Goal: Task Accomplishment & Management: Use online tool/utility

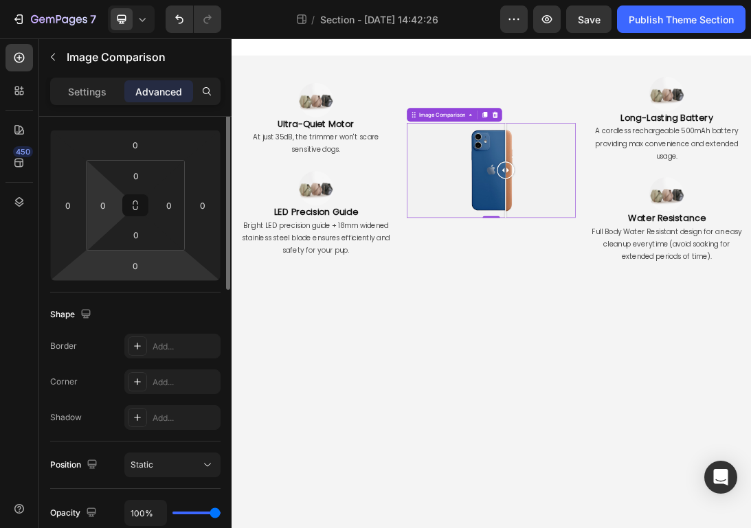
scroll to position [277, 0]
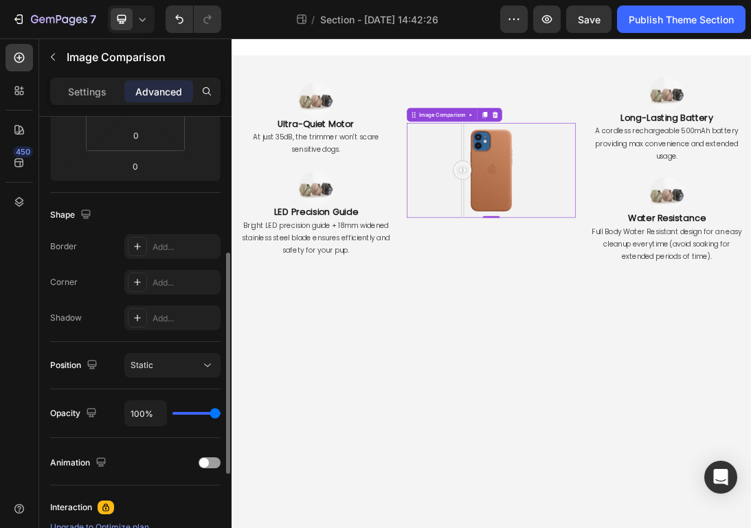
click at [598, 215] on div at bounding box center [643, 247] width 267 height 150
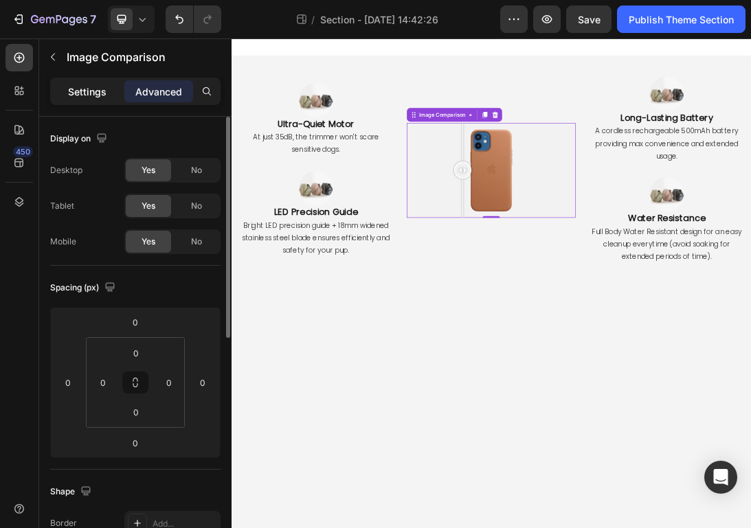
click at [95, 100] on div "Settings" at bounding box center [87, 91] width 69 height 22
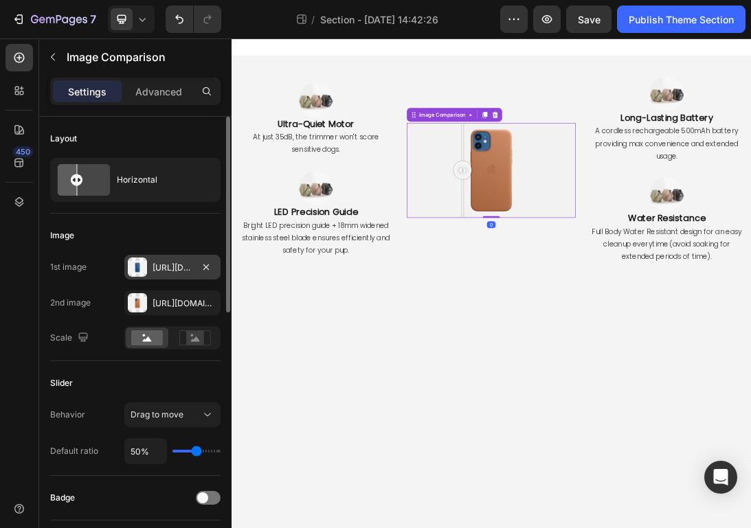
click at [174, 275] on div "Https://cdn.Shopify.Com/s/files/1/2005/9307/files/image_compare_before.Png" at bounding box center [172, 267] width 96 height 25
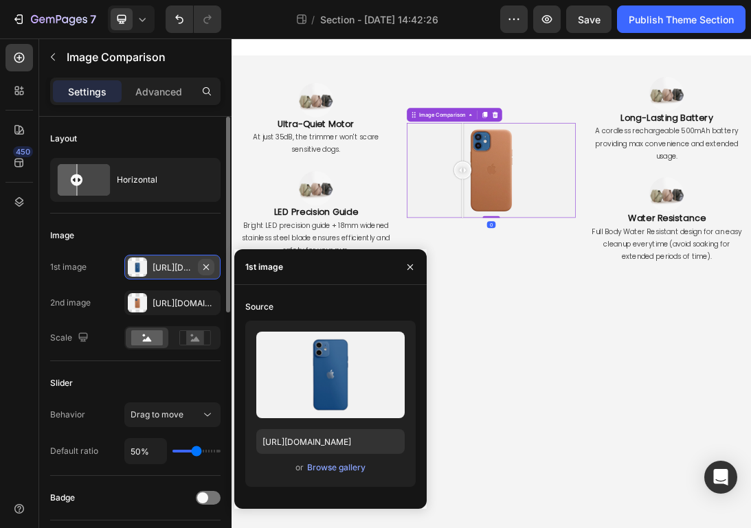
click at [205, 269] on icon "button" at bounding box center [206, 267] width 11 height 11
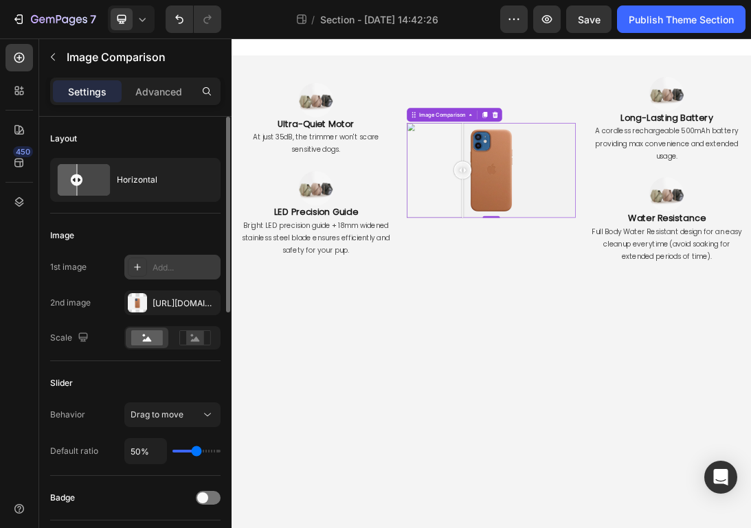
click at [168, 269] on div "Add..." at bounding box center [184, 268] width 65 height 12
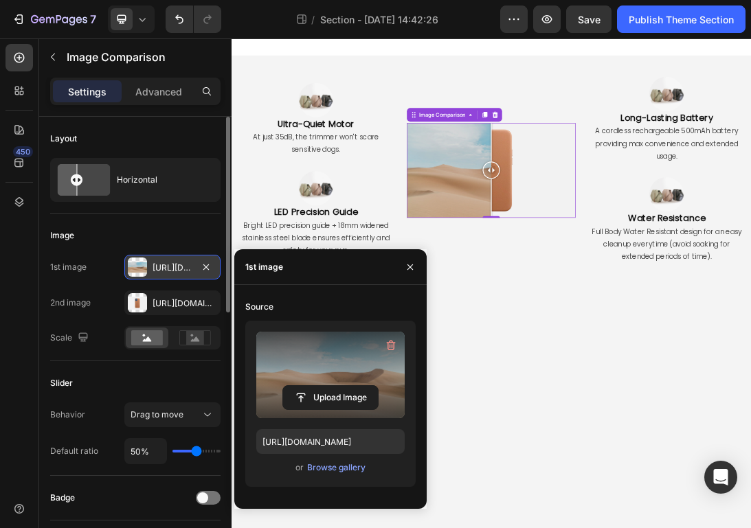
click at [301, 377] on label at bounding box center [330, 375] width 148 height 87
click at [301, 386] on input "file" at bounding box center [330, 397] width 95 height 23
click at [337, 391] on input "file" at bounding box center [330, 397] width 95 height 23
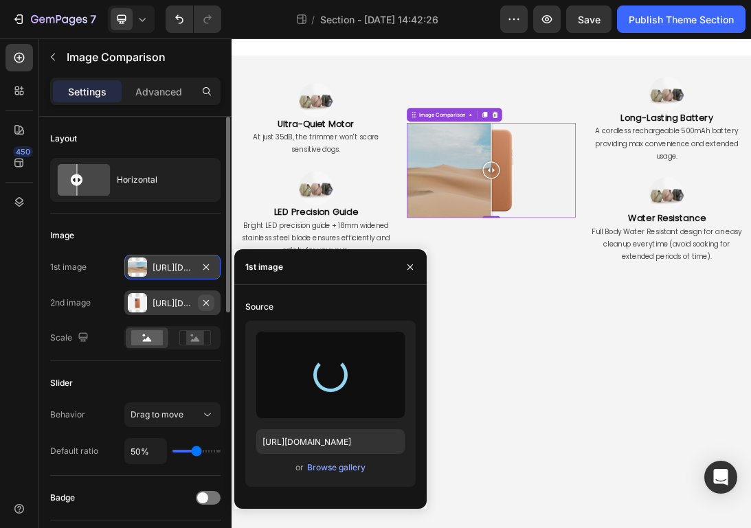
type input "https://cdn.shopify.com/s/files/1/0718/9056/7354/files/gempages_577589852464218…"
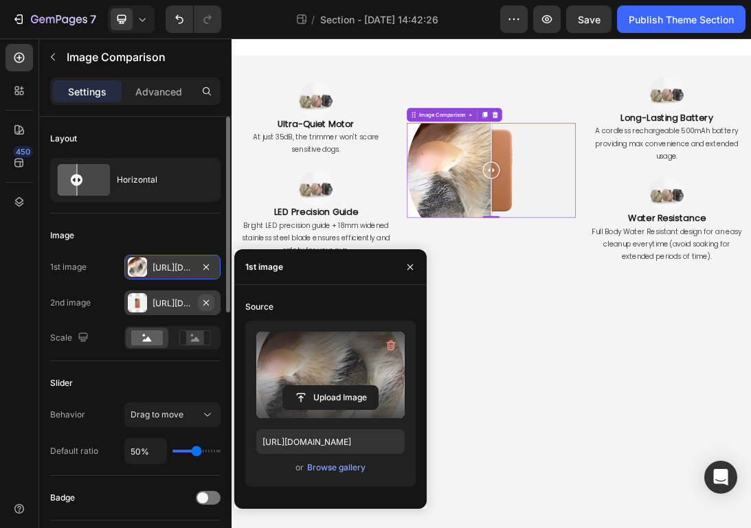
click at [209, 302] on icon "button" at bounding box center [206, 302] width 11 height 11
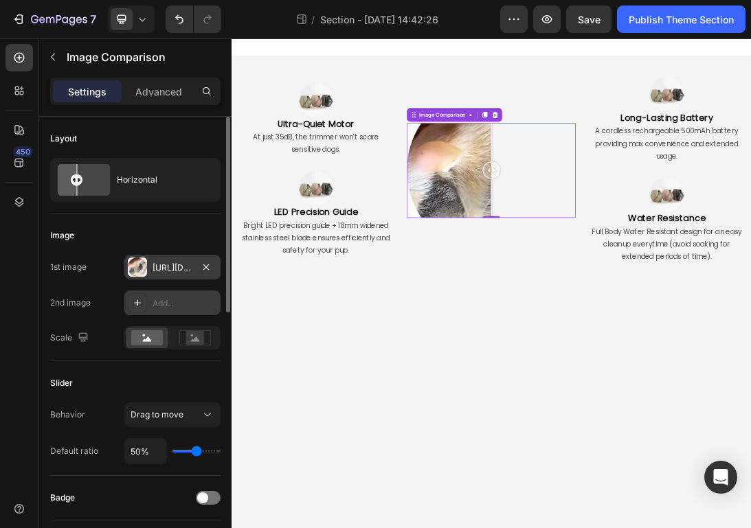
click at [179, 306] on div "Add..." at bounding box center [184, 303] width 65 height 12
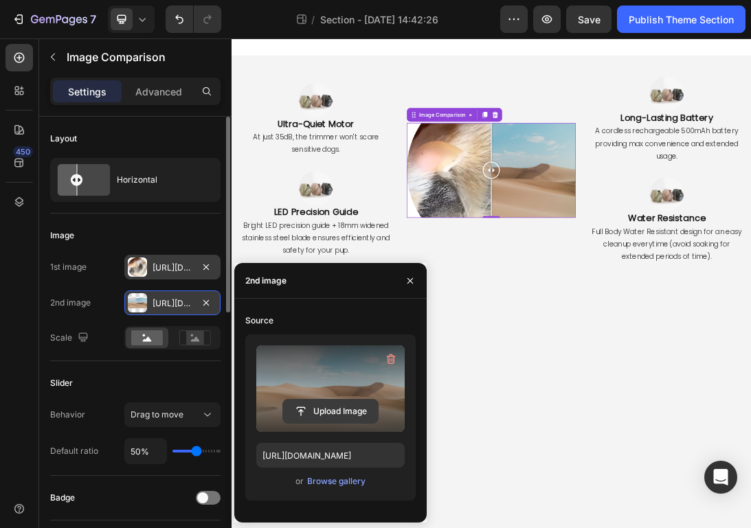
click at [315, 405] on input "file" at bounding box center [330, 411] width 95 height 23
click at [306, 386] on label at bounding box center [330, 389] width 148 height 87
click at [0, 0] on input "file" at bounding box center [0, 0] width 0 height 0
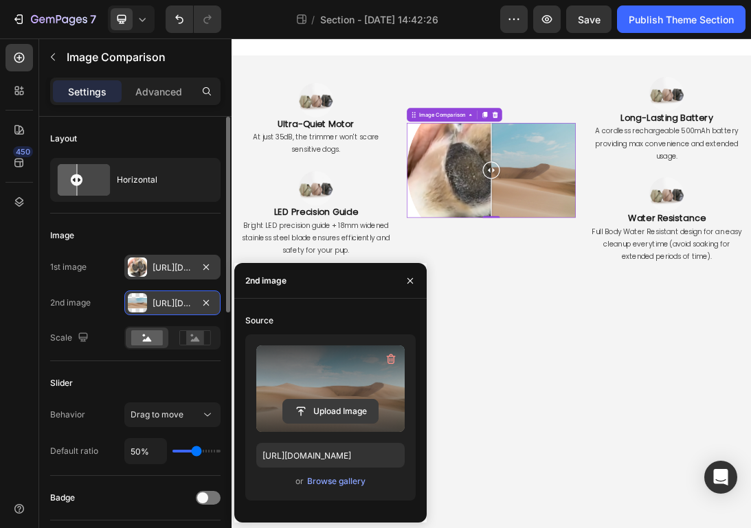
click at [335, 414] on input "file" at bounding box center [330, 411] width 95 height 23
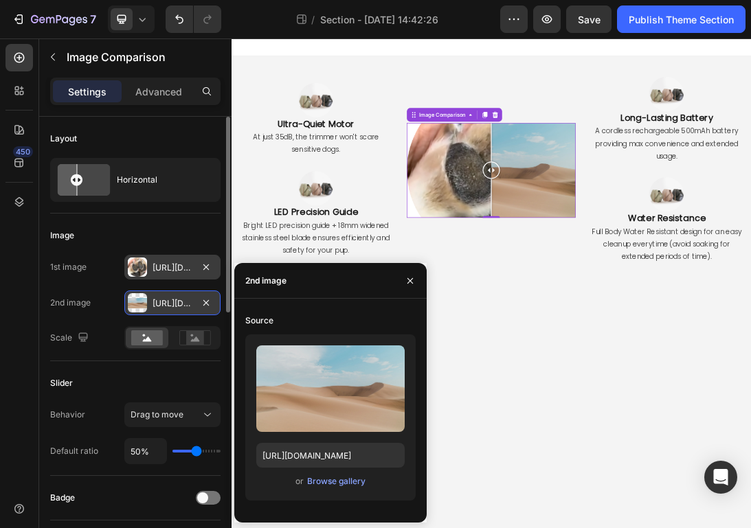
type input "https://cdn.shopify.com/s/files/1/0718/9056/7354/files/gempages_577589852464218…"
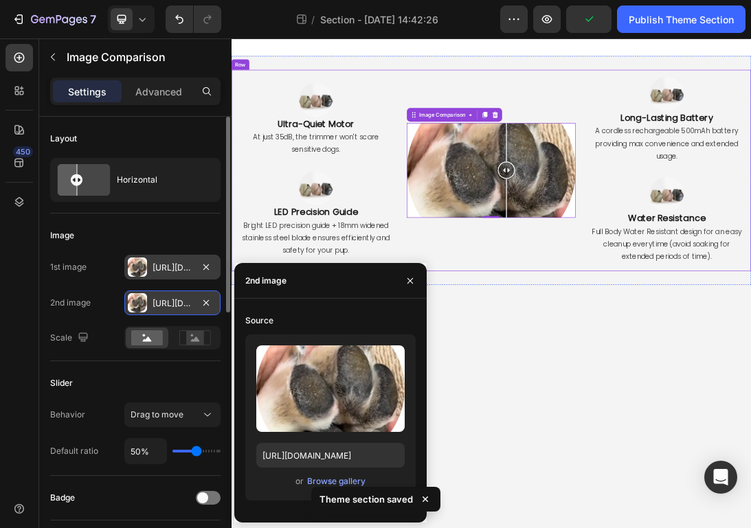
drag, startPoint x: 644, startPoint y: 251, endPoint x: 668, endPoint y: 363, distance: 113.8
click at [668, 363] on div "Image Comparison 0" at bounding box center [643, 247] width 267 height 319
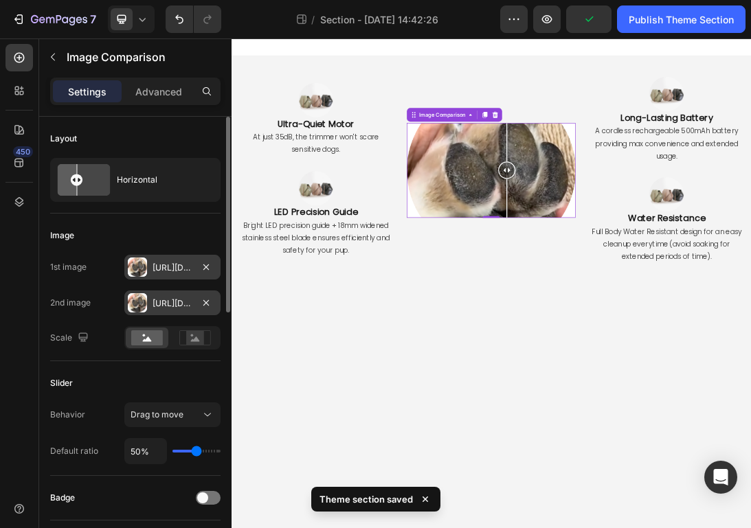
click at [161, 268] on div "Https://cdn.Shopify.Com/s/files/1/0718/9056/7354/files/gempages_577589852464218…" at bounding box center [172, 268] width 40 height 12
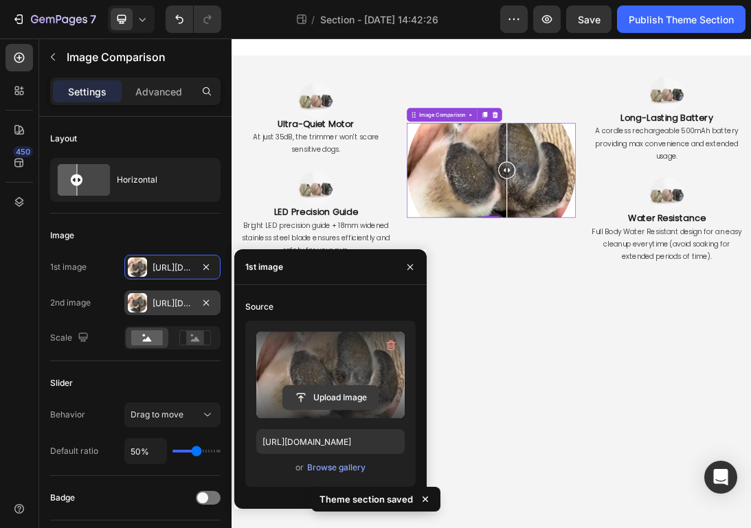
click at [339, 400] on input "file" at bounding box center [330, 397] width 95 height 23
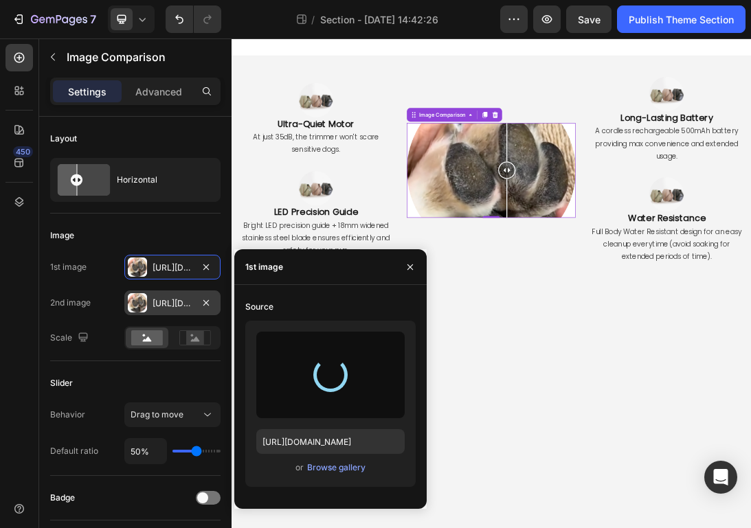
type input "https://cdn.shopify.com/s/files/1/0718/9056/7354/files/gempages_577589852464218…"
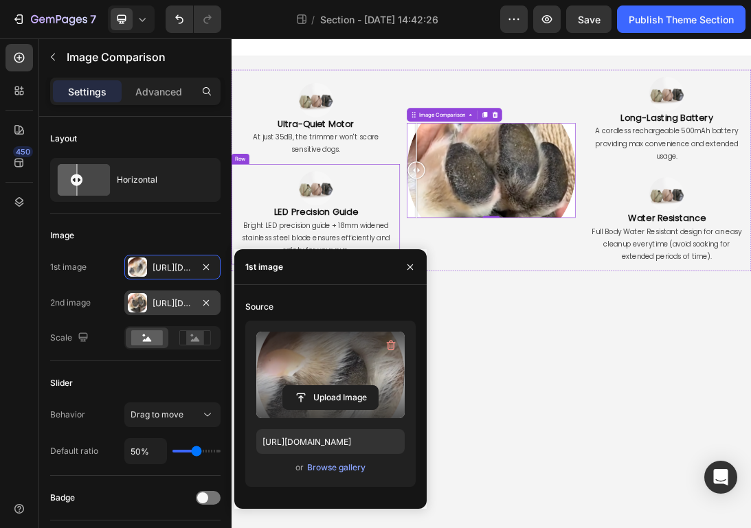
drag, startPoint x: 647, startPoint y: 239, endPoint x: 500, endPoint y: 292, distance: 156.2
click at [499, 292] on div "Image Ultra-Quiet Motor Heading At just 35dB, the trimmer won't scare sensitive…" at bounding box center [643, 247] width 824 height 319
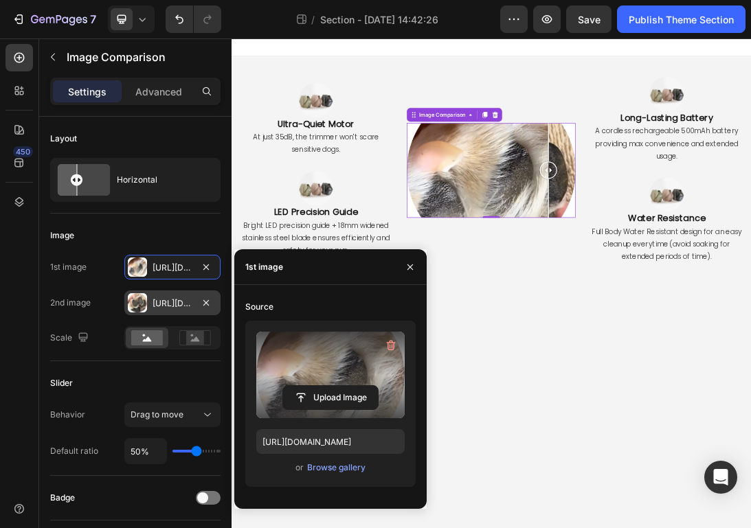
drag, startPoint x: 519, startPoint y: 256, endPoint x: 481, endPoint y: 348, distance: 100.4
click at [481, 348] on div "Image Ultra-Quiet Motor Heading At just 35dB, the trimmer won't scare sensitive…" at bounding box center [643, 247] width 824 height 319
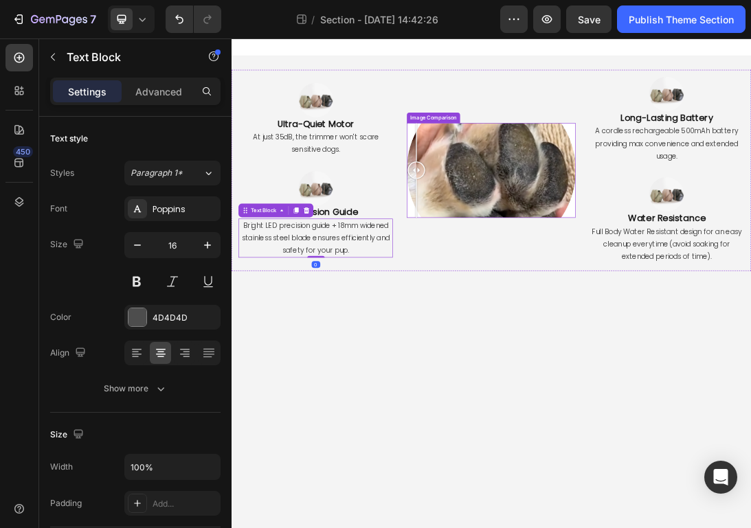
click at [672, 281] on div at bounding box center [643, 247] width 267 height 150
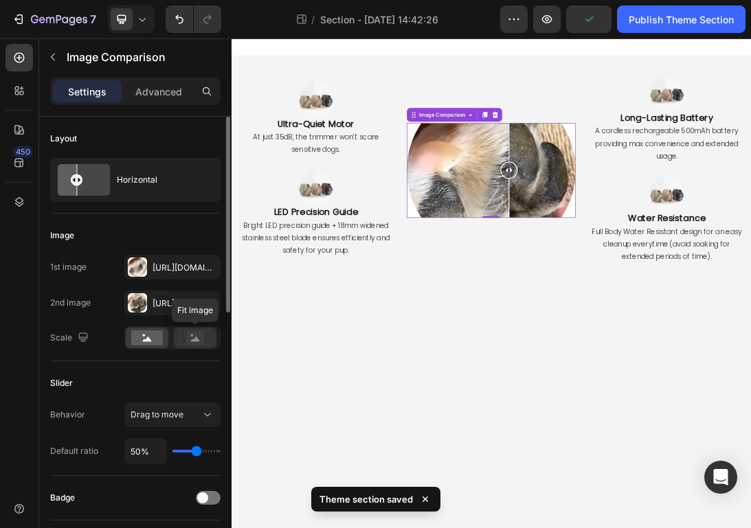
click at [194, 345] on rect at bounding box center [194, 337] width 31 height 14
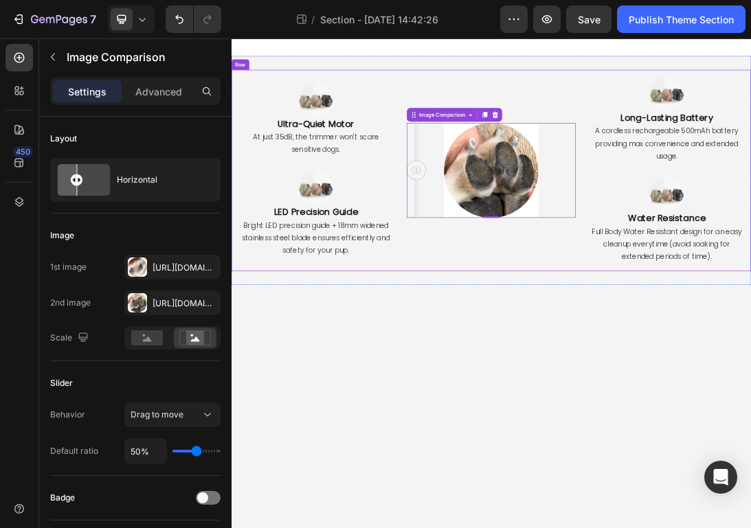
drag, startPoint x: 666, startPoint y: 250, endPoint x: 525, endPoint y: 339, distance: 166.7
click at [525, 339] on div "Image Comparison 0" at bounding box center [643, 247] width 267 height 319
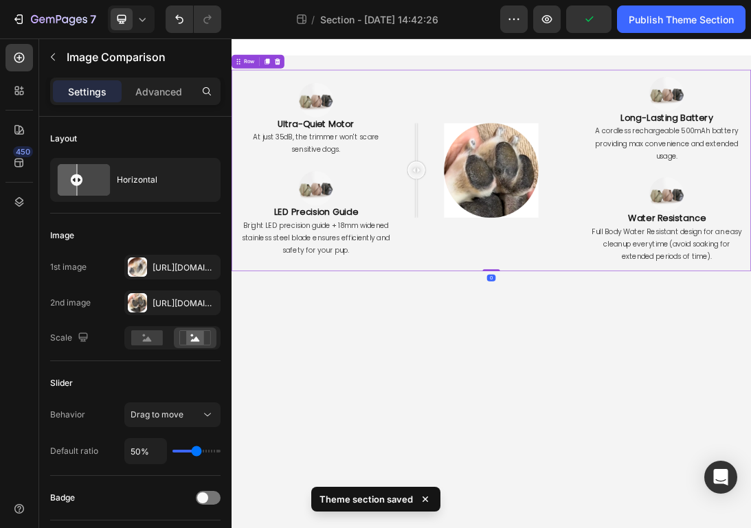
click at [556, 404] on div "Image Comparison" at bounding box center [643, 247] width 267 height 319
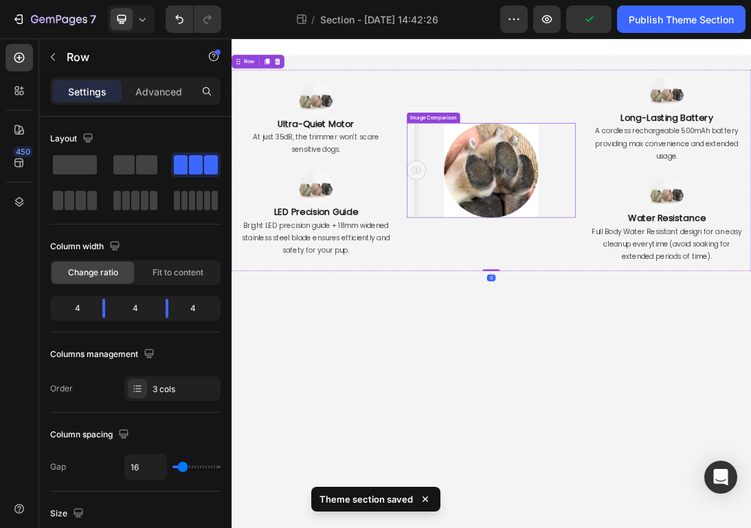
click at [653, 282] on div at bounding box center [643, 247] width 267 height 150
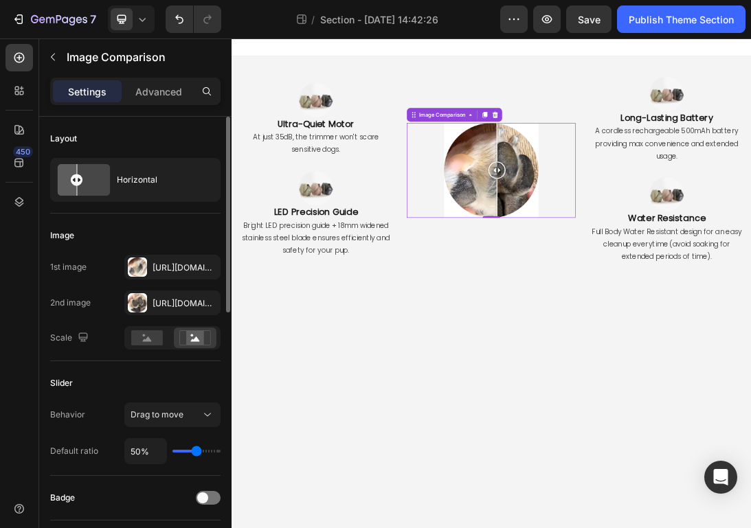
type input "46%"
type input "46"
type input "48%"
type input "48"
type input "51%"
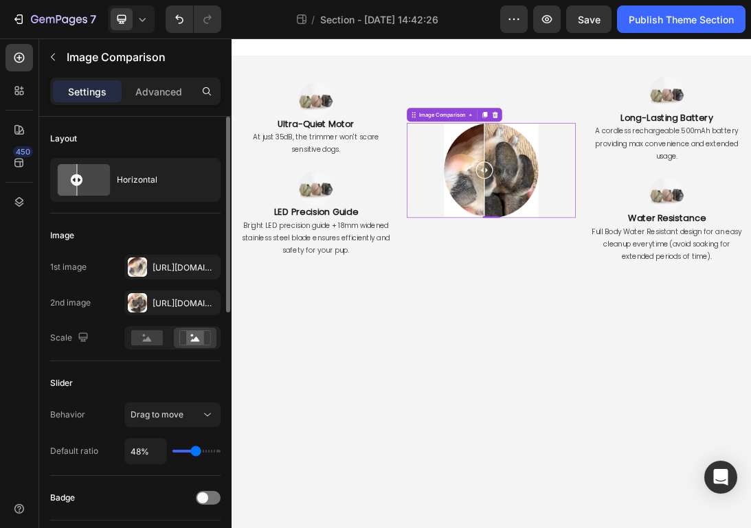
type input "51"
type input "53%"
type input "53"
type input "54%"
type input "54"
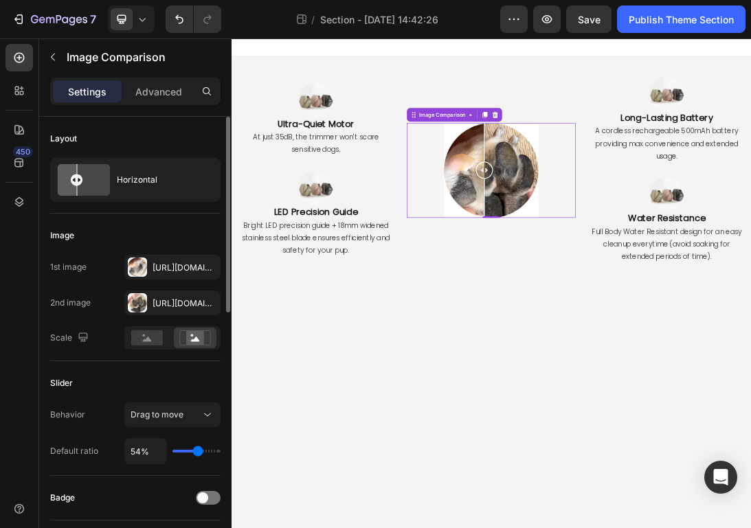
type input "56%"
type input "56"
type input "57%"
type input "57"
type input "58%"
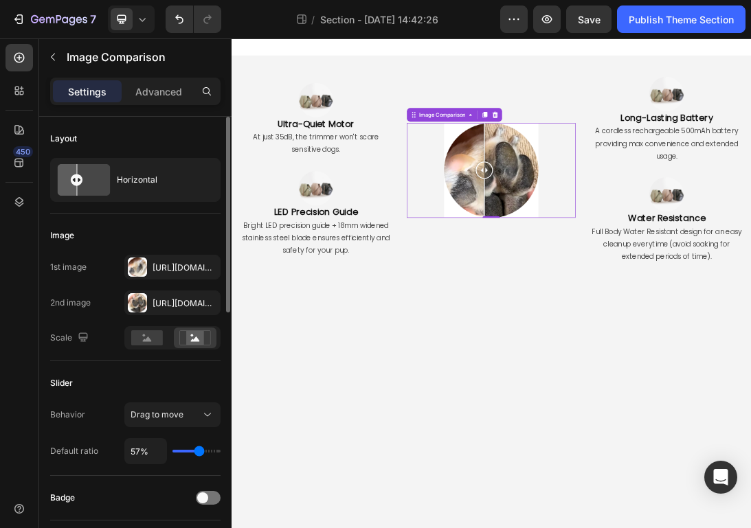
type input "58"
type input "59%"
type input "59"
type input "60%"
type input "60"
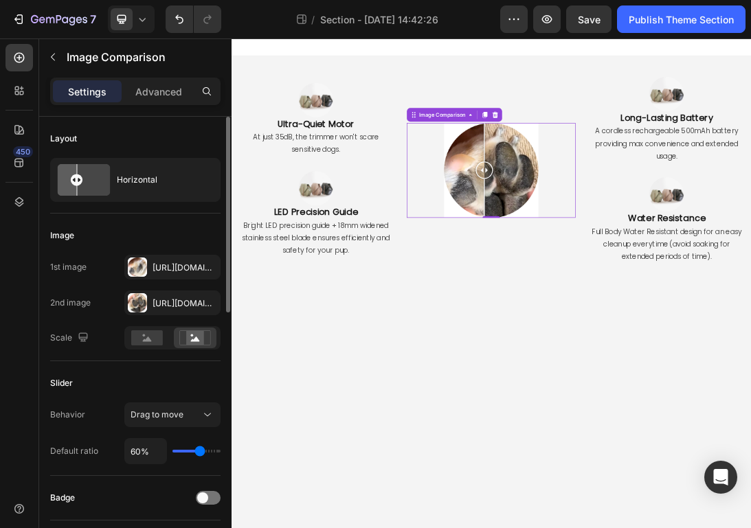
type input "61%"
type input "61"
type input "62%"
type input "62"
type input "63%"
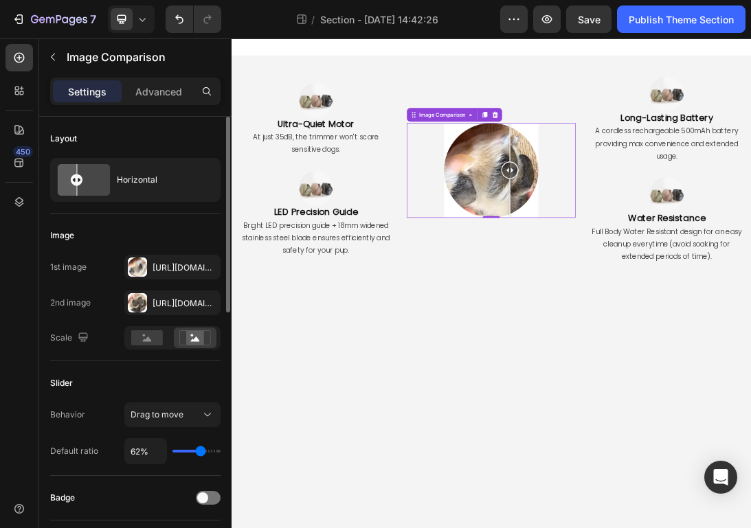
type input "63"
type input "64%"
type input "64"
type input "65%"
type input "65"
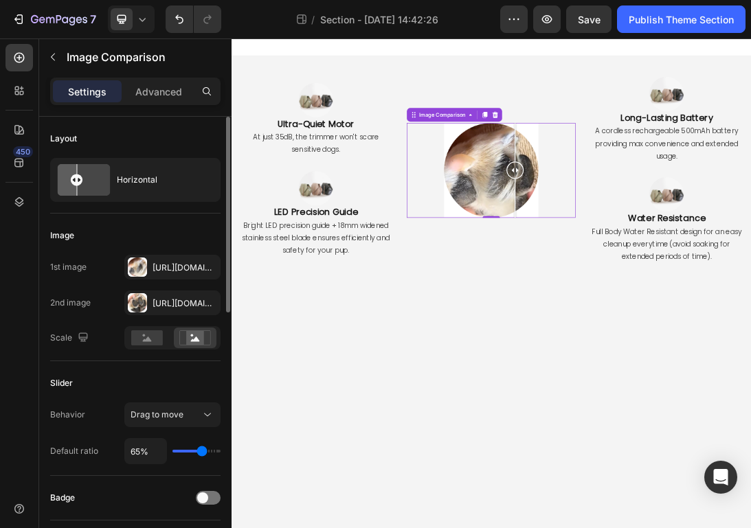
type input "66%"
type input "66"
type input "67%"
type input "67"
type input "68%"
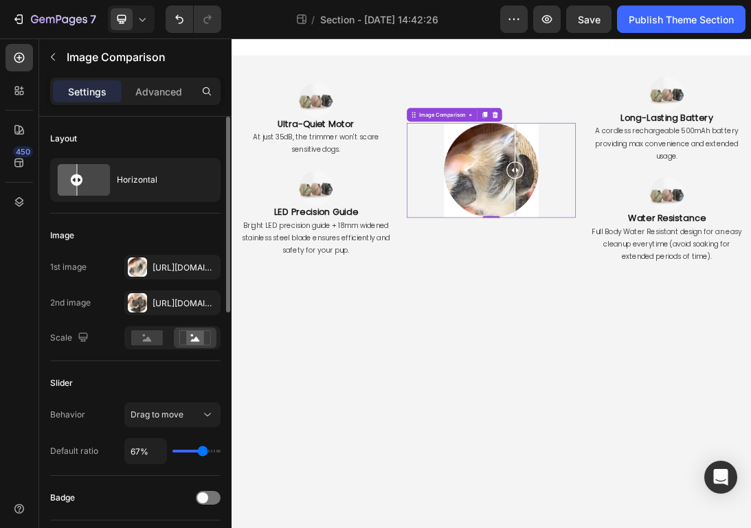
type input "68"
type input "69%"
type input "69"
type input "70%"
type input "70"
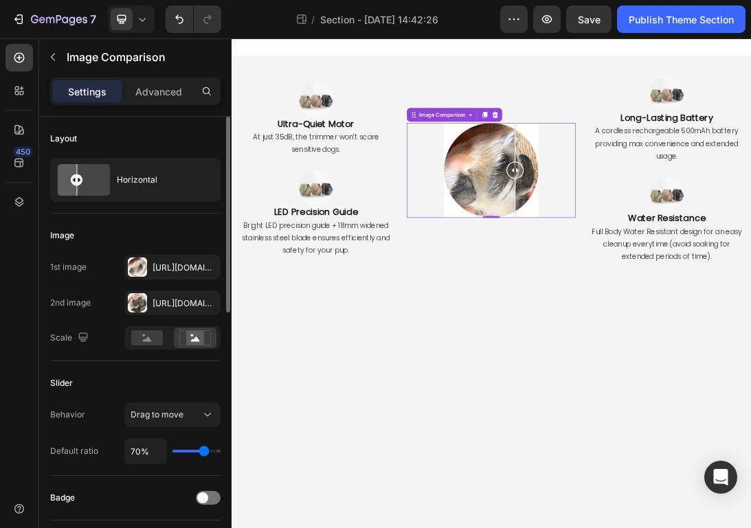
type input "72%"
type input "72"
type input "73%"
type input "73"
type input "75%"
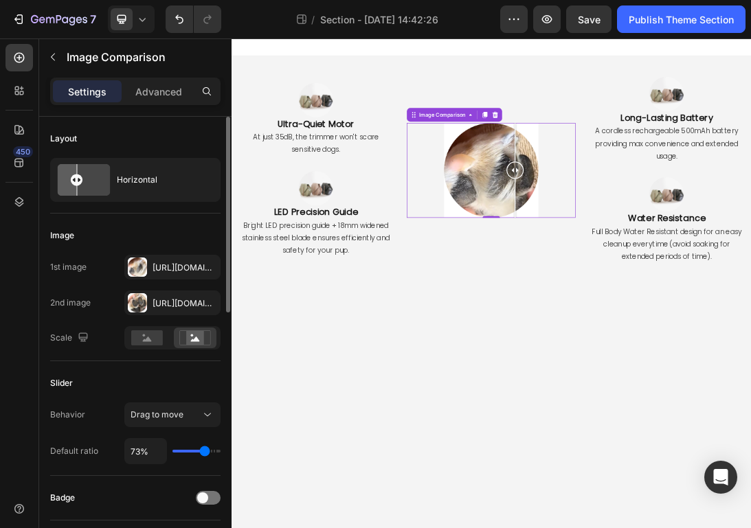
type input "75"
type input "76%"
type input "76"
type input "77%"
type input "77"
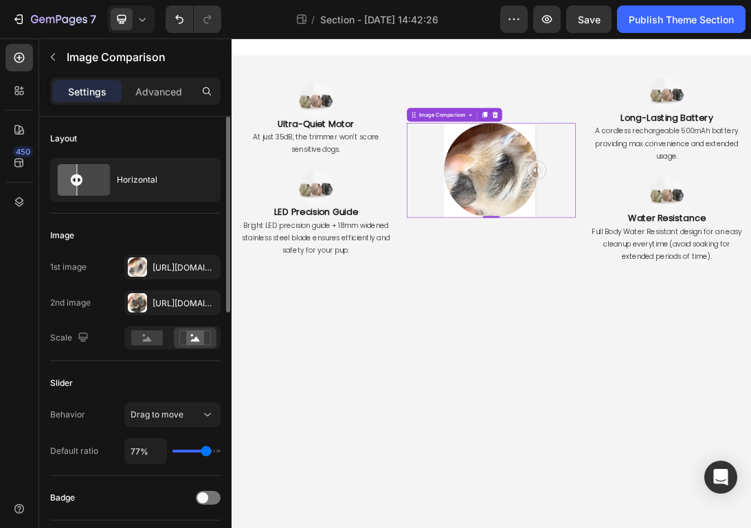
type input "78%"
type input "78"
type input "80%"
type input "80"
type input "83%"
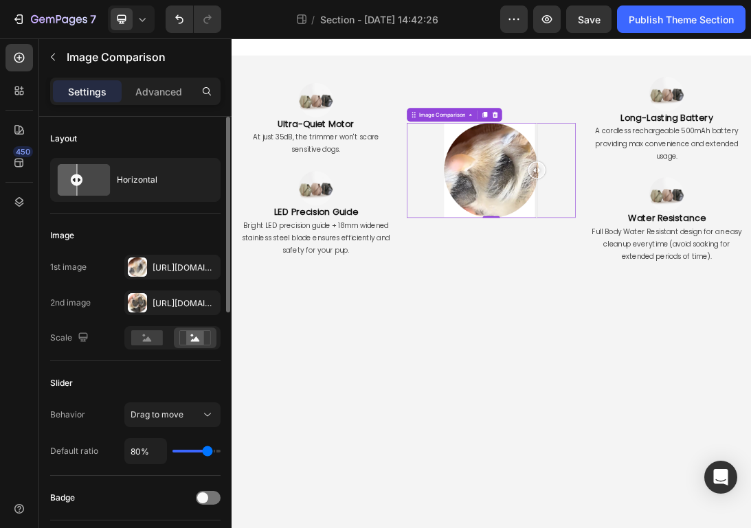
type input "83"
type input "85%"
type input "85"
type input "87%"
type input "87"
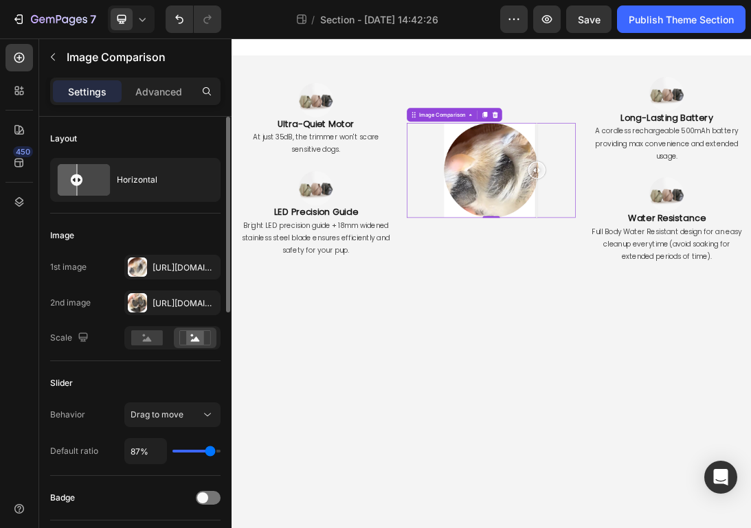
type input "88%"
type input "88"
type input "90%"
type input "90"
type input "93%"
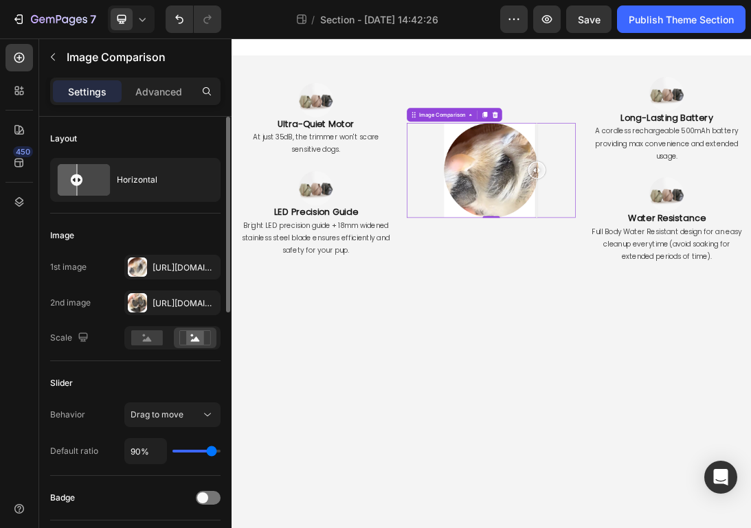
type input "93"
type input "95%"
type input "95"
type input "96%"
type input "96"
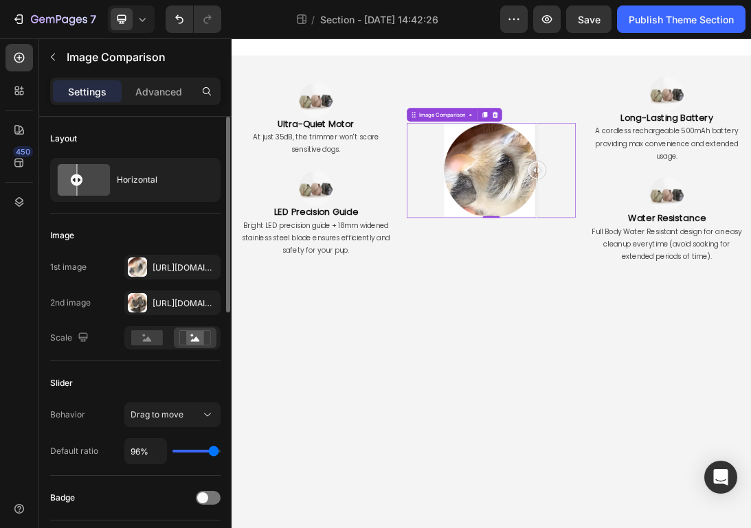
type input "97%"
type input "97"
type input "98%"
type input "98"
type input "99%"
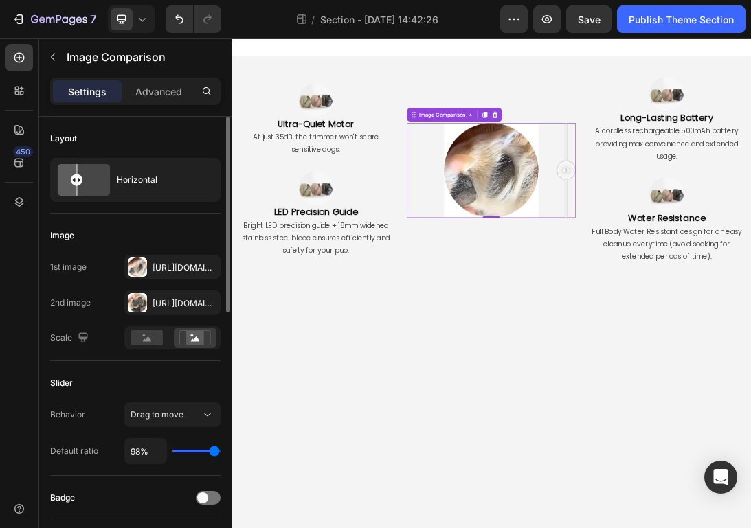
type input "99"
type input "100%"
type input "100"
type input "99%"
type input "99"
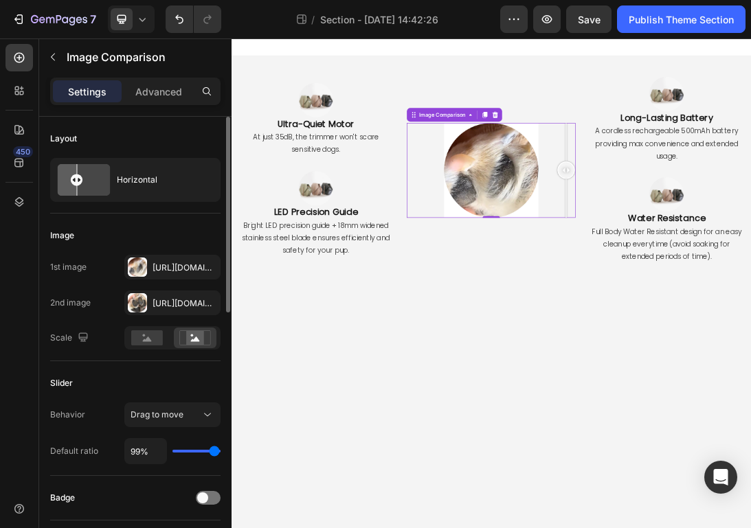
type input "94%"
type input "94"
type input "89%"
type input "89"
type input "84%"
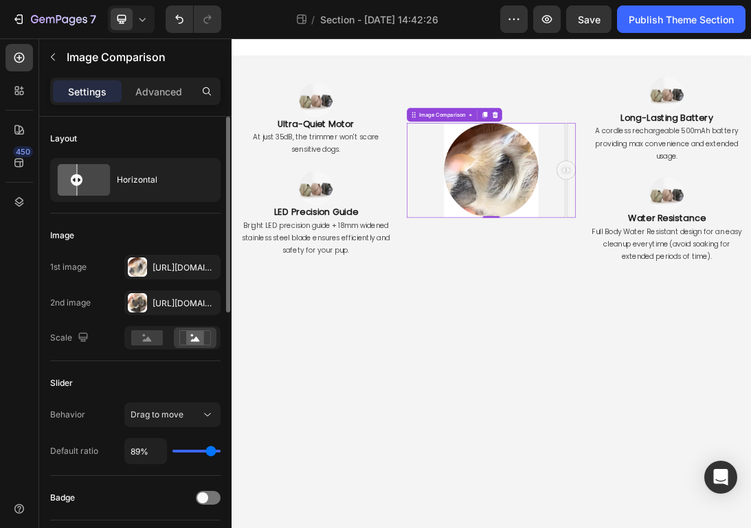
type input "84"
type input "78%"
type input "78"
type input "73%"
type input "73"
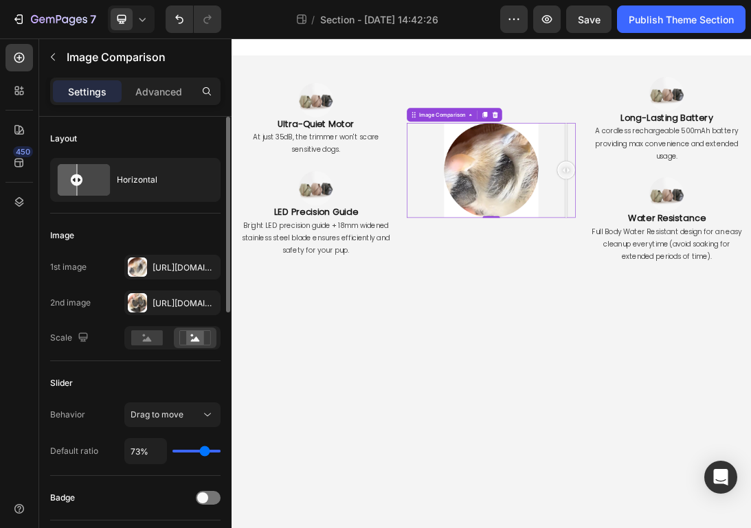
type input "66%"
type input "66"
type input "63%"
type input "63"
type input "59%"
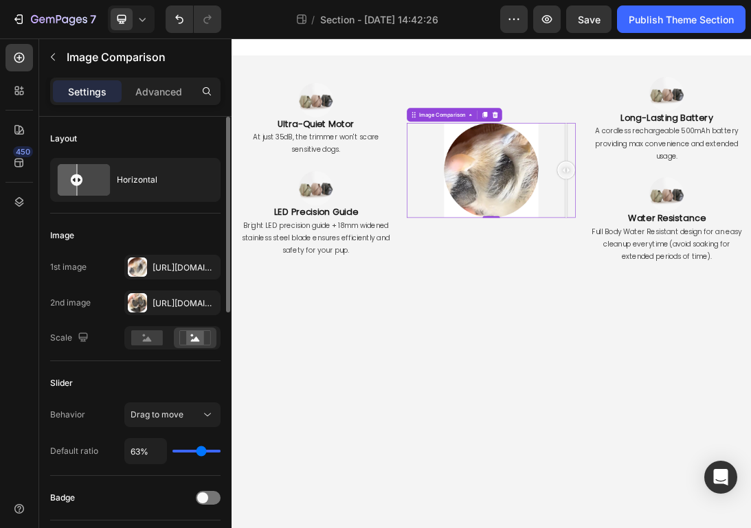
type input "59"
type input "57%"
type input "57"
type input "54%"
type input "54"
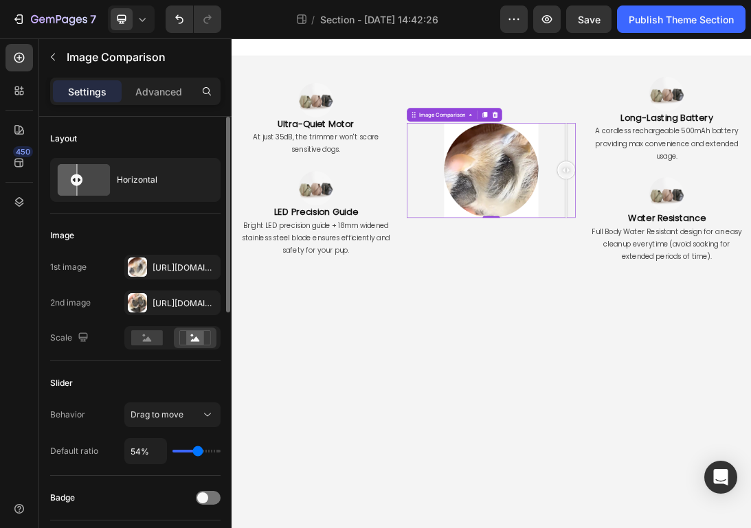
type input "51%"
type input "51"
type input "50%"
type input "50"
type input "48%"
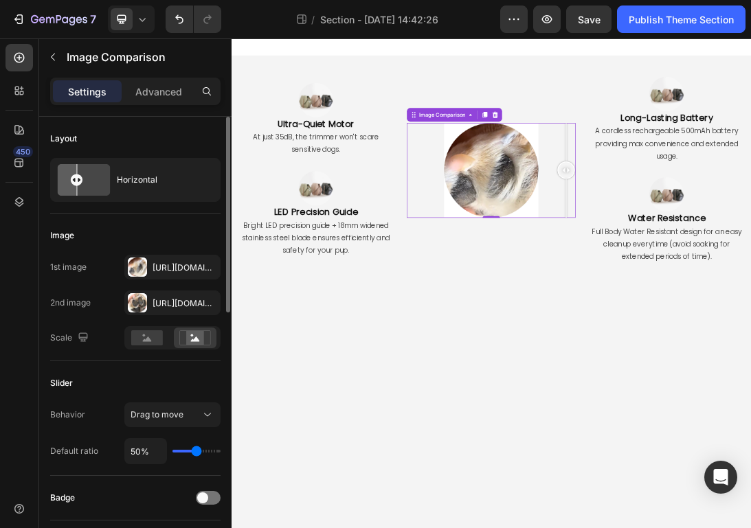
type input "48"
type input "46%"
type input "46"
type input "43%"
type input "43"
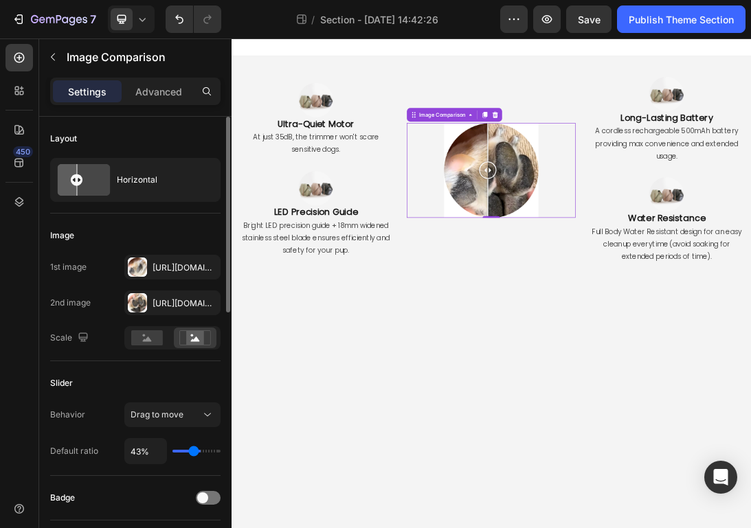
type input "41%"
type input "41"
type input "38%"
type input "38"
type input "36%"
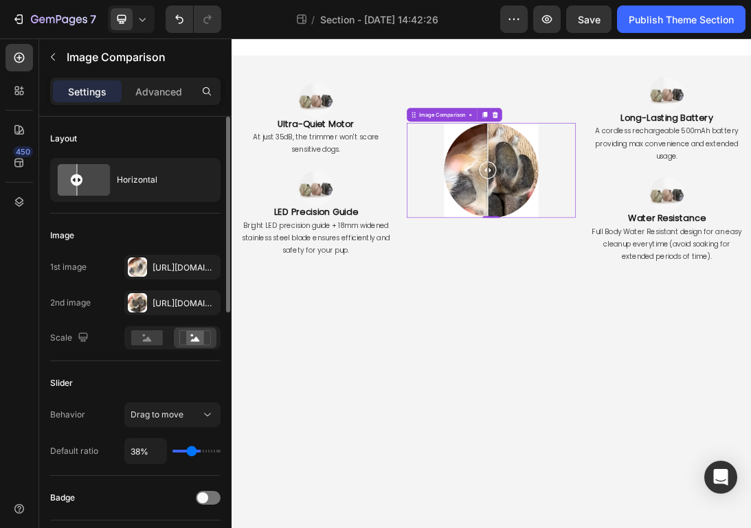
type input "36"
type input "35%"
type input "35"
type input "34%"
type input "34"
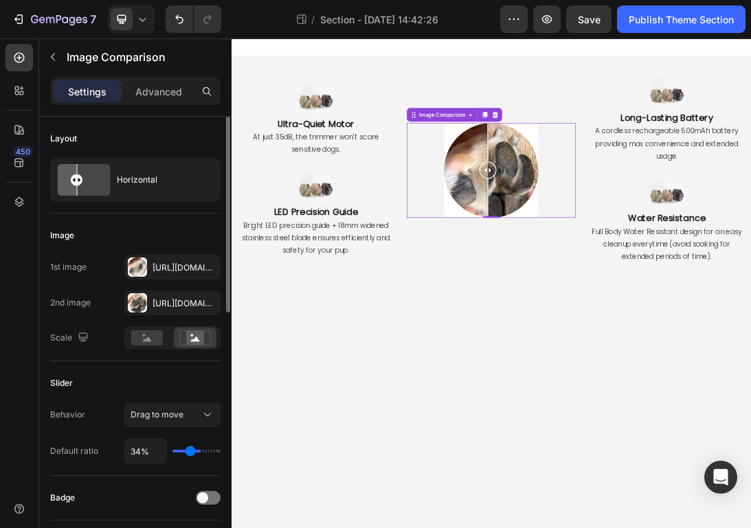
type input "33%"
type input "33"
type input "31%"
type input "31"
type input "29%"
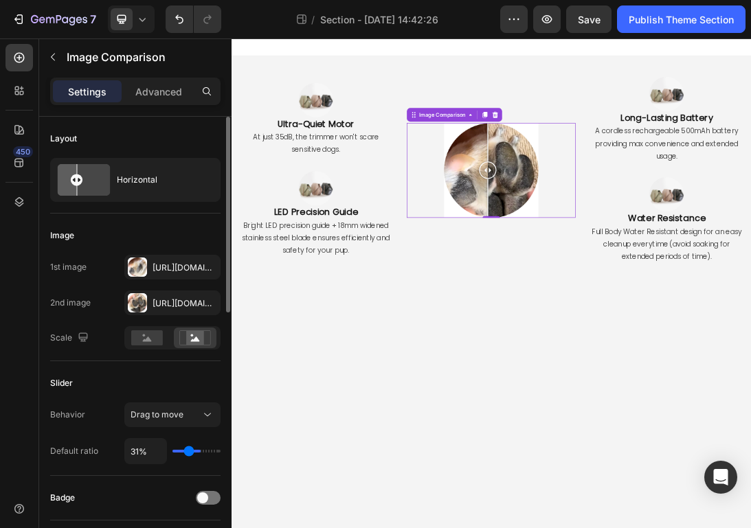
type input "29"
type input "27%"
type input "27"
type input "26%"
type input "26"
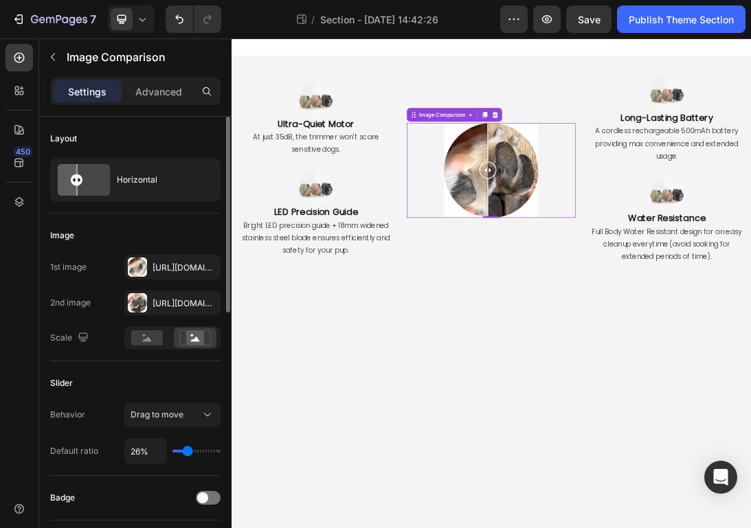
type input "24%"
type input "24"
type input "23%"
type input "23"
type input "22%"
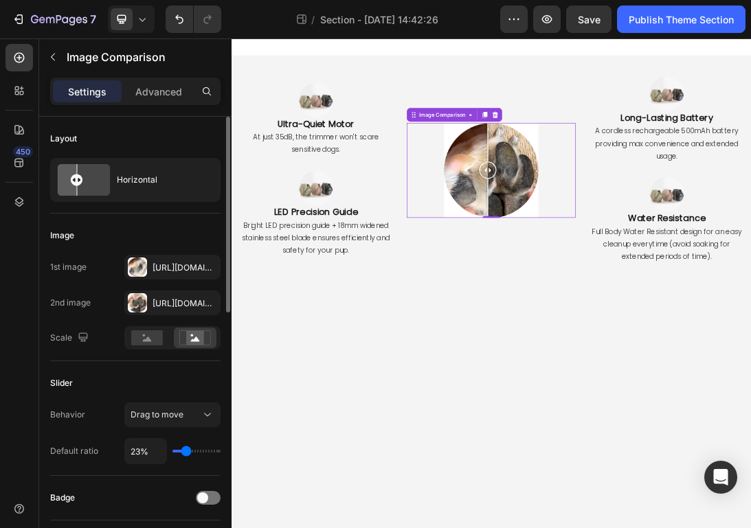
type input "22"
type input "21%"
type input "21"
type input "19%"
type input "19"
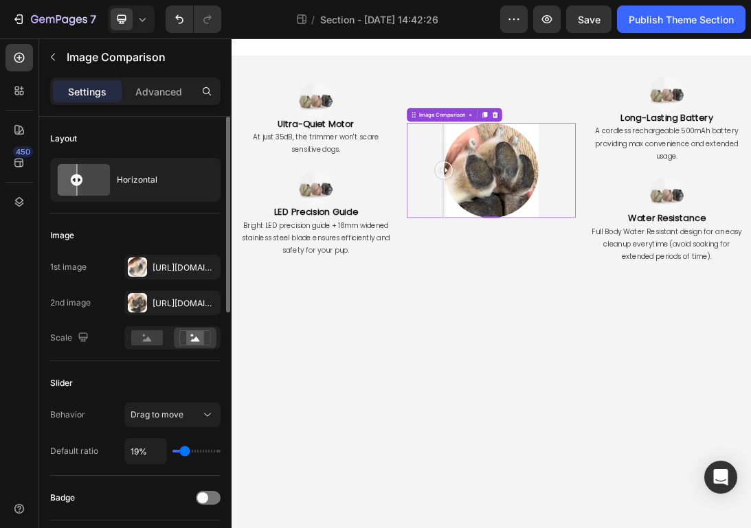
type input "18%"
type input "18"
type input "17%"
type input "17"
type input "16%"
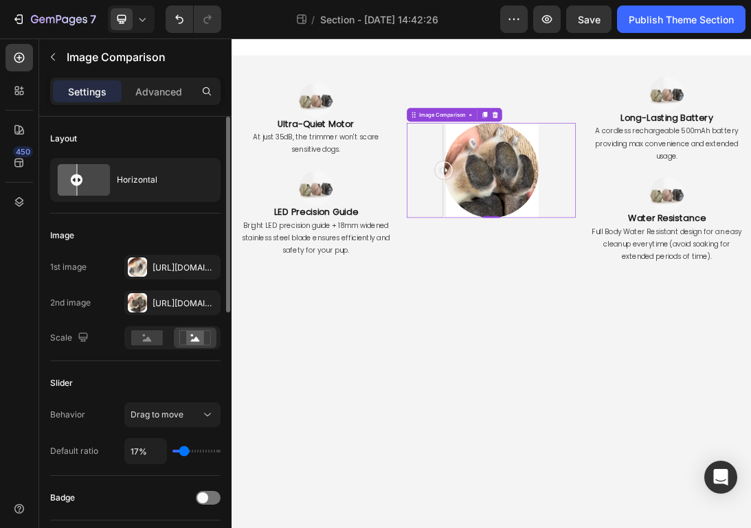
type input "16"
type input "15%"
type input "15"
type input "14%"
type input "14"
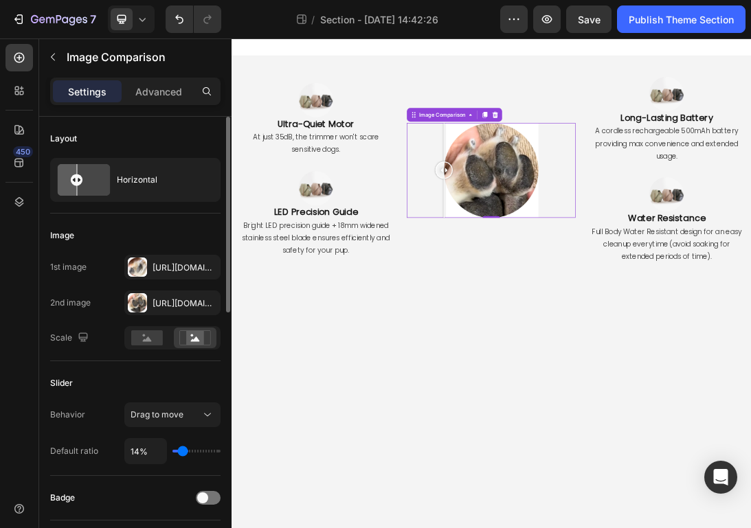
type input "13%"
type input "13"
type input "12%"
type input "12"
type input "11%"
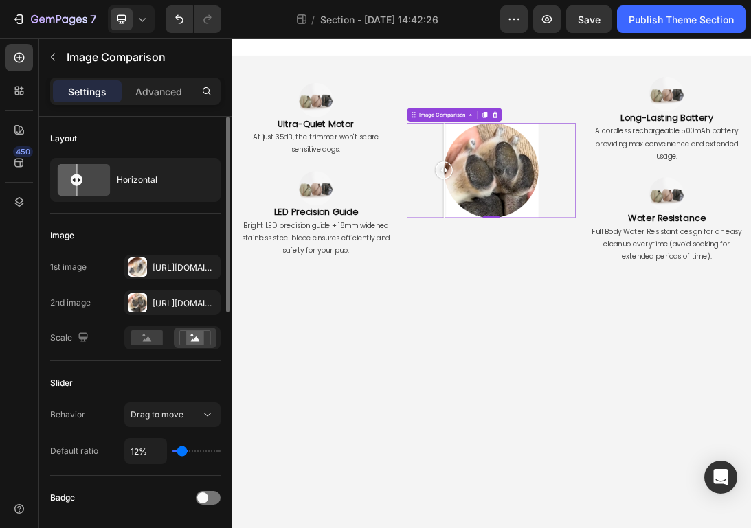
type input "11"
type input "10%"
type input "10"
type input "9%"
type input "9"
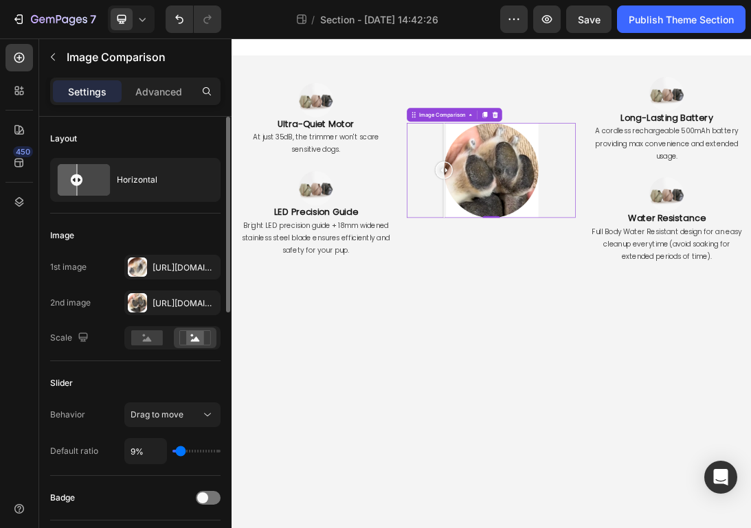
type input "8%"
type input "8"
type input "7%"
type input "7"
type input "6%"
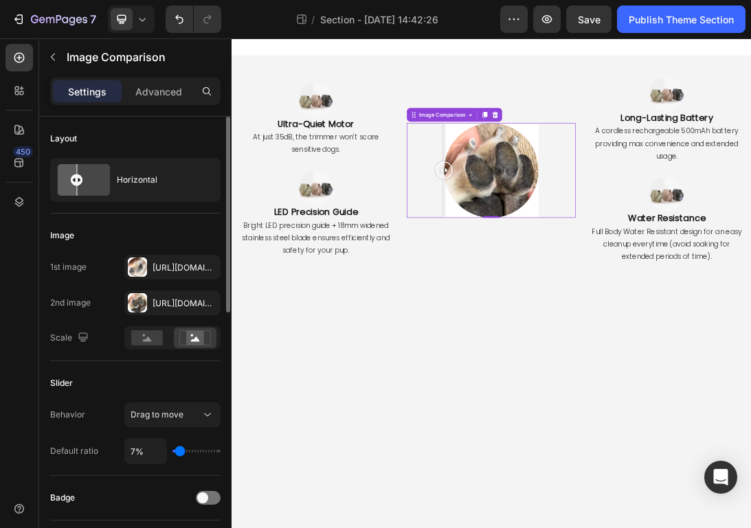
type input "6"
type input "5%"
type input "5"
type input "4%"
type input "4"
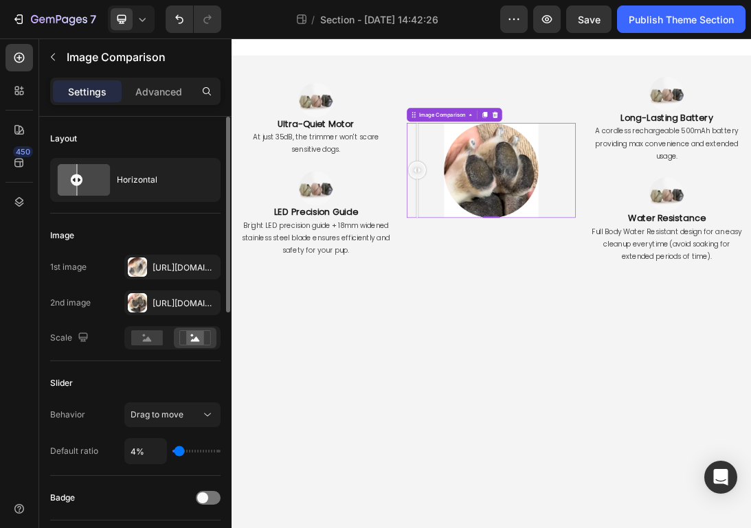
type input "3%"
type input "3"
type input "1%"
type input "1"
type input "2%"
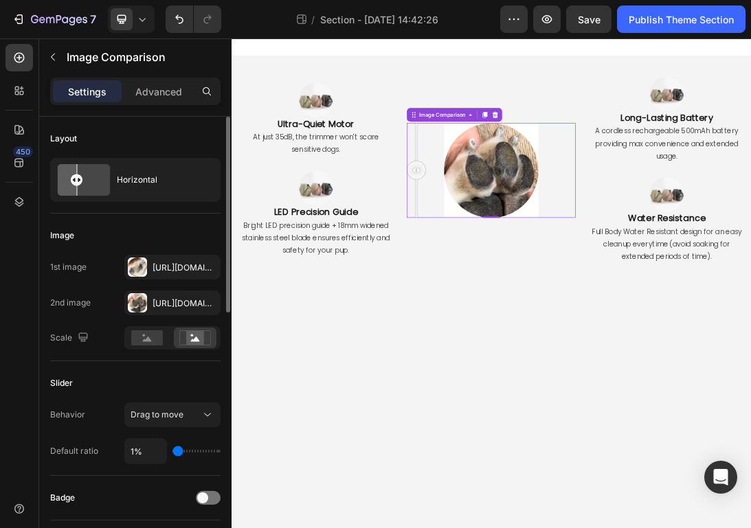
type input "2"
type input "3%"
type input "3"
type input "4%"
type input "4"
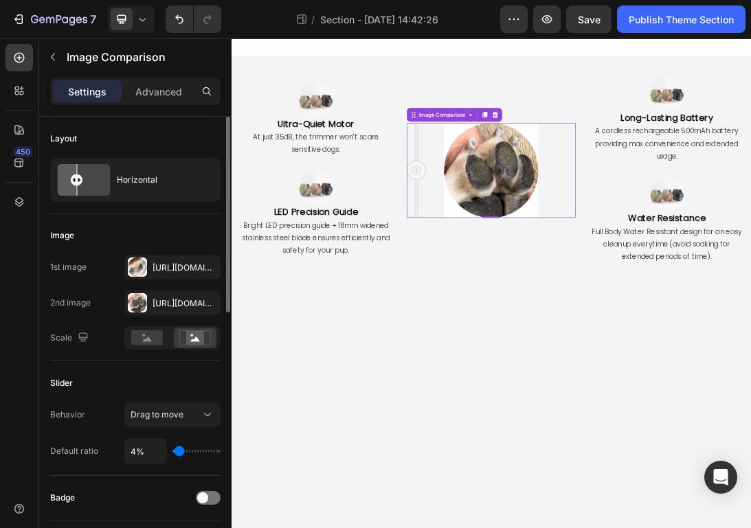
type input "5%"
drag, startPoint x: 193, startPoint y: 454, endPoint x: 179, endPoint y: 465, distance: 18.1
type input "5"
click at [179, 453] on input "range" at bounding box center [196, 451] width 48 height 3
drag, startPoint x: 530, startPoint y: 252, endPoint x: 615, endPoint y: 278, distance: 88.2
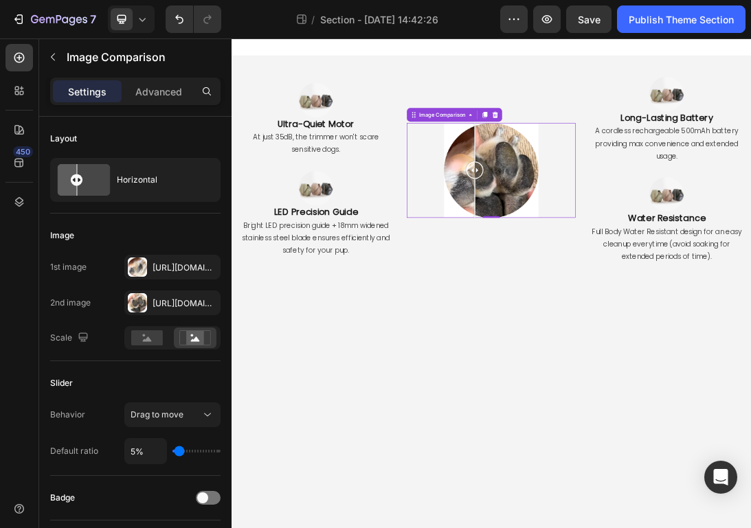
click at [615, 278] on div at bounding box center [617, 247] width 27 height 150
drag, startPoint x: 615, startPoint y: 254, endPoint x: 563, endPoint y: 263, distance: 53.0
click at [563, 263] on div at bounding box center [562, 247] width 27 height 150
type input "6%"
type input "6"
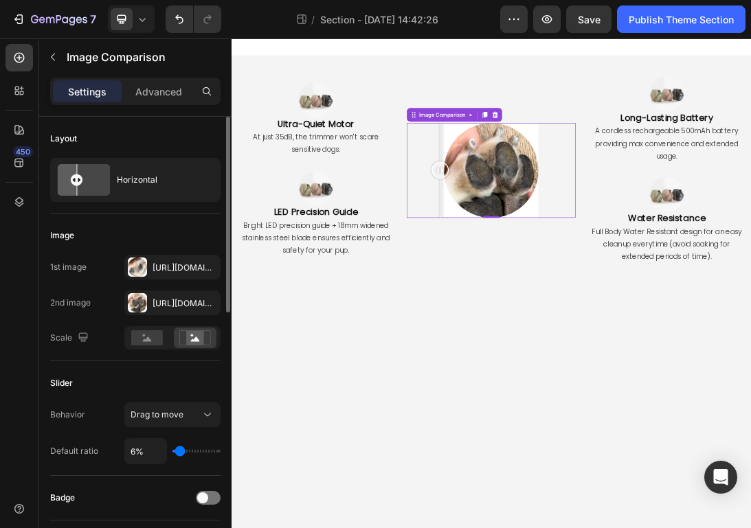
type input "7%"
type input "7"
type input "8%"
type input "8"
type input "9%"
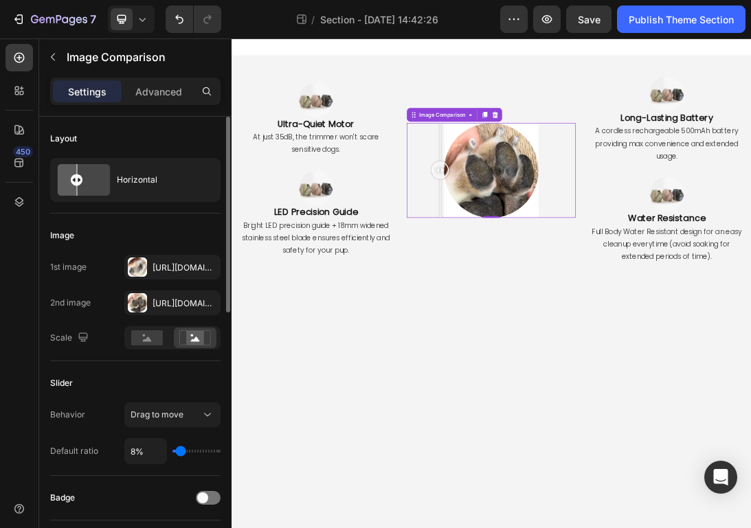
type input "9"
type input "10%"
type input "10"
type input "11%"
type input "11"
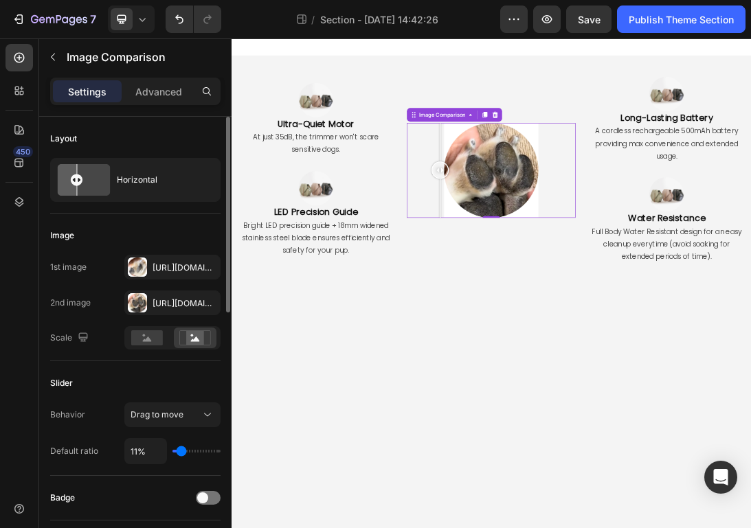
type input "12%"
type input "12"
type input "13%"
click at [185, 453] on input "range" at bounding box center [196, 451] width 48 height 3
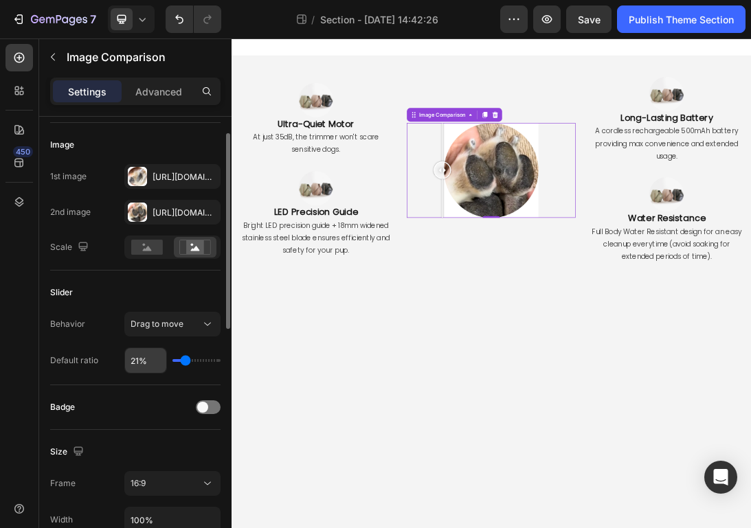
scroll to position [91, 0]
click at [205, 324] on icon at bounding box center [208, 324] width 14 height 14
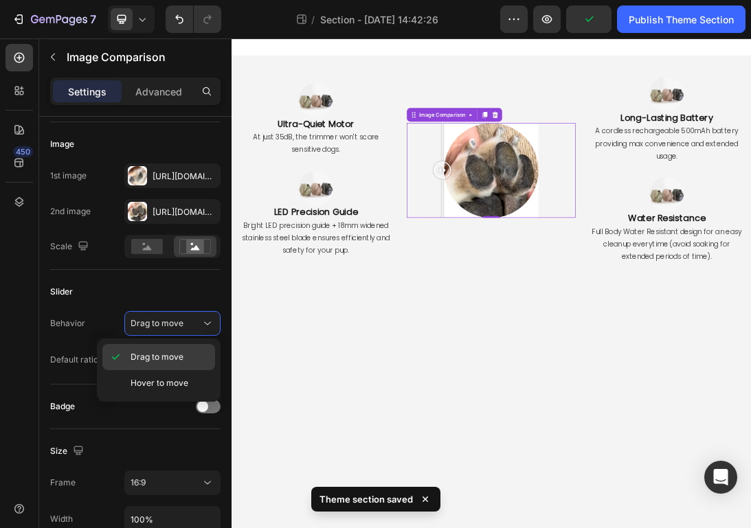
click at [203, 370] on div "Drag to move" at bounding box center [158, 383] width 113 height 26
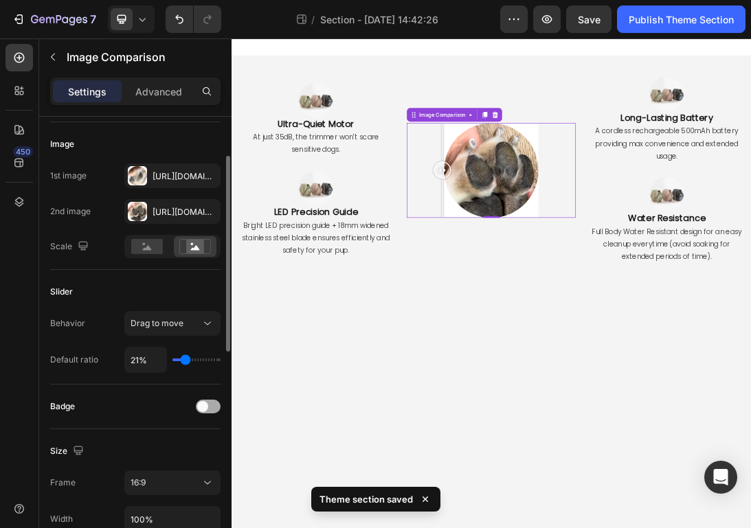
click at [210, 407] on div at bounding box center [208, 407] width 25 height 14
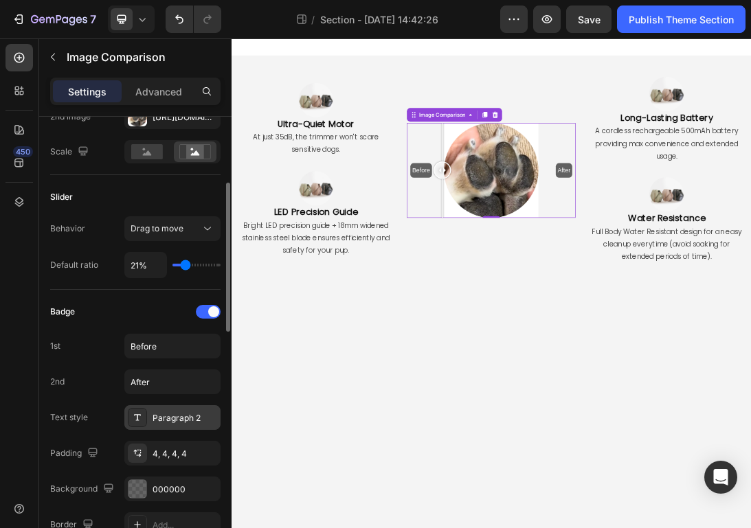
scroll to position [190, 0]
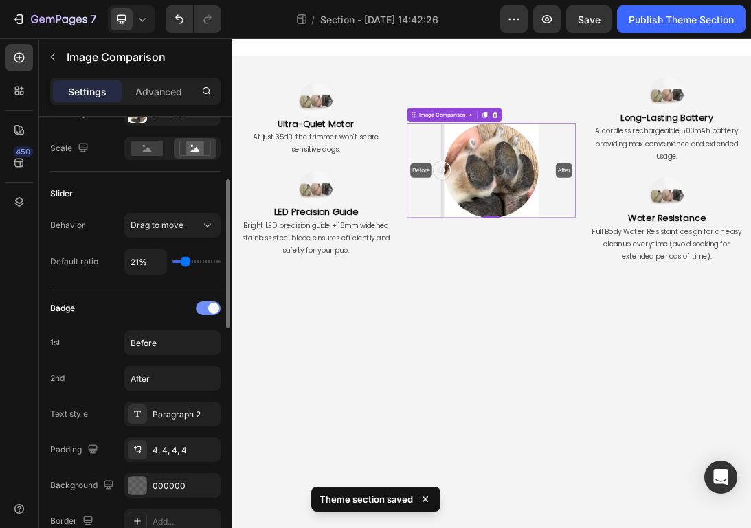
click at [212, 310] on span at bounding box center [213, 308] width 11 height 11
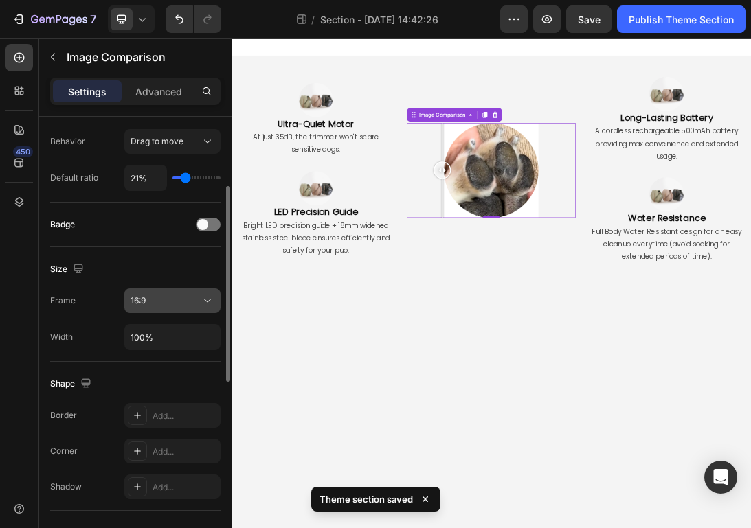
scroll to position [275, 0]
click at [179, 301] on div "16:9" at bounding box center [166, 299] width 70 height 12
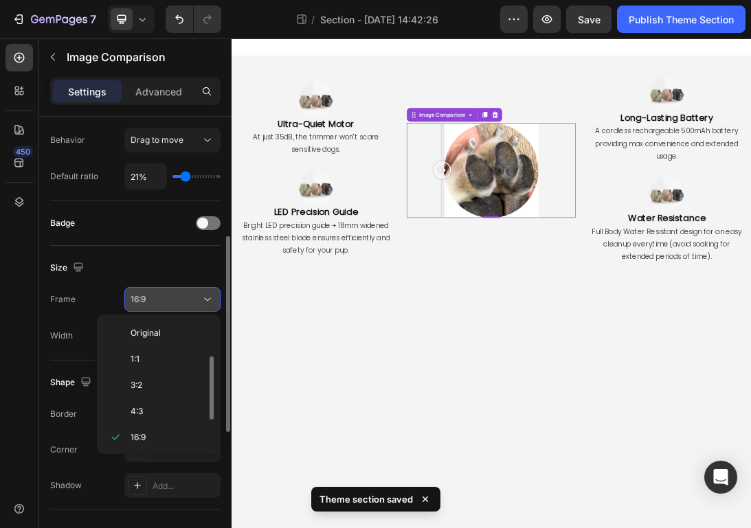
scroll to position [25, 0]
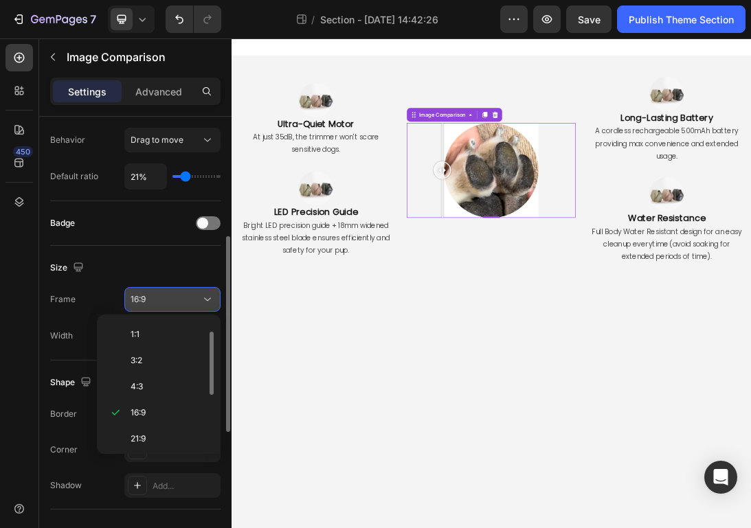
click at [160, 299] on div "16:9" at bounding box center [166, 299] width 70 height 12
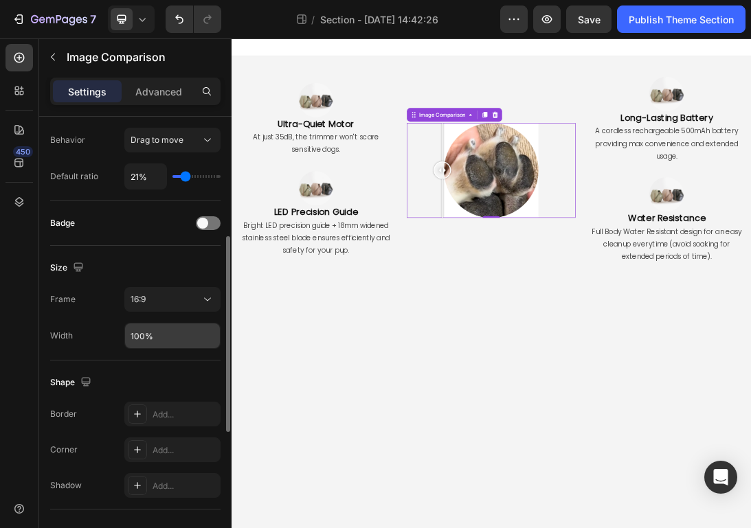
click at [174, 328] on input "100%" at bounding box center [172, 336] width 95 height 25
click at [181, 301] on div "16:9" at bounding box center [166, 299] width 70 height 12
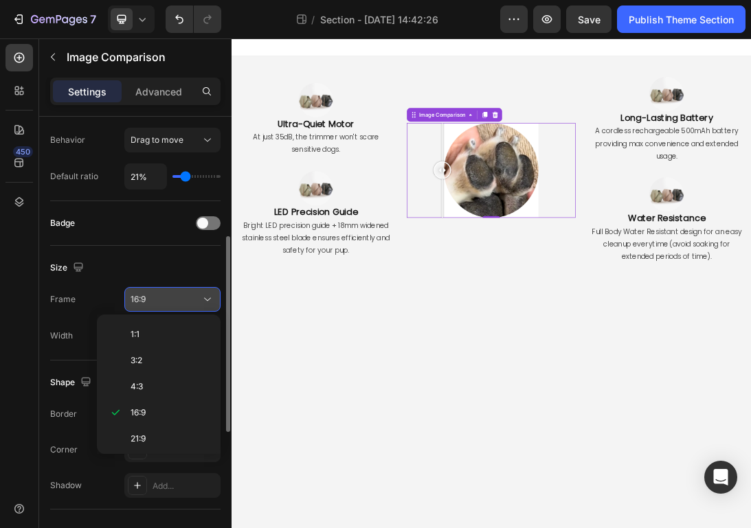
click at [179, 296] on div "16:9" at bounding box center [166, 299] width 70 height 12
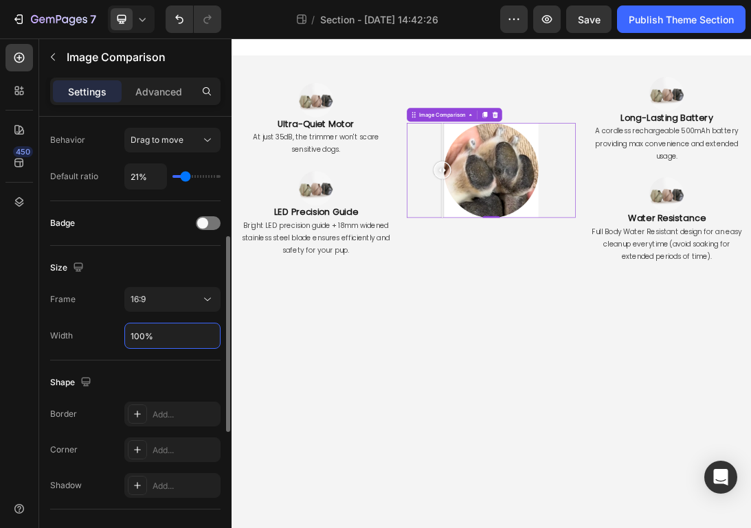
click at [177, 341] on input "100%" at bounding box center [172, 336] width 95 height 25
click at [143, 340] on input "100%" at bounding box center [172, 336] width 95 height 25
click at [137, 340] on input "100%" at bounding box center [172, 336] width 95 height 25
click at [139, 340] on input "100%" at bounding box center [172, 336] width 95 height 25
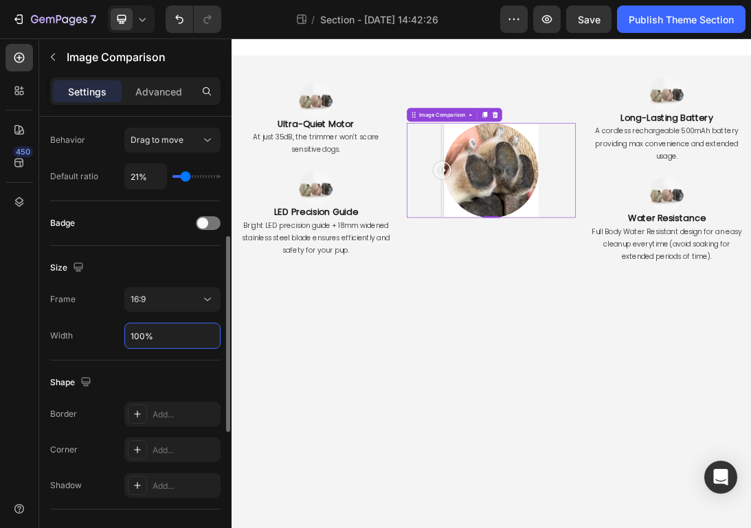
click at [139, 340] on input "100%" at bounding box center [172, 336] width 95 height 25
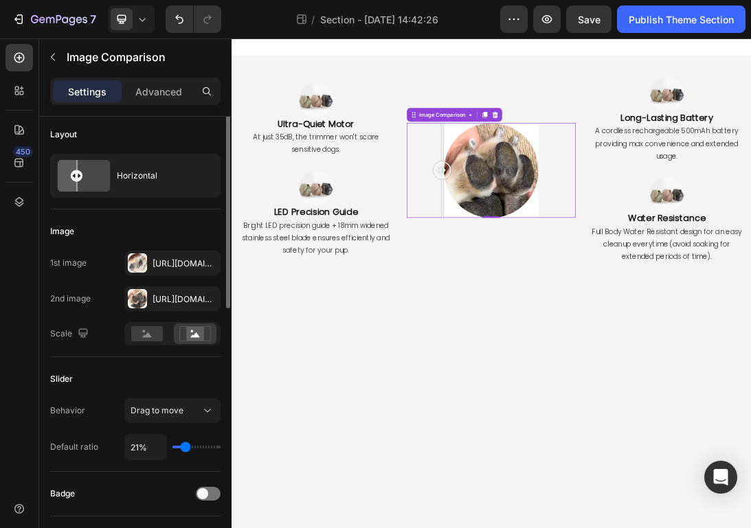
scroll to position [0, 0]
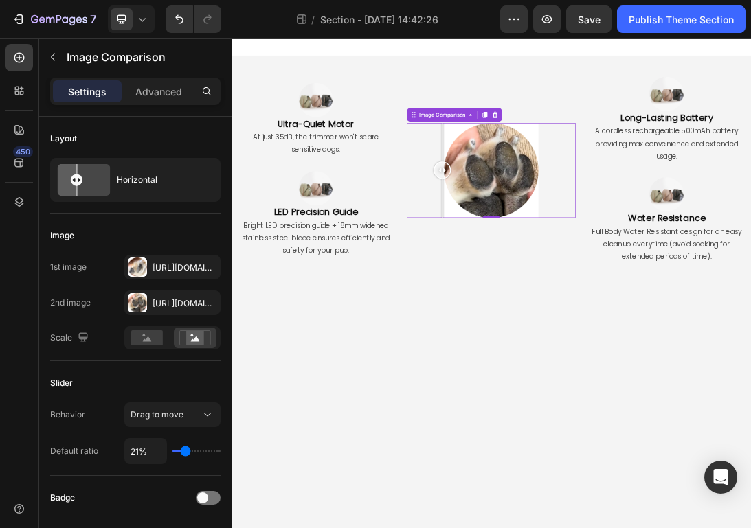
click at [750, 287] on div at bounding box center [643, 247] width 267 height 150
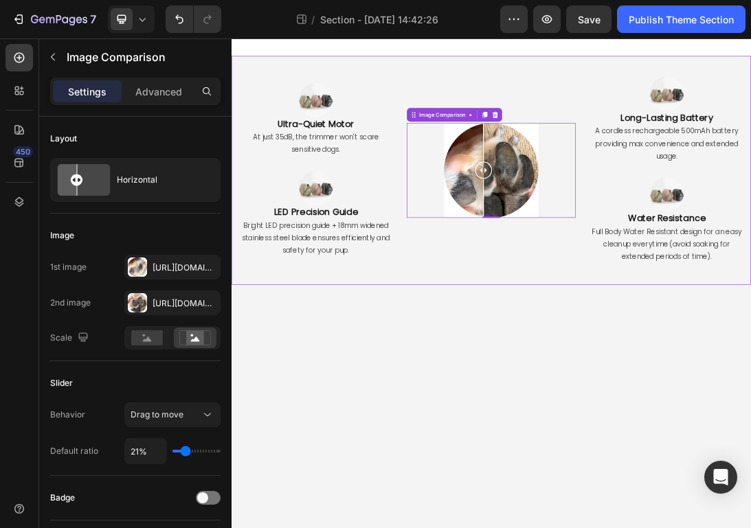
drag, startPoint x: 686, startPoint y: 287, endPoint x: 721, endPoint y: 422, distance: 139.1
click at [721, 422] on div "Image Ultra-Quiet Motor Heading At just 35dB, the trimmer won't scare sensitive…" at bounding box center [643, 247] width 824 height 363
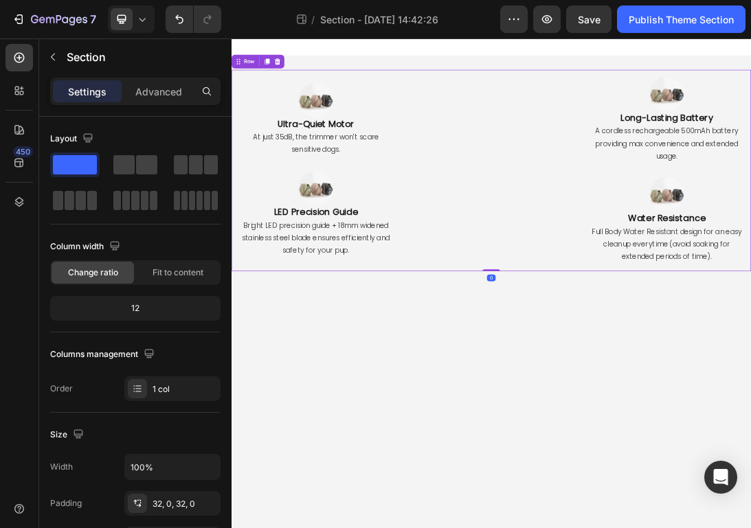
click at [639, 265] on div "Image Comparison" at bounding box center [643, 247] width 267 height 319
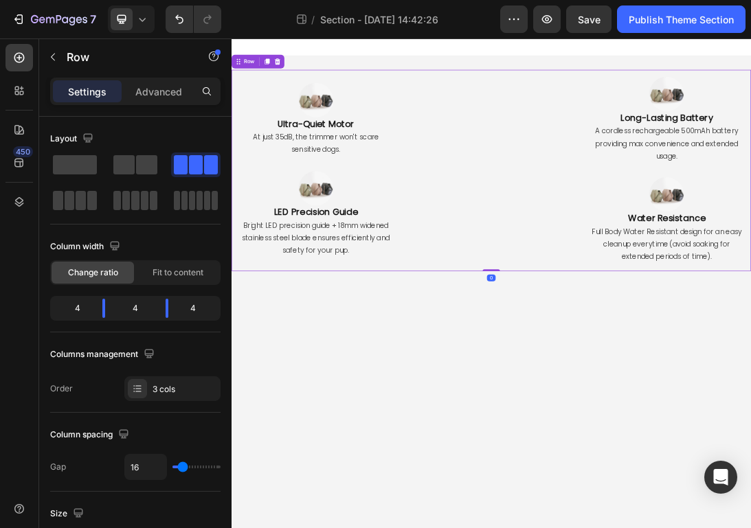
click at [683, 250] on div "Image Comparison" at bounding box center [643, 247] width 267 height 319
click at [610, 253] on div "Image Comparison" at bounding box center [643, 247] width 267 height 319
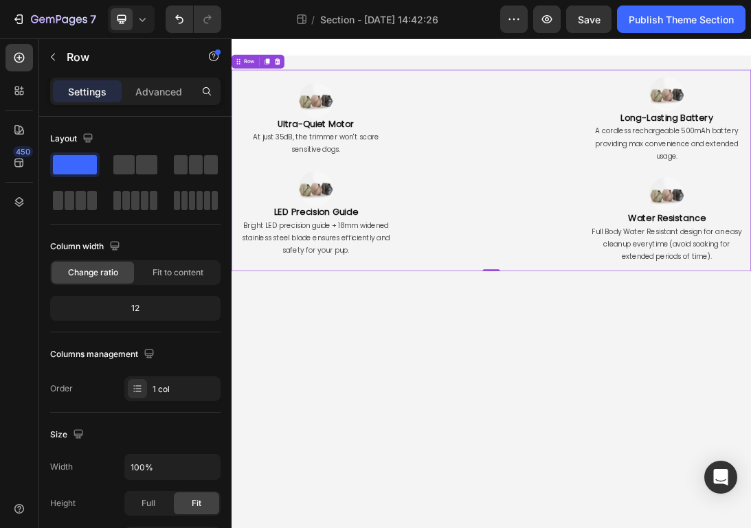
click at [468, 242] on div "Image LED Precision Guide Heading Bright LED precision guide + 18mm widened sta…" at bounding box center [364, 317] width 267 height 159
click at [556, 144] on div "Image Comparison" at bounding box center [643, 247] width 267 height 319
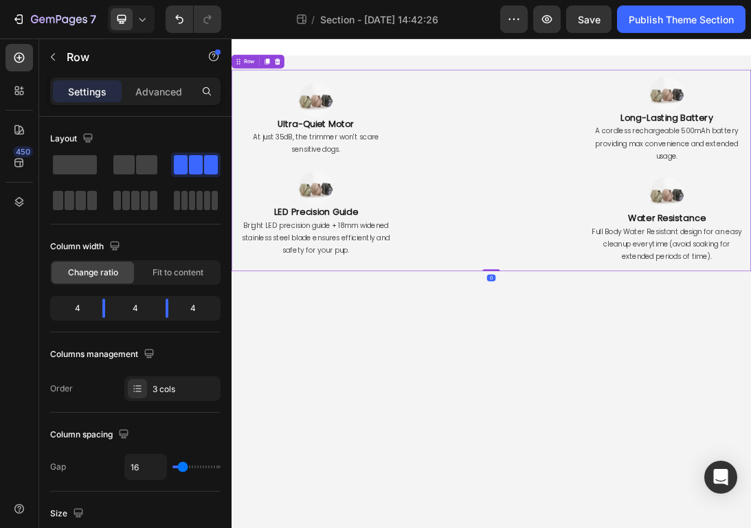
click at [609, 167] on div "Image Comparison" at bounding box center [643, 247] width 267 height 319
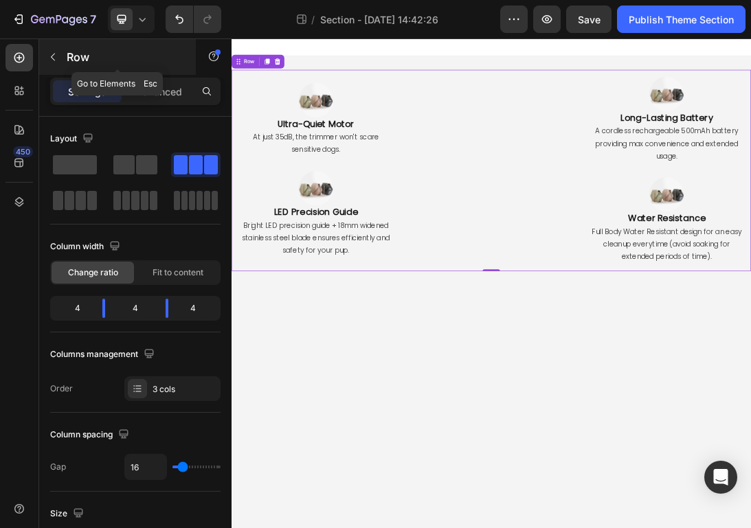
click at [61, 54] on button "button" at bounding box center [53, 57] width 22 height 22
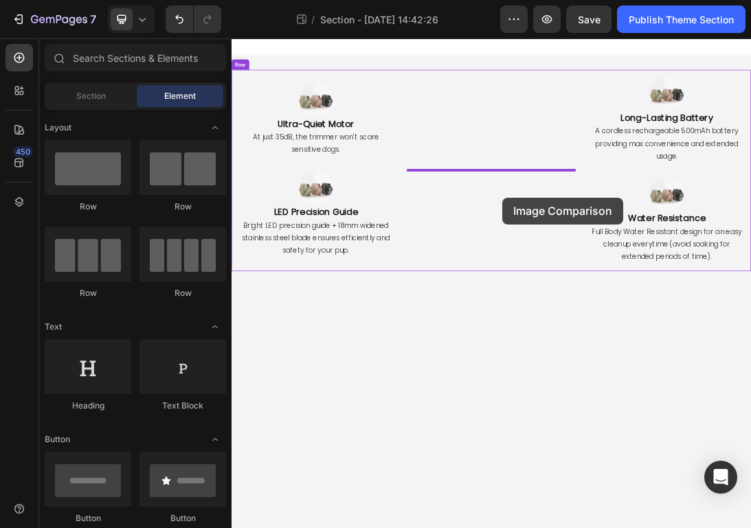
drag, startPoint x: 330, startPoint y: 497, endPoint x: 646, endPoint y: 278, distance: 384.1
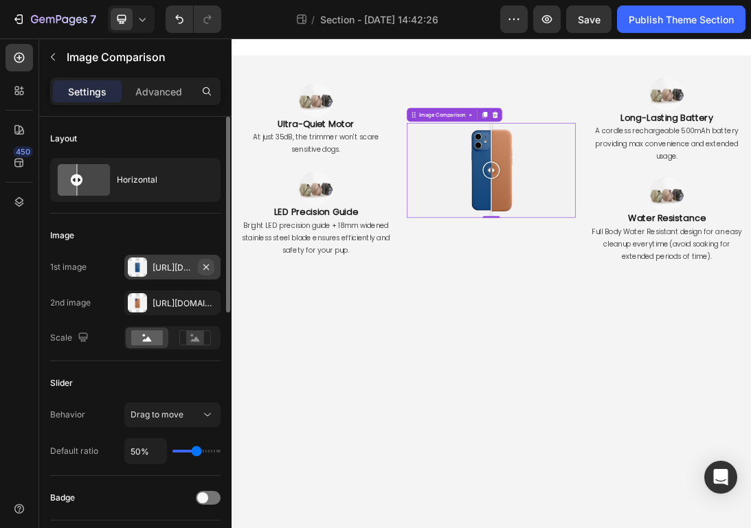
click at [209, 269] on icon "button" at bounding box center [206, 267] width 11 height 11
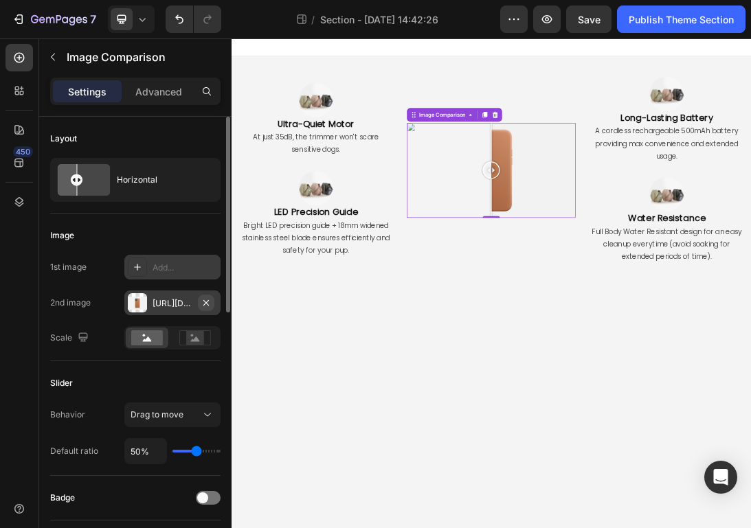
click at [210, 302] on icon "button" at bounding box center [206, 302] width 11 height 11
click at [170, 270] on div "Add..." at bounding box center [184, 268] width 65 height 12
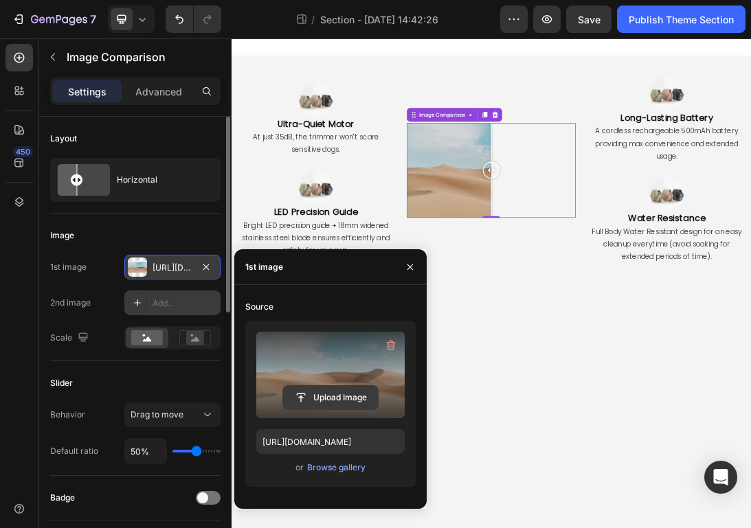
click at [331, 403] on input "file" at bounding box center [330, 397] width 95 height 23
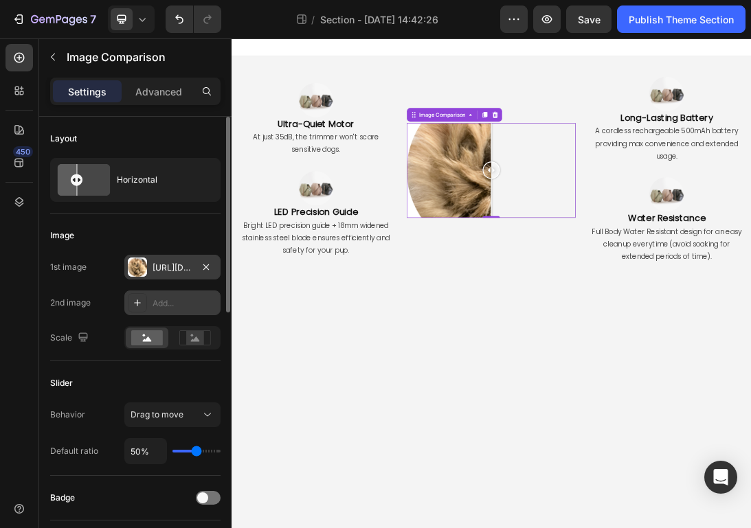
click at [183, 301] on div "Add..." at bounding box center [184, 303] width 65 height 12
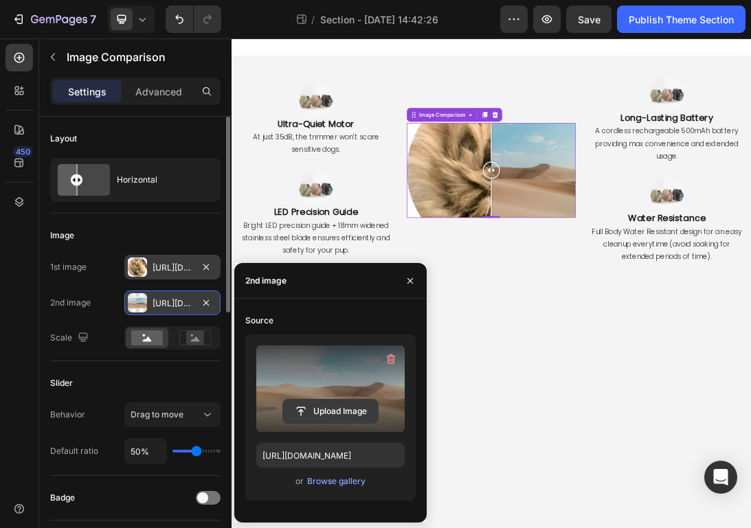
click at [325, 403] on input "file" at bounding box center [330, 411] width 95 height 23
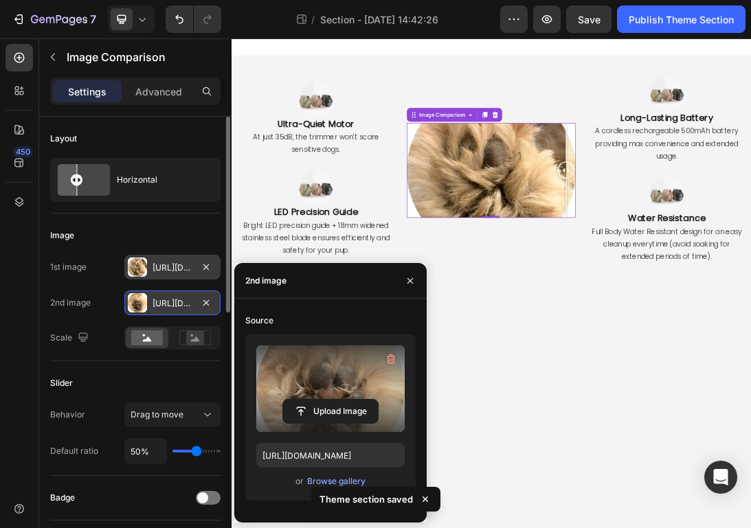
drag, startPoint x: 663, startPoint y: 262, endPoint x: 859, endPoint y: 445, distance: 268.8
click at [750, 445] on body "Image Ultra-Quiet Motor Heading At just 35dB, the trimmer won't scare sensitive…" at bounding box center [643, 427] width 824 height 778
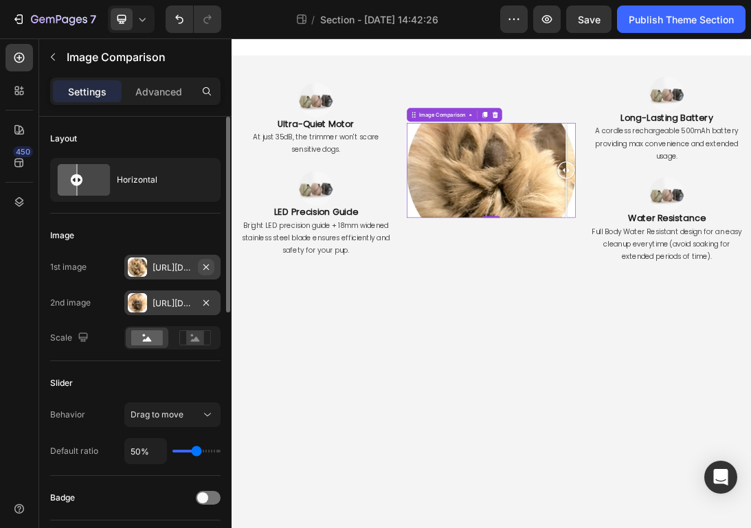
click at [210, 269] on icon "button" at bounding box center [206, 267] width 11 height 11
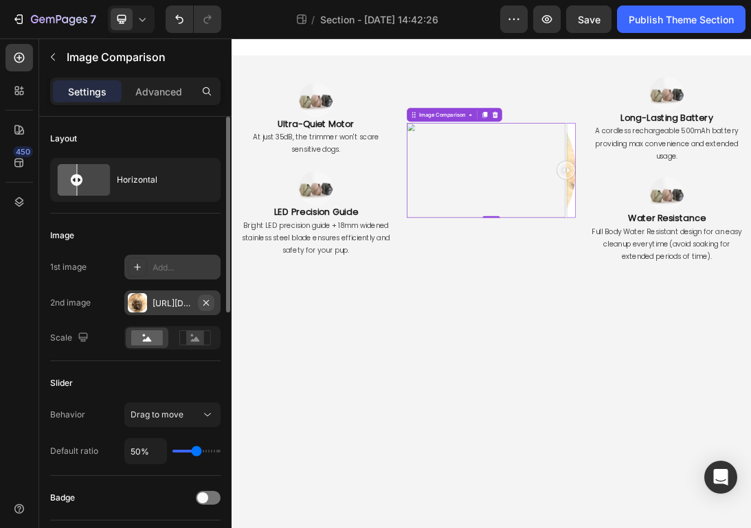
click at [211, 305] on icon "button" at bounding box center [206, 302] width 11 height 11
click at [167, 264] on div "Add..." at bounding box center [184, 268] width 65 height 12
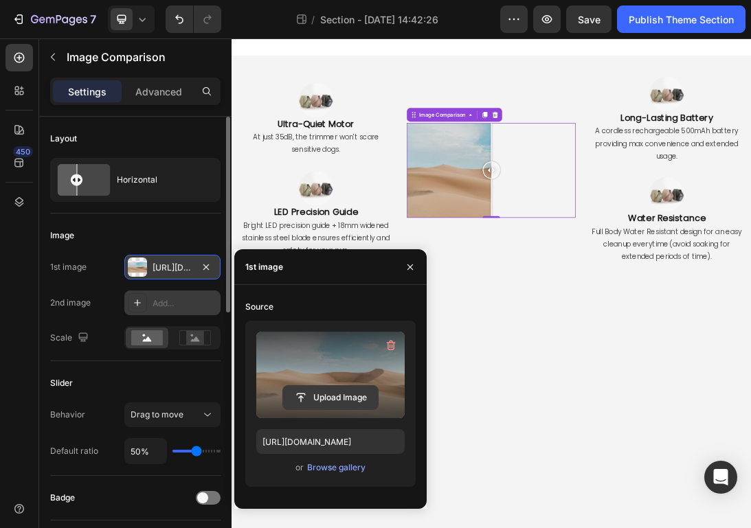
click at [316, 402] on input "file" at bounding box center [330, 397] width 95 height 23
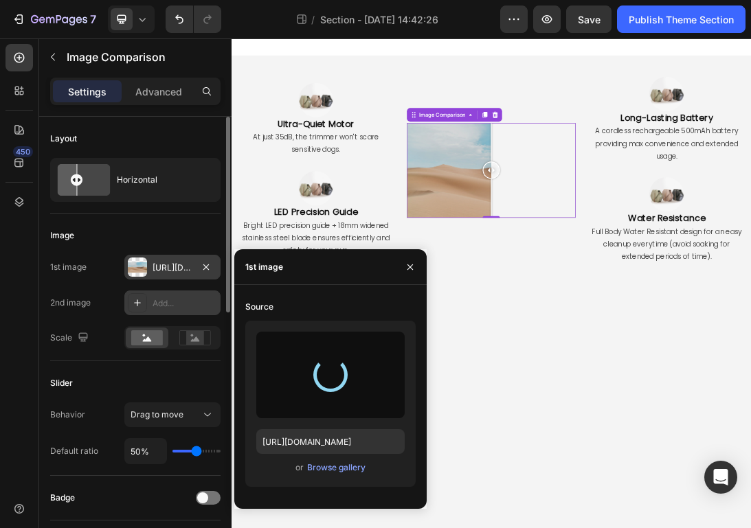
click at [194, 297] on div "Add..." at bounding box center [184, 303] width 65 height 12
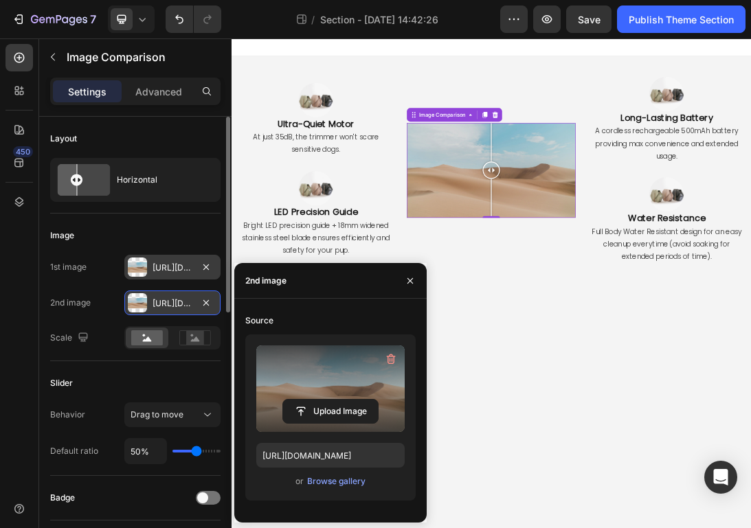
click at [309, 392] on label at bounding box center [330, 389] width 148 height 87
click at [309, 400] on input "file" at bounding box center [330, 411] width 95 height 23
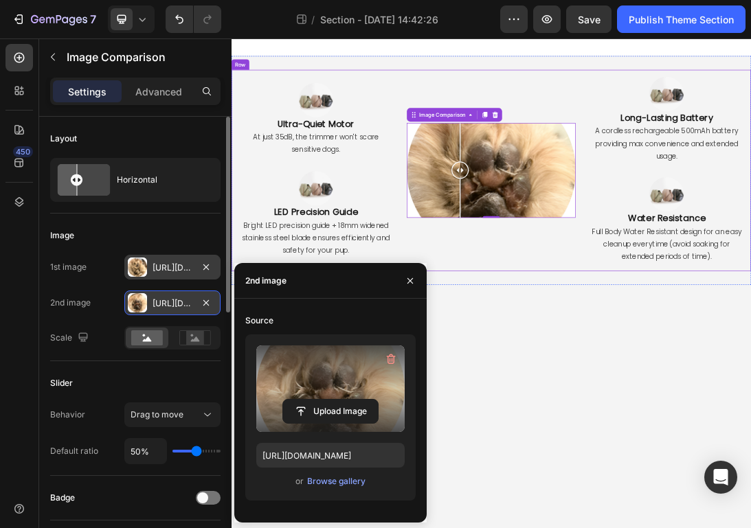
drag, startPoint x: 637, startPoint y: 240, endPoint x: 594, endPoint y: 391, distance: 157.2
click at [594, 391] on div "Image Comparison Image Comparison 0" at bounding box center [643, 247] width 267 height 319
click at [207, 264] on icon "button" at bounding box center [206, 267] width 11 height 11
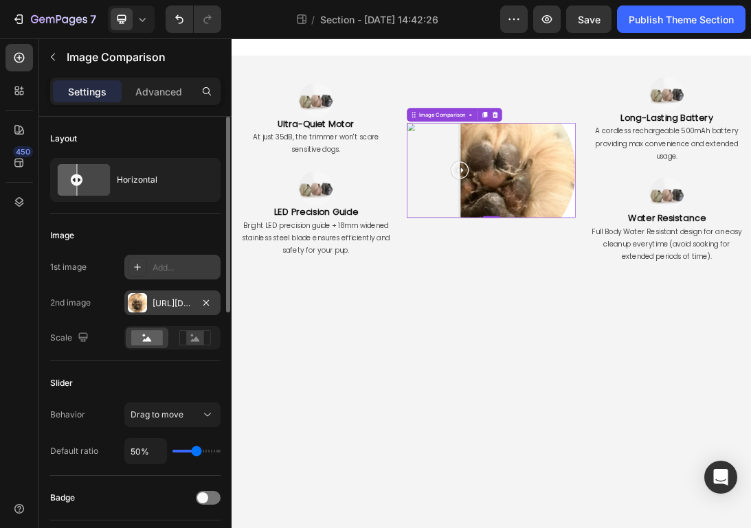
click at [169, 264] on div "Add..." at bounding box center [184, 268] width 65 height 12
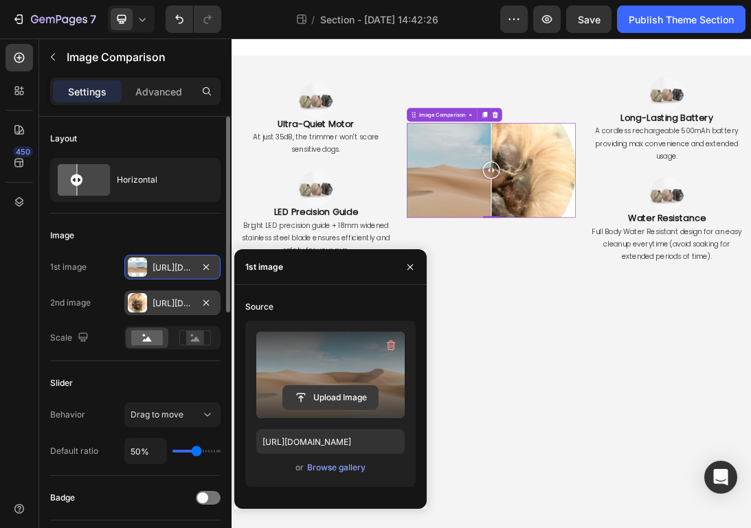
click at [325, 401] on input "file" at bounding box center [330, 397] width 95 height 23
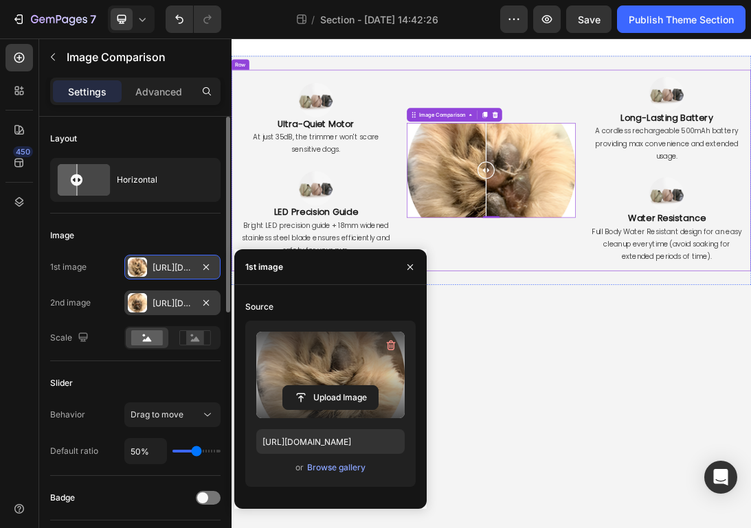
drag, startPoint x: 644, startPoint y: 246, endPoint x: 635, endPoint y: 383, distance: 137.6
click at [635, 383] on div "Image Comparison Image Comparison 0" at bounding box center [643, 247] width 267 height 319
click at [413, 264] on icon "button" at bounding box center [410, 267] width 11 height 11
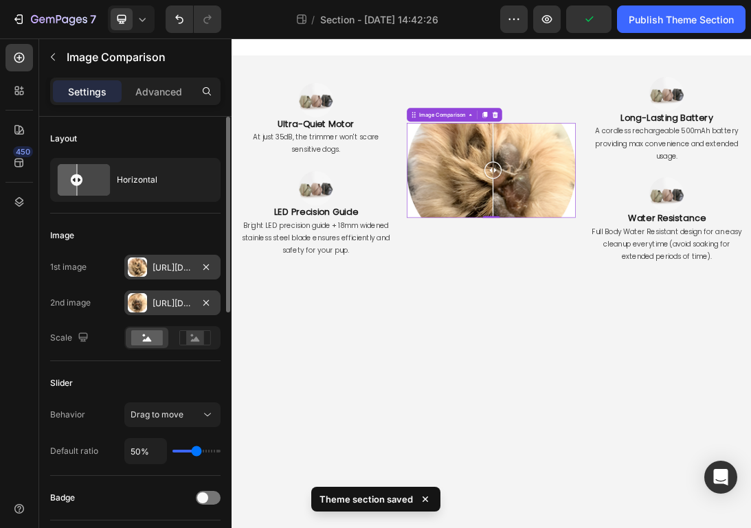
drag, startPoint x: 646, startPoint y: 248, endPoint x: 646, endPoint y: 288, distance: 40.5
click at [646, 288] on div at bounding box center [646, 247] width 27 height 150
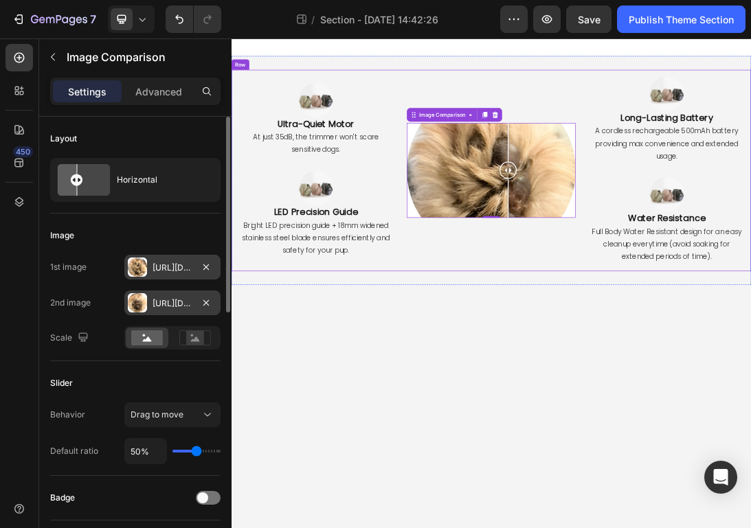
drag, startPoint x: 664, startPoint y: 252, endPoint x: 639, endPoint y: 335, distance: 85.9
click at [639, 323] on div "Image Comparison 0" at bounding box center [643, 247] width 267 height 150
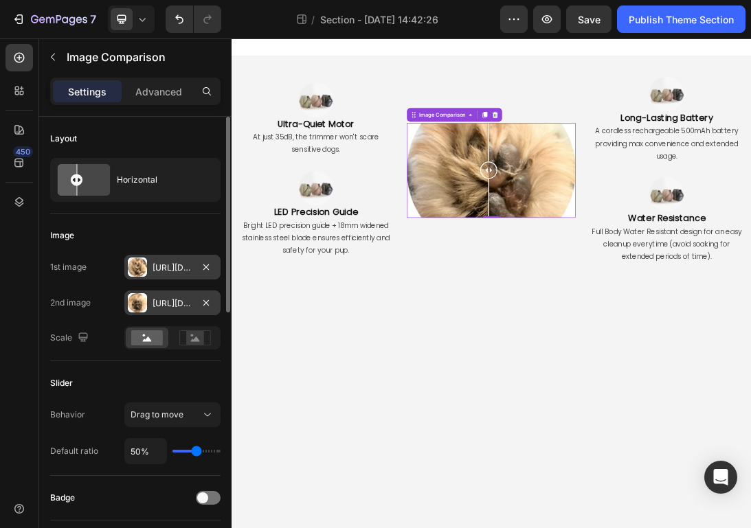
click at [156, 267] on div "Https://cdn.Shopify.Com/s/files/1/0718/9056/7354/files/gempages_577589852464218…" at bounding box center [172, 268] width 40 height 12
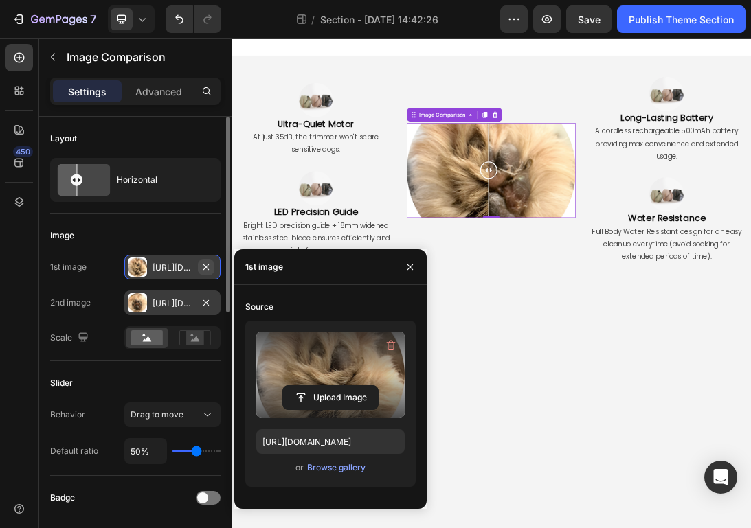
click at [210, 267] on icon "button" at bounding box center [206, 267] width 11 height 11
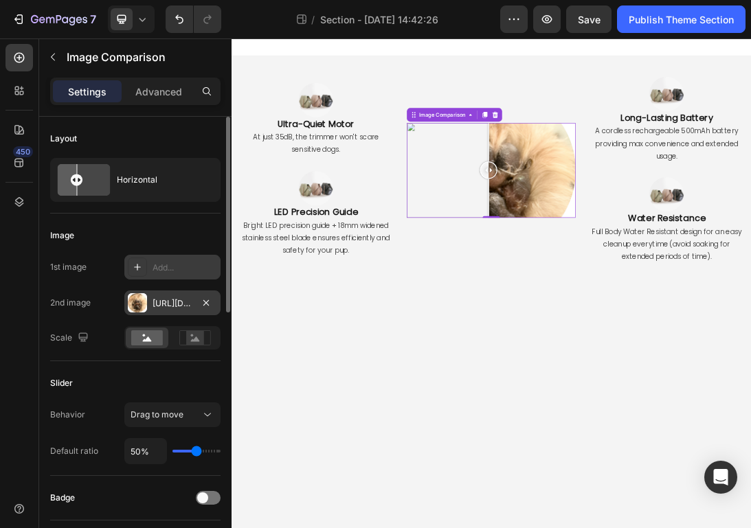
click at [182, 269] on div "Add..." at bounding box center [184, 268] width 65 height 12
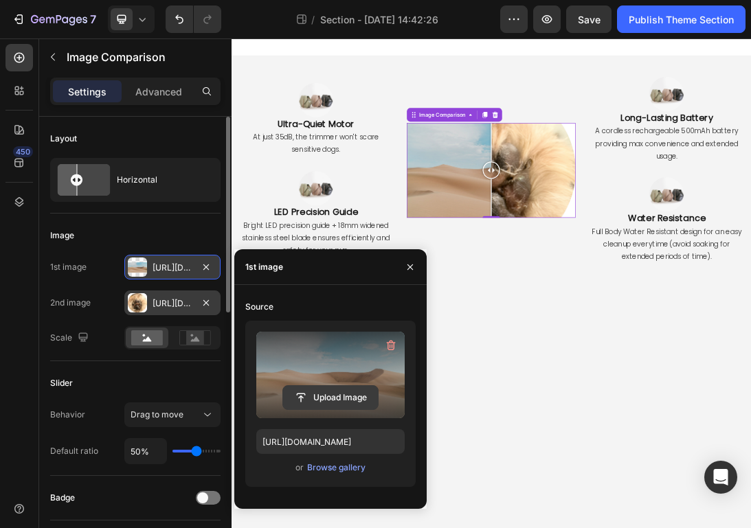
click at [332, 397] on input "file" at bounding box center [330, 397] width 95 height 23
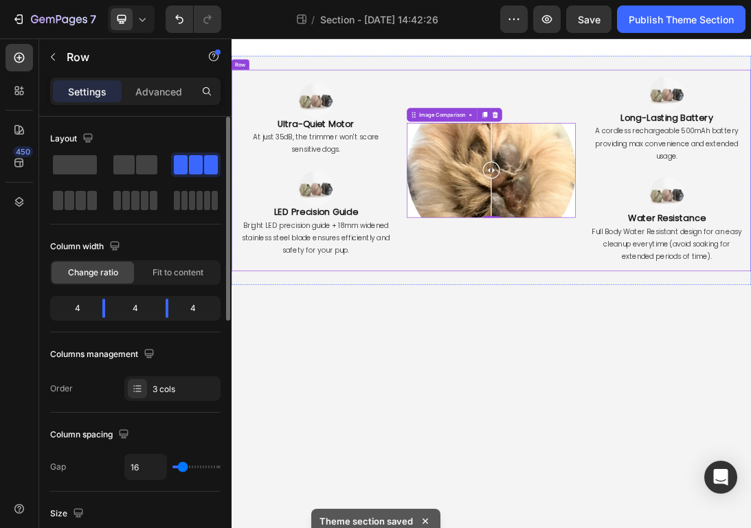
click at [666, 401] on div "Image Comparison Image Comparison 0" at bounding box center [643, 247] width 267 height 319
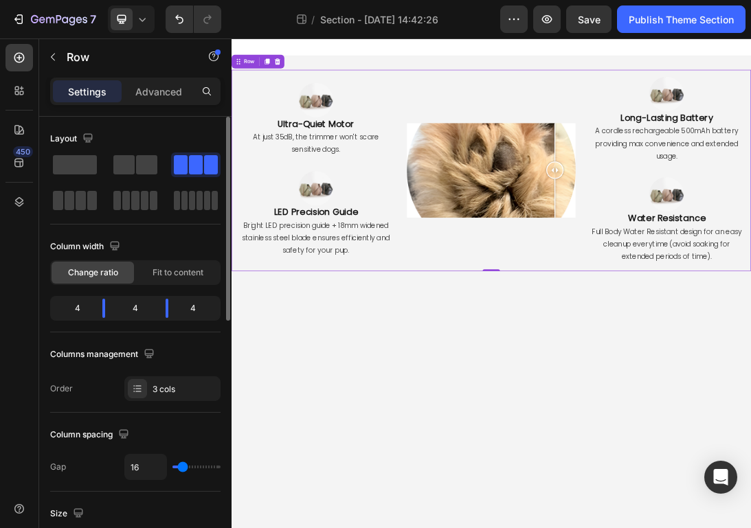
drag, startPoint x: 643, startPoint y: 247, endPoint x: 745, endPoint y: 402, distance: 185.6
click at [745, 402] on div "Image Comparison Image Comparison" at bounding box center [643, 247] width 267 height 319
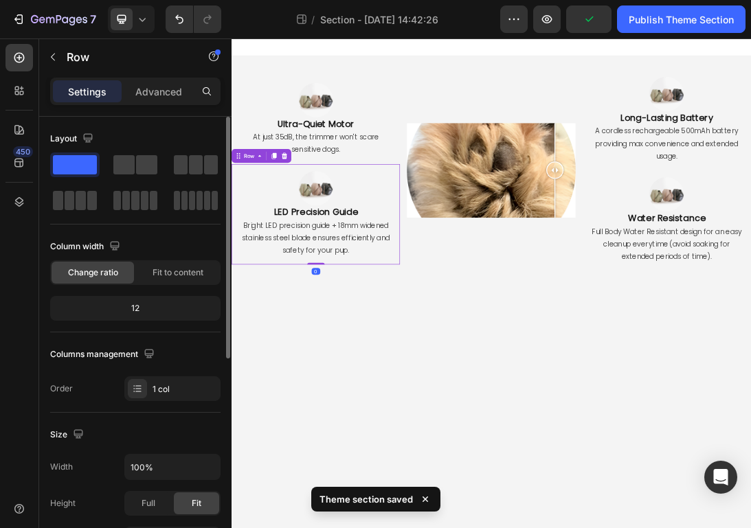
click at [493, 302] on div "Image LED Precision Guide Heading Bright LED precision guide + 18mm widened sta…" at bounding box center [364, 317] width 267 height 159
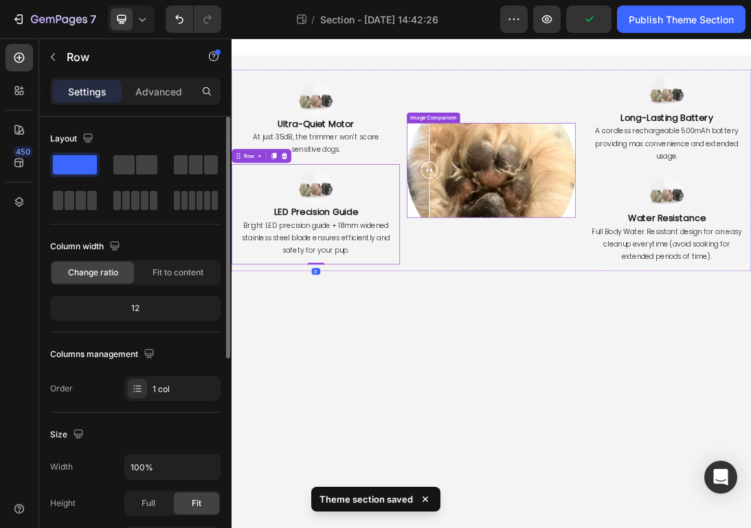
click at [545, 302] on div at bounding box center [643, 247] width 267 height 150
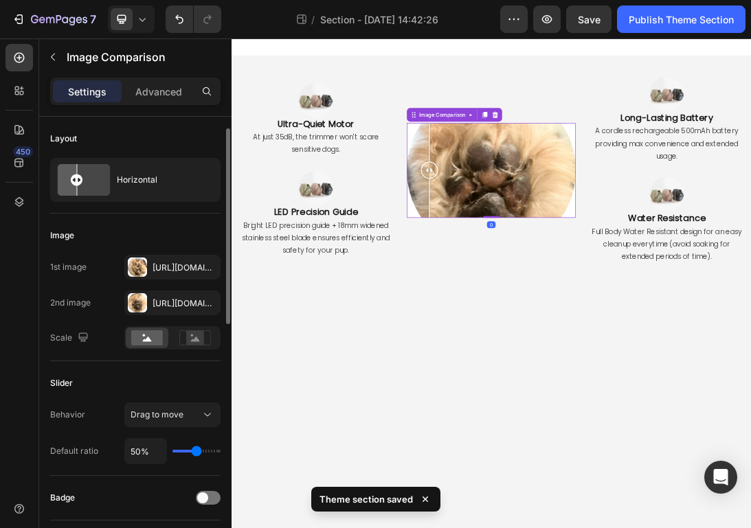
scroll to position [113, 0]
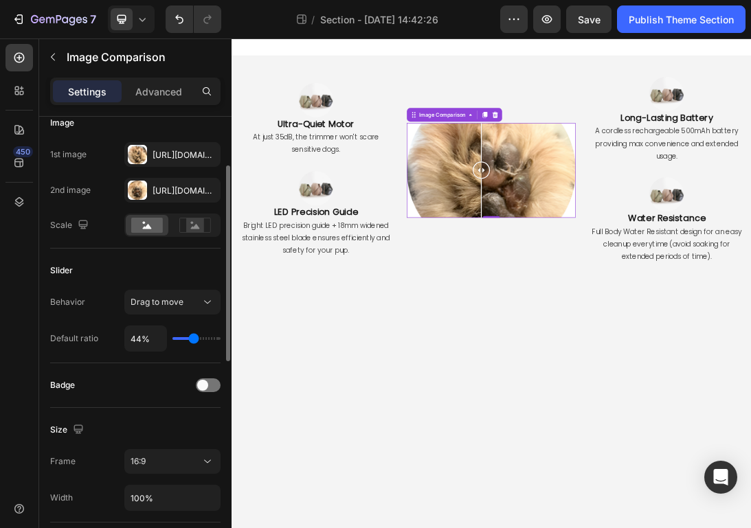
click at [194, 340] on input "range" at bounding box center [196, 338] width 48 height 3
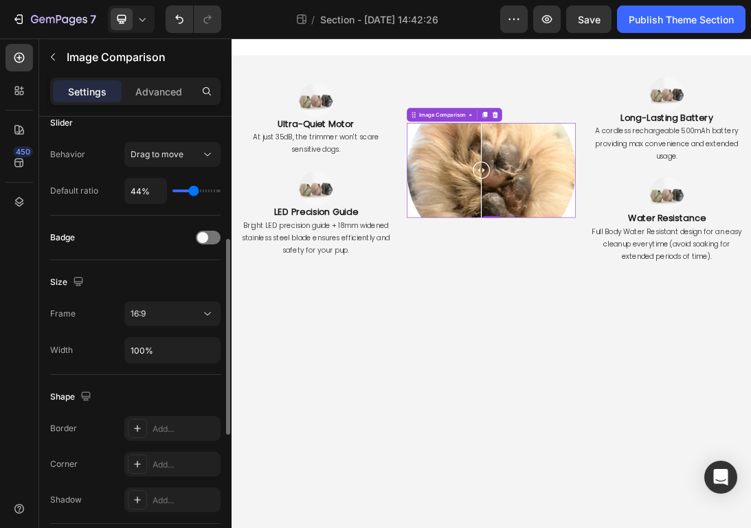
scroll to position [269, 0]
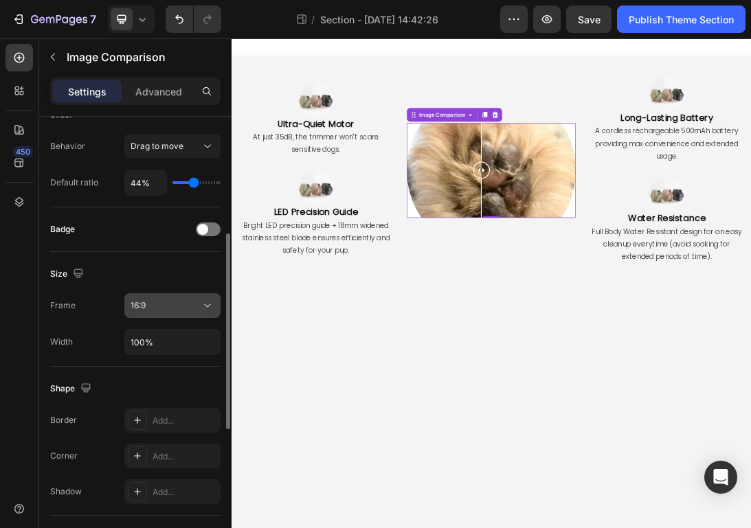
click at [161, 298] on button "16:9" at bounding box center [172, 305] width 96 height 25
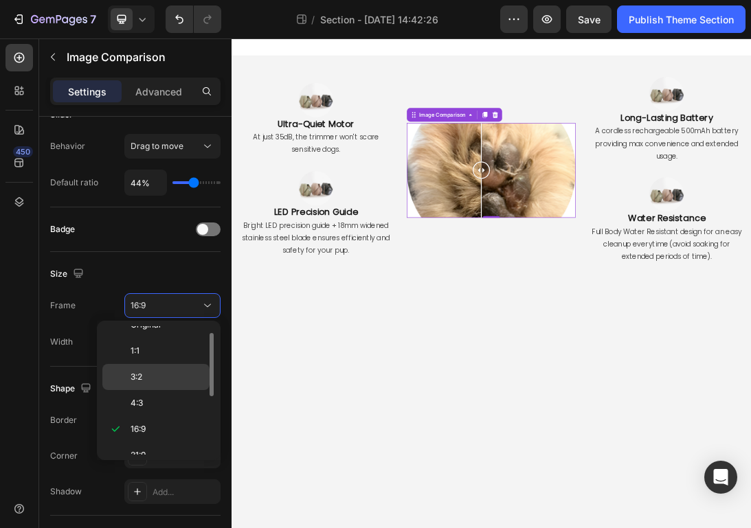
scroll to position [0, 0]
click at [155, 364] on p "1:1" at bounding box center [167, 365] width 73 height 12
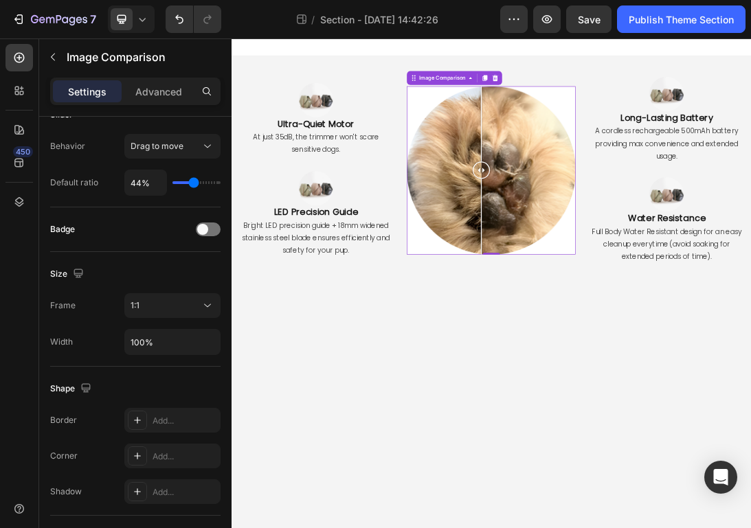
click at [508, 528] on body "Image Ultra-Quiet Motor Heading At just 35dB, the trimmer won't scare sensitive…" at bounding box center [643, 427] width 824 height 778
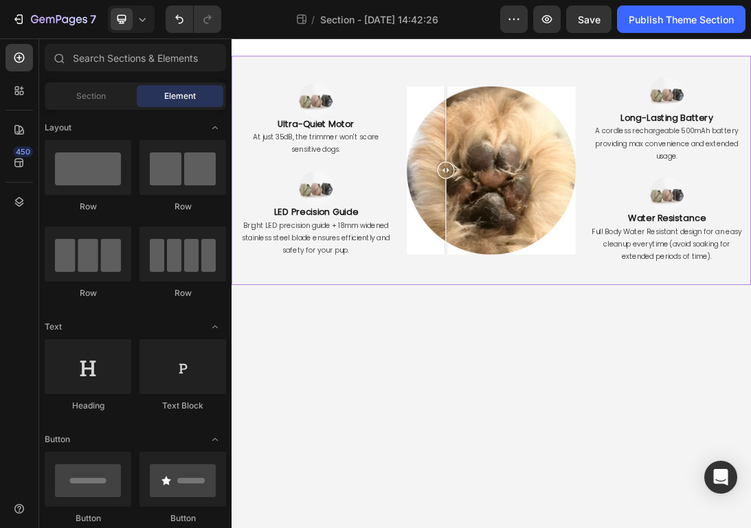
drag, startPoint x: 622, startPoint y: 278, endPoint x: 571, endPoint y: 422, distance: 152.9
click at [571, 422] on div "Image Ultra-Quiet Motor Heading At just 35dB, the trimmer won't scare sensitive…" at bounding box center [643, 247] width 824 height 363
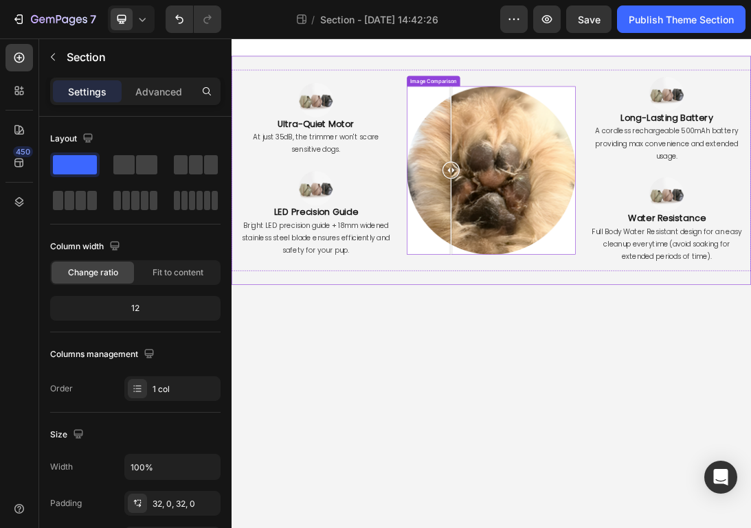
drag, startPoint x: 694, startPoint y: 252, endPoint x: 574, endPoint y: 270, distance: 120.8
click at [576, 270] on div at bounding box center [643, 247] width 267 height 267
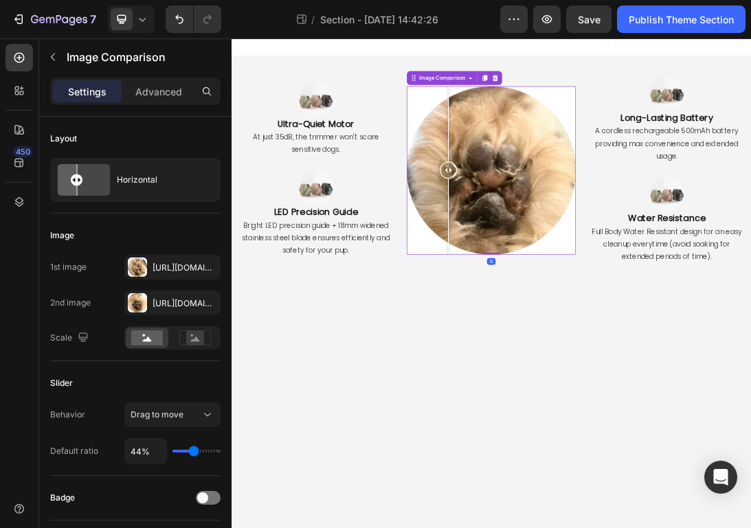
click at [656, 264] on div at bounding box center [643, 247] width 267 height 267
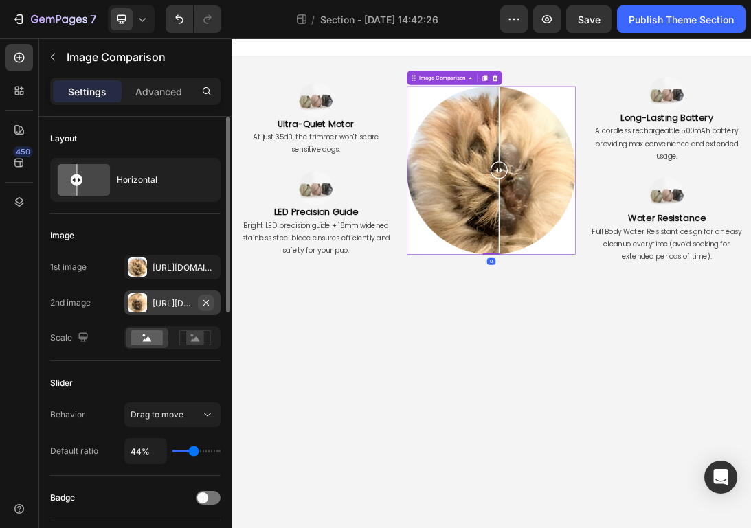
click at [208, 305] on icon "button" at bounding box center [206, 302] width 11 height 11
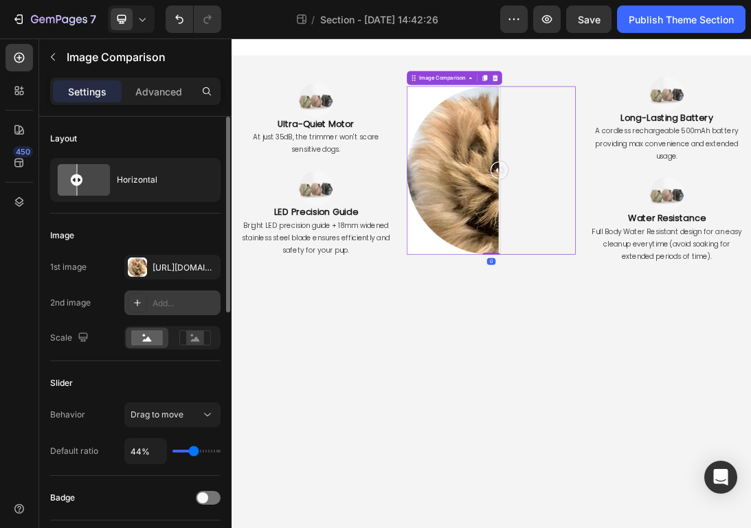
click at [185, 305] on div "Add..." at bounding box center [184, 303] width 65 height 12
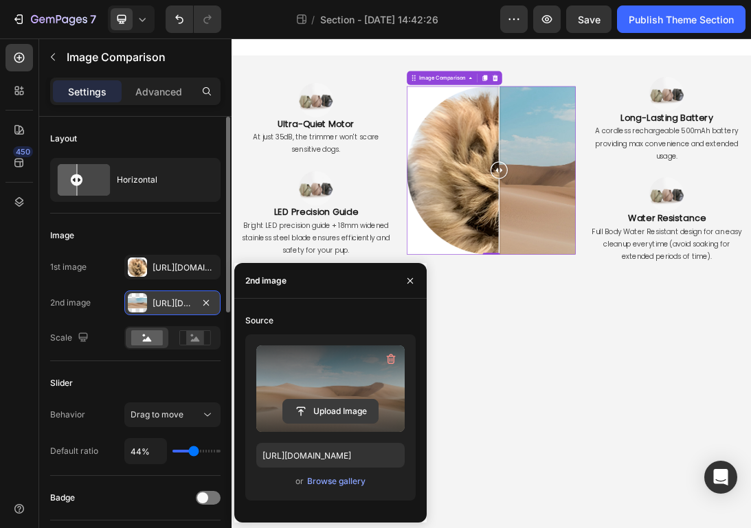
click at [341, 404] on input "file" at bounding box center [330, 411] width 95 height 23
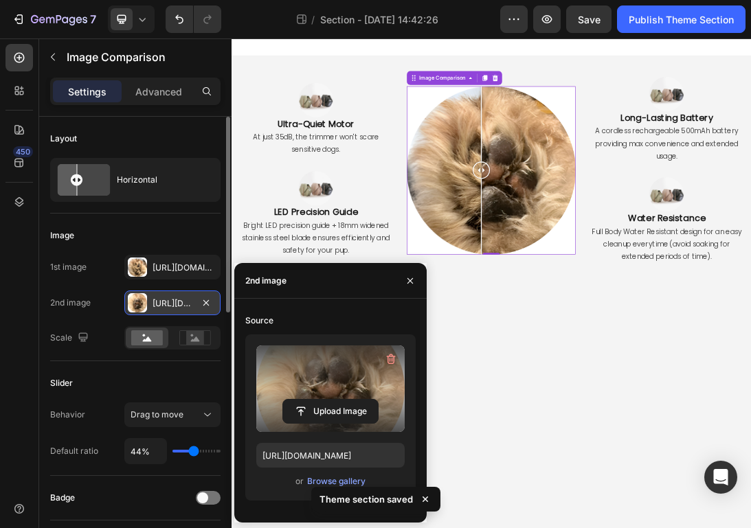
click at [701, 462] on body "Image Ultra-Quiet Motor Heading At just 35dB, the trimmer won't scare sensitive…" at bounding box center [643, 427] width 824 height 778
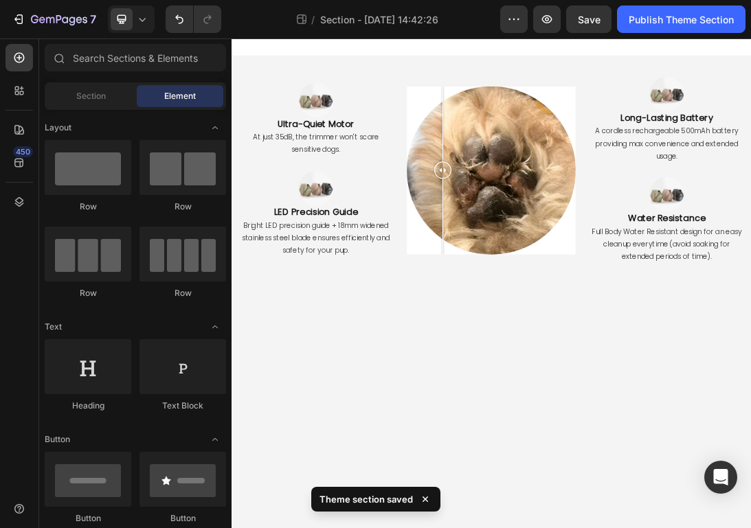
drag, startPoint x: 633, startPoint y: 273, endPoint x: 513, endPoint y: 440, distance: 205.1
click at [513, 440] on body "Image Ultra-Quiet Motor Heading At just 35dB, the trimmer won't scare sensitive…" at bounding box center [643, 427] width 824 height 778
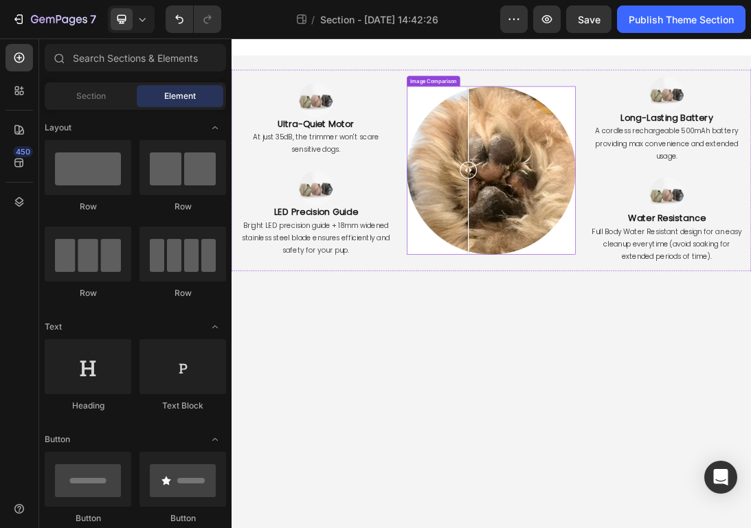
drag, startPoint x: 536, startPoint y: 242, endPoint x: 605, endPoint y: 330, distance: 111.6
click at [605, 330] on div at bounding box center [606, 247] width 27 height 267
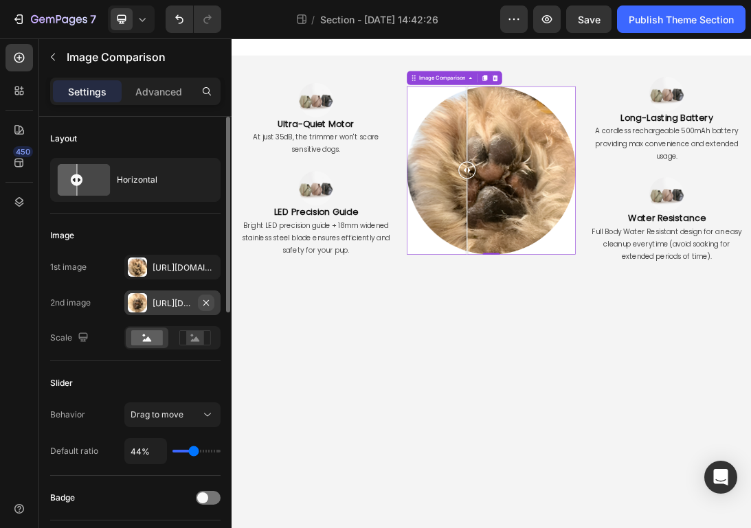
click at [210, 302] on icon "button" at bounding box center [206, 302] width 11 height 11
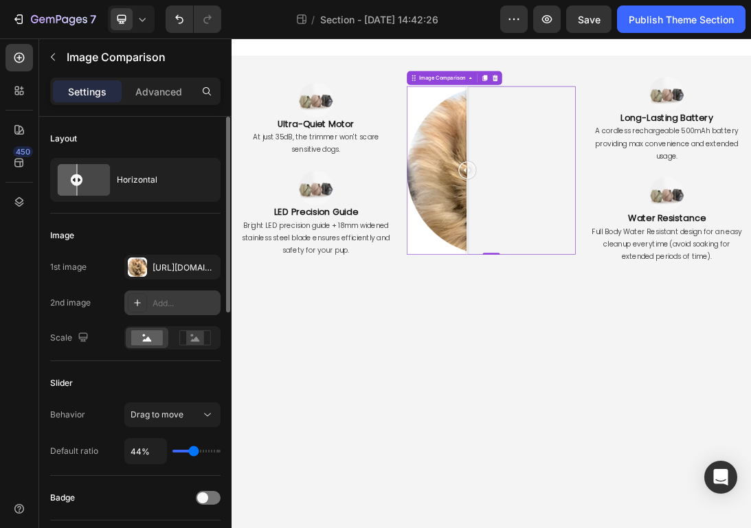
click at [181, 302] on div "Add..." at bounding box center [184, 303] width 65 height 12
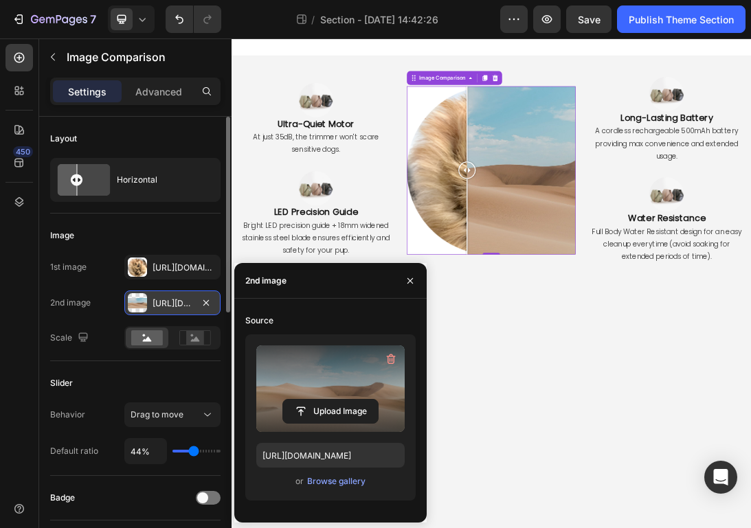
click at [291, 386] on label at bounding box center [330, 389] width 148 height 87
click at [291, 400] on input "file" at bounding box center [330, 411] width 95 height 23
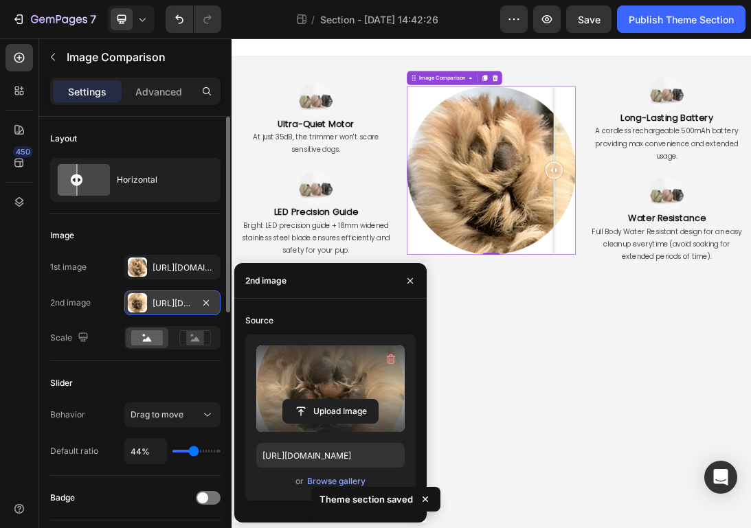
drag, startPoint x: 613, startPoint y: 243, endPoint x: 743, endPoint y: 325, distance: 153.4
click at [743, 325] on div at bounding box center [742, 247] width 27 height 267
drag, startPoint x: 733, startPoint y: 236, endPoint x: 405, endPoint y: 332, distance: 341.3
click at [405, 332] on div "Image Ultra-Quiet Motor Heading At just 35dB, the trimmer won't scare sensitive…" at bounding box center [643, 247] width 824 height 319
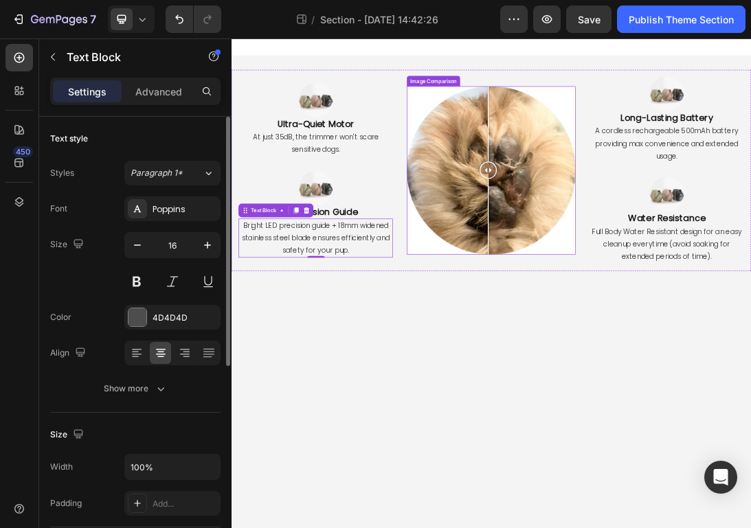
click at [639, 243] on div at bounding box center [643, 247] width 267 height 267
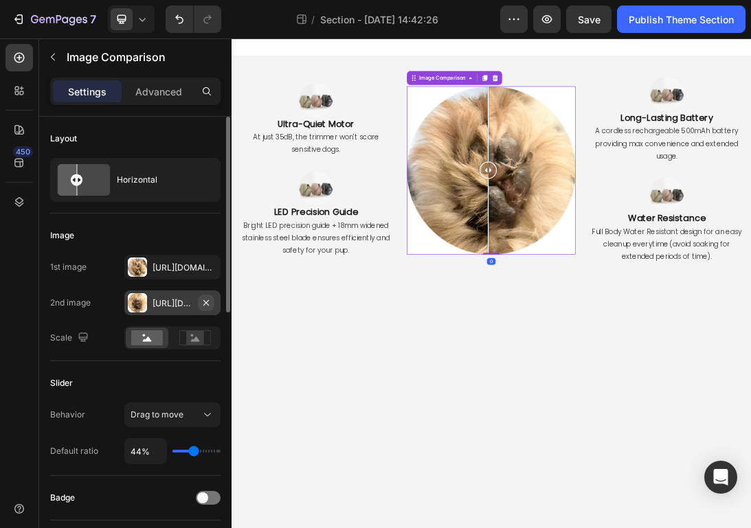
click at [204, 304] on icon "button" at bounding box center [205, 301] width 5 height 5
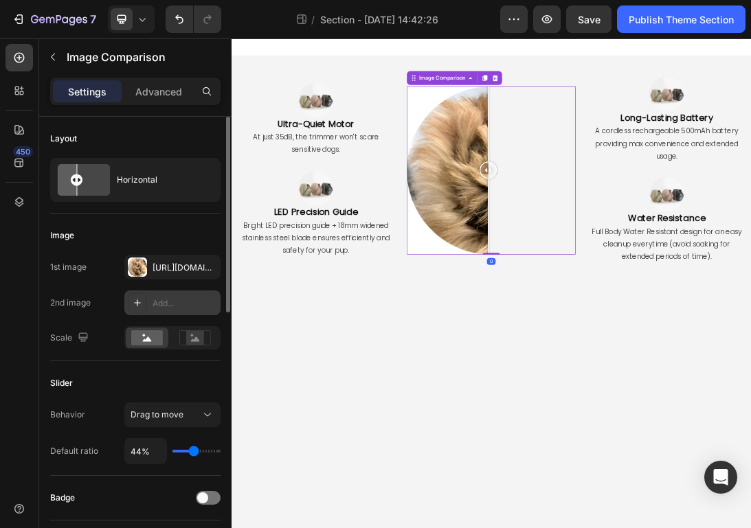
click at [181, 304] on div "Add..." at bounding box center [184, 303] width 65 height 12
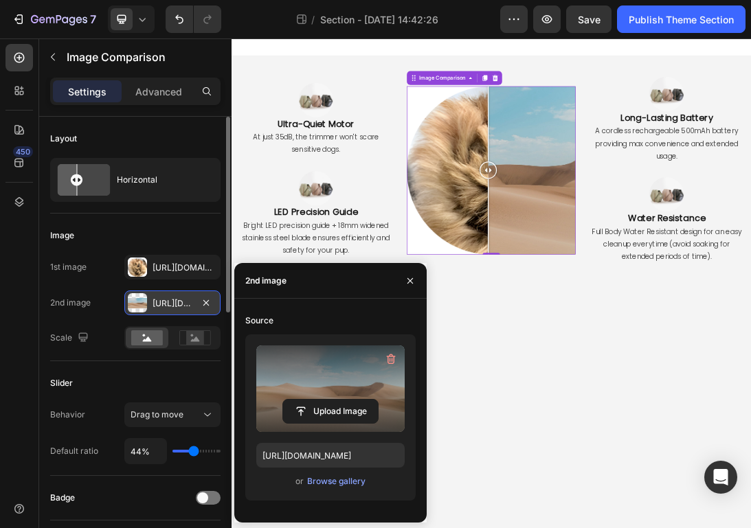
click at [292, 370] on label at bounding box center [330, 389] width 148 height 87
click at [292, 400] on input "file" at bounding box center [330, 411] width 95 height 23
click at [356, 407] on input "file" at bounding box center [330, 411] width 95 height 23
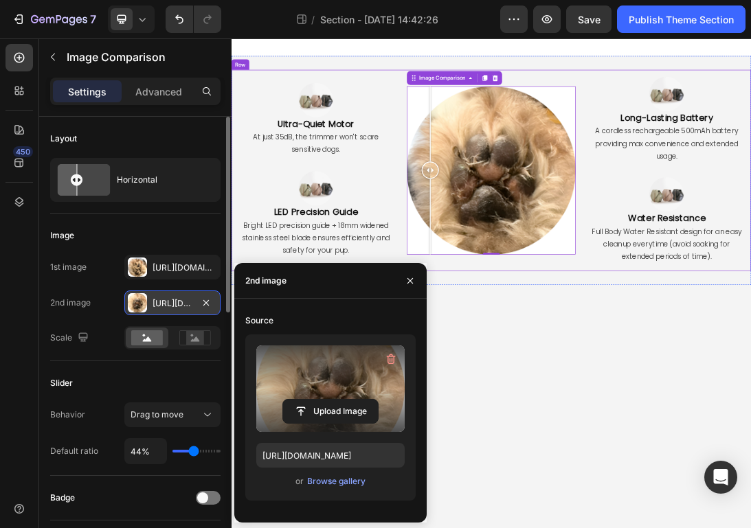
drag, startPoint x: 629, startPoint y: 247, endPoint x: 538, endPoint y: 383, distance: 163.8
click at [538, 383] on div "Image Comparison Image Comparison 0" at bounding box center [643, 247] width 267 height 319
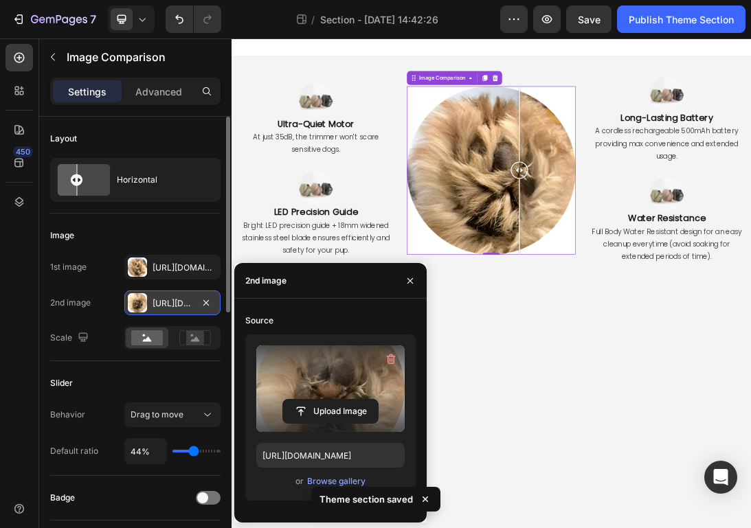
drag, startPoint x: 565, startPoint y: 295, endPoint x: 688, endPoint y: 372, distance: 145.4
click at [688, 372] on div at bounding box center [643, 247] width 267 height 267
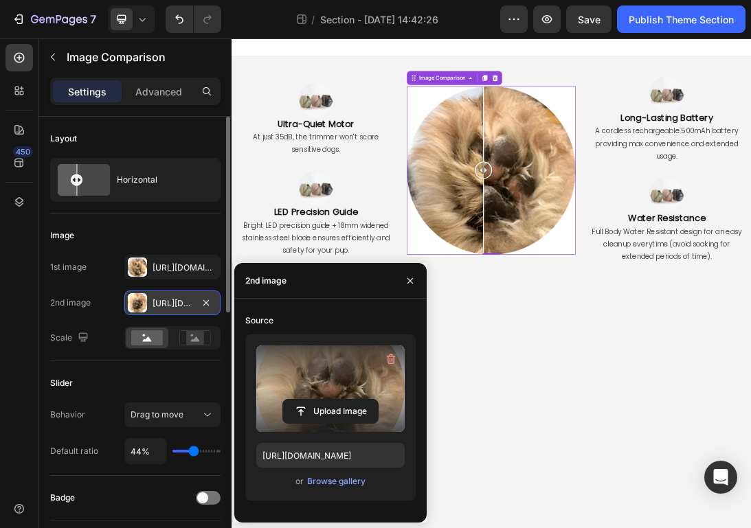
drag, startPoint x: 681, startPoint y: 240, endPoint x: 652, endPoint y: 312, distance: 77.0
click at [645, 311] on div at bounding box center [631, 247] width 27 height 267
click at [170, 268] on div "Https://cdn.Shopify.Com/s/files/1/0718/9056/7354/files/gempages_577589852464218…" at bounding box center [172, 268] width 40 height 12
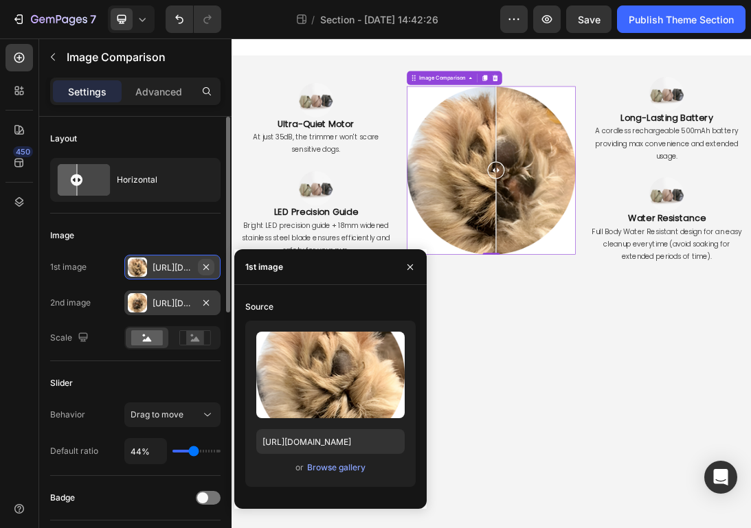
click at [210, 267] on icon "button" at bounding box center [206, 267] width 11 height 11
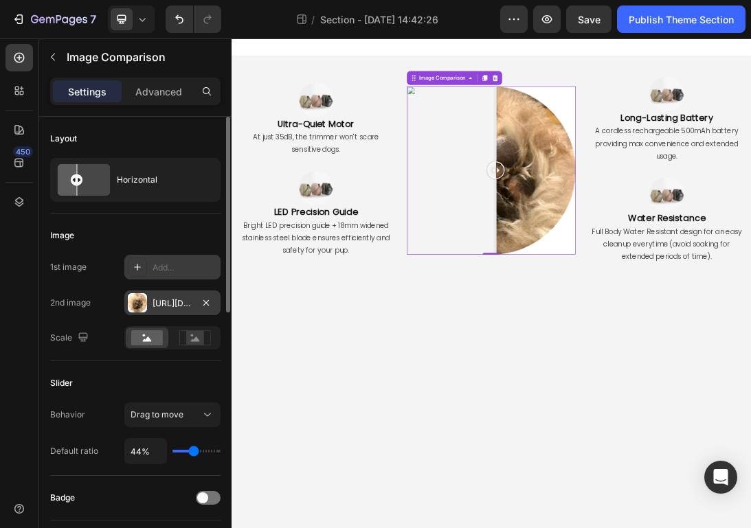
click at [182, 266] on div "Add..." at bounding box center [184, 268] width 65 height 12
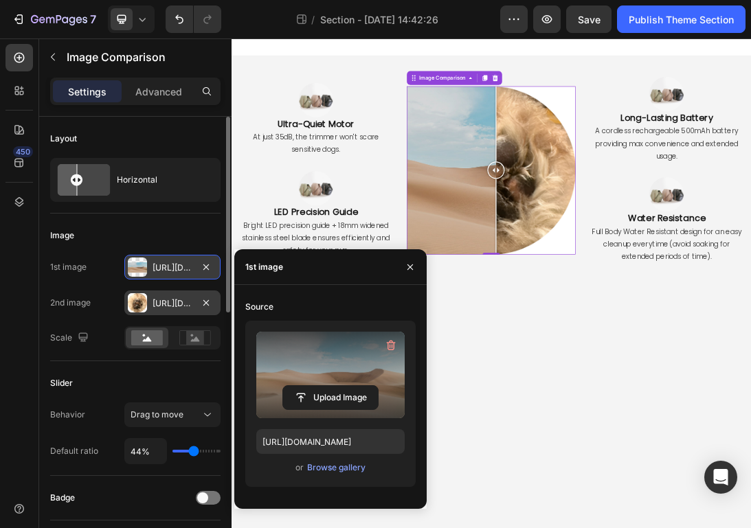
click at [297, 367] on label at bounding box center [330, 375] width 148 height 87
click at [297, 386] on input "file" at bounding box center [330, 397] width 95 height 23
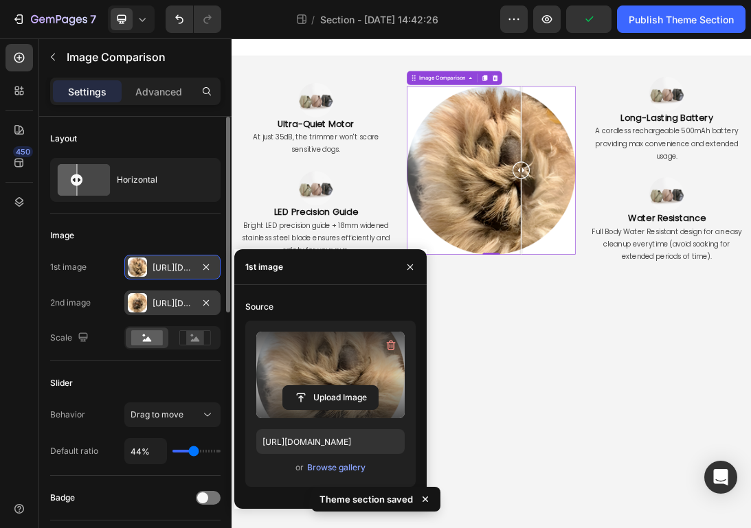
drag, startPoint x: 632, startPoint y: 244, endPoint x: 686, endPoint y: 361, distance: 128.8
click at [688, 361] on div at bounding box center [690, 247] width 27 height 267
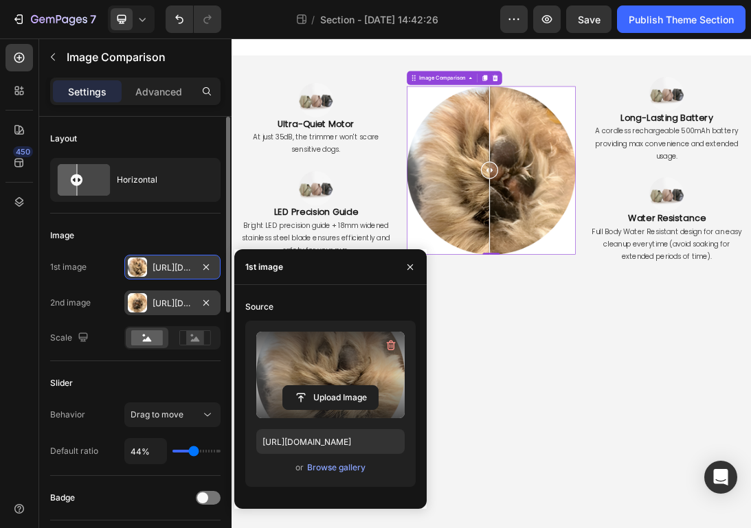
drag, startPoint x: 688, startPoint y: 234, endPoint x: 641, endPoint y: 361, distance: 135.6
click at [641, 361] on div at bounding box center [640, 247] width 27 height 267
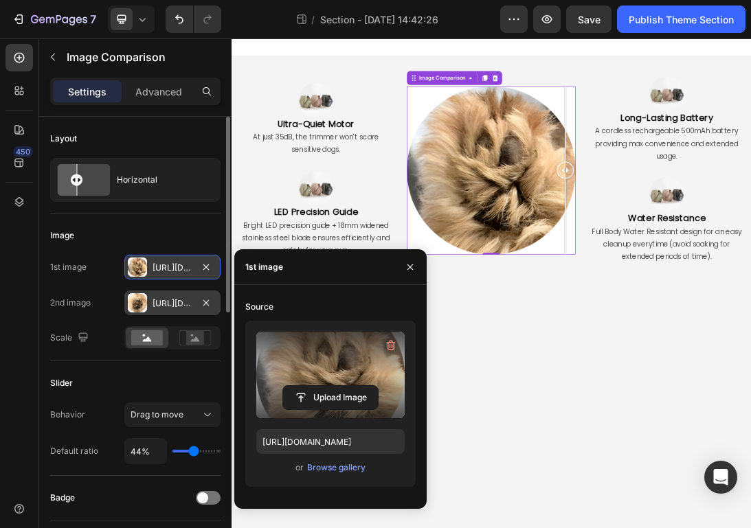
drag, startPoint x: 648, startPoint y: 220, endPoint x: 778, endPoint y: 227, distance: 130.0
click at [750, 227] on div "Image Ultra-Quiet Motor Heading At just 35dB, the trimmer won't scare sensitive…" at bounding box center [643, 247] width 824 height 319
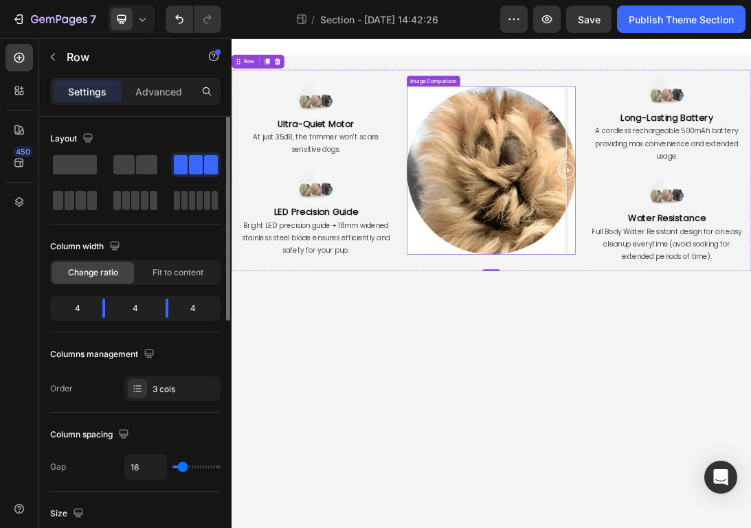
click at [668, 217] on div at bounding box center [643, 247] width 267 height 267
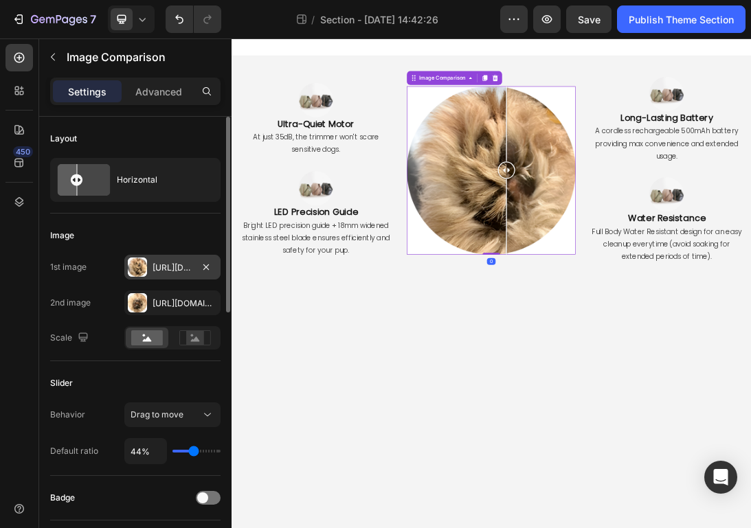
click at [166, 270] on div "Https://cdn.Shopify.Com/s/files/1/0718/9056/7354/files/gempages_577589852464218…" at bounding box center [172, 268] width 40 height 12
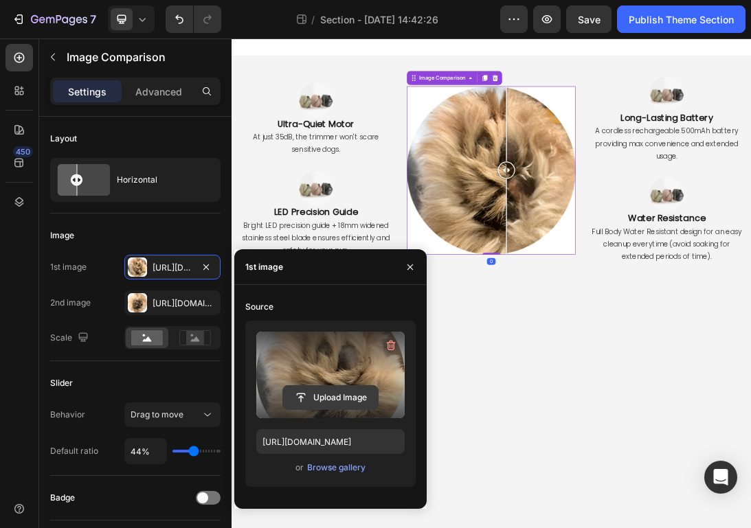
click at [352, 400] on input "file" at bounding box center [330, 397] width 95 height 23
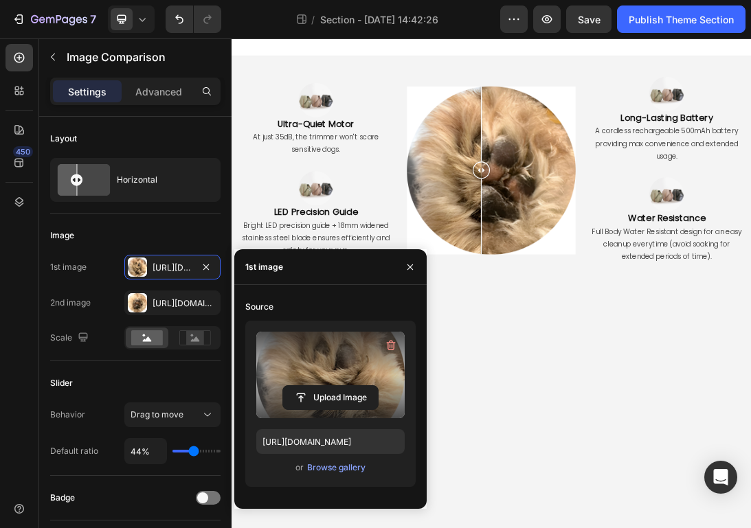
click at [750, 528] on body "Image Ultra-Quiet Motor Heading At just 35dB, the trimmer won't scare sensitive…" at bounding box center [643, 427] width 824 height 778
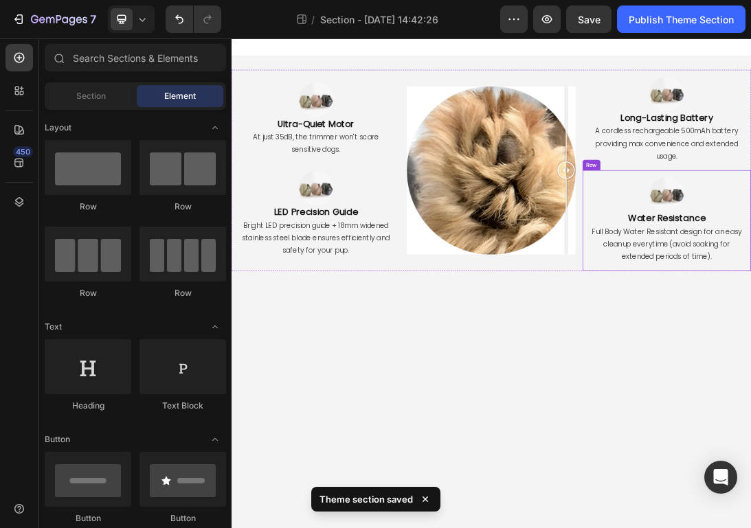
drag, startPoint x: 618, startPoint y: 251, endPoint x: 940, endPoint y: 172, distance: 331.0
click at [750, 183] on div "Image Ultra-Quiet Motor Heading At just 35dB, the trimmer won't scare sensitive…" at bounding box center [643, 247] width 824 height 319
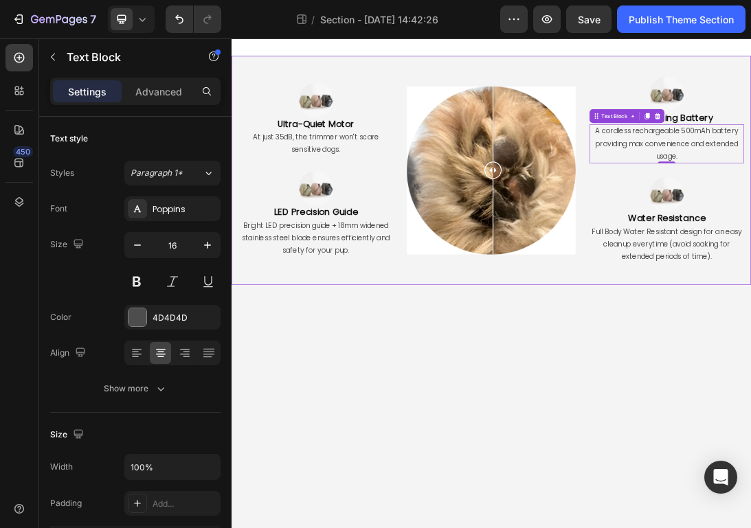
drag, startPoint x: 753, startPoint y: 250, endPoint x: 634, endPoint y: 423, distance: 210.0
click at [634, 423] on div "Image Ultra-Quiet Motor Heading At just 35dB, the trimmer won't scare sensitive…" at bounding box center [643, 247] width 824 height 363
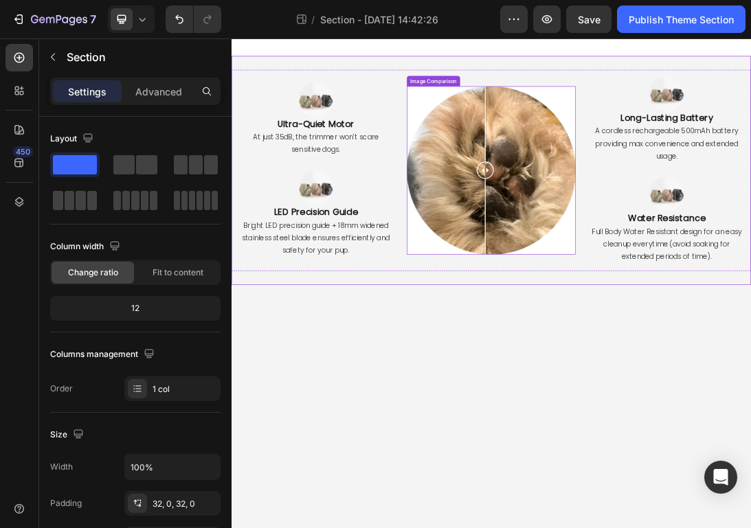
click at [588, 260] on div at bounding box center [643, 247] width 267 height 267
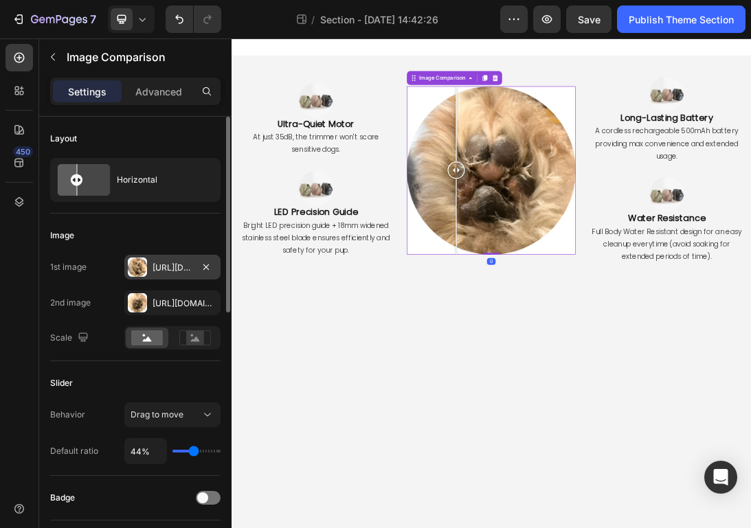
click at [152, 258] on div "Https://cdn.Shopify.Com/s/files/1/0718/9056/7354/files/gempages_577589852464218…" at bounding box center [172, 267] width 96 height 25
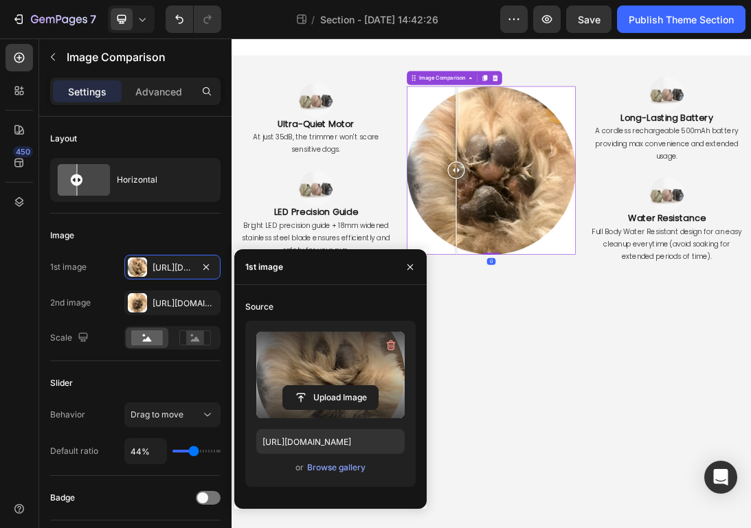
click at [342, 363] on label at bounding box center [330, 375] width 148 height 87
click at [342, 386] on input "file" at bounding box center [330, 397] width 95 height 23
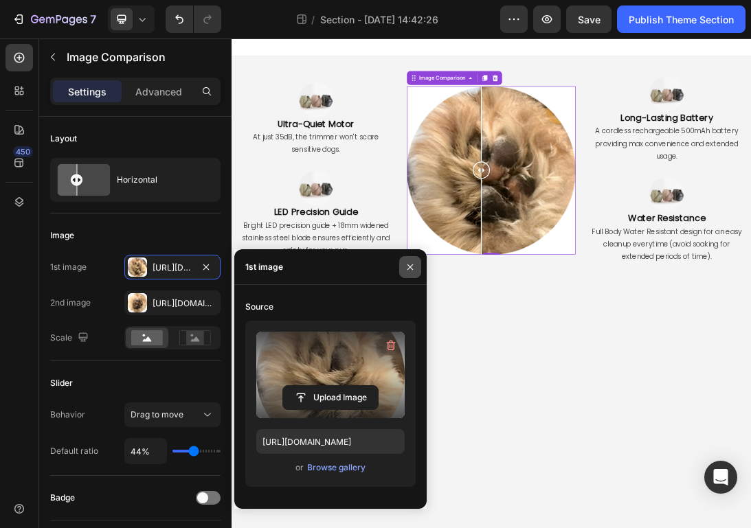
click at [413, 267] on icon "button" at bounding box center [410, 267] width 11 height 11
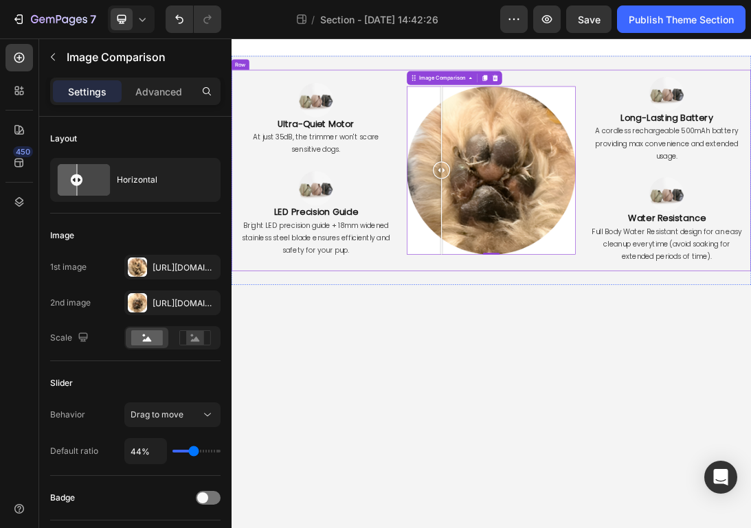
drag, startPoint x: 641, startPoint y: 238, endPoint x: 566, endPoint y: 398, distance: 176.7
click at [566, 398] on div "Image Comparison Image Comparison 0" at bounding box center [643, 247] width 267 height 319
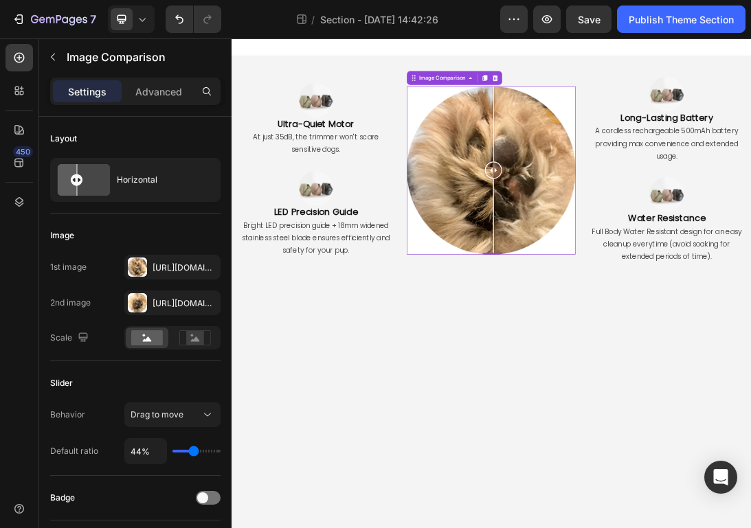
drag, startPoint x: 571, startPoint y: 248, endPoint x: 646, endPoint y: 279, distance: 80.4
click at [646, 279] on div at bounding box center [646, 247] width 27 height 267
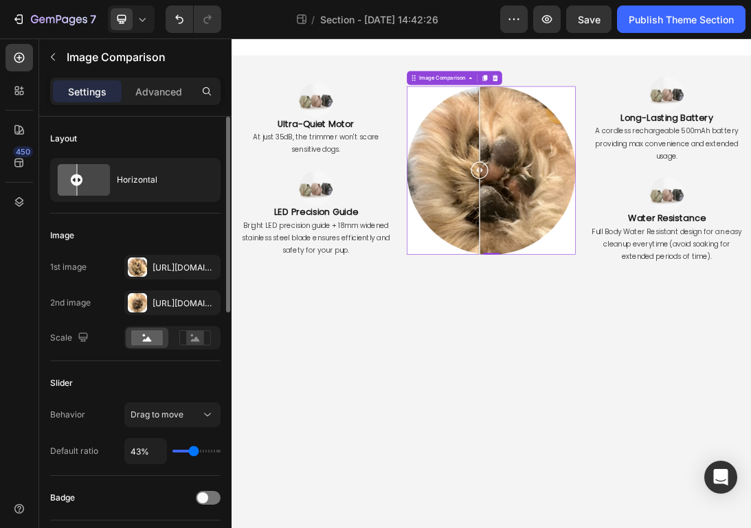
click at [193, 450] on input "range" at bounding box center [196, 451] width 48 height 3
click at [195, 452] on input "range" at bounding box center [196, 451] width 48 height 3
click at [199, 453] on input "range" at bounding box center [196, 451] width 48 height 3
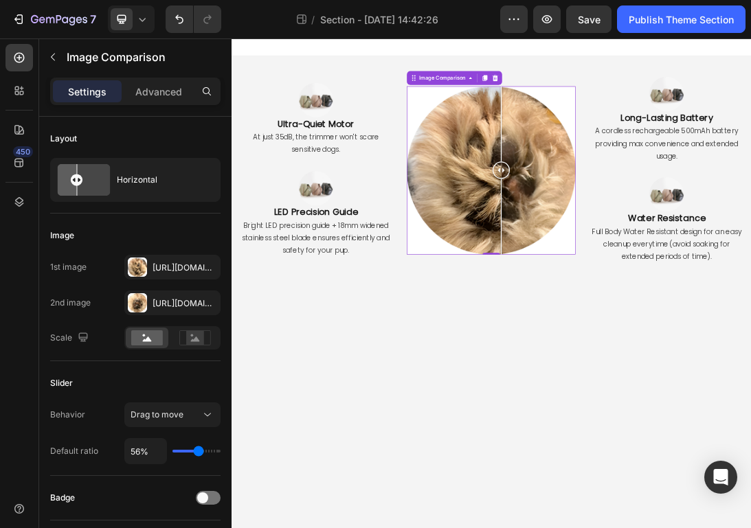
click at [401, 528] on body "Image Ultra-Quiet Motor Heading At just 35dB, the trimmer won't scare sensitive…" at bounding box center [643, 427] width 824 height 778
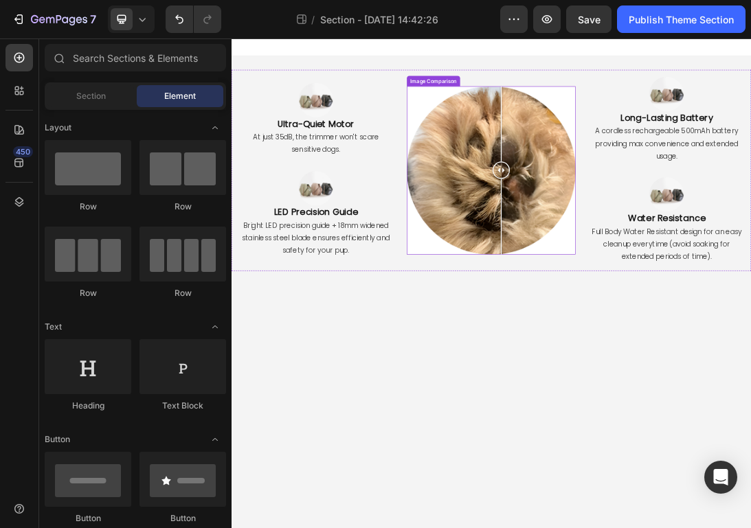
click at [566, 381] on div at bounding box center [643, 247] width 267 height 267
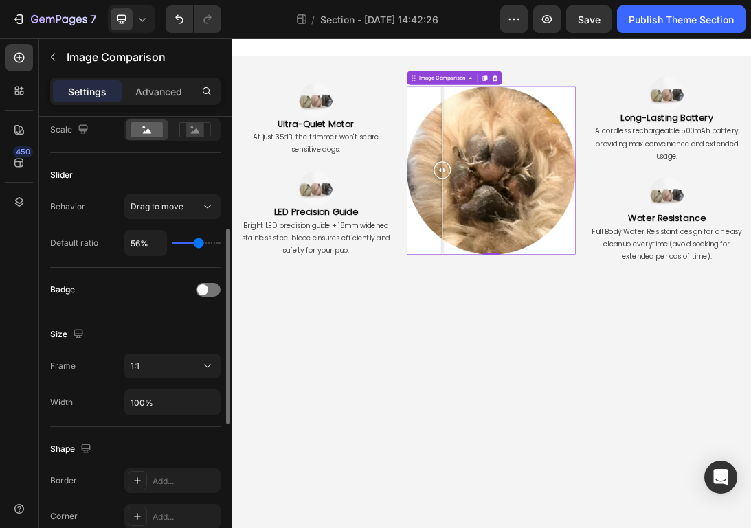
scroll to position [226, 0]
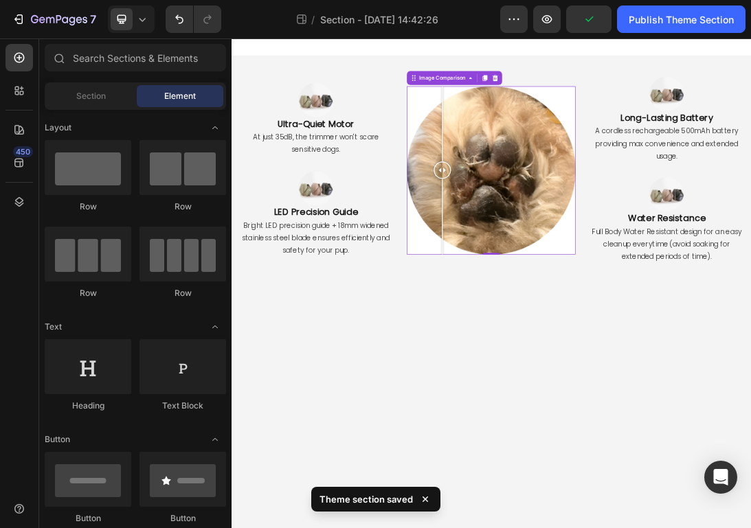
click at [460, 528] on body "Image Ultra-Quiet Motor Heading At just 35dB, the trimmer won't scare sensitive…" at bounding box center [643, 427] width 824 height 778
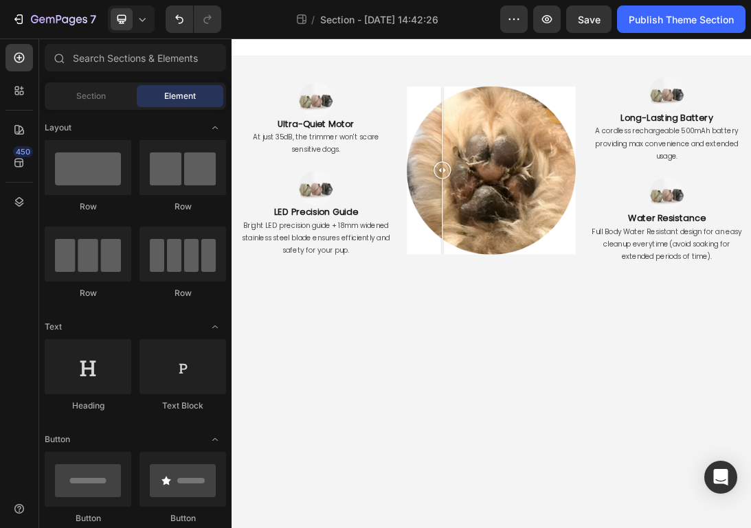
click at [750, 483] on body "Image Ultra-Quiet Motor Heading At just 35dB, the trimmer won't scare sensitive…" at bounding box center [643, 427] width 824 height 778
click at [745, 368] on div at bounding box center [643, 247] width 267 height 267
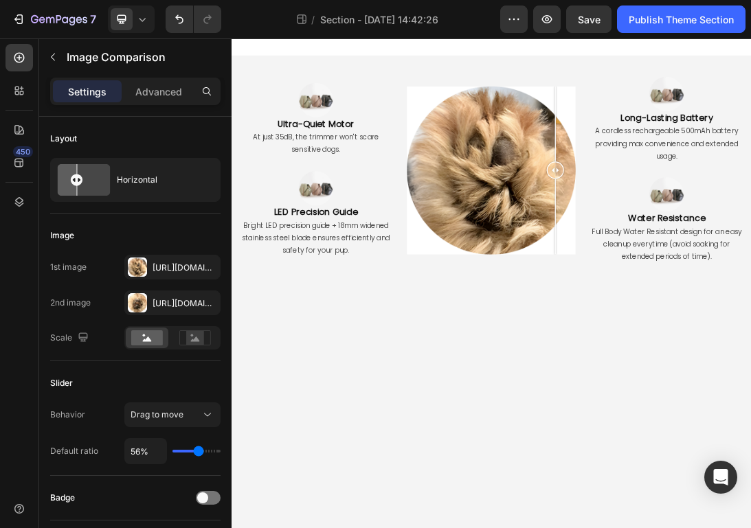
click at [750, 525] on body "Image Ultra-Quiet Motor Heading At just 35dB, the trimmer won't scare sensitive…" at bounding box center [643, 427] width 824 height 778
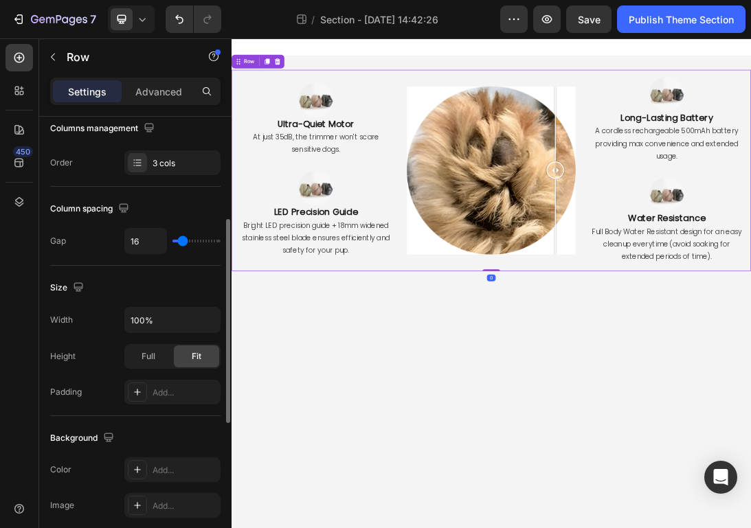
click at [750, 176] on div "Image Ultra-Quiet Motor Heading At just 35dB, the trimmer won't scare sensitive…" at bounding box center [643, 247] width 824 height 319
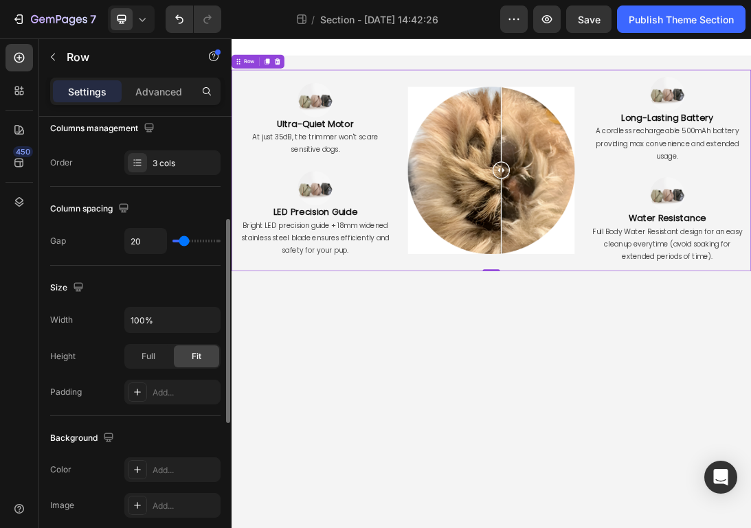
click at [183, 242] on input "range" at bounding box center [196, 241] width 48 height 3
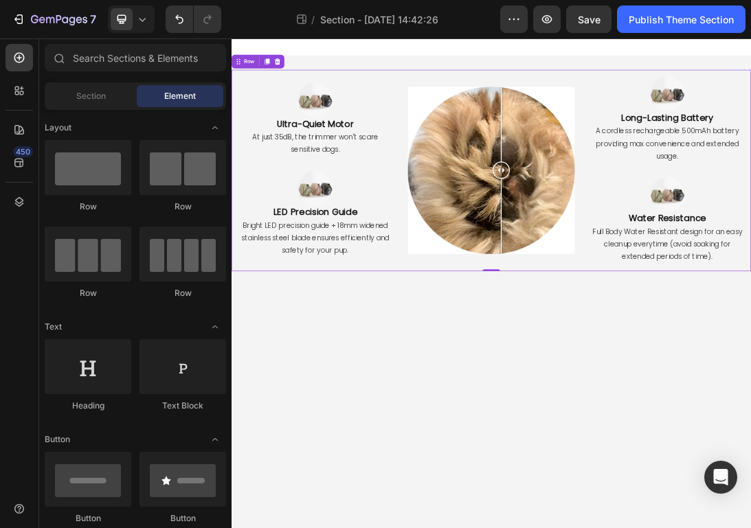
click at [517, 444] on body "Image Ultra-Quiet Motor Heading At just 35dB, the trimmer won't scare sensitive…" at bounding box center [643, 427] width 824 height 778
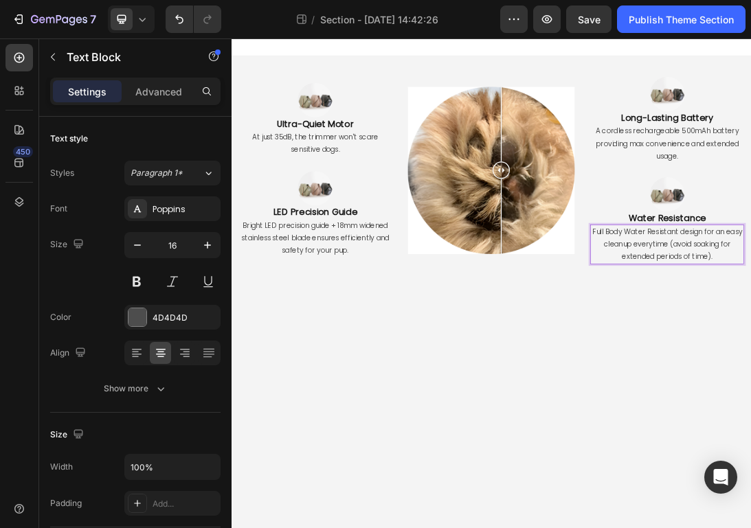
drag, startPoint x: 939, startPoint y: 370, endPoint x: 992, endPoint y: 387, distance: 55.6
drag, startPoint x: 992, startPoint y: 387, endPoint x: 938, endPoint y: 363, distance: 58.4
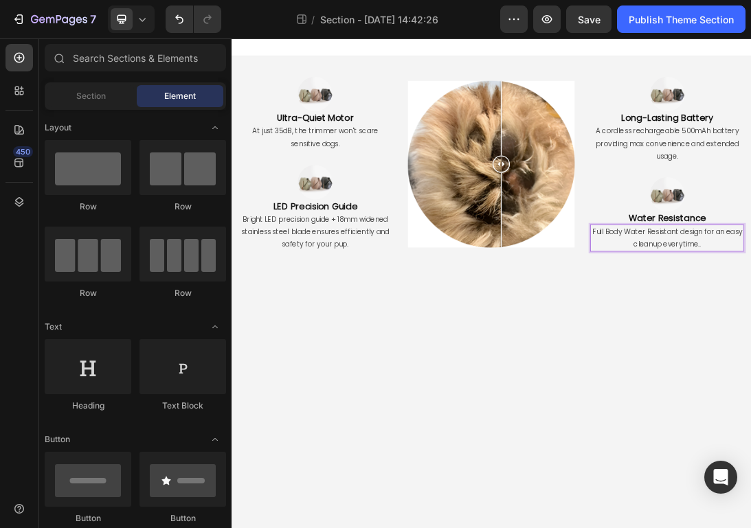
click at [750, 504] on body "Image Ultra-Quiet Motor Heading At just 35dB, the trimmer won't scare sensitive…" at bounding box center [643, 427] width 824 height 778
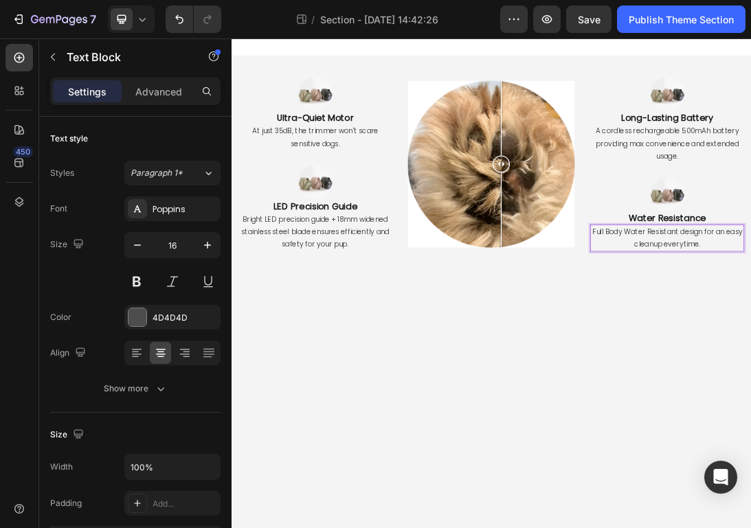
click at [750, 489] on body "Image Ultra-Quiet Motor Heading At just 35dB, the trimmer won't scare sensitive…" at bounding box center [643, 427] width 824 height 778
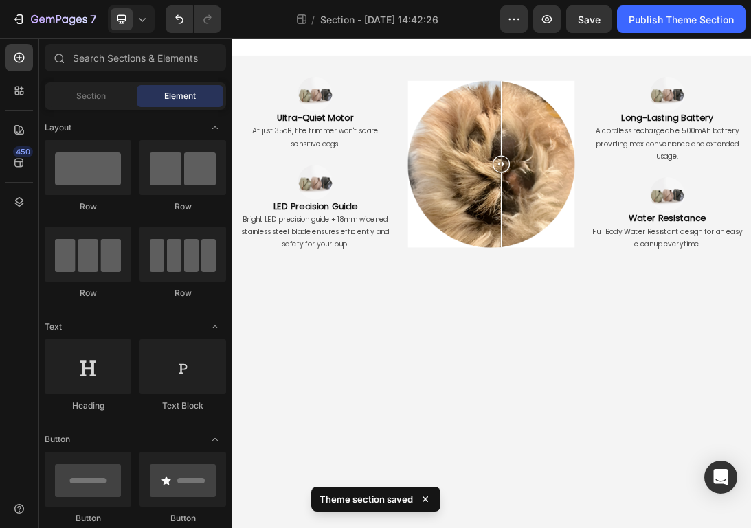
click at [750, 484] on body "Image Ultra-Quiet Motor Heading At just 35dB, the trimmer won't scare sensitive…" at bounding box center [643, 427] width 824 height 778
click at [593, 29] on button "Save" at bounding box center [588, 18] width 45 height 27
click at [657, 23] on div "Publish Theme Section" at bounding box center [681, 19] width 105 height 14
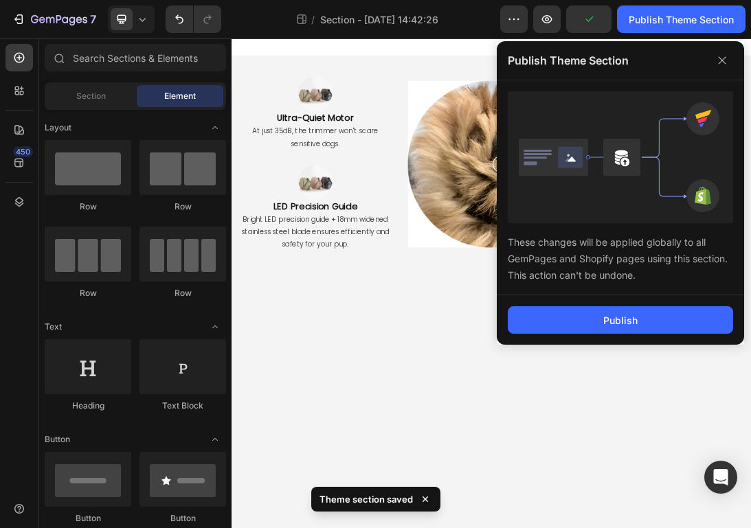
click at [644, 297] on div "Publish" at bounding box center [620, 319] width 247 height 49
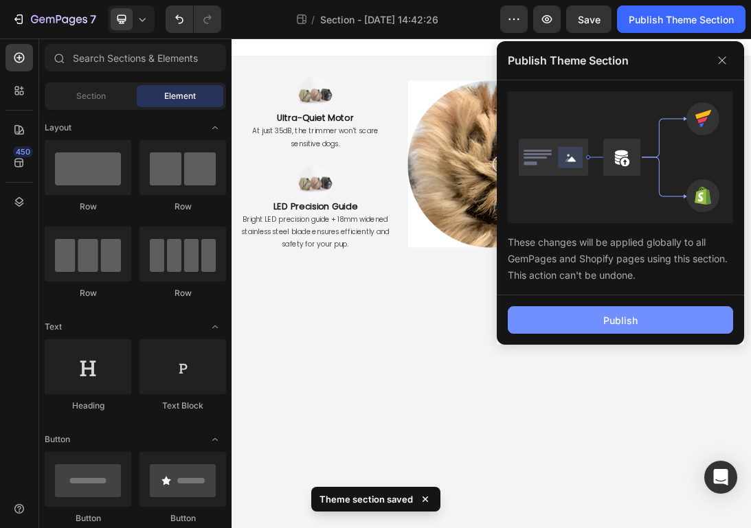
click at [645, 321] on button "Publish" at bounding box center [620, 319] width 225 height 27
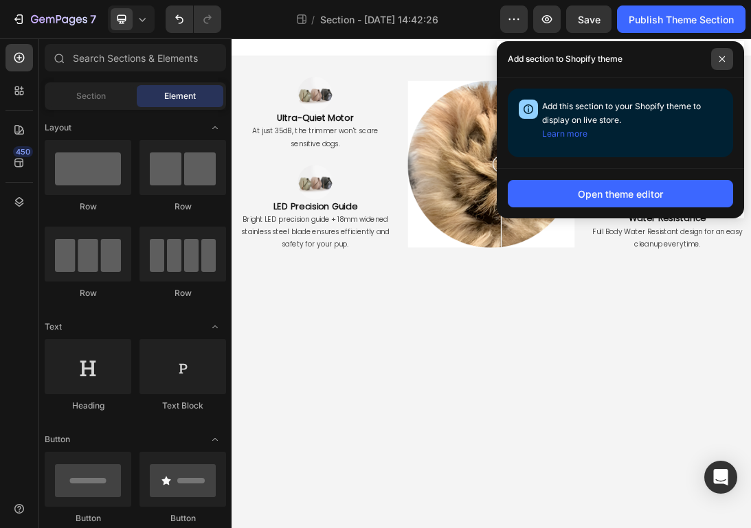
click at [721, 60] on icon at bounding box center [721, 58] width 5 height 5
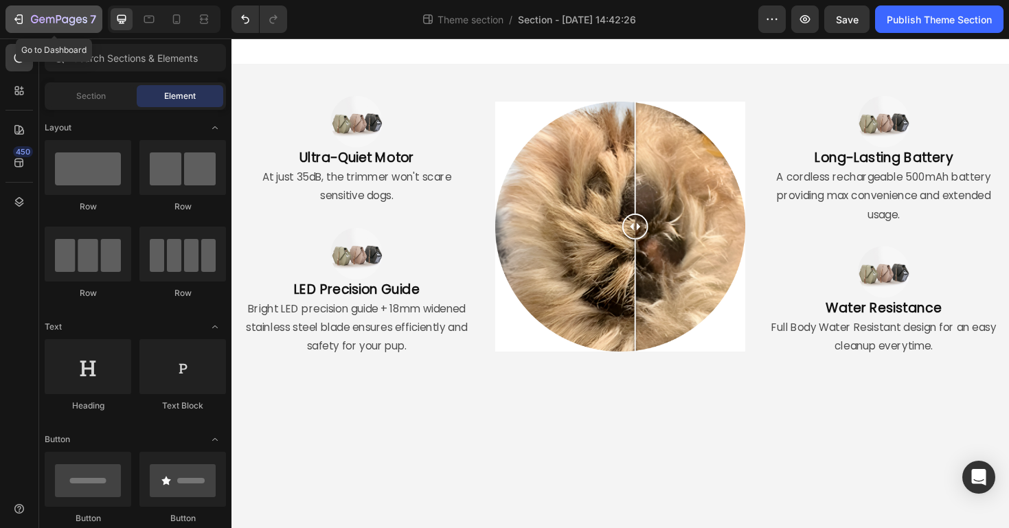
click at [39, 19] on icon "button" at bounding box center [42, 19] width 6 height 6
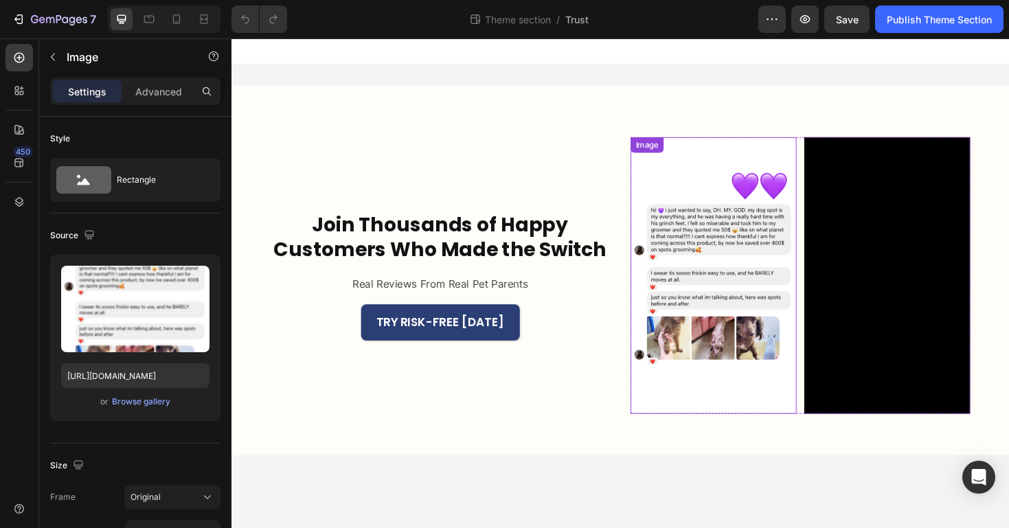
click at [694, 370] on img at bounding box center [743, 289] width 176 height 293
click at [834, 305] on div "Image 0 Video Image Video" at bounding box center [835, 289] width 360 height 293
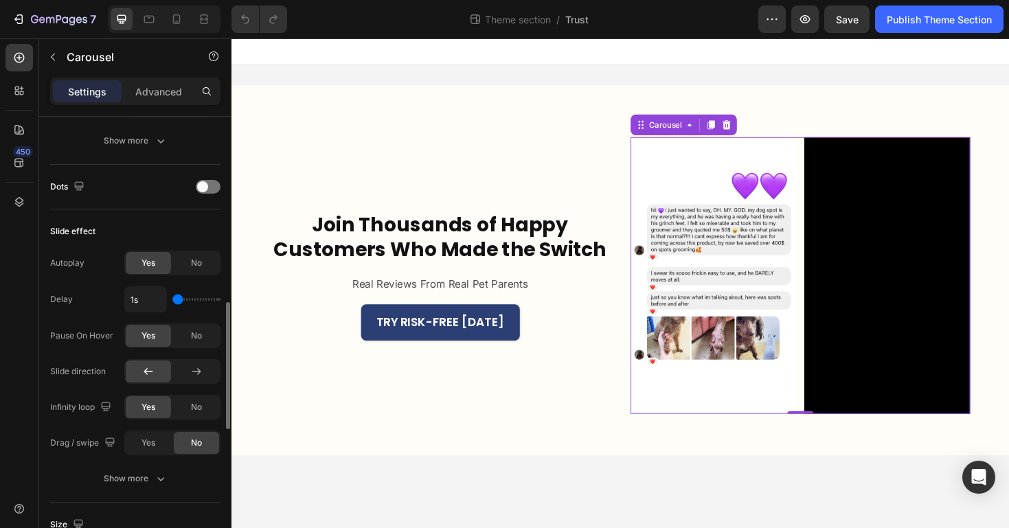
scroll to position [657, 0]
click at [196, 337] on span "No" at bounding box center [196, 334] width 11 height 12
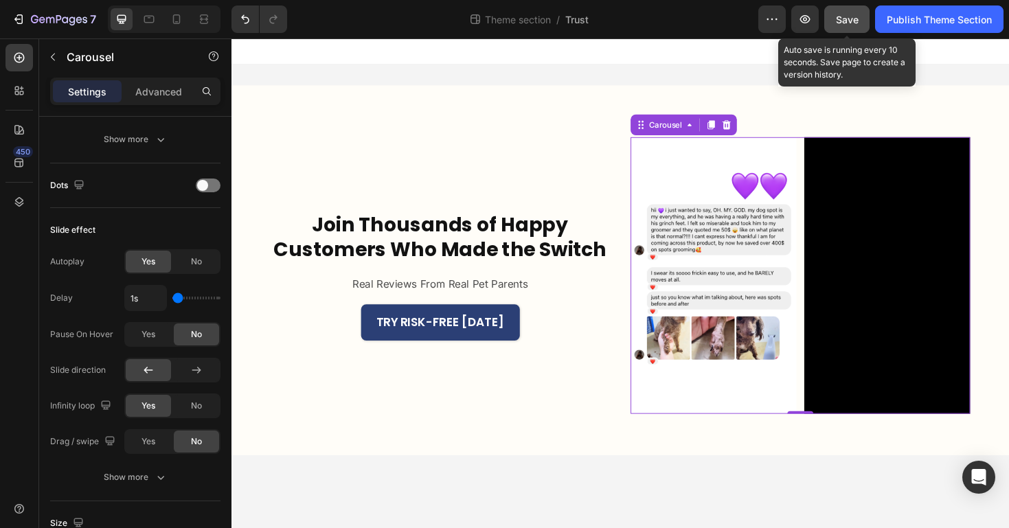
click at [860, 26] on button "Save" at bounding box center [846, 18] width 45 height 27
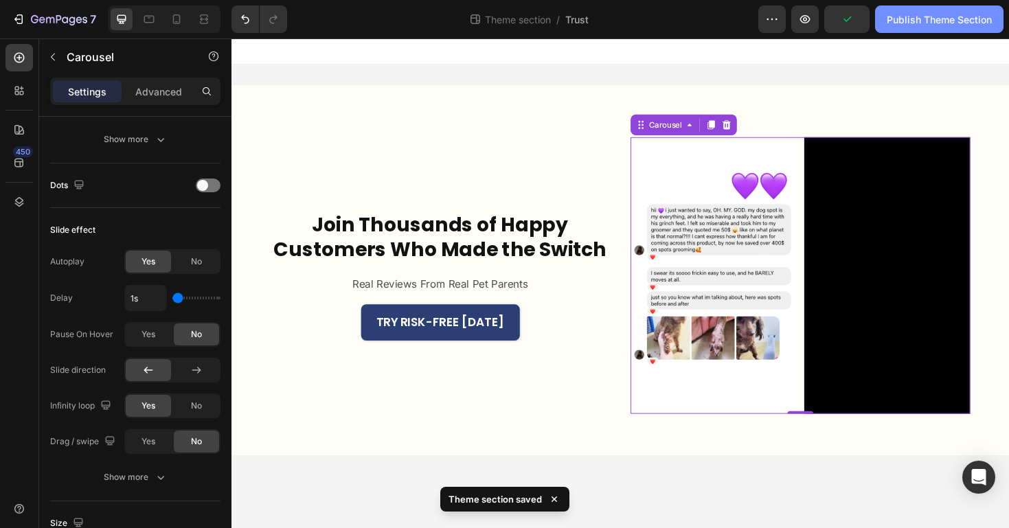
click at [888, 16] on div "Publish Theme Section" at bounding box center [939, 19] width 105 height 14
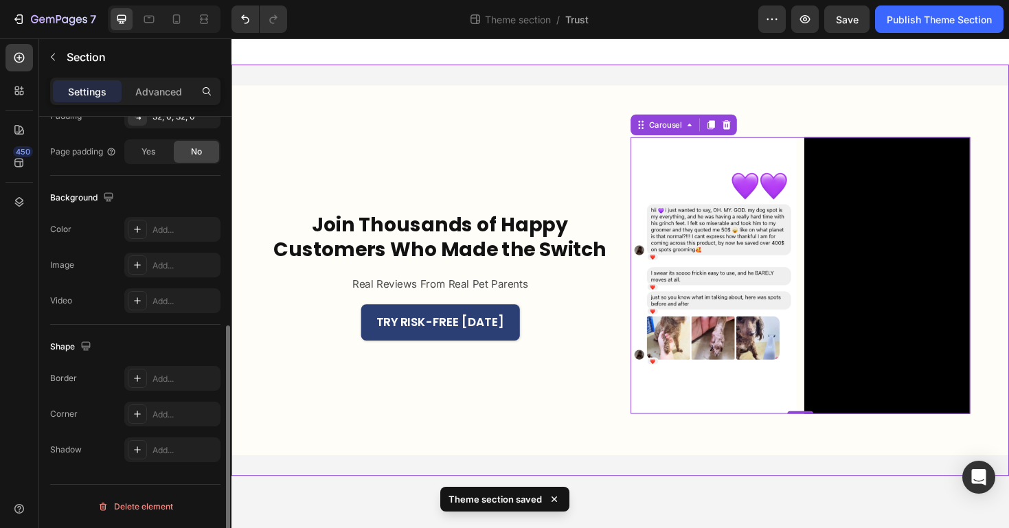
scroll to position [0, 0]
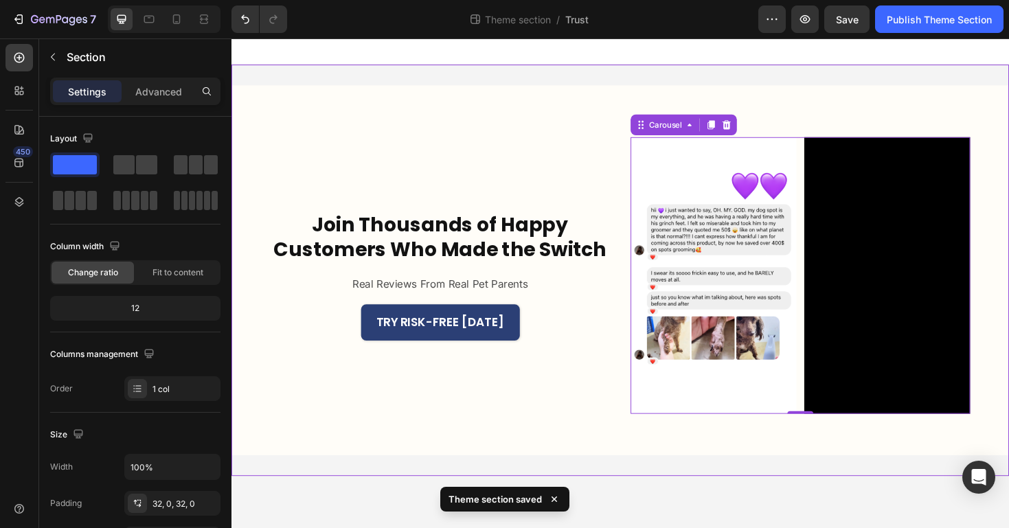
click at [759, 499] on div "Join Thousands of Happy Customers Who Made the Switch Heading Real Reviews From…" at bounding box center [643, 284] width 824 height 436
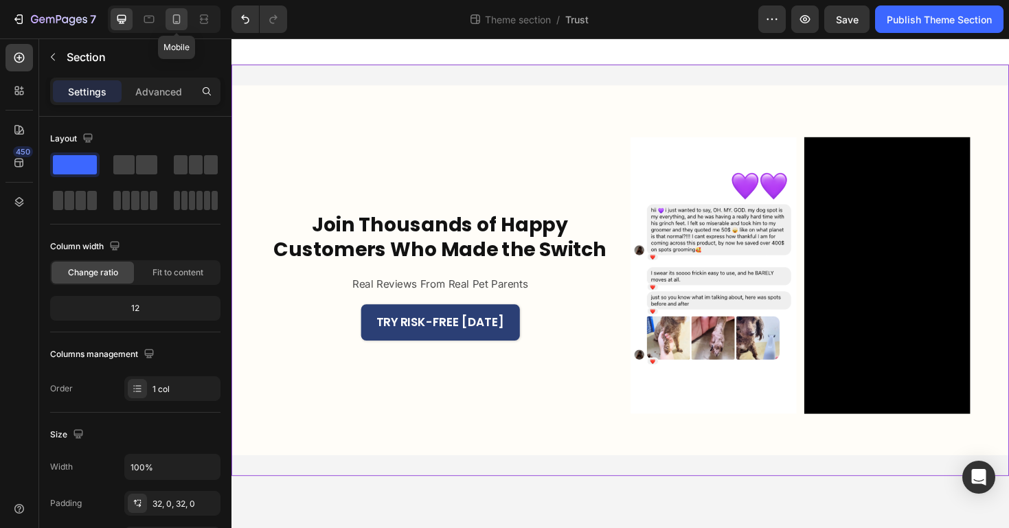
click at [167, 14] on div at bounding box center [177, 19] width 22 height 22
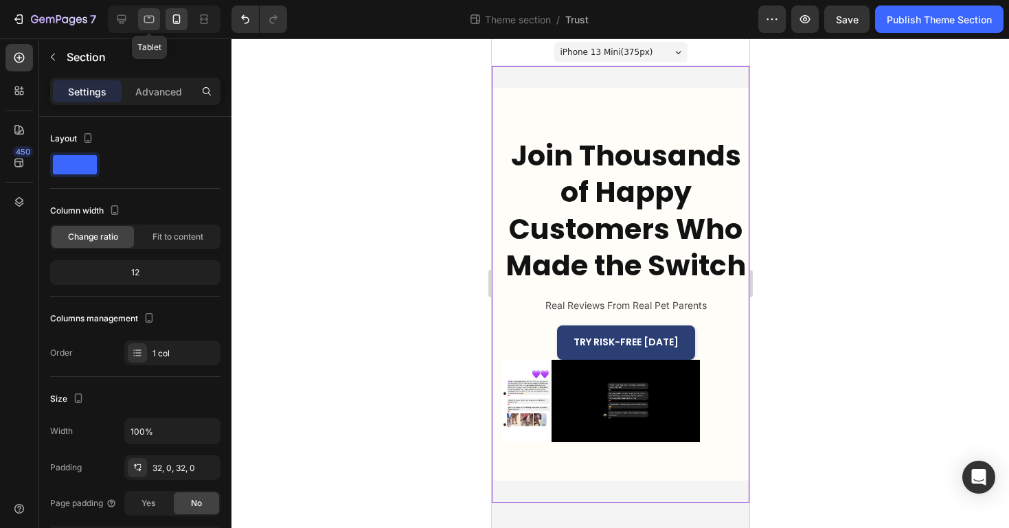
click at [151, 21] on icon at bounding box center [149, 19] width 14 height 14
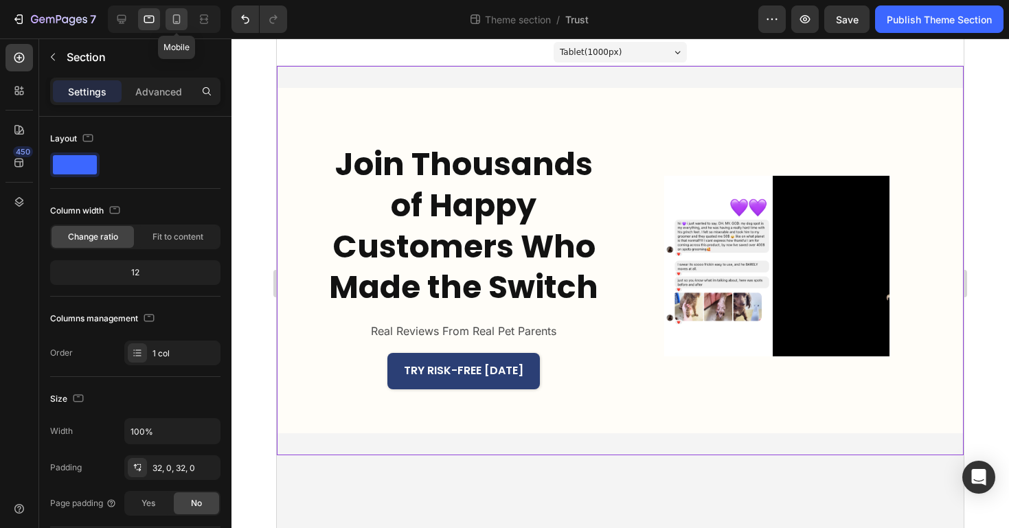
click at [181, 14] on icon at bounding box center [177, 19] width 14 height 14
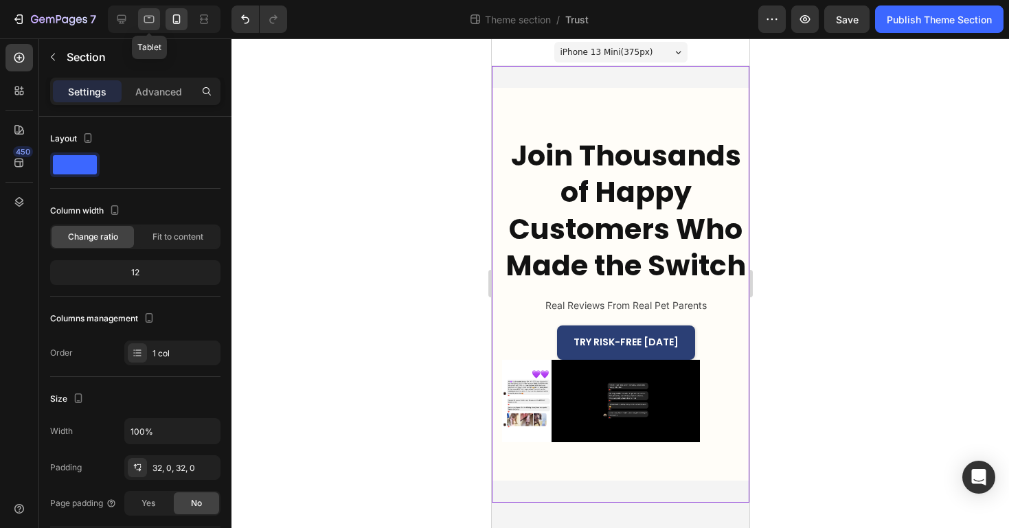
click at [150, 16] on icon at bounding box center [149, 20] width 10 height 8
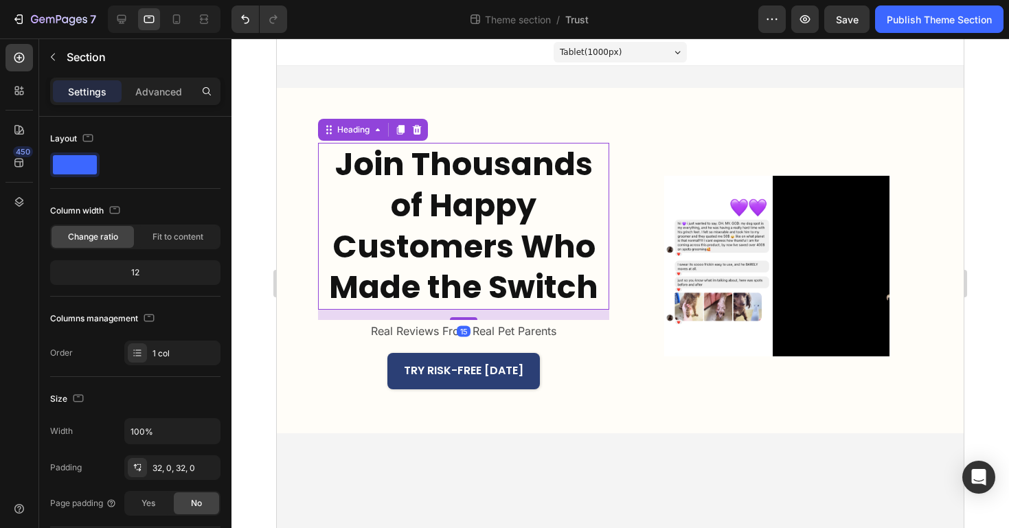
click at [469, 231] on h2 "Join Thousands of Happy Customers Who Made the Switch" at bounding box center [463, 226] width 291 height 167
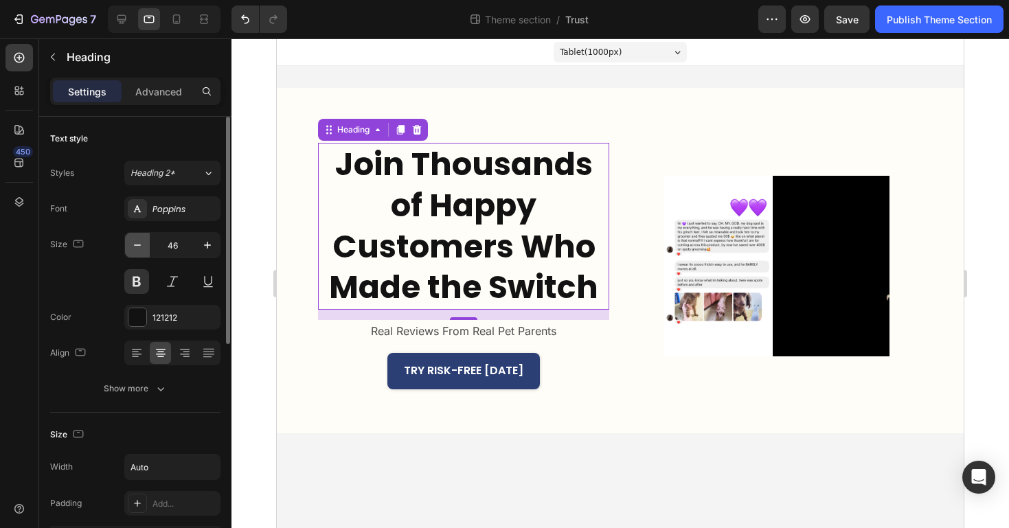
click at [145, 249] on button "button" at bounding box center [137, 245] width 25 height 25
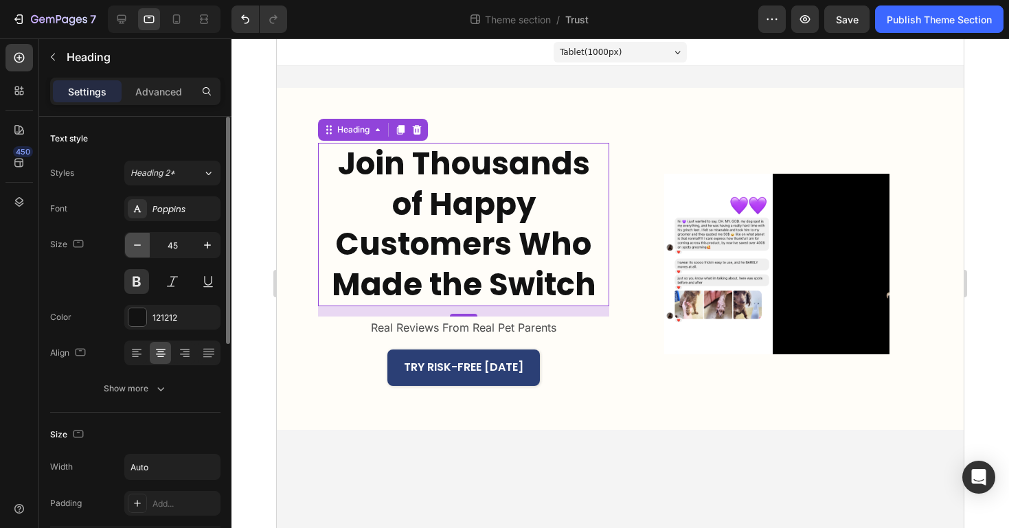
click at [145, 249] on button "button" at bounding box center [137, 245] width 25 height 25
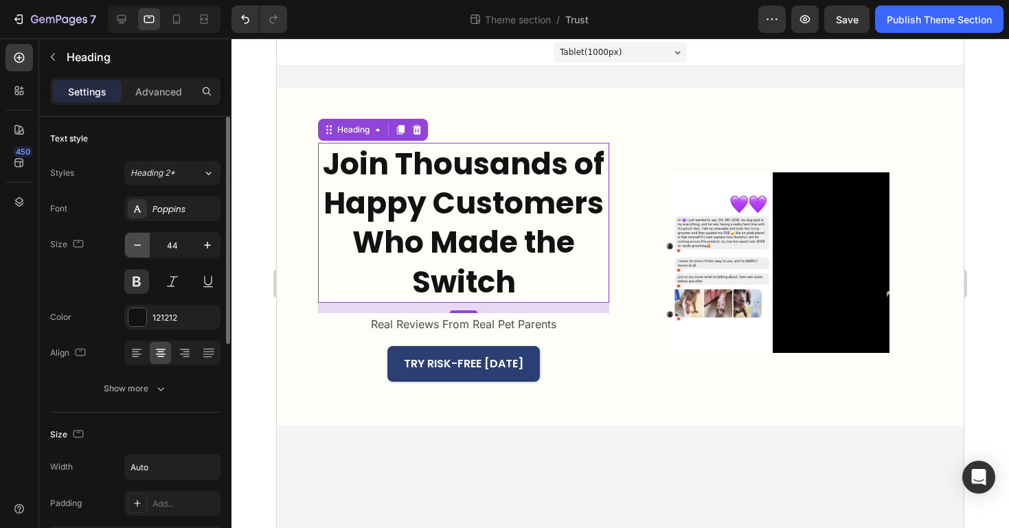
click at [145, 249] on button "button" at bounding box center [137, 245] width 25 height 25
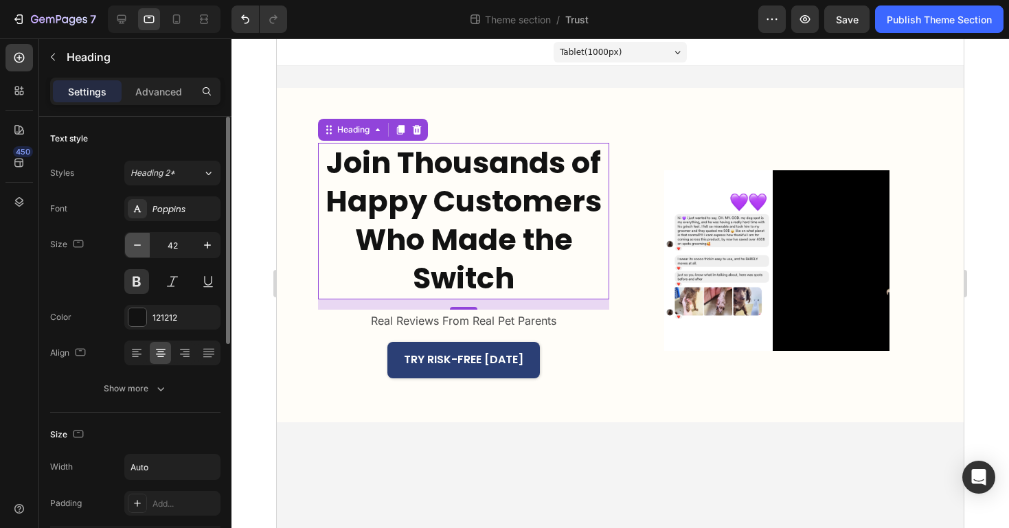
click at [145, 249] on button "button" at bounding box center [137, 245] width 25 height 25
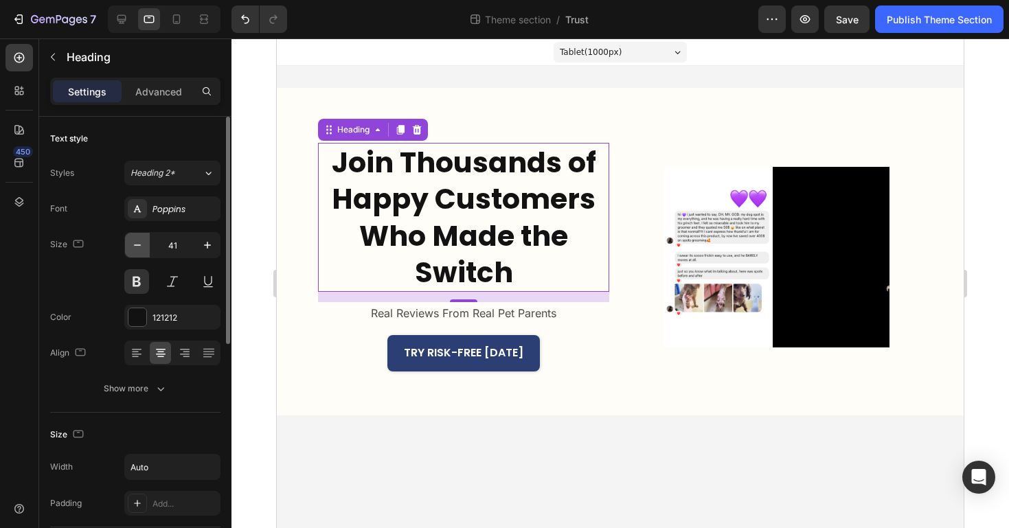
click at [145, 249] on button "button" at bounding box center [137, 245] width 25 height 25
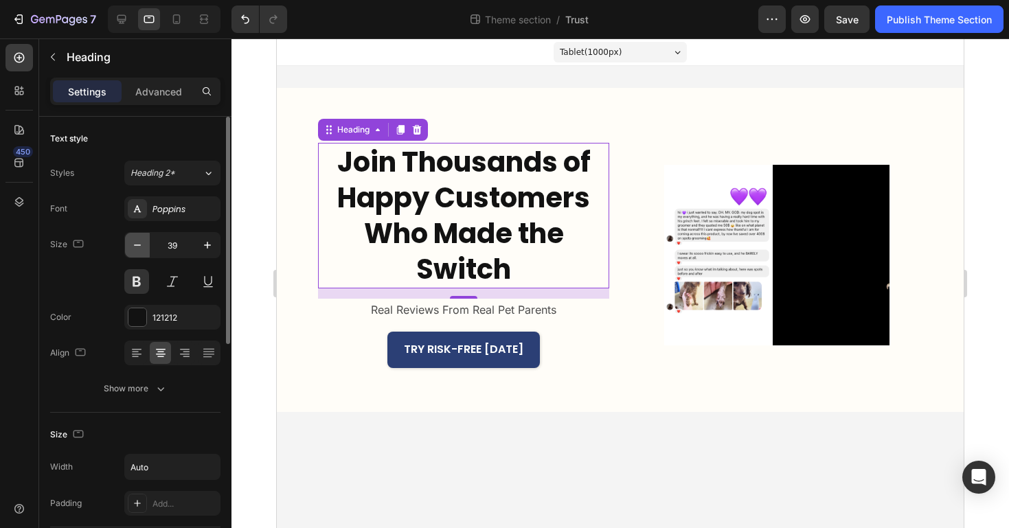
click at [145, 249] on button "button" at bounding box center [137, 245] width 25 height 25
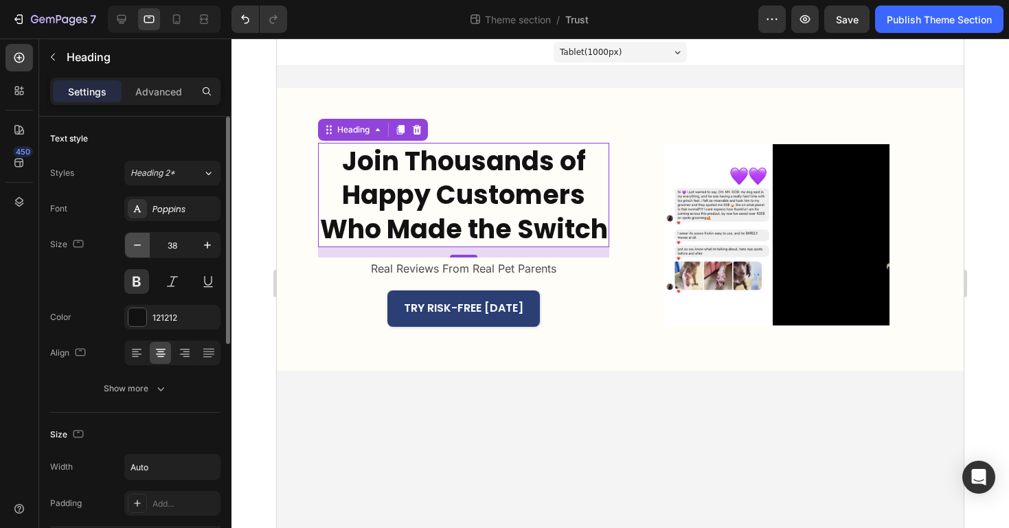
click at [145, 249] on button "button" at bounding box center [137, 245] width 25 height 25
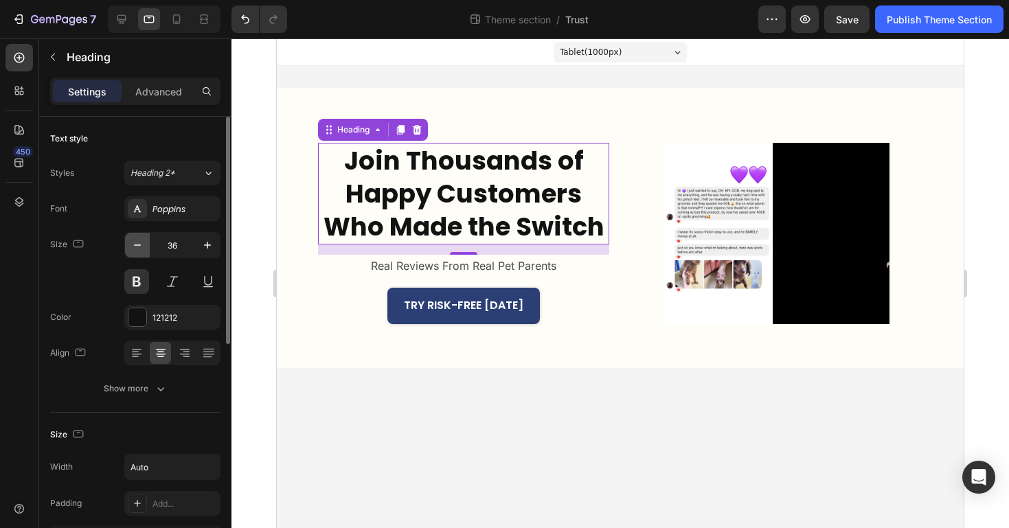
click at [145, 249] on button "button" at bounding box center [137, 245] width 25 height 25
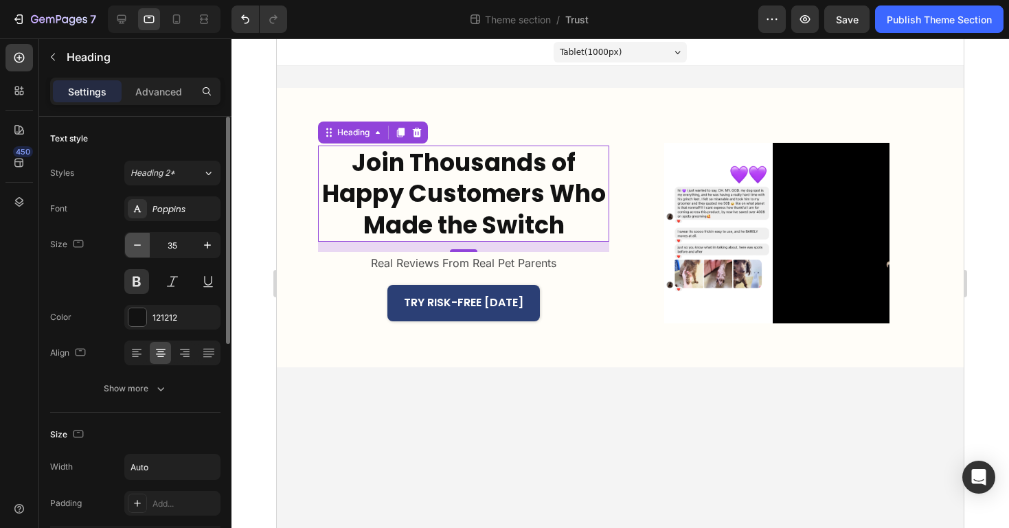
click at [145, 249] on button "button" at bounding box center [137, 245] width 25 height 25
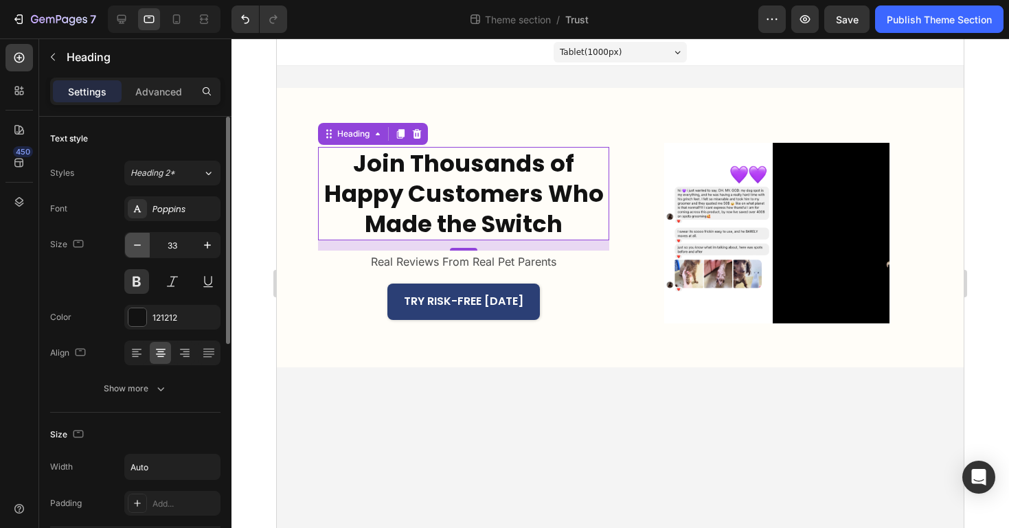
click at [145, 249] on button "button" at bounding box center [137, 245] width 25 height 25
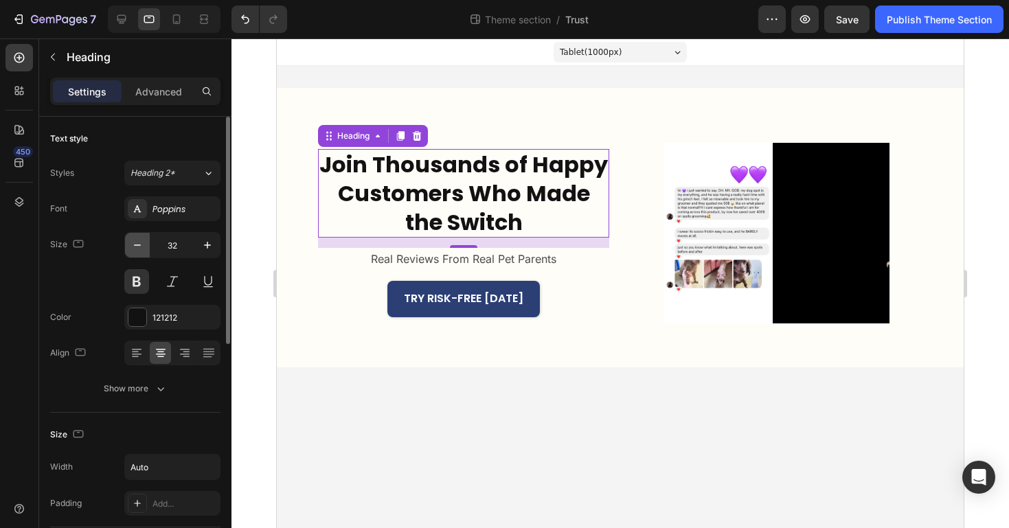
click at [145, 249] on button "button" at bounding box center [137, 245] width 25 height 25
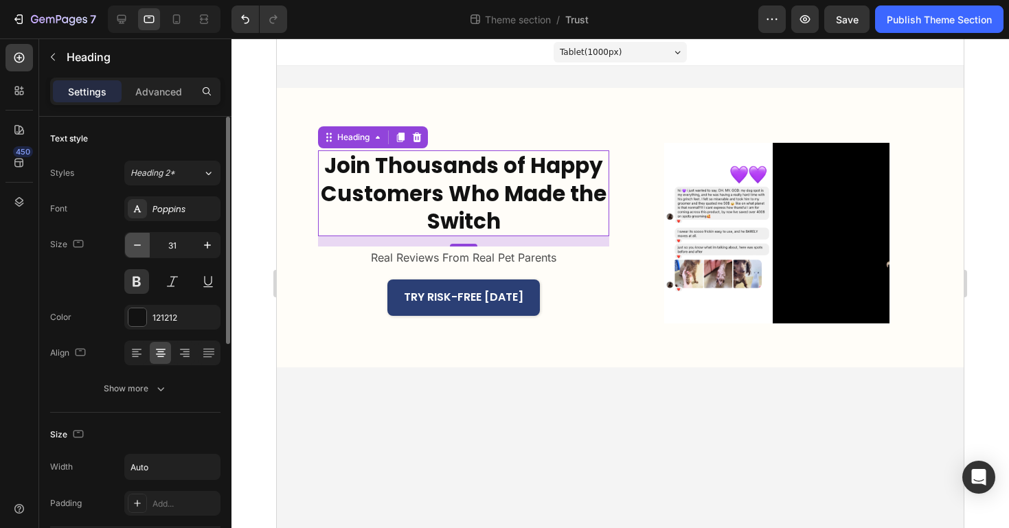
click at [145, 249] on button "button" at bounding box center [137, 245] width 25 height 25
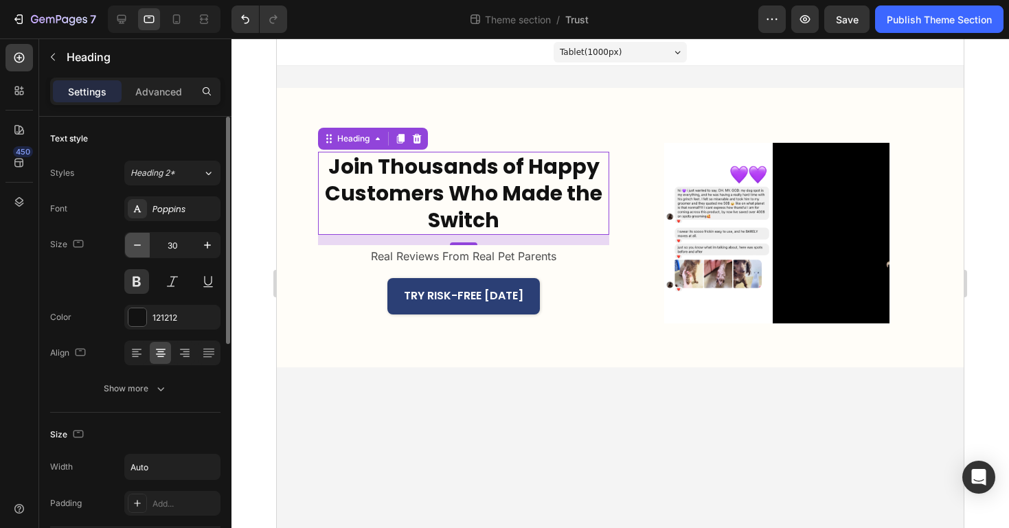
click at [145, 249] on button "button" at bounding box center [137, 245] width 25 height 25
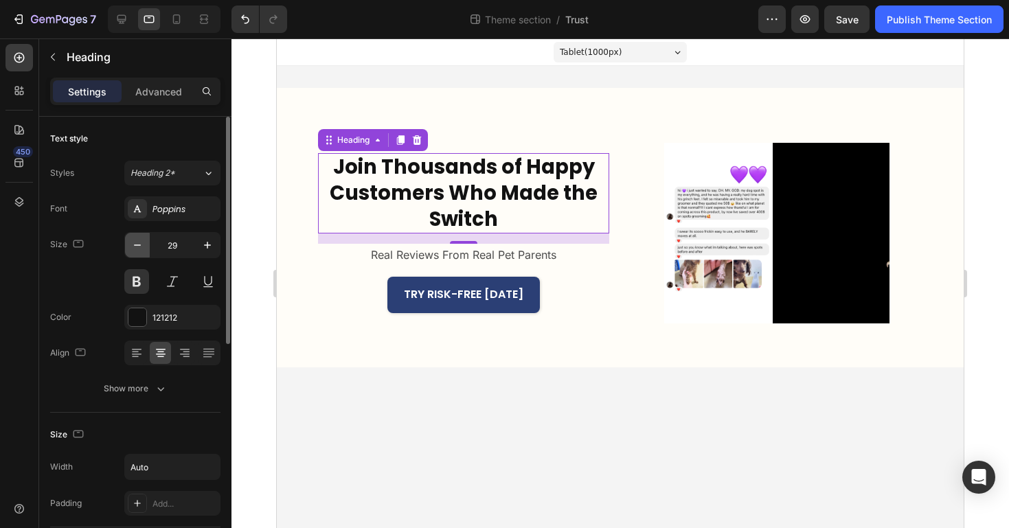
click at [145, 249] on button "button" at bounding box center [137, 245] width 25 height 25
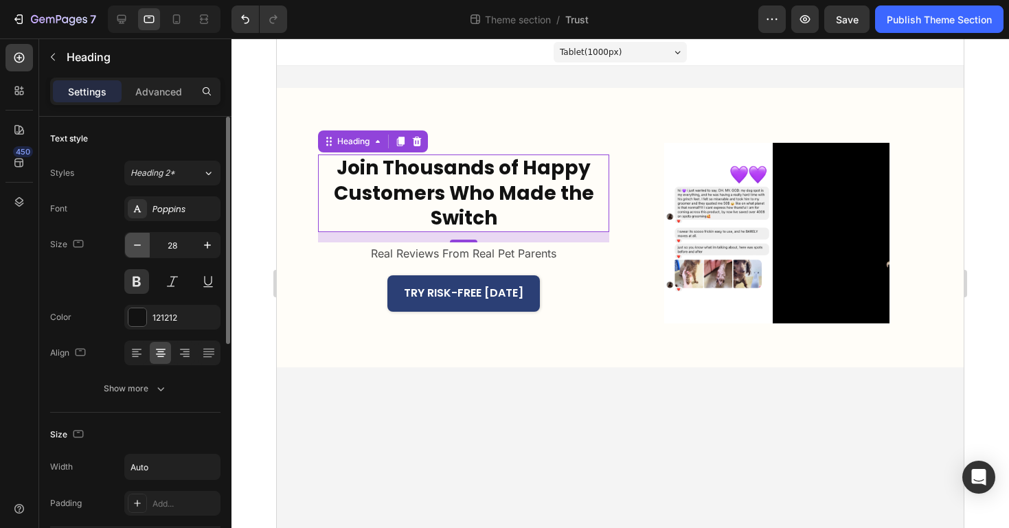
click at [145, 249] on button "button" at bounding box center [137, 245] width 25 height 25
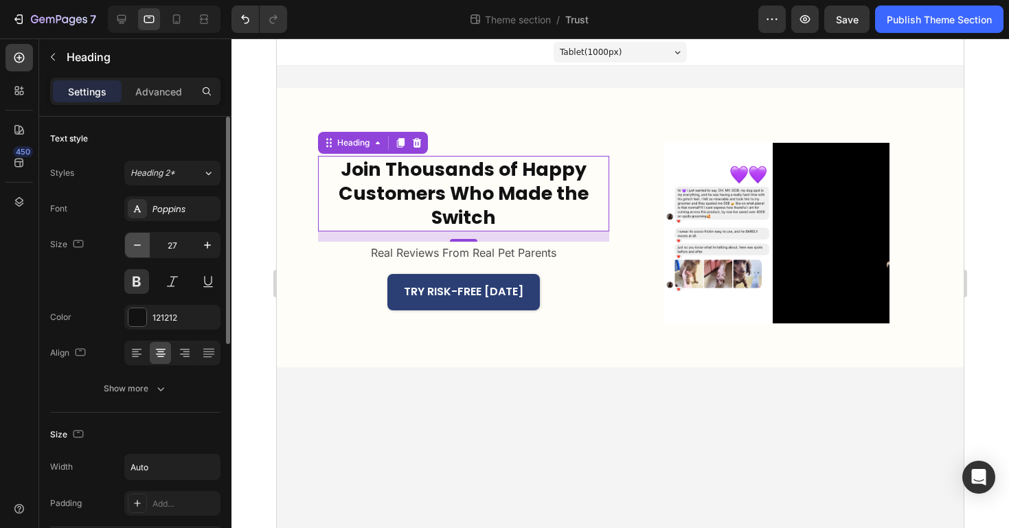
click at [145, 249] on button "button" at bounding box center [137, 245] width 25 height 25
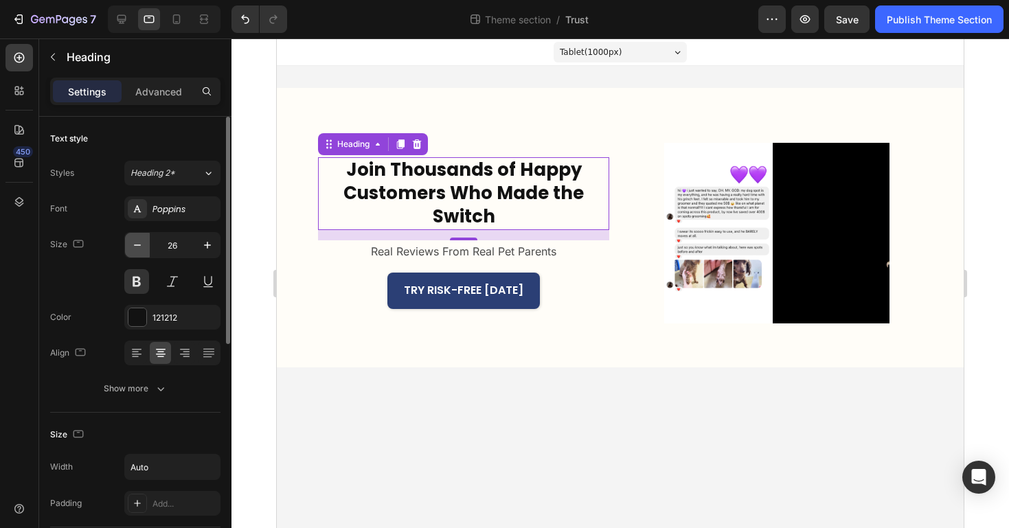
click at [145, 249] on button "button" at bounding box center [137, 245] width 25 height 25
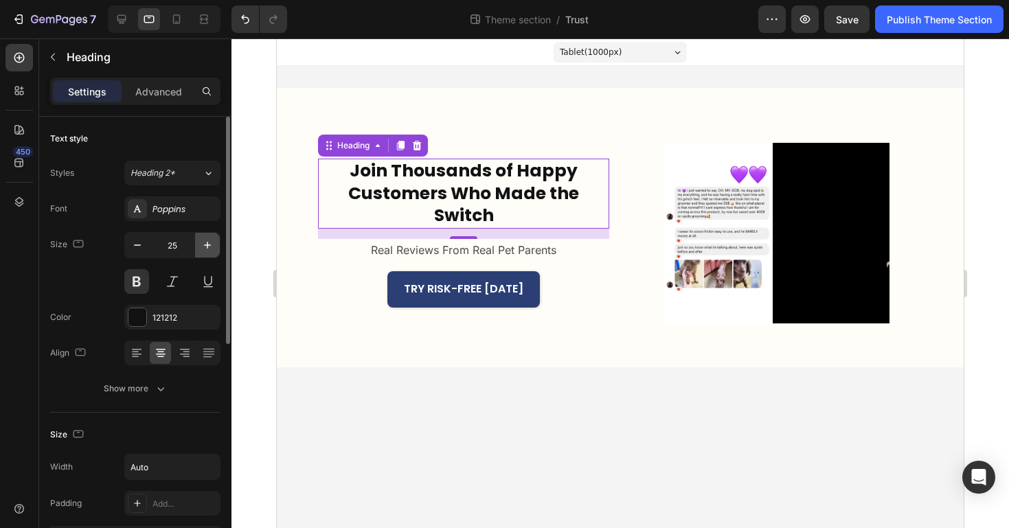
click at [210, 242] on icon "button" at bounding box center [208, 245] width 14 height 14
type input "26"
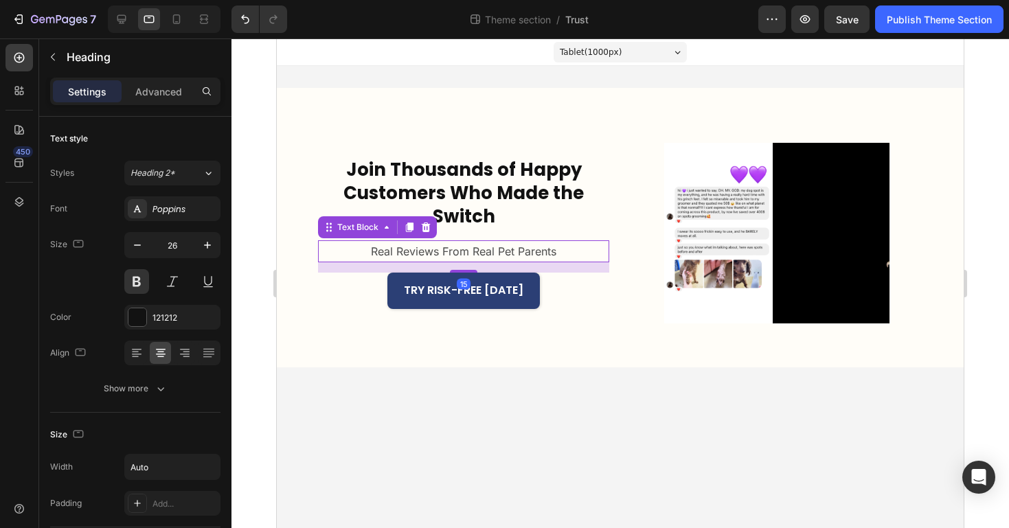
click at [392, 257] on p "Real Reviews From Real Pet Parents" at bounding box center [463, 252] width 185 height 20
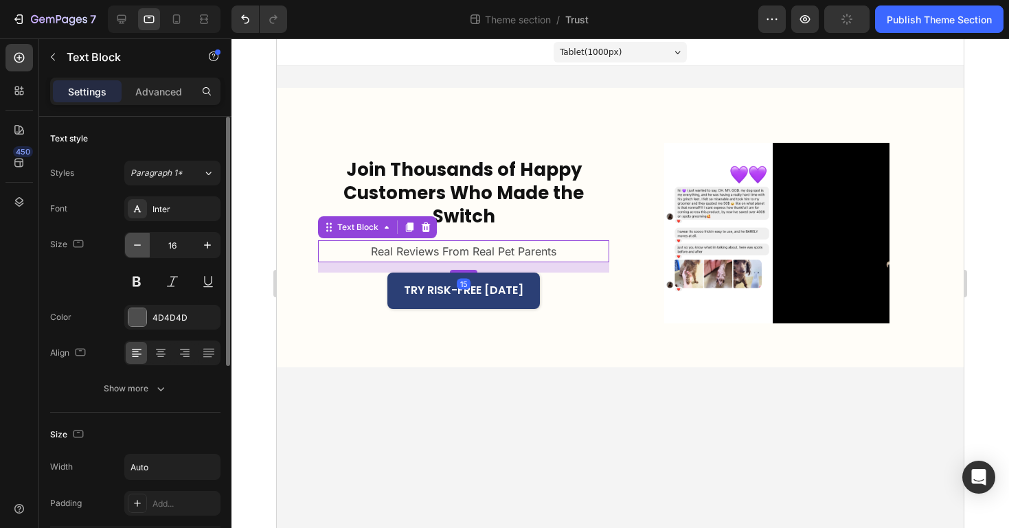
click at [141, 247] on icon "button" at bounding box center [138, 245] width 14 height 14
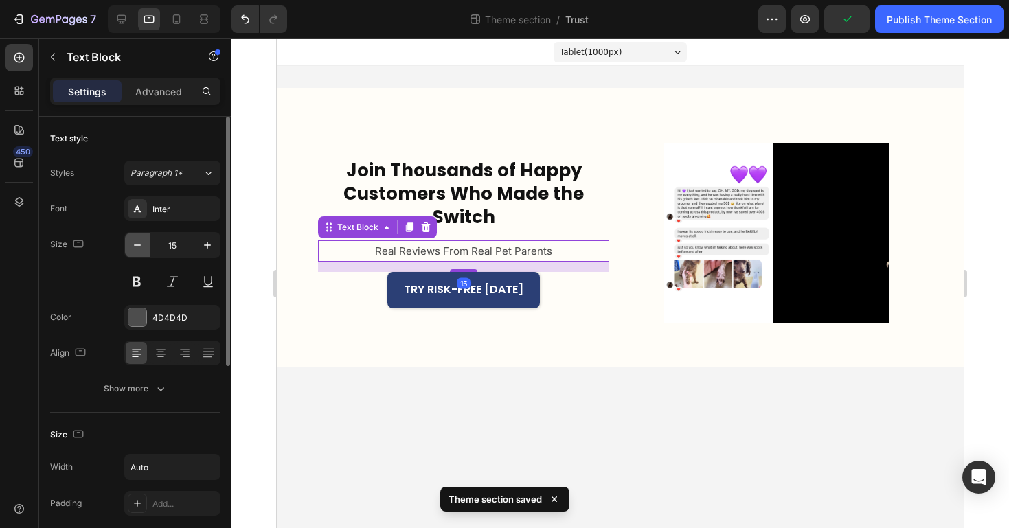
type input "14"
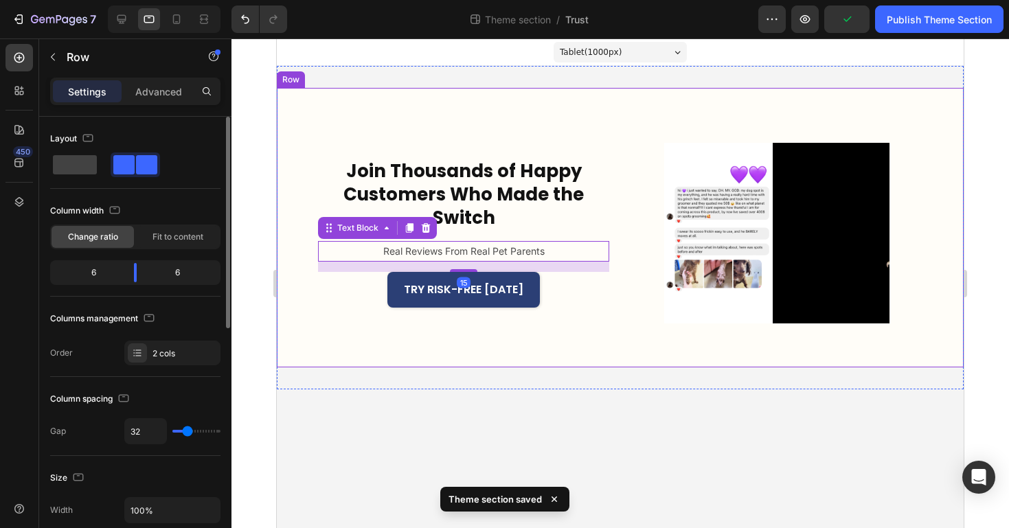
click at [326, 319] on div "Join Thousands of Happy Customers Who Made the Switch Heading Real Reviews From…" at bounding box center [463, 233] width 291 height 181
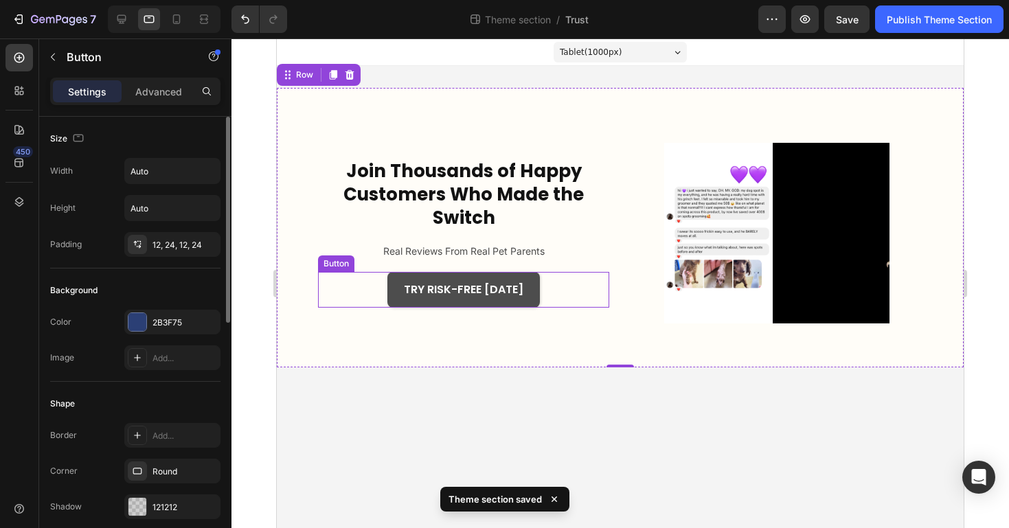
click at [398, 273] on button "TRY RISK-FREE [DATE]" at bounding box center [463, 290] width 152 height 36
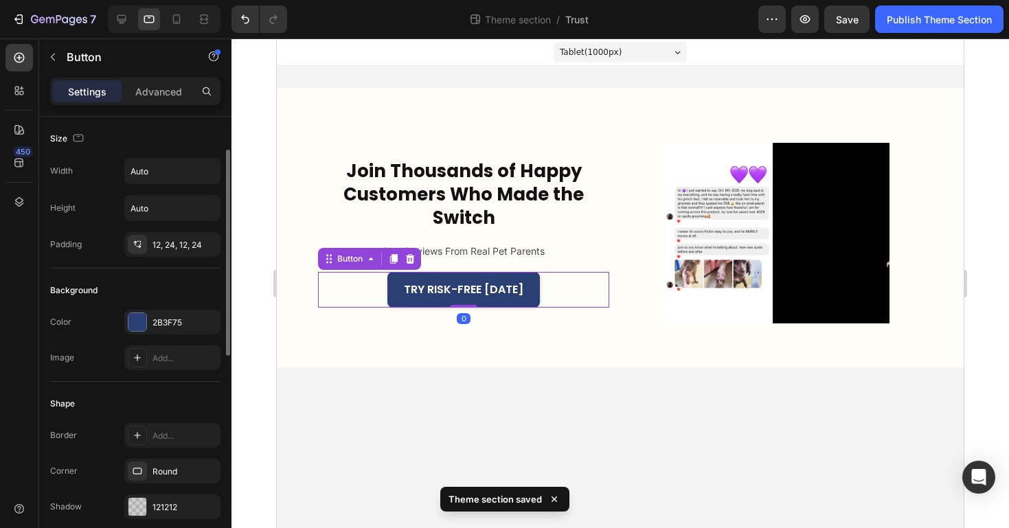
scroll to position [477, 0]
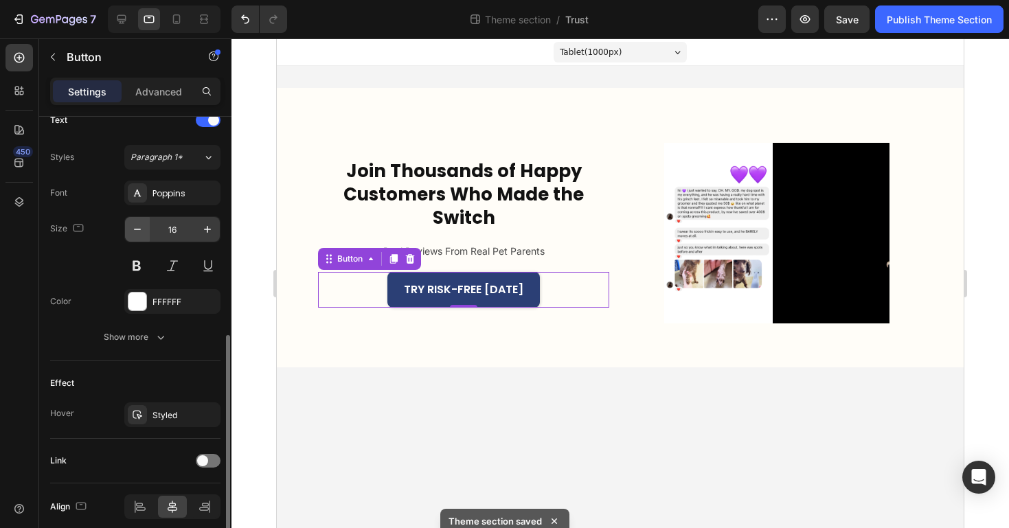
click at [134, 223] on icon "button" at bounding box center [138, 230] width 14 height 14
type input "14"
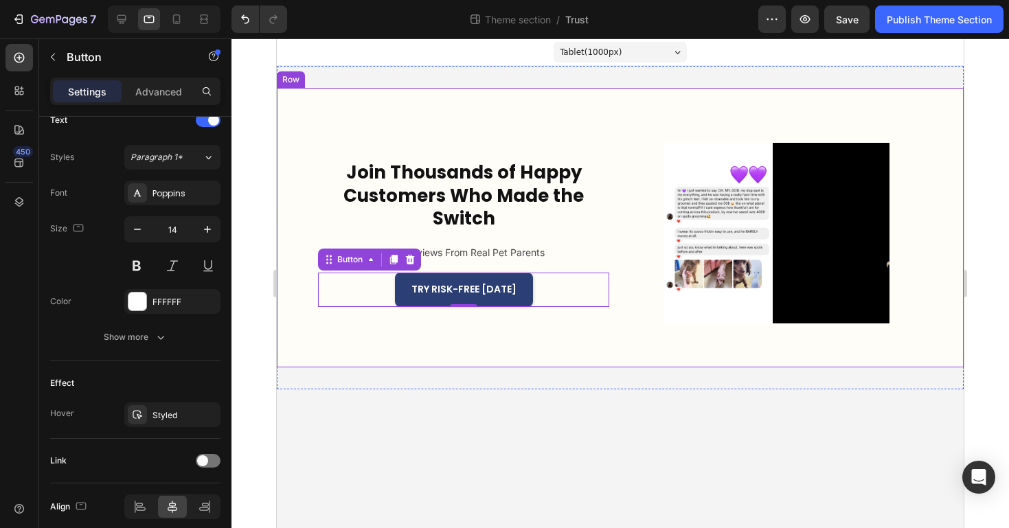
click at [382, 367] on div "Join Thousands of Happy Customers Who Made the Switch Heading Real Reviews From…" at bounding box center [620, 228] width 687 height 280
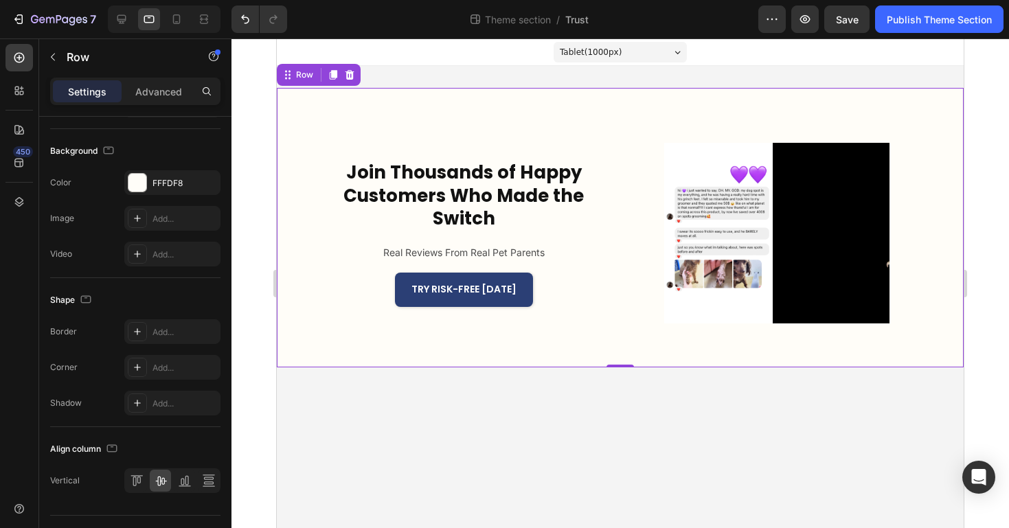
scroll to position [0, 0]
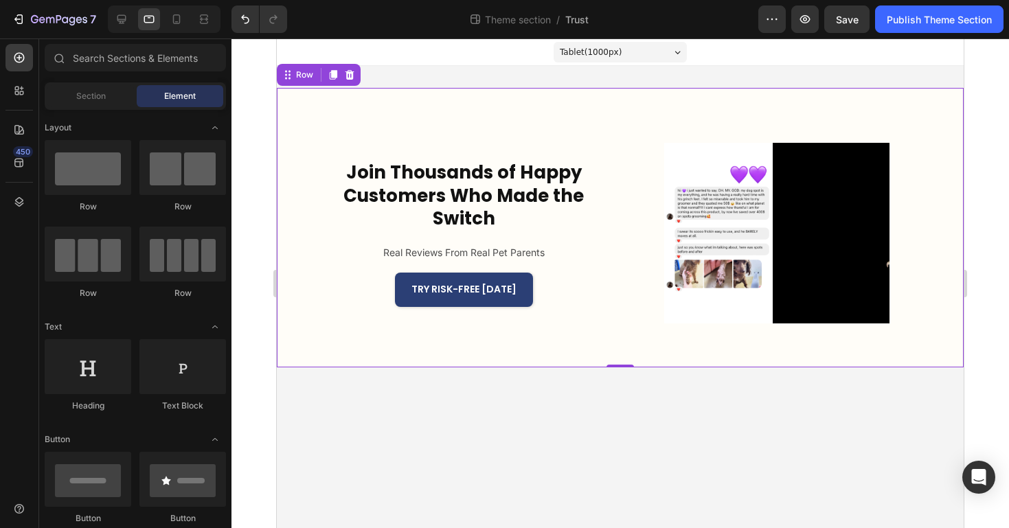
click at [404, 403] on body "Tablet ( 1000 px) iPhone 13 Mini iPhone 13 Pro iPhone 11 Pro Max iPhone 15 Pro …" at bounding box center [620, 283] width 687 height 490
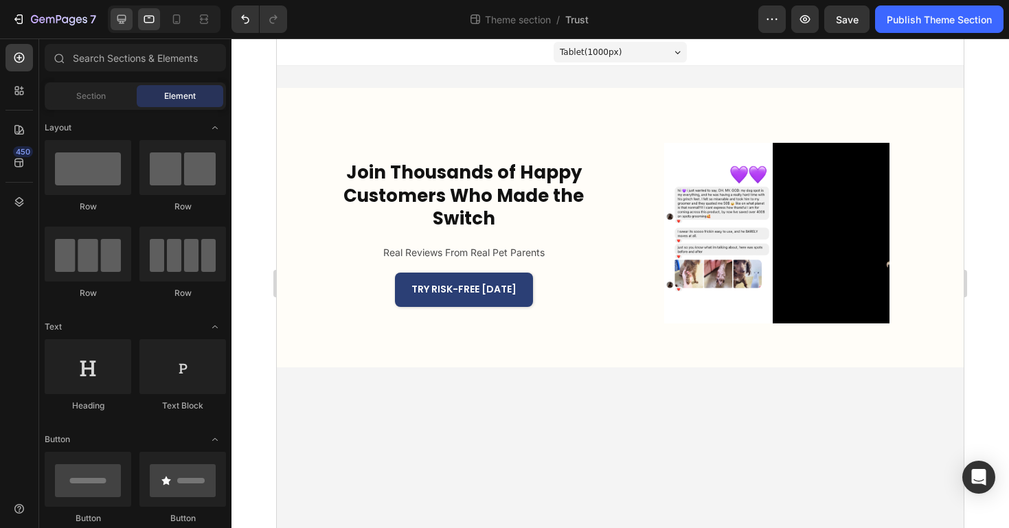
click at [126, 28] on div at bounding box center [122, 19] width 22 height 22
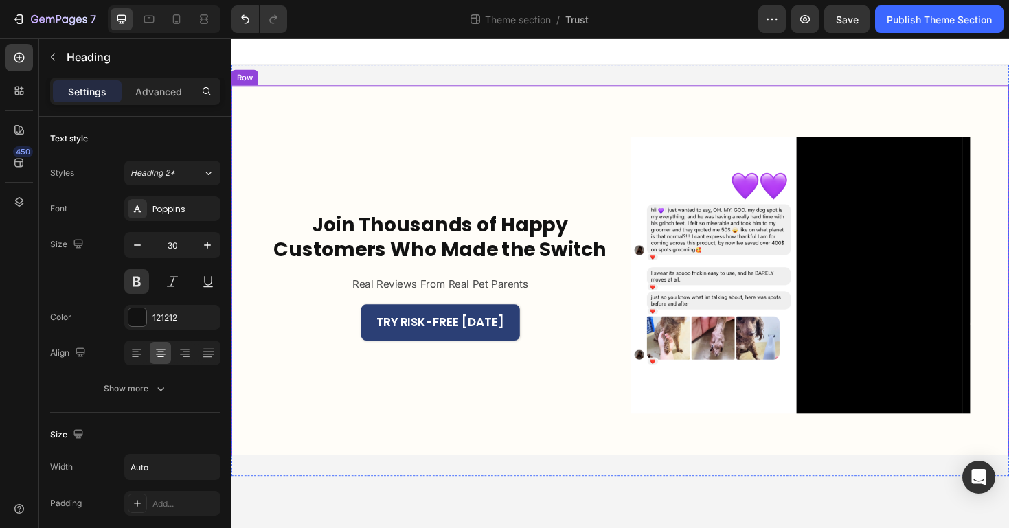
click at [457, 252] on h2 "Join Thousands of Happy Customers Who Made the Switch" at bounding box center [453, 248] width 360 height 56
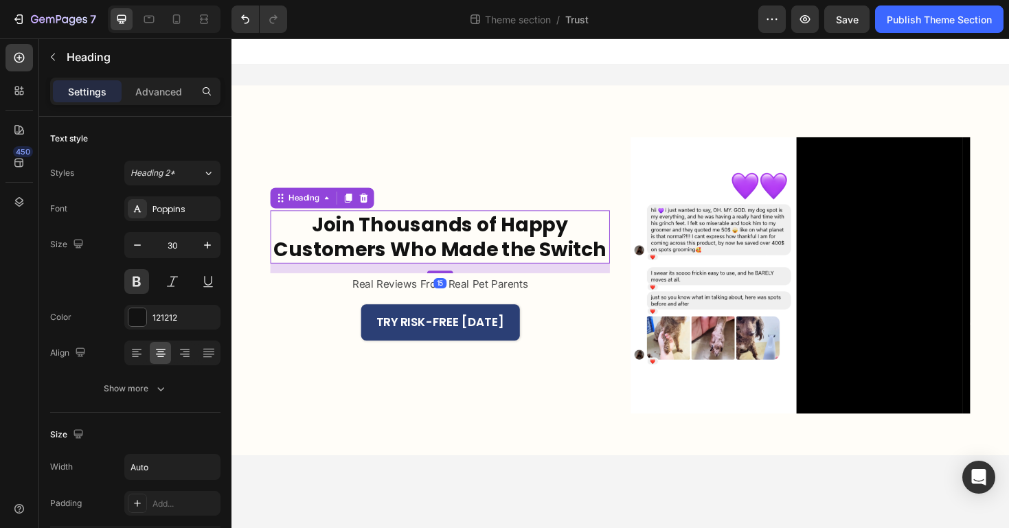
click at [457, 298] on div "15" at bounding box center [453, 298] width 14 height 11
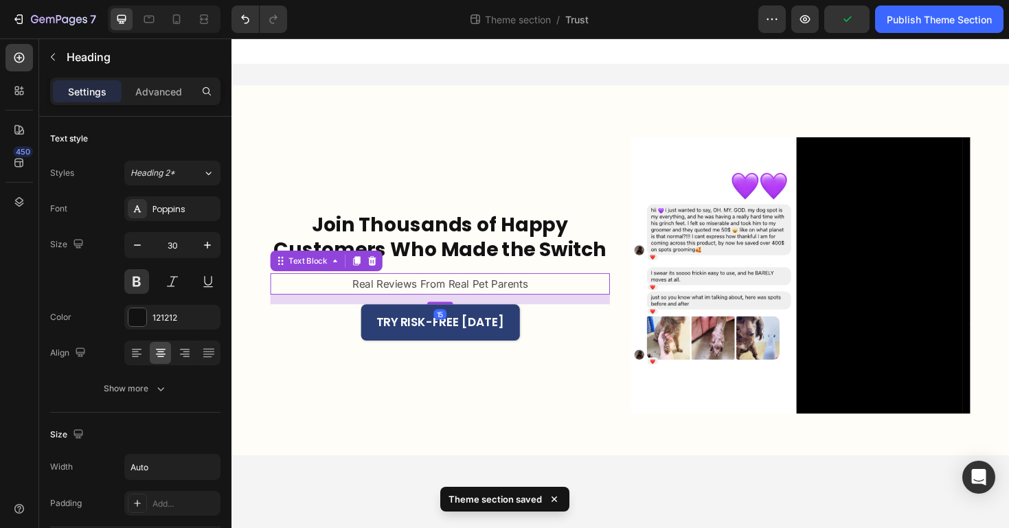
click at [466, 299] on p "Real Reviews From Real Pet Parents" at bounding box center [452, 298] width 185 height 20
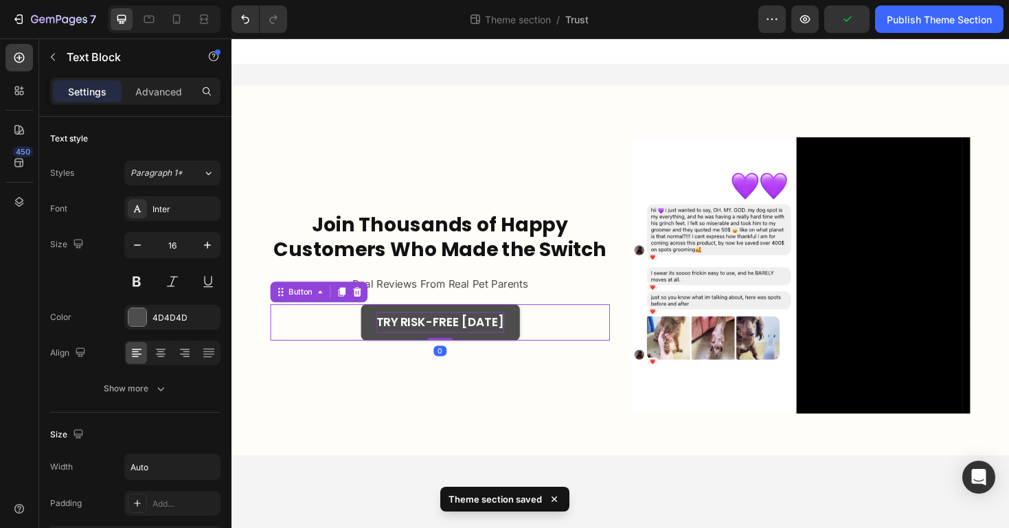
click at [479, 332] on p "TRY RISK-FREE [DATE]" at bounding box center [452, 339] width 135 height 22
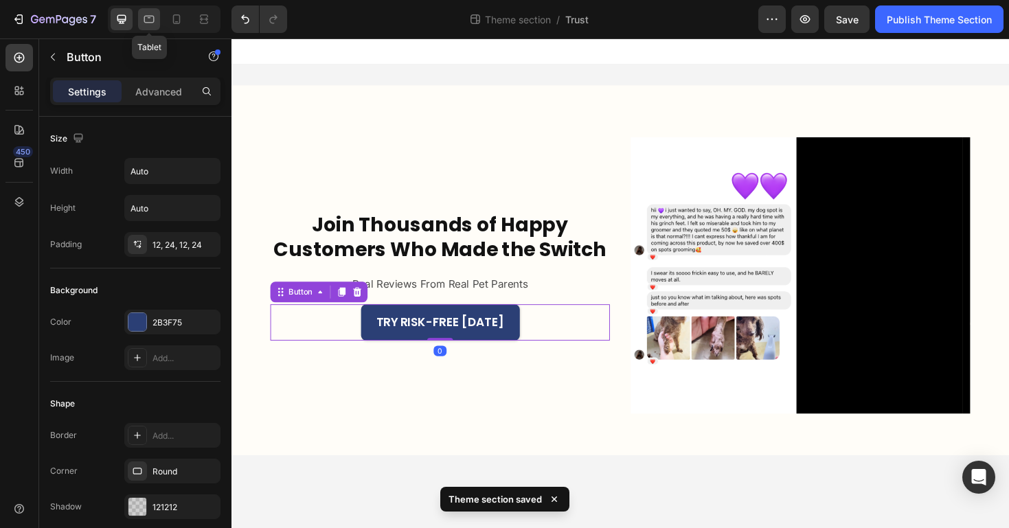
click at [146, 18] on icon at bounding box center [149, 19] width 14 height 14
type input "14"
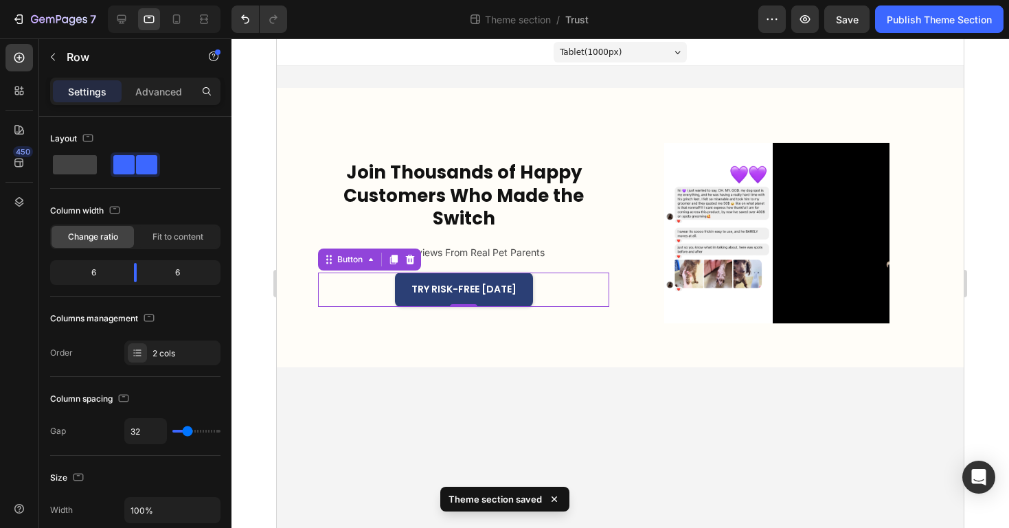
click at [363, 310] on div "Join Thousands of Happy Customers Who Made the Switch Heading Real Reviews From…" at bounding box center [463, 233] width 291 height 181
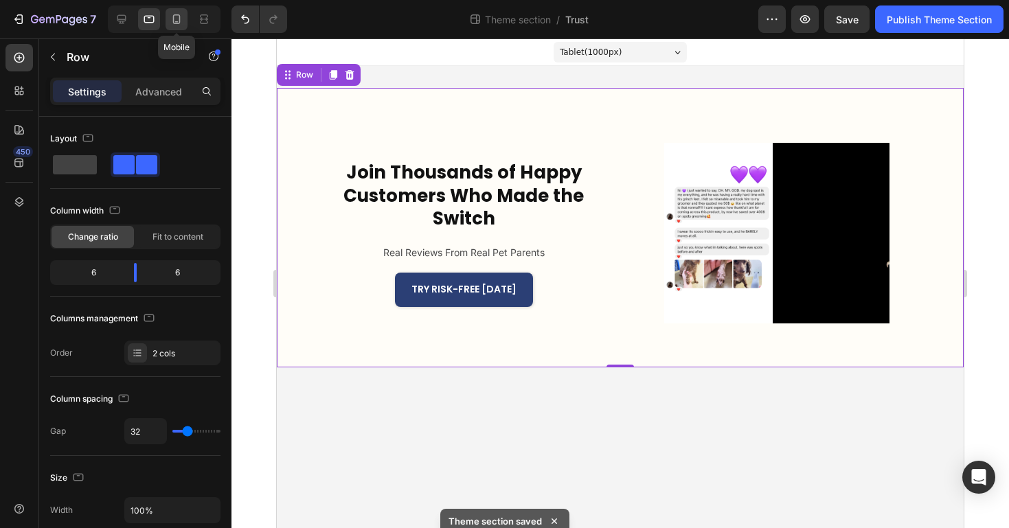
click at [174, 24] on icon at bounding box center [177, 19] width 14 height 14
type input "0"
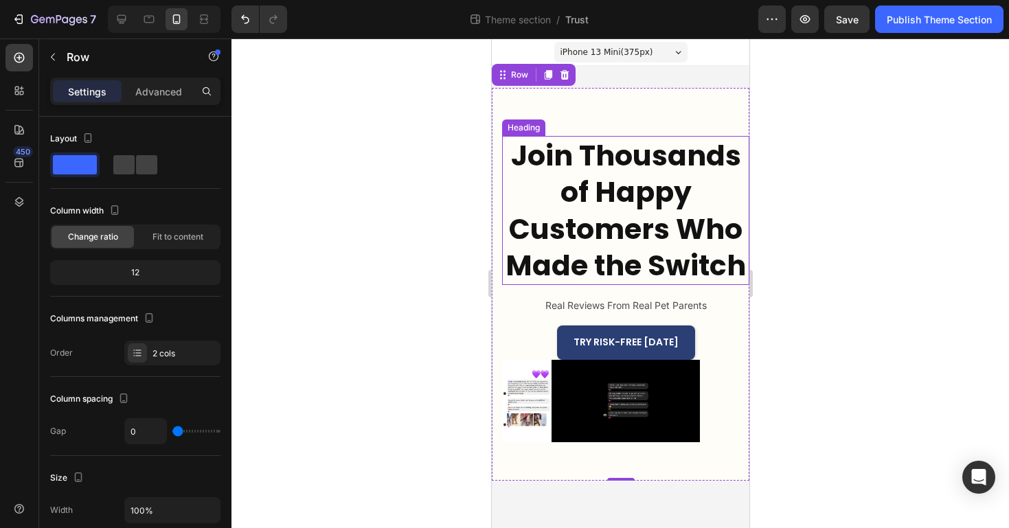
click at [611, 228] on h2 "Join Thousands of Happy Customers Who Made the Switch" at bounding box center [624, 210] width 247 height 149
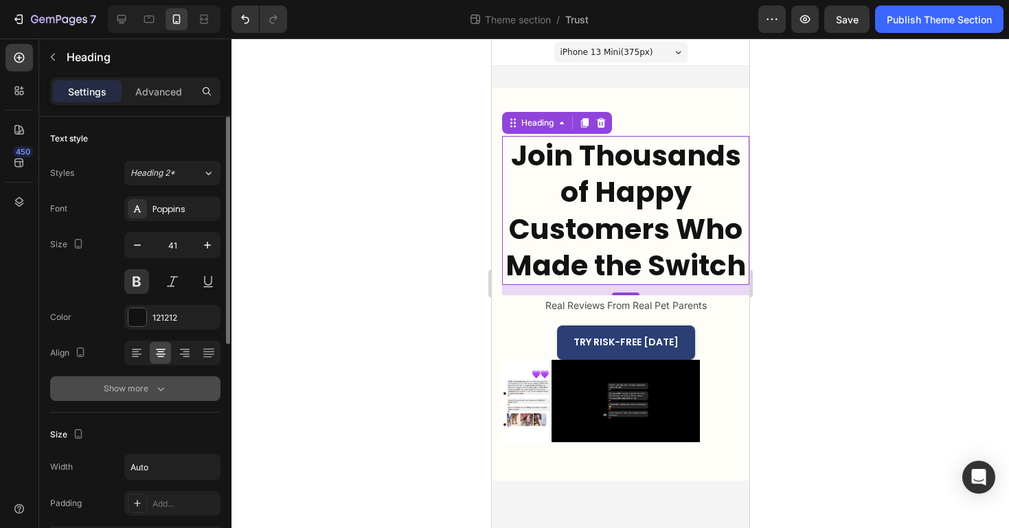
scroll to position [441, 0]
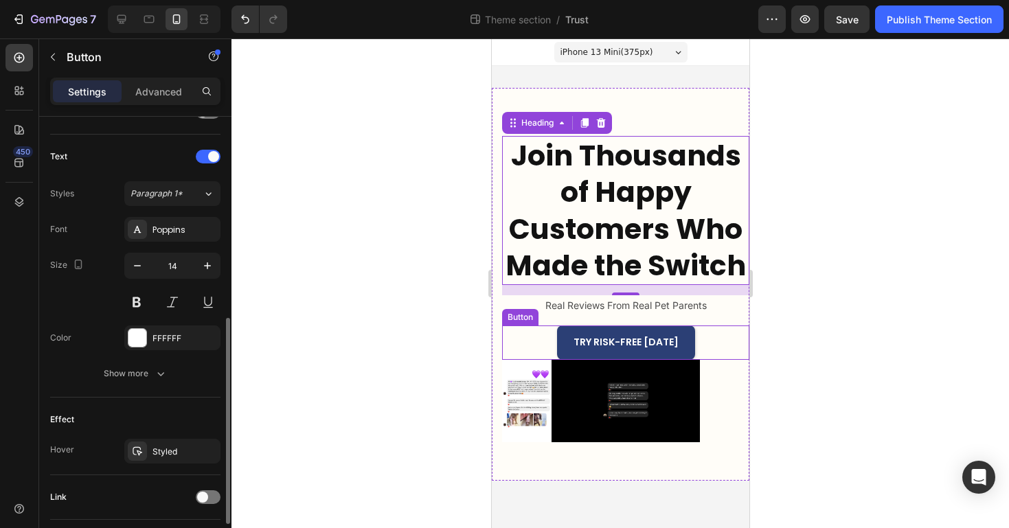
click at [733, 356] on div "TRY RISK-FREE [DATE] Button" at bounding box center [624, 343] width 247 height 34
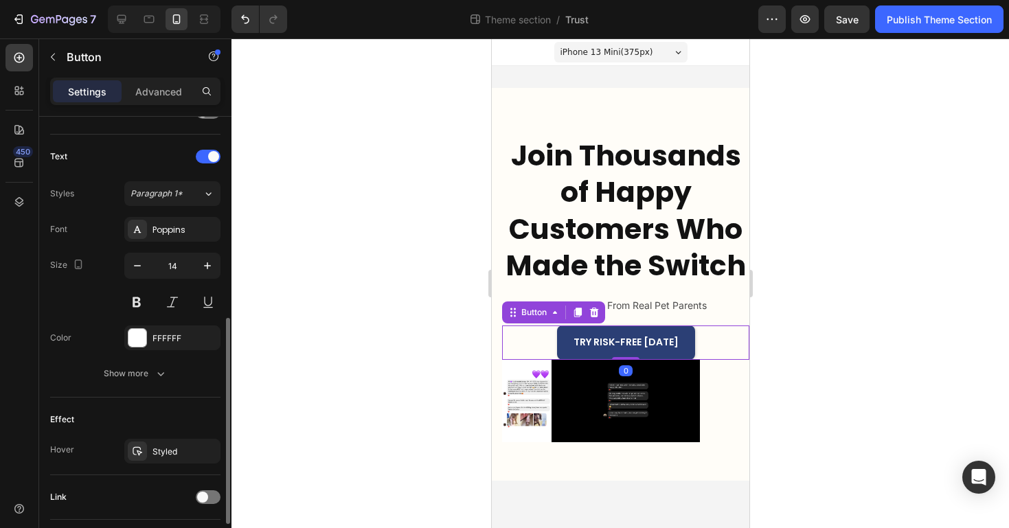
scroll to position [0, 0]
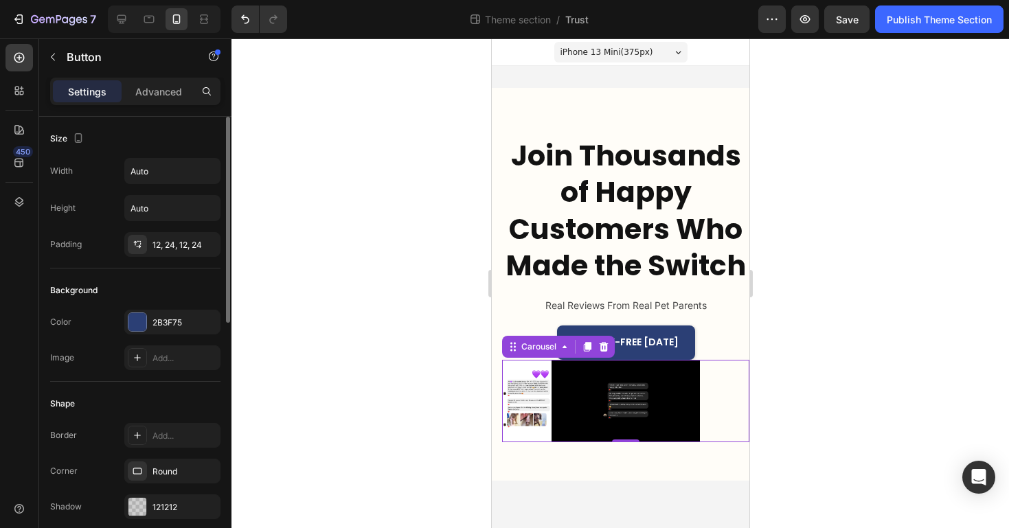
click at [732, 381] on div "Image Video Image Video" at bounding box center [624, 401] width 247 height 82
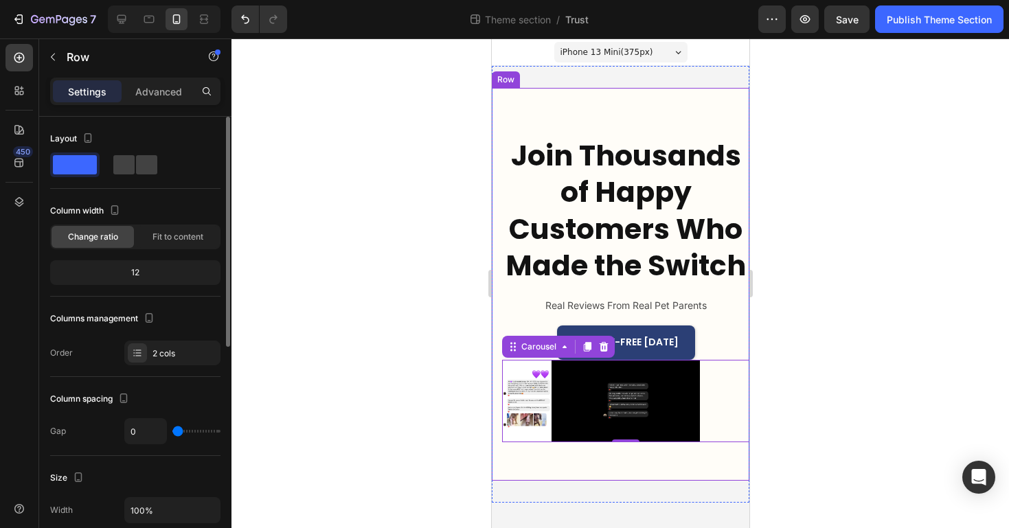
click at [497, 353] on div "Join Thousands of Happy Customers Who Made the Switch Heading Real Reviews From…" at bounding box center [620, 284] width 258 height 393
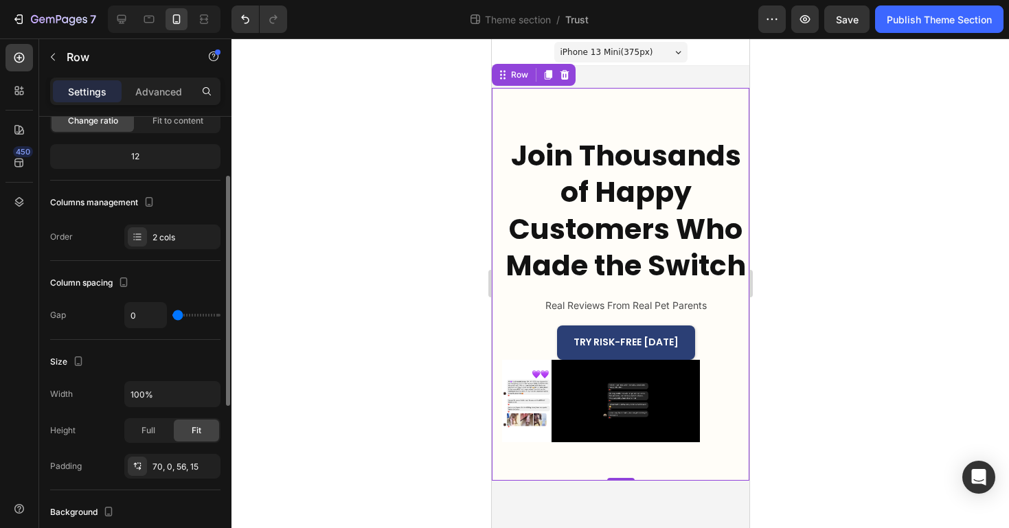
scroll to position [120, 0]
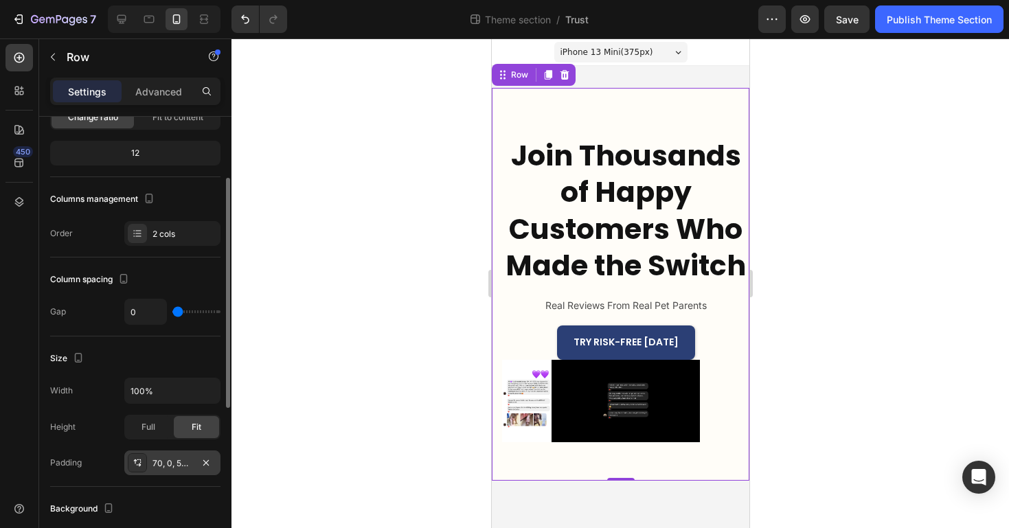
click at [175, 462] on div "70, 0, 56, 15" at bounding box center [172, 463] width 40 height 12
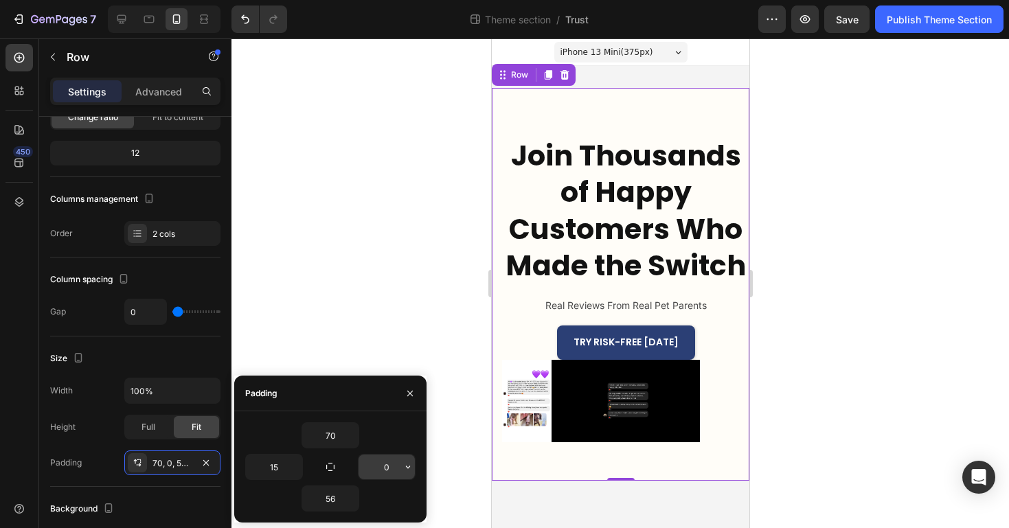
click at [385, 464] on input "0" at bounding box center [387, 467] width 56 height 25
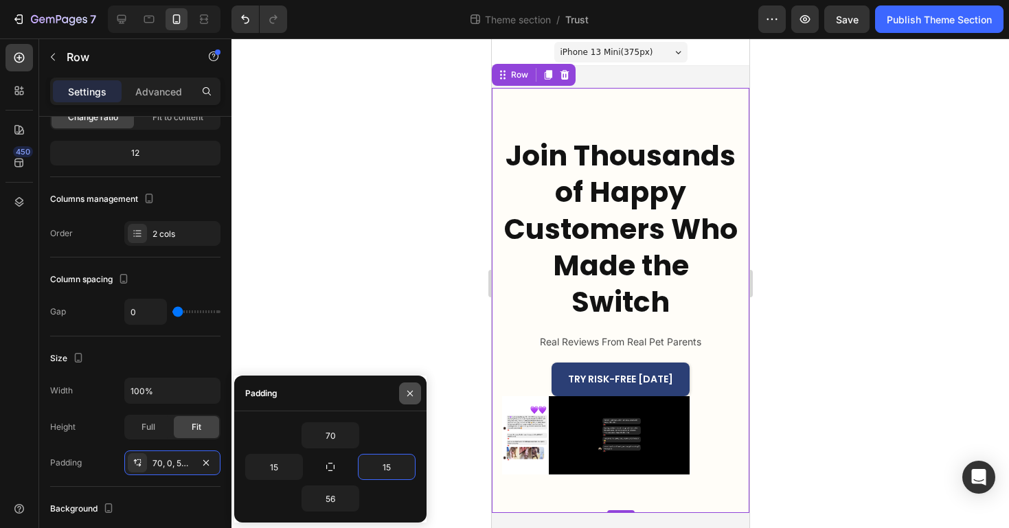
type input "15"
click at [407, 394] on icon "button" at bounding box center [410, 393] width 11 height 11
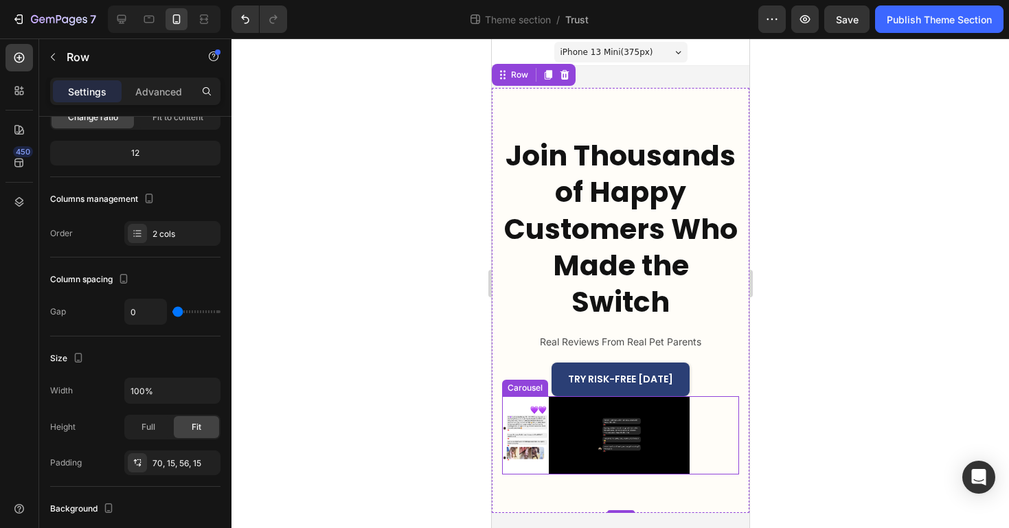
scroll to position [6, 0]
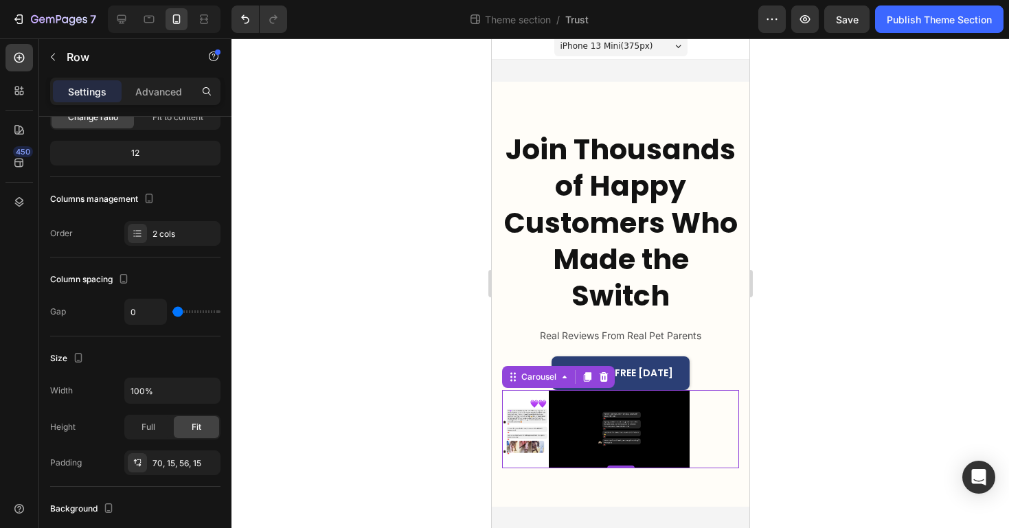
click at [706, 454] on div "Image Video Image Video" at bounding box center [619, 429] width 237 height 78
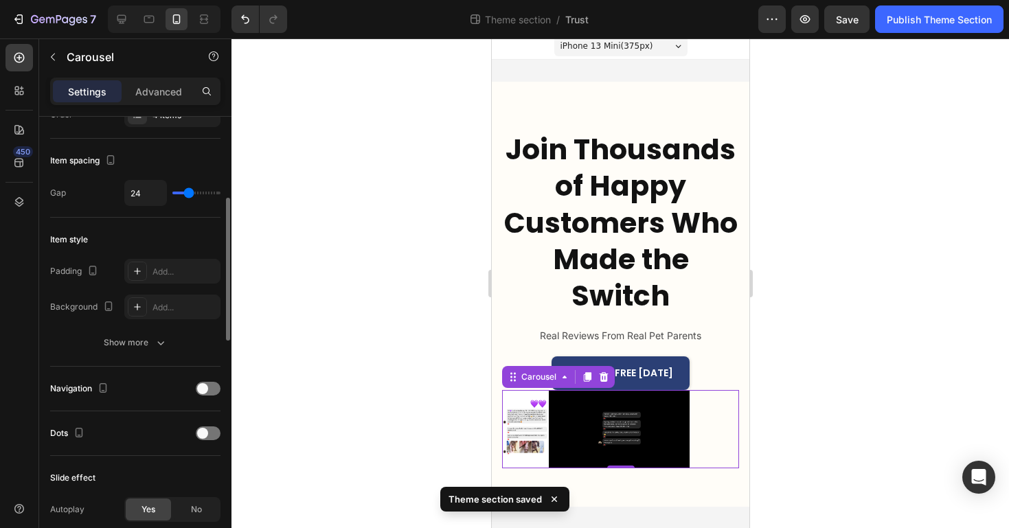
scroll to position [236, 0]
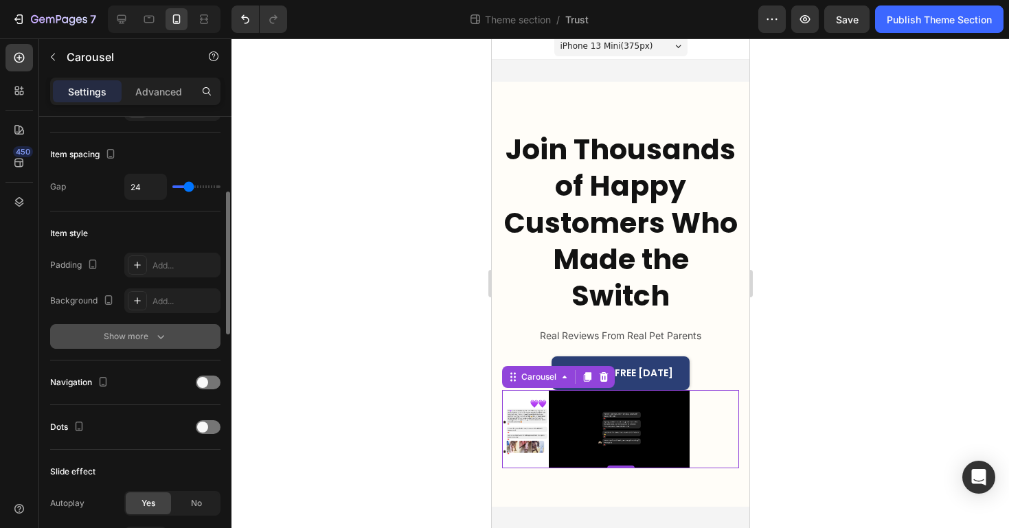
click at [149, 336] on div "Show more" at bounding box center [136, 337] width 64 height 14
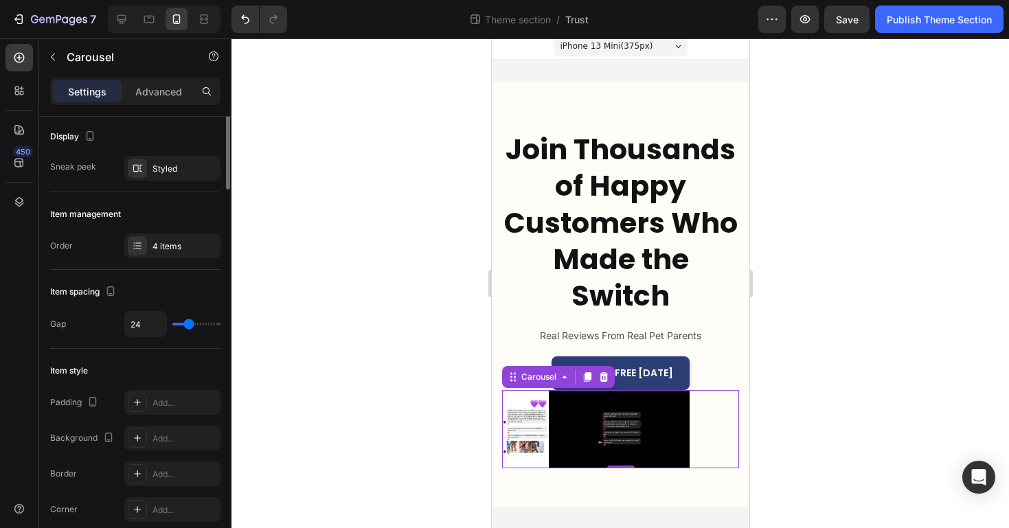
scroll to position [0, 0]
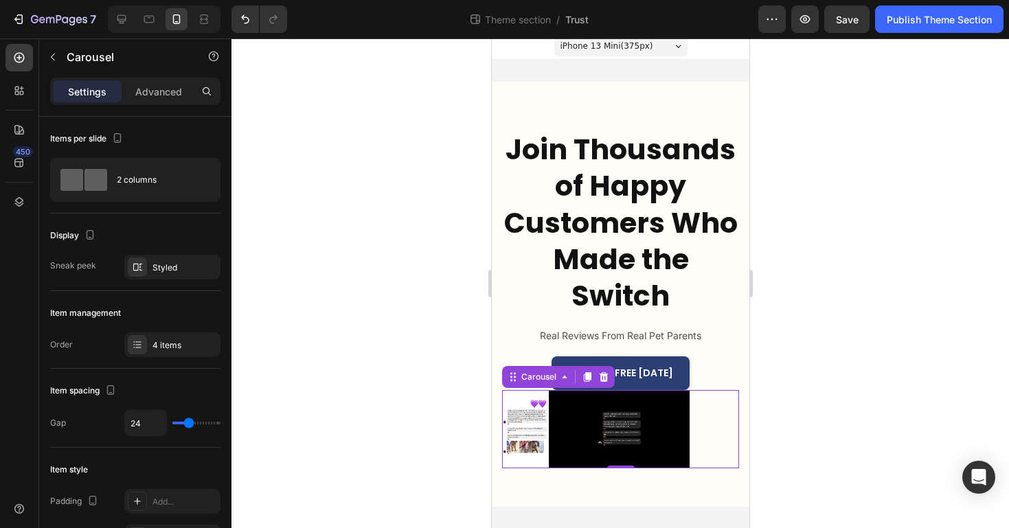
click at [703, 431] on div "Image Video Image Video" at bounding box center [619, 429] width 237 height 78
click at [728, 420] on div "Image Video Image Video" at bounding box center [619, 429] width 237 height 78
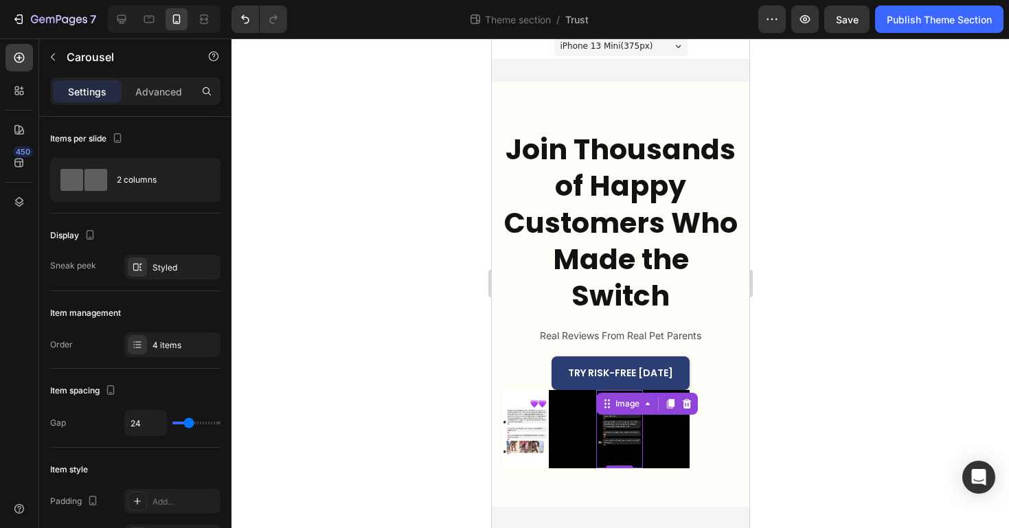
click at [611, 421] on img at bounding box center [619, 429] width 47 height 78
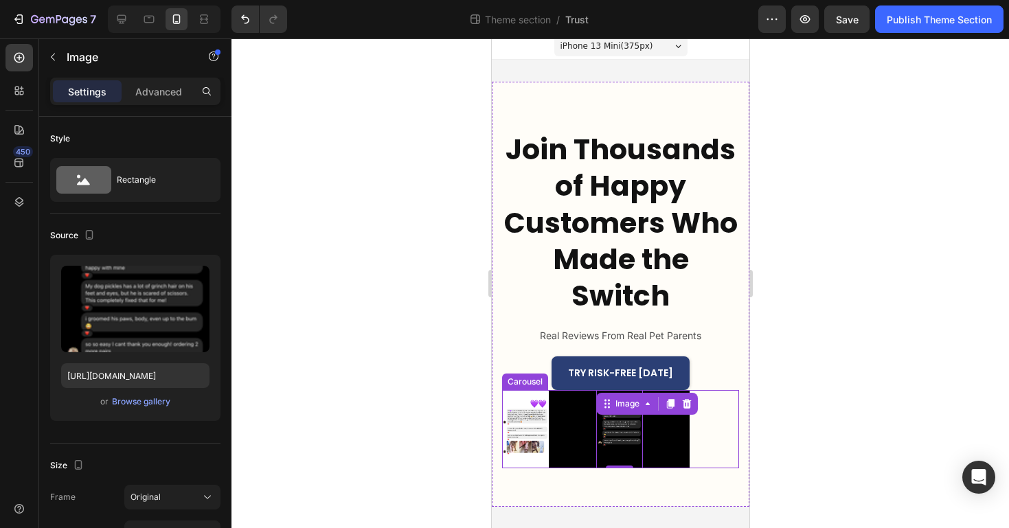
click at [697, 430] on div "Image Video Image 0 Video" at bounding box center [619, 429] width 237 height 78
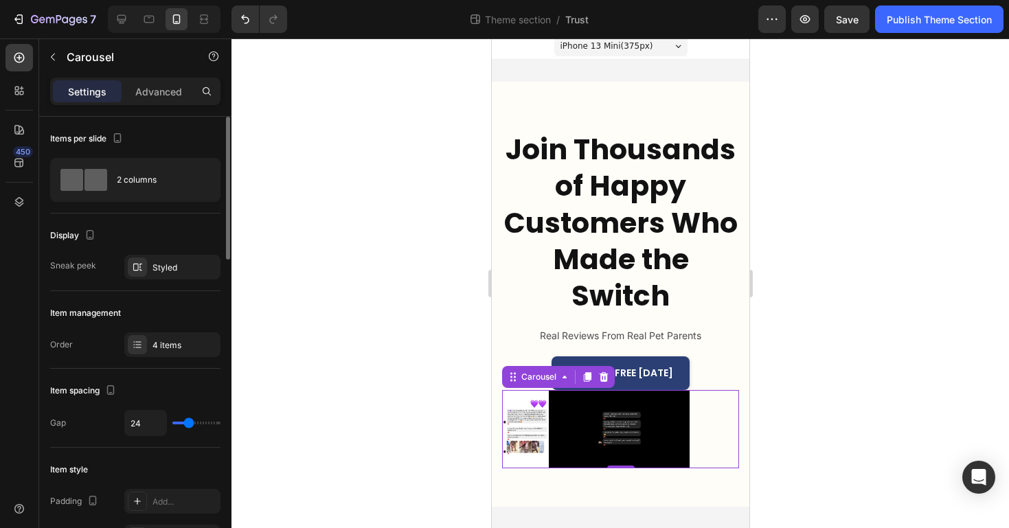
type input "26"
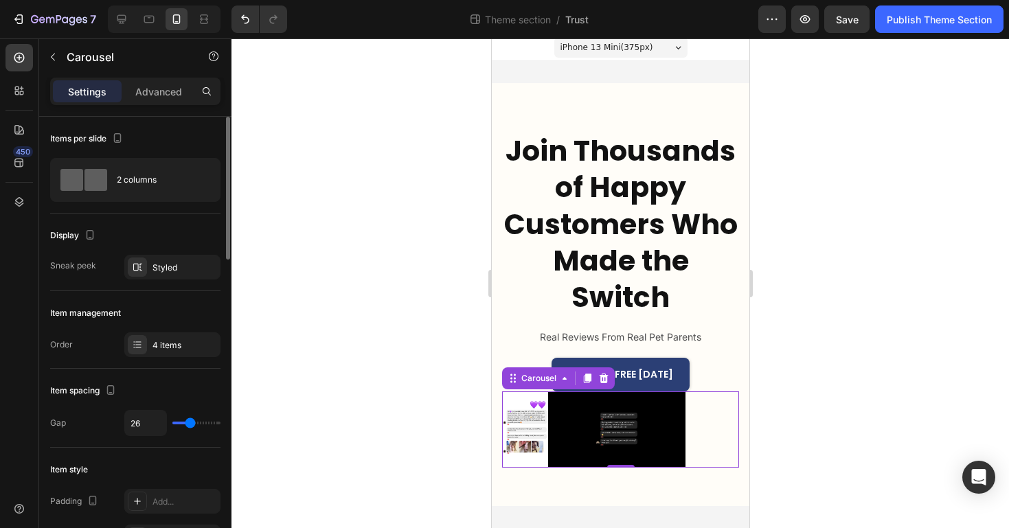
type input "27"
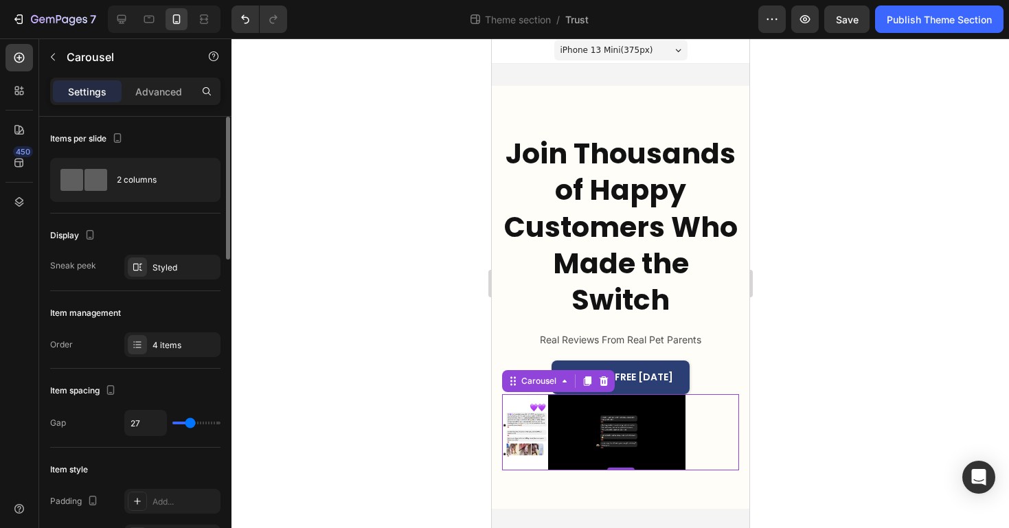
type input "28"
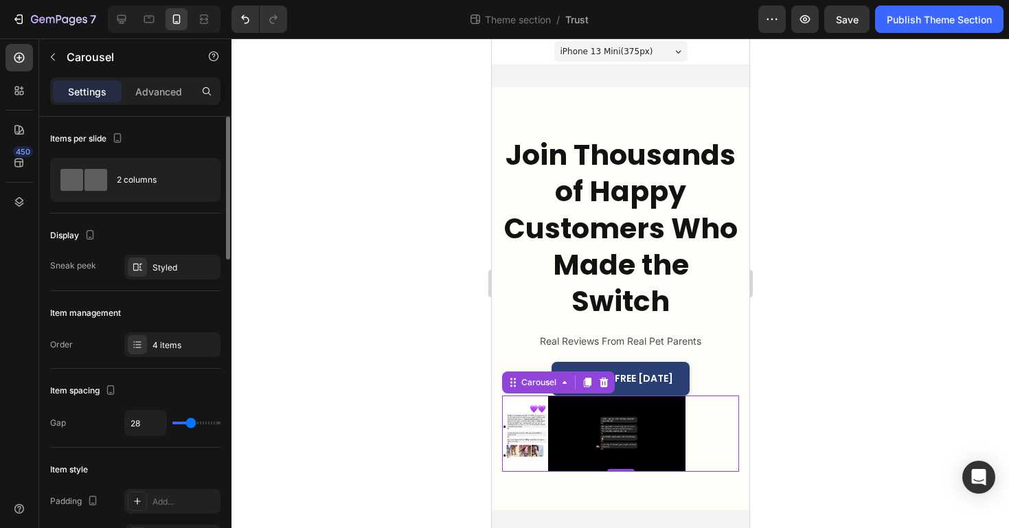
type input "32"
type input "34"
type input "37"
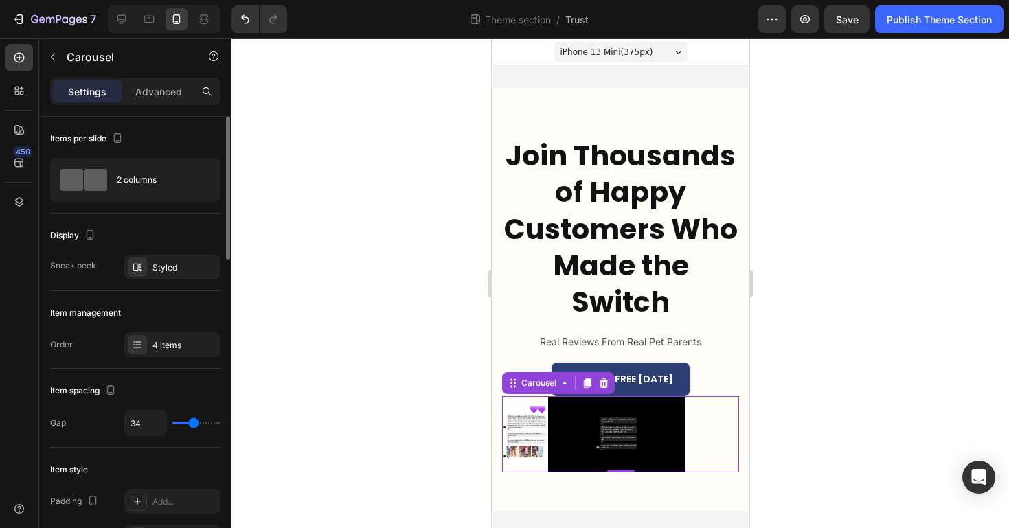
type input "37"
type input "38"
type input "39"
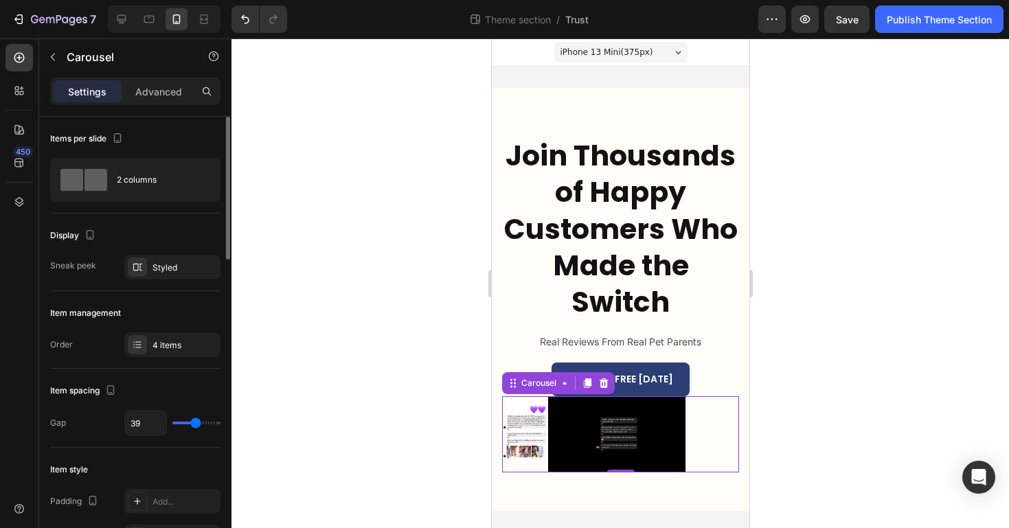
type input "40"
type input "41"
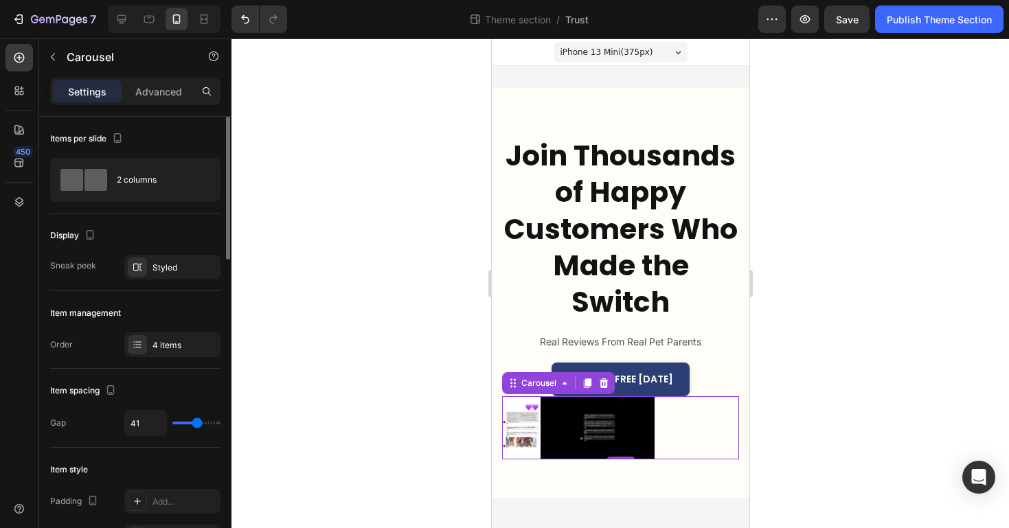
type input "42"
type input "41"
type input "40"
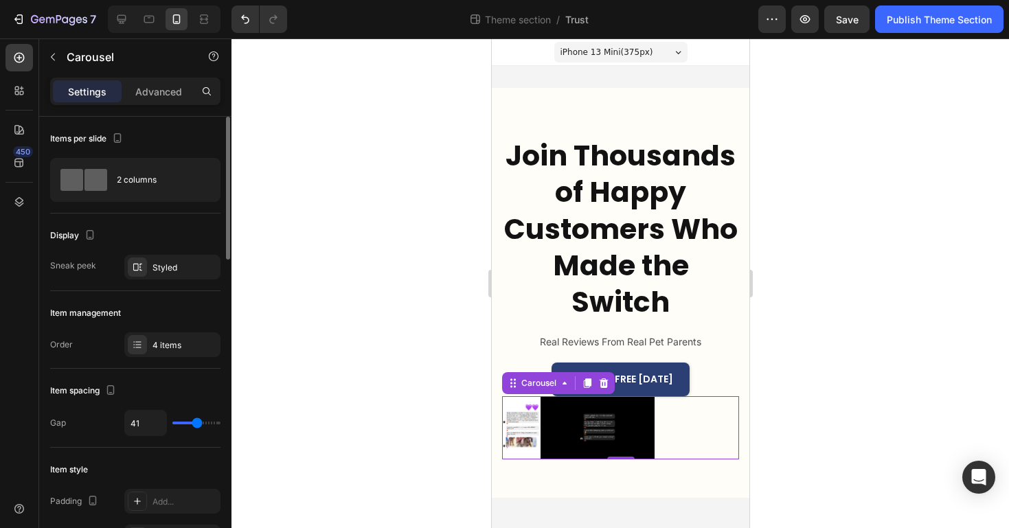
type input "40"
type input "39"
type input "38"
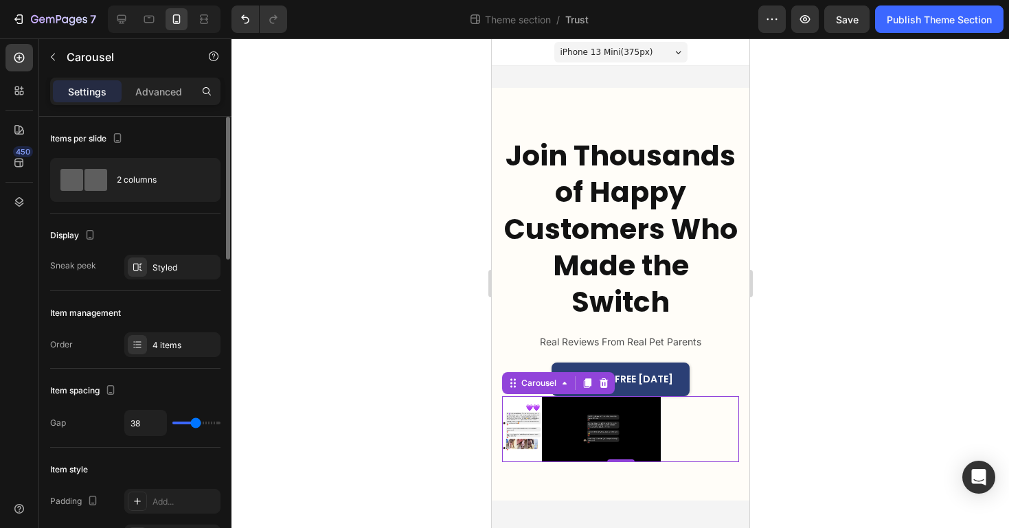
type input "37"
type input "36"
type input "35"
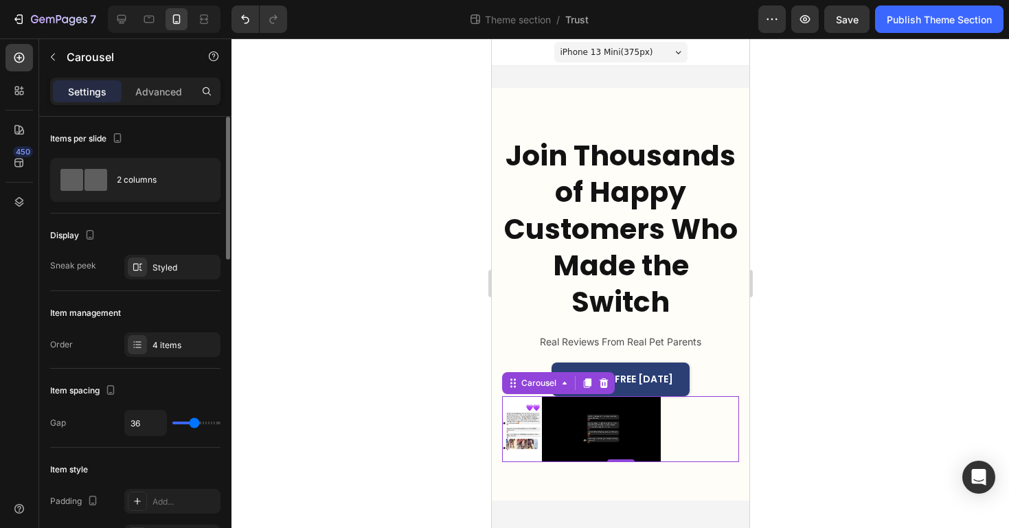
type input "35"
type input "34"
type input "33"
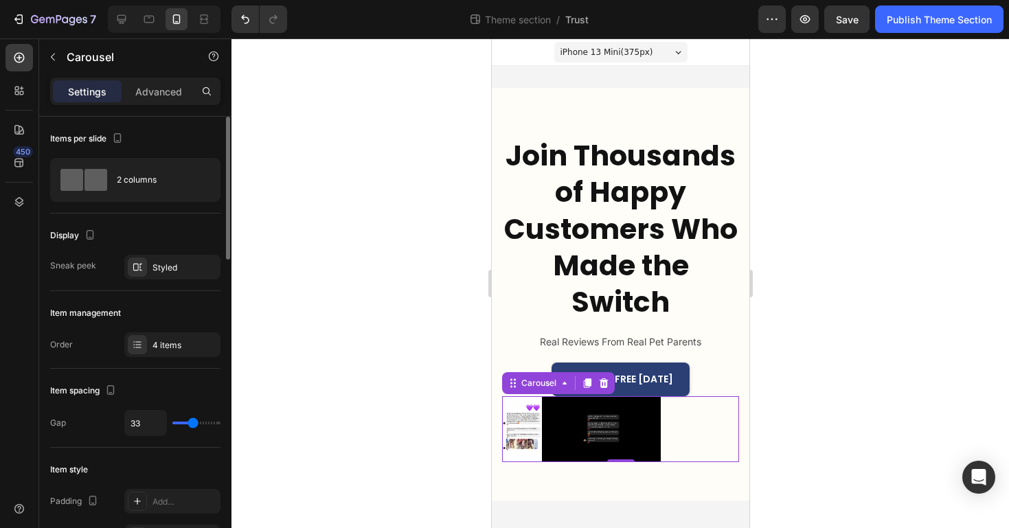
type input "32"
type input "31"
type input "30"
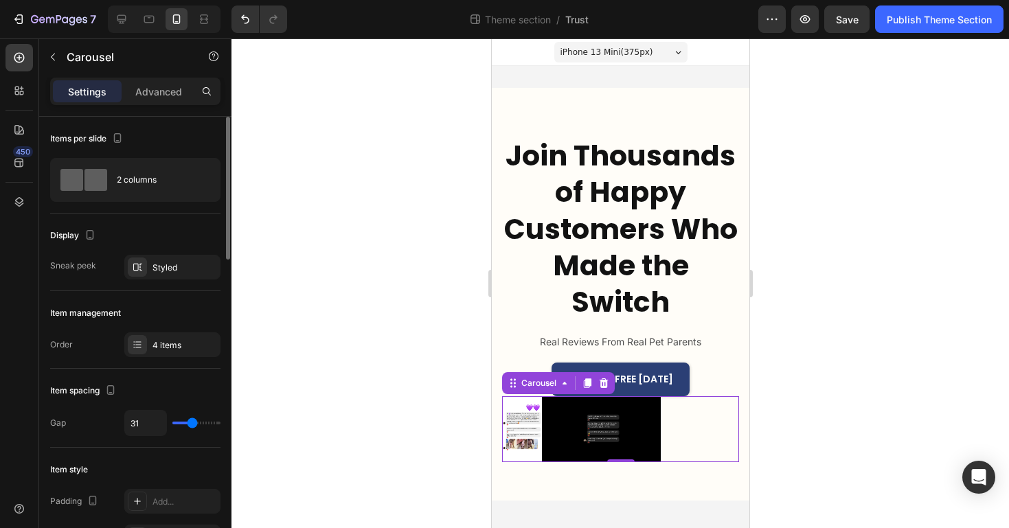
type input "30"
type input "24"
type input "16"
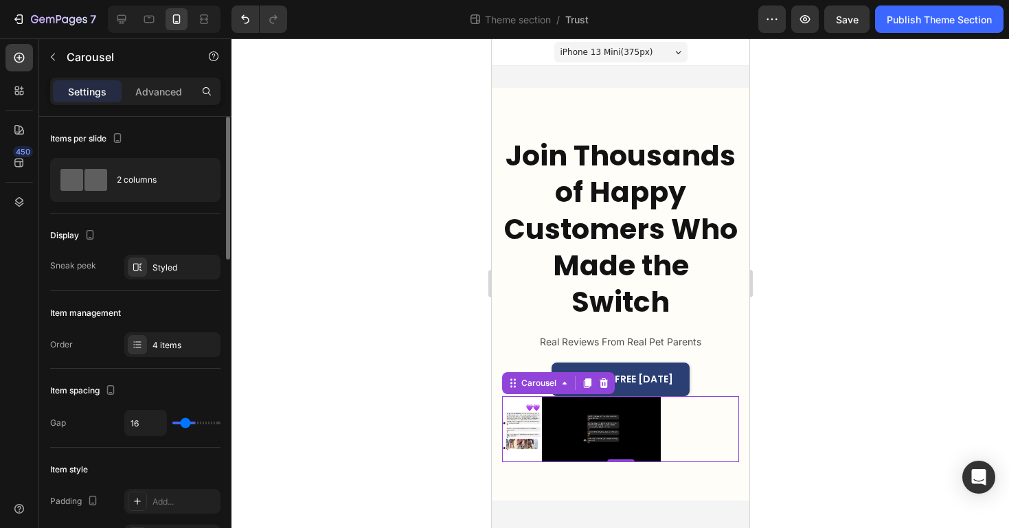
type input "12"
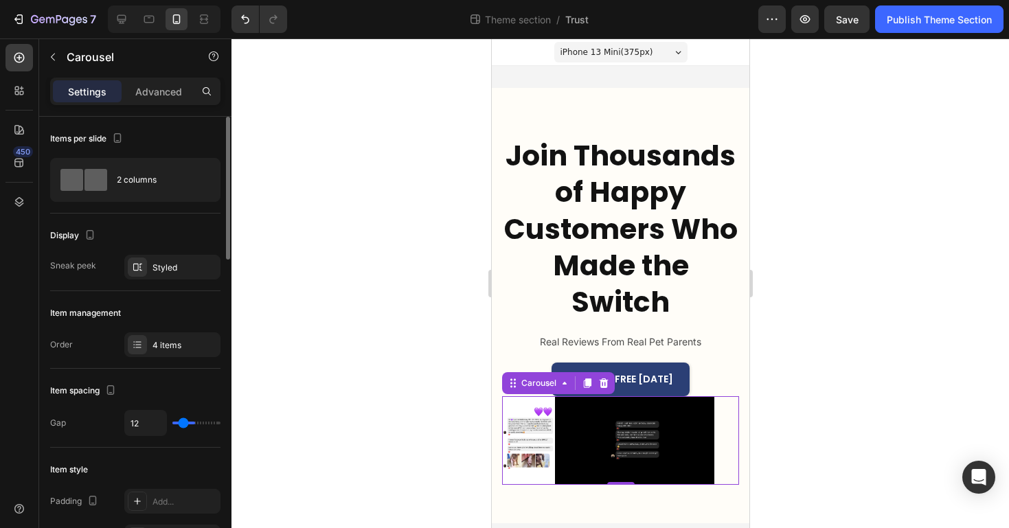
type input "9"
type input "8"
type input "7"
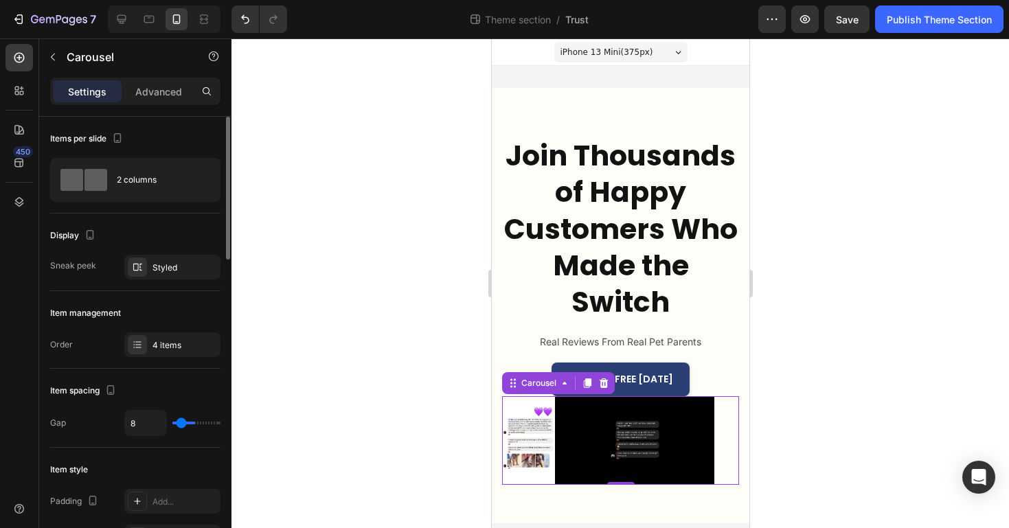
type input "7"
type input "6"
type input "2"
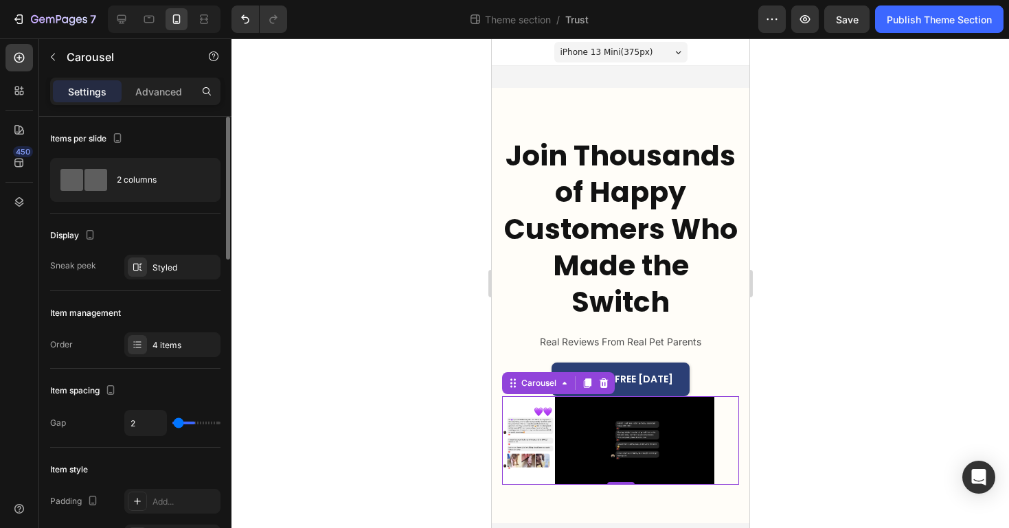
type input "0"
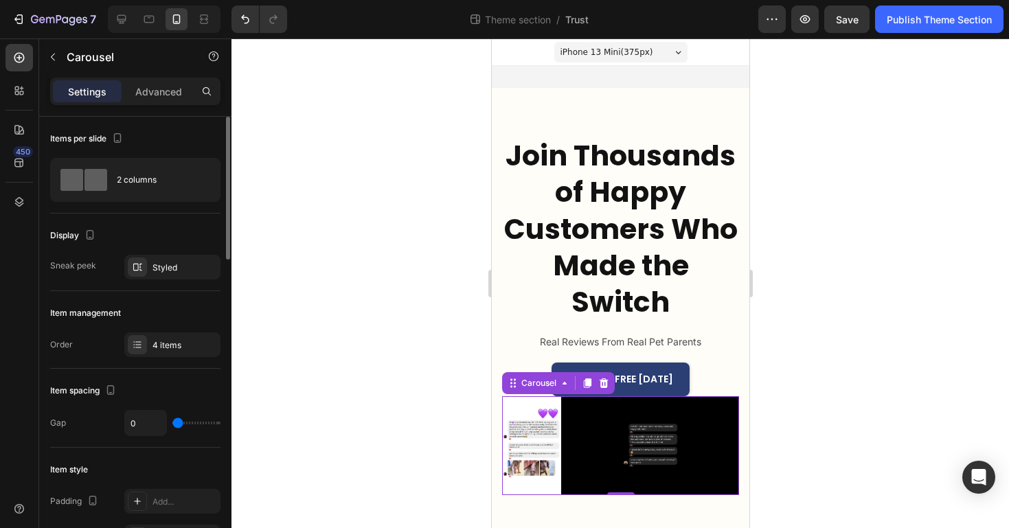
drag, startPoint x: 186, startPoint y: 422, endPoint x: 101, endPoint y: 453, distance: 90.6
type input "0"
click at [172, 425] on input "range" at bounding box center [196, 423] width 48 height 3
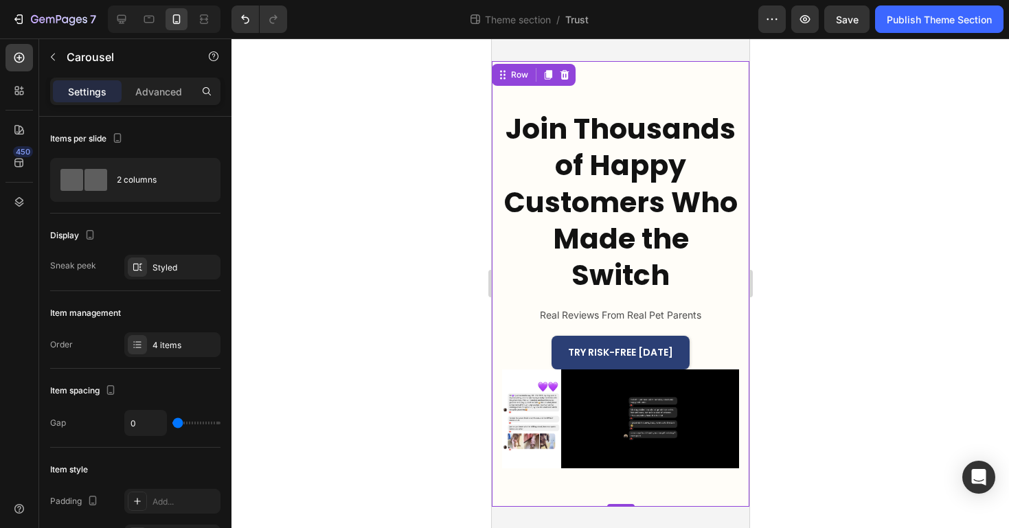
click at [741, 433] on div "Join Thousands of Happy Customers Who Made the Switch Heading Real Reviews From…" at bounding box center [620, 284] width 258 height 446
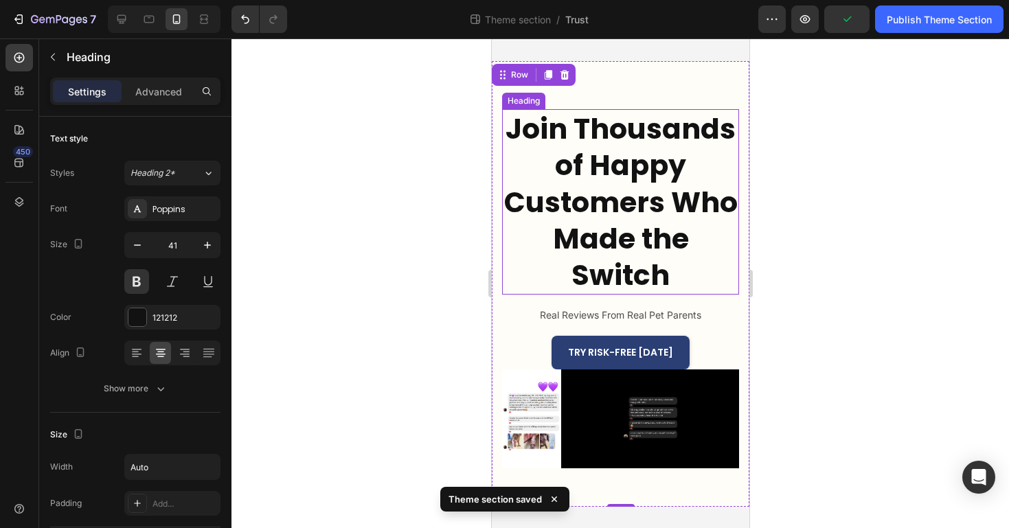
click at [596, 221] on h2 "Join Thousands of Happy Customers Who Made the Switch" at bounding box center [619, 201] width 237 height 185
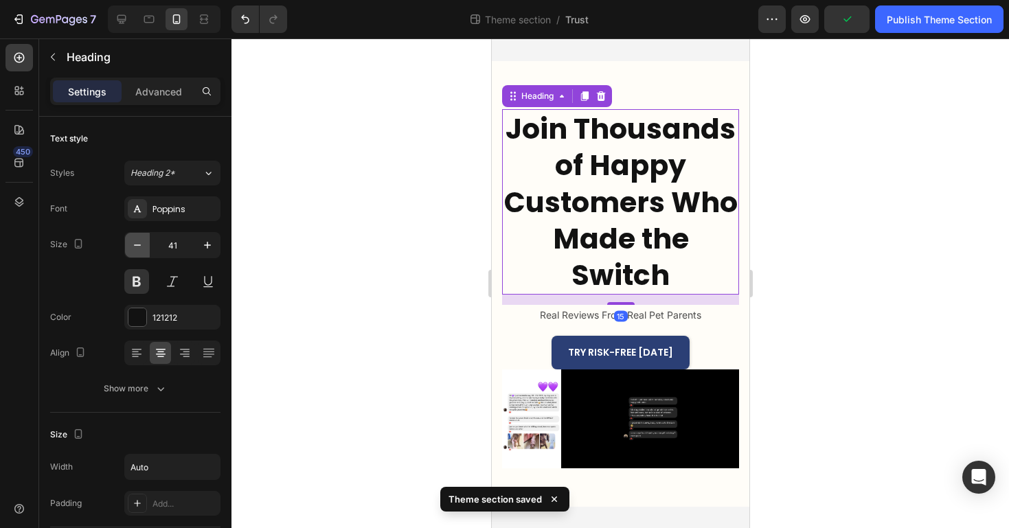
click at [137, 246] on icon "button" at bounding box center [138, 245] width 14 height 14
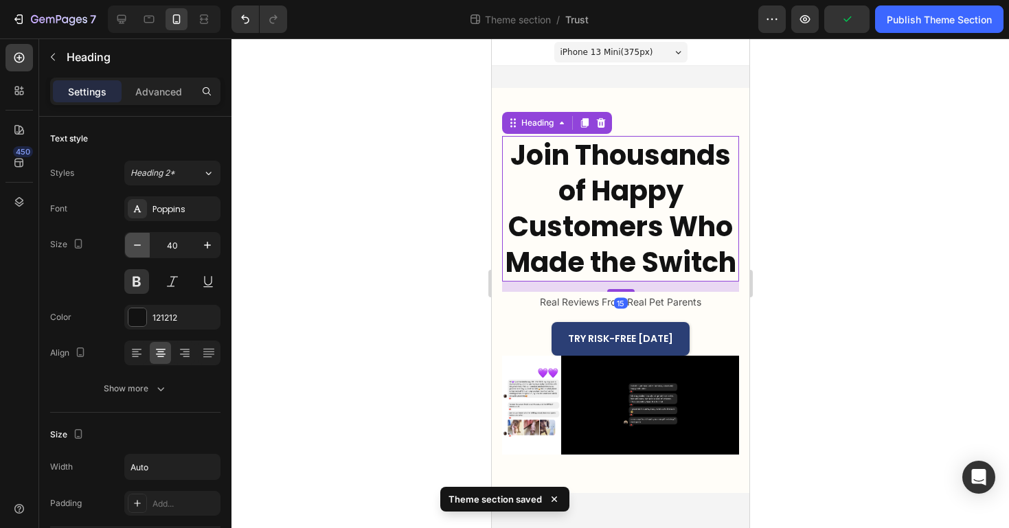
scroll to position [0, 0]
click at [137, 246] on icon "button" at bounding box center [138, 245] width 14 height 14
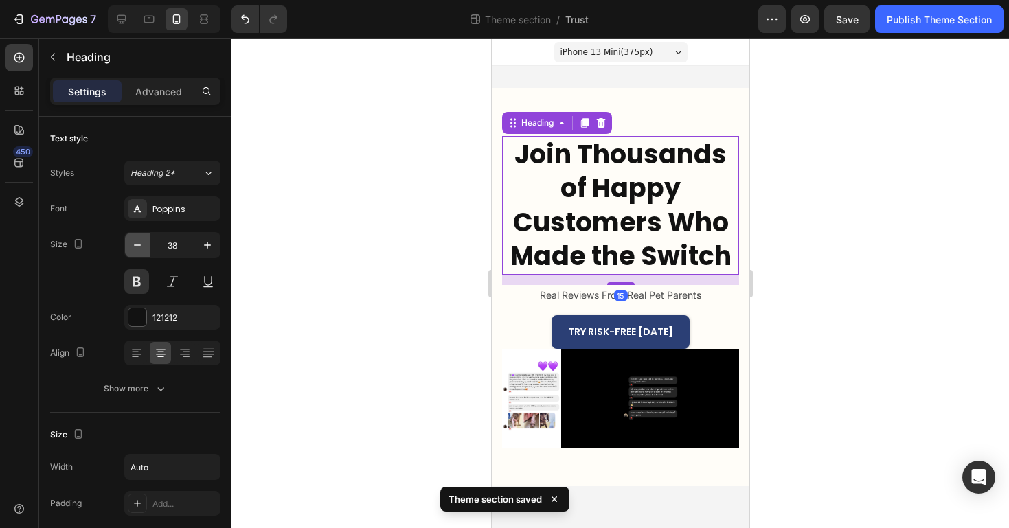
click at [137, 246] on icon "button" at bounding box center [138, 245] width 14 height 14
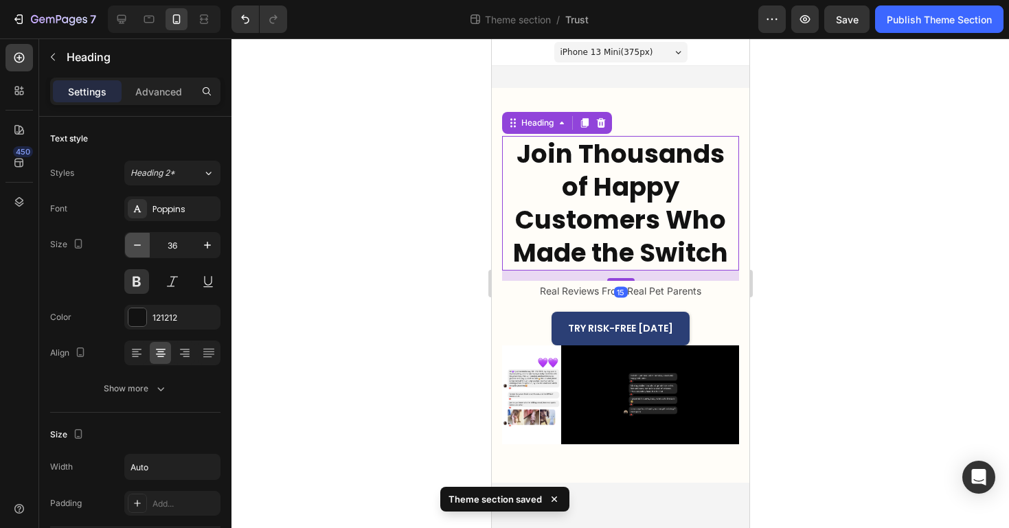
click at [137, 246] on icon "button" at bounding box center [138, 245] width 14 height 14
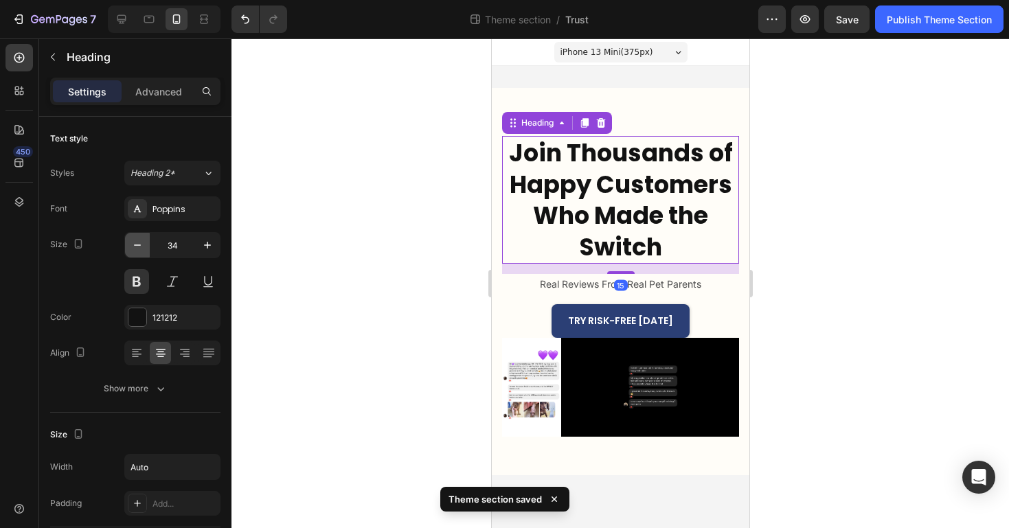
click at [137, 246] on icon "button" at bounding box center [138, 245] width 14 height 14
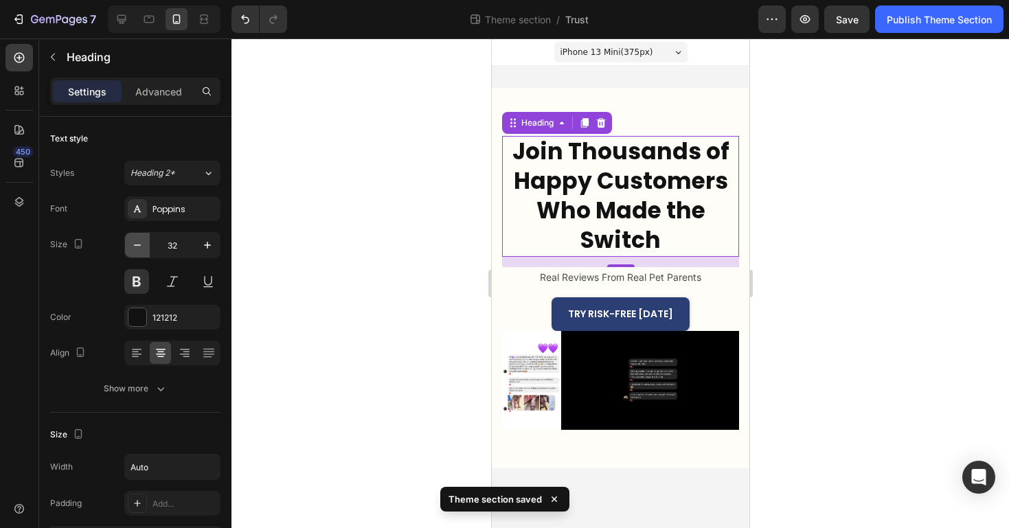
click at [137, 246] on icon "button" at bounding box center [138, 245] width 14 height 14
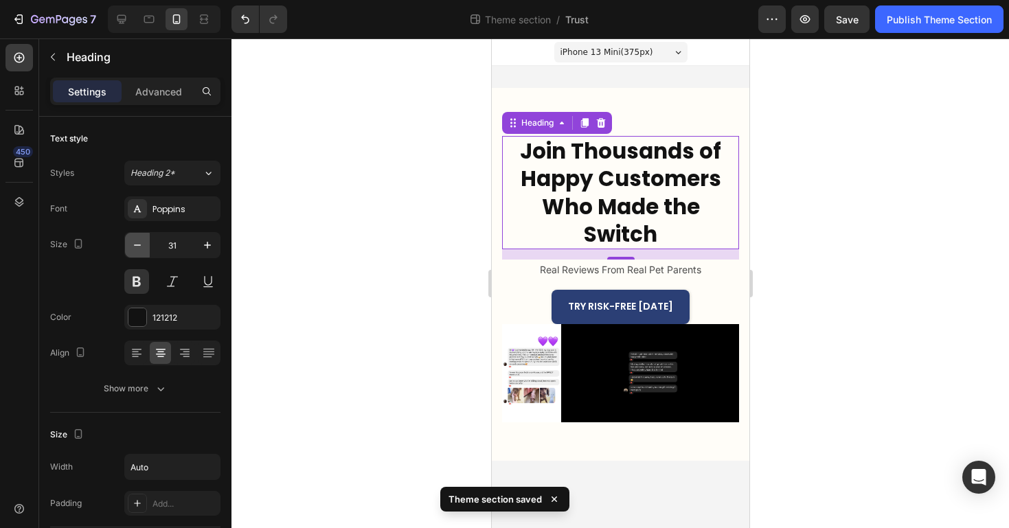
click at [137, 246] on icon "button" at bounding box center [138, 245] width 14 height 14
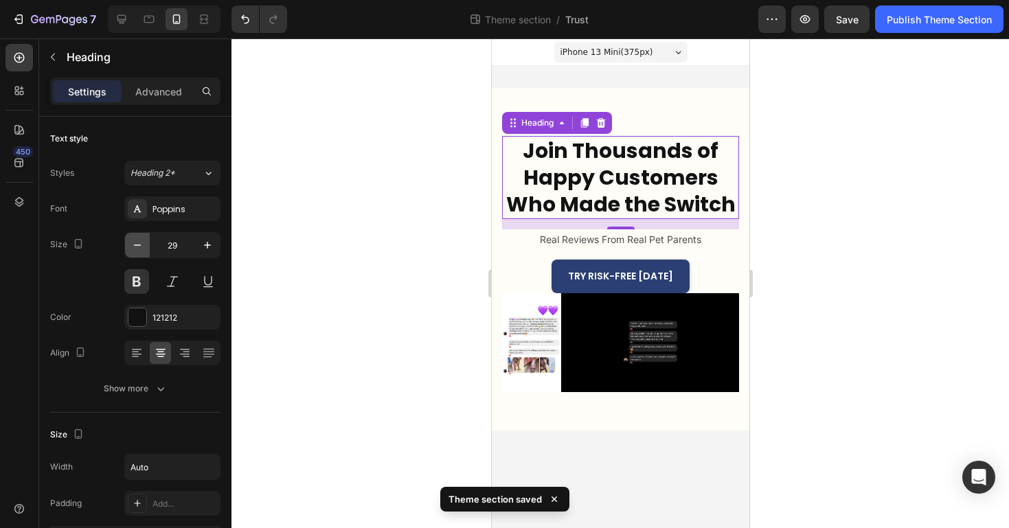
click at [137, 246] on icon "button" at bounding box center [138, 245] width 14 height 14
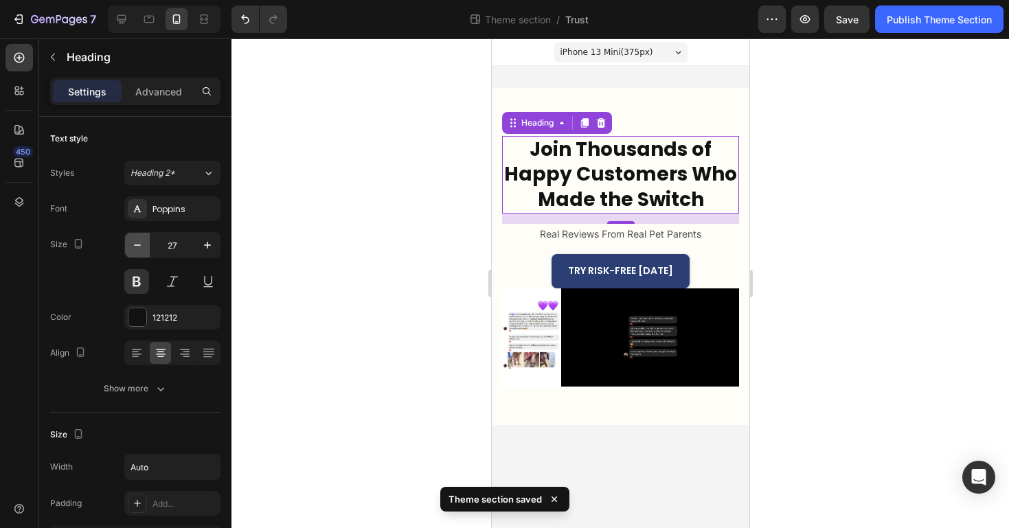
click at [137, 246] on icon "button" at bounding box center [138, 245] width 14 height 14
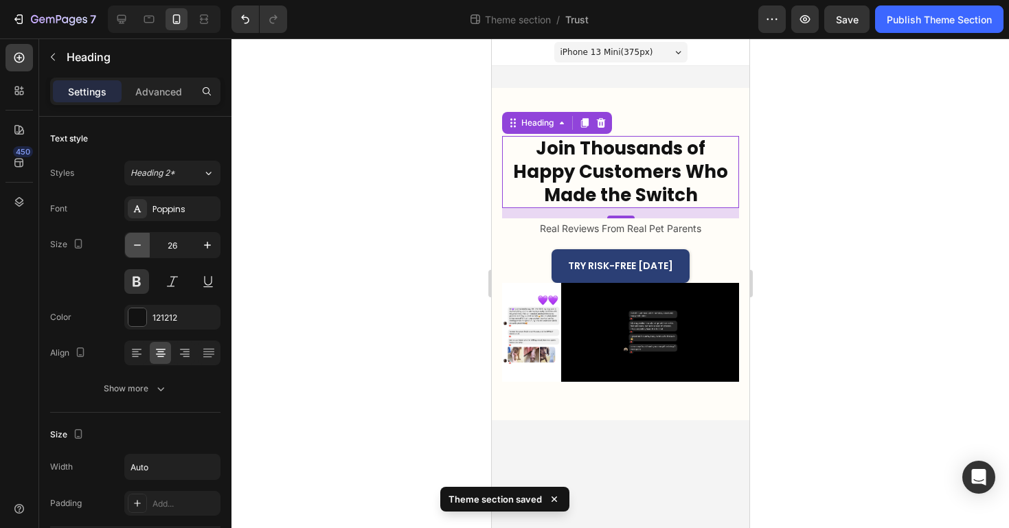
click at [137, 246] on icon "button" at bounding box center [138, 245] width 14 height 14
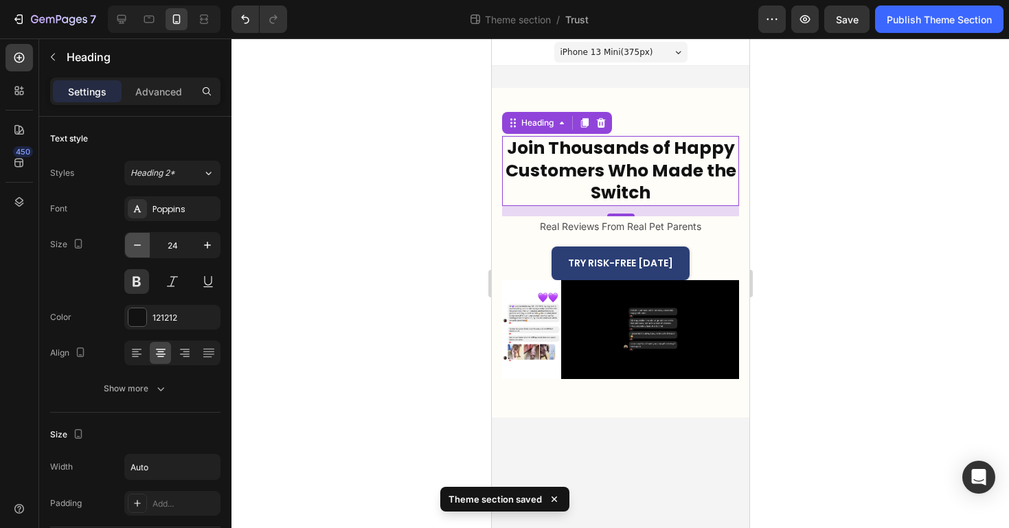
click at [137, 246] on icon "button" at bounding box center [138, 245] width 14 height 14
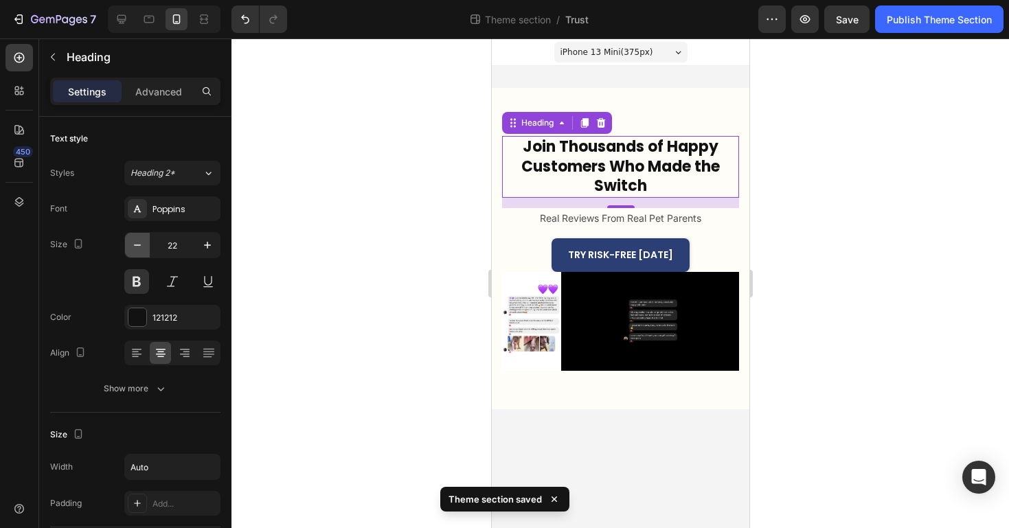
click at [137, 246] on icon "button" at bounding box center [138, 245] width 14 height 14
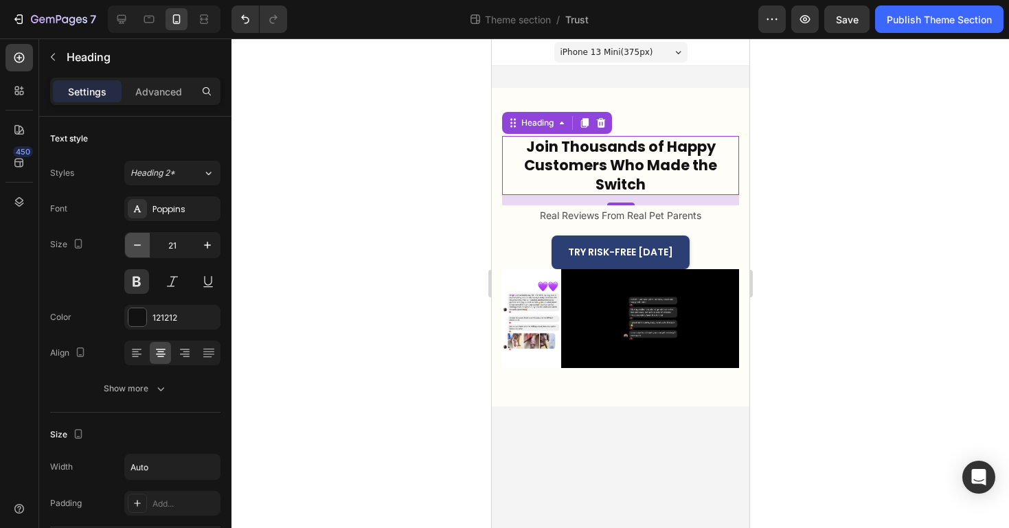
click at [137, 246] on icon "button" at bounding box center [138, 245] width 14 height 14
type input "20"
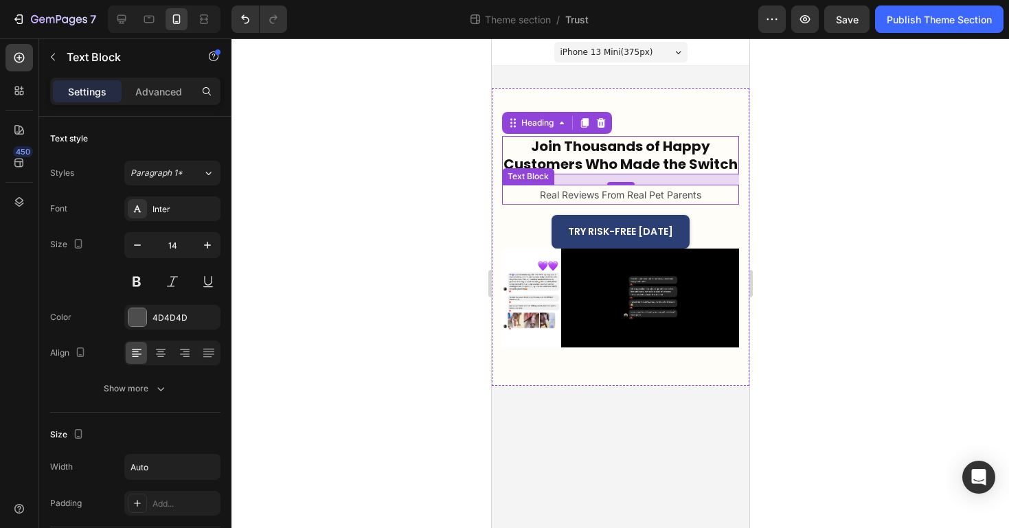
click at [572, 199] on p "Real Reviews From Real Pet Parents" at bounding box center [619, 194] width 161 height 17
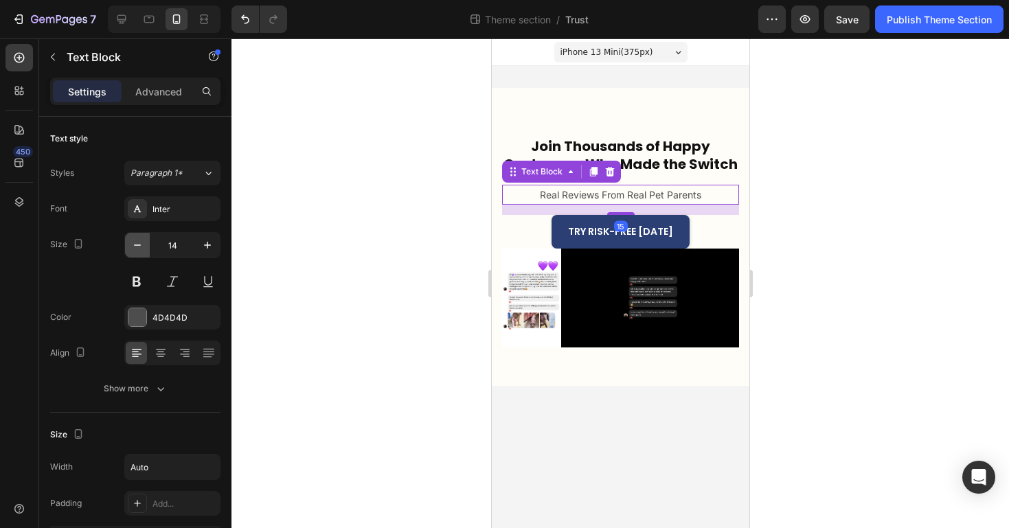
click at [137, 249] on icon "button" at bounding box center [138, 245] width 14 height 14
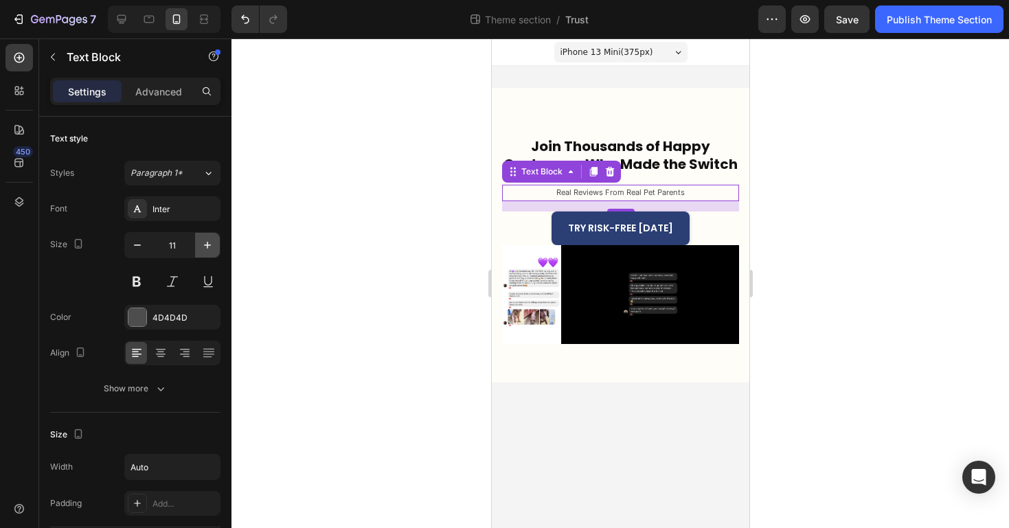
click at [215, 247] on button "button" at bounding box center [207, 245] width 25 height 25
click at [214, 247] on button "button" at bounding box center [207, 245] width 25 height 25
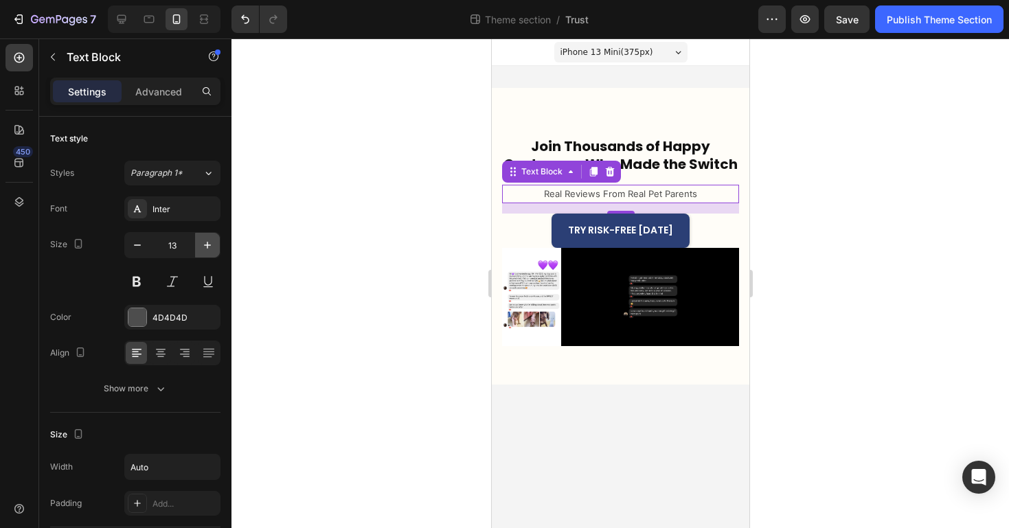
type input "14"
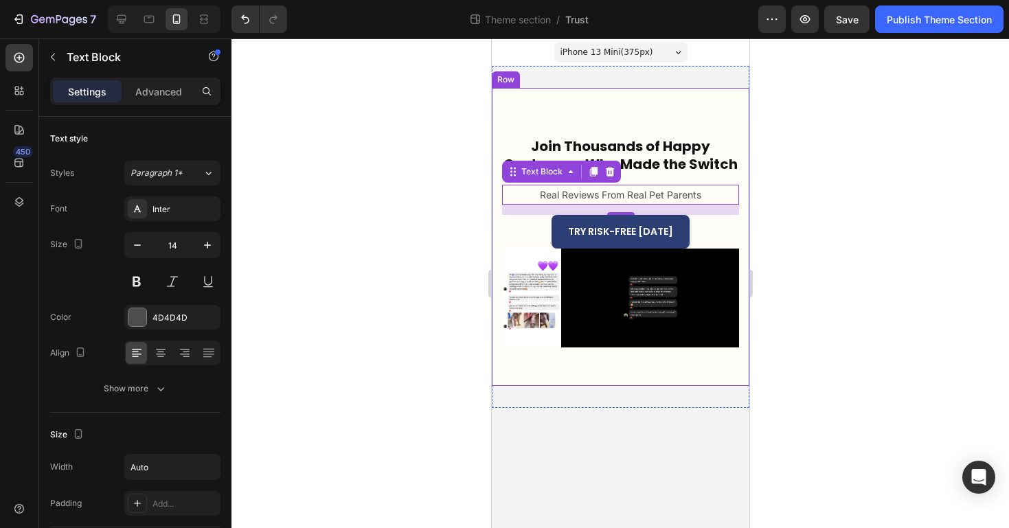
click at [632, 146] on h2 "Join Thousands of Happy Customers Who Made the Switch" at bounding box center [619, 155] width 237 height 38
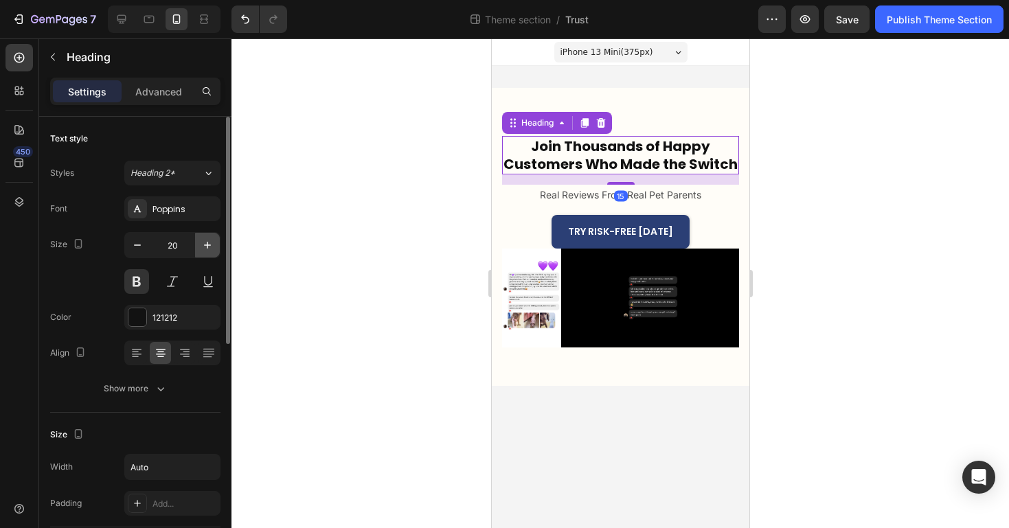
click at [207, 245] on icon "button" at bounding box center [207, 245] width 7 height 7
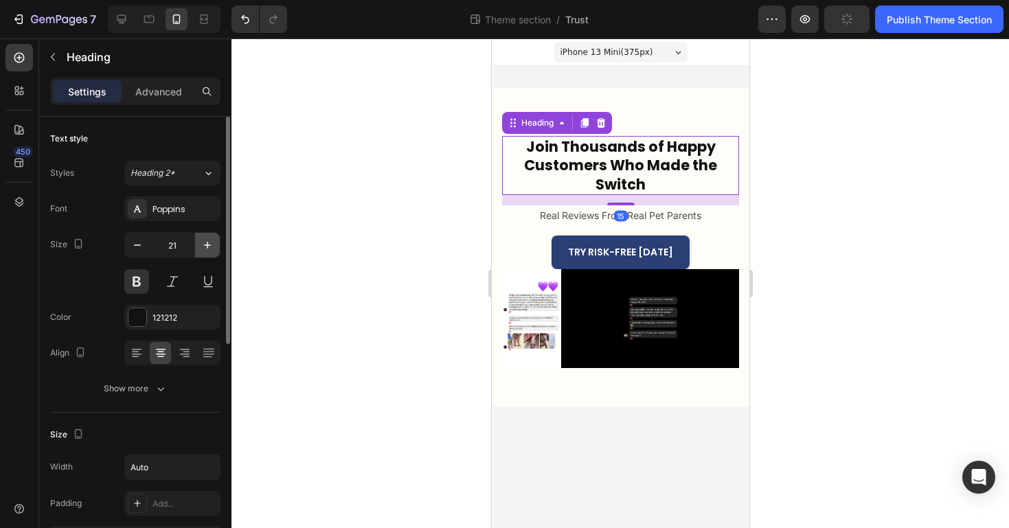
type input "22"
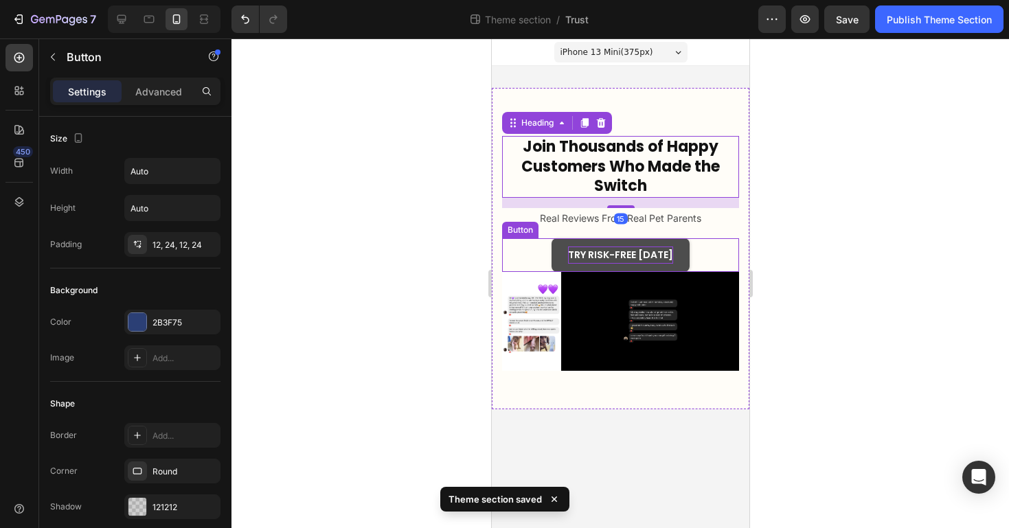
click at [604, 249] on p "TRY RISK-FREE [DATE]" at bounding box center [619, 255] width 105 height 17
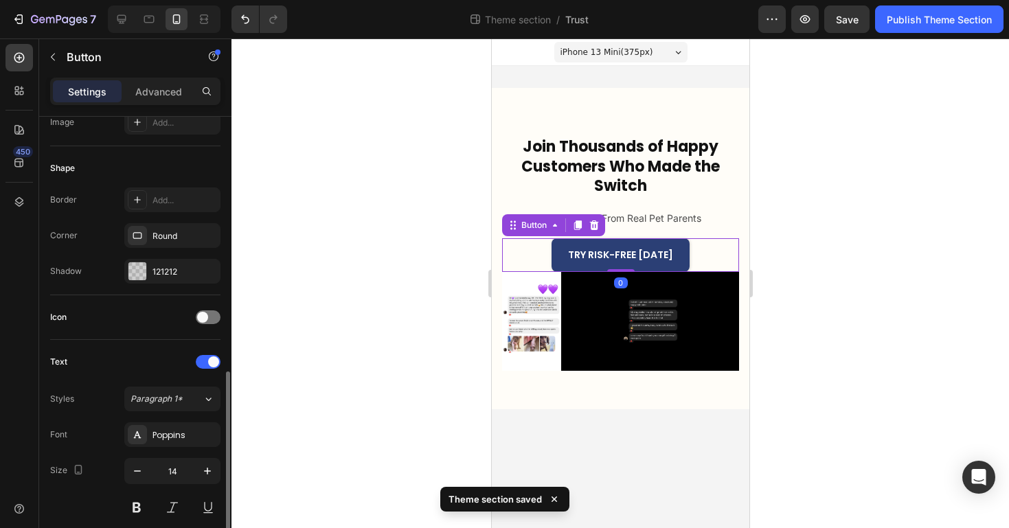
scroll to position [446, 0]
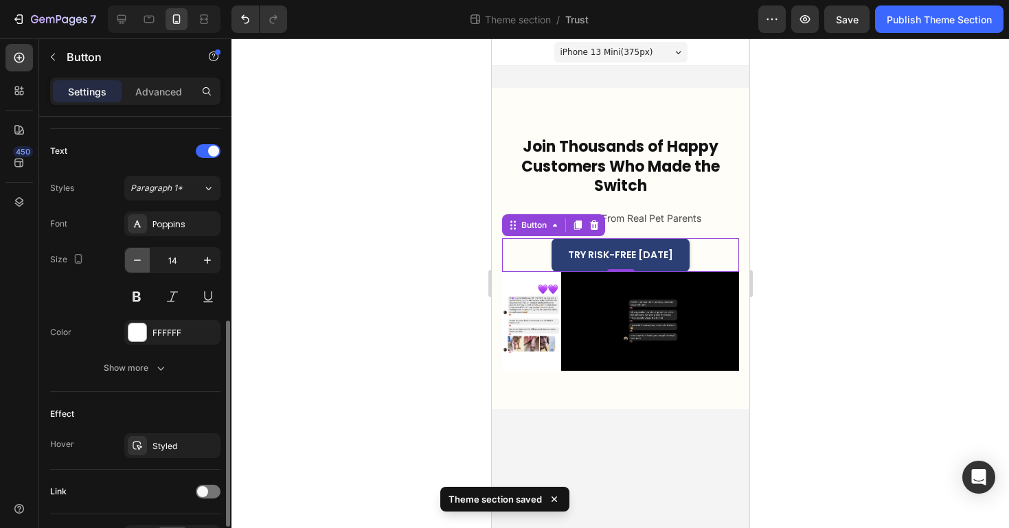
click at [142, 263] on icon "button" at bounding box center [138, 260] width 14 height 14
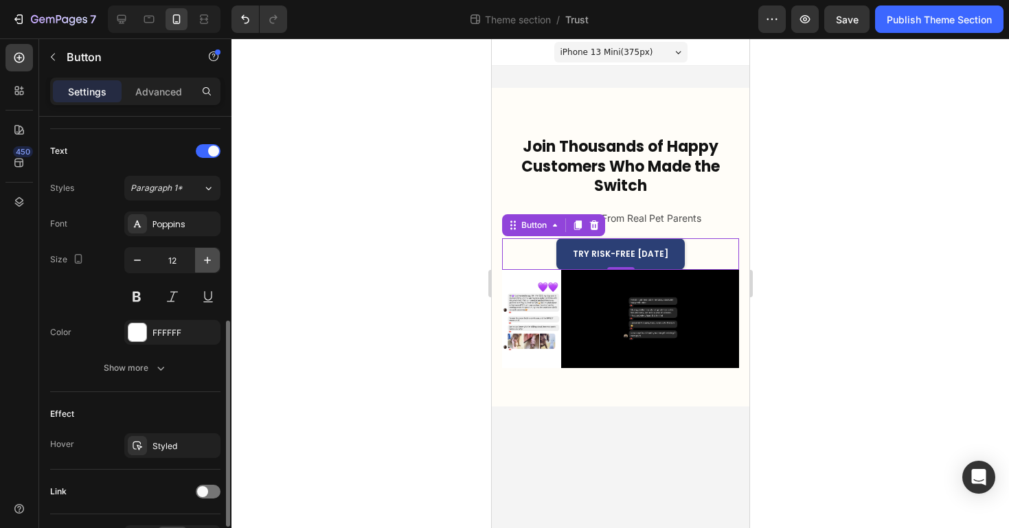
click at [204, 253] on icon "button" at bounding box center [208, 260] width 14 height 14
type input "14"
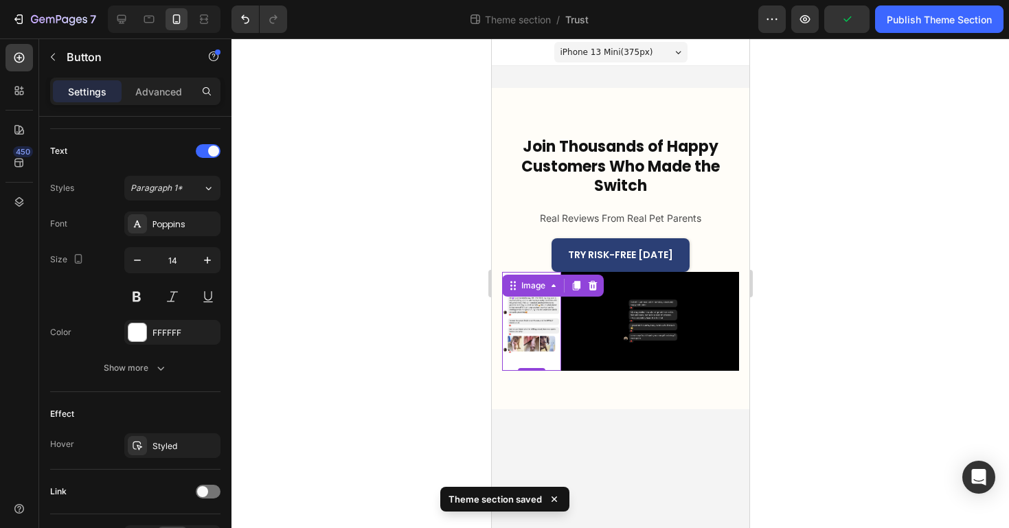
click at [545, 359] on img at bounding box center [530, 321] width 59 height 99
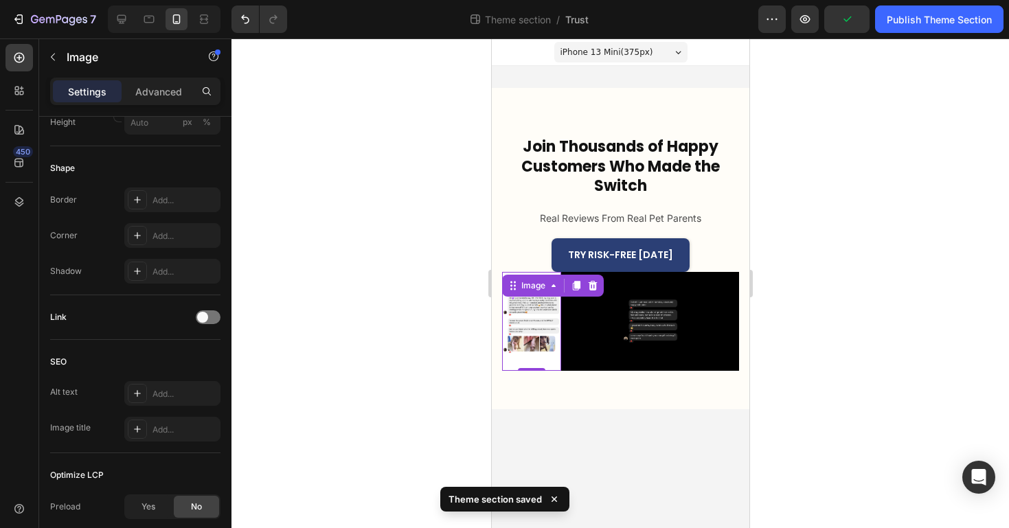
scroll to position [0, 0]
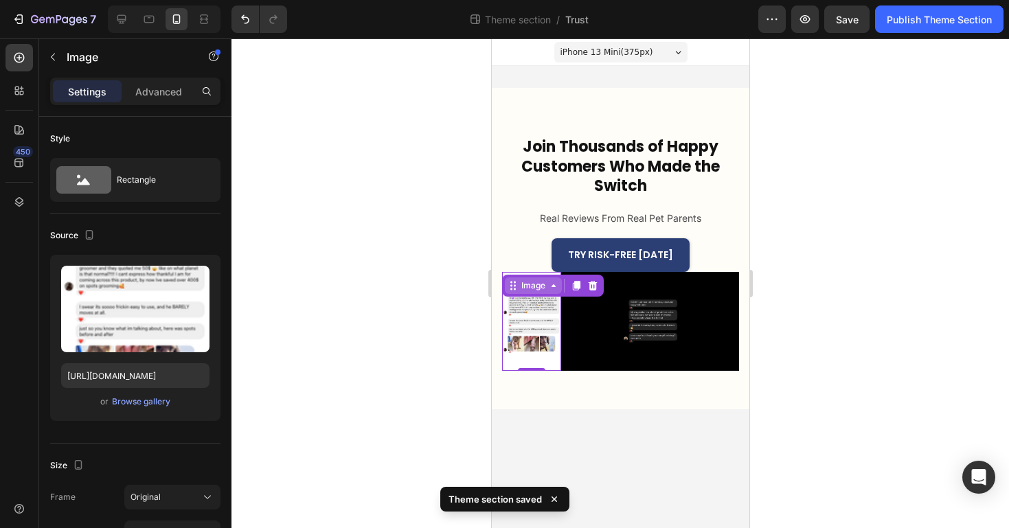
click at [524, 286] on div "Image" at bounding box center [533, 286] width 30 height 12
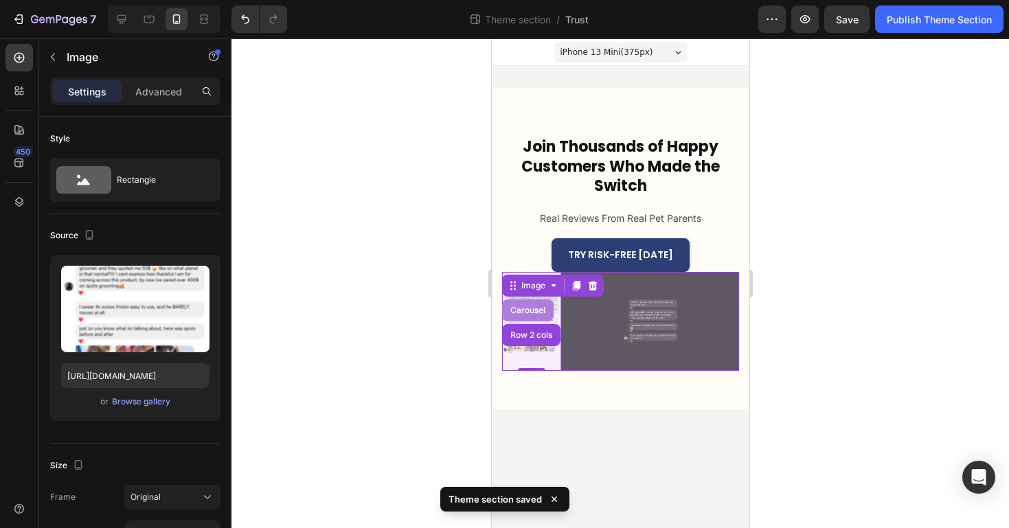
click at [527, 308] on div "Carousel" at bounding box center [527, 310] width 41 height 8
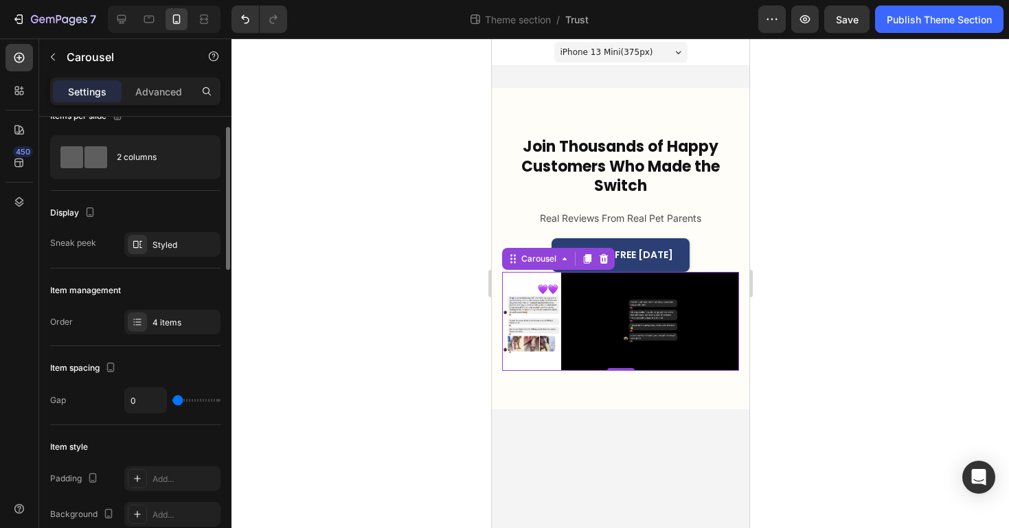
scroll to position [25, 0]
click at [172, 247] on div "Styled" at bounding box center [172, 242] width 40 height 12
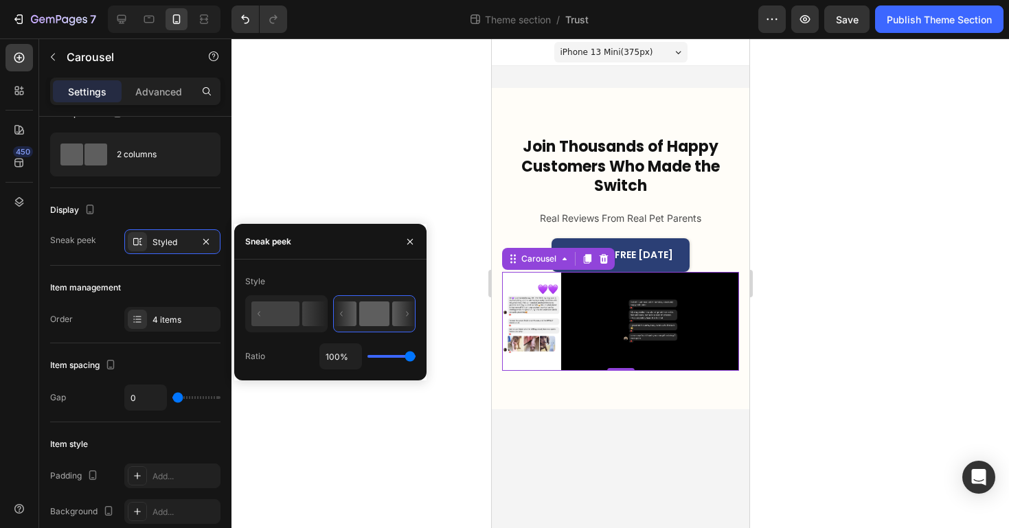
type input "74%"
type input "74"
type input "68%"
type input "68"
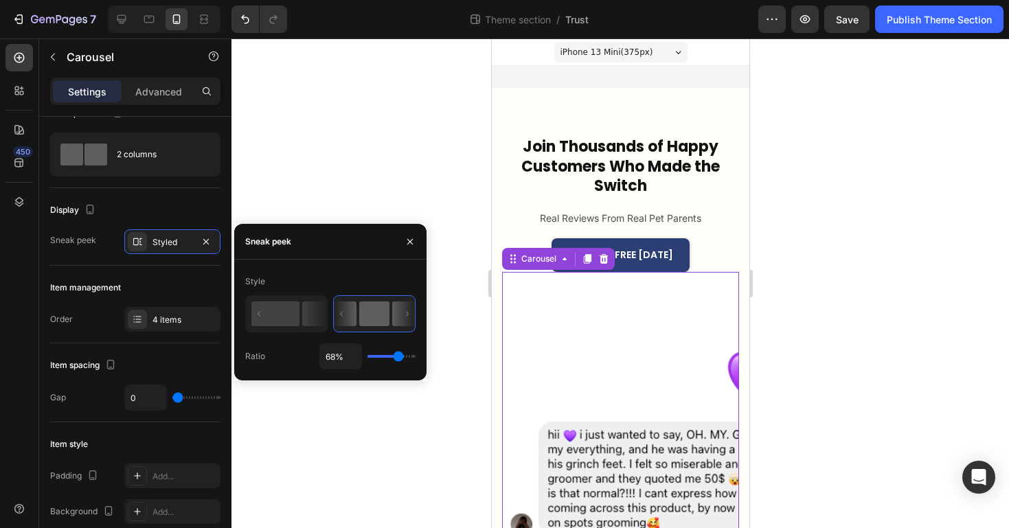
type input "67%"
type input "67"
type input "65%"
type input "65"
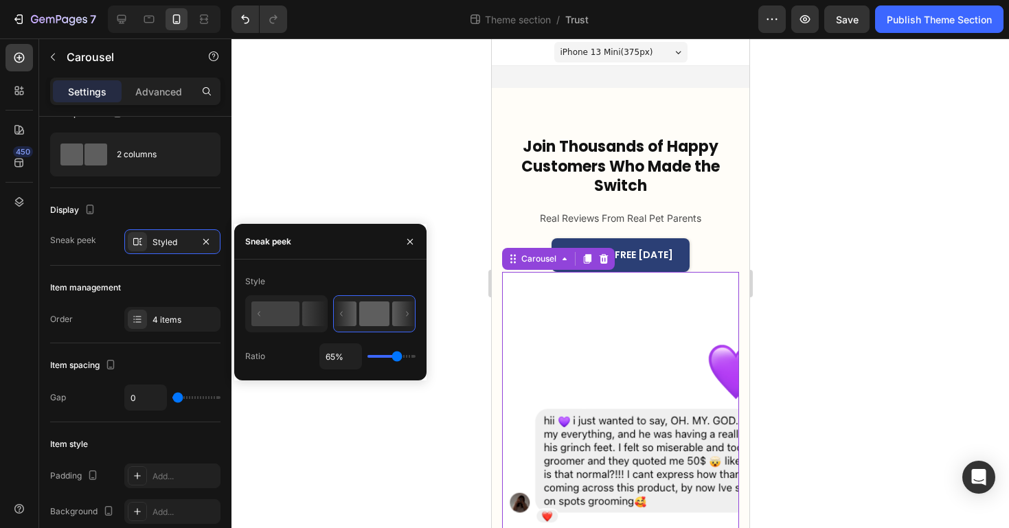
type input "56%"
type input "56"
type input "52%"
type input "52"
type input "49%"
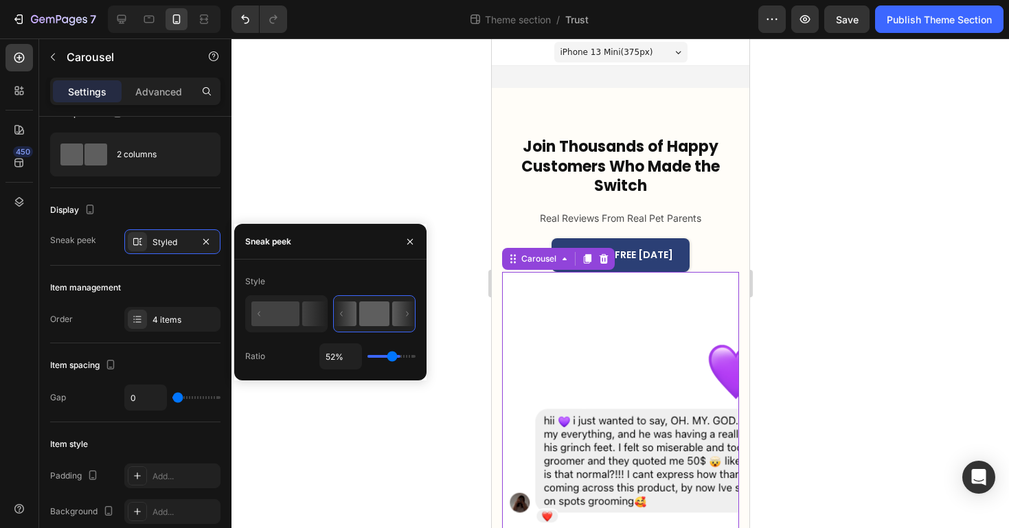
type input "49"
type input "44%"
type input "44"
type input "41%"
type input "41"
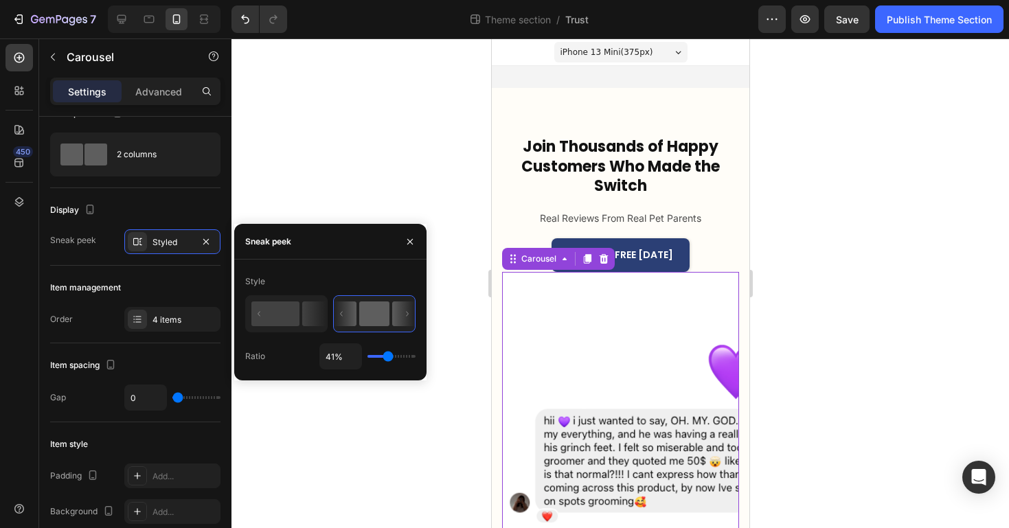
type input "38%"
type input "38"
type input "36%"
type input "36"
type input "33%"
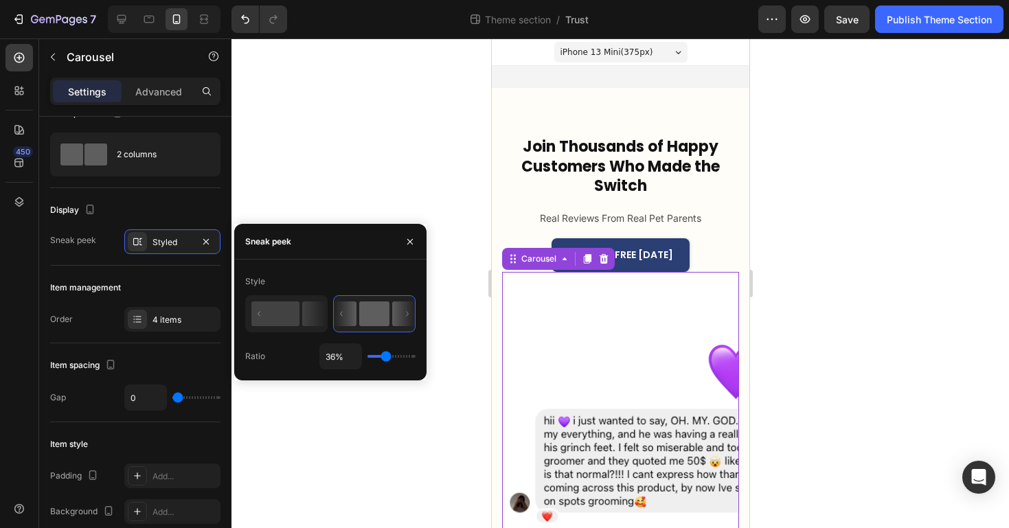
type input "33"
type input "31%"
type input "31"
type input "29%"
type input "29"
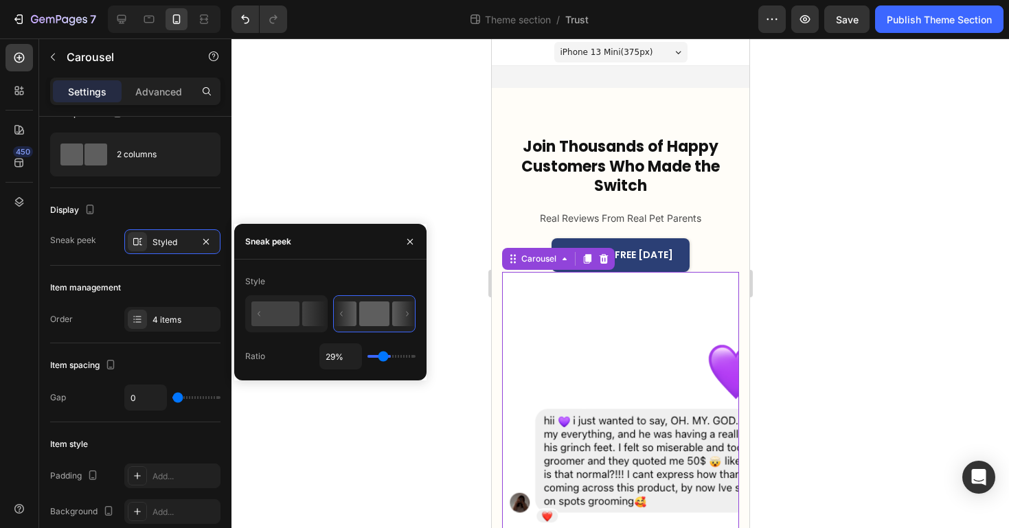
type input "28%"
type input "28"
type input "27%"
type input "27"
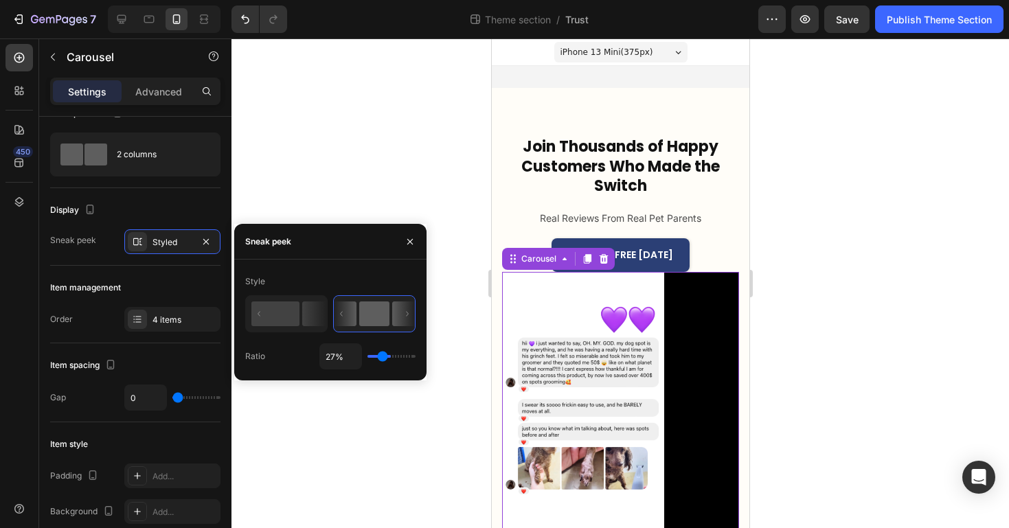
type input "26%"
type input "26"
type input "23%"
type input "23"
type input "22%"
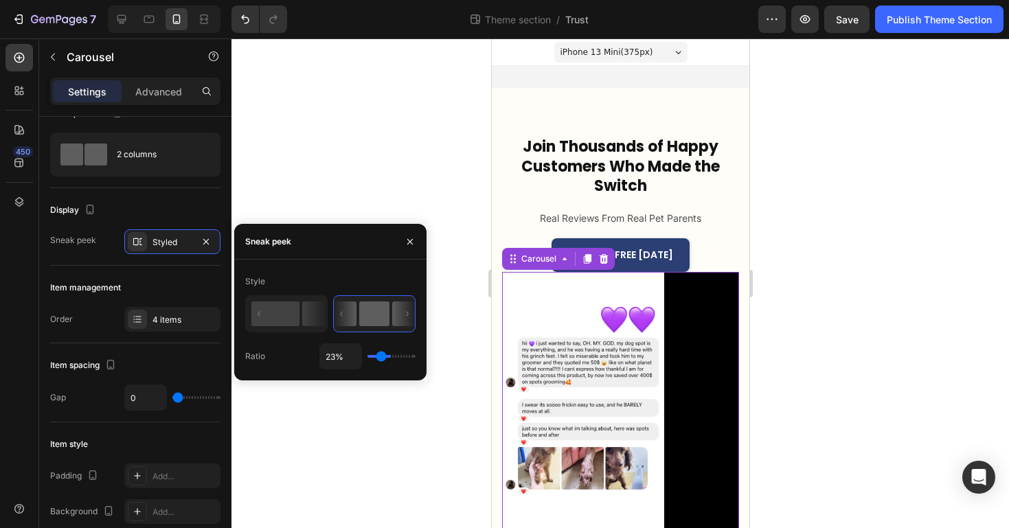
type input "22"
type input "20%"
type input "20"
type input "19%"
type input "19"
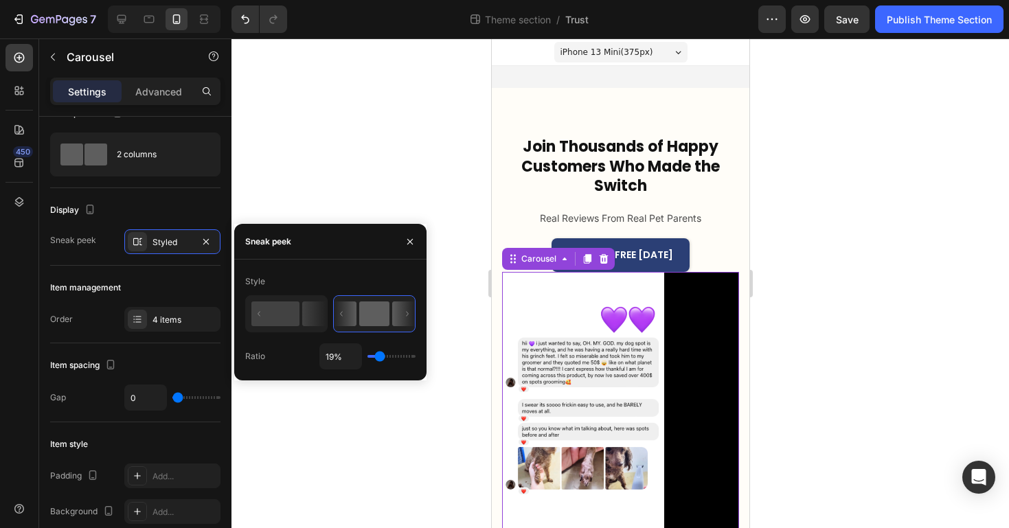
type input "18%"
type input "18"
type input "15%"
type input "15"
type input "13%"
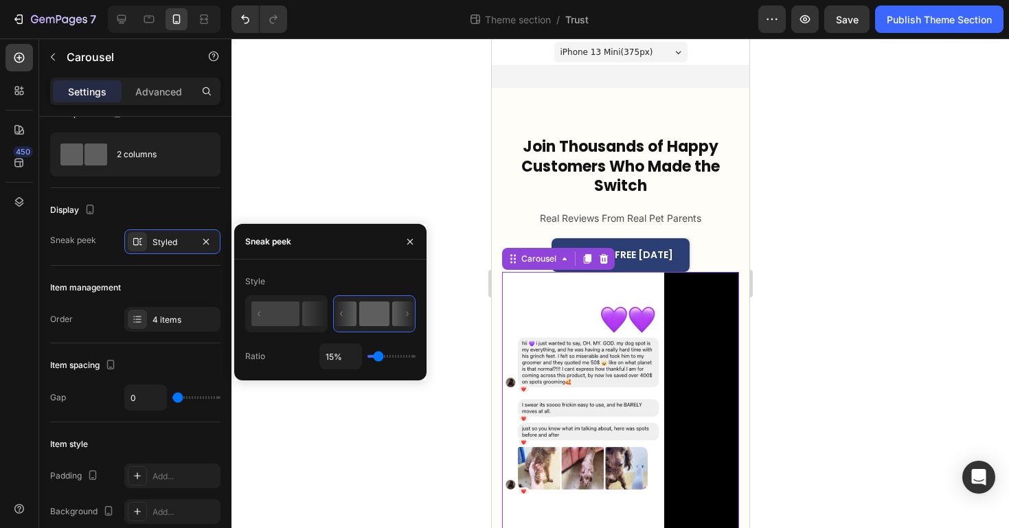
type input "13"
type input "11%"
type input "11"
type input "9%"
type input "9"
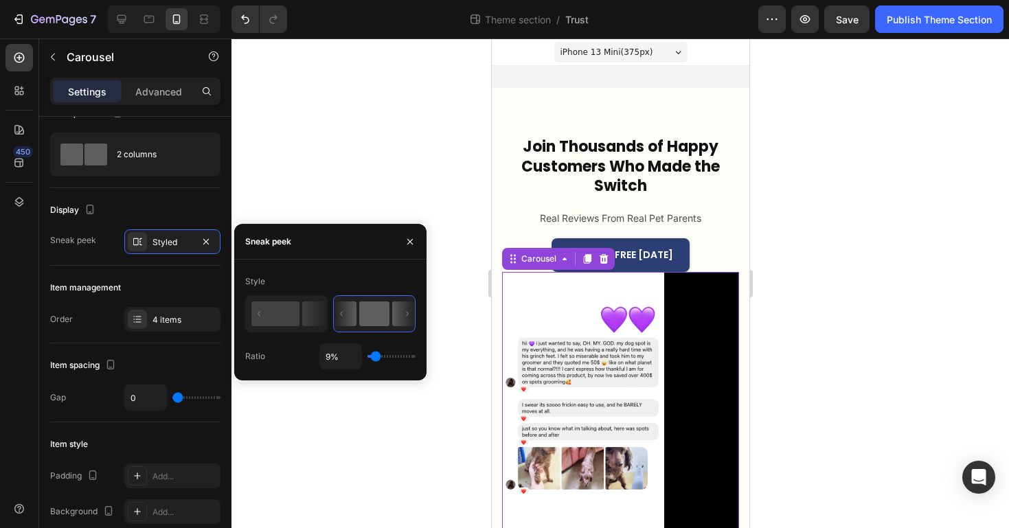
type input "8%"
type input "8"
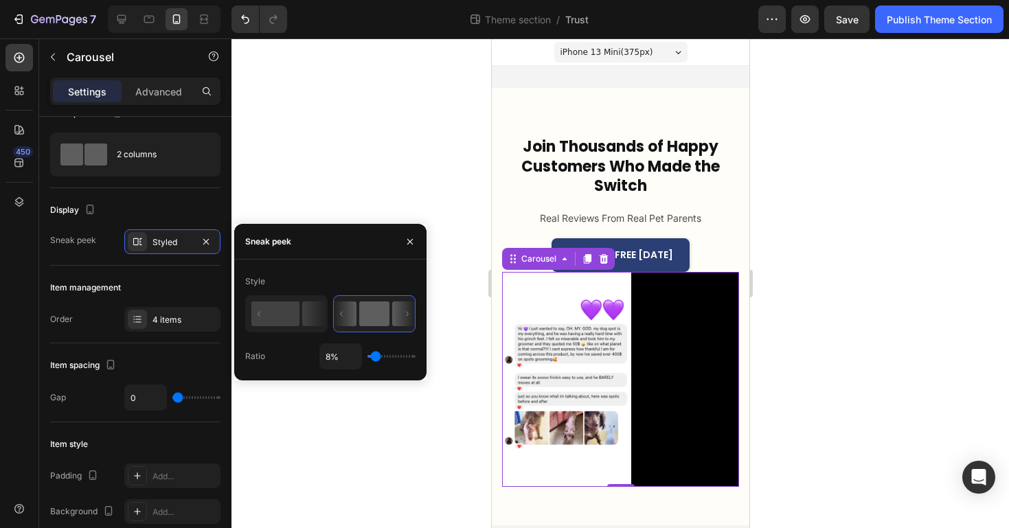
type input "7%"
type input "7"
type input "6%"
type input "6"
type input "5%"
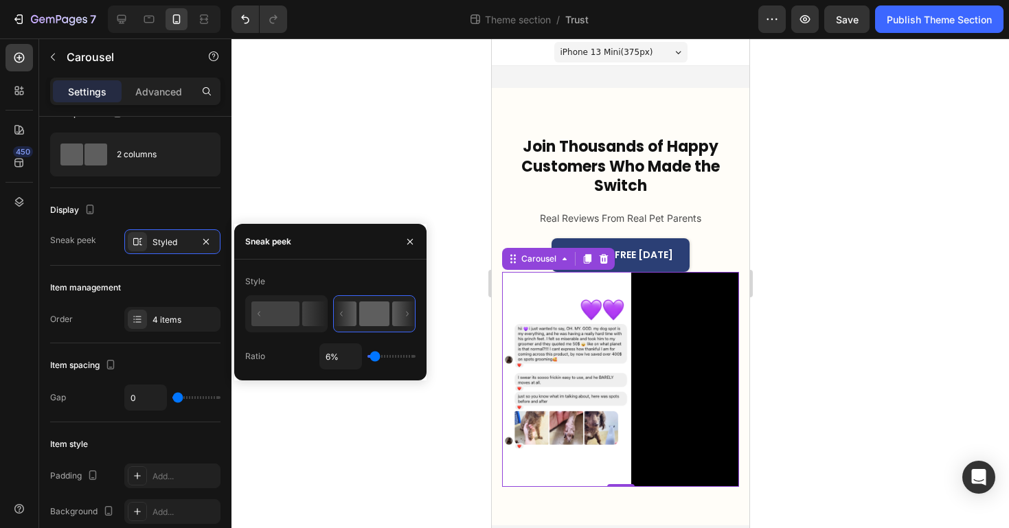
type input "5"
type input "4%"
type input "4"
type input "2%"
type input "2"
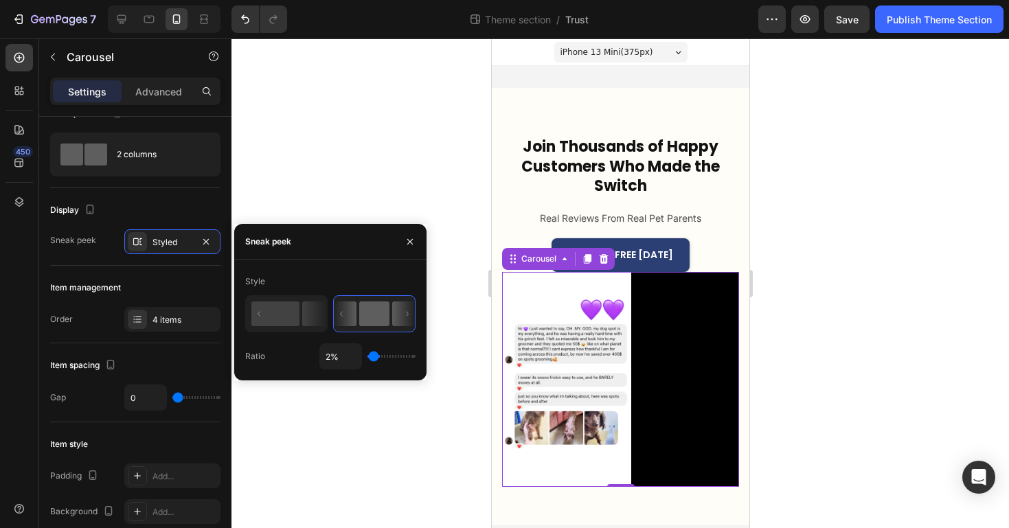
type input "1%"
type input "1"
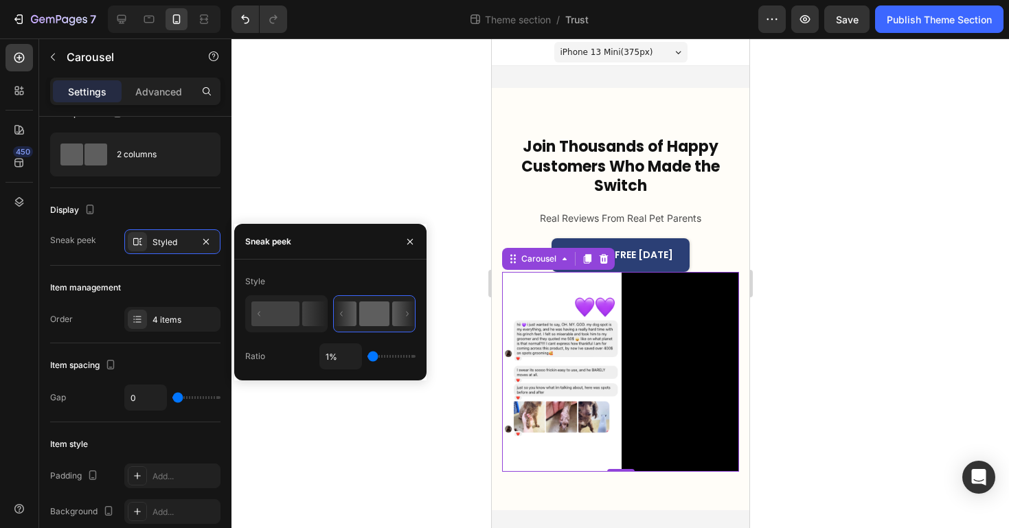
type input "3%"
type input "3"
type input "4%"
type input "4"
type input "5%"
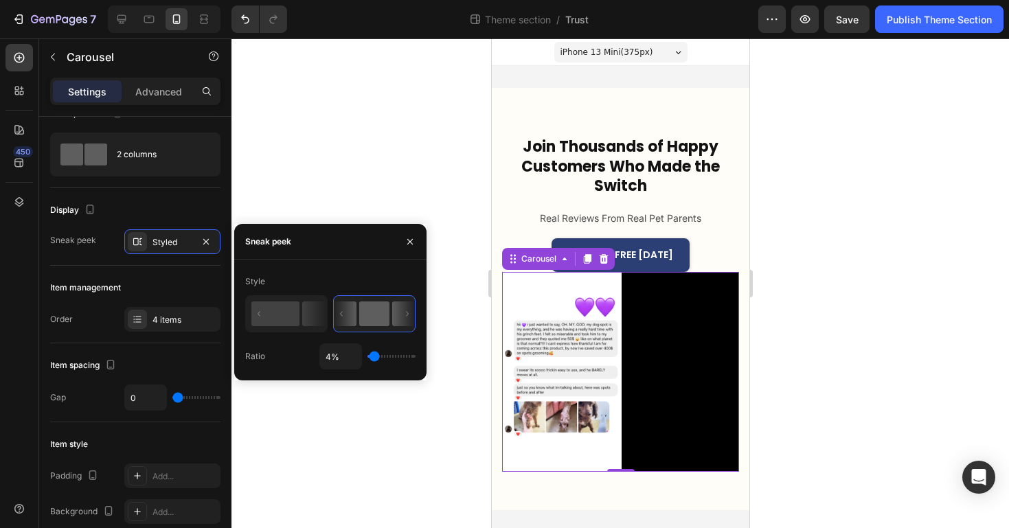
type input "5"
type input "6%"
type input "6"
type input "7%"
type input "7"
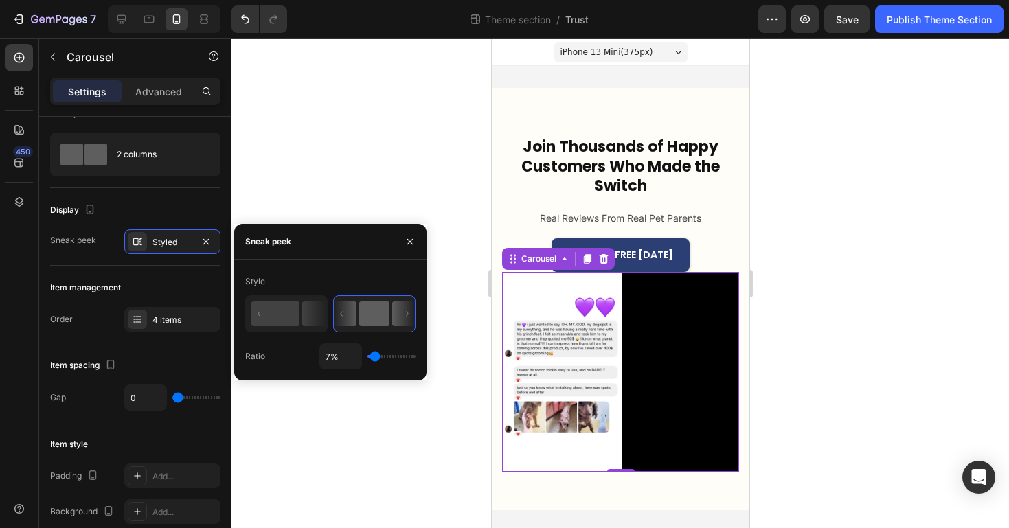
type input "8%"
type input "8"
type input "9%"
type input "9"
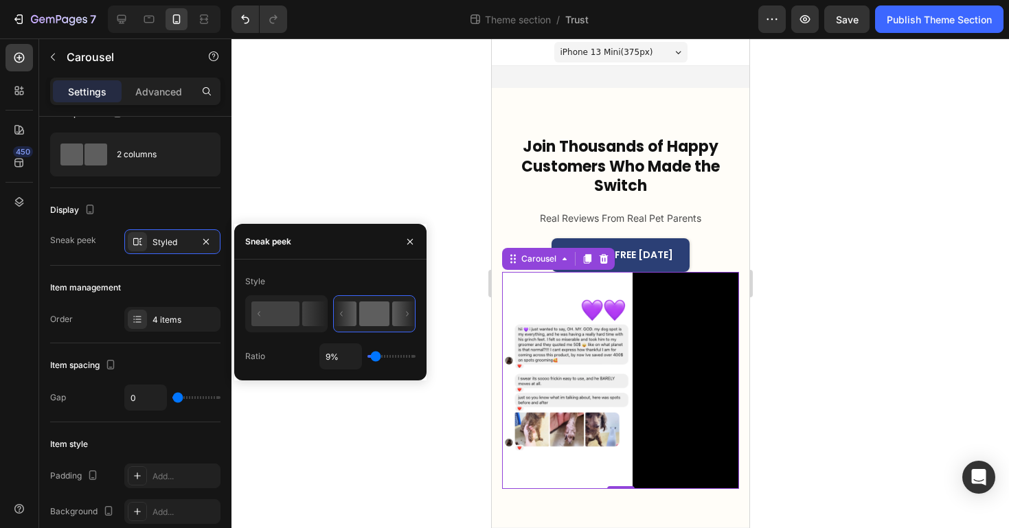
type input "10%"
type input "10"
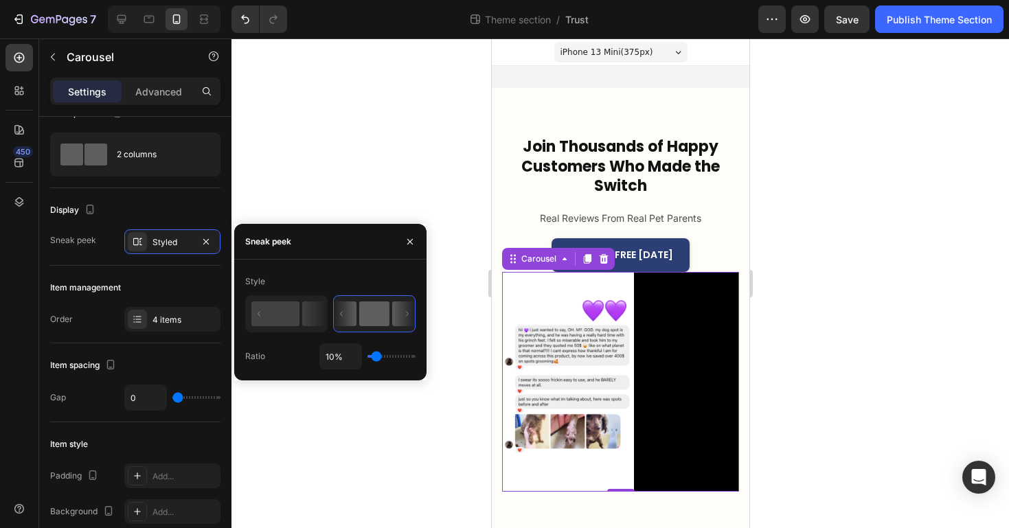
type input "8%"
type input "8"
type input "7%"
type input "7"
type input "6%"
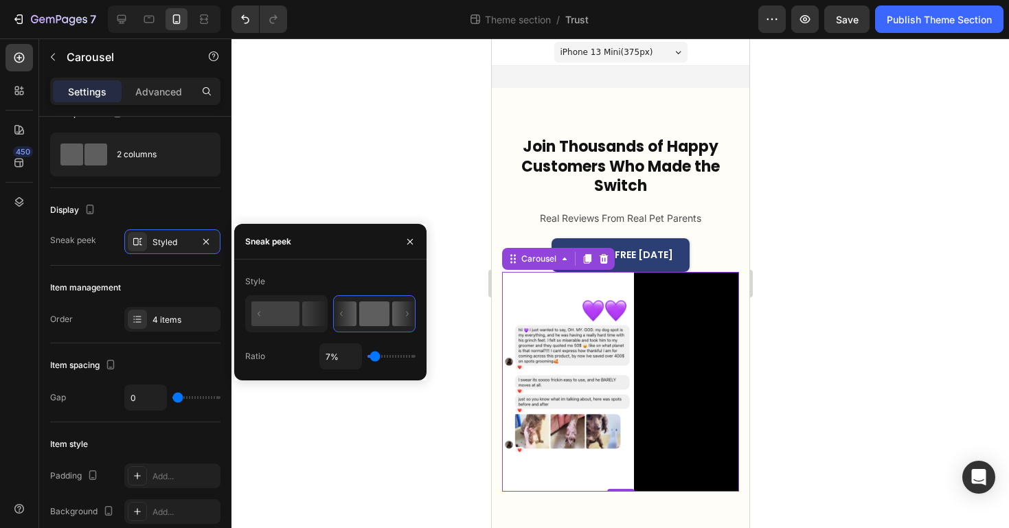
type input "6"
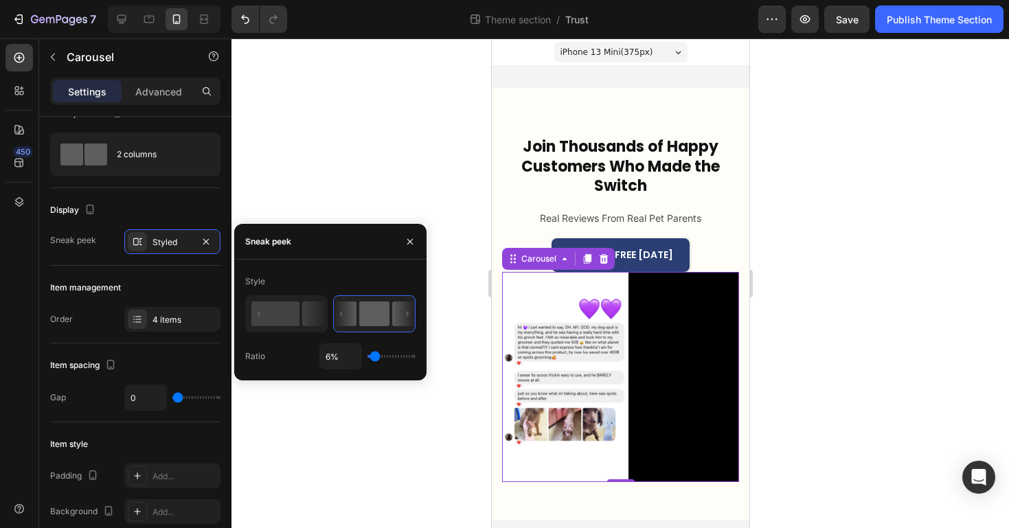
type input "9%"
type input "9"
type input "10%"
type input "10"
type input "11%"
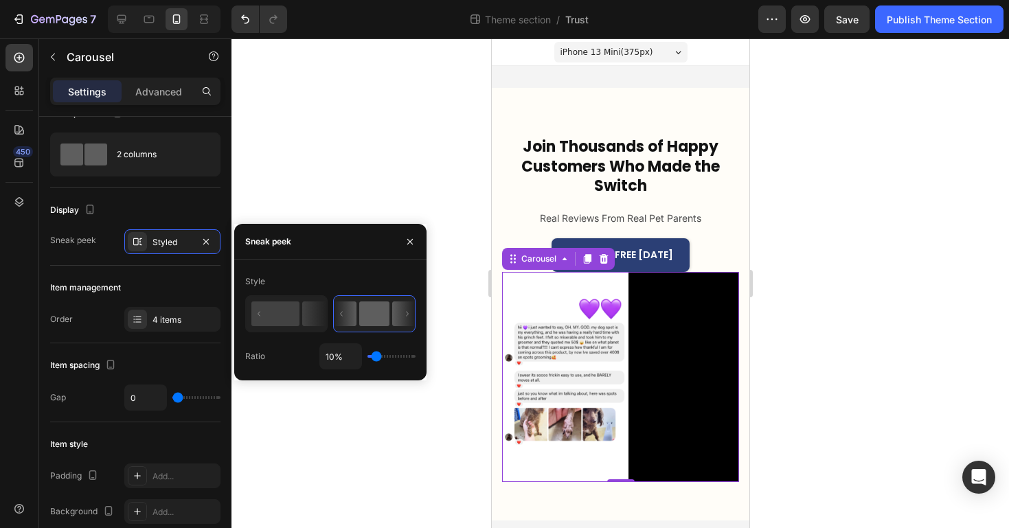
type input "11"
type input "12%"
type input "12"
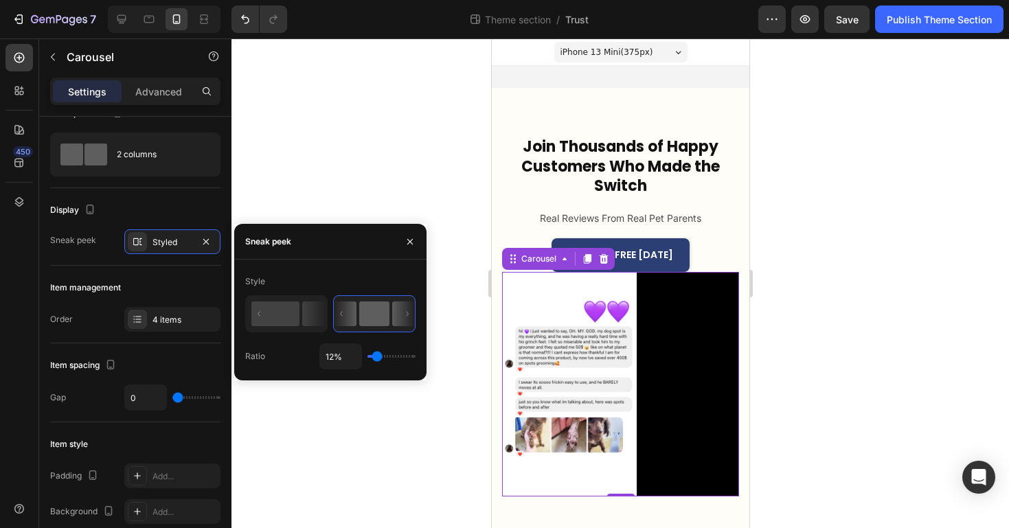
type input "13%"
type input "13"
type input "14%"
type input "14"
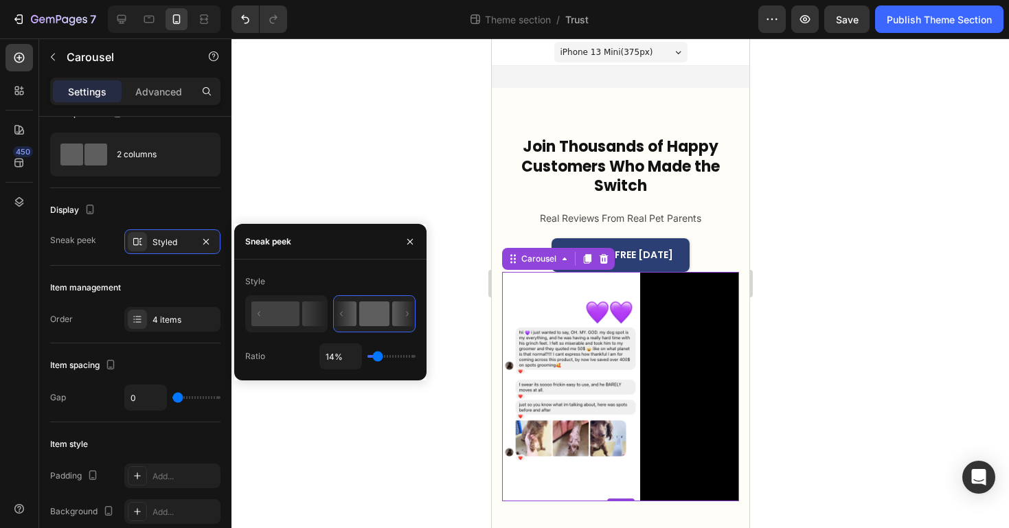
type input "15%"
type input "15"
type input "16%"
type input "16"
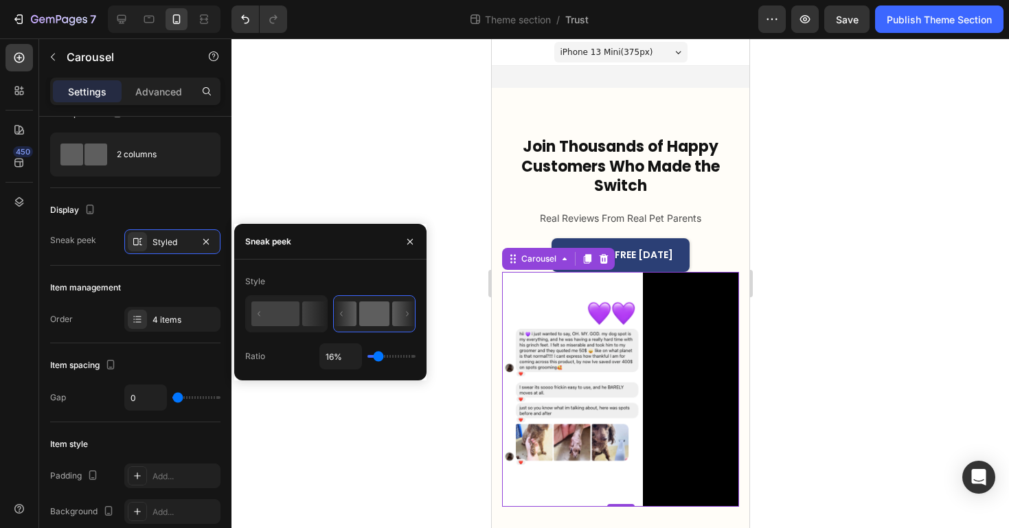
type input "17%"
type input "17"
type input "21%"
type input "21"
type input "36%"
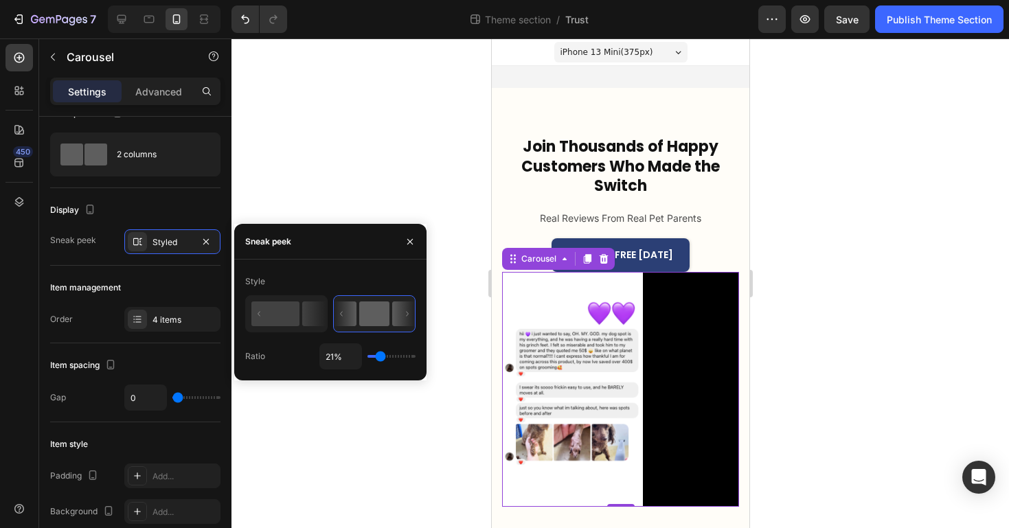
type input "36"
type input "58%"
type input "58"
type input "90%"
type input "90"
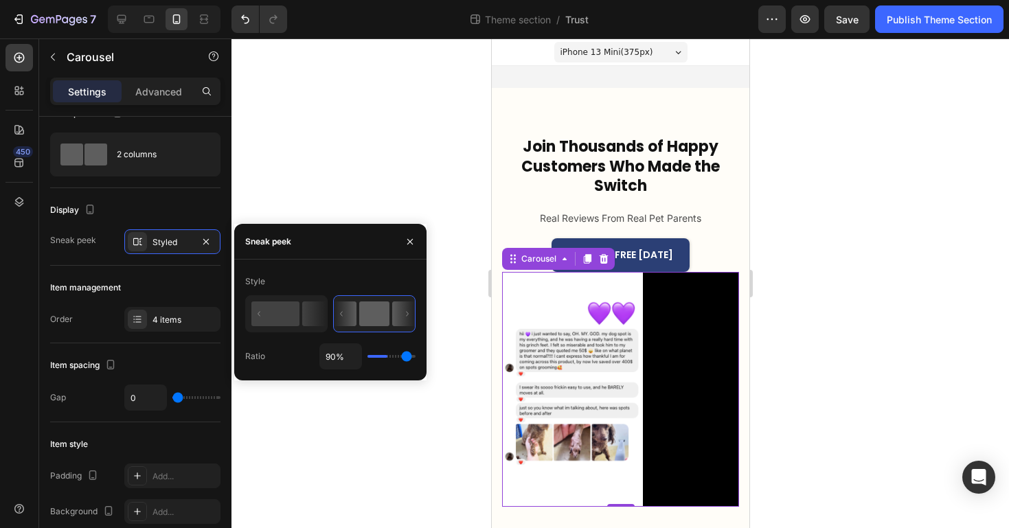
type input "100%"
type input "100"
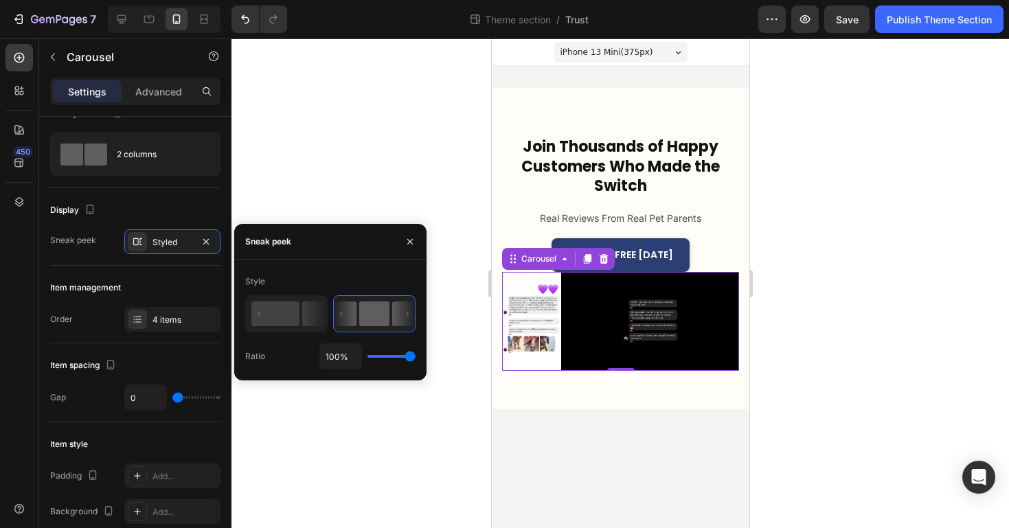
type input "98%"
type input "98"
type input "97%"
type input "97"
type input "96%"
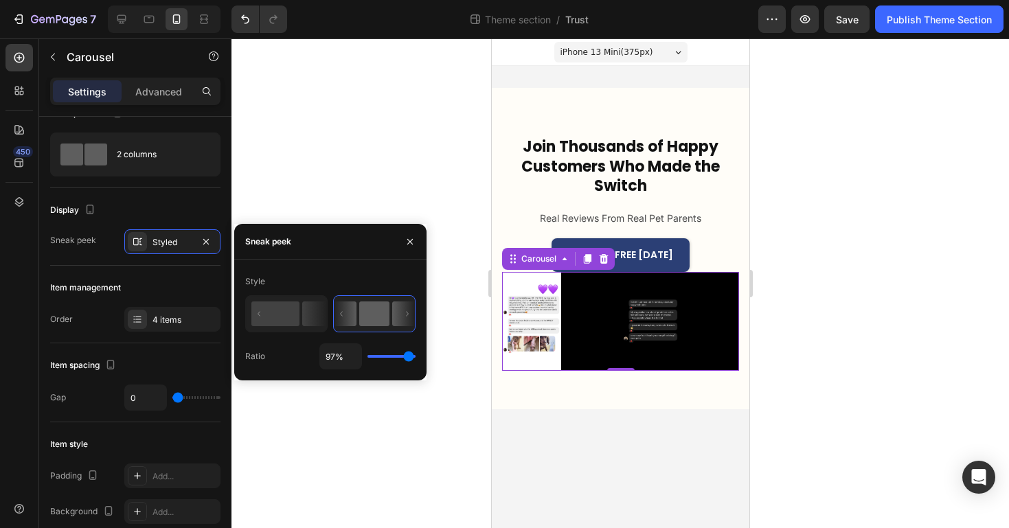
type input "96"
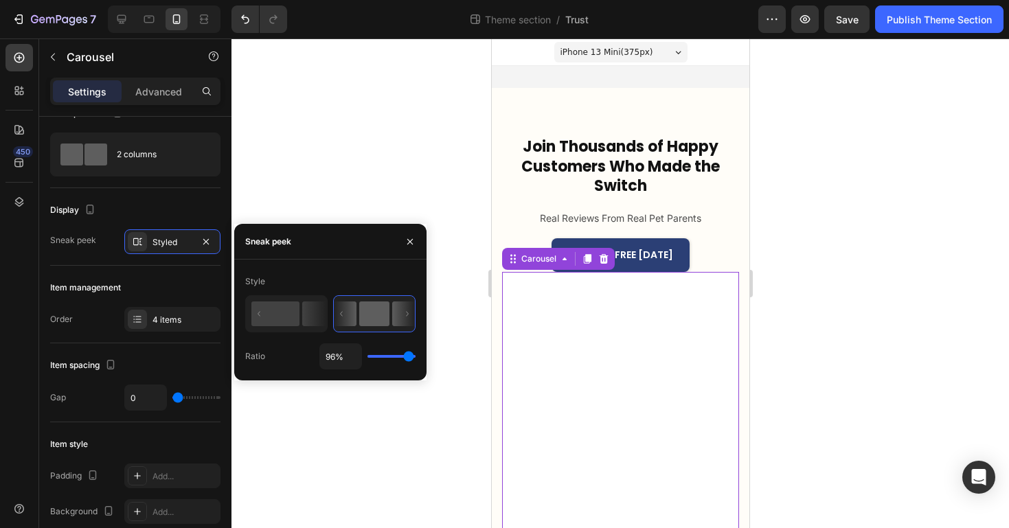
type input "95%"
type input "95"
type input "93%"
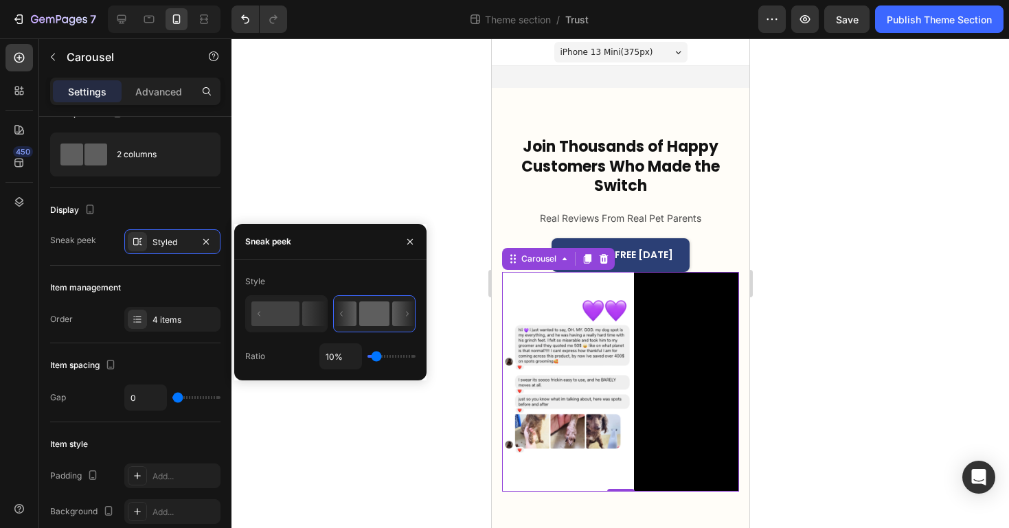
drag, startPoint x: 400, startPoint y: 356, endPoint x: 376, endPoint y: 370, distance: 27.1
click at [376, 358] on input "range" at bounding box center [391, 356] width 48 height 3
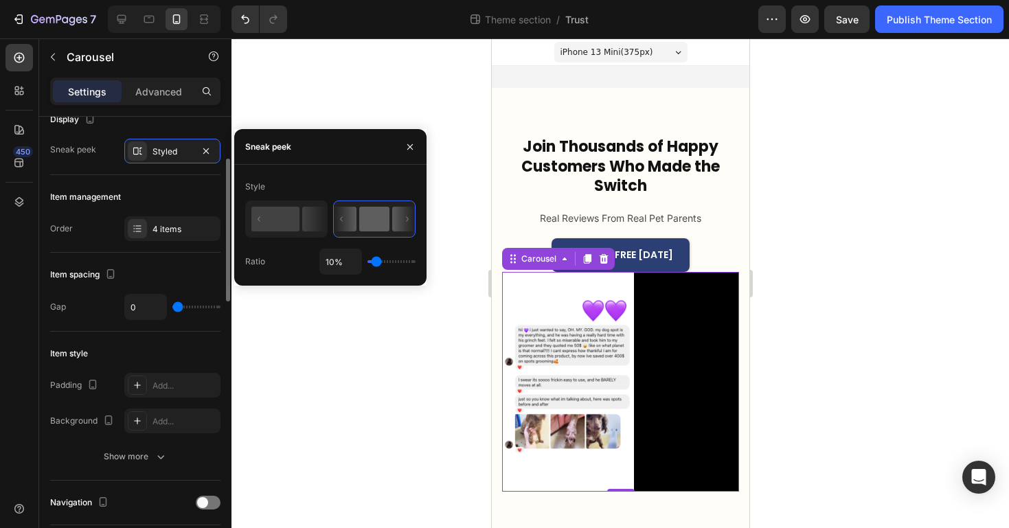
scroll to position [0, 0]
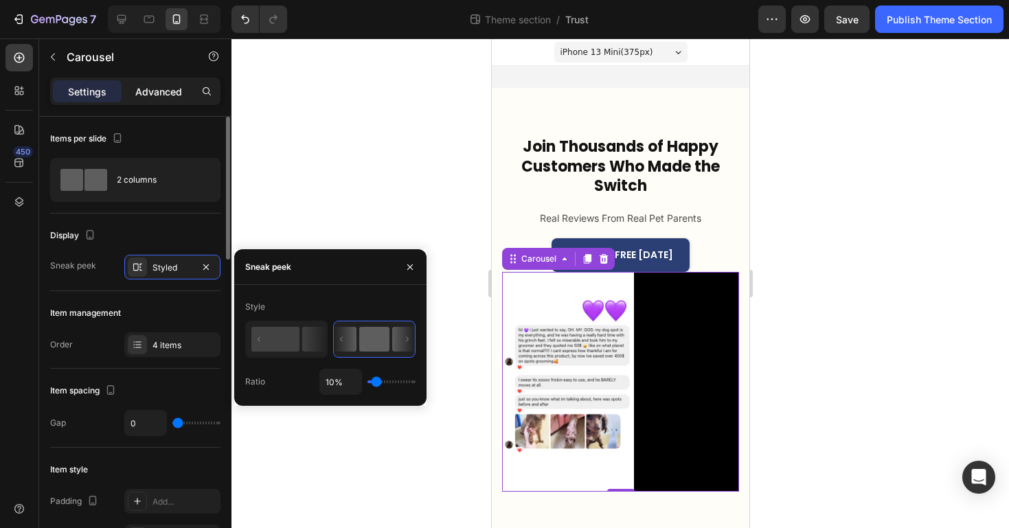
click at [152, 86] on p "Advanced" at bounding box center [158, 91] width 47 height 14
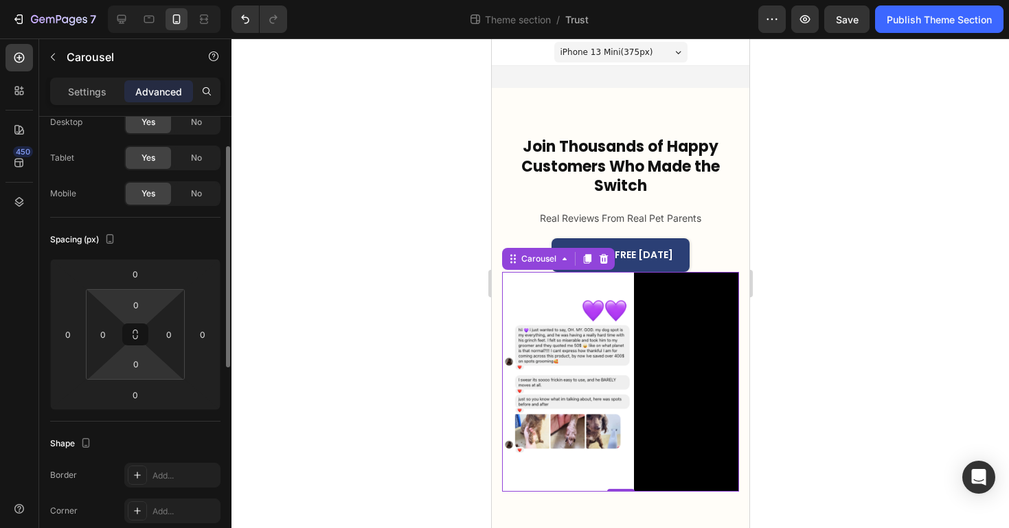
scroll to position [53, 0]
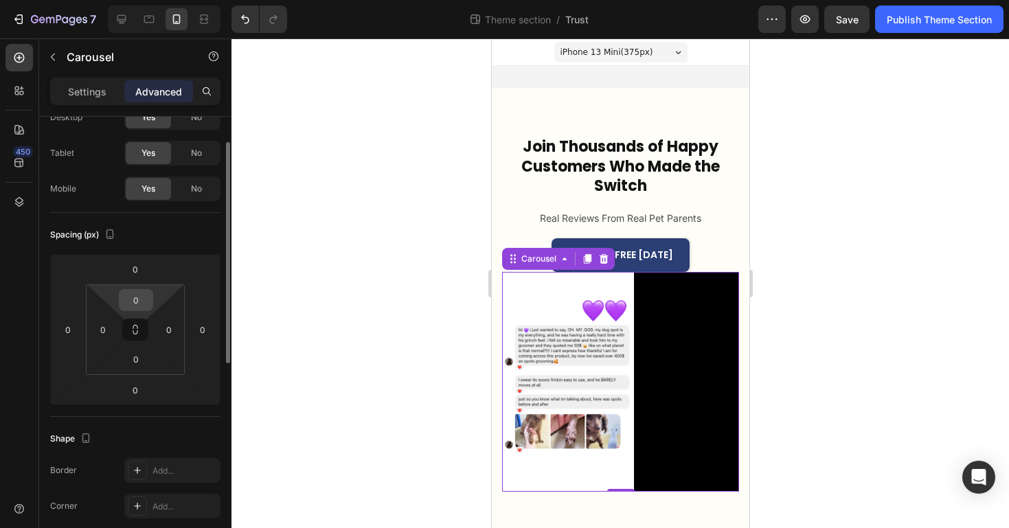
click at [136, 303] on input "0" at bounding box center [135, 300] width 27 height 21
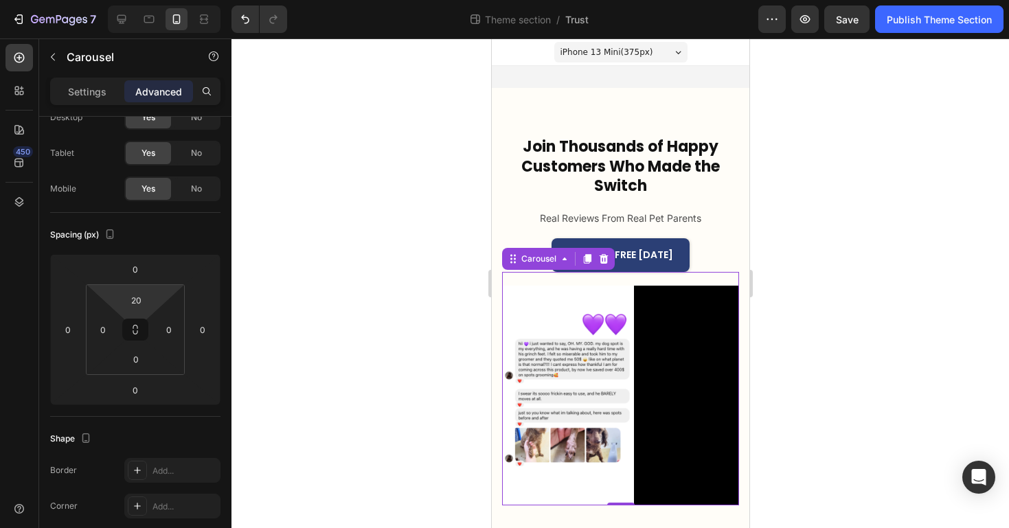
click at [358, 368] on div at bounding box center [620, 283] width 778 height 490
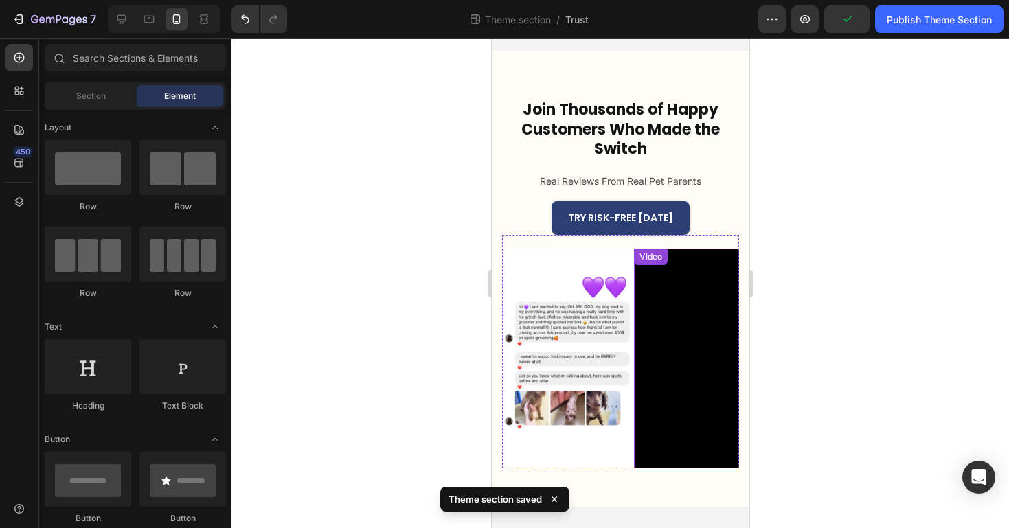
scroll to position [0, 0]
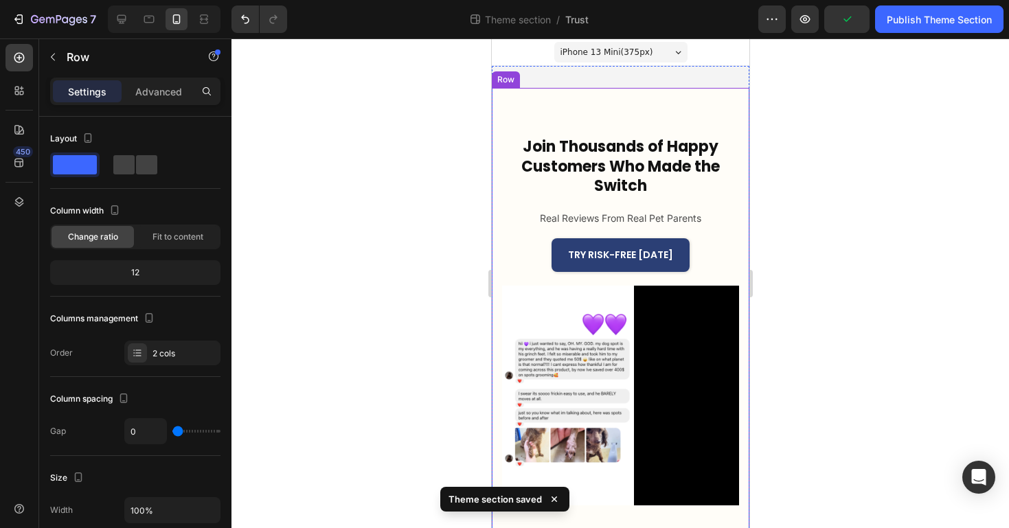
click at [634, 121] on div "Join Thousands of Happy Customers Who Made the Switch Heading Real Reviews From…" at bounding box center [620, 316] width 258 height 456
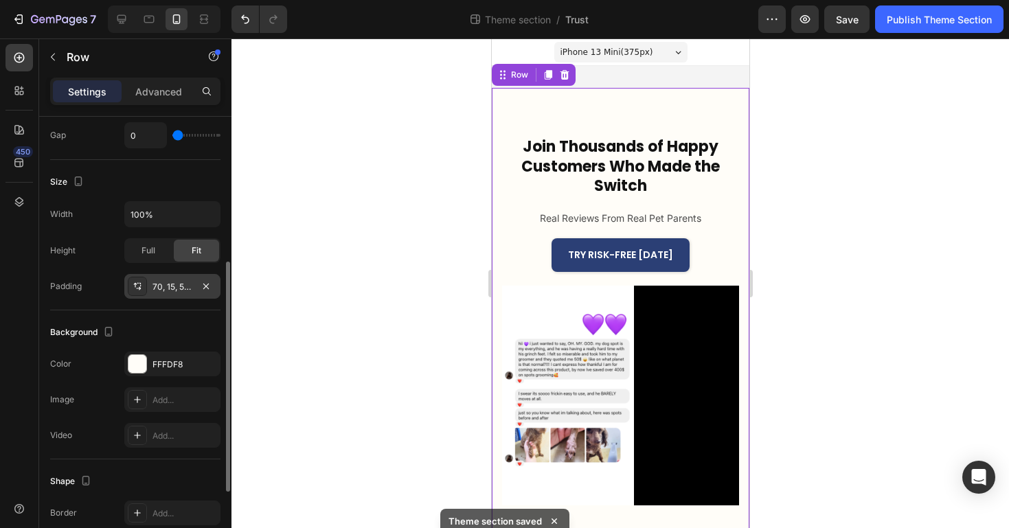
scroll to position [297, 0]
click at [170, 291] on div "70, 15, 56, 15" at bounding box center [172, 286] width 40 height 12
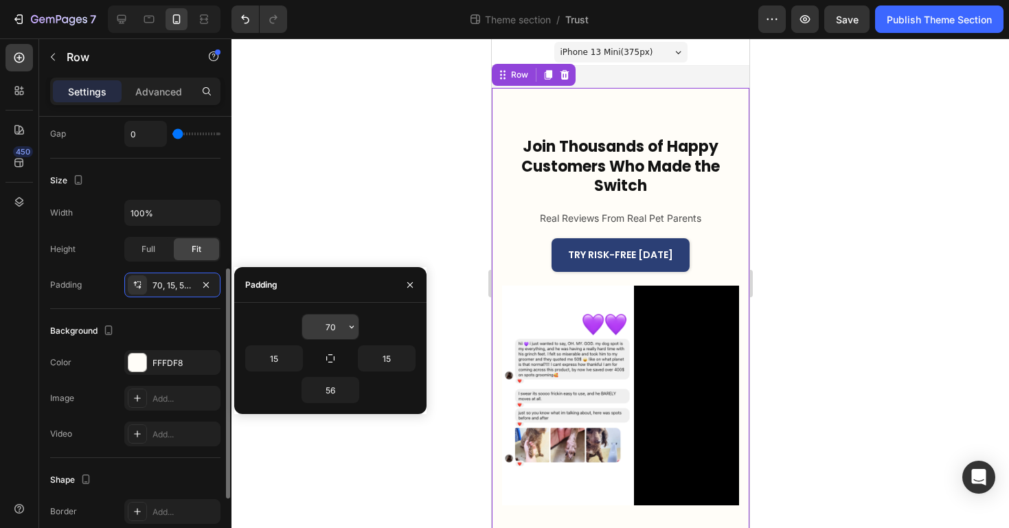
click at [343, 324] on input "70" at bounding box center [330, 327] width 56 height 25
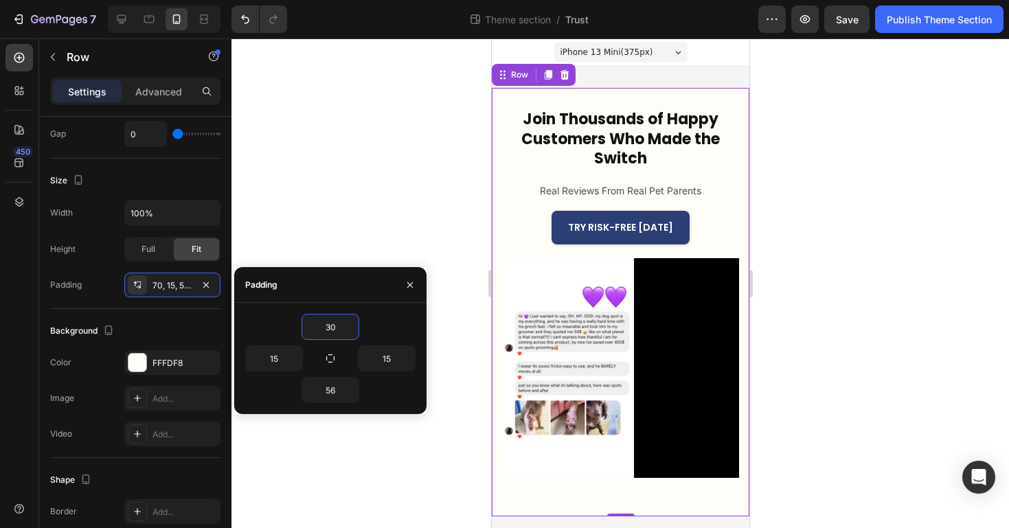
click at [446, 253] on div at bounding box center [620, 283] width 778 height 490
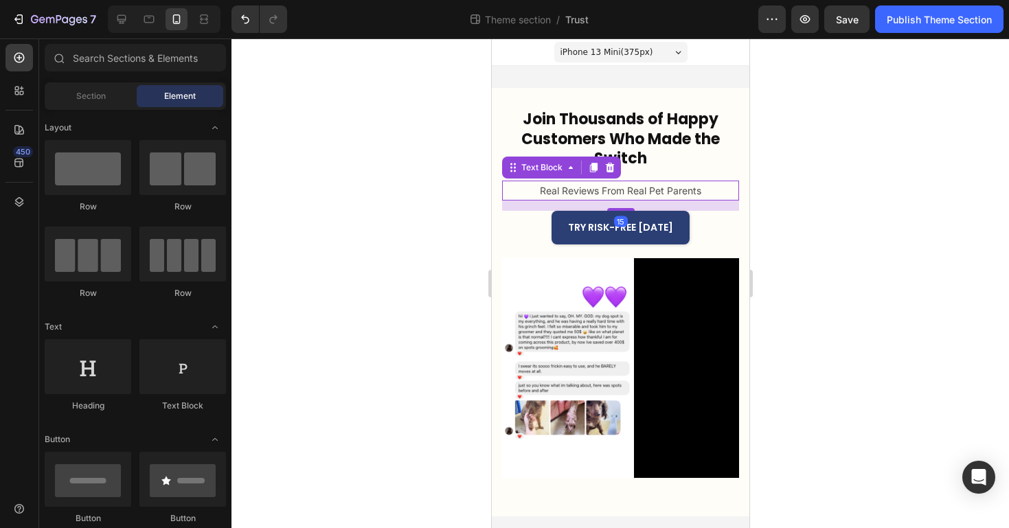
click at [609, 183] on p "Real Reviews From Real Pet Parents" at bounding box center [619, 190] width 161 height 17
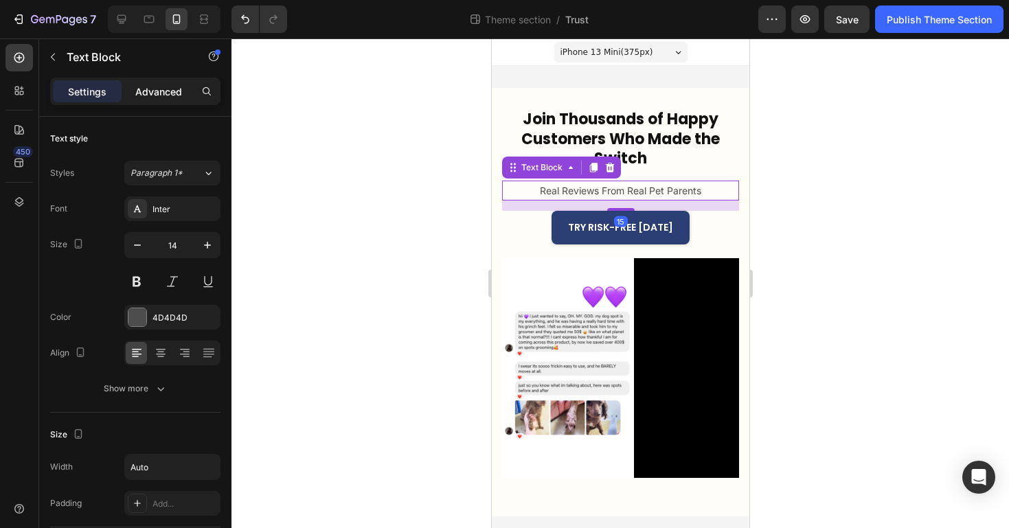
click at [177, 84] on p "Advanced" at bounding box center [158, 91] width 47 height 14
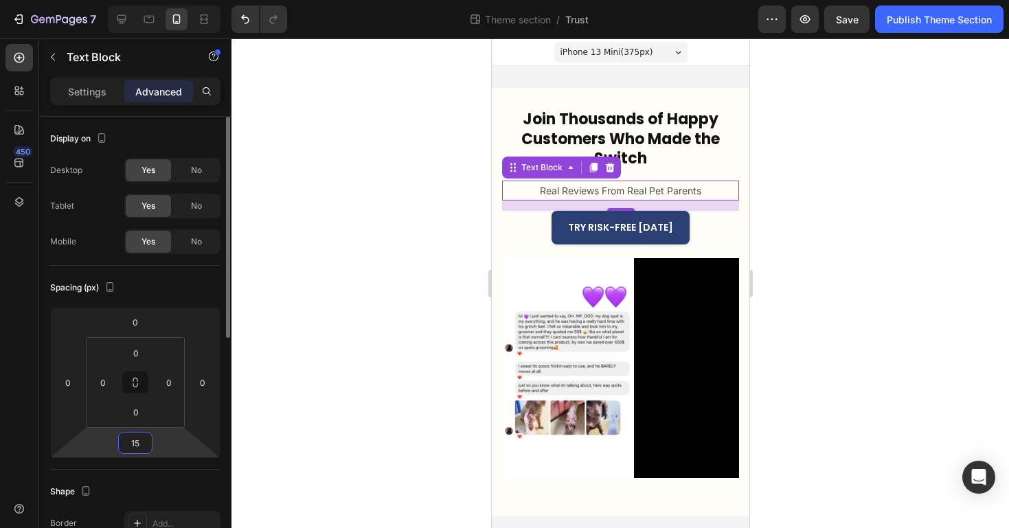
click at [135, 449] on input "15" at bounding box center [135, 443] width 27 height 21
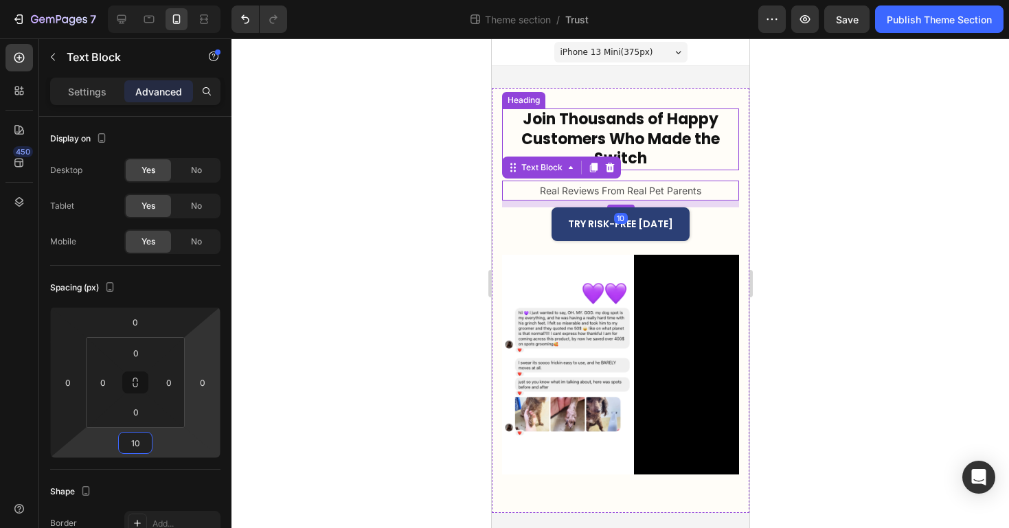
click at [619, 141] on h2 "Join Thousands of Happy Customers Who Made the Switch" at bounding box center [619, 140] width 237 height 62
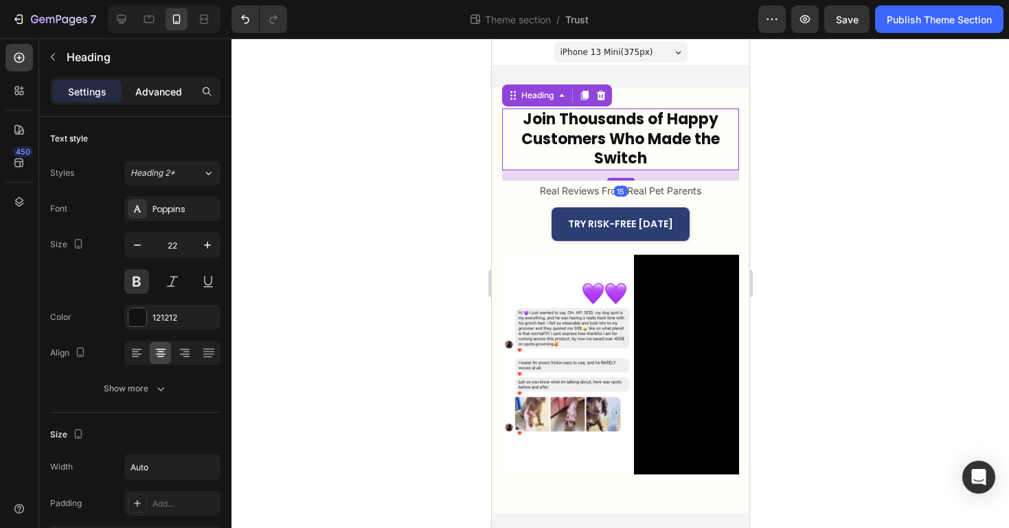
click at [168, 89] on p "Advanced" at bounding box center [158, 91] width 47 height 14
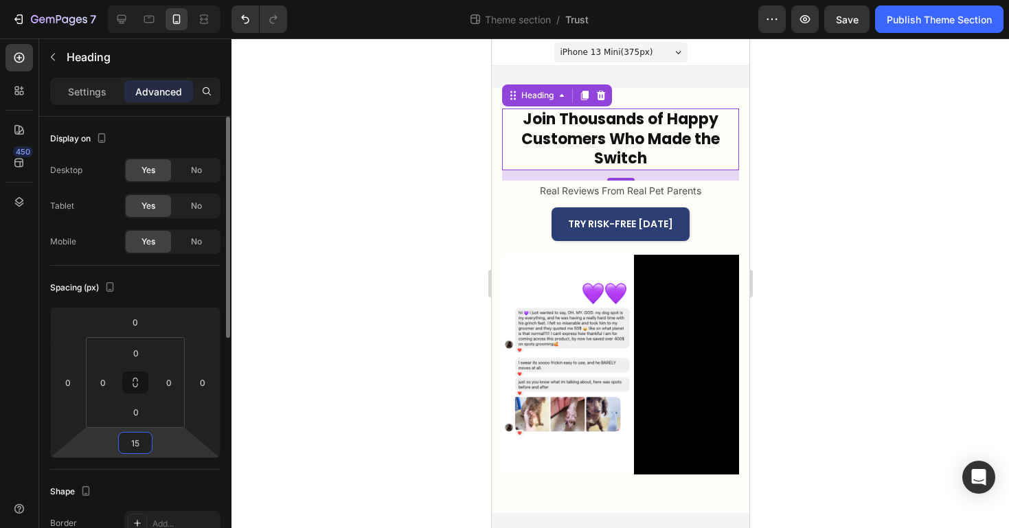
click at [136, 446] on input "15" at bounding box center [135, 443] width 27 height 21
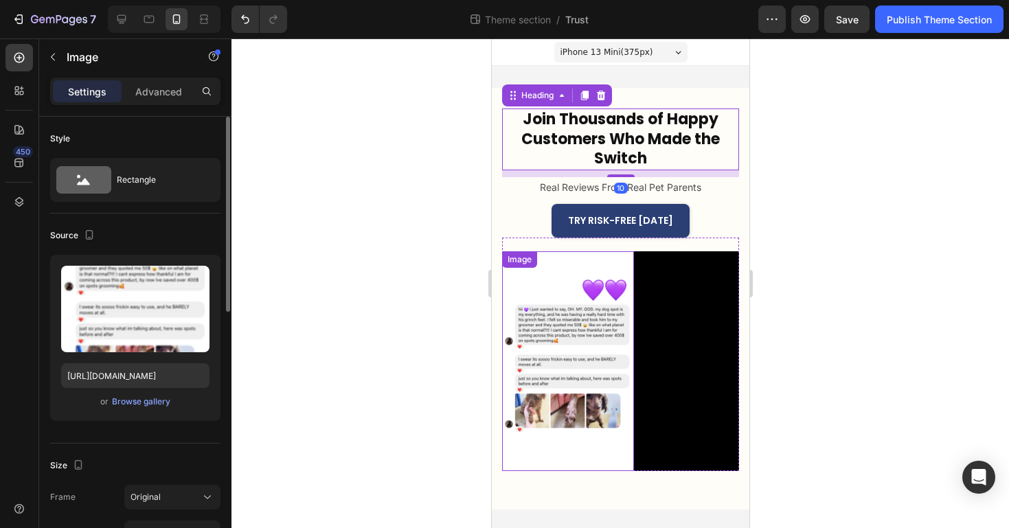
click at [507, 311] on img at bounding box center [567, 360] width 132 height 219
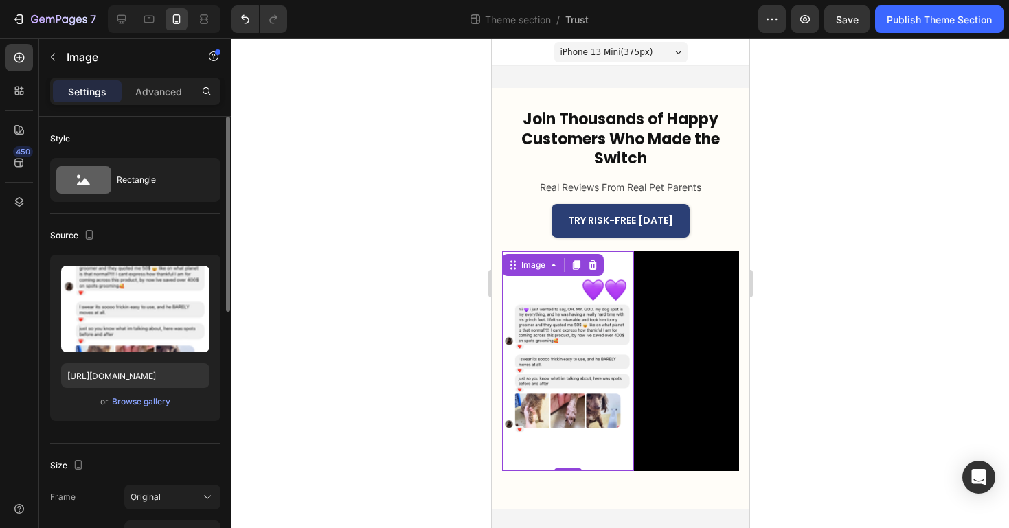
click at [446, 321] on div at bounding box center [620, 283] width 778 height 490
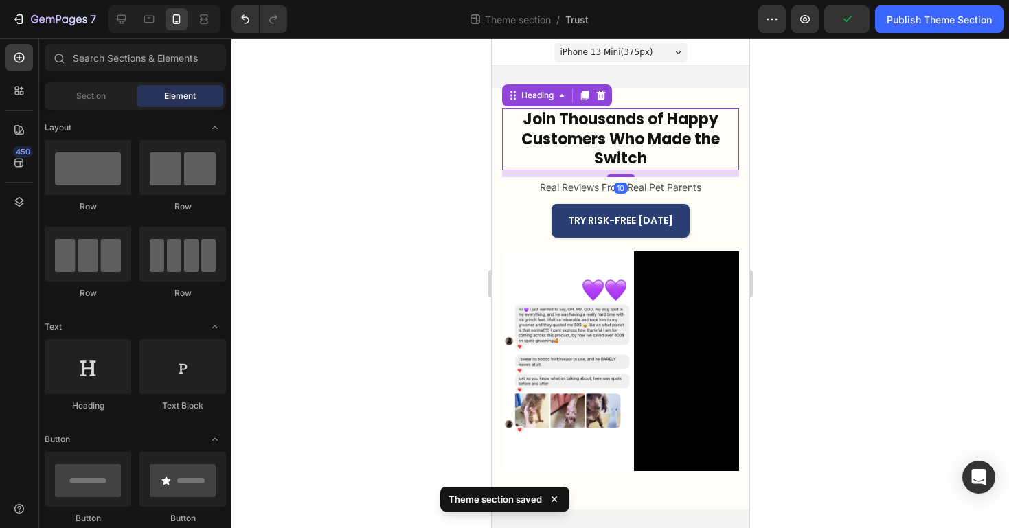
click at [611, 139] on h2 "Join Thousands of Happy Customers Who Made the Switch" at bounding box center [619, 140] width 237 height 62
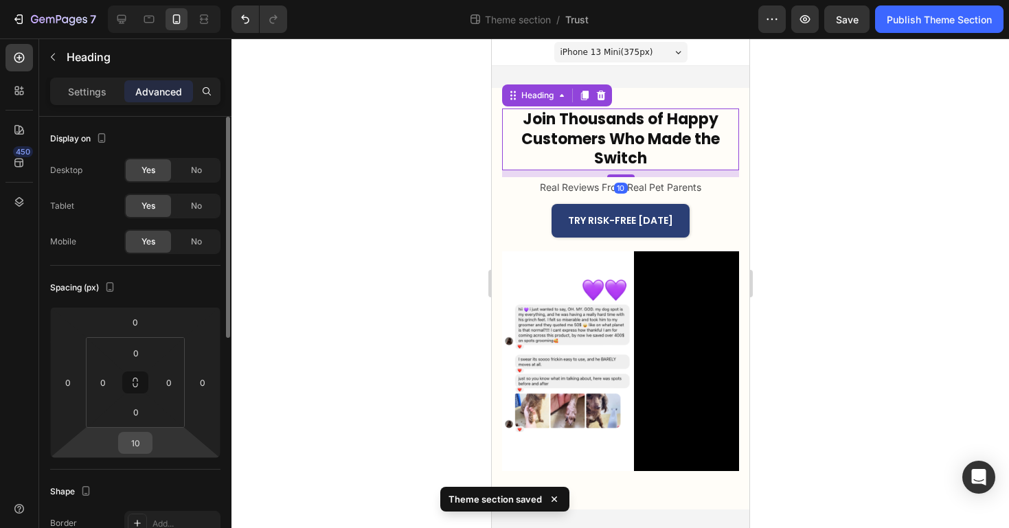
click at [137, 446] on input "10" at bounding box center [135, 443] width 27 height 21
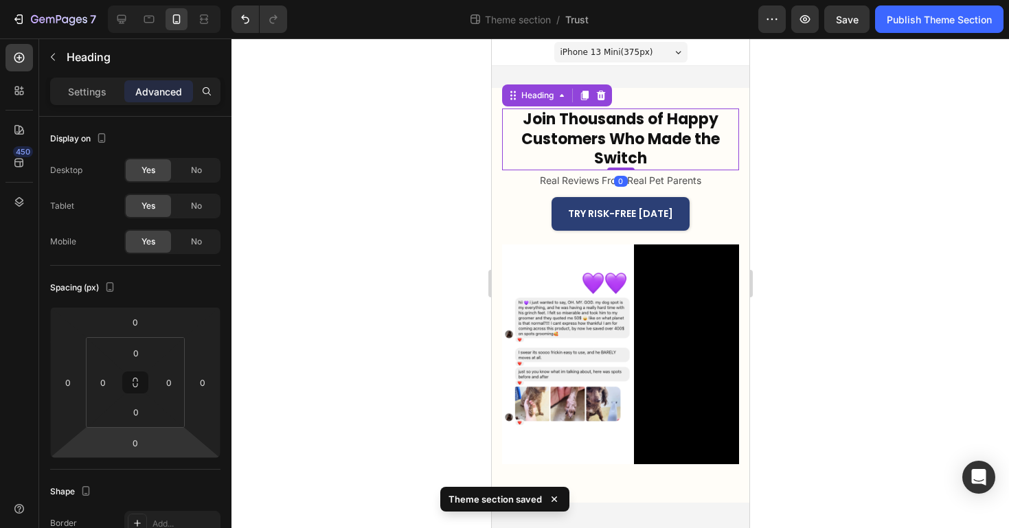
click at [392, 420] on div at bounding box center [620, 283] width 778 height 490
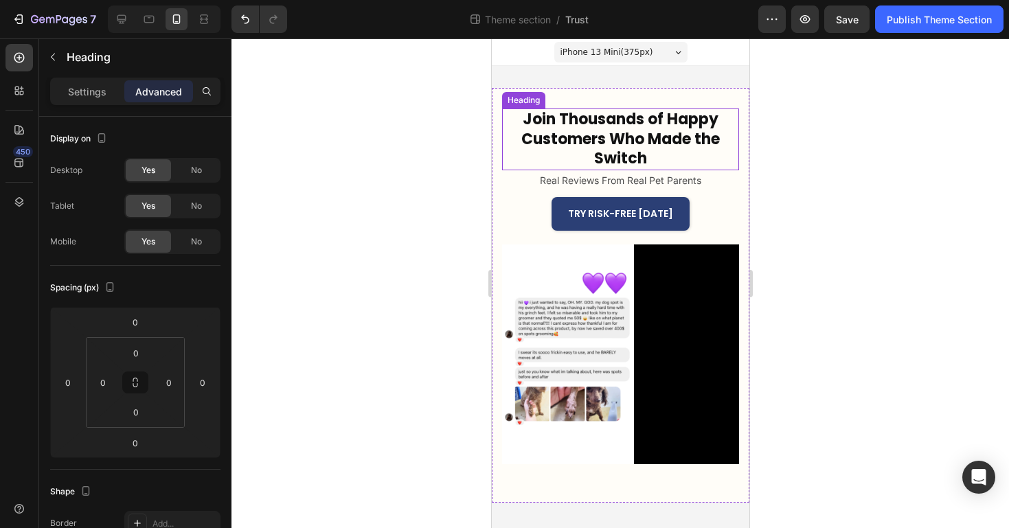
click at [659, 157] on h2 "Join Thousands of Happy Customers Who Made the Switch" at bounding box center [619, 140] width 237 height 62
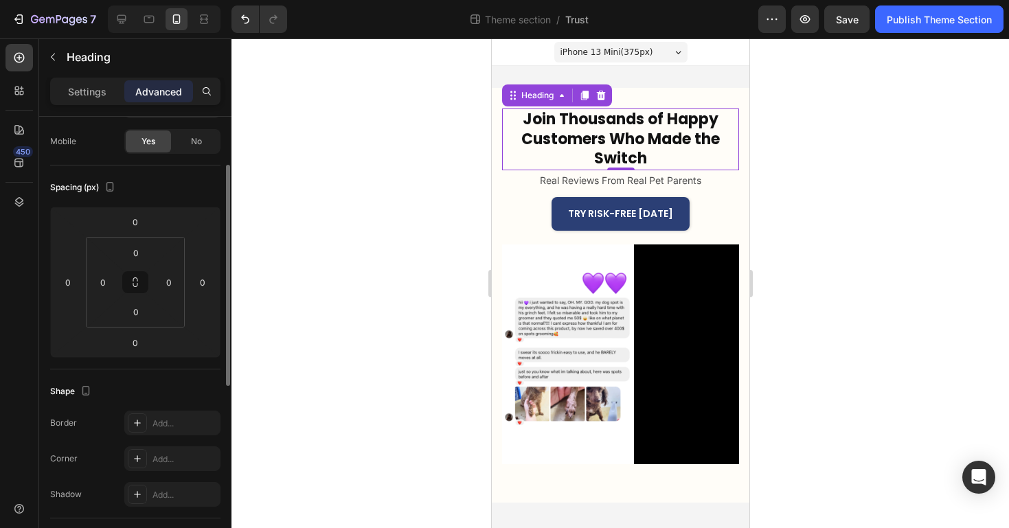
scroll to position [0, 0]
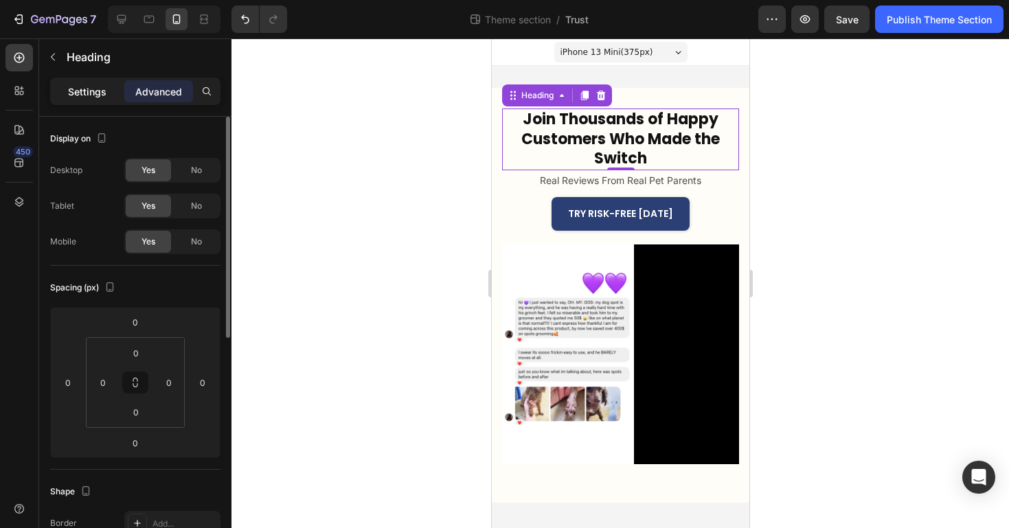
click at [89, 87] on p "Settings" at bounding box center [87, 91] width 38 height 14
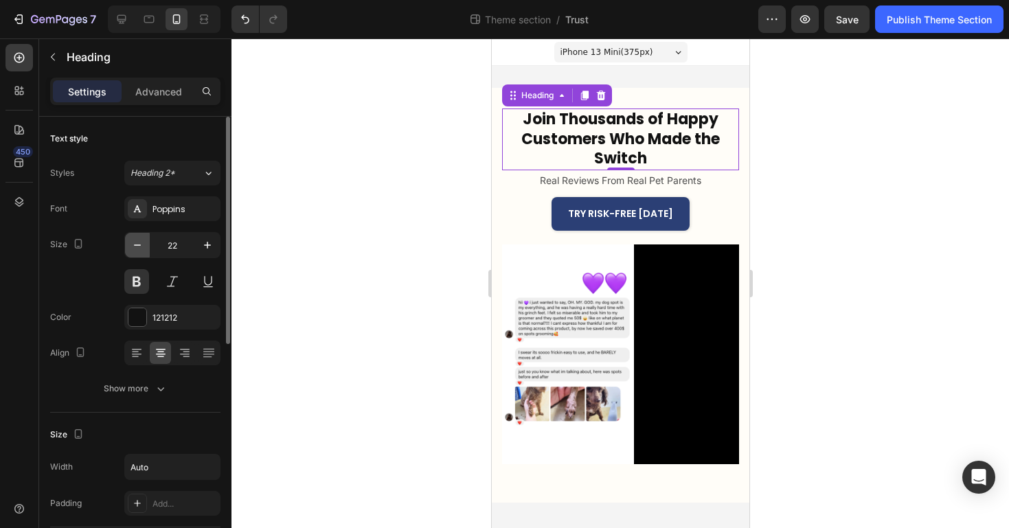
click at [142, 242] on icon "button" at bounding box center [138, 245] width 14 height 14
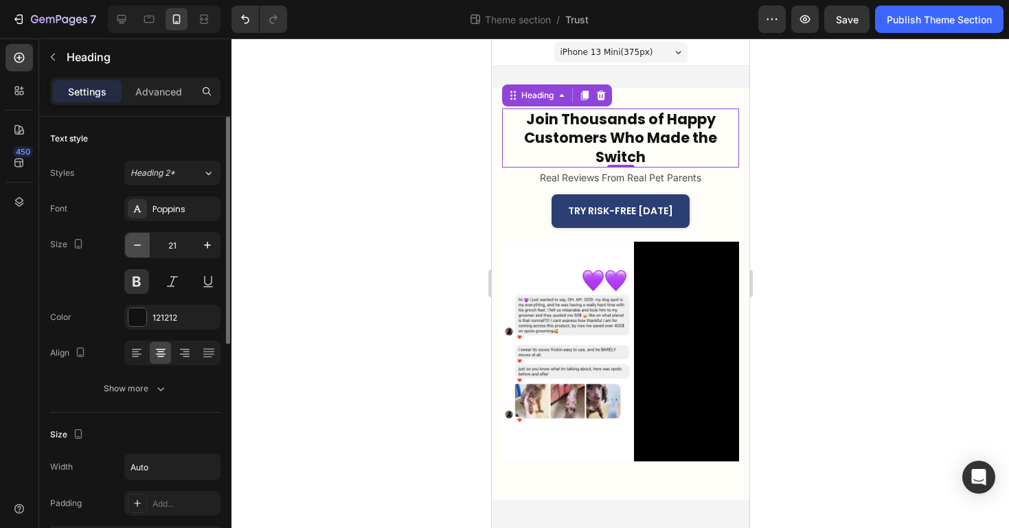
click at [142, 242] on icon "button" at bounding box center [138, 245] width 14 height 14
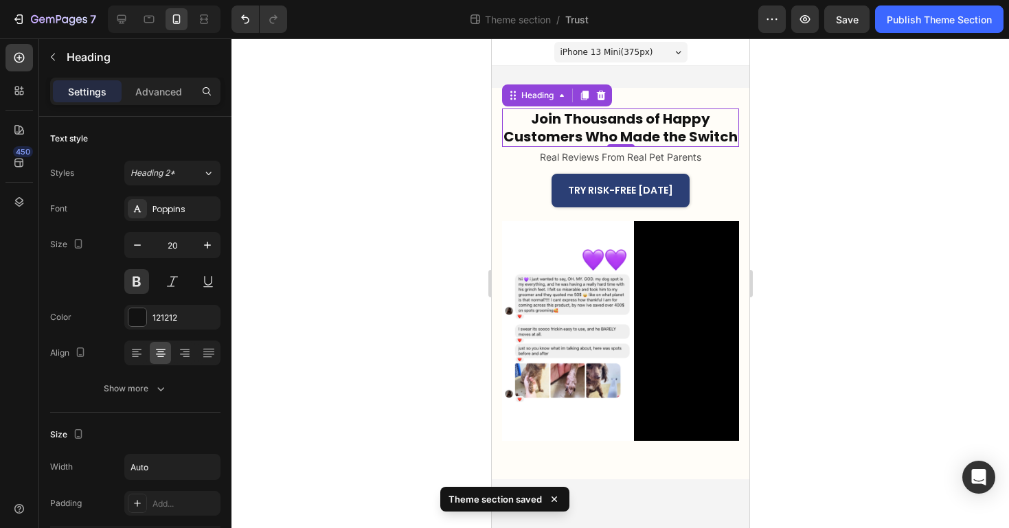
click at [467, 286] on div at bounding box center [620, 283] width 778 height 490
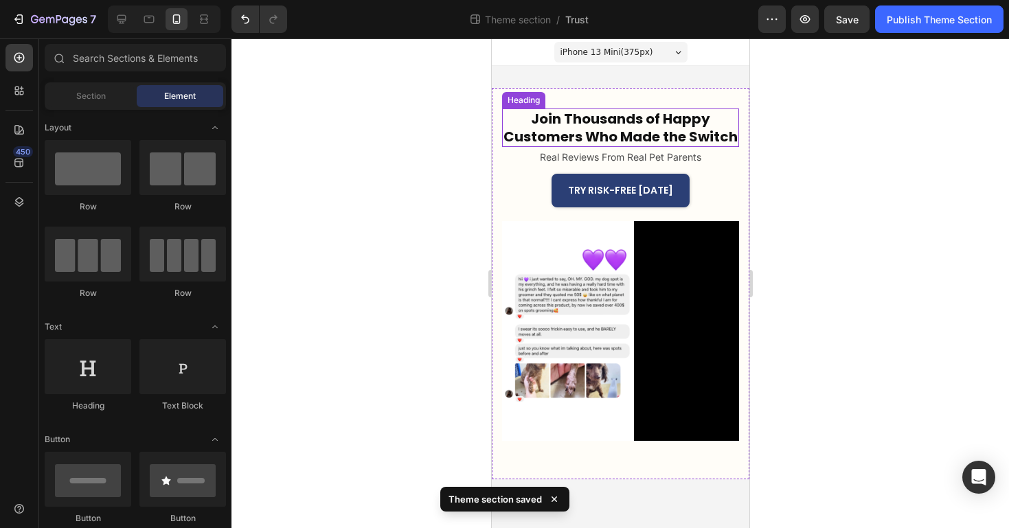
click at [575, 145] on h2 "Join Thousands of Happy Customers Who Made the Switch" at bounding box center [619, 128] width 237 height 38
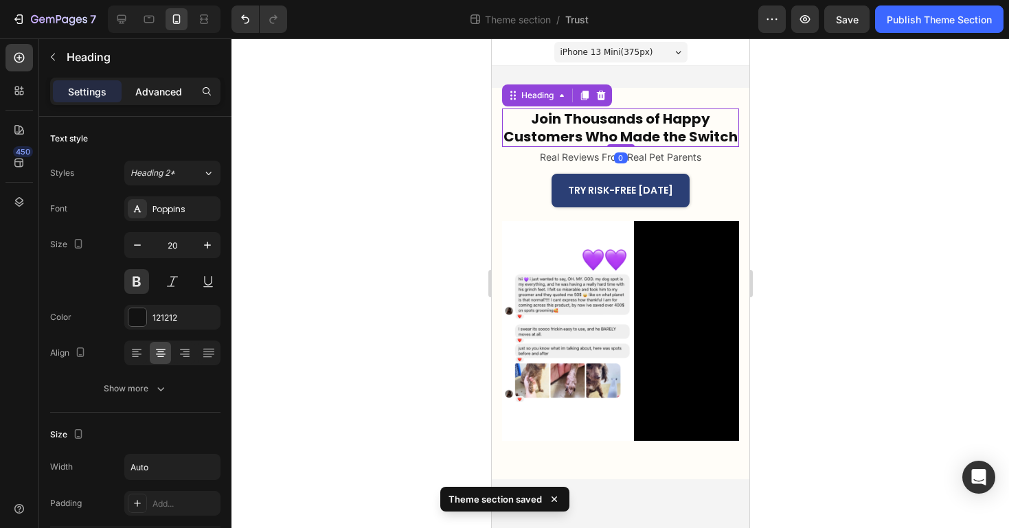
click at [170, 100] on div "Advanced" at bounding box center [158, 91] width 69 height 22
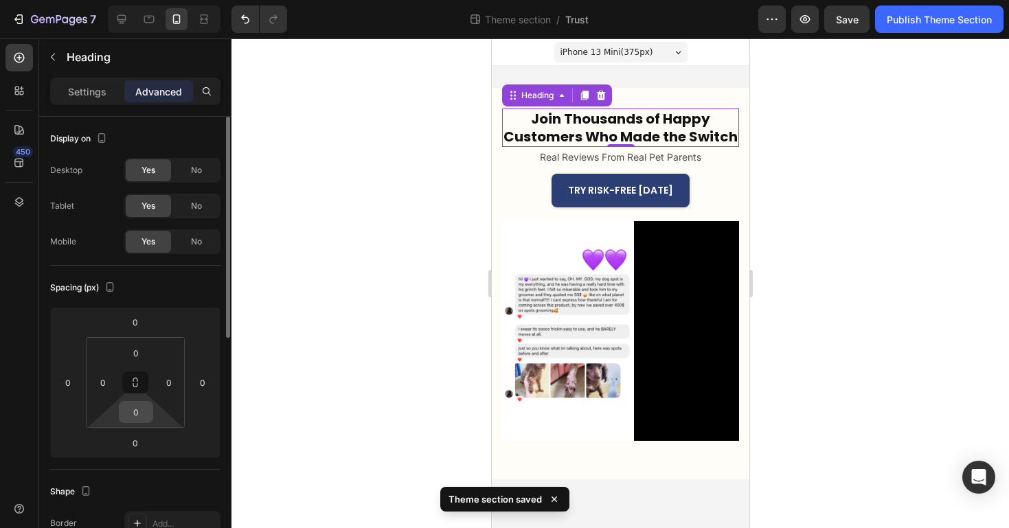
click at [137, 418] on input "0" at bounding box center [135, 412] width 27 height 21
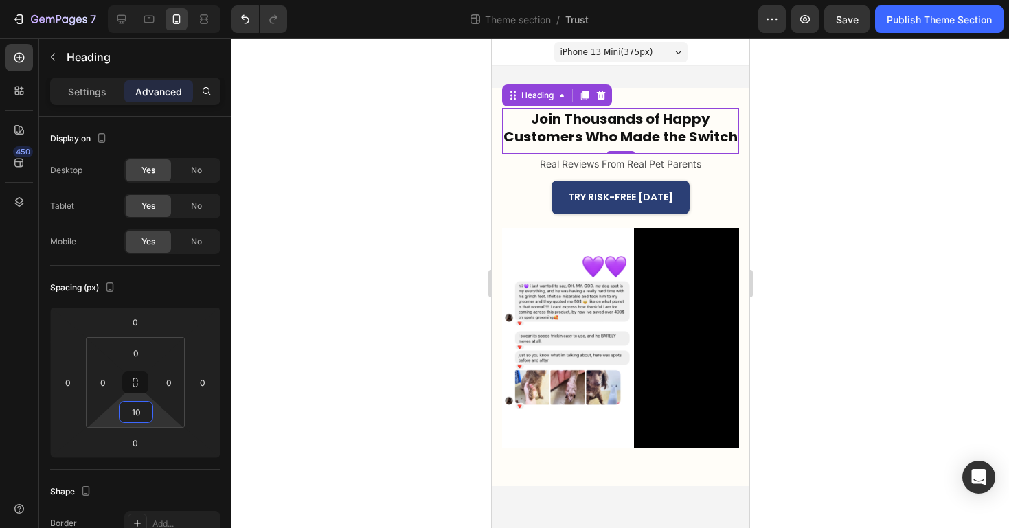
click at [449, 324] on div at bounding box center [620, 283] width 778 height 490
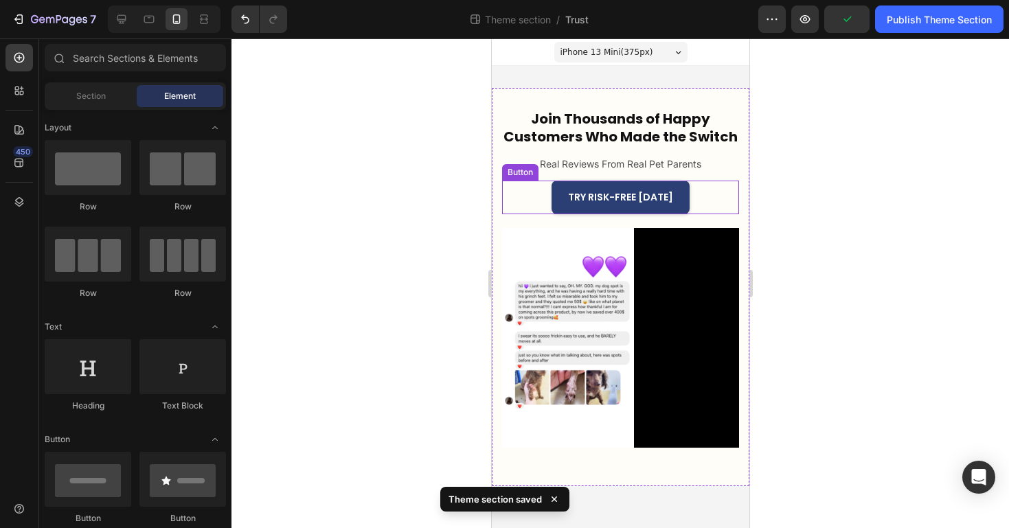
click at [705, 200] on div "TRY RISK-FREE [DATE] Button" at bounding box center [619, 198] width 237 height 34
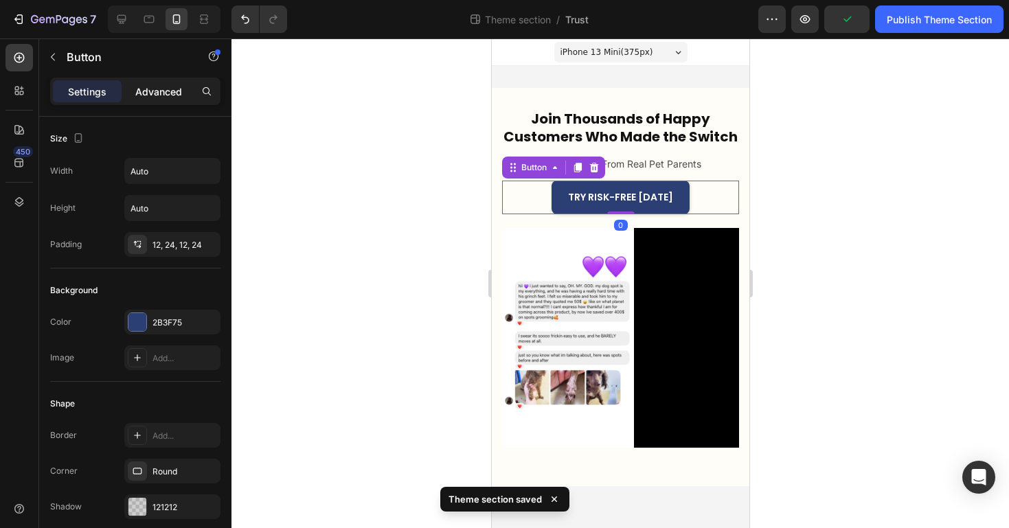
click at [172, 95] on p "Advanced" at bounding box center [158, 91] width 47 height 14
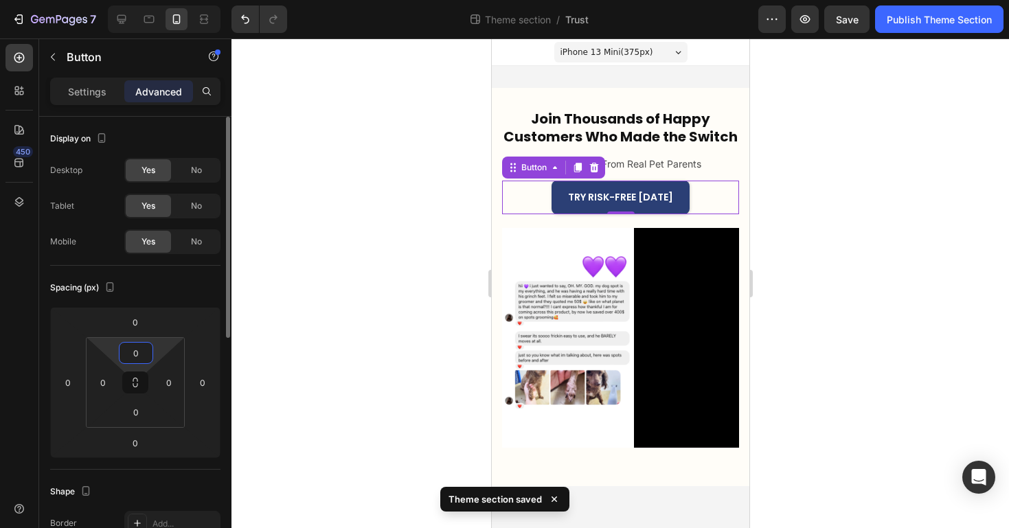
click at [142, 348] on input "0" at bounding box center [135, 353] width 27 height 21
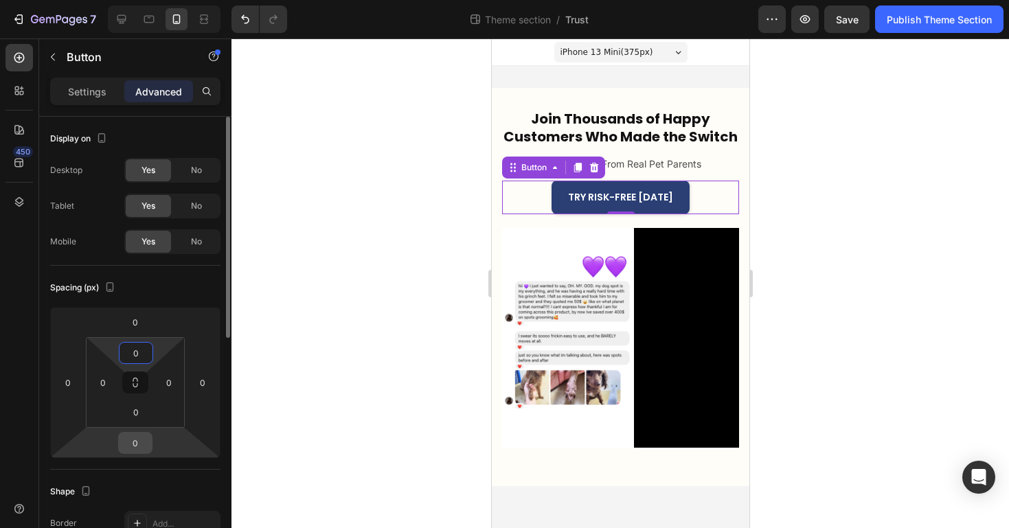
click at [139, 442] on input "0" at bounding box center [135, 443] width 27 height 21
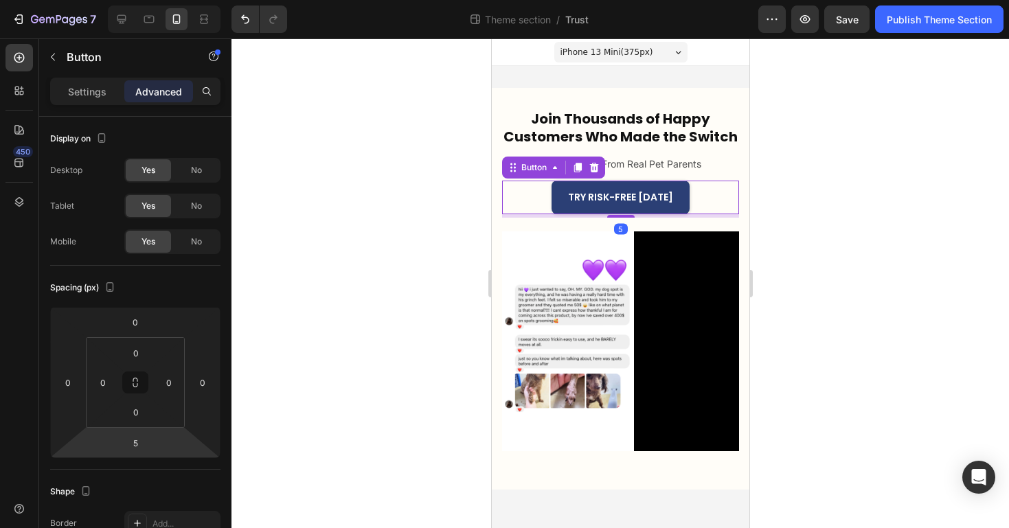
click at [369, 464] on div at bounding box center [620, 283] width 778 height 490
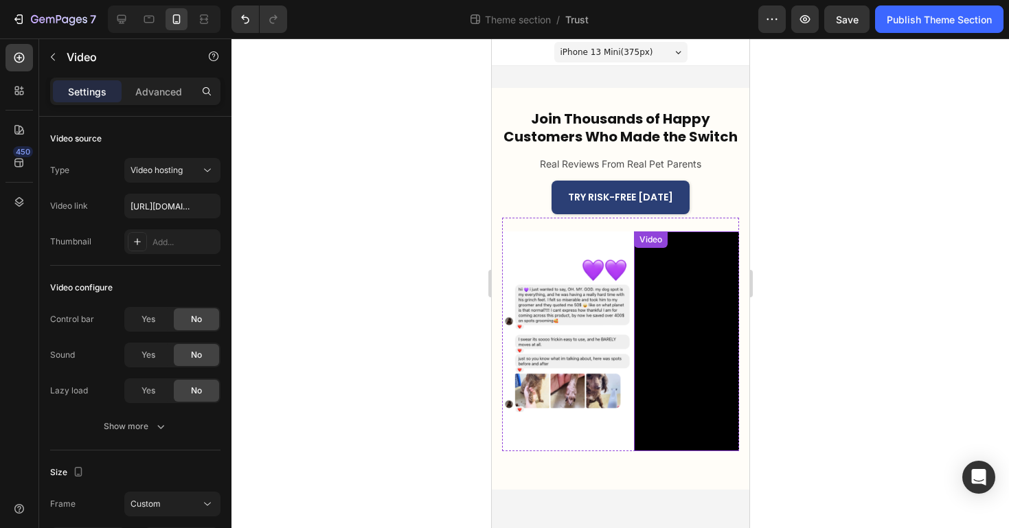
click at [690, 355] on video at bounding box center [699, 340] width 132 height 219
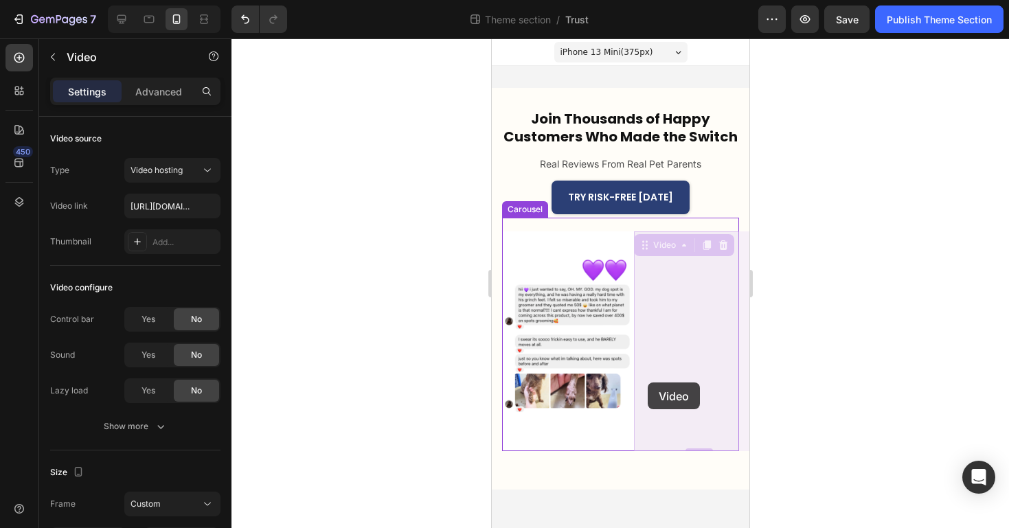
drag, startPoint x: 692, startPoint y: 383, endPoint x: 671, endPoint y: 407, distance: 32.6
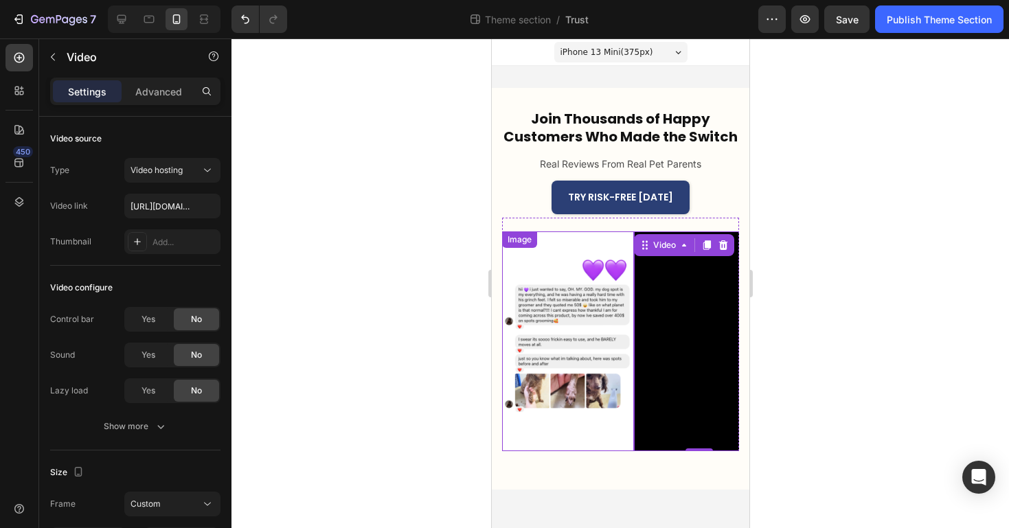
click at [625, 393] on img at bounding box center [567, 340] width 132 height 219
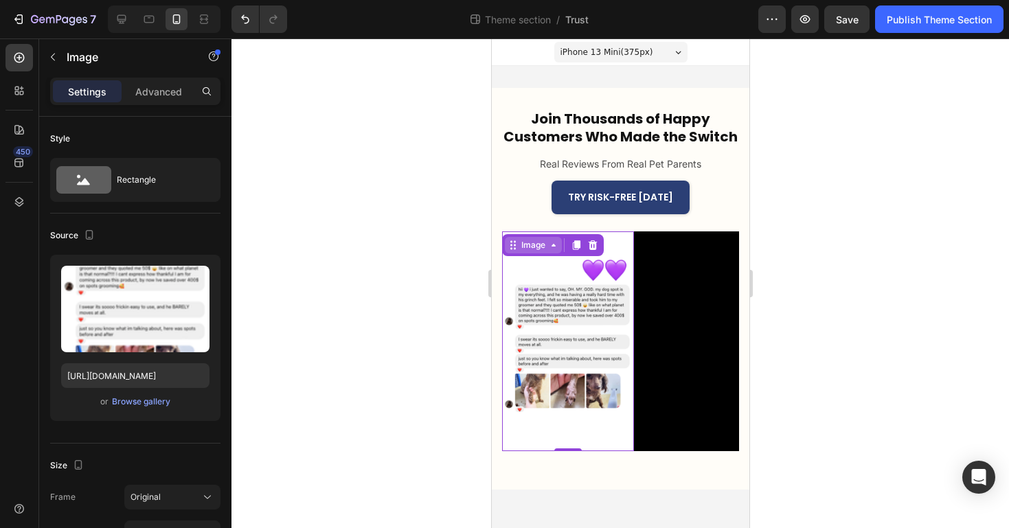
click at [514, 241] on icon at bounding box center [514, 242] width 2 height 2
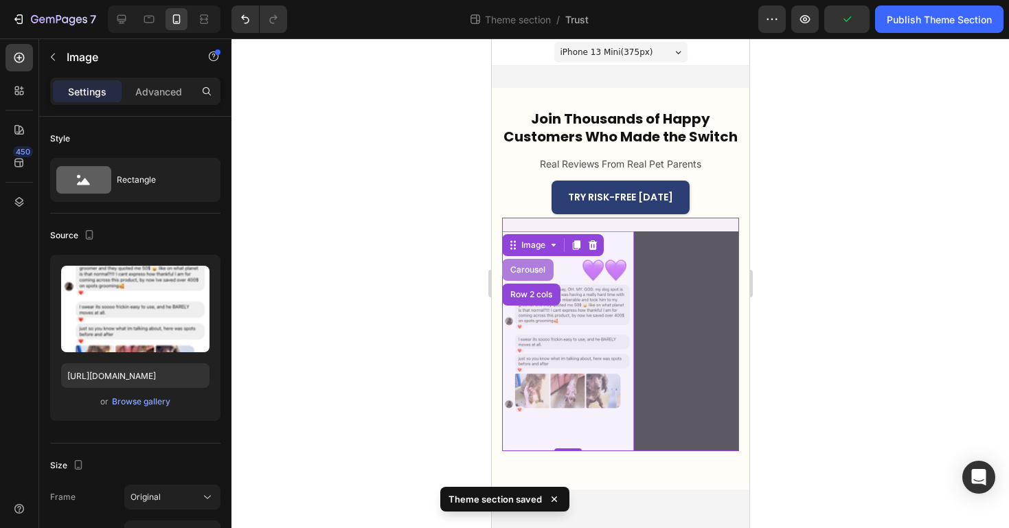
click at [519, 270] on div "Carousel" at bounding box center [527, 270] width 41 height 8
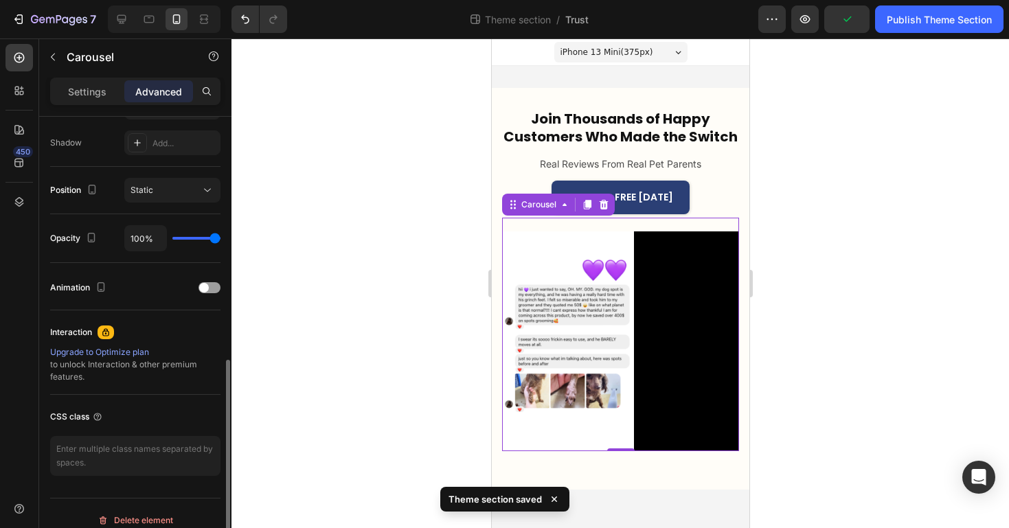
scroll to position [466, 0]
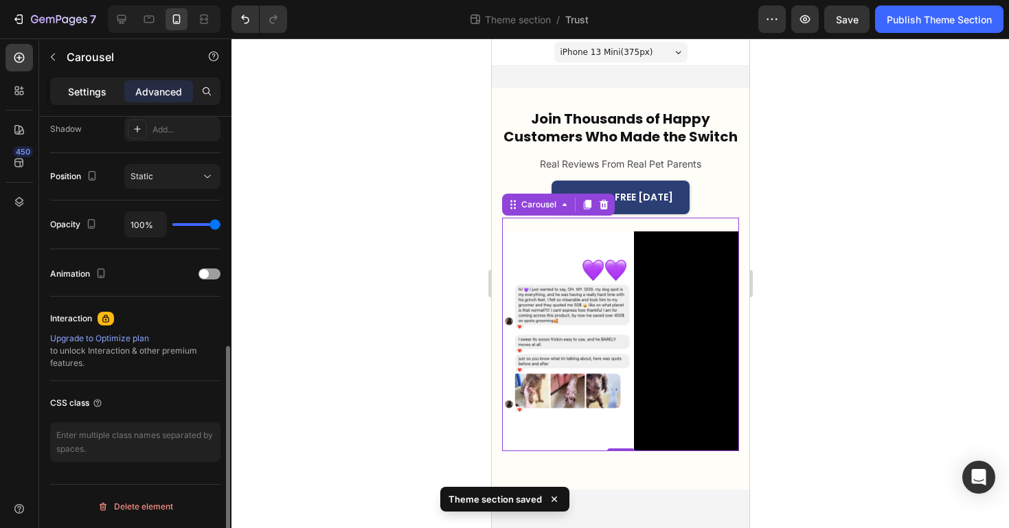
click at [77, 89] on p "Settings" at bounding box center [87, 91] width 38 height 14
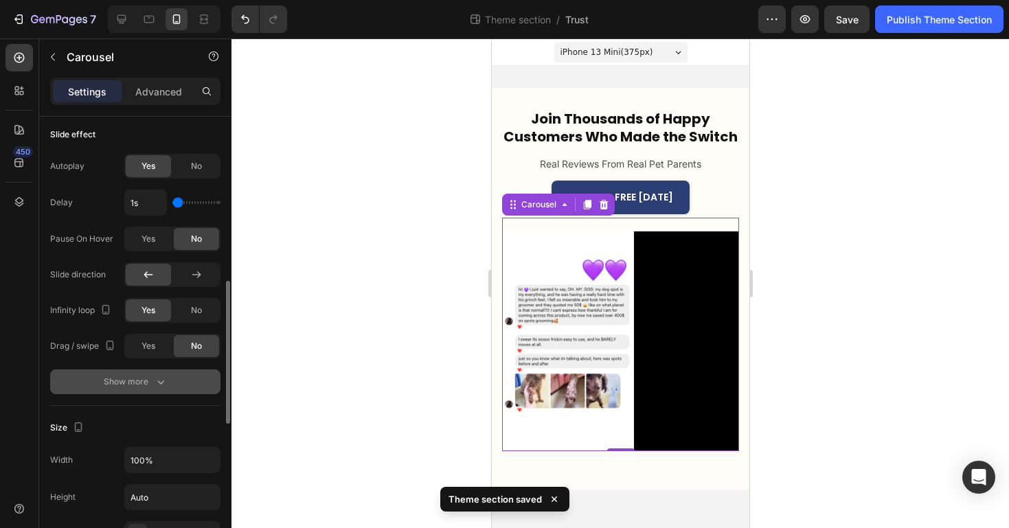
scroll to position [554, 0]
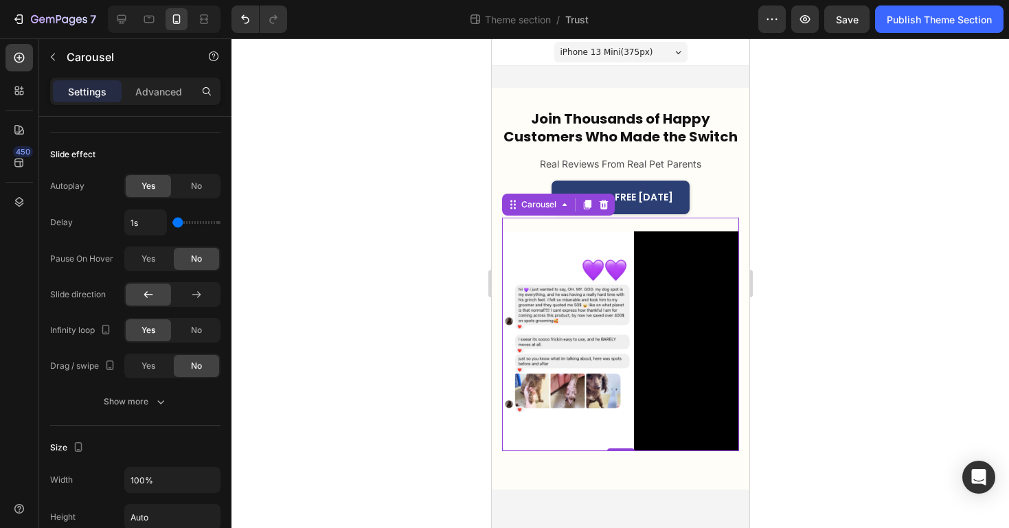
click at [383, 379] on div at bounding box center [620, 283] width 778 height 490
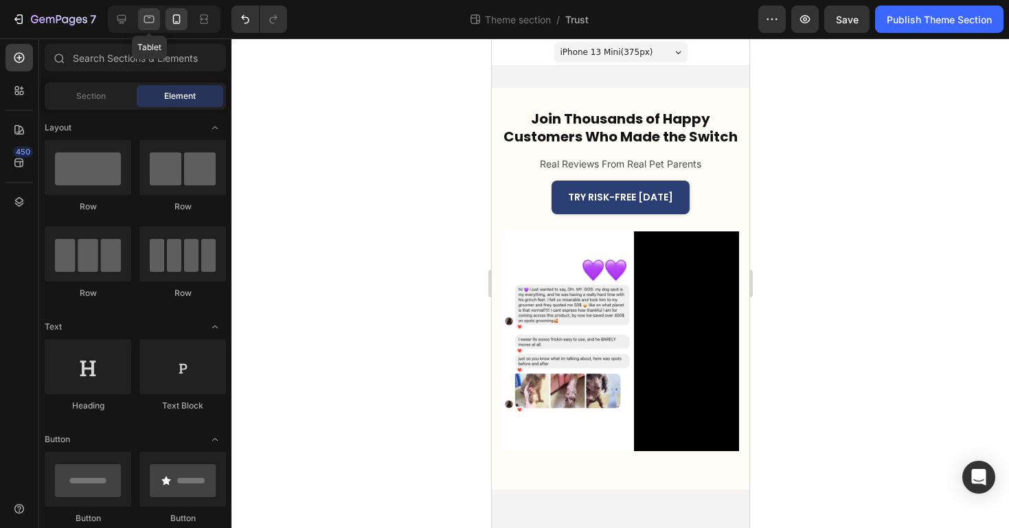
click at [153, 19] on icon at bounding box center [149, 20] width 10 height 8
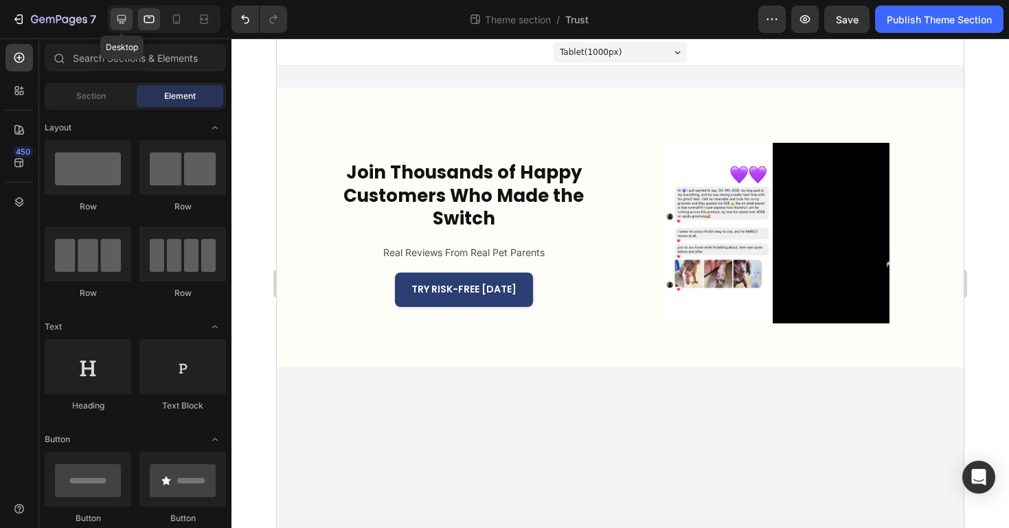
click at [131, 21] on div at bounding box center [122, 19] width 22 height 22
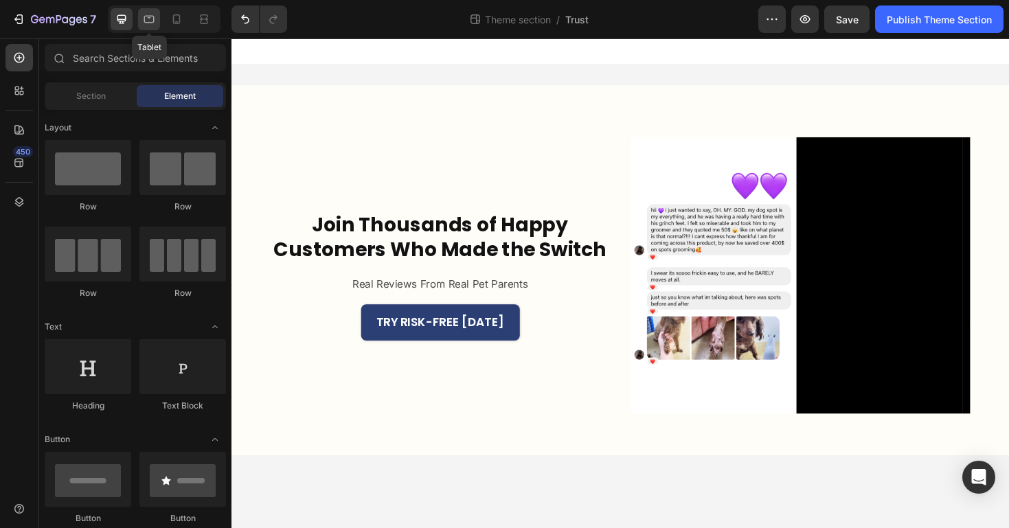
click at [150, 14] on icon at bounding box center [149, 19] width 14 height 14
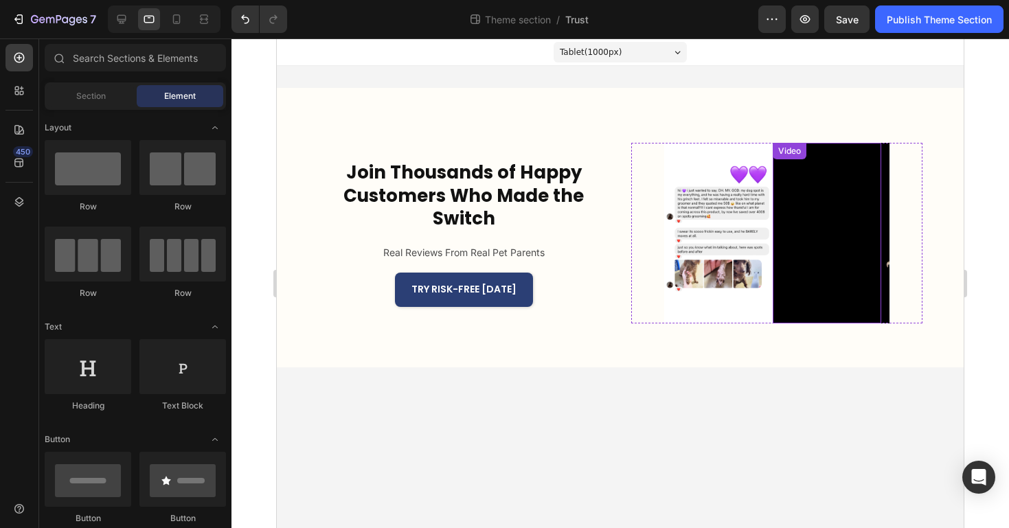
click at [826, 251] on video at bounding box center [827, 233] width 109 height 181
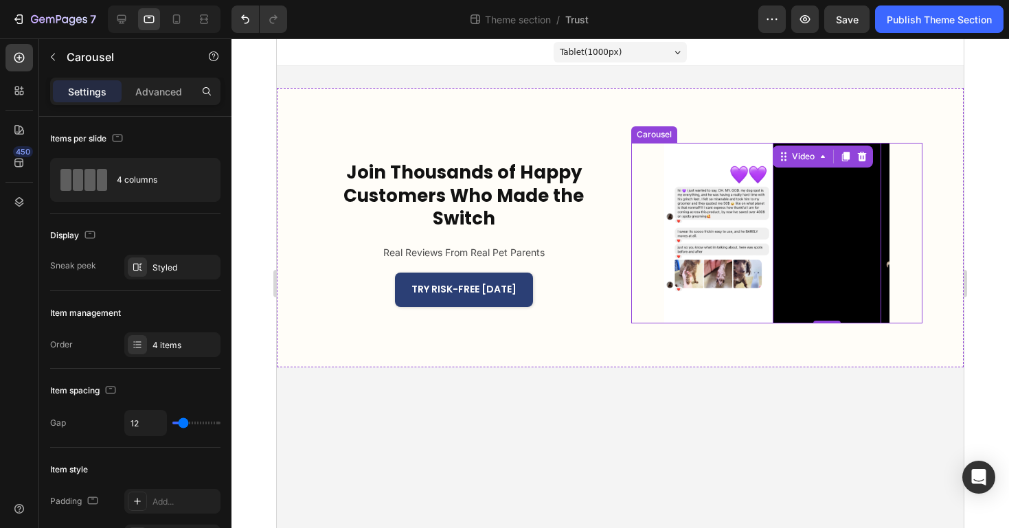
click at [898, 202] on div "Image Video 0 Image Video" at bounding box center [776, 233] width 291 height 181
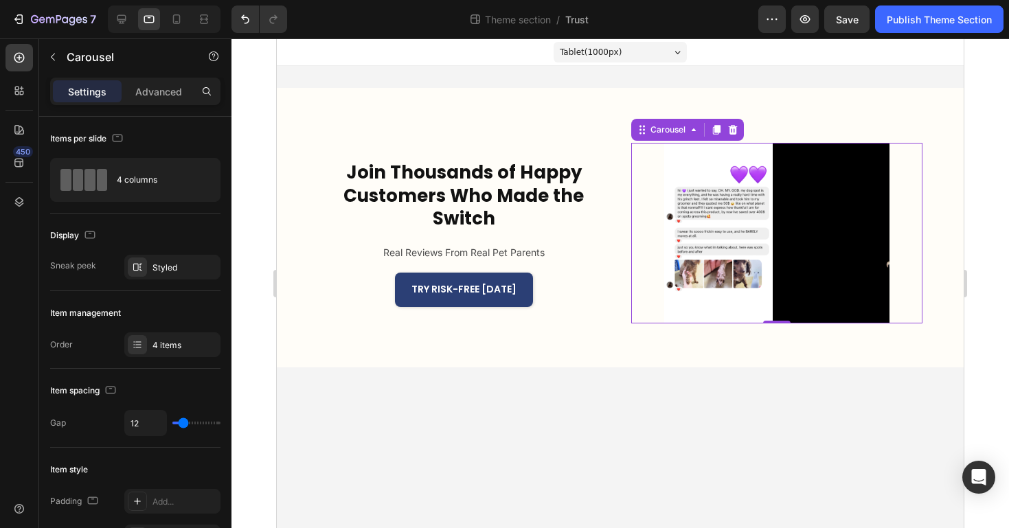
click at [913, 249] on div "Image Video Image Video" at bounding box center [776, 233] width 291 height 181
click at [912, 232] on icon "Carousel Next Arrow" at bounding box center [910, 234] width 18 height 18
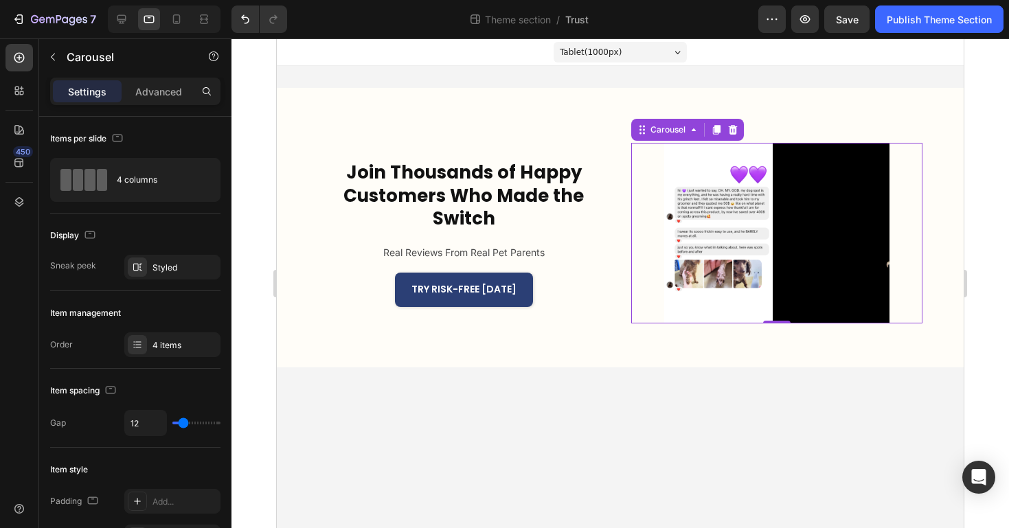
click at [912, 232] on icon "Carousel Next Arrow" at bounding box center [910, 234] width 18 height 18
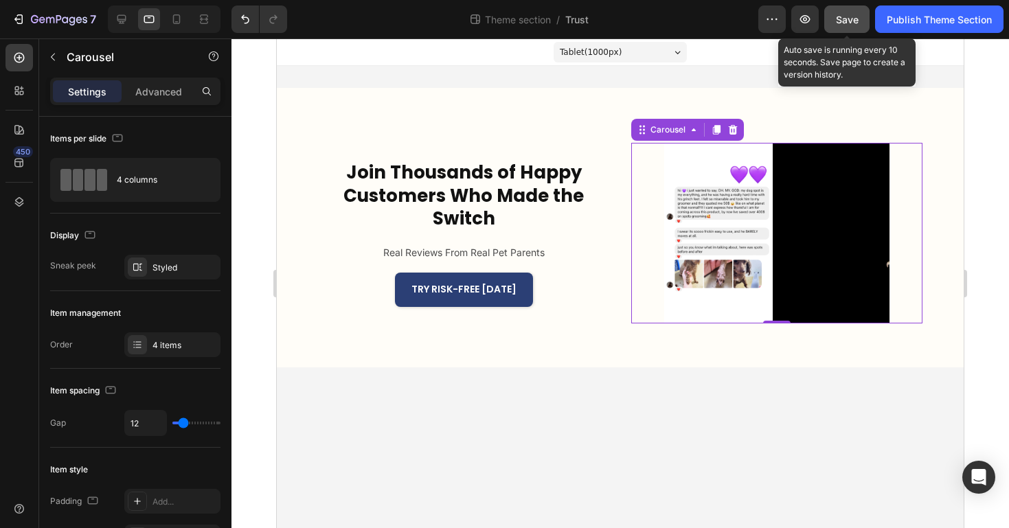
click at [861, 19] on button "Save" at bounding box center [846, 18] width 45 height 27
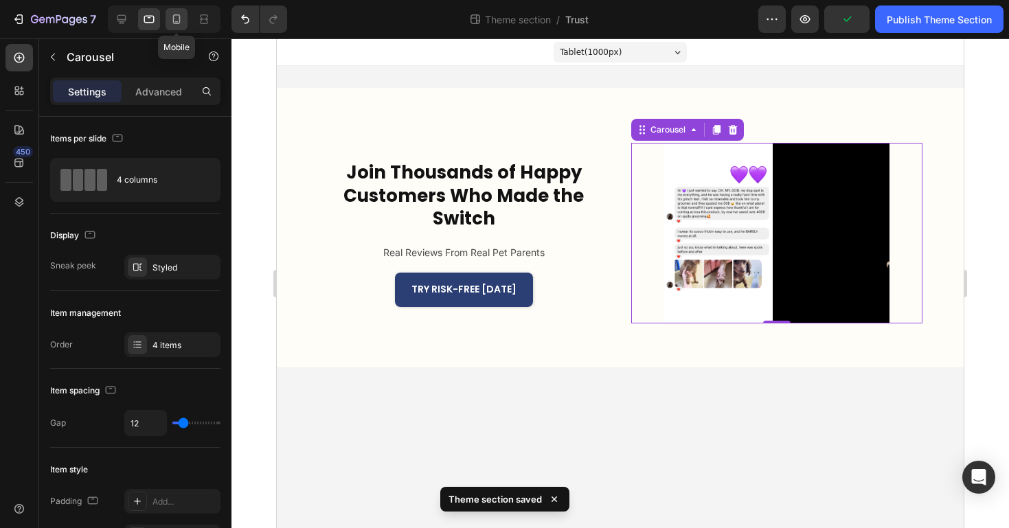
click at [172, 17] on icon at bounding box center [177, 19] width 14 height 14
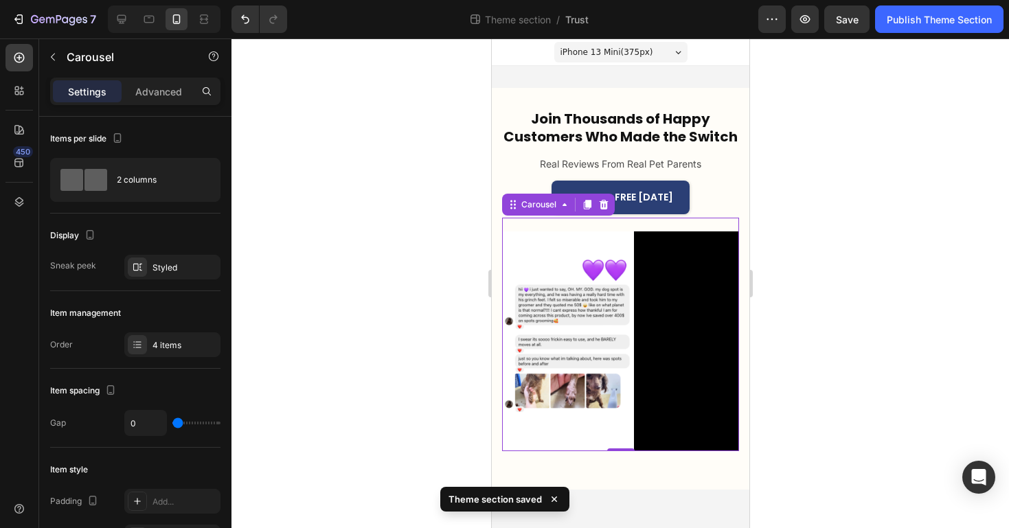
click at [359, 144] on div at bounding box center [620, 283] width 778 height 490
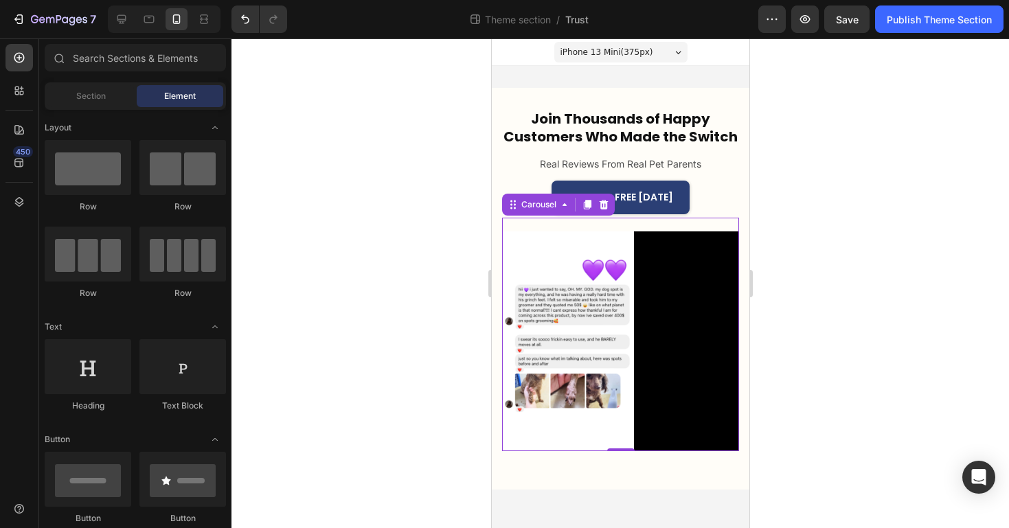
click at [528, 229] on div "Image Video Image Video Carousel 0" at bounding box center [619, 334] width 237 height 233
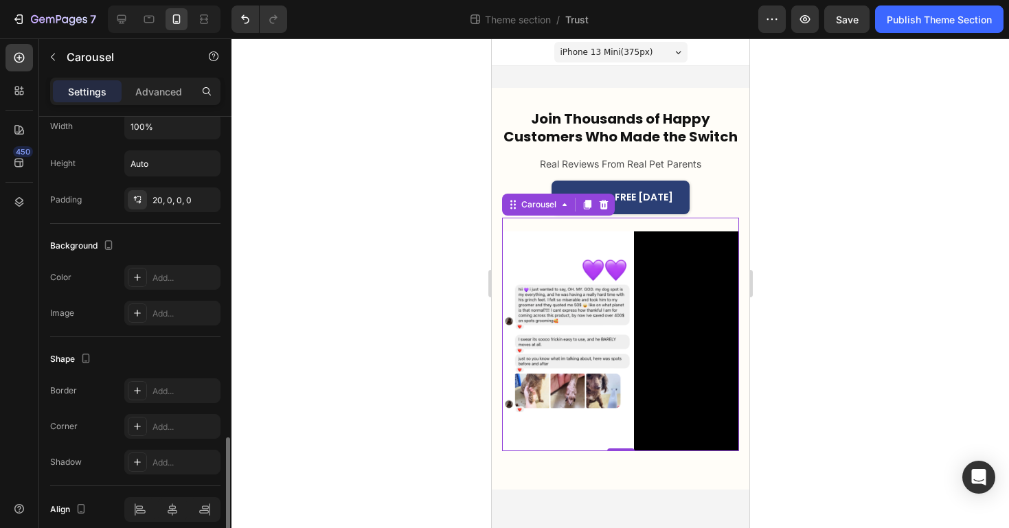
scroll to position [932, 0]
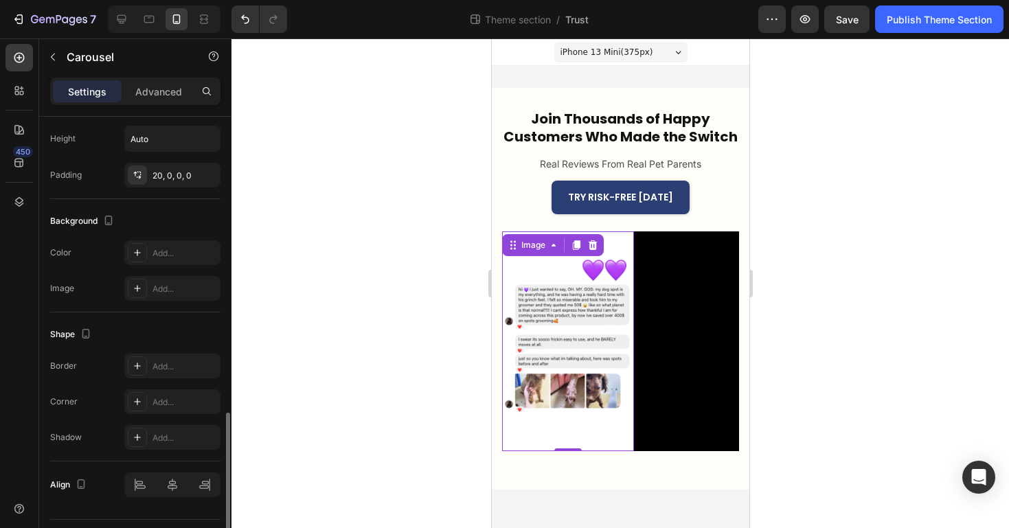
click at [578, 344] on img at bounding box center [567, 340] width 132 height 219
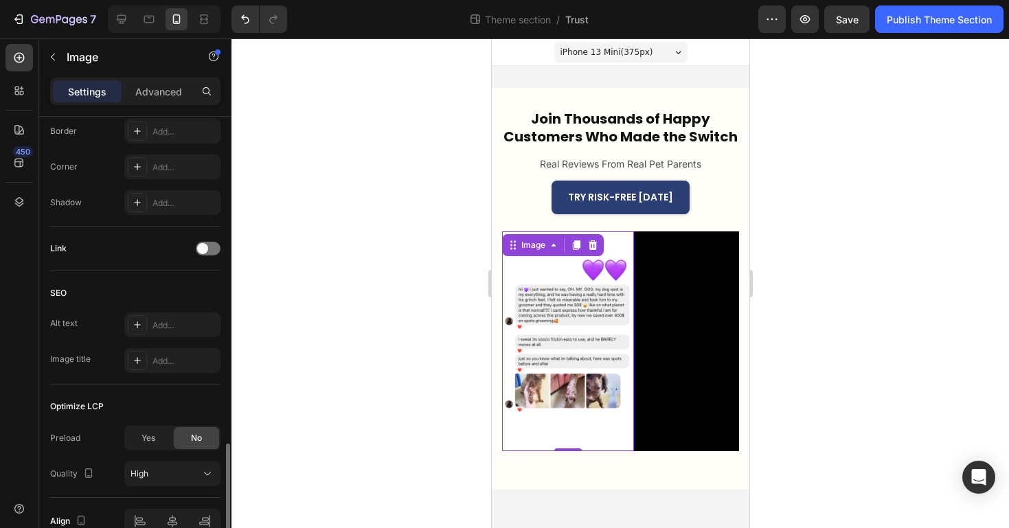
scroll to position [587, 0]
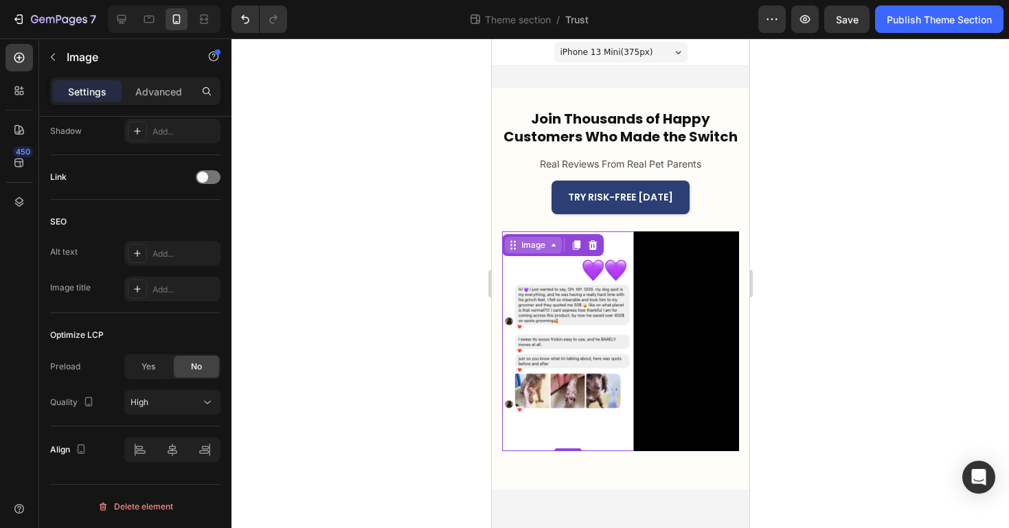
click at [524, 240] on div "Image" at bounding box center [533, 245] width 30 height 12
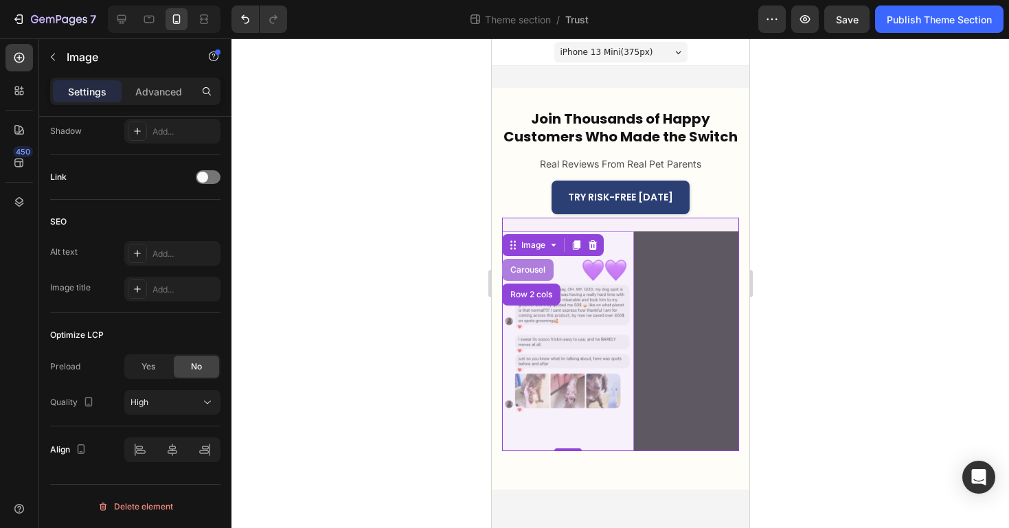
click at [524, 275] on div "Carousel" at bounding box center [527, 270] width 52 height 22
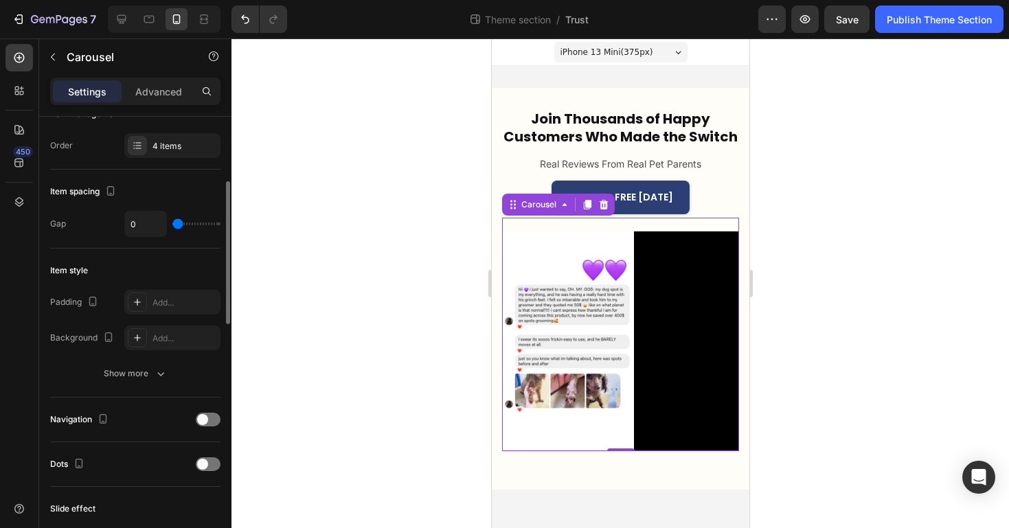
scroll to position [199, 0]
drag, startPoint x: 181, startPoint y: 225, endPoint x: 120, endPoint y: 258, distance: 69.1
click at [172, 226] on input "range" at bounding box center [196, 224] width 48 height 3
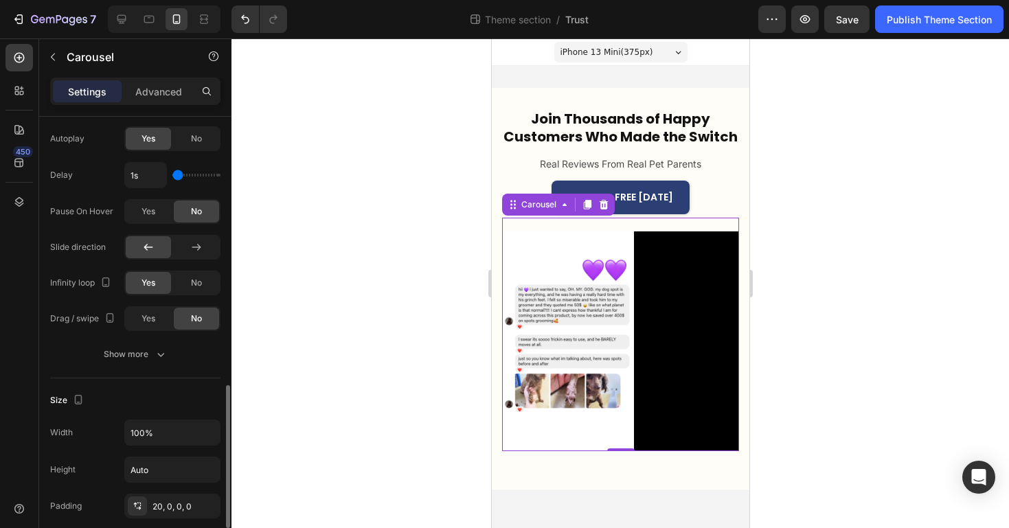
scroll to position [699, 0]
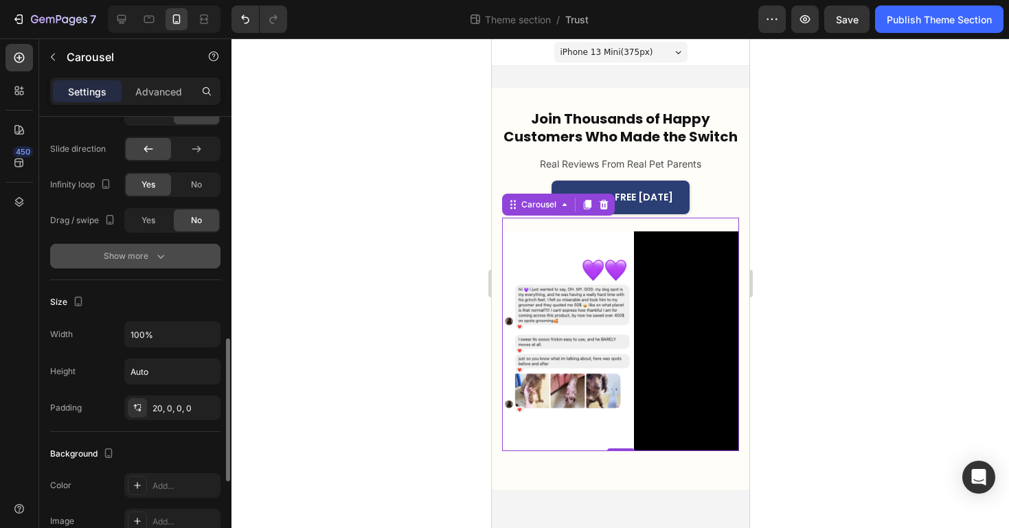
click at [134, 262] on div "Show more" at bounding box center [136, 256] width 64 height 14
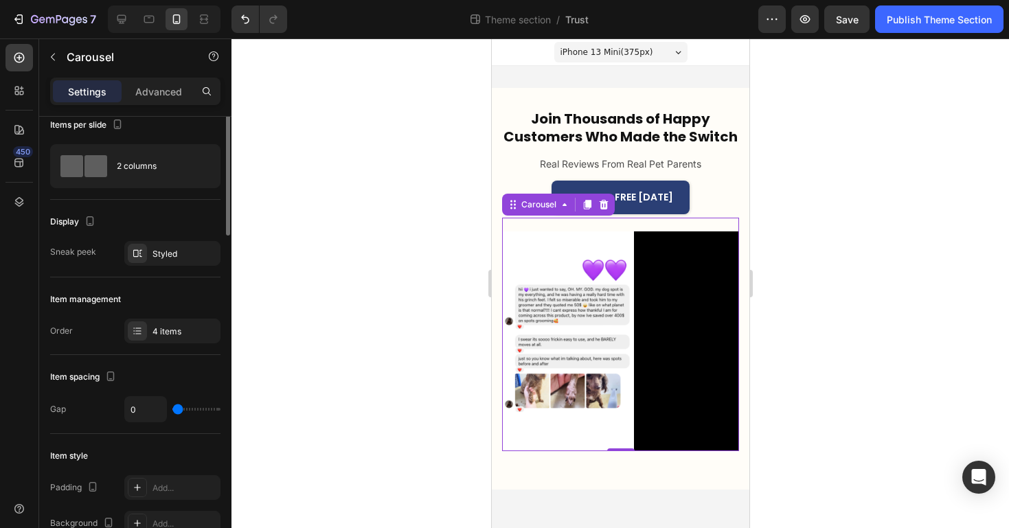
scroll to position [0, 0]
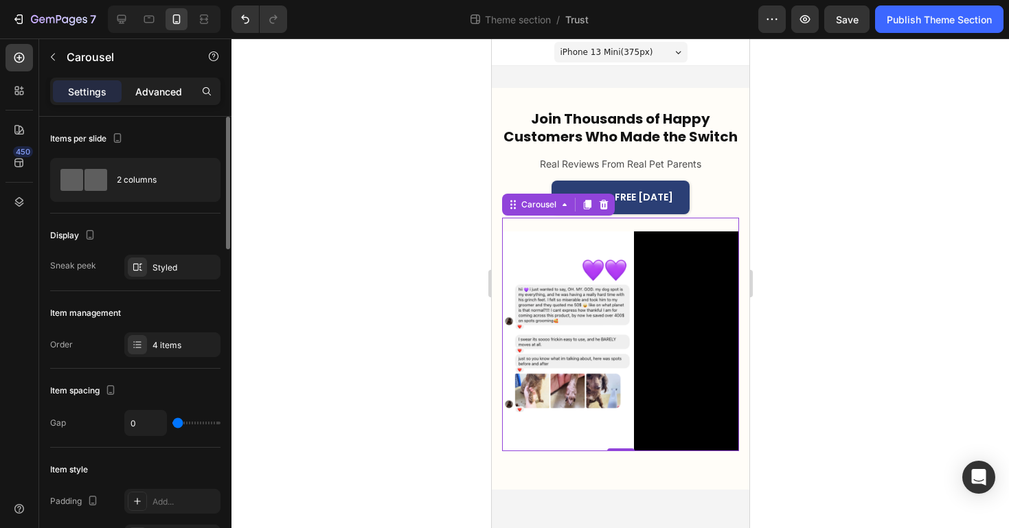
click at [174, 87] on p "Advanced" at bounding box center [158, 91] width 47 height 14
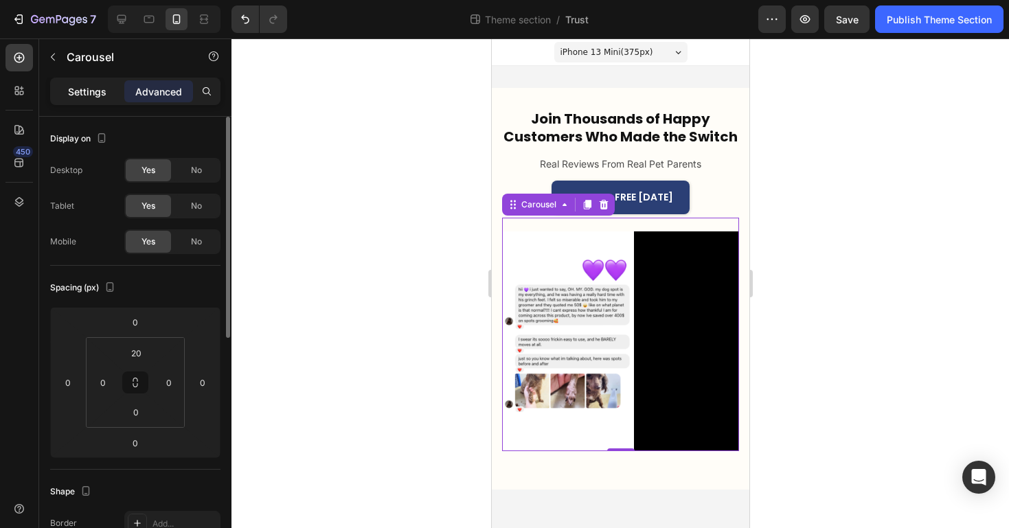
click at [87, 88] on p "Settings" at bounding box center [87, 91] width 38 height 14
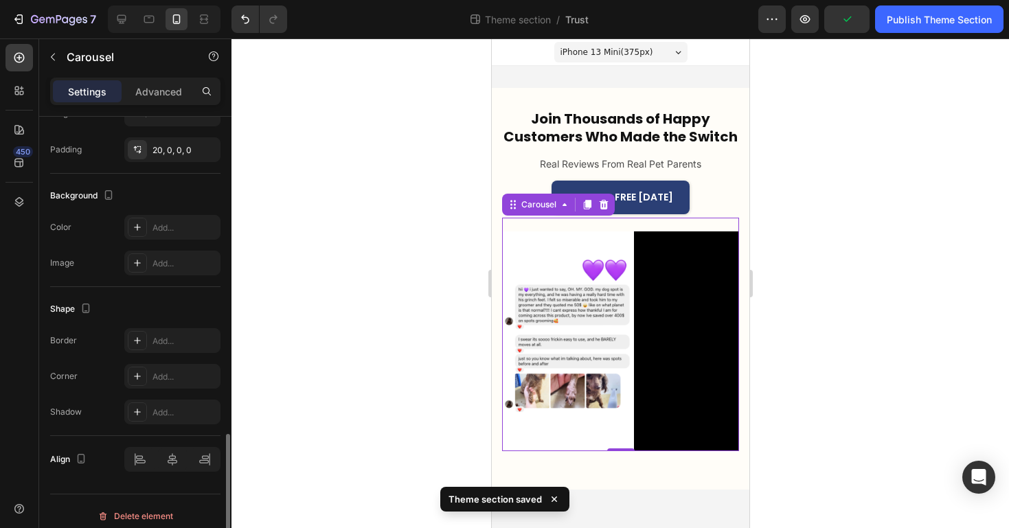
scroll to position [967, 0]
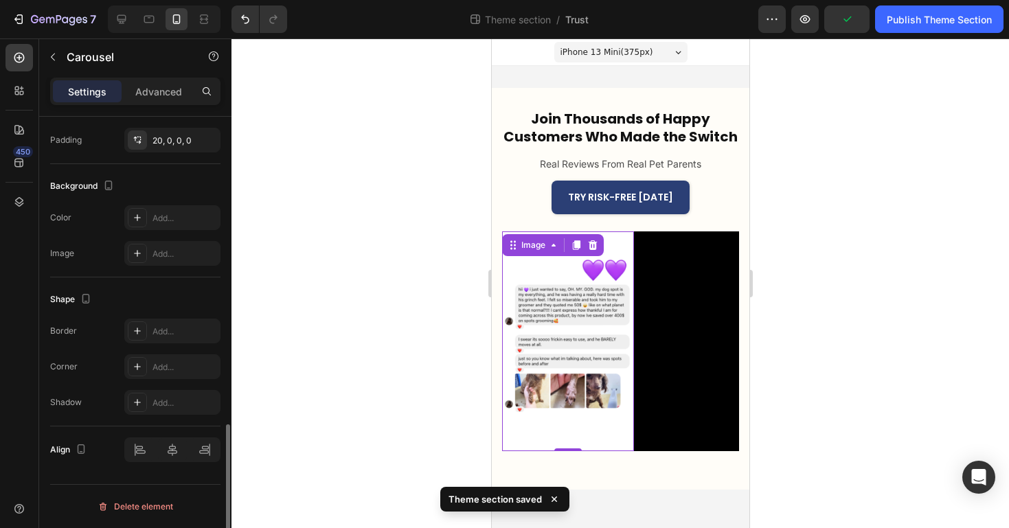
click at [604, 339] on img at bounding box center [567, 340] width 132 height 219
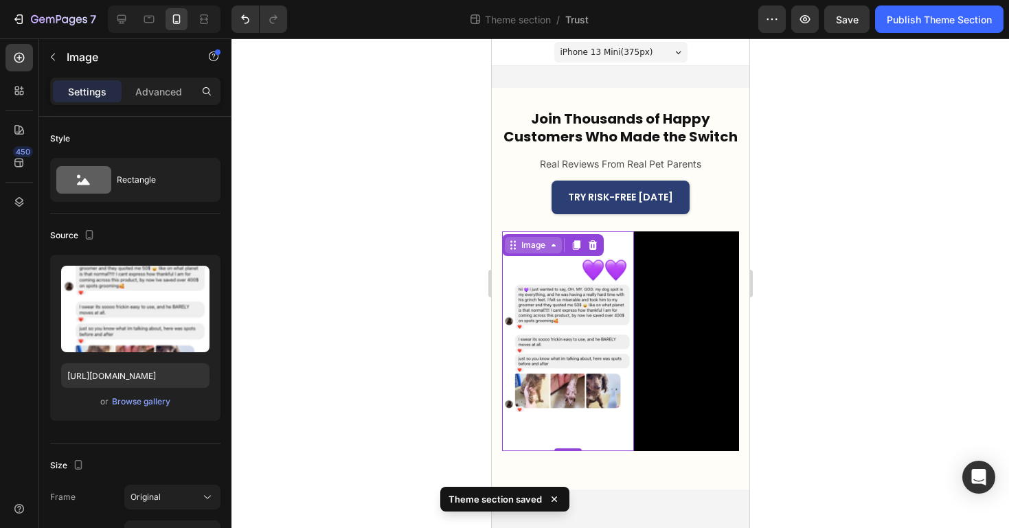
click at [544, 243] on div "Image" at bounding box center [533, 245] width 30 height 12
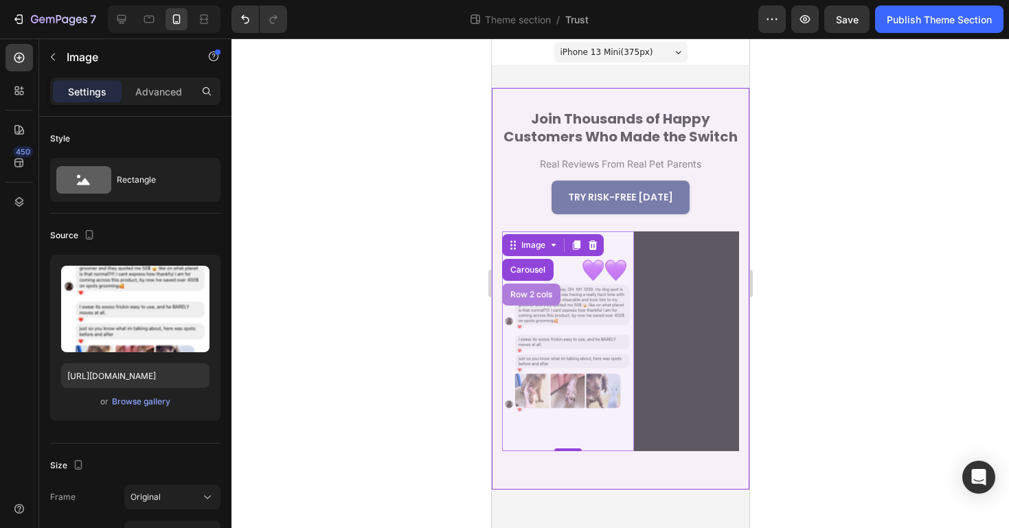
click at [528, 291] on div "Row 2 cols" at bounding box center [530, 295] width 47 height 8
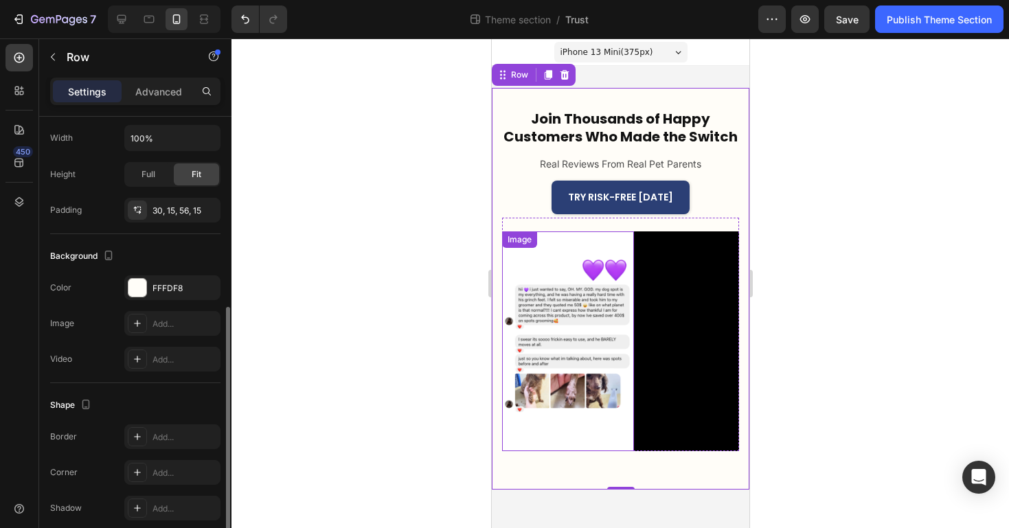
scroll to position [325, 0]
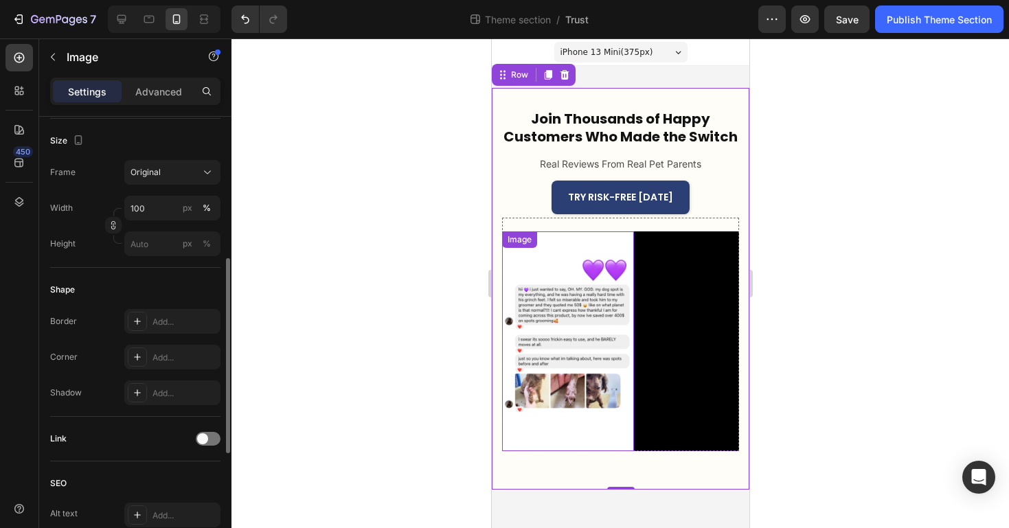
click at [567, 348] on img at bounding box center [567, 340] width 132 height 219
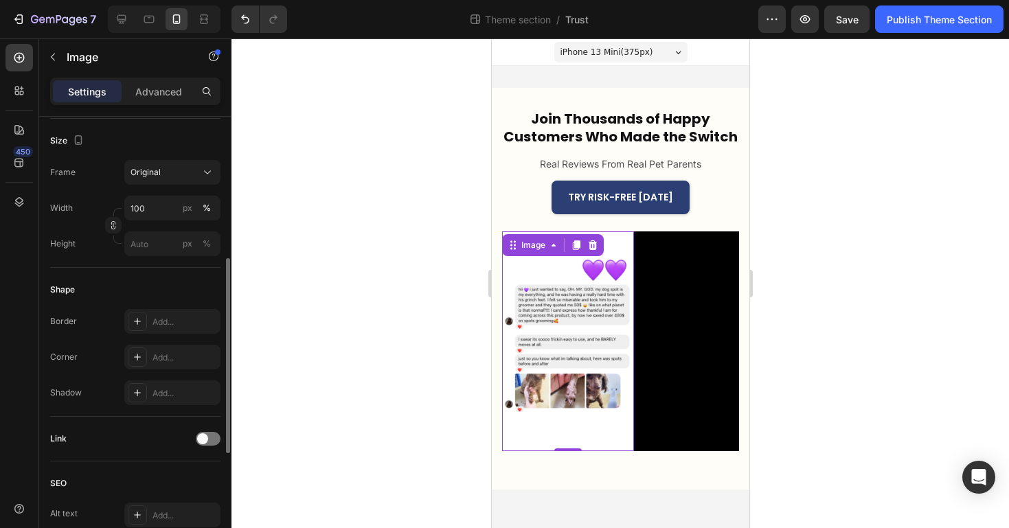
scroll to position [0, 0]
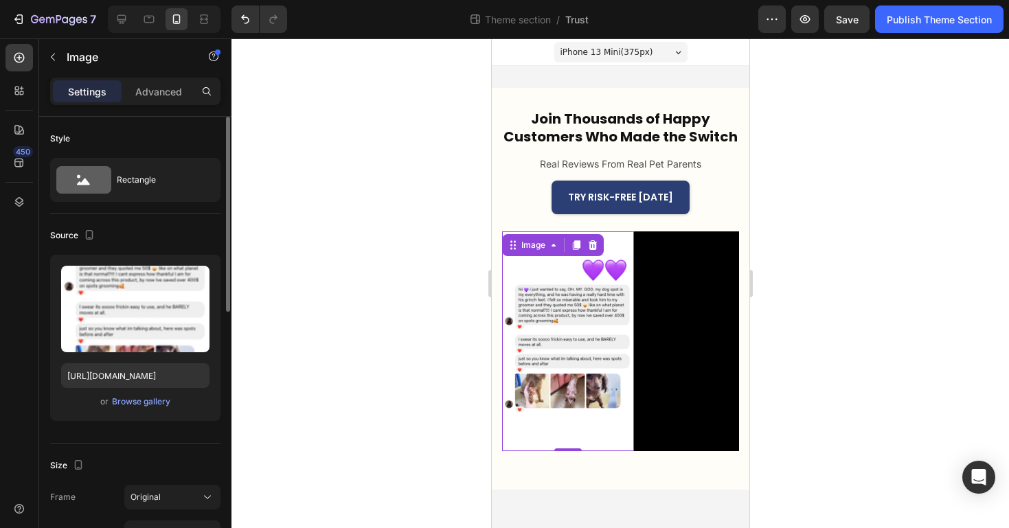
click at [554, 236] on div "Image" at bounding box center [552, 245] width 102 height 22
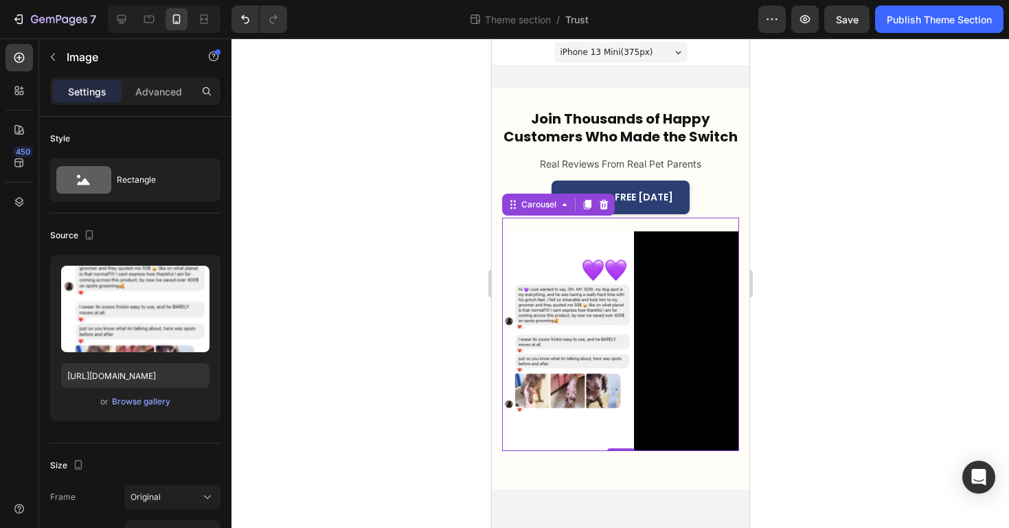
click at [557, 225] on div "Image Video Image Video Carousel 0" at bounding box center [619, 334] width 237 height 233
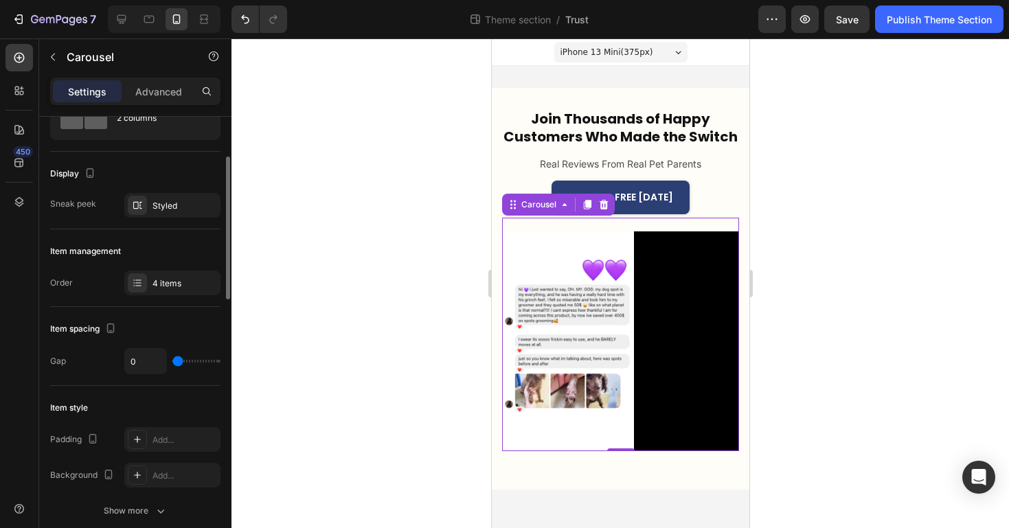
scroll to position [54, 0]
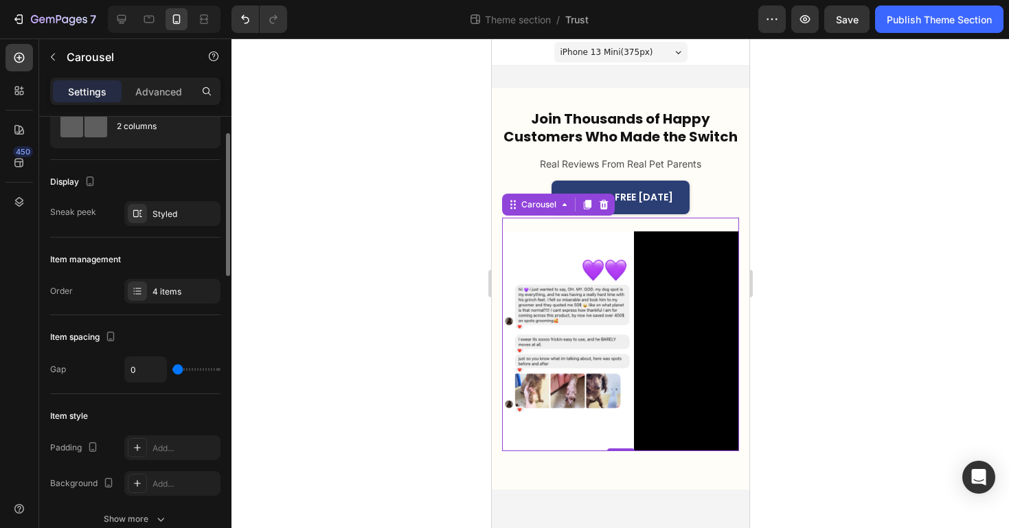
click at [170, 218] on div "Styled" at bounding box center [172, 214] width 40 height 12
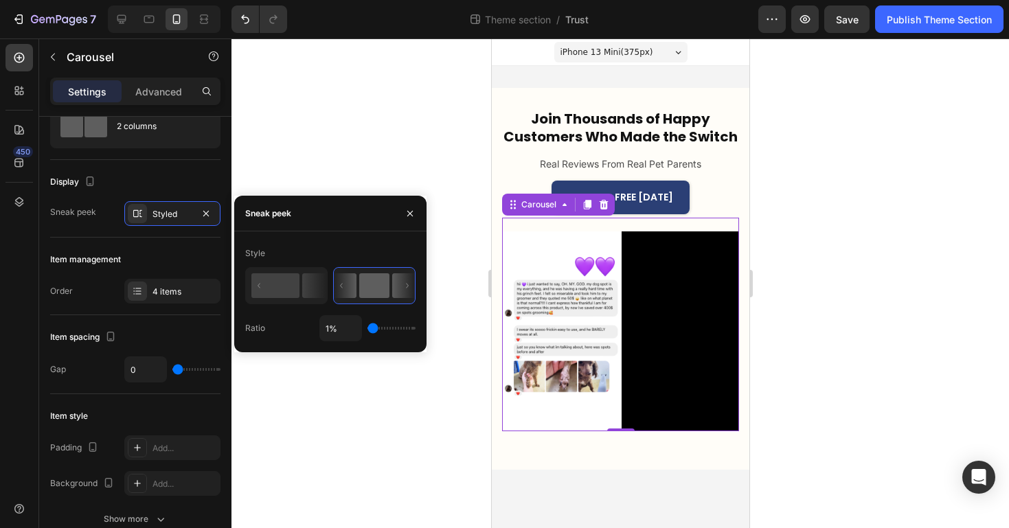
click at [370, 327] on input "range" at bounding box center [391, 328] width 48 height 3
click at [381, 415] on div at bounding box center [620, 283] width 778 height 490
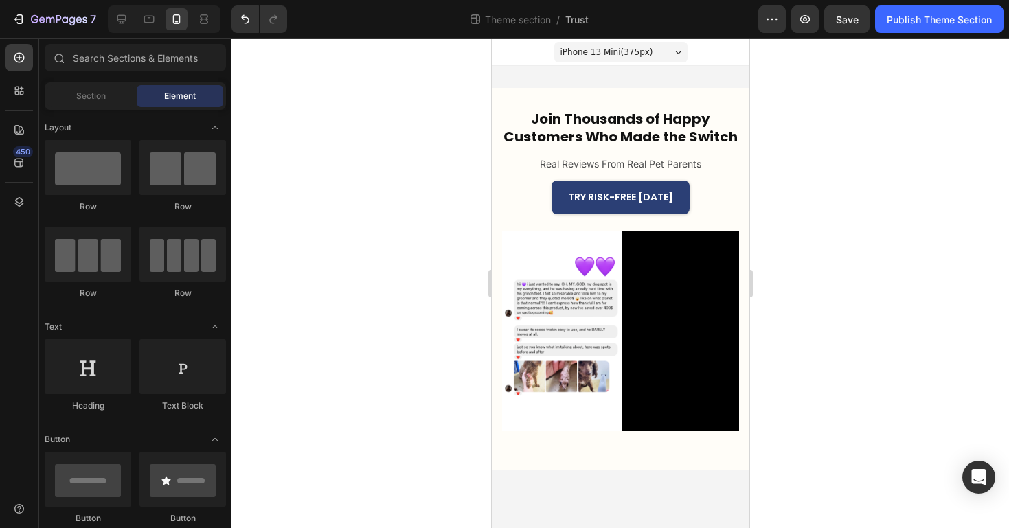
click at [381, 415] on div at bounding box center [620, 283] width 778 height 490
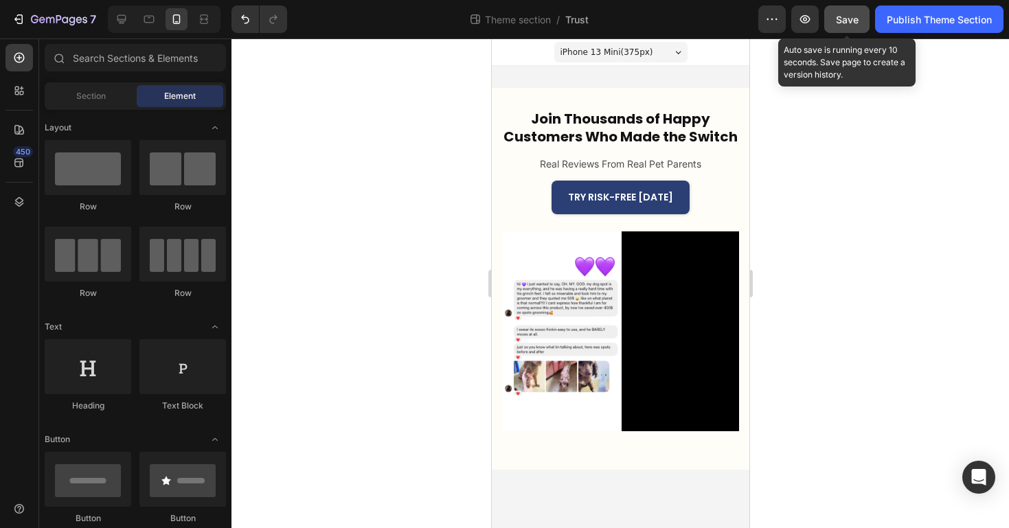
click at [868, 9] on button "Save" at bounding box center [846, 18] width 45 height 27
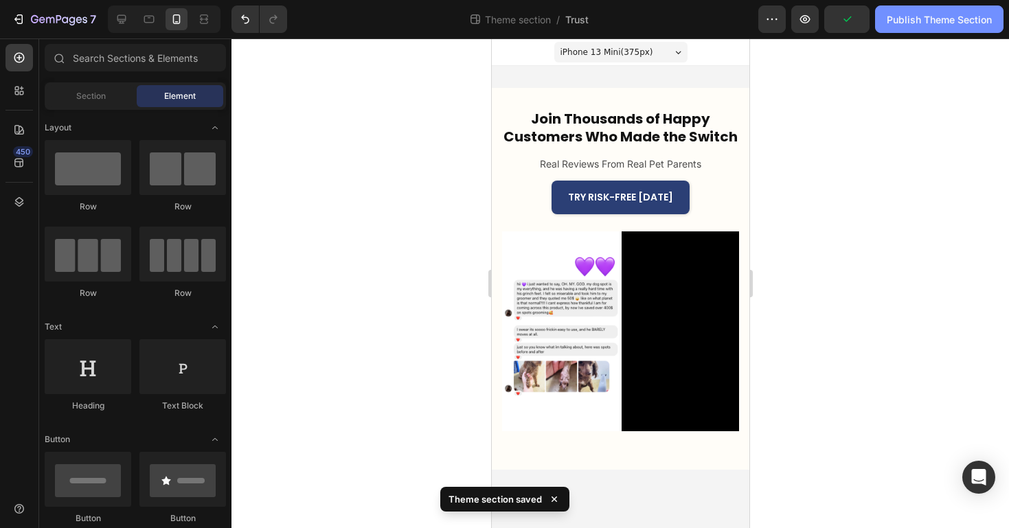
click at [907, 16] on div "Publish Theme Section" at bounding box center [939, 19] width 105 height 14
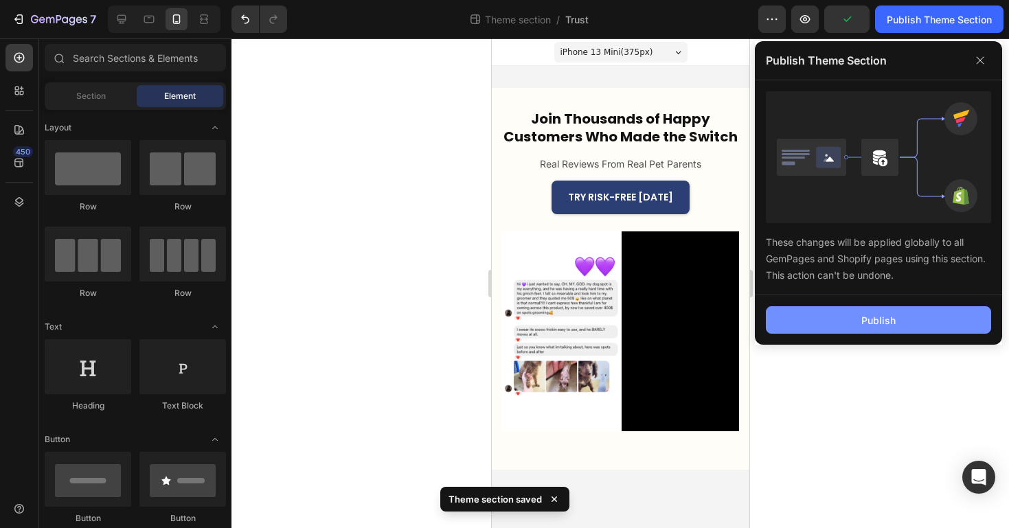
click at [811, 319] on button "Publish" at bounding box center [878, 319] width 225 height 27
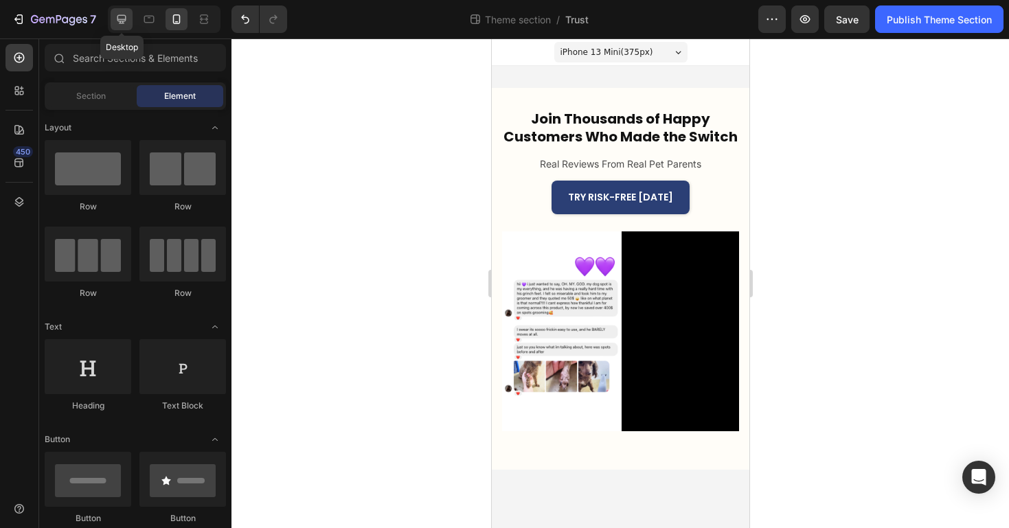
click at [120, 23] on icon at bounding box center [121, 19] width 9 height 9
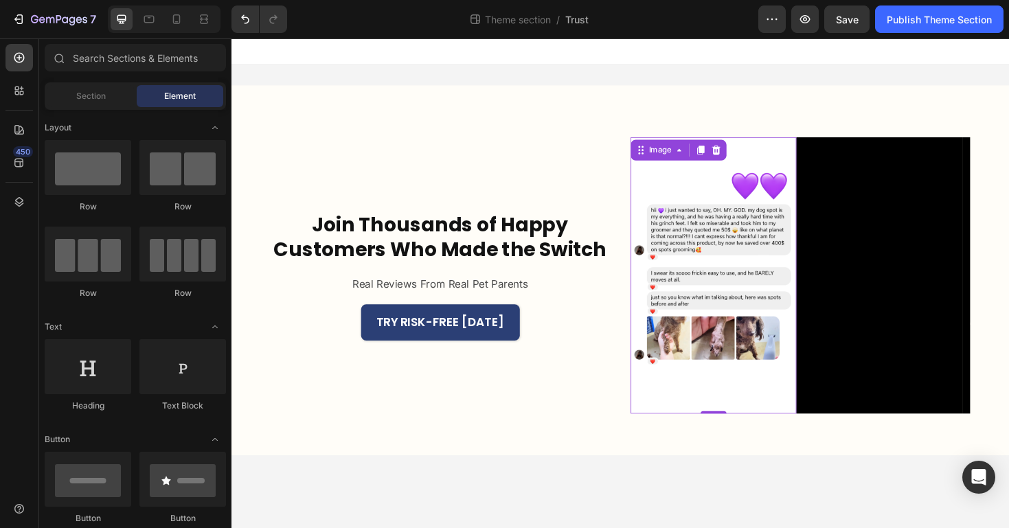
click at [746, 384] on img at bounding box center [743, 289] width 176 height 293
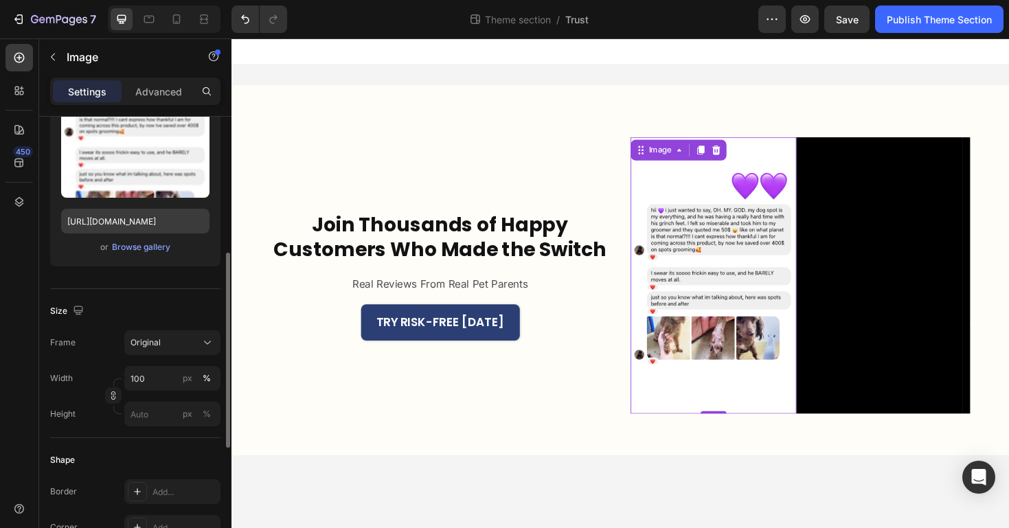
scroll to position [99, 0]
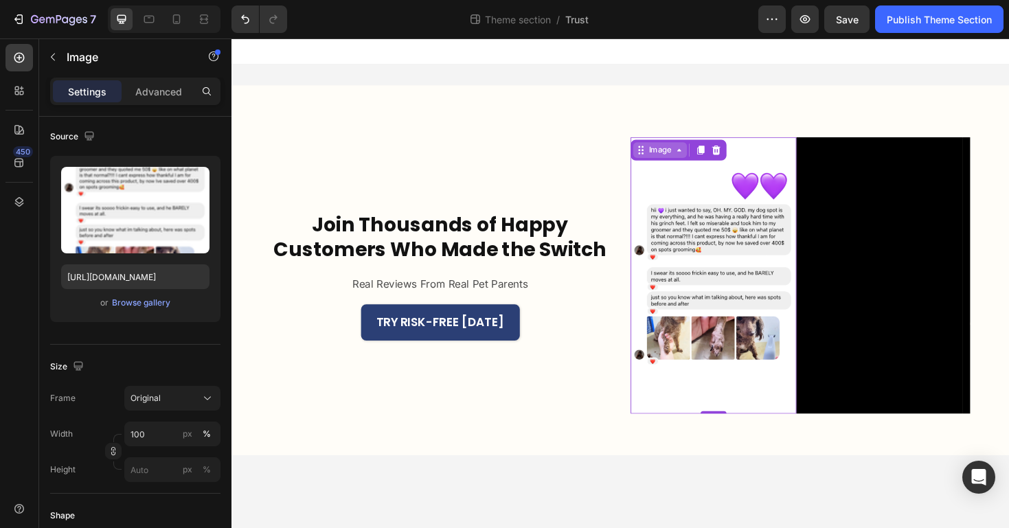
click at [690, 159] on div "Image" at bounding box center [686, 156] width 30 height 12
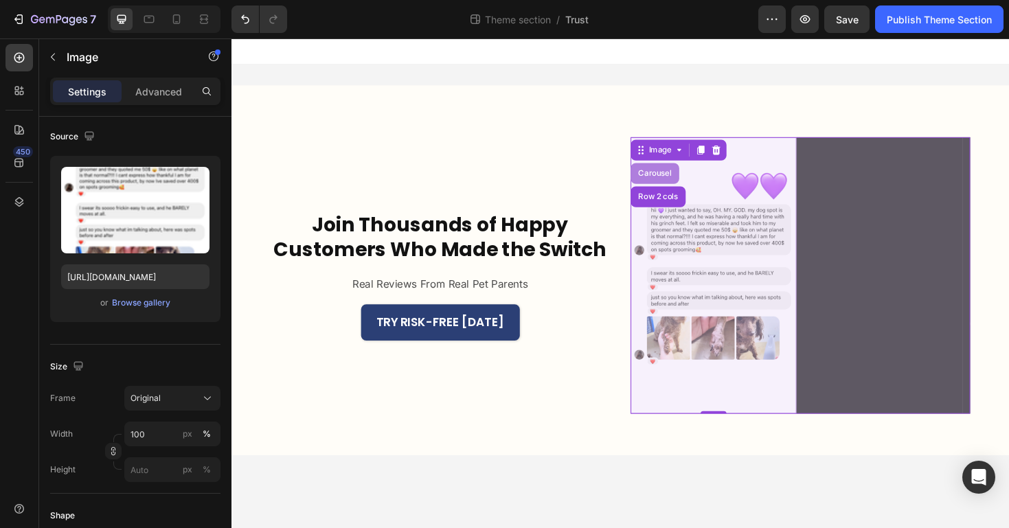
click at [683, 181] on div "Carousel" at bounding box center [680, 181] width 41 height 8
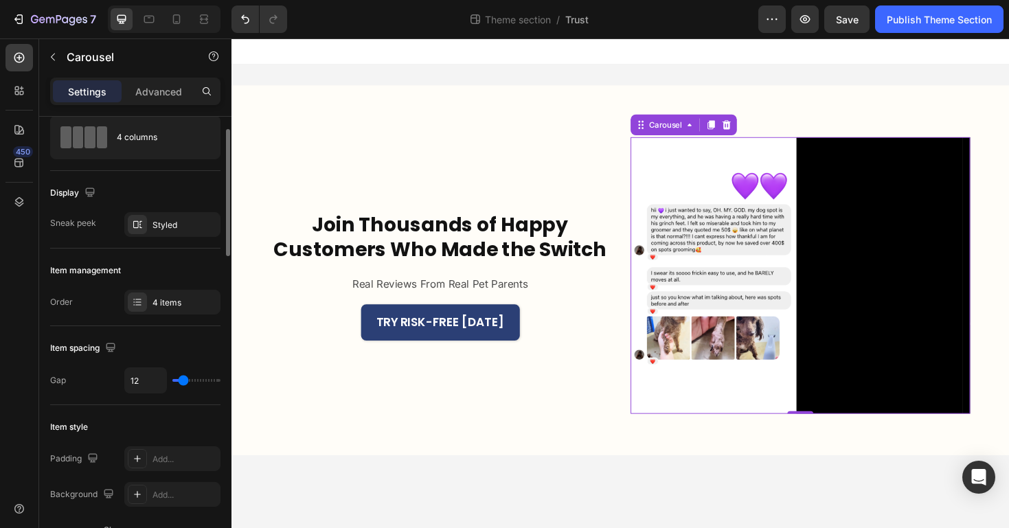
scroll to position [41, 0]
click at [174, 229] on div "Styled" at bounding box center [172, 227] width 40 height 12
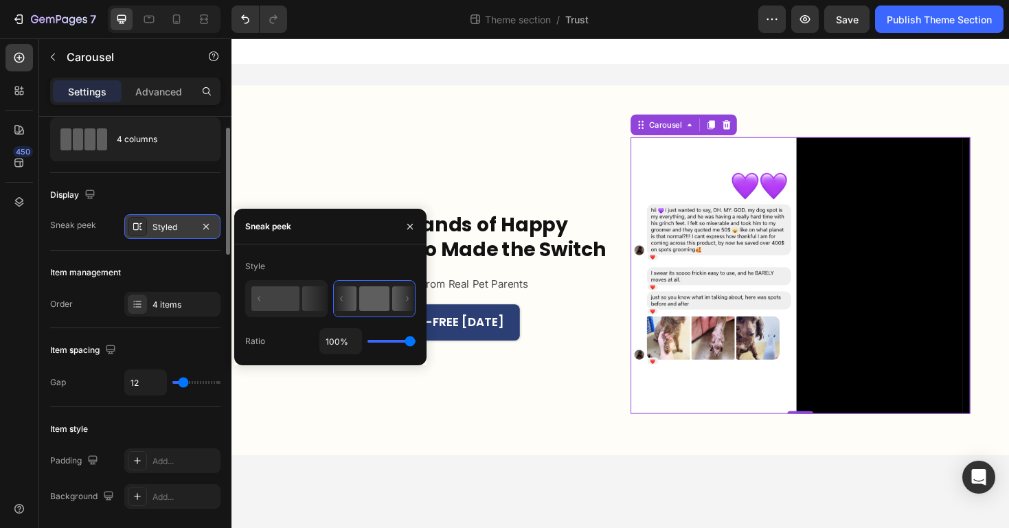
click at [174, 229] on div "Styled" at bounding box center [172, 227] width 40 height 12
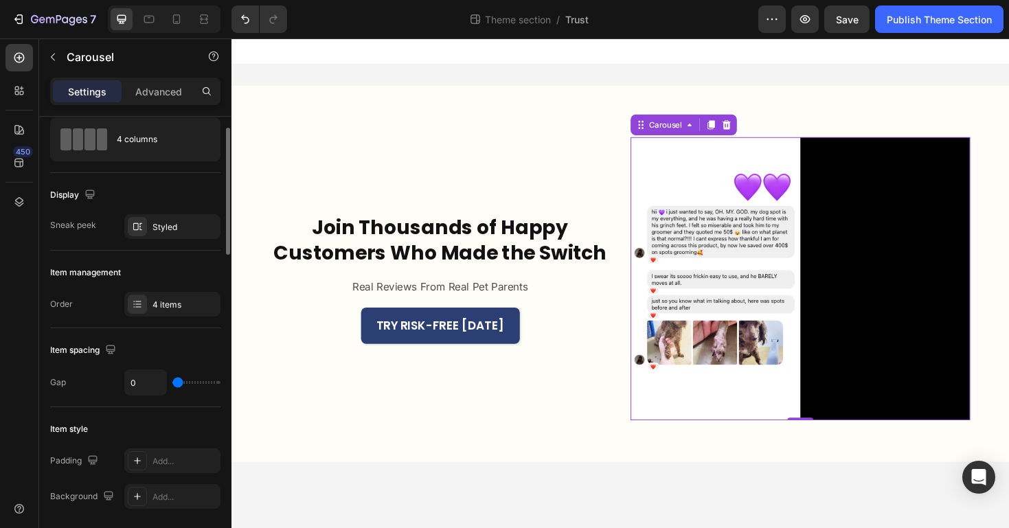
drag, startPoint x: 181, startPoint y: 382, endPoint x: 173, endPoint y: 381, distance: 7.7
click at [173, 381] on input "range" at bounding box center [196, 382] width 48 height 3
click at [834, 442] on div at bounding box center [834, 441] width 27 height 4
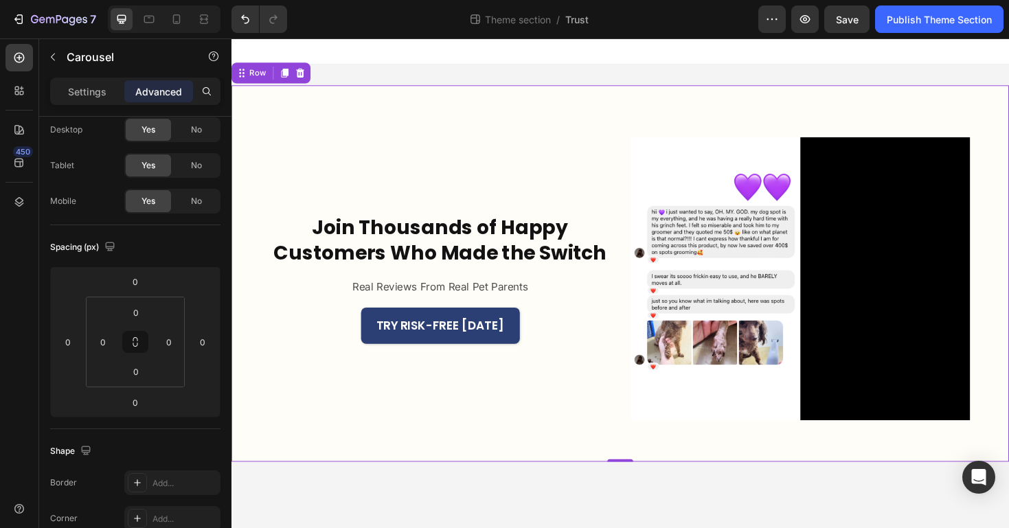
click at [835, 468] on div "Join Thousands of Happy Customers Who Made the Switch Heading Real Reviews From…" at bounding box center [643, 287] width 824 height 399
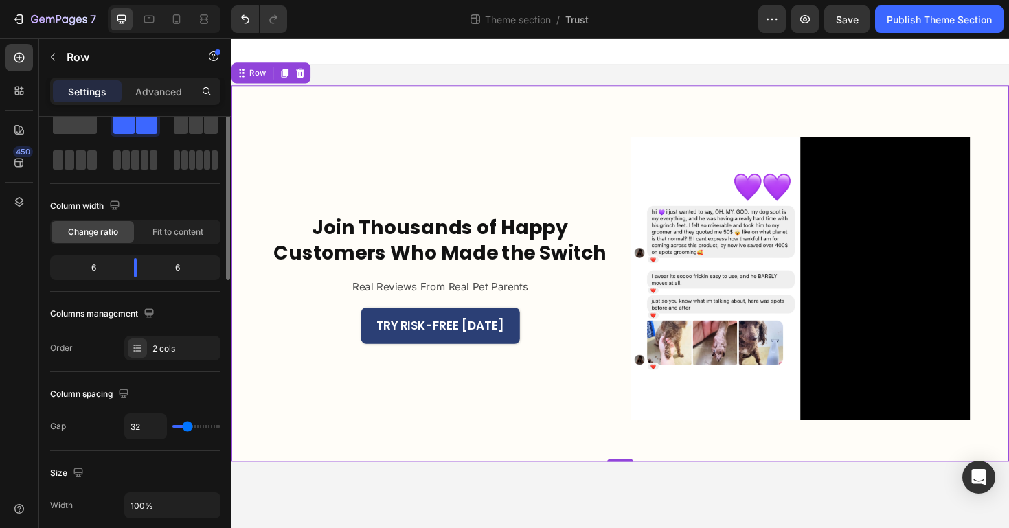
scroll to position [0, 0]
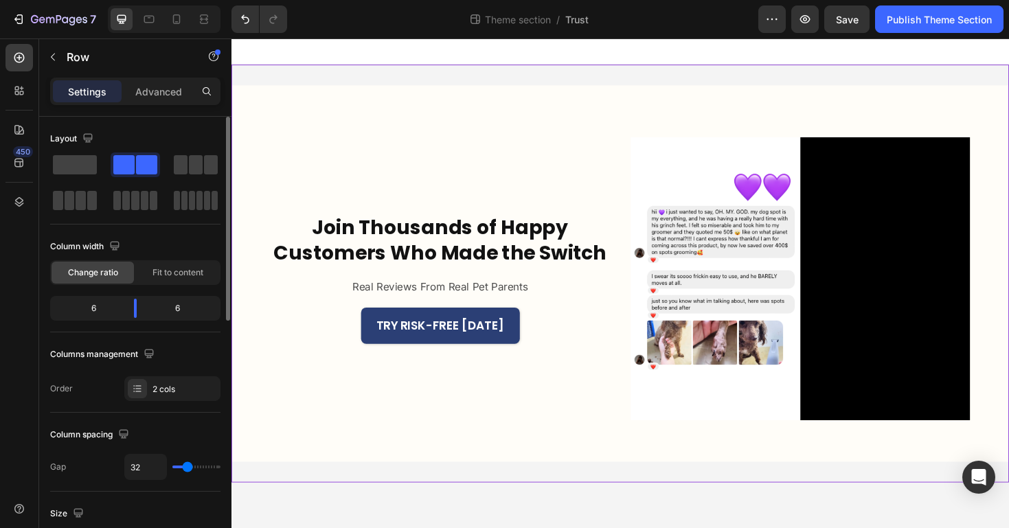
click at [760, 491] on div "Join Thousands of Happy Customers Who Made the Switch Heading Real Reviews From…" at bounding box center [643, 287] width 824 height 443
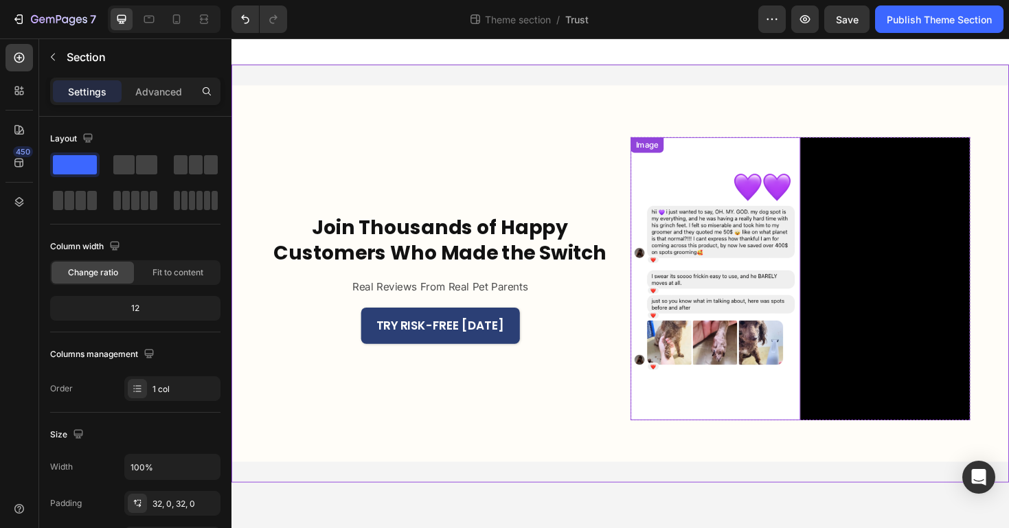
click at [822, 225] on img at bounding box center [745, 293] width 180 height 300
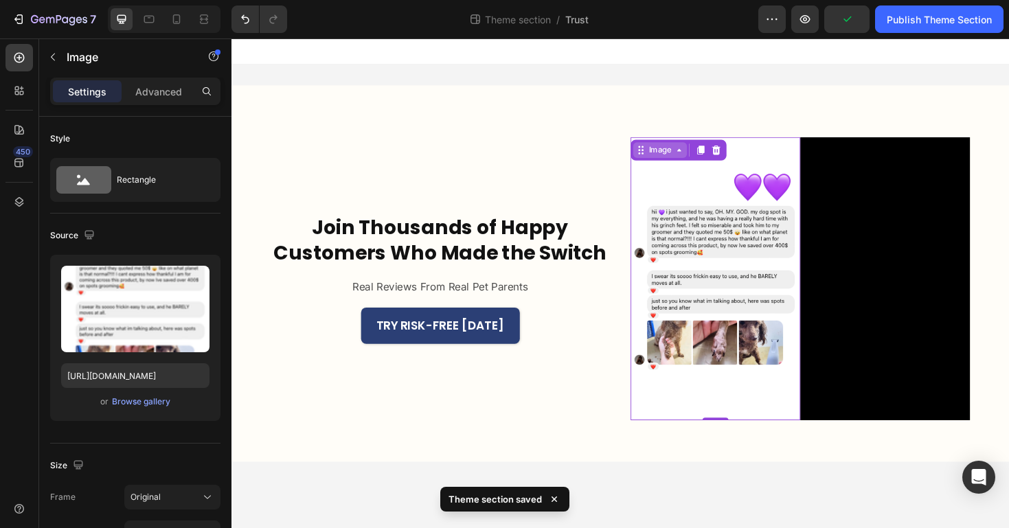
click at [666, 159] on icon at bounding box center [665, 156] width 11 height 11
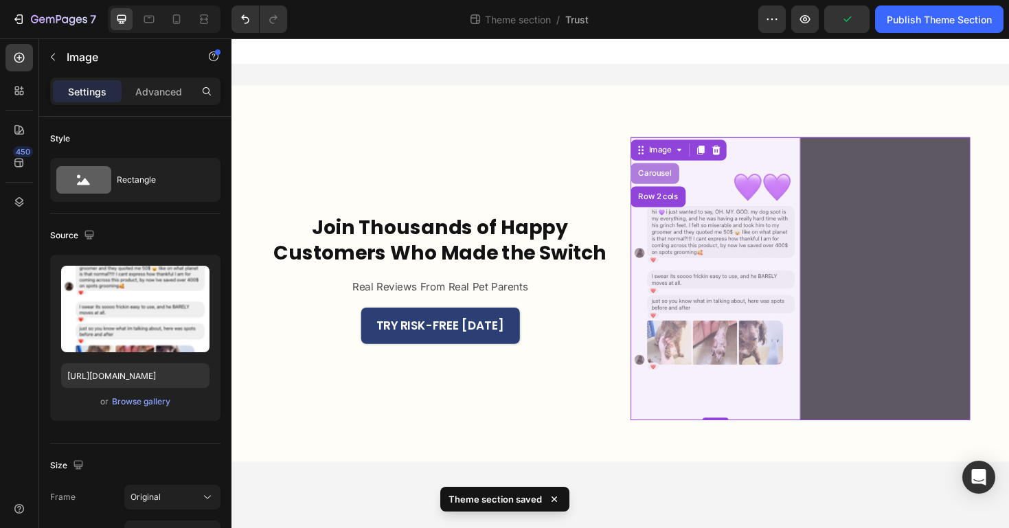
click at [673, 186] on div "Carousel" at bounding box center [681, 181] width 52 height 22
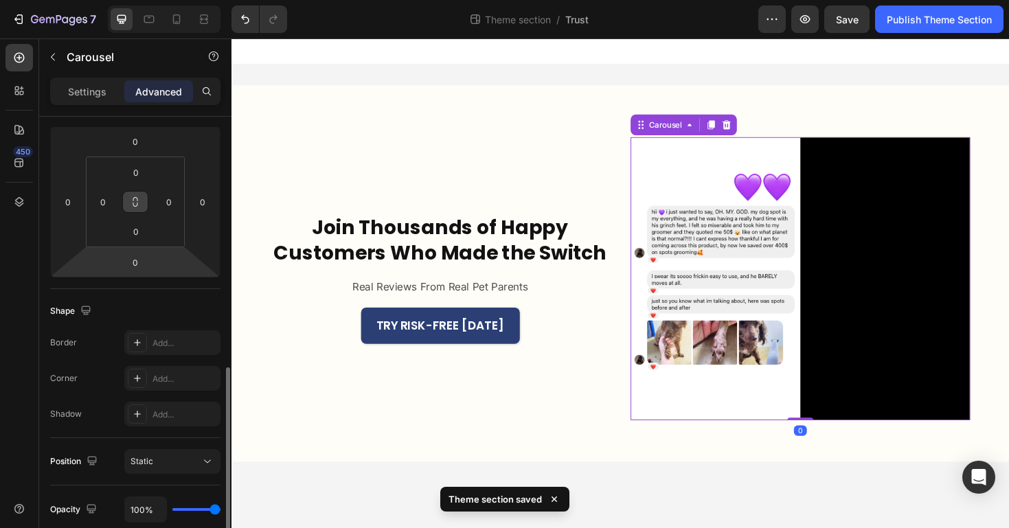
scroll to position [389, 0]
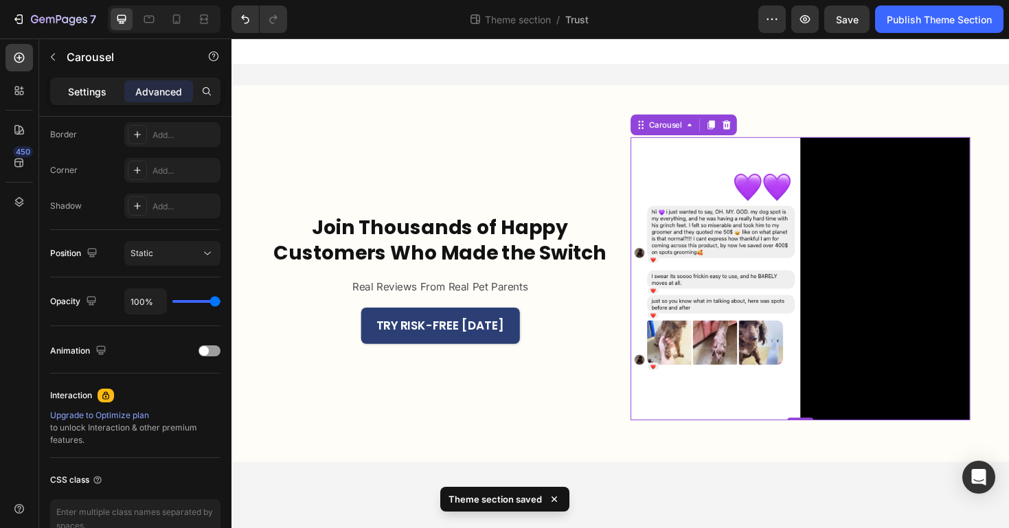
click at [100, 89] on p "Settings" at bounding box center [87, 91] width 38 height 14
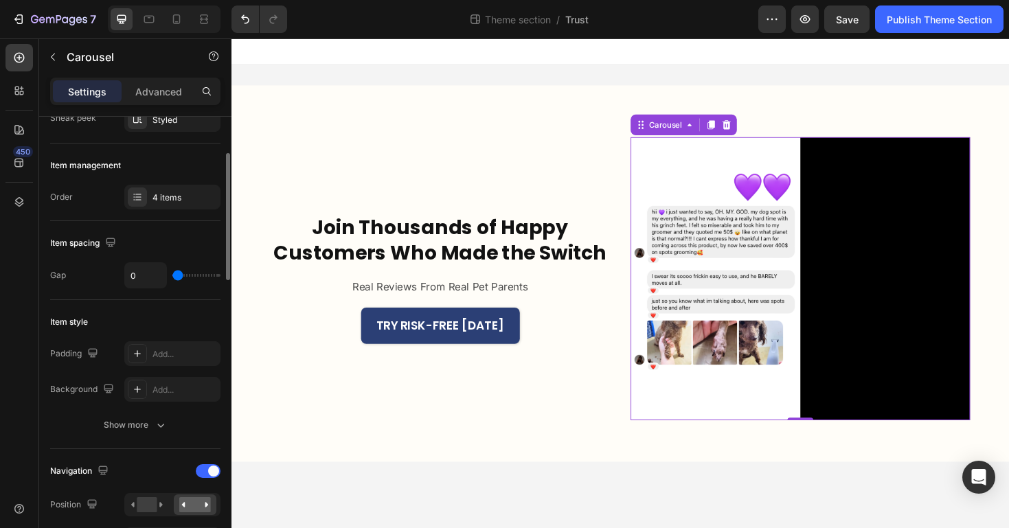
scroll to position [144, 0]
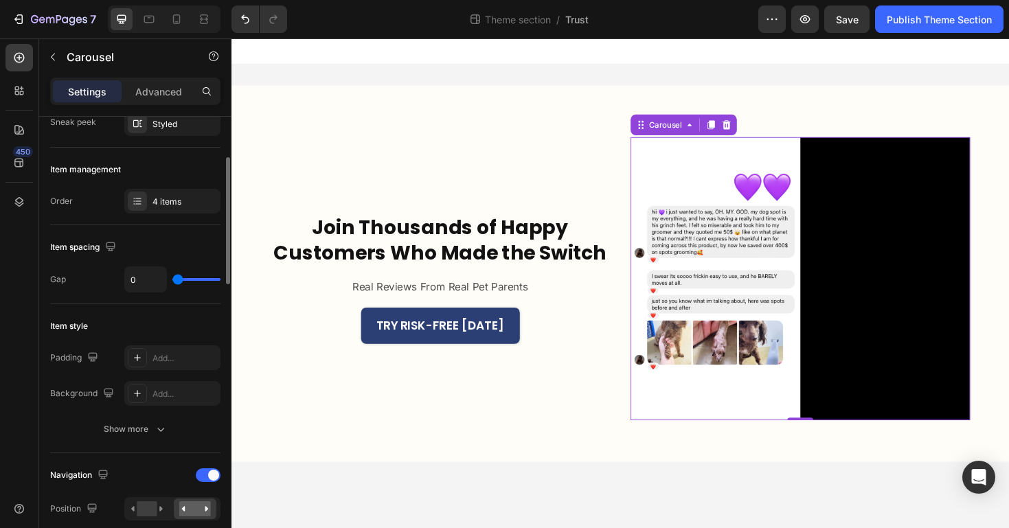
drag, startPoint x: 182, startPoint y: 278, endPoint x: 66, endPoint y: 308, distance: 120.1
click at [172, 281] on input "range" at bounding box center [196, 279] width 48 height 3
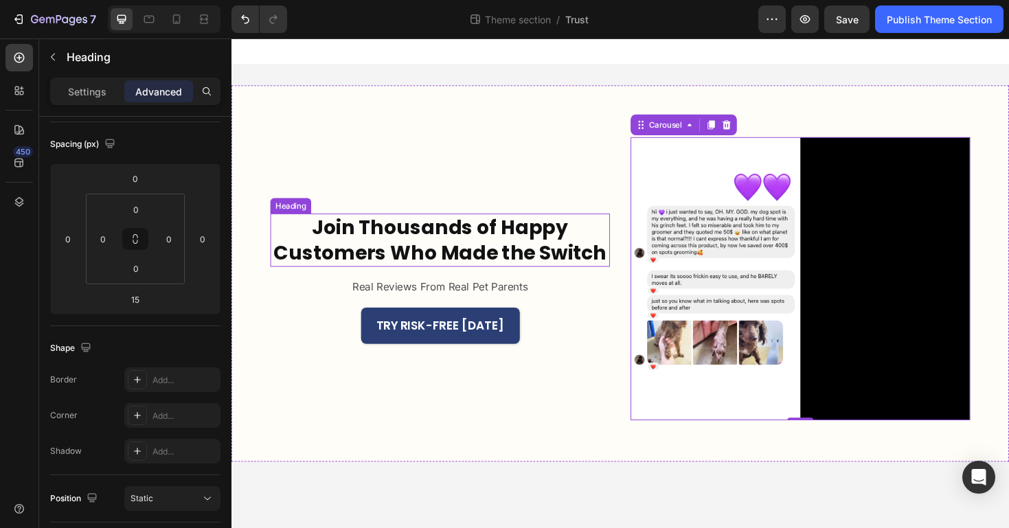
click at [455, 269] on h2 "Join Thousands of Happy Customers Who Made the Switch" at bounding box center [453, 252] width 360 height 56
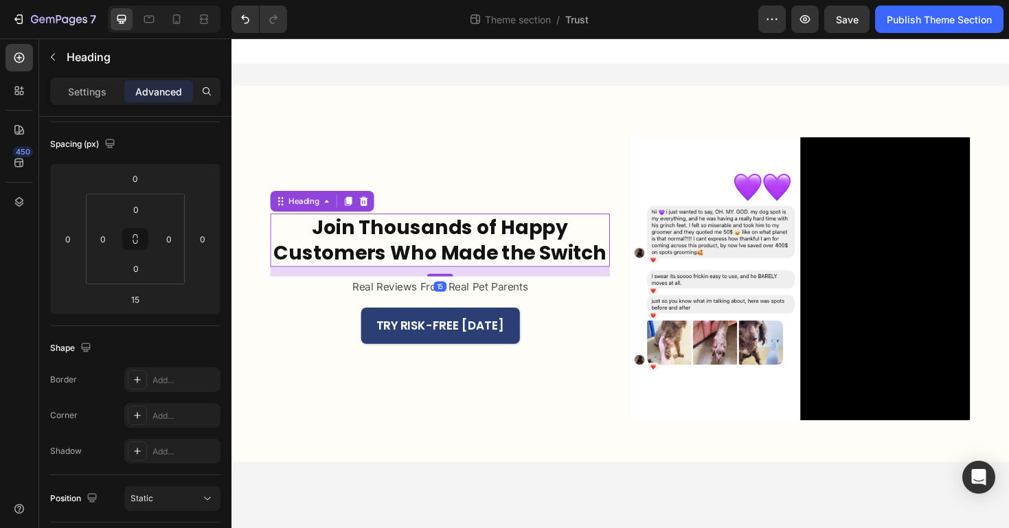
scroll to position [0, 0]
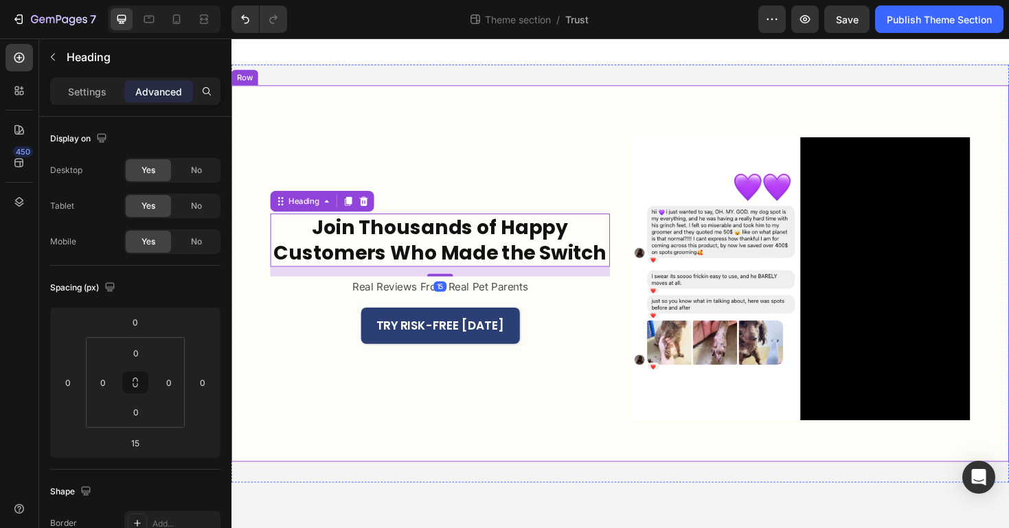
click at [639, 288] on div "Join Thousands of Happy Customers Who Made the Switch Heading 15 Real Reviews F…" at bounding box center [643, 287] width 824 height 399
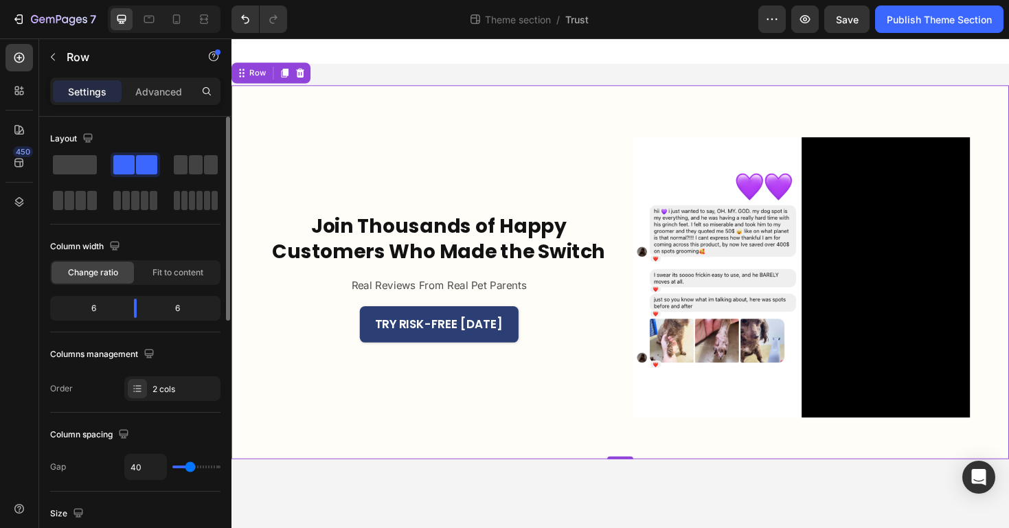
click at [190, 468] on input "range" at bounding box center [196, 467] width 48 height 3
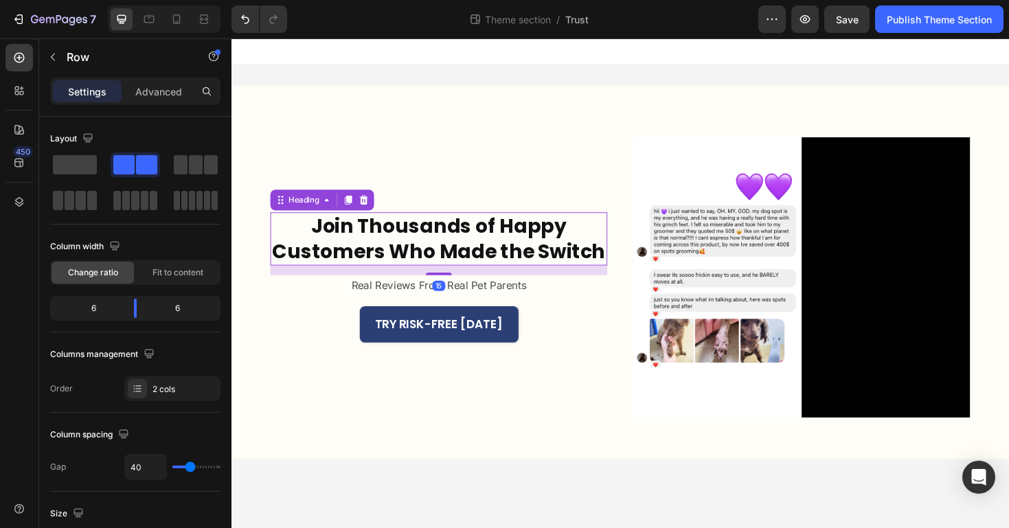
click at [401, 245] on h2 "Join Thousands of Happy Customers Who Made the Switch" at bounding box center [451, 251] width 357 height 56
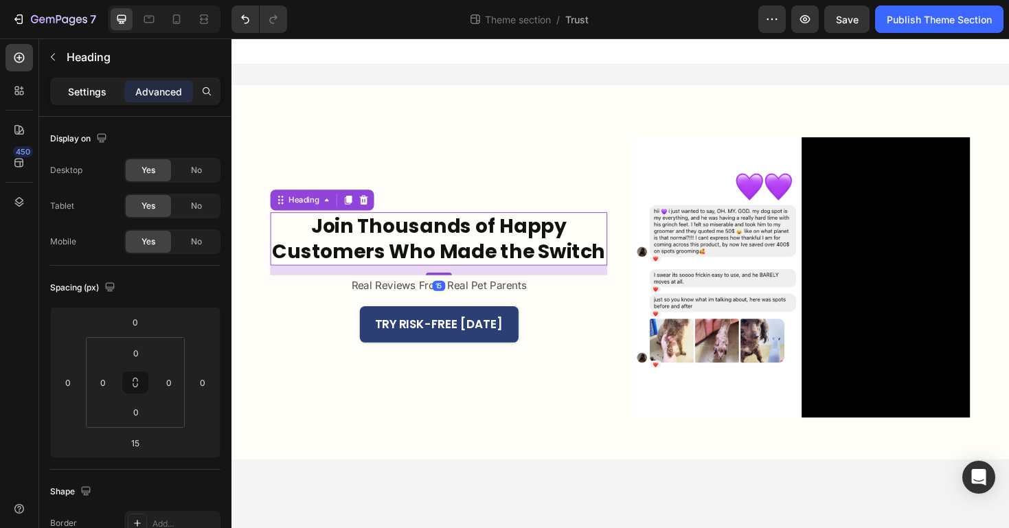
click at [93, 90] on p "Settings" at bounding box center [87, 91] width 38 height 14
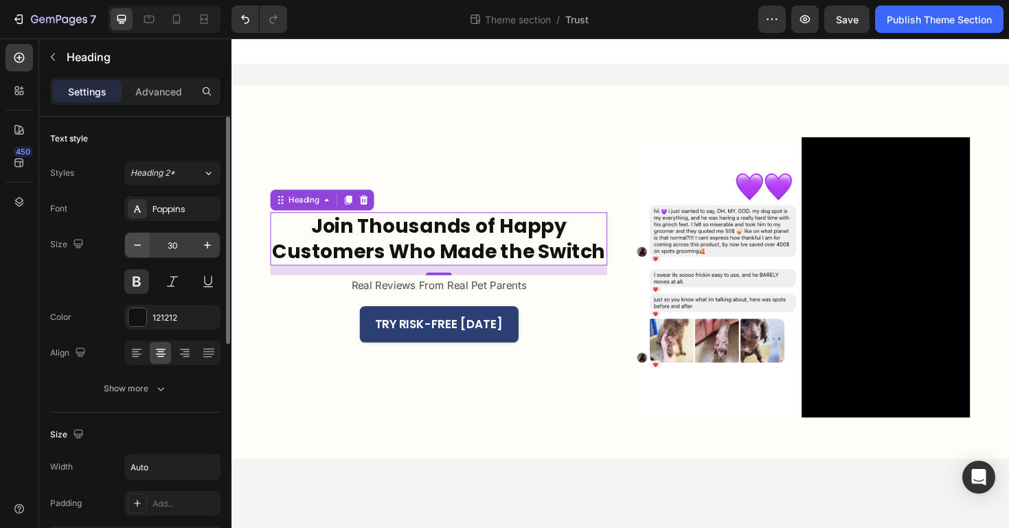
click at [139, 238] on icon "button" at bounding box center [138, 245] width 14 height 14
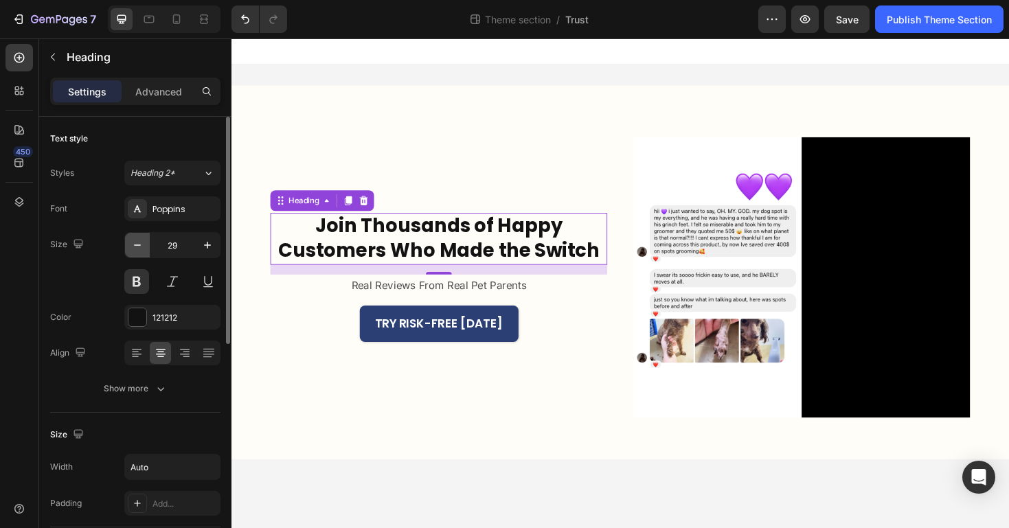
click at [139, 238] on icon "button" at bounding box center [138, 245] width 14 height 14
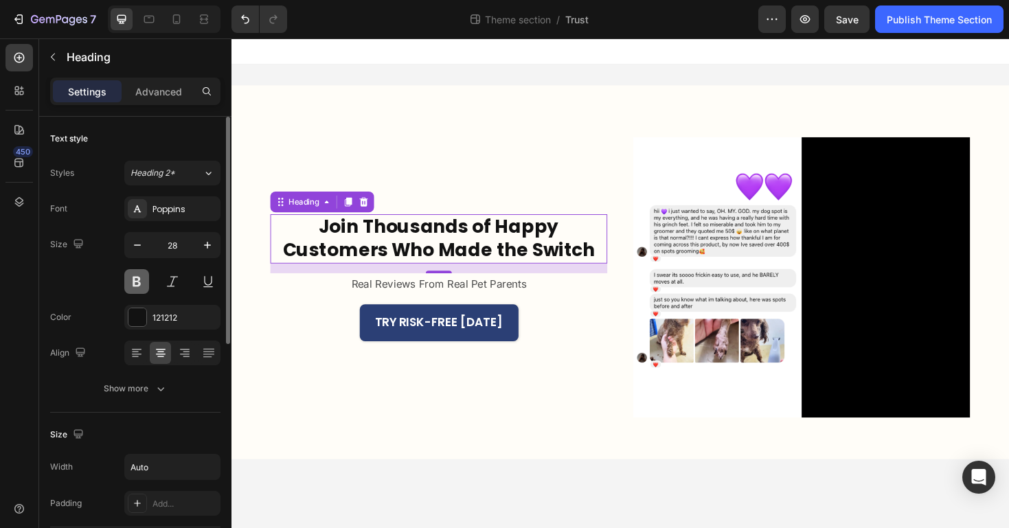
click at [137, 279] on button at bounding box center [136, 281] width 25 height 25
click at [422, 268] on h2 "Join Thousands of Happy Customers Who Made the Switch" at bounding box center [451, 251] width 357 height 53
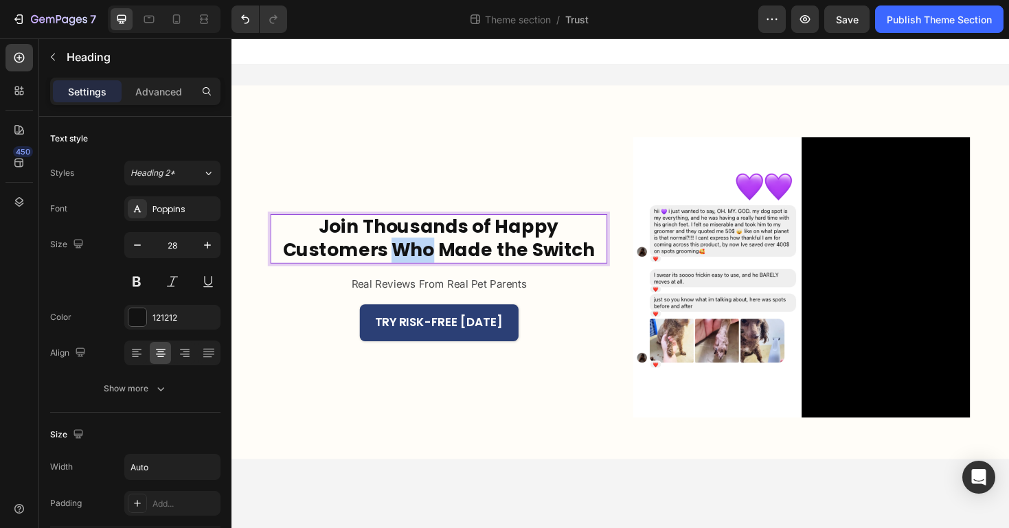
click at [422, 268] on p "Join Thousands of Happy Customers Who Made the Switch" at bounding box center [451, 251] width 354 height 50
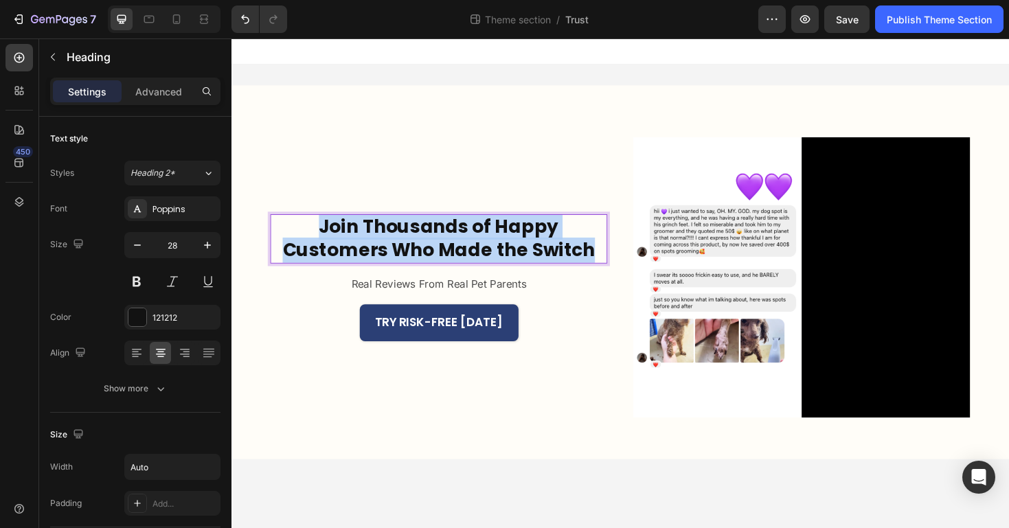
click at [422, 268] on p "Join Thousands of Happy Customers Who Made the Switch" at bounding box center [451, 251] width 354 height 50
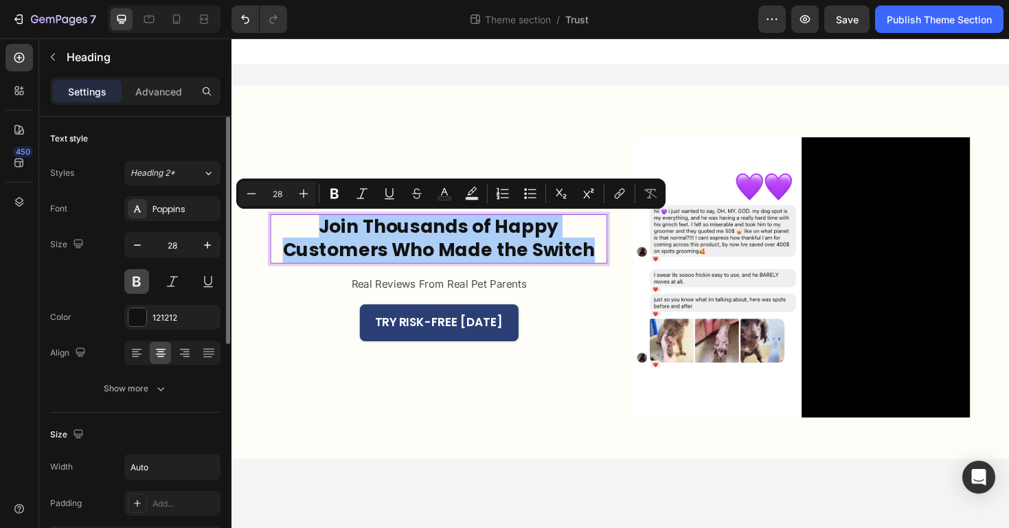
click at [131, 284] on button at bounding box center [136, 281] width 25 height 25
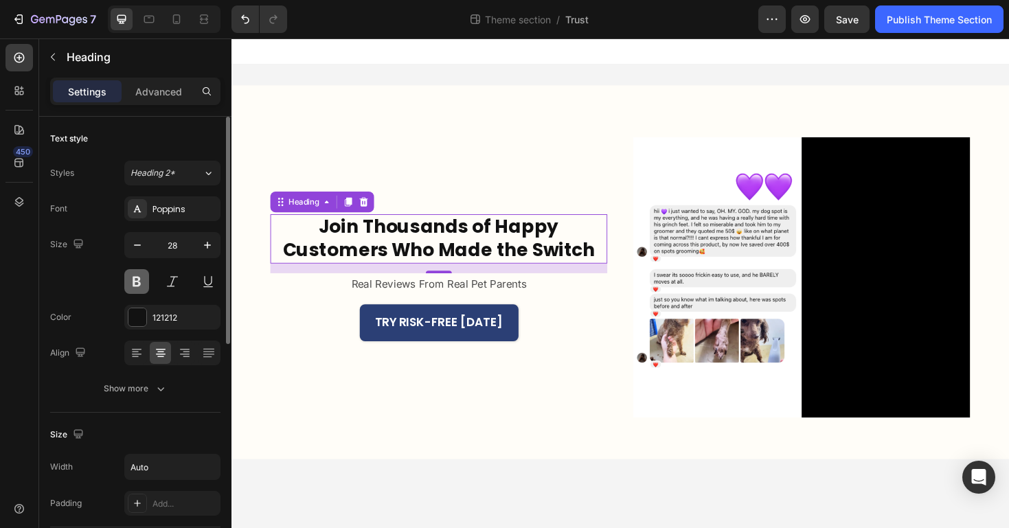
click at [131, 284] on button at bounding box center [136, 281] width 25 height 25
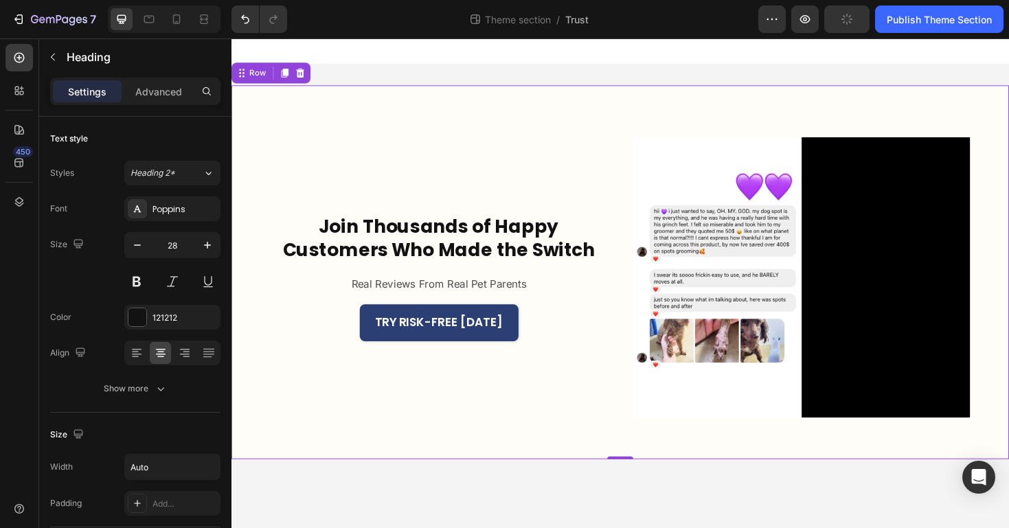
click at [337, 359] on div "Join Thousands of Happy Customers Who Made the Switch Heading Real Reviews From…" at bounding box center [451, 291] width 357 height 297
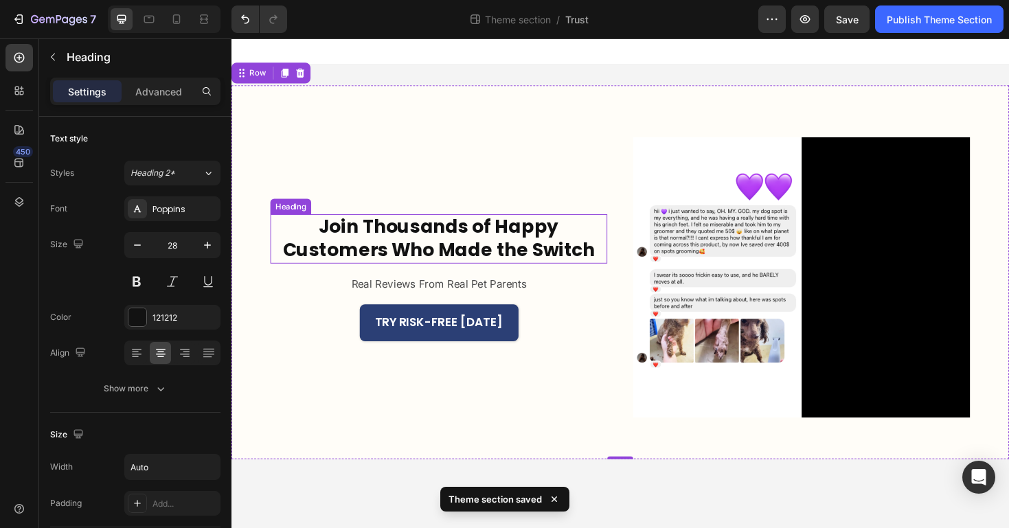
click at [370, 238] on p "Join Thousands of Happy Customers Who Made the Switch" at bounding box center [451, 251] width 354 height 50
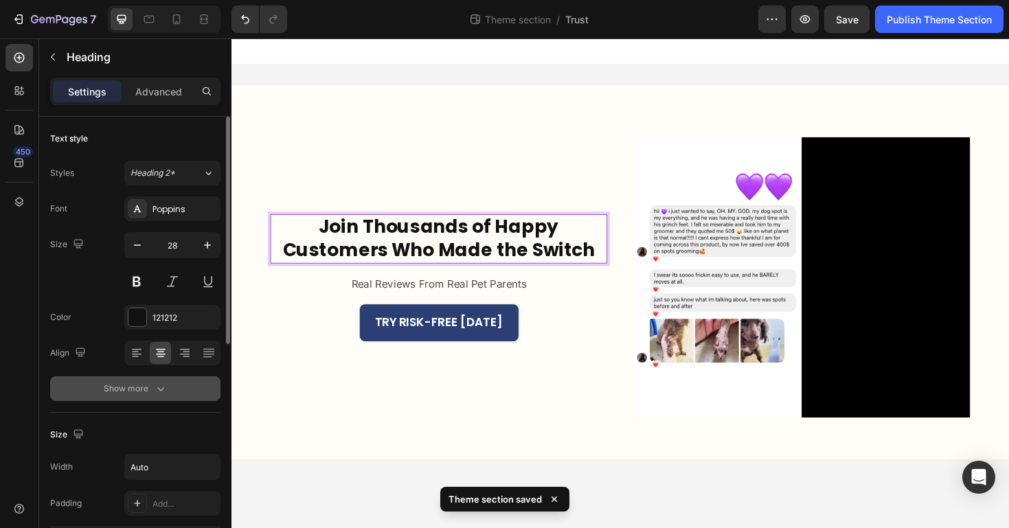
click at [144, 385] on div "Show more" at bounding box center [136, 389] width 64 height 14
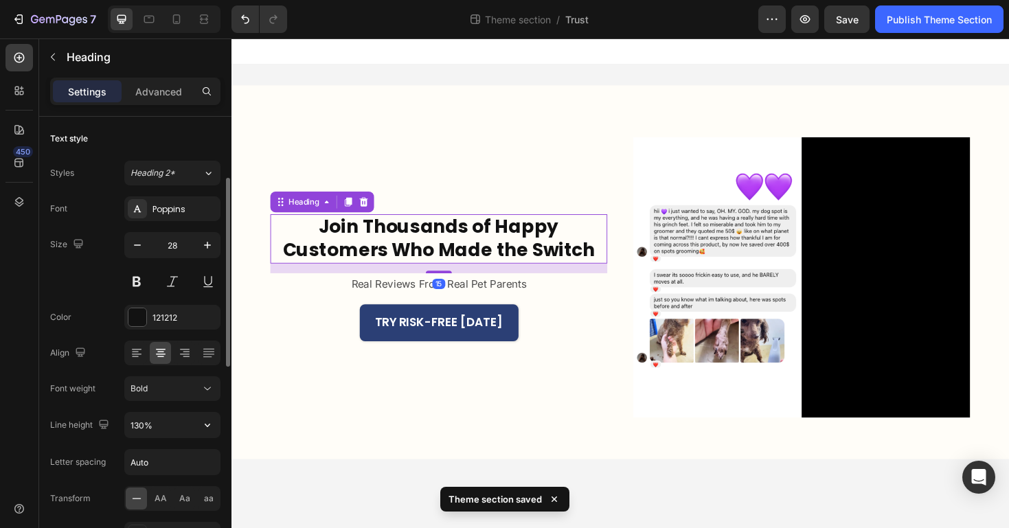
scroll to position [54, 0]
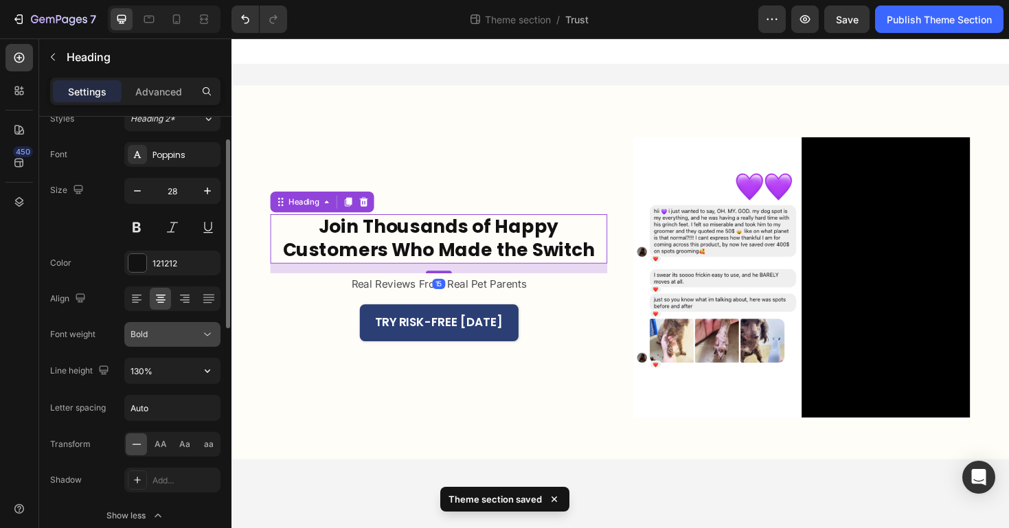
click at [157, 341] on button "Bold" at bounding box center [172, 334] width 96 height 25
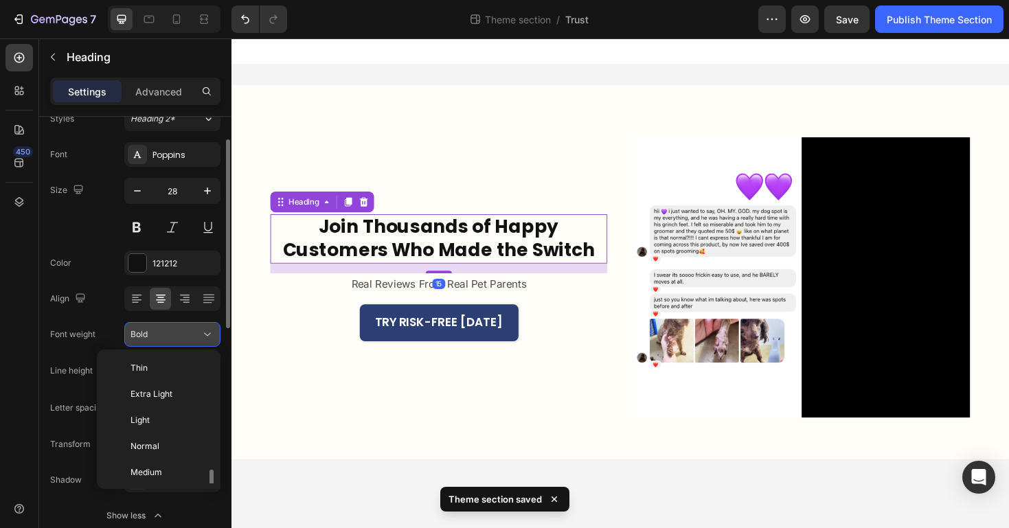
scroll to position [74, 0]
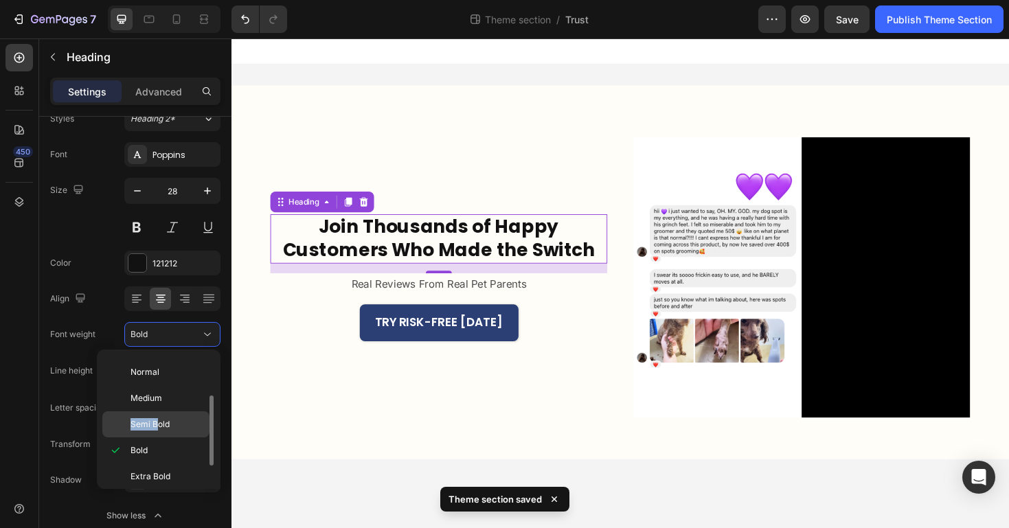
click at [159, 418] on span "Semi Bold" at bounding box center [150, 424] width 39 height 12
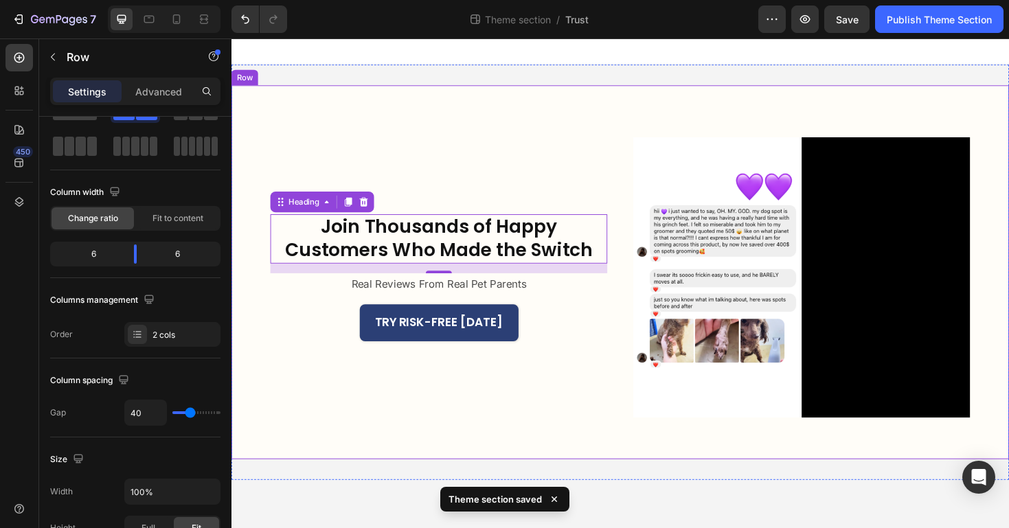
click at [284, 463] on div "Join Thousands of Happy Customers Who Made the Switch Heading 15 Real Reviews F…" at bounding box center [643, 286] width 824 height 396
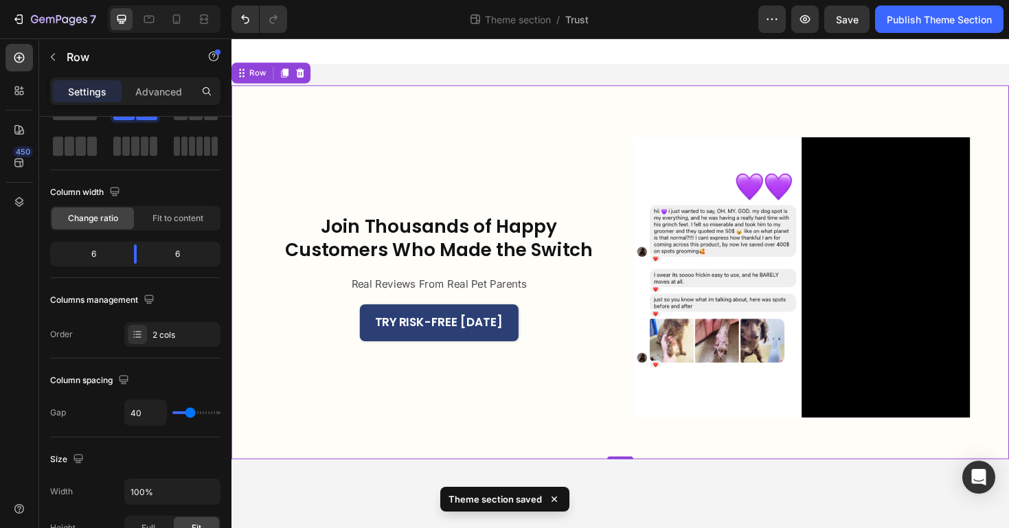
scroll to position [0, 0]
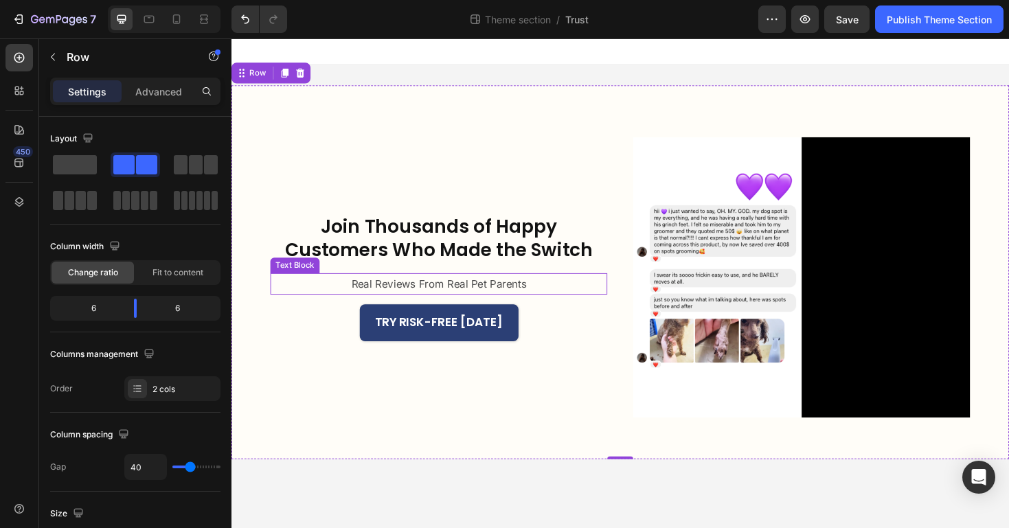
click at [383, 295] on p "Real Reviews From Real Pet Parents" at bounding box center [451, 298] width 185 height 20
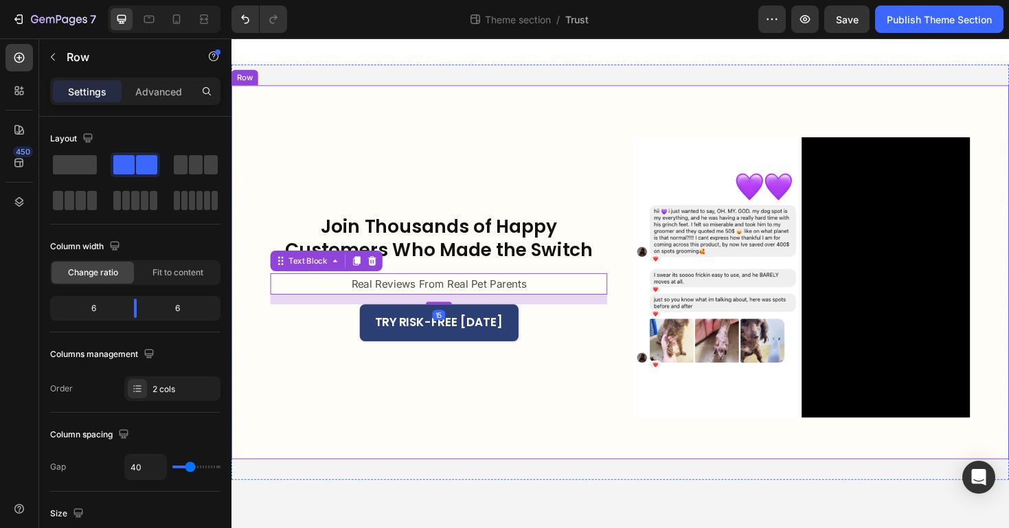
click at [369, 380] on div "Join Thousands of Happy Customers Who Made the Switch Heading Real Reviews From…" at bounding box center [451, 291] width 357 height 297
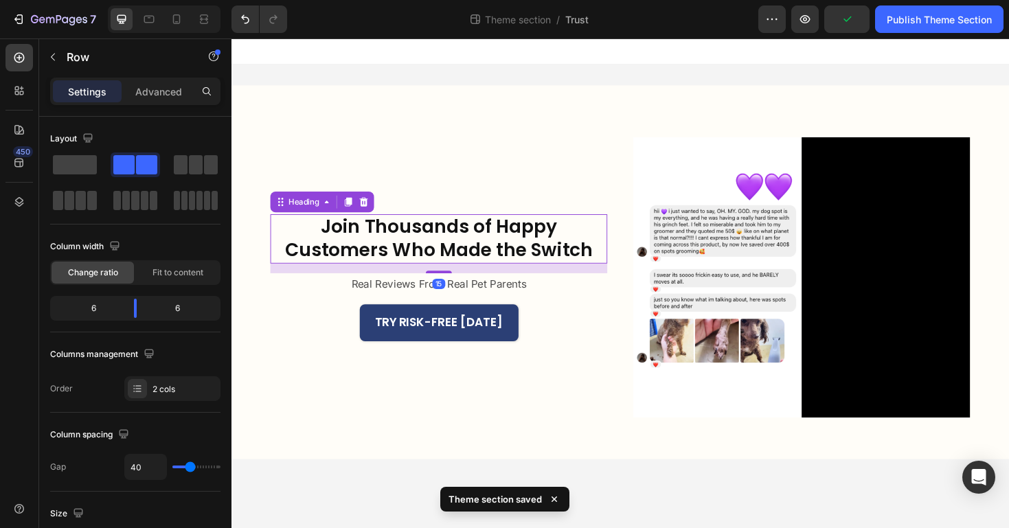
click at [429, 264] on p "Join Thousands of Happy Customers Who Made the Switch" at bounding box center [451, 251] width 354 height 50
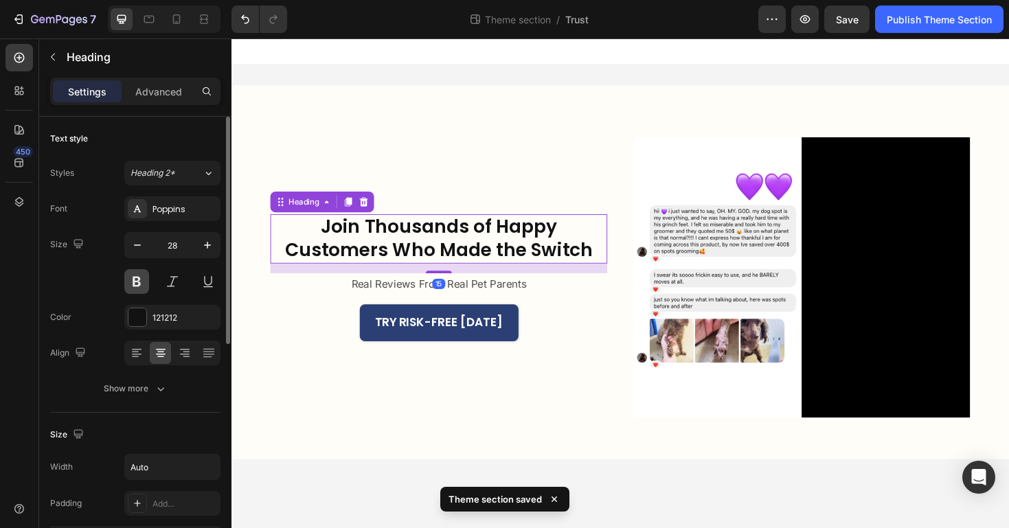
click at [132, 278] on button at bounding box center [136, 281] width 25 height 25
click at [137, 282] on button at bounding box center [136, 281] width 25 height 25
click at [134, 396] on button "Show more" at bounding box center [135, 388] width 170 height 25
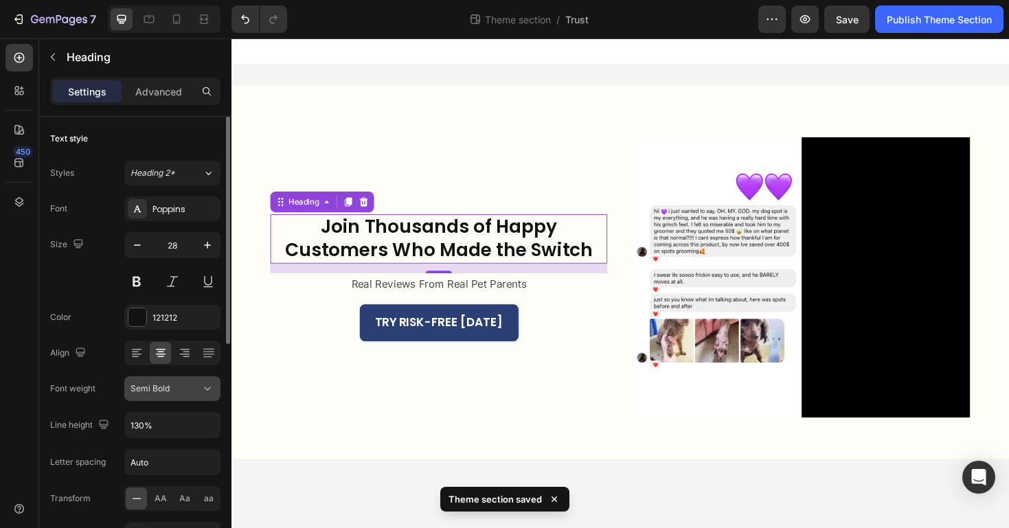
click at [161, 392] on span "Semi Bold" at bounding box center [150, 388] width 39 height 10
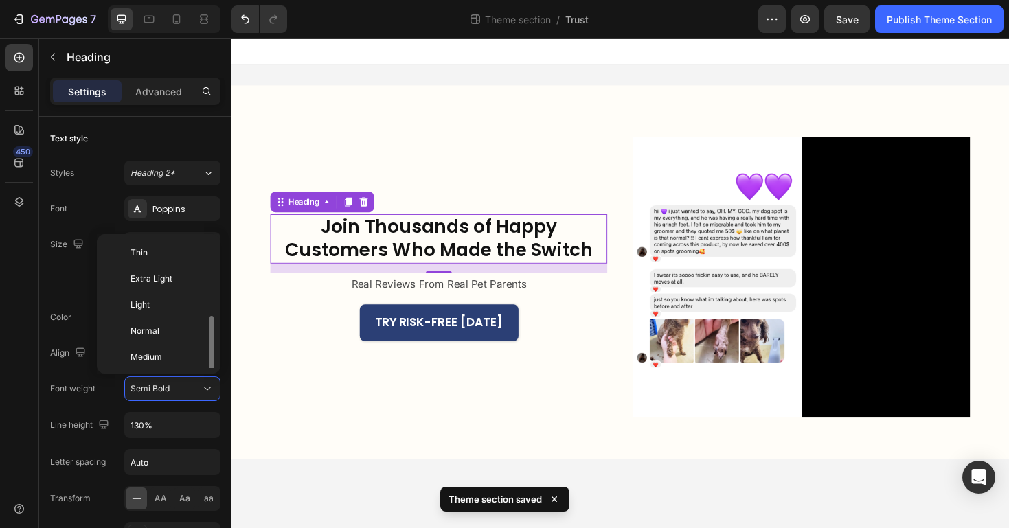
scroll to position [49, 0]
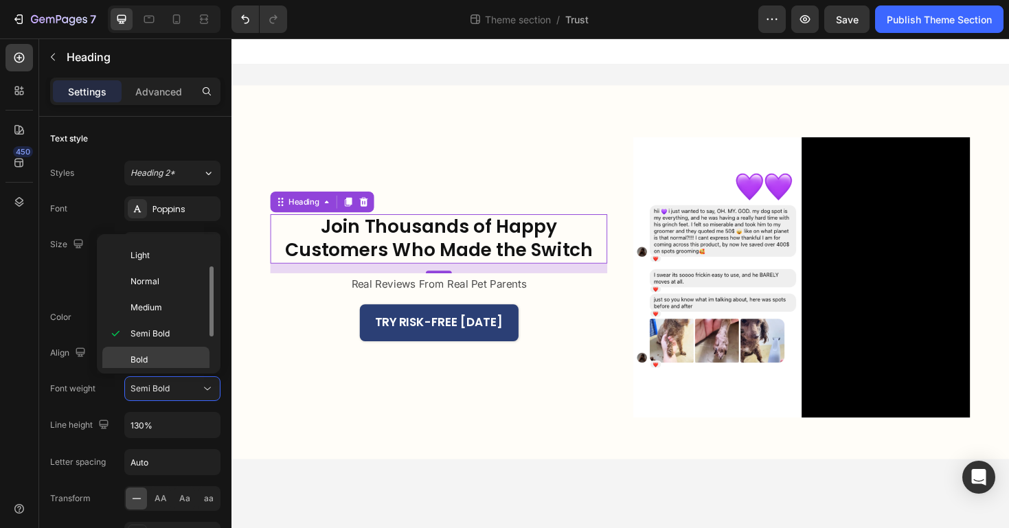
click at [172, 373] on div "Bold" at bounding box center [155, 386] width 107 height 26
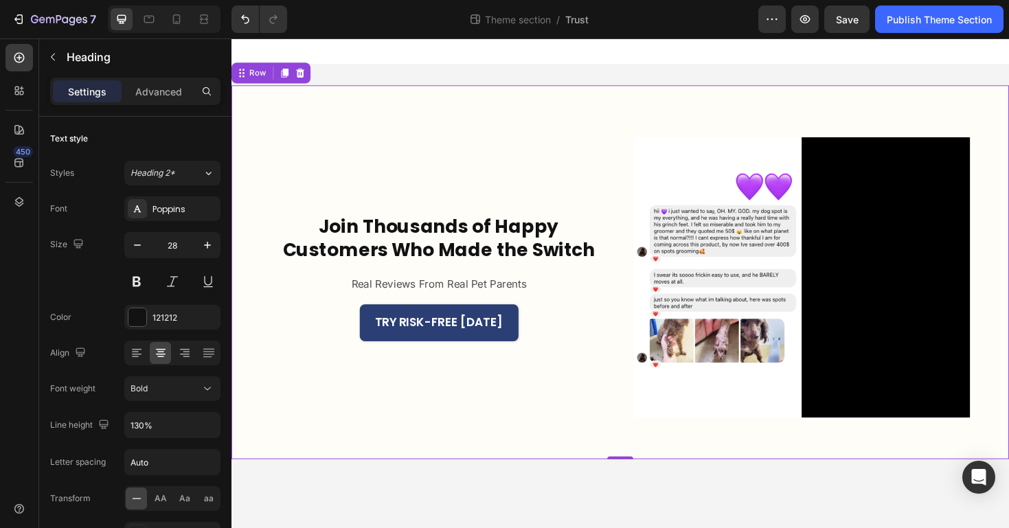
click at [360, 427] on div "Join Thousands of Happy Customers Who Made the Switch Heading Real Reviews From…" at bounding box center [451, 291] width 357 height 297
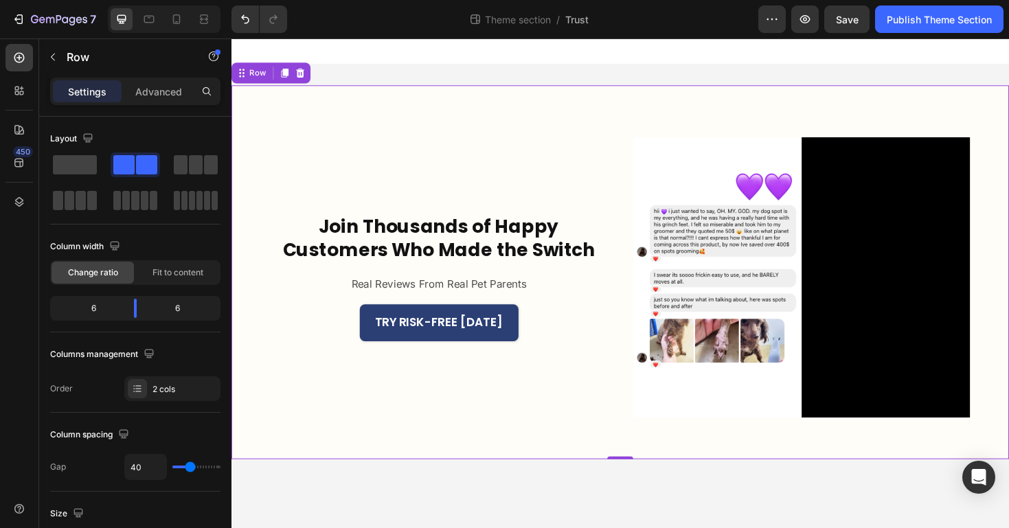
click at [373, 460] on div "Join Thousands of Happy Customers Who Made the Switch Heading Real Reviews From…" at bounding box center [643, 286] width 824 height 396
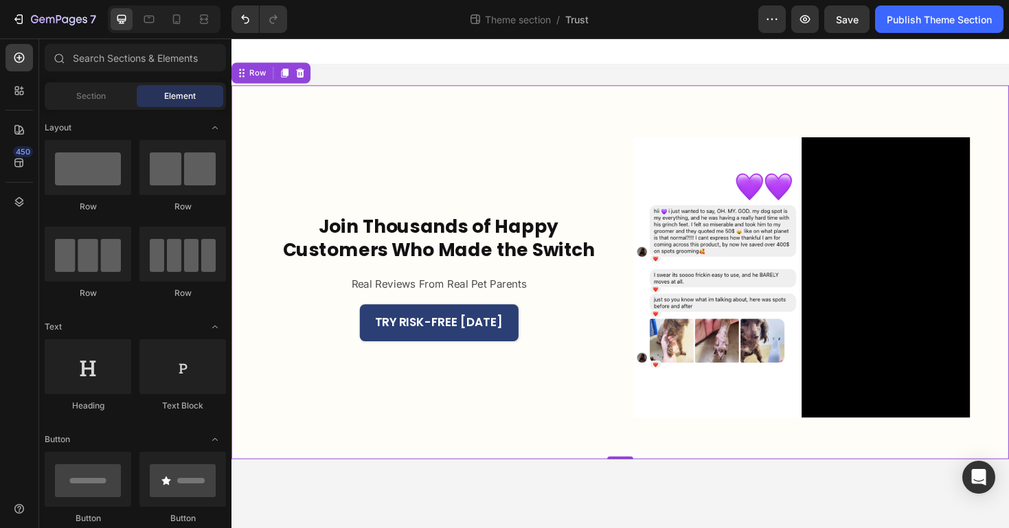
click at [396, 507] on body "Join Thousands of Happy Customers Who Made the Switch Heading Real Reviews From…" at bounding box center [643, 297] width 824 height 519
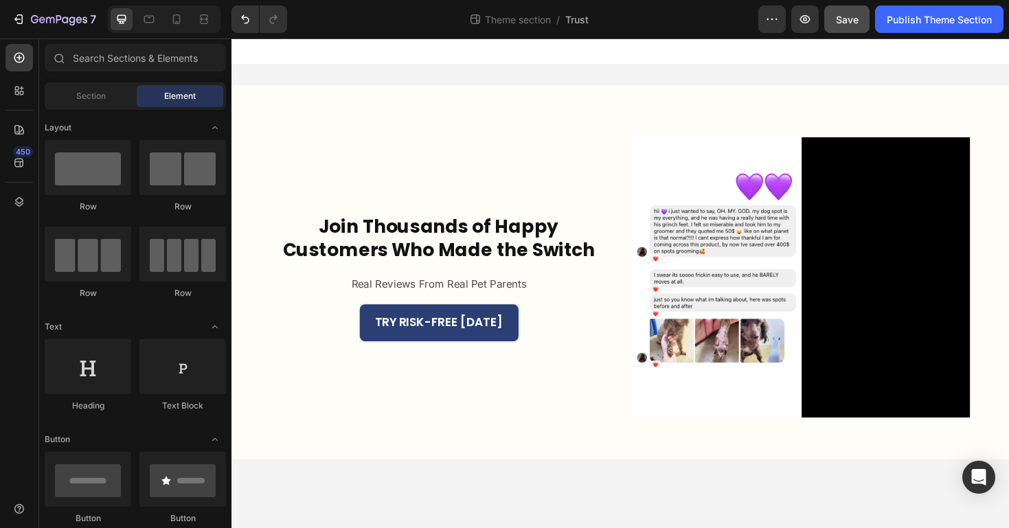
click at [843, 11] on button "Save" at bounding box center [846, 18] width 45 height 27
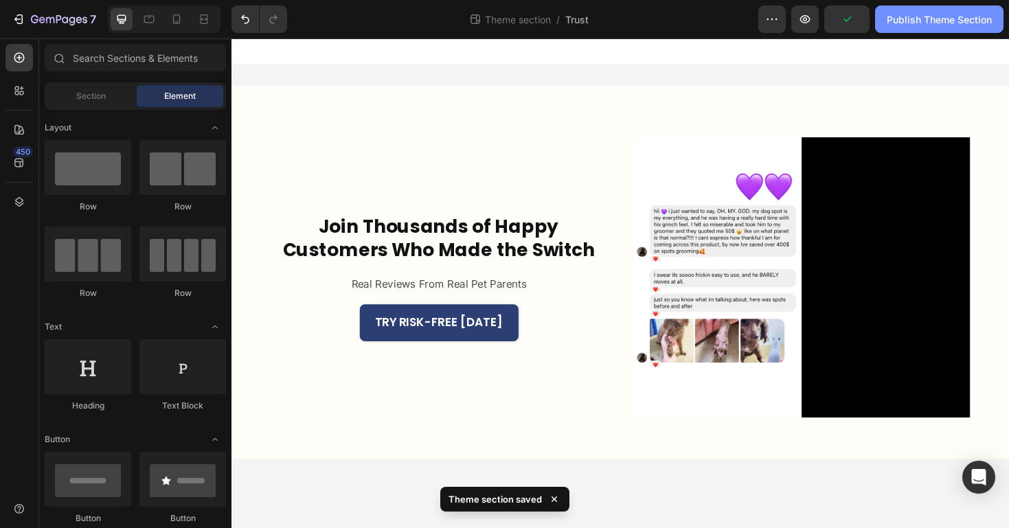
click at [896, 13] on div "Publish Theme Section" at bounding box center [939, 19] width 105 height 14
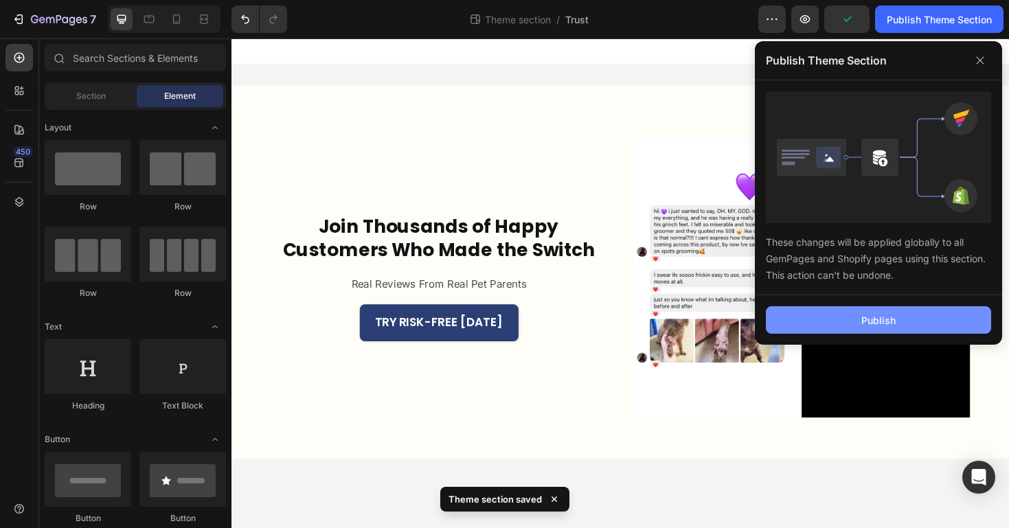
click at [838, 324] on button "Publish" at bounding box center [878, 319] width 225 height 27
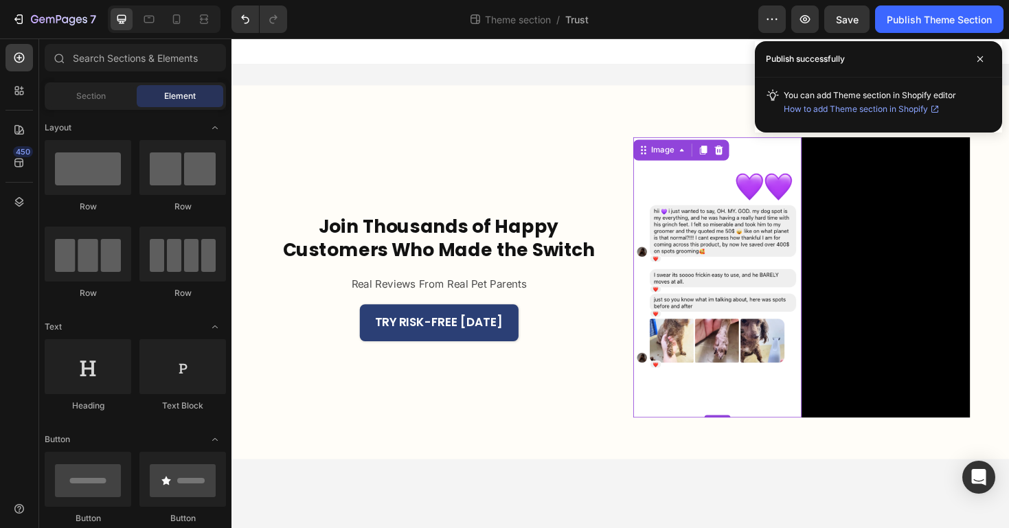
click at [767, 301] on img at bounding box center [746, 291] width 179 height 297
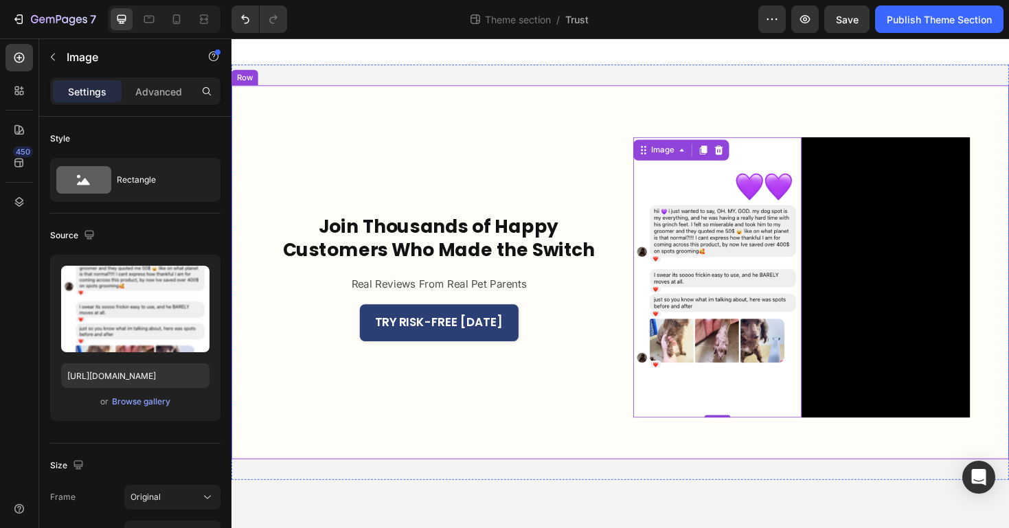
click at [635, 145] on div "Join Thousands of Happy Customers Who Made the Switch Heading Real Reviews From…" at bounding box center [643, 286] width 824 height 396
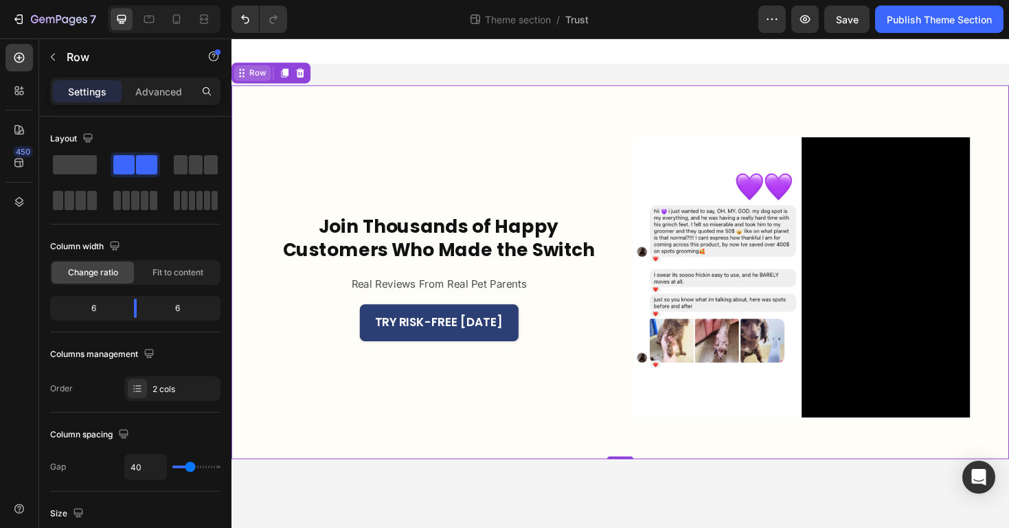
click at [253, 76] on div "Row" at bounding box center [259, 75] width 23 height 12
click at [196, 274] on span "Fit to content" at bounding box center [177, 273] width 51 height 12
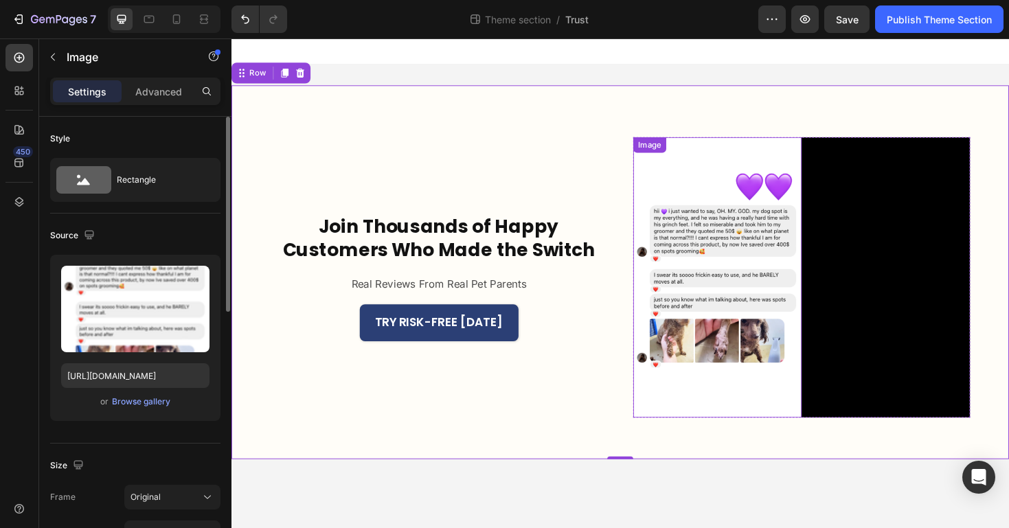
click at [692, 241] on img at bounding box center [746, 291] width 179 height 297
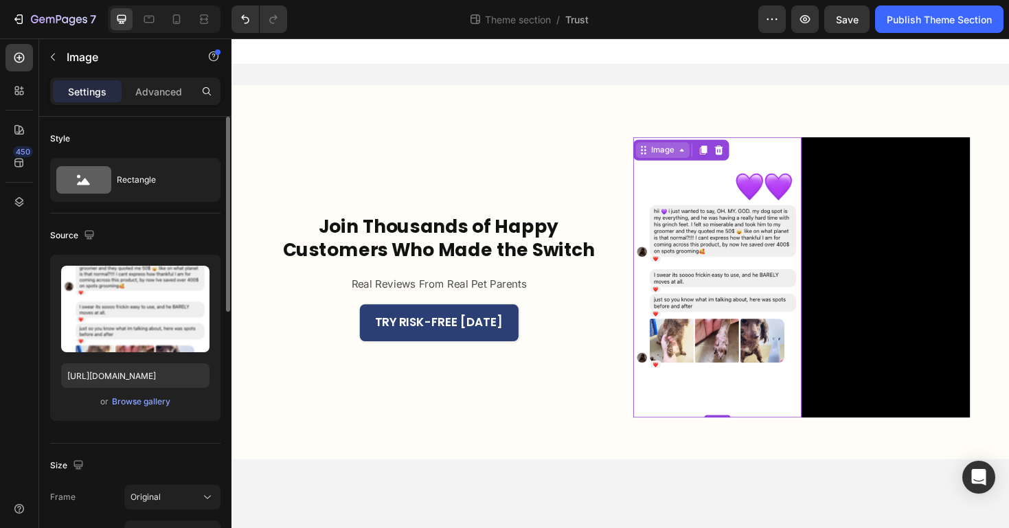
click at [671, 163] on div "Image" at bounding box center [688, 156] width 57 height 16
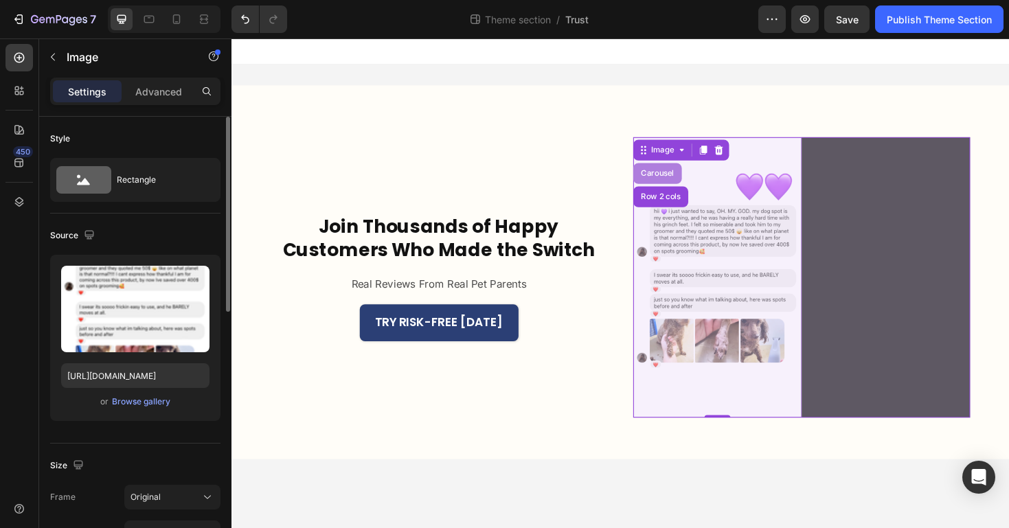
click at [679, 181] on div "Carousel" at bounding box center [683, 181] width 41 height 8
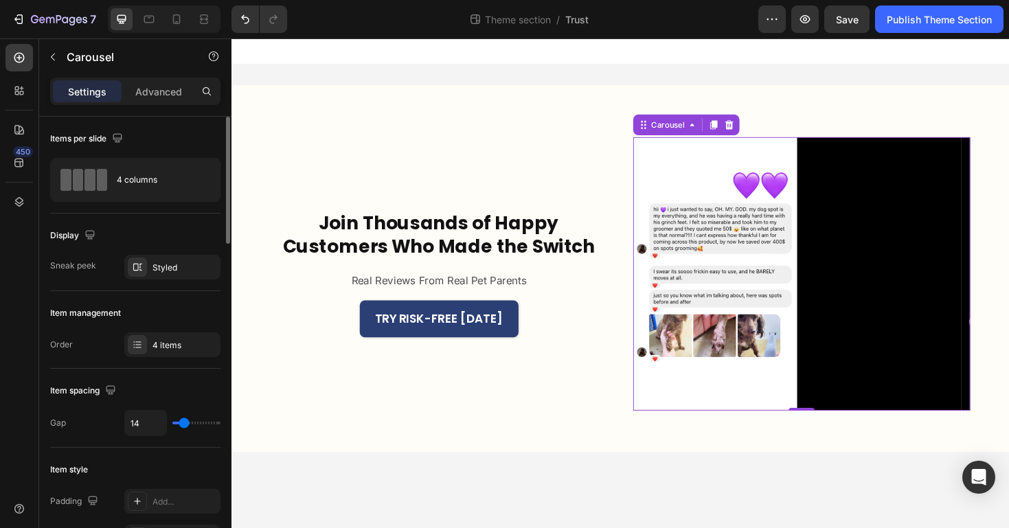
click at [184, 425] on input "range" at bounding box center [196, 423] width 48 height 3
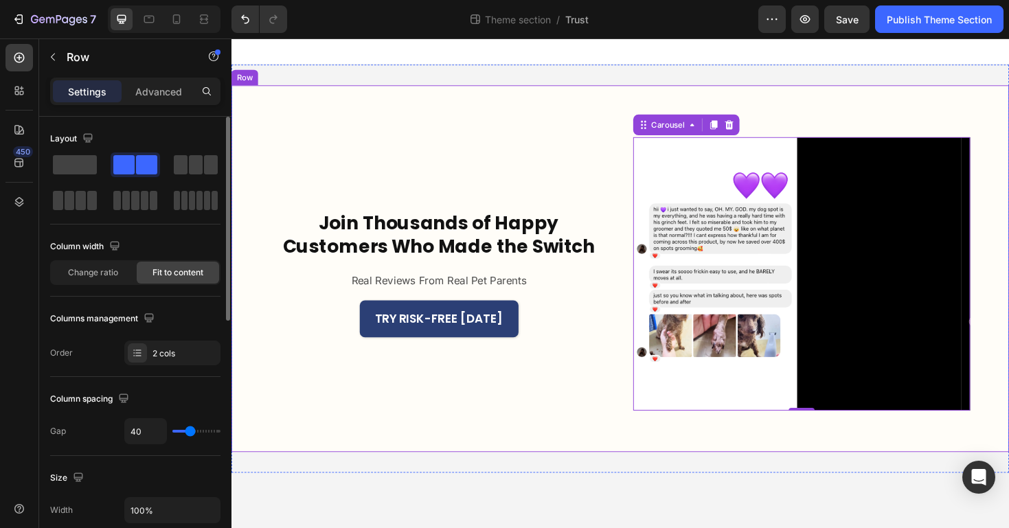
click at [542, 430] on div "Join Thousands of Happy Customers Who Made the Switch Heading Real Reviews From…" at bounding box center [451, 288] width 357 height 290
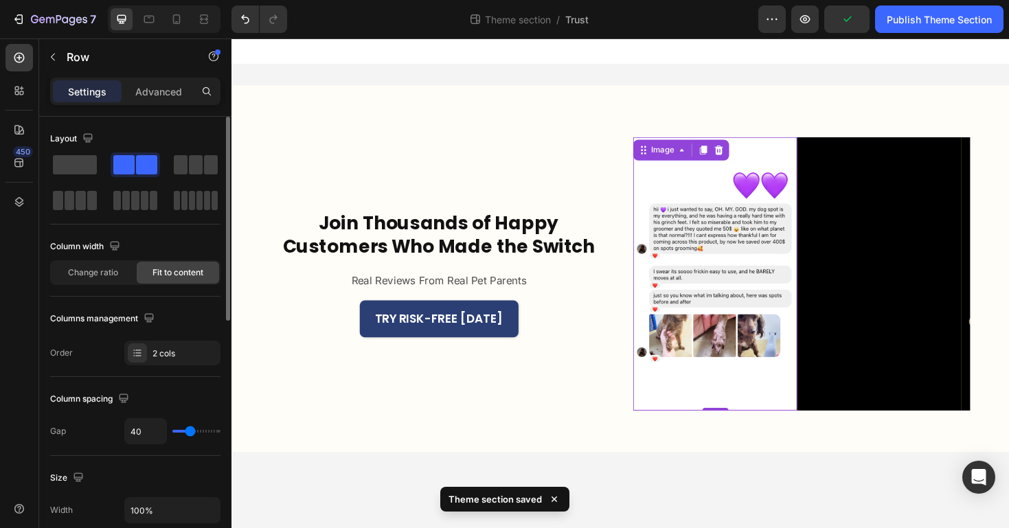
click at [725, 414] on img at bounding box center [744, 288] width 174 height 290
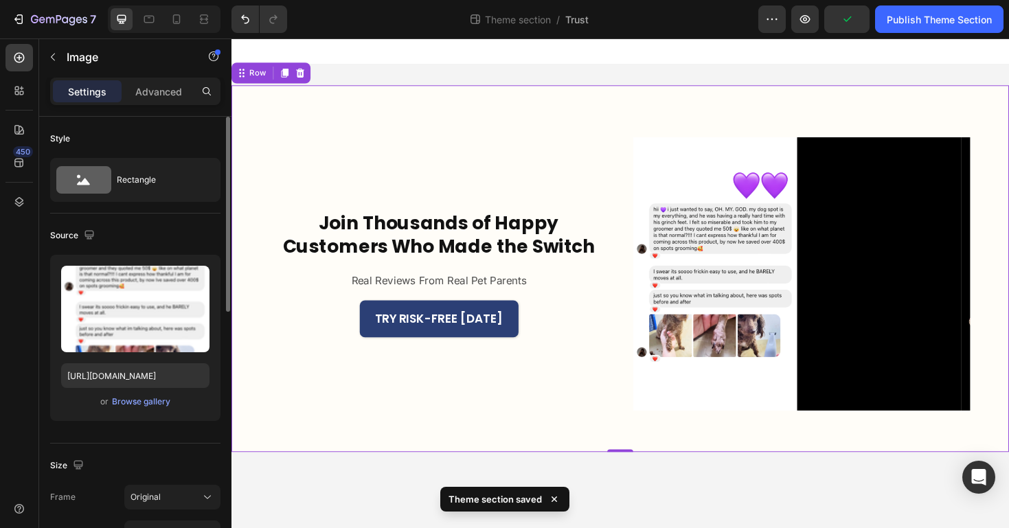
click at [637, 413] on div "Join Thousands of Happy Customers Who Made the Switch Heading Real Reviews From…" at bounding box center [643, 282] width 824 height 389
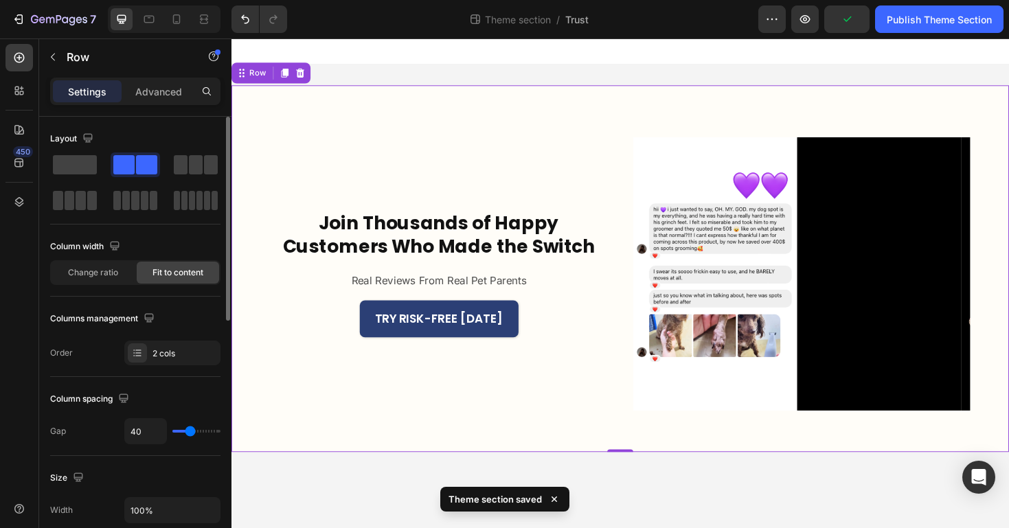
click at [719, 440] on div "Join Thousands of Happy Customers Who Made the Switch Heading Real Reviews From…" at bounding box center [643, 282] width 824 height 389
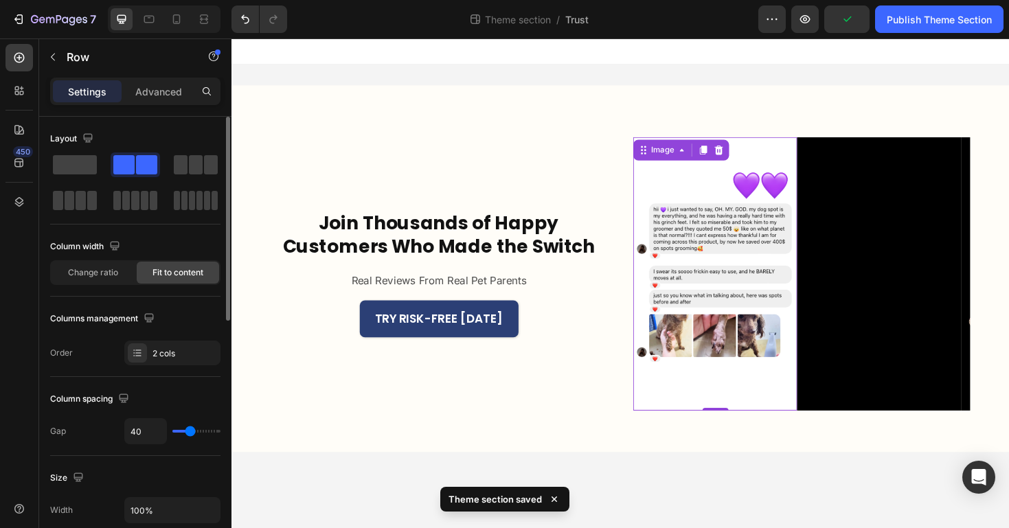
click at [722, 401] on img at bounding box center [744, 288] width 174 height 290
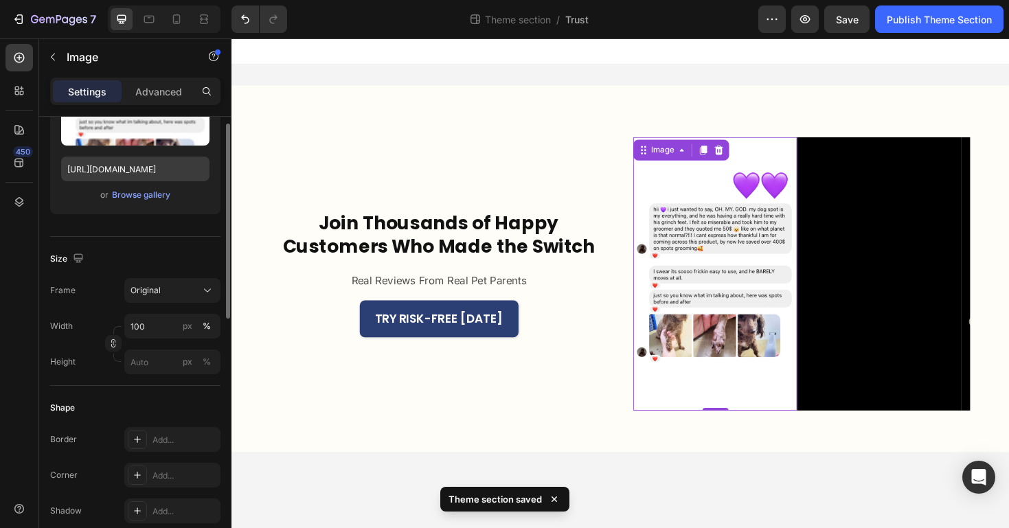
scroll to position [330, 0]
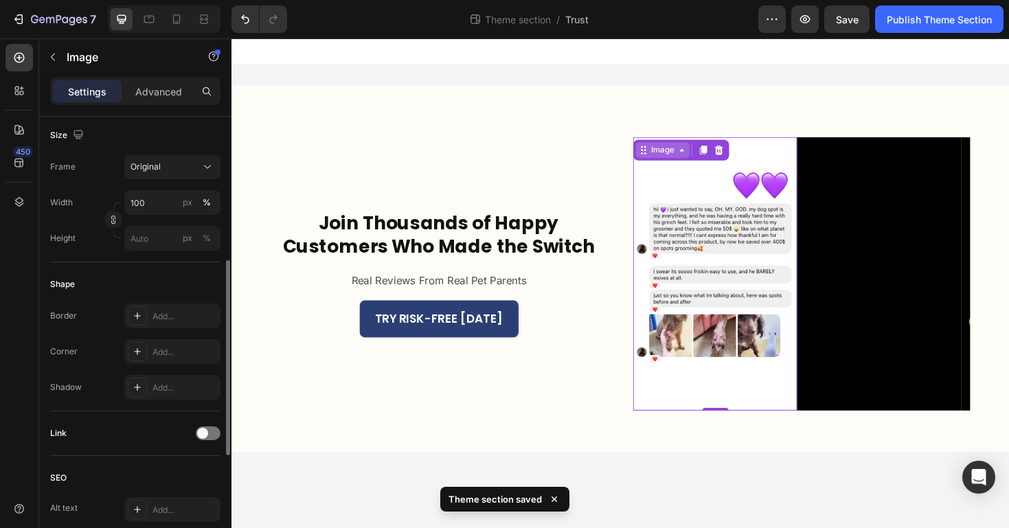
click at [665, 159] on icon at bounding box center [668, 156] width 11 height 11
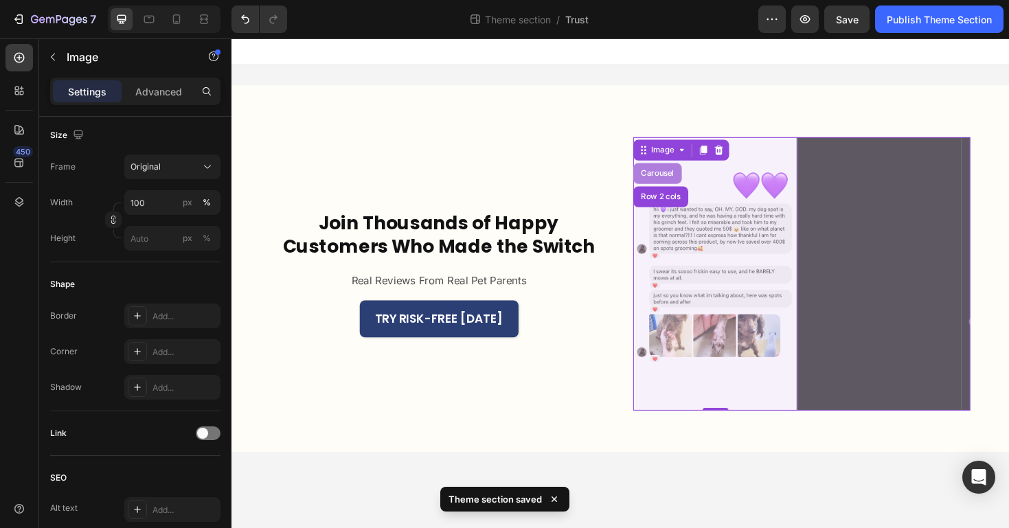
click at [674, 180] on div "Carousel" at bounding box center [683, 181] width 41 height 8
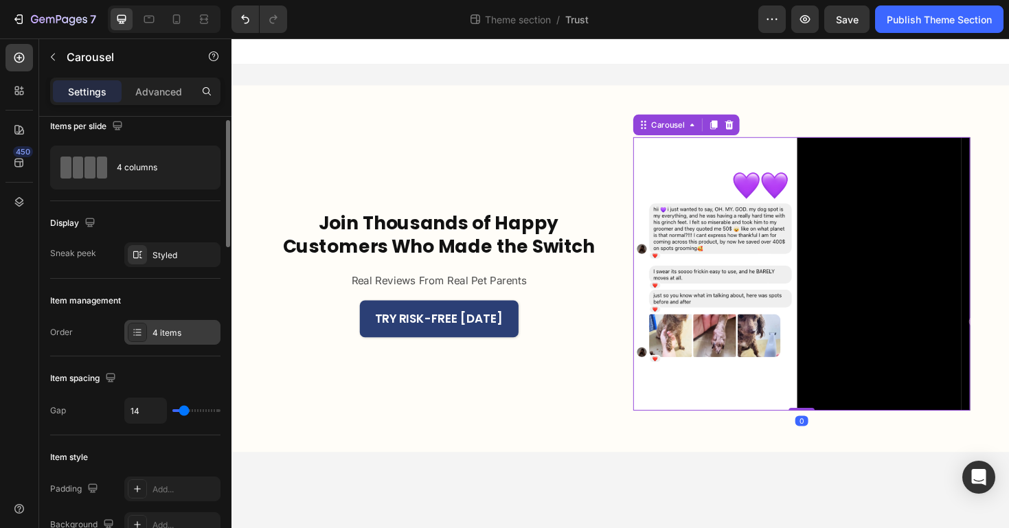
scroll to position [13, 0]
click at [153, 332] on div "4 items" at bounding box center [184, 332] width 65 height 12
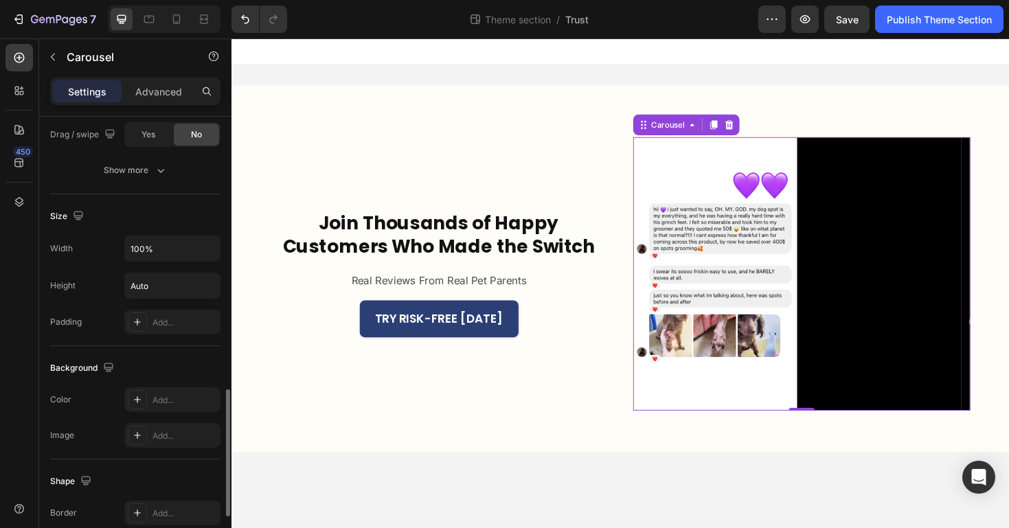
scroll to position [984, 0]
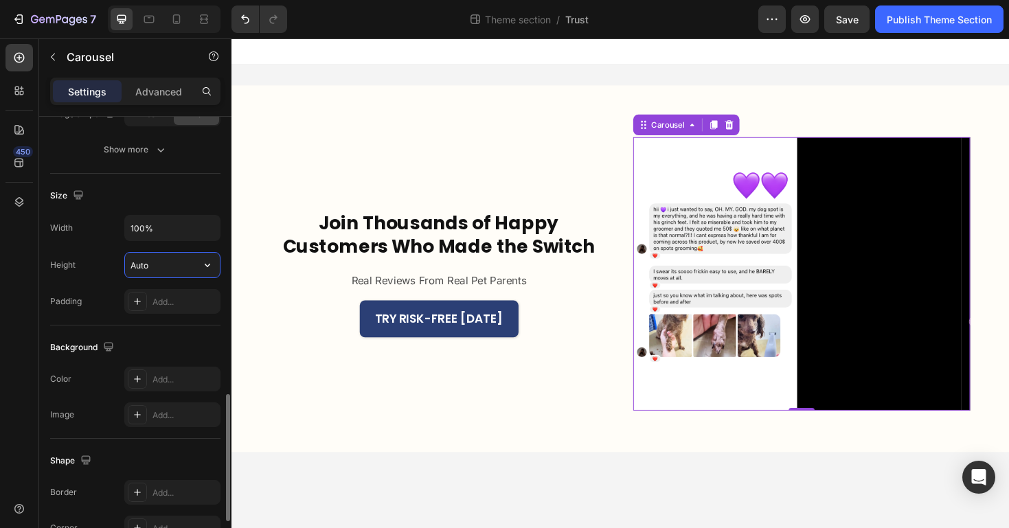
click at [168, 271] on input "Auto" at bounding box center [172, 265] width 95 height 25
click at [181, 249] on div "Width 100% Height Auto Padding Add..." at bounding box center [135, 264] width 170 height 99
click at [216, 260] on button "button" at bounding box center [207, 265] width 25 height 25
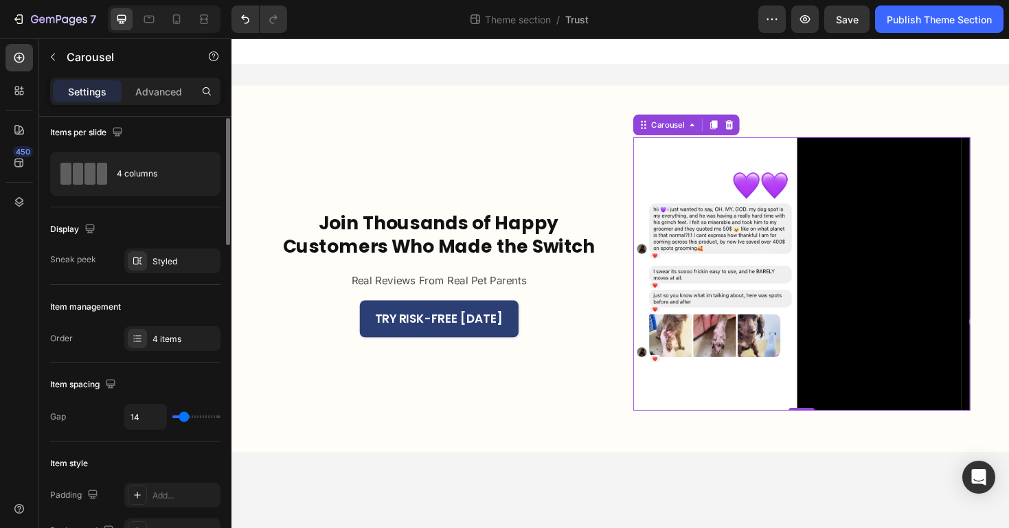
scroll to position [0, 0]
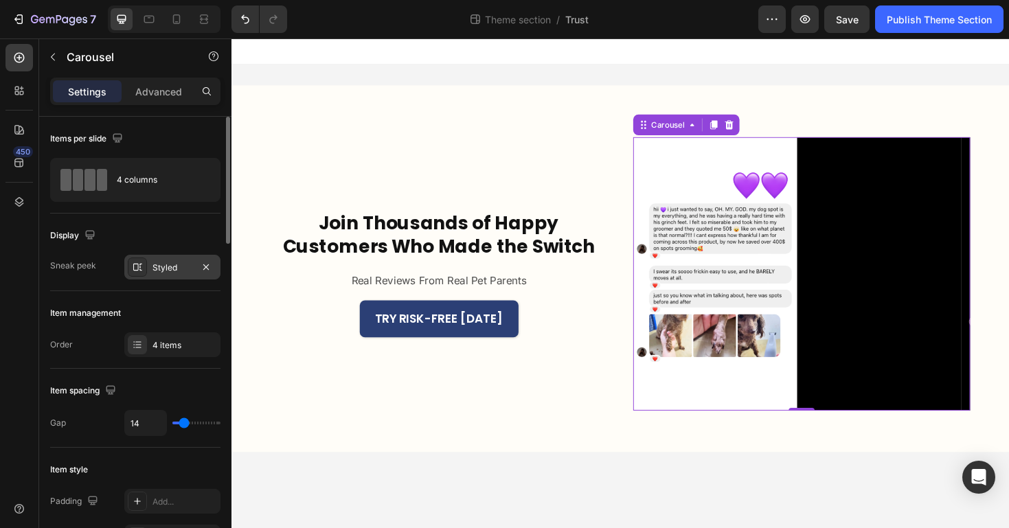
click at [171, 263] on div "Styled" at bounding box center [172, 268] width 40 height 12
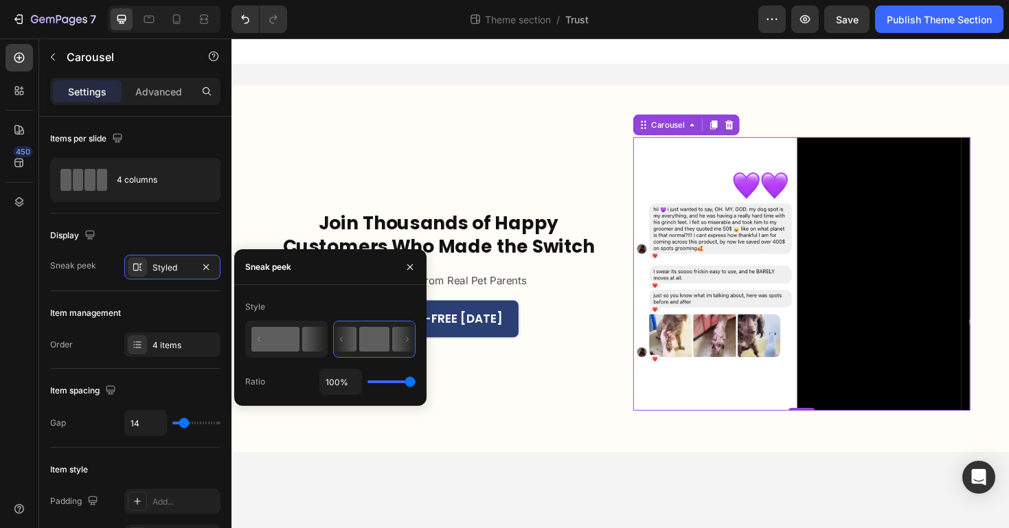
click at [301, 328] on icon at bounding box center [287, 339] width 80 height 35
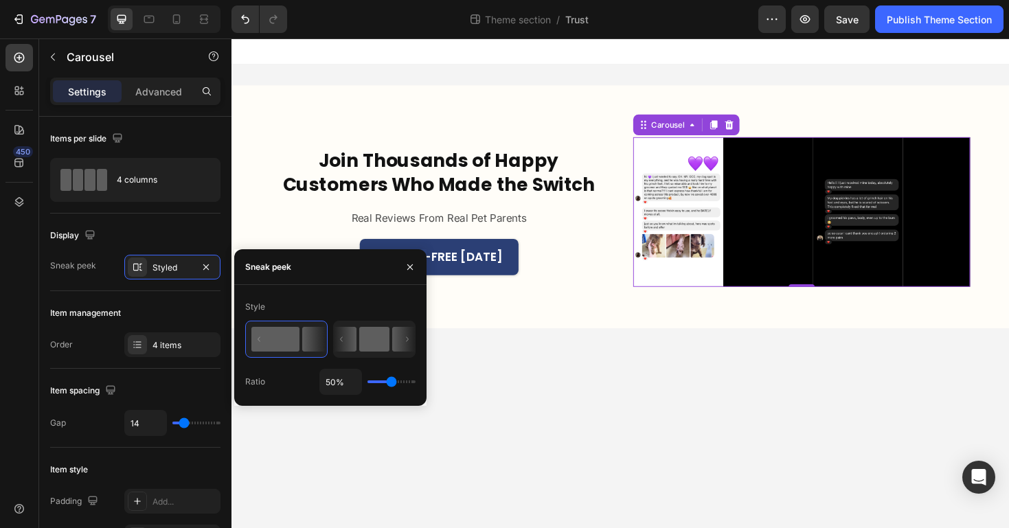
click at [343, 339] on icon at bounding box center [341, 339] width 3 height 5
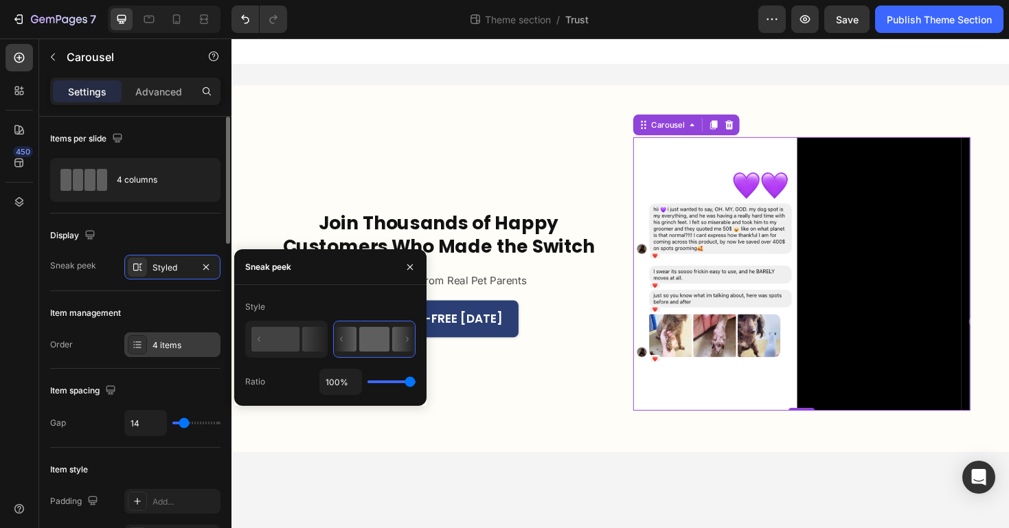
click at [156, 350] on div "4 items" at bounding box center [184, 345] width 65 height 12
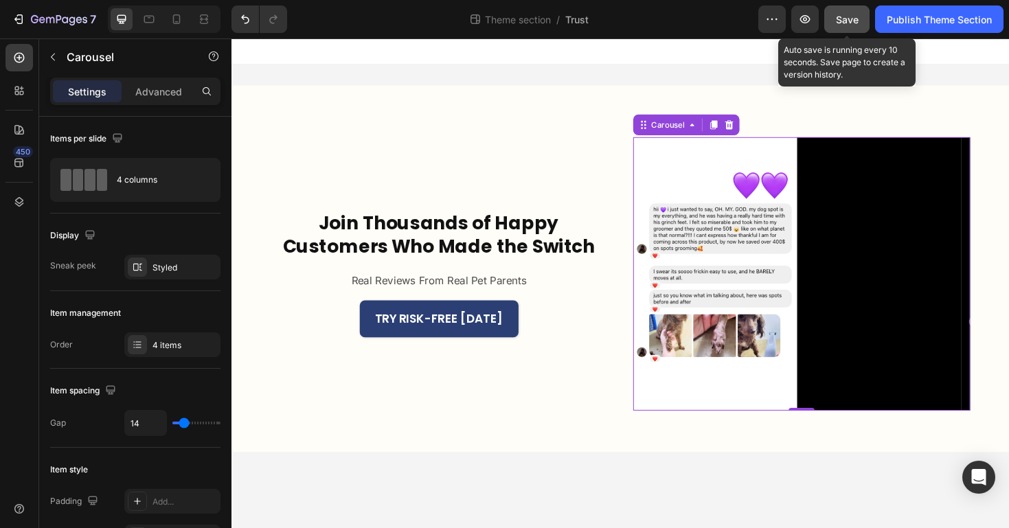
click at [838, 21] on span "Save" at bounding box center [847, 20] width 23 height 12
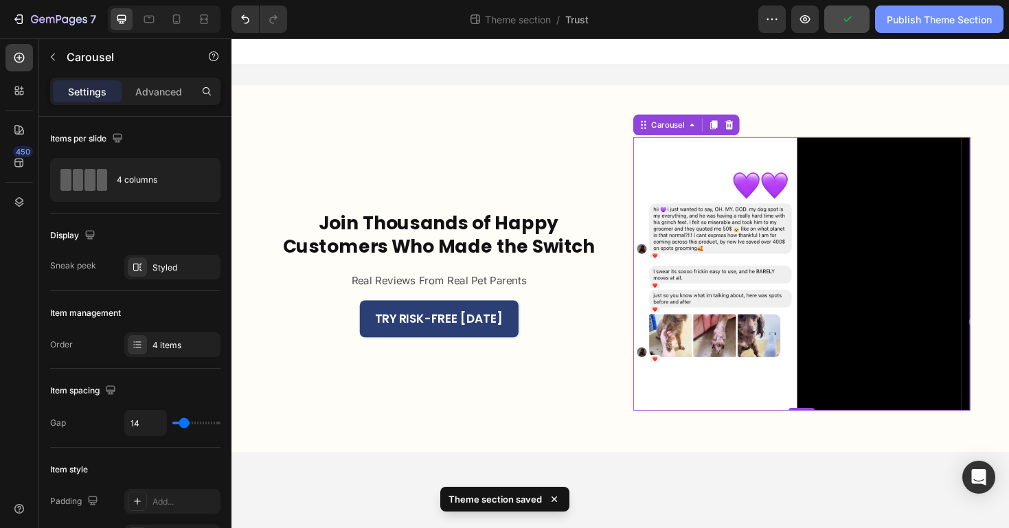
click at [914, 16] on div "Publish Theme Section" at bounding box center [939, 19] width 105 height 14
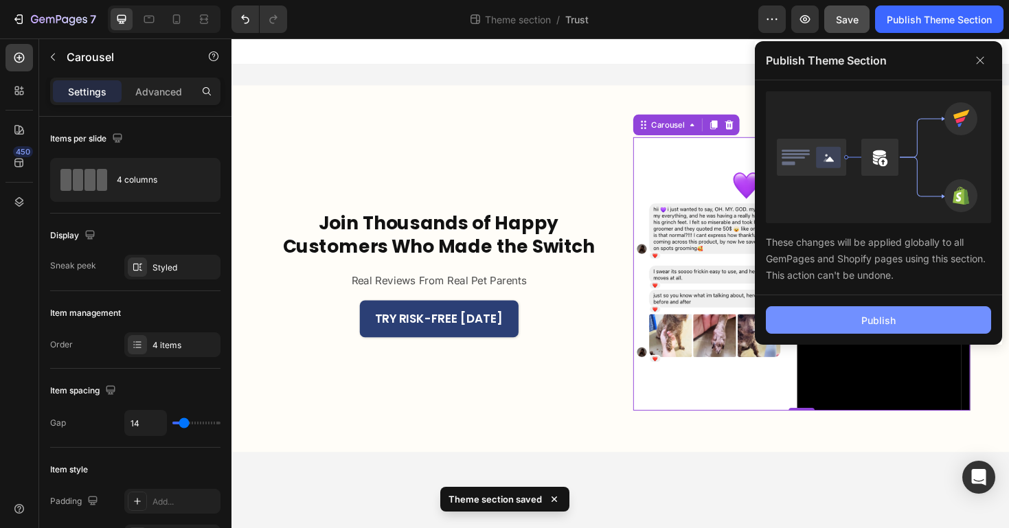
click at [876, 323] on div "Publish" at bounding box center [878, 320] width 34 height 14
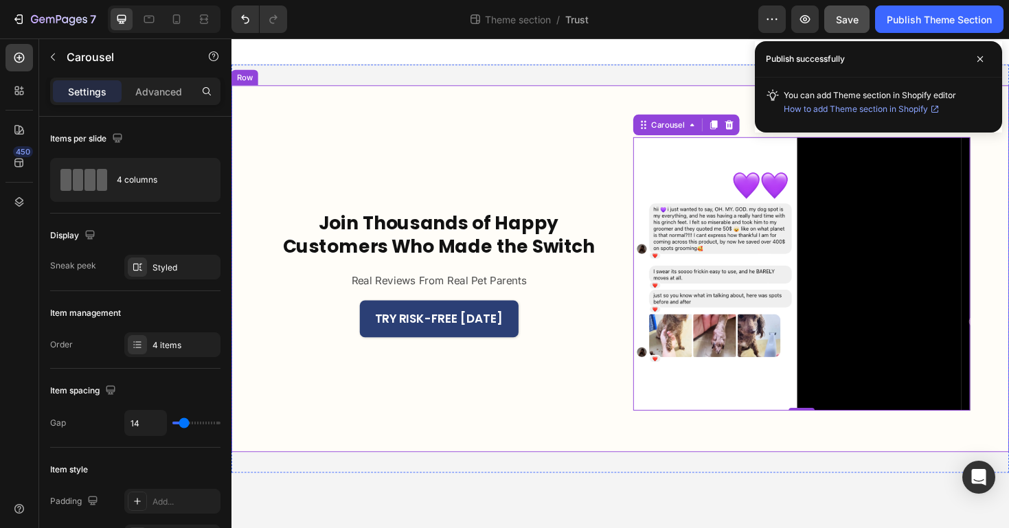
click at [746, 464] on div "Join Thousands of Happy Customers Who Made the Switch Heading Real Reviews From…" at bounding box center [643, 282] width 824 height 389
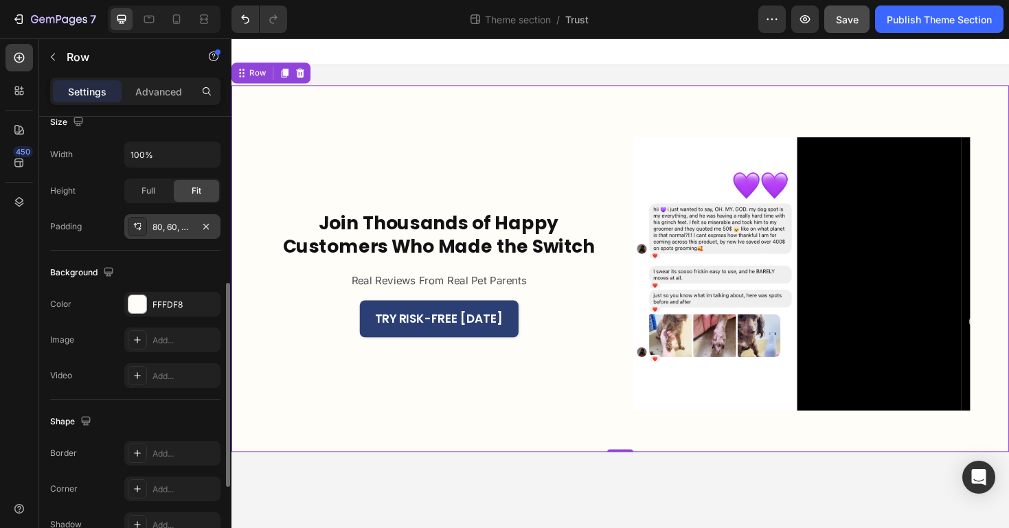
scroll to position [359, 0]
click at [168, 220] on div "80, 60, 64, 60" at bounding box center [172, 224] width 40 height 12
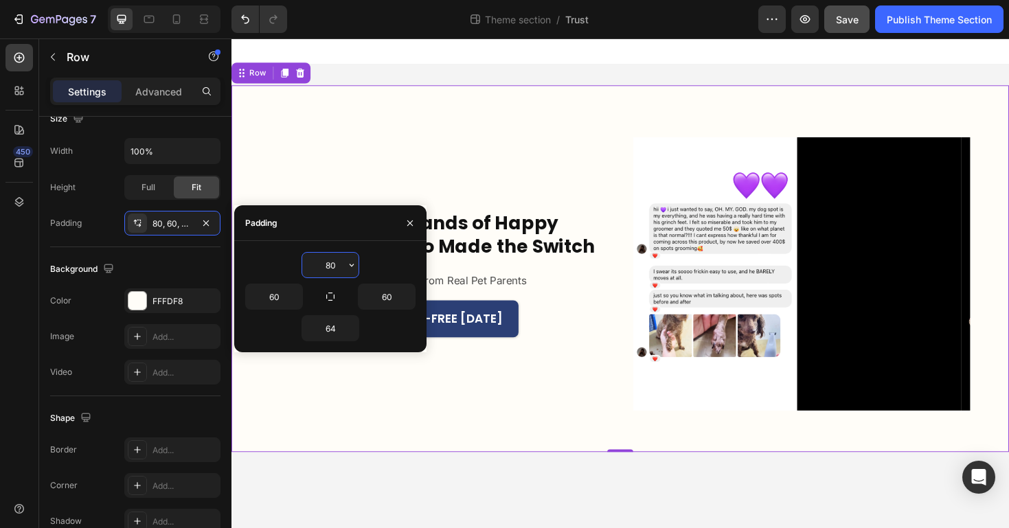
click at [333, 258] on input "80" at bounding box center [330, 265] width 56 height 25
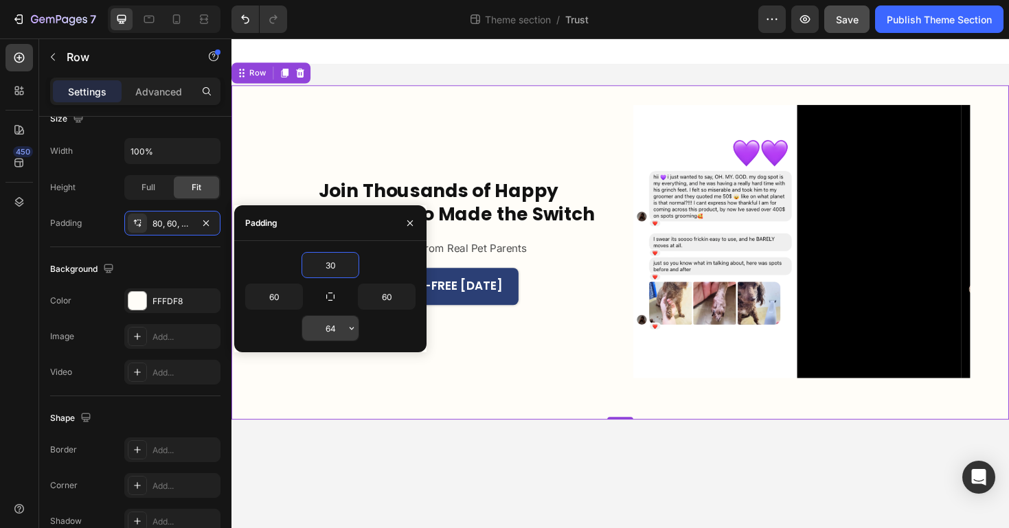
click at [334, 329] on input "64" at bounding box center [330, 328] width 56 height 25
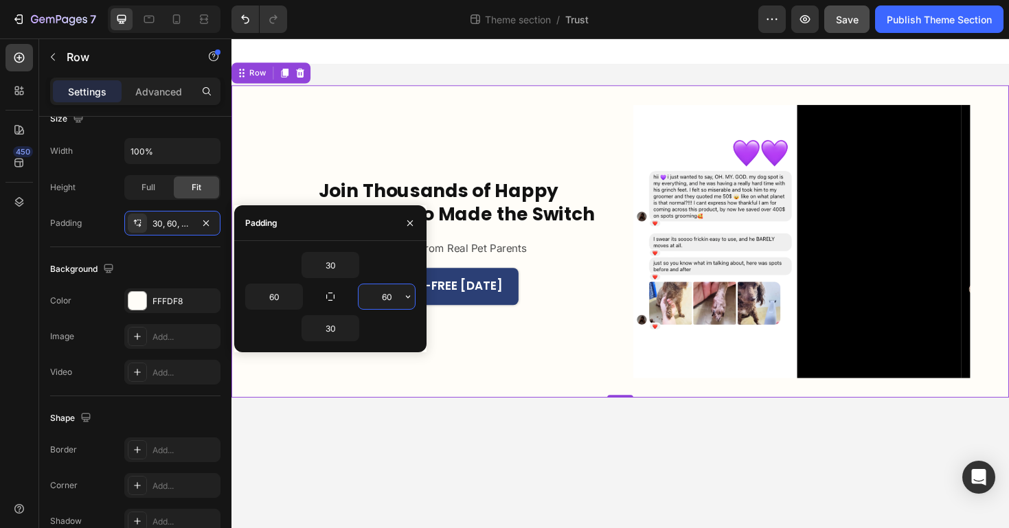
click at [385, 302] on input "60" at bounding box center [387, 296] width 56 height 25
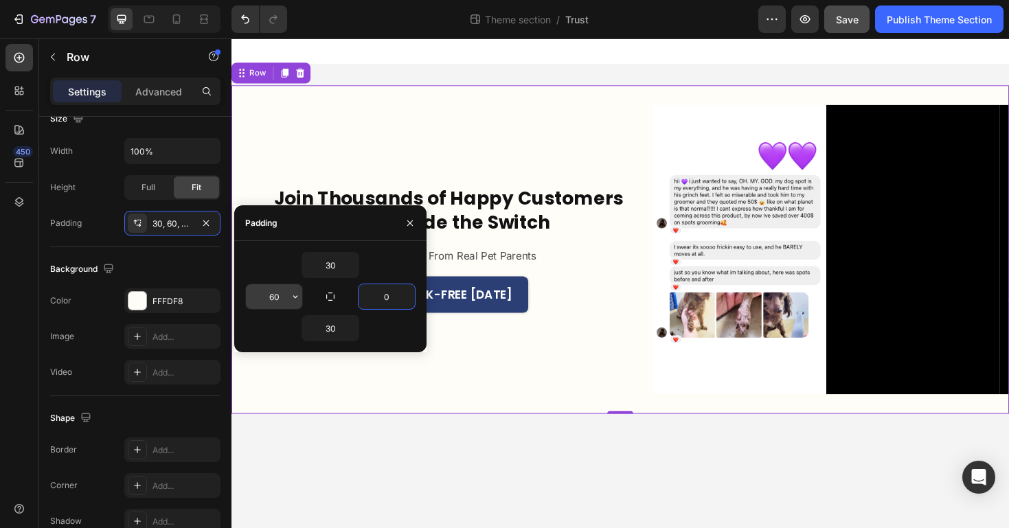
click at [278, 295] on input "60" at bounding box center [274, 296] width 56 height 25
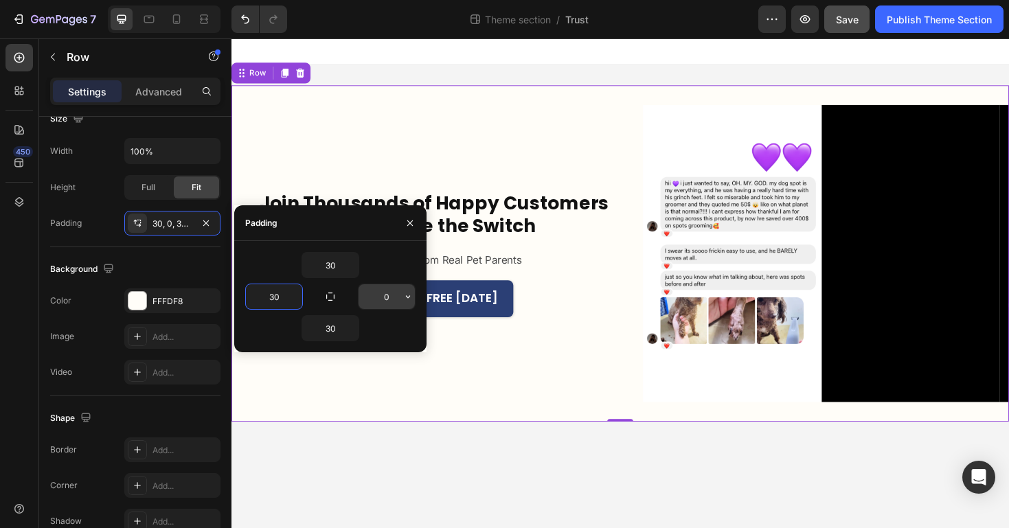
click at [370, 295] on input "0" at bounding box center [387, 296] width 56 height 25
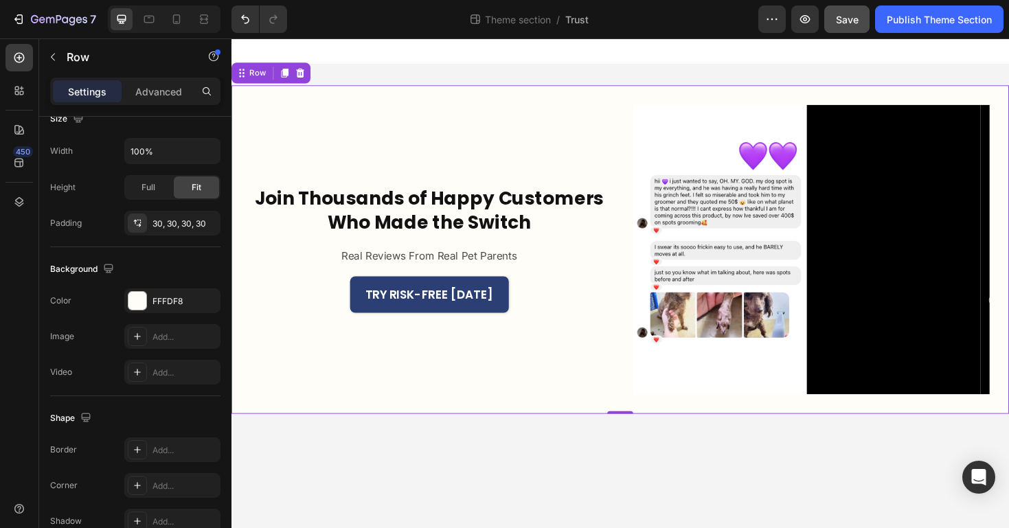
click at [503, 396] on div "Join Thousands of Happy Customers Who Made the Switch Heading Real Reviews From…" at bounding box center [441, 262] width 378 height 307
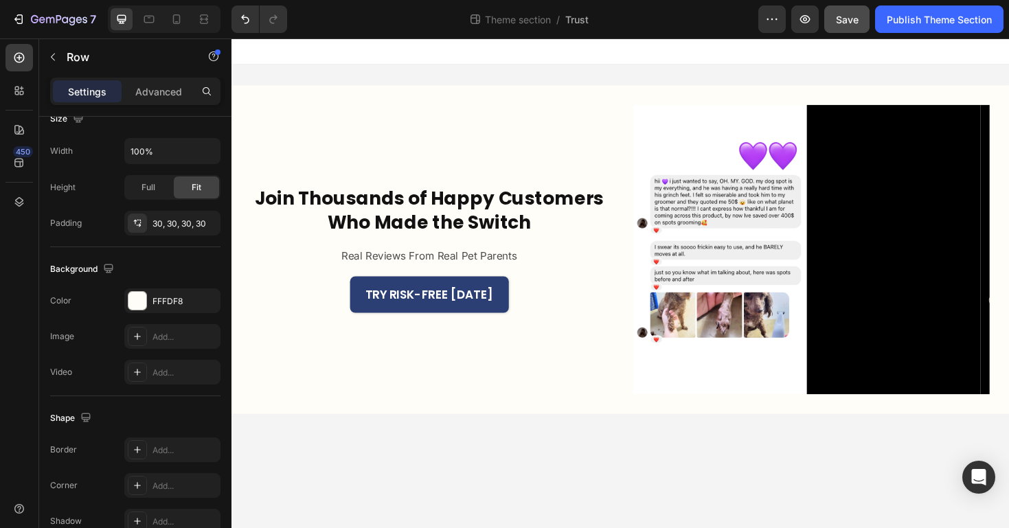
click at [534, 484] on body "Join Thousands of Happy Customers Who Made the Switch Heading Real Reviews From…" at bounding box center [643, 297] width 824 height 519
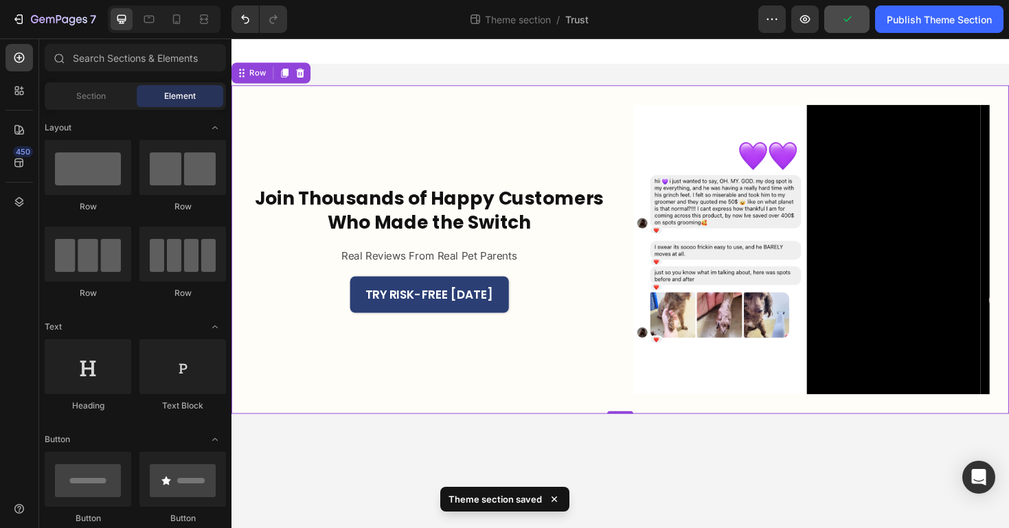
click at [597, 347] on div "Join Thousands of Happy Customers Who Made the Switch Heading Real Reviews From…" at bounding box center [441, 262] width 378 height 307
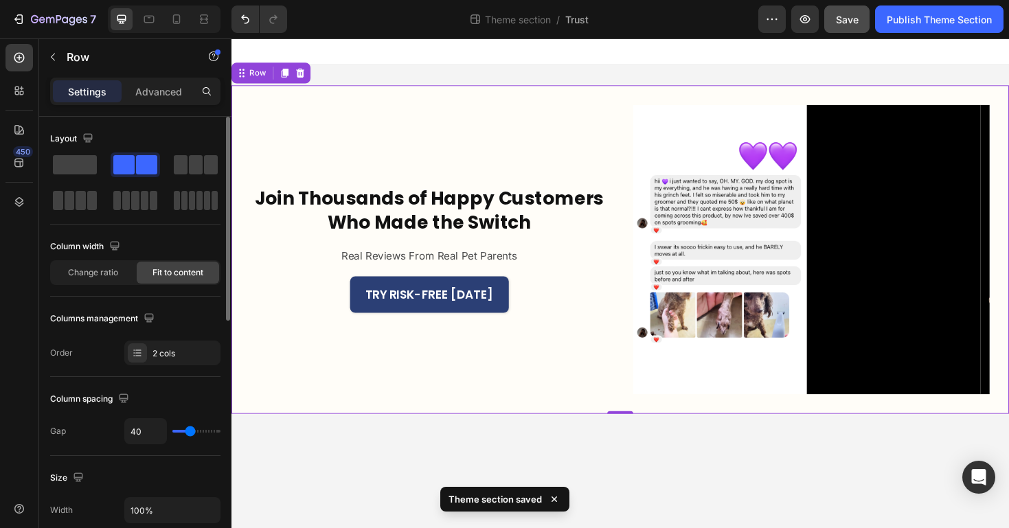
scroll to position [319, 0]
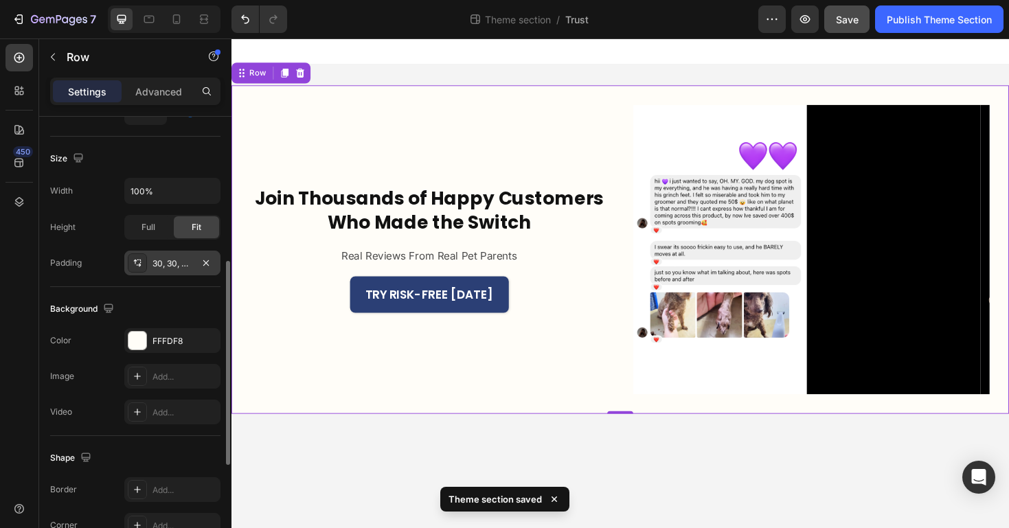
click at [165, 259] on div "30, 30, 30, 30" at bounding box center [172, 264] width 40 height 12
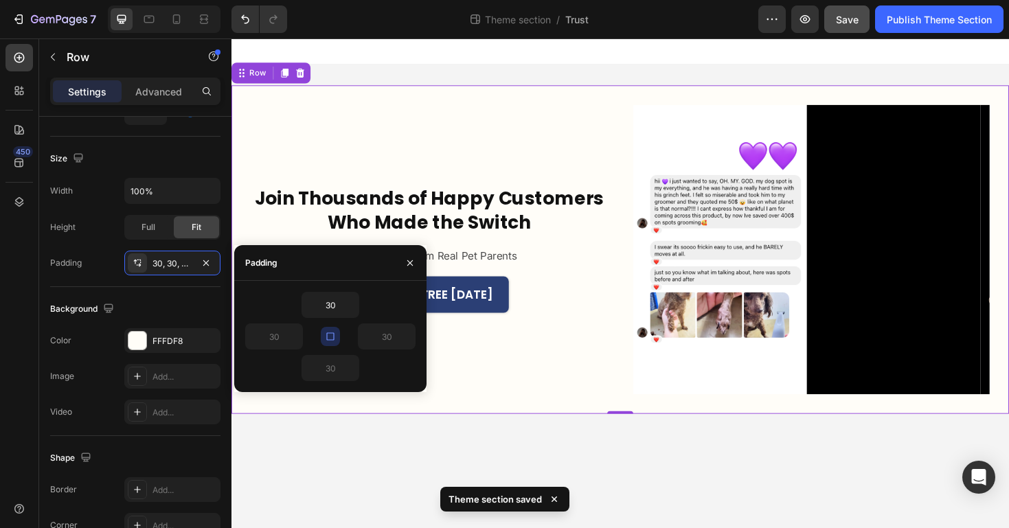
click at [337, 334] on button "button" at bounding box center [330, 336] width 19 height 19
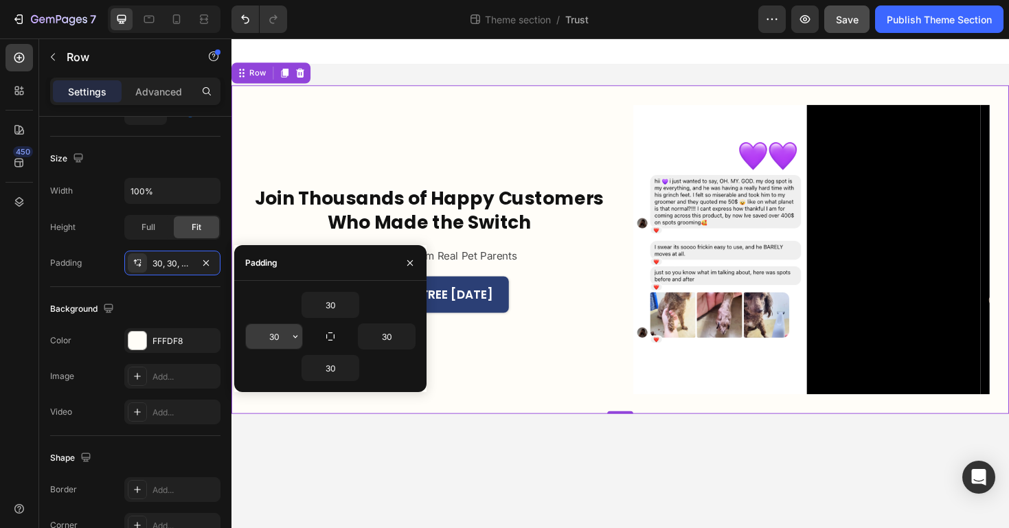
click at [272, 337] on input "30" at bounding box center [274, 336] width 56 height 25
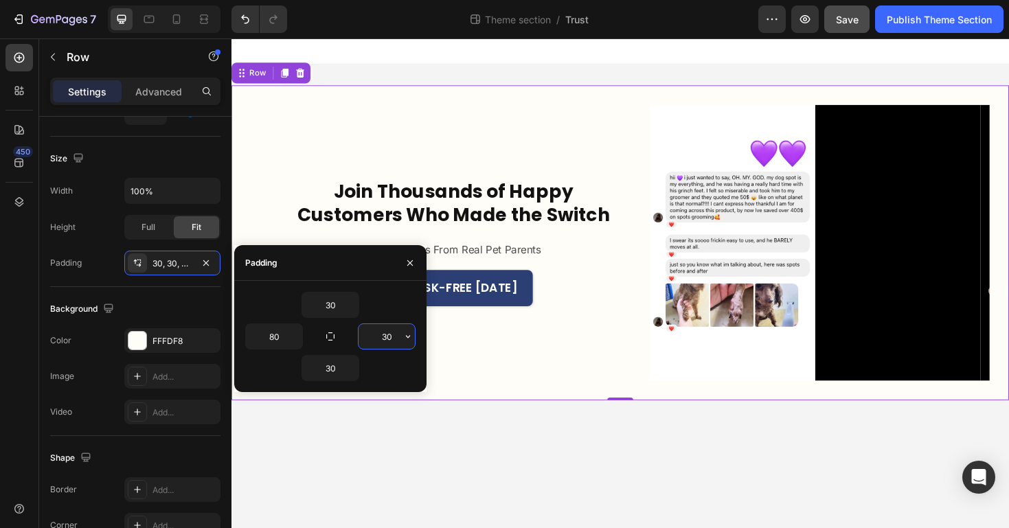
click at [383, 346] on input "30" at bounding box center [387, 336] width 56 height 25
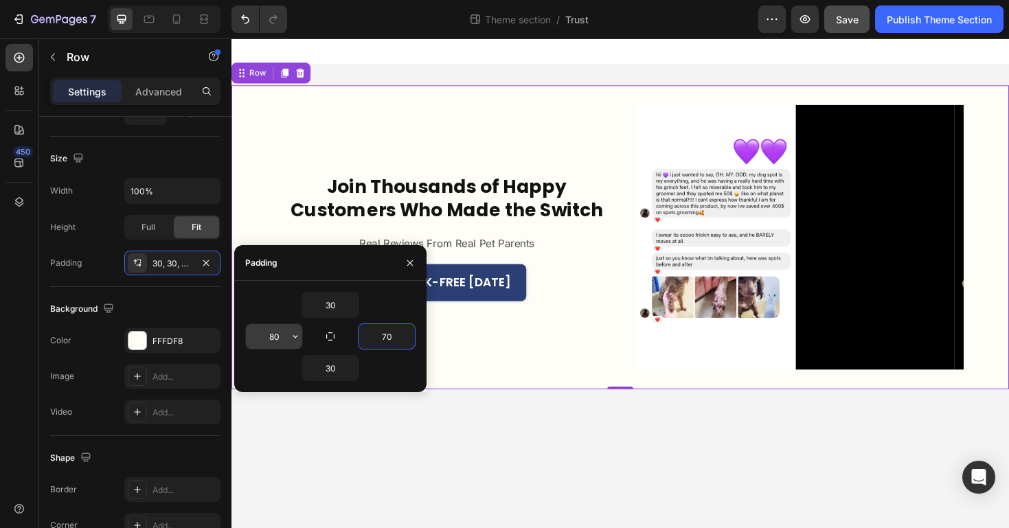
click at [273, 340] on input "80" at bounding box center [274, 336] width 56 height 25
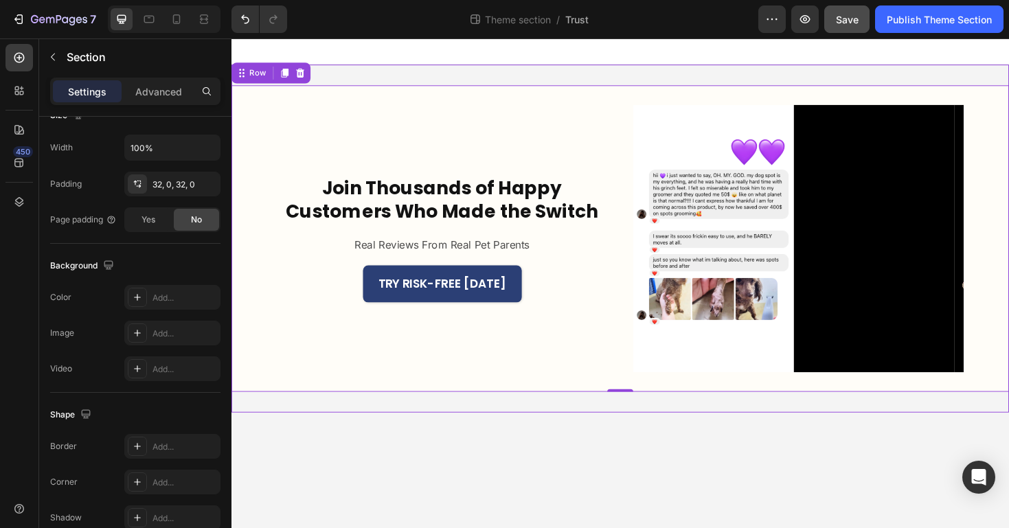
click at [486, 416] on div "Join Thousands of Happy Customers Who Made the Switch Heading Real Reviews From…" at bounding box center [643, 250] width 824 height 369
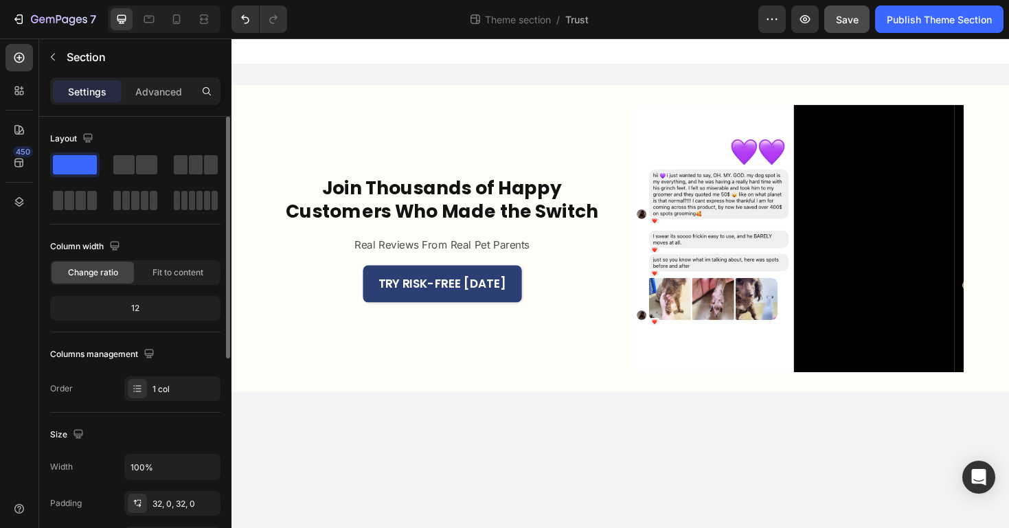
click at [507, 528] on body "Join Thousands of Happy Customers Who Made the Switch Heading Real Reviews From…" at bounding box center [643, 297] width 824 height 519
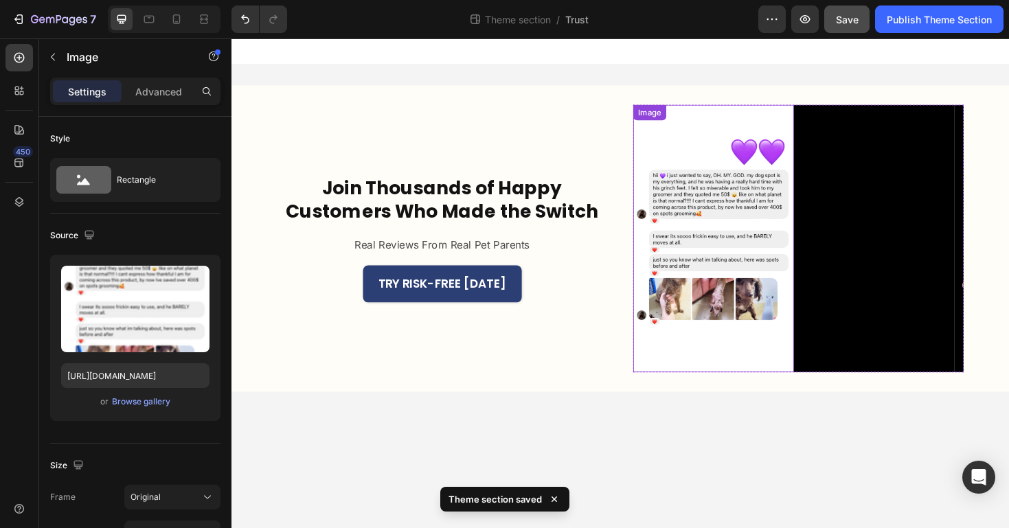
click at [673, 332] on img at bounding box center [742, 251] width 170 height 284
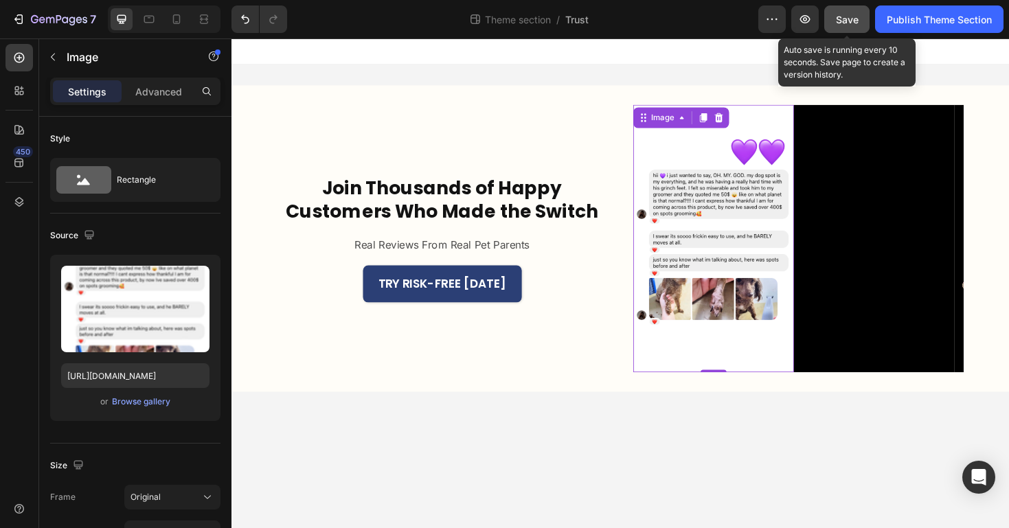
click at [841, 23] on span "Save" at bounding box center [847, 20] width 23 height 12
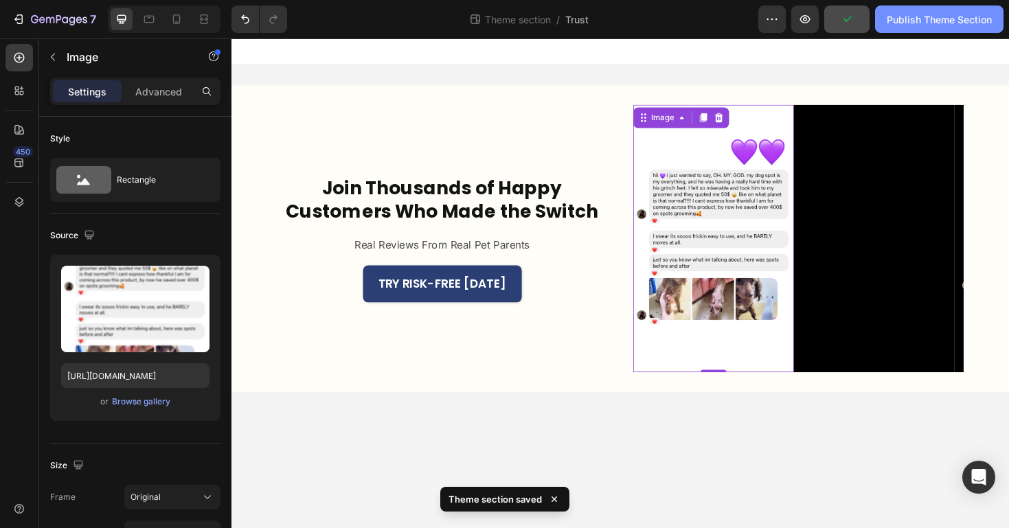
click at [929, 22] on div "Publish Theme Section" at bounding box center [939, 19] width 105 height 14
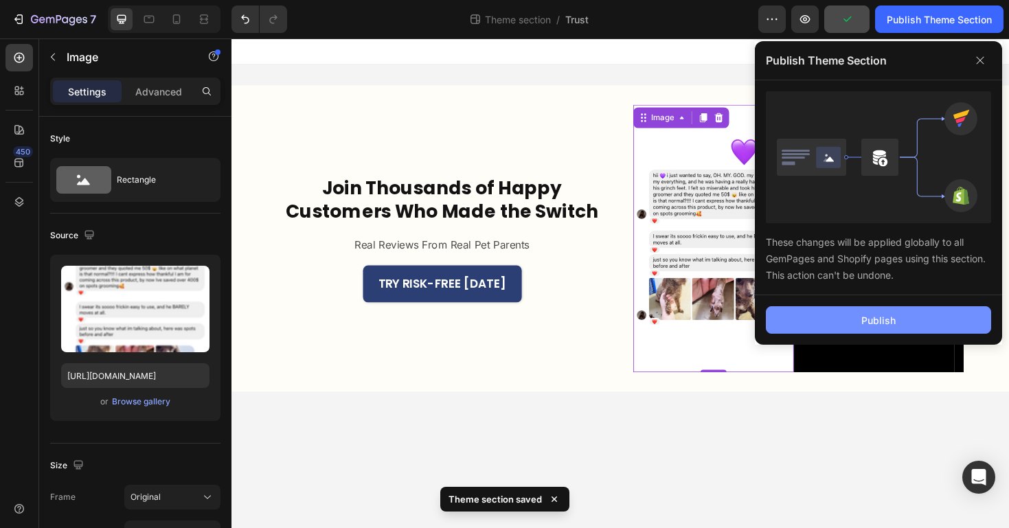
click at [914, 328] on button "Publish" at bounding box center [878, 319] width 225 height 27
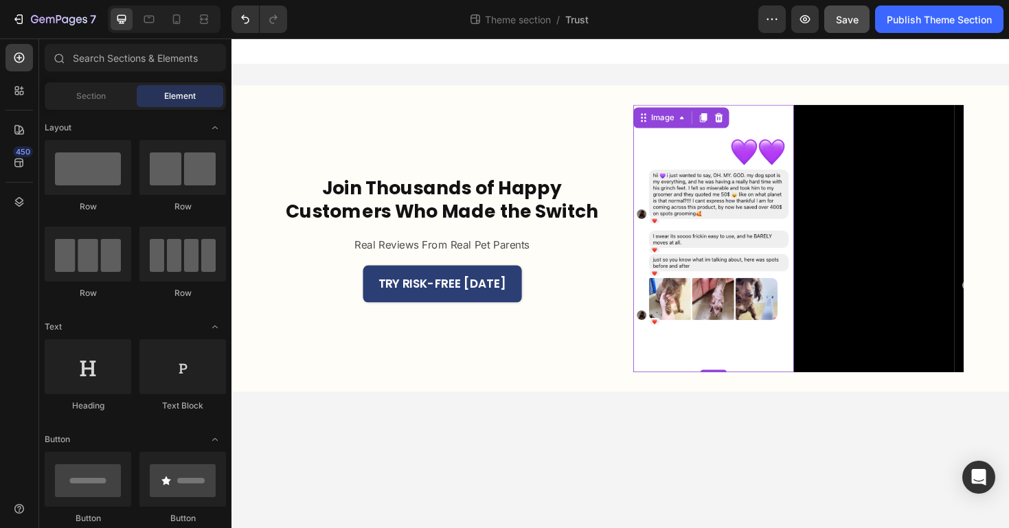
click at [607, 446] on body "Join Thousands of Happy Customers Who Made the Switch Heading Real Reviews From…" at bounding box center [643, 297] width 824 height 519
click at [697, 490] on body "Join Thousands of Happy Customers Who Made the Switch Heading Real Reviews From…" at bounding box center [643, 297] width 824 height 519
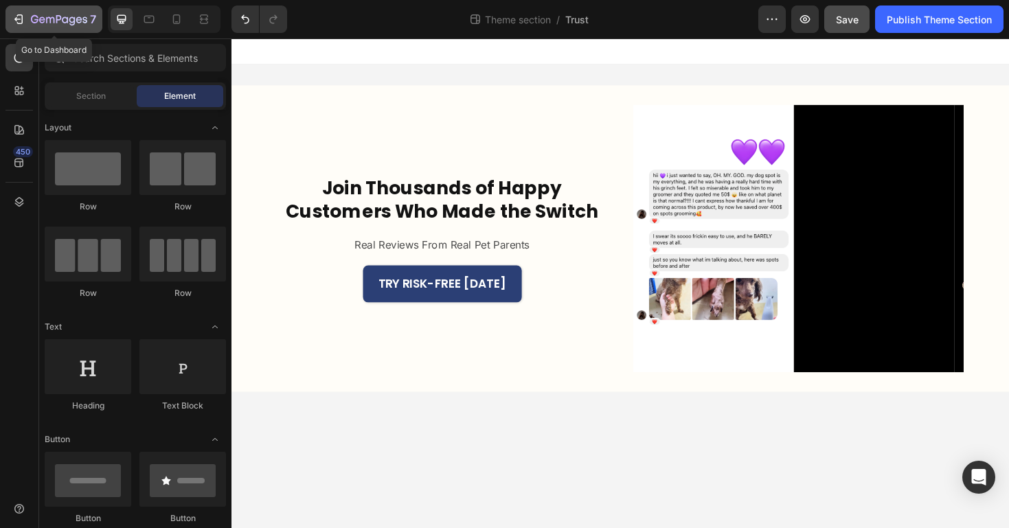
click at [46, 20] on icon "button" at bounding box center [50, 20] width 8 height 6
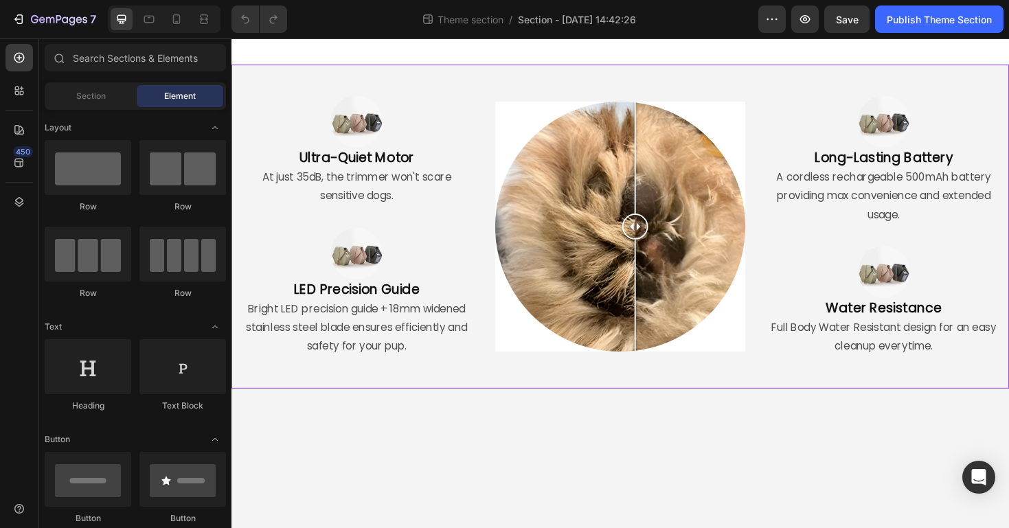
click at [517, 65] on div at bounding box center [643, 51] width 824 height 27
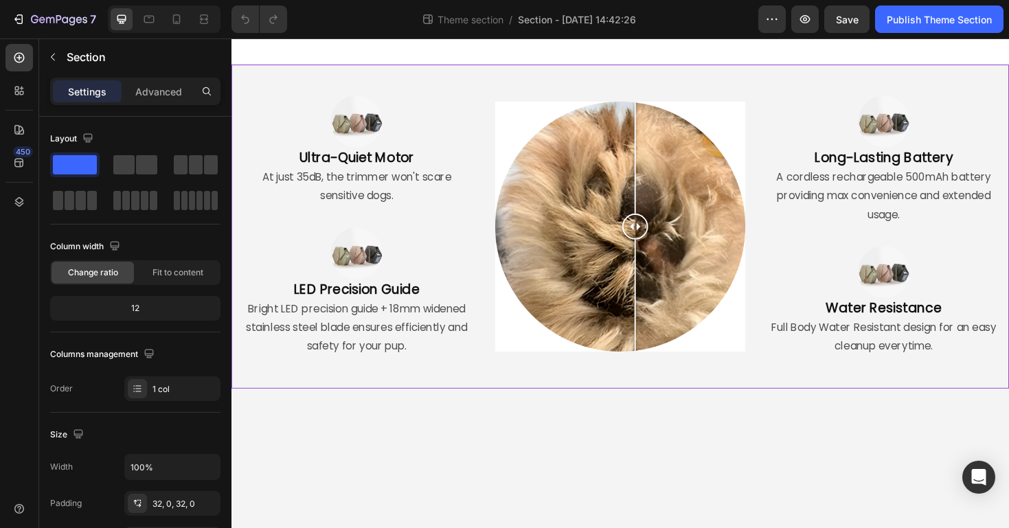
click at [517, 76] on div "Image Ultra-Quiet Motor Heading At just 35dB, the trimmer won't scare sensitive…" at bounding box center [643, 237] width 824 height 343
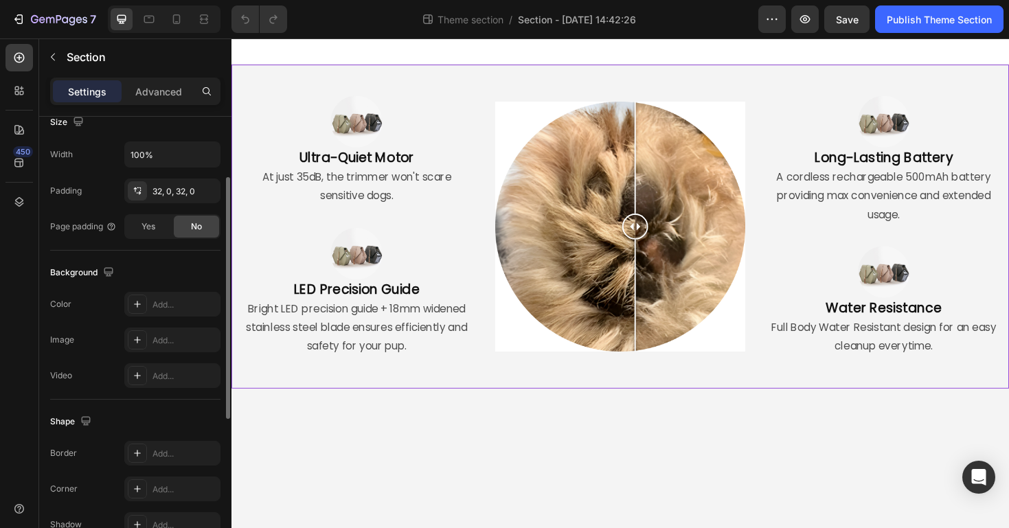
scroll to position [242, 0]
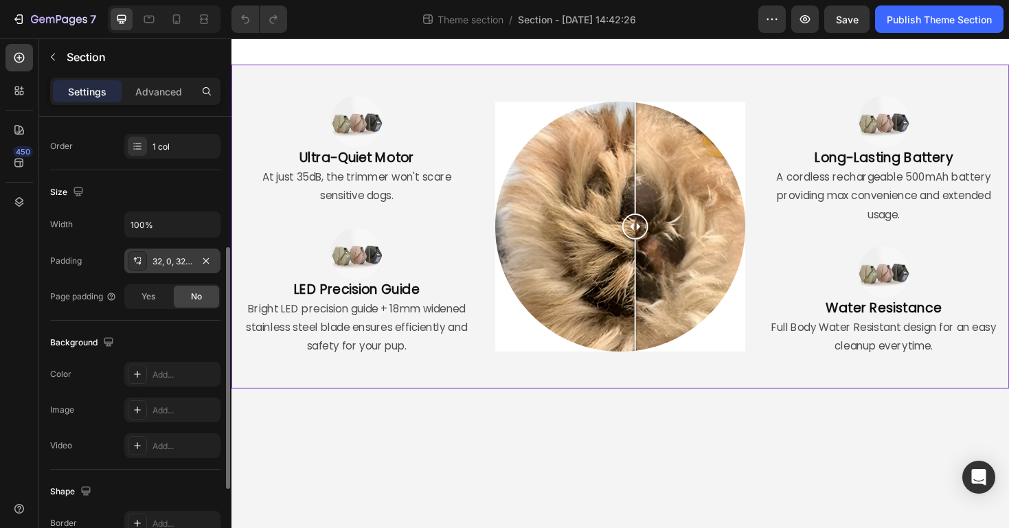
click at [187, 256] on div "32, 0, 32, 0" at bounding box center [172, 262] width 40 height 12
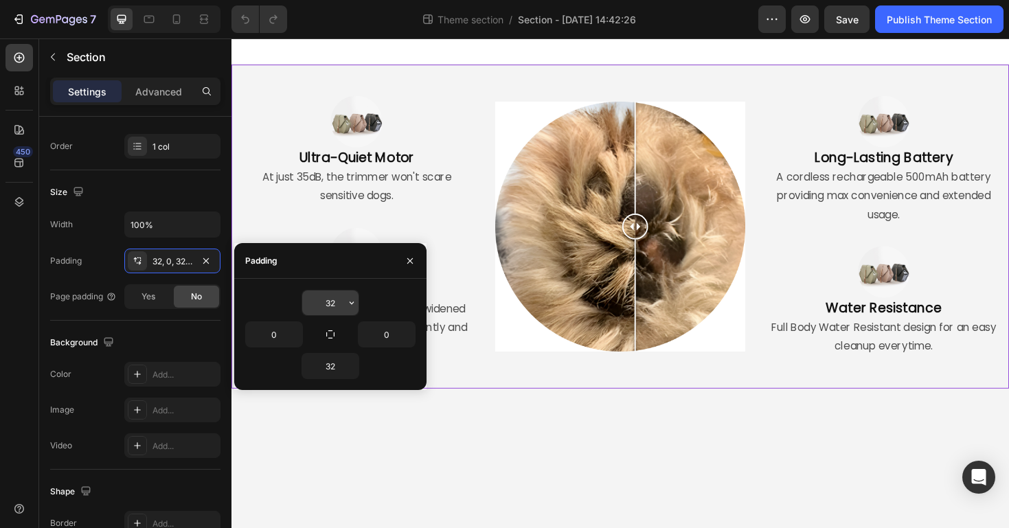
click at [330, 297] on input "32" at bounding box center [330, 303] width 56 height 25
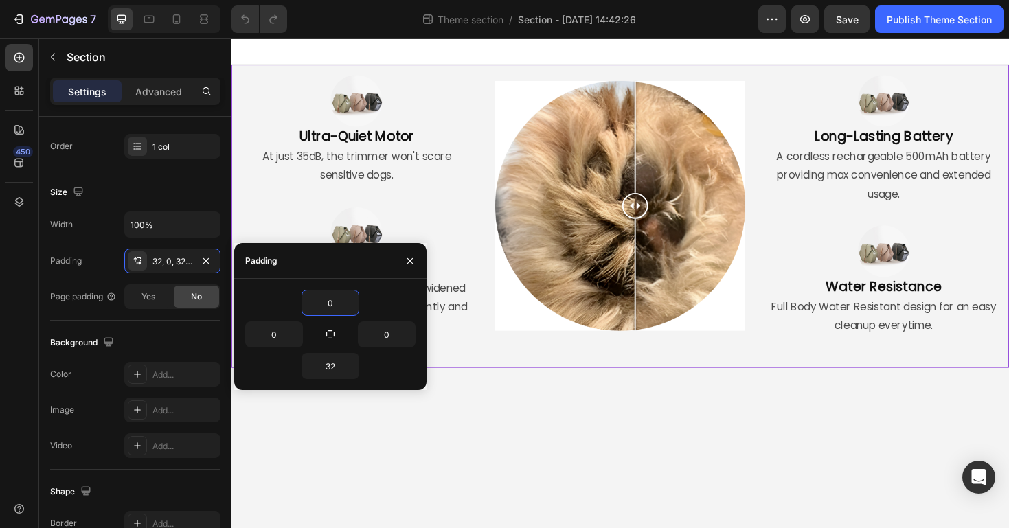
click at [854, 34] on div "7 Theme section / Section - Aug 26 14:42:26 Preview Save Publish Theme Section" at bounding box center [504, 19] width 1009 height 39
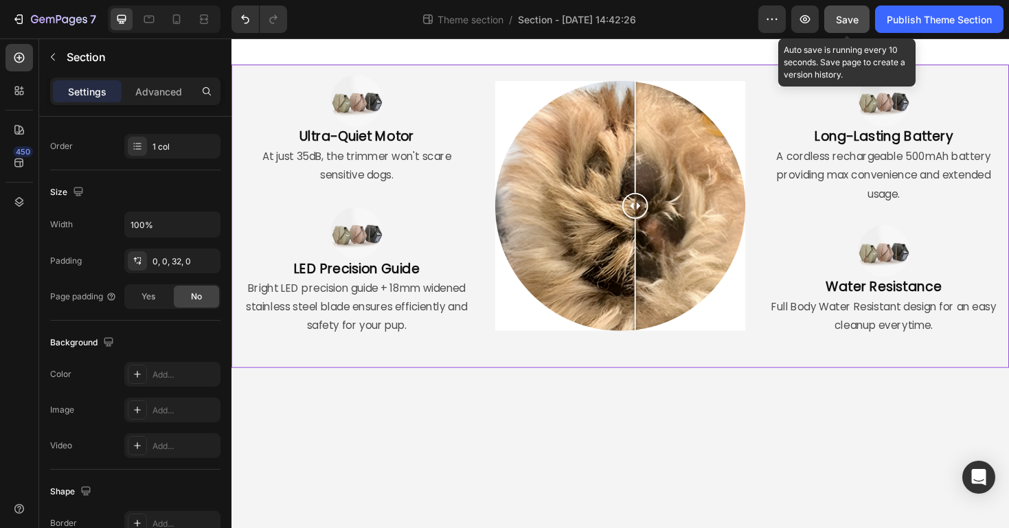
click at [839, 21] on span "Save" at bounding box center [847, 20] width 23 height 12
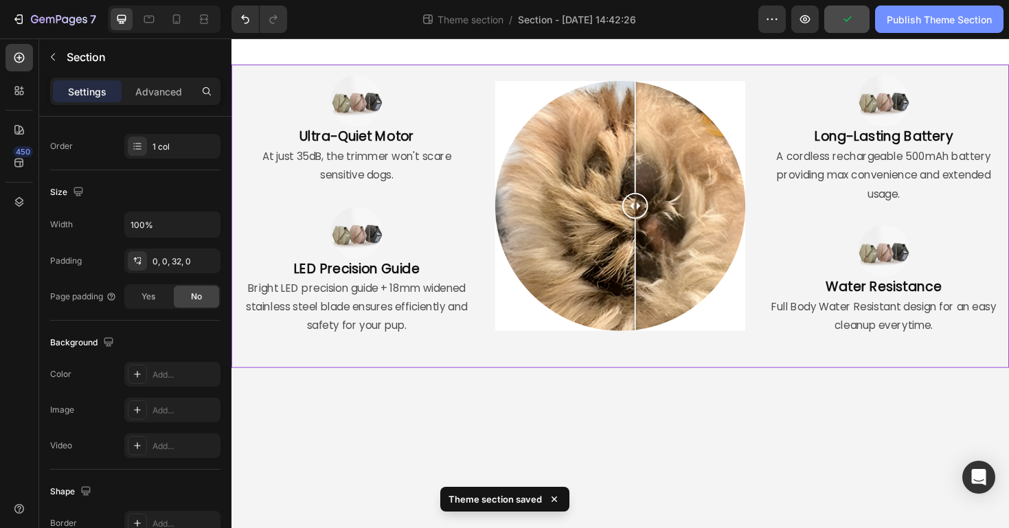
click at [935, 19] on div "Publish Theme Section" at bounding box center [939, 19] width 105 height 14
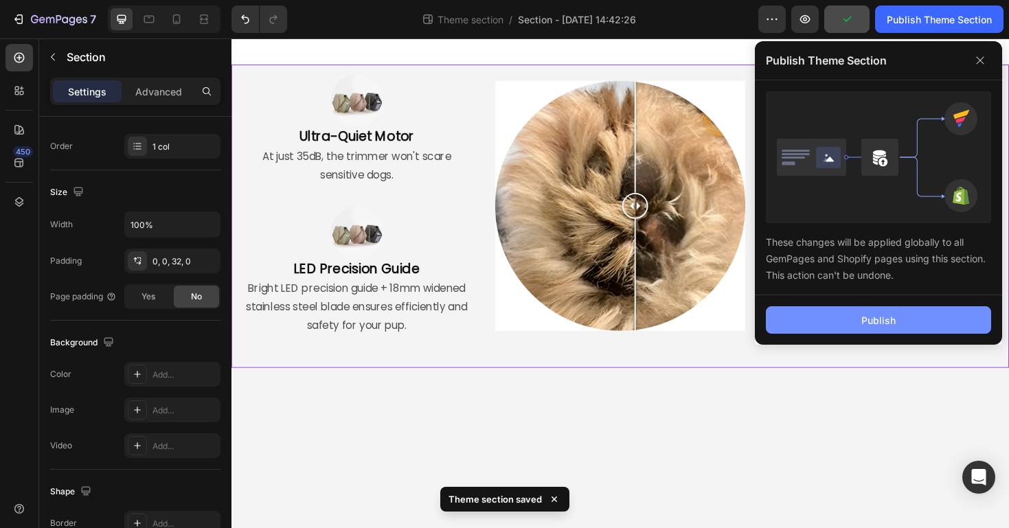
click at [826, 323] on button "Publish" at bounding box center [878, 319] width 225 height 27
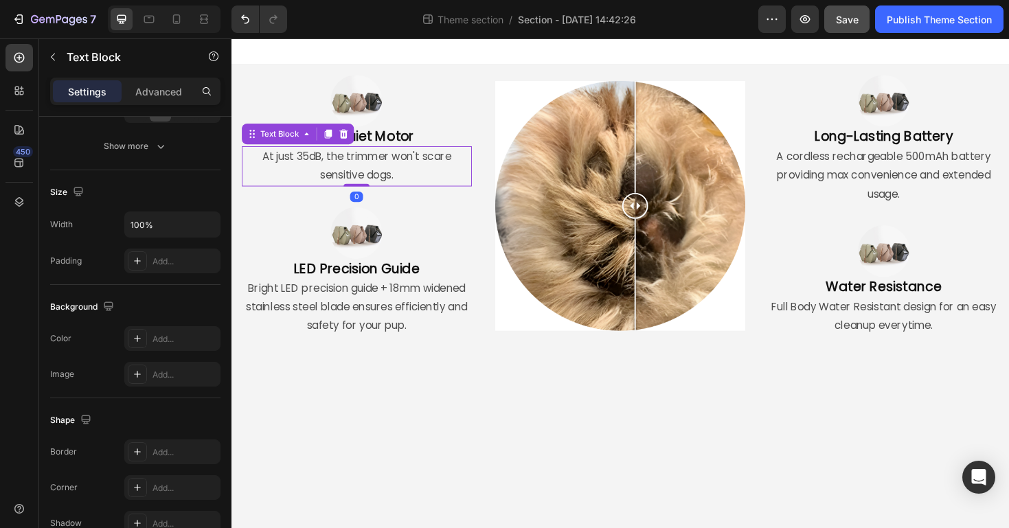
click at [380, 156] on p "At just 35dB, the trimmer won't scare sensitive dogs." at bounding box center [364, 174] width 241 height 40
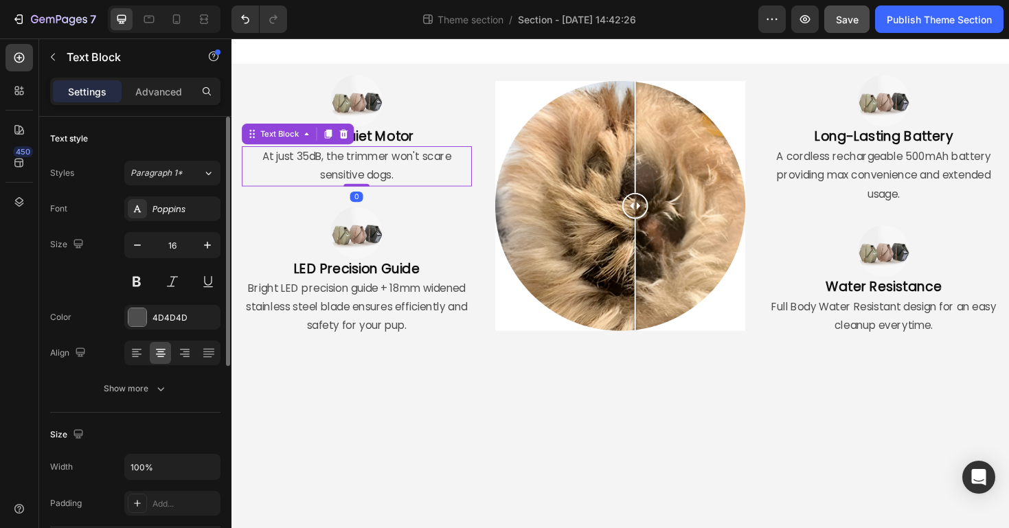
click at [172, 223] on div "Font Poppins Size 16 Color 4D4D4D Align Show more" at bounding box center [135, 298] width 170 height 205
click at [175, 210] on div "Poppins" at bounding box center [184, 209] width 65 height 12
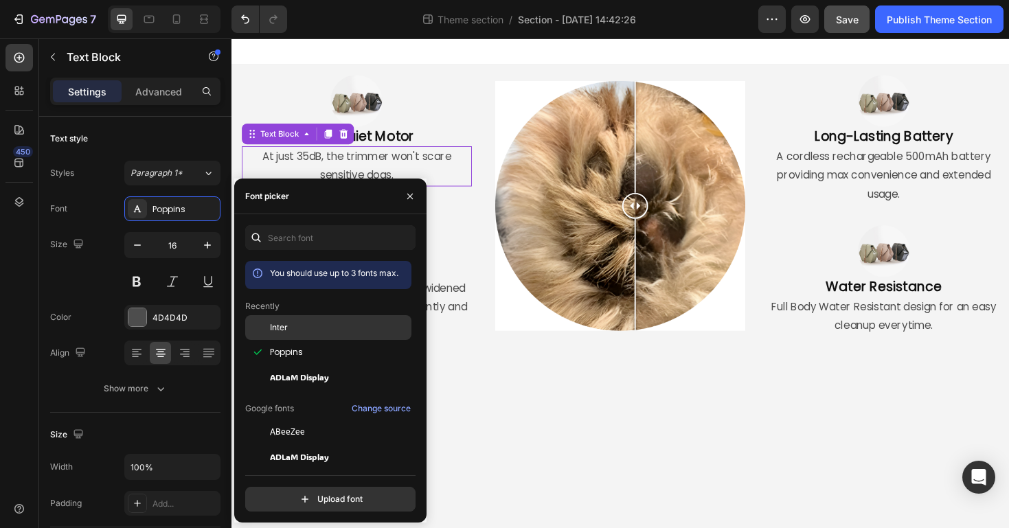
click at [286, 332] on span "Inter" at bounding box center [279, 327] width 18 height 12
click at [453, 314] on p "Bright LED precision guide + 18mm widened stainless steel blade ensures efficie…" at bounding box center [364, 323] width 241 height 59
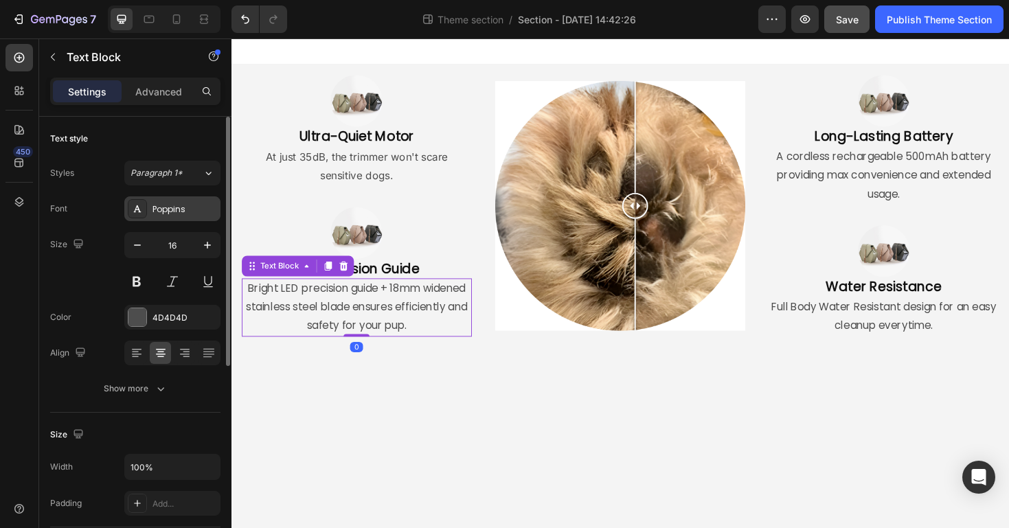
click at [174, 209] on div "Poppins" at bounding box center [184, 209] width 65 height 12
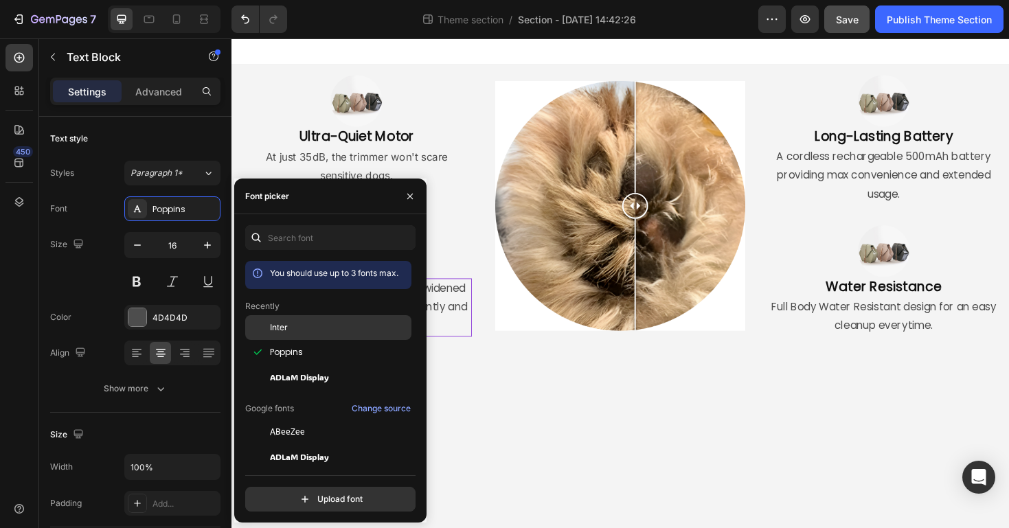
click at [316, 321] on div "Inter" at bounding box center [339, 327] width 139 height 12
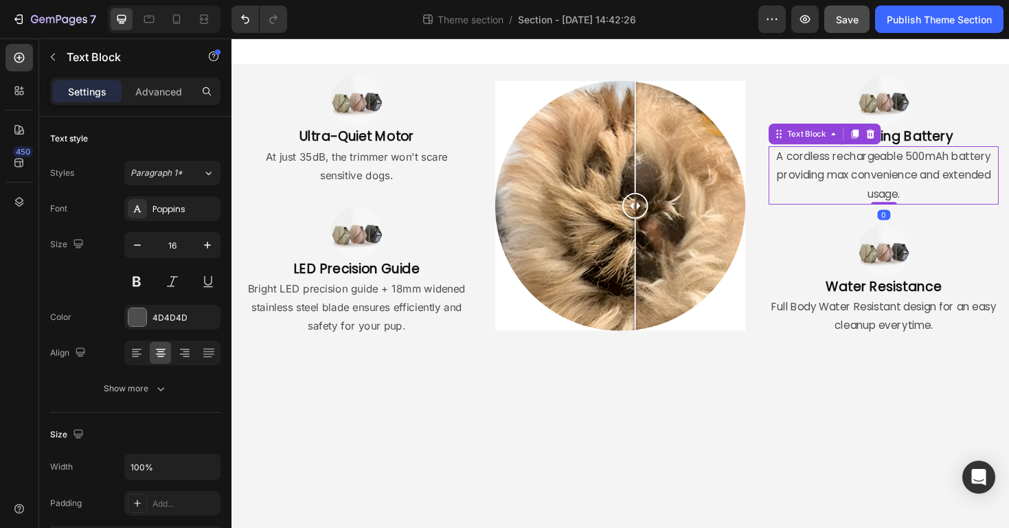
click at [861, 183] on p "A cordless rechargeable 500mAh battery providing max convenience and extended u…" at bounding box center [922, 183] width 241 height 59
click at [174, 203] on div "Poppins" at bounding box center [184, 209] width 65 height 12
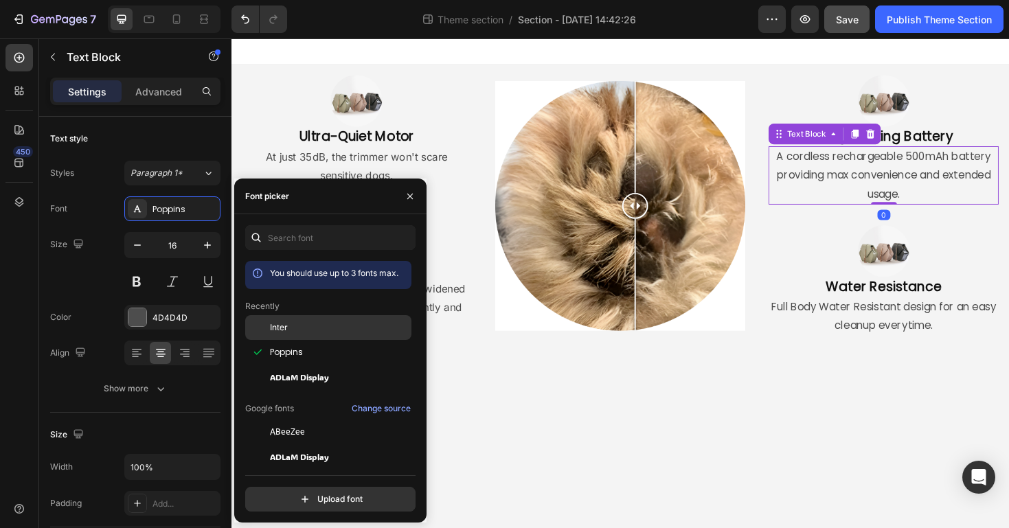
click at [272, 420] on div "Inter" at bounding box center [328, 432] width 166 height 25
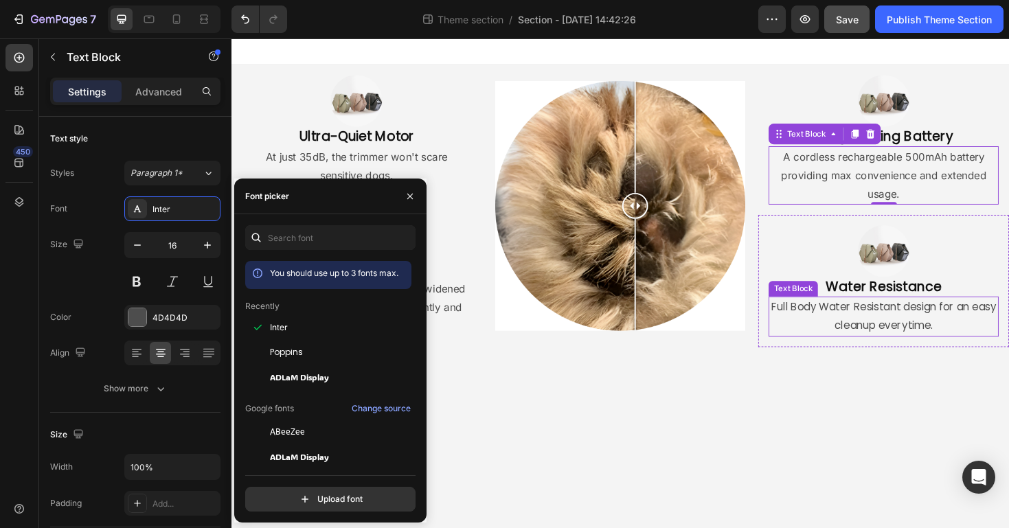
click at [874, 329] on p "Full Body Water Resistant design for an easy cleanup everytime." at bounding box center [922, 333] width 241 height 40
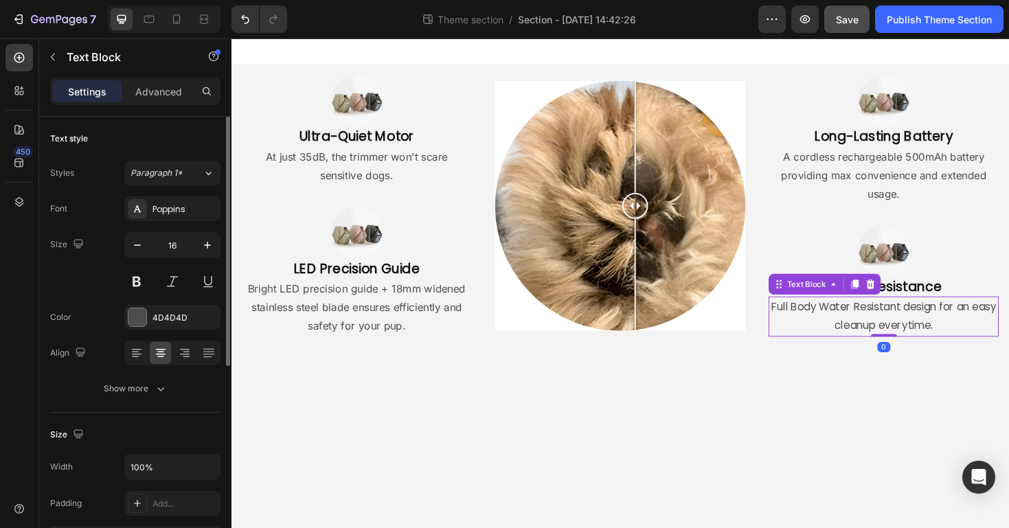
click at [188, 193] on div "Styles Paragraph 1* Font Poppins Size 16 Color 4D4D4D Align Show more" at bounding box center [135, 281] width 170 height 240
click at [195, 214] on div "Poppins" at bounding box center [184, 209] width 65 height 12
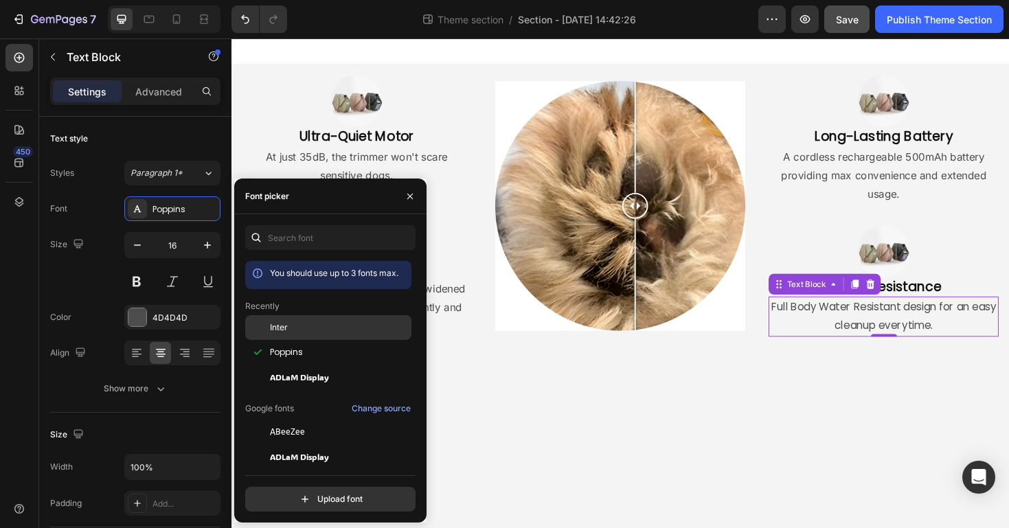
click at [293, 322] on div "Inter" at bounding box center [339, 327] width 139 height 12
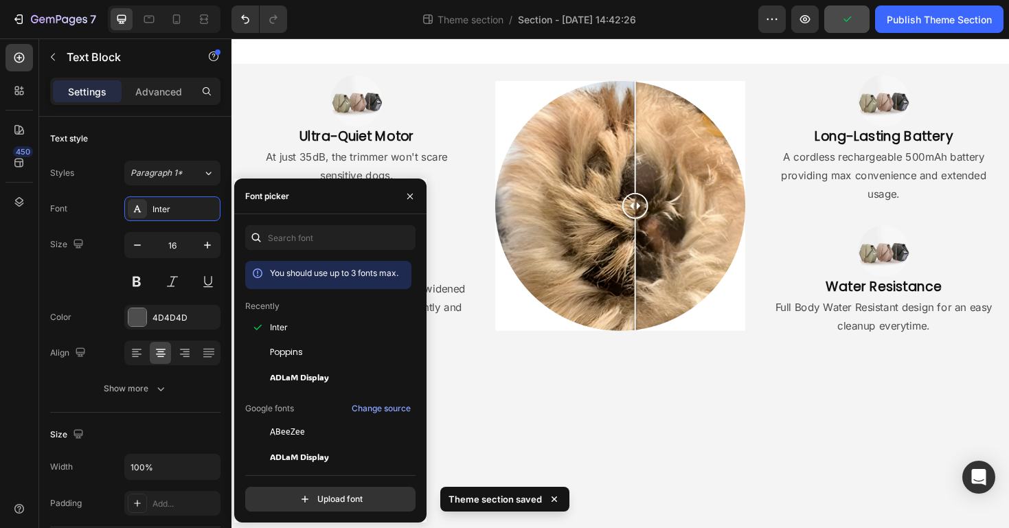
click at [594, 411] on body "Image Ultra-Quiet Motor Heading At just 35dB, the trimmer won't scare sensitive…" at bounding box center [643, 297] width 824 height 519
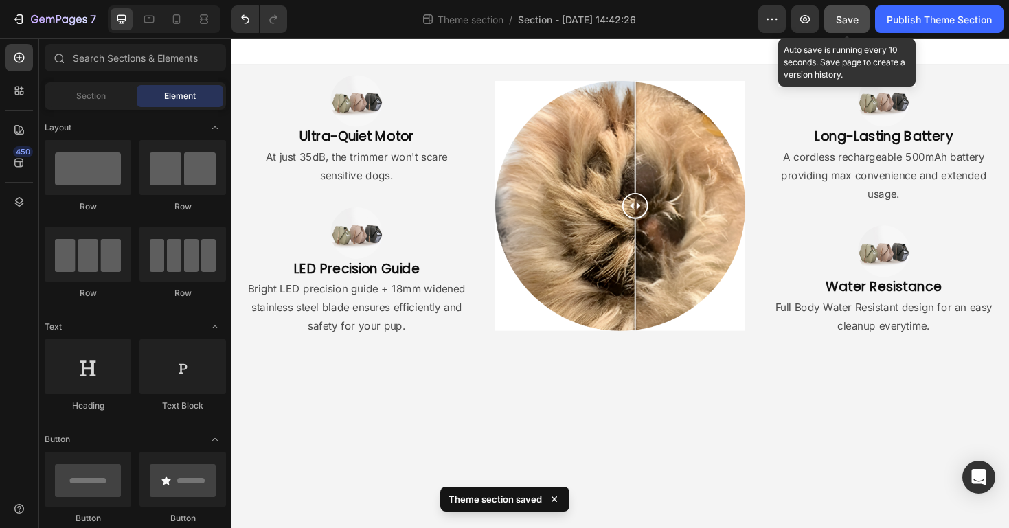
click at [842, 29] on button "Save" at bounding box center [846, 18] width 45 height 27
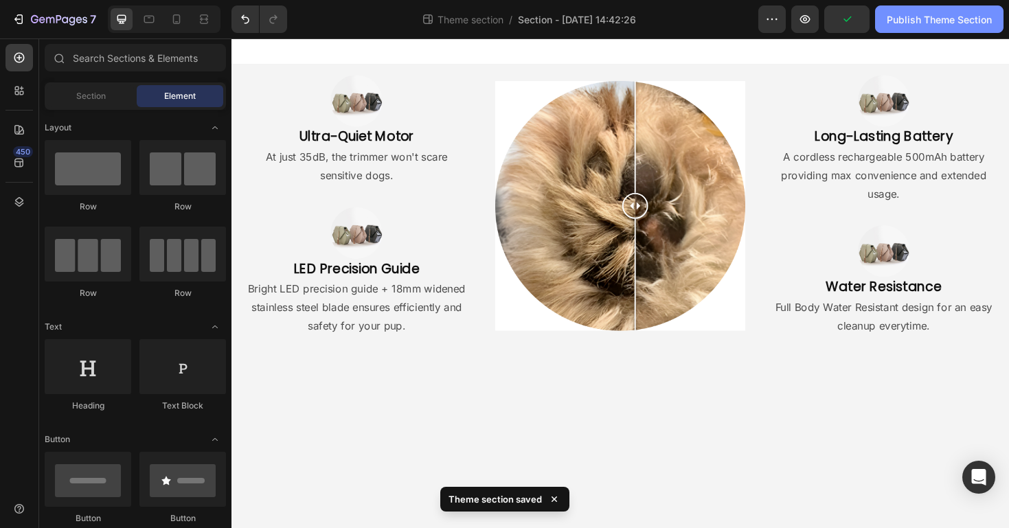
click at [925, 23] on div "Publish Theme Section" at bounding box center [939, 19] width 105 height 14
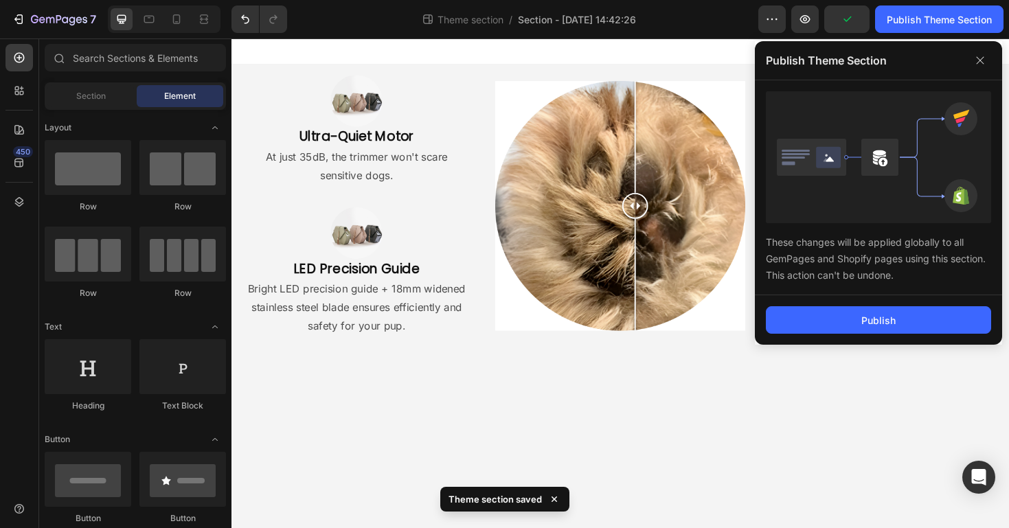
click at [854, 367] on div "Image Ultra-Quiet Motor Heading At just 35dB, the trimmer won't scare sensitive…" at bounding box center [643, 226] width 824 height 321
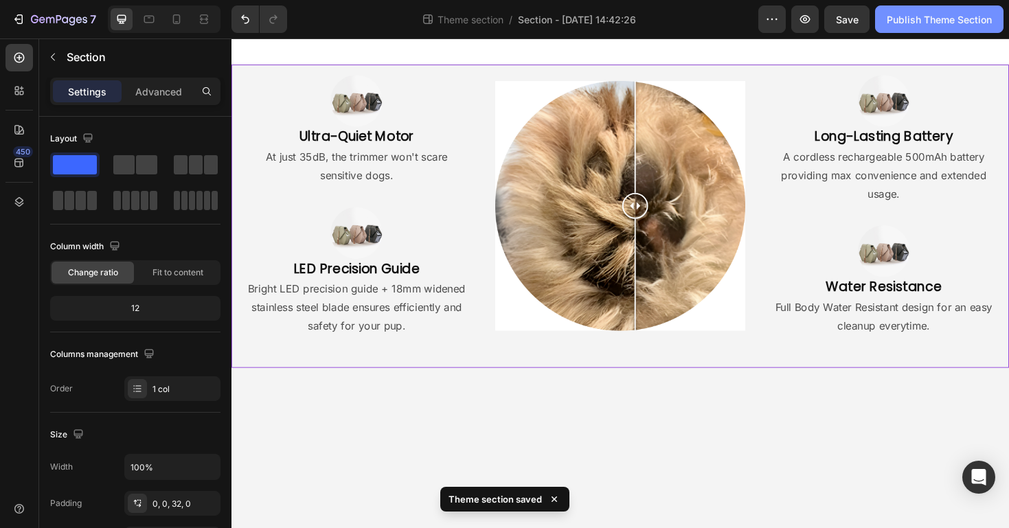
click at [948, 21] on div "Publish Theme Section" at bounding box center [939, 19] width 105 height 14
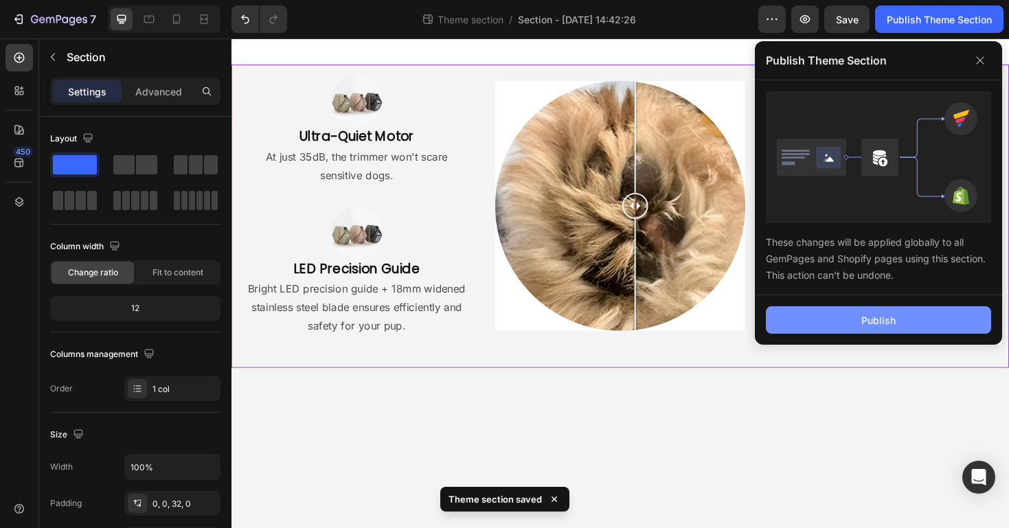
click at [879, 320] on div "Publish" at bounding box center [878, 320] width 34 height 14
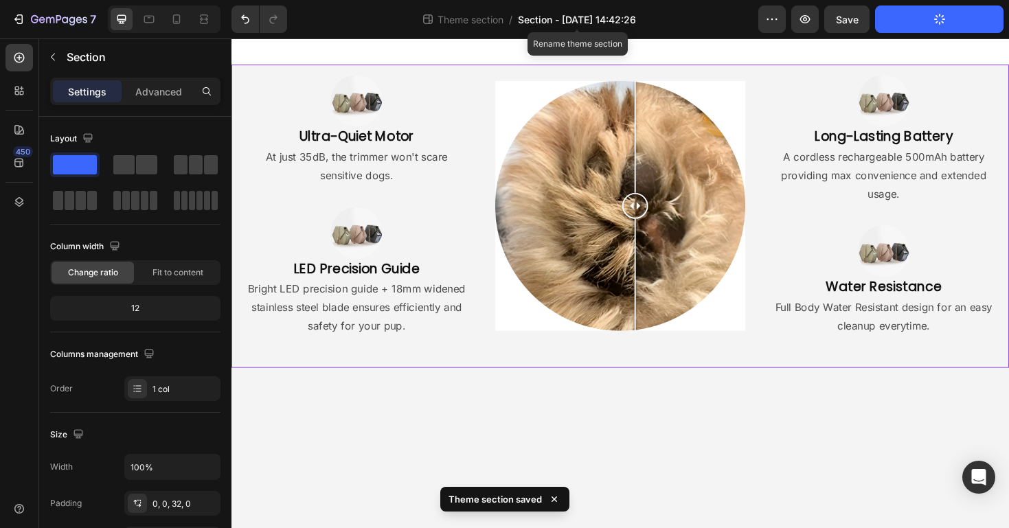
click at [553, 23] on span "Section - Aug 26 14:42:26" at bounding box center [577, 19] width 118 height 14
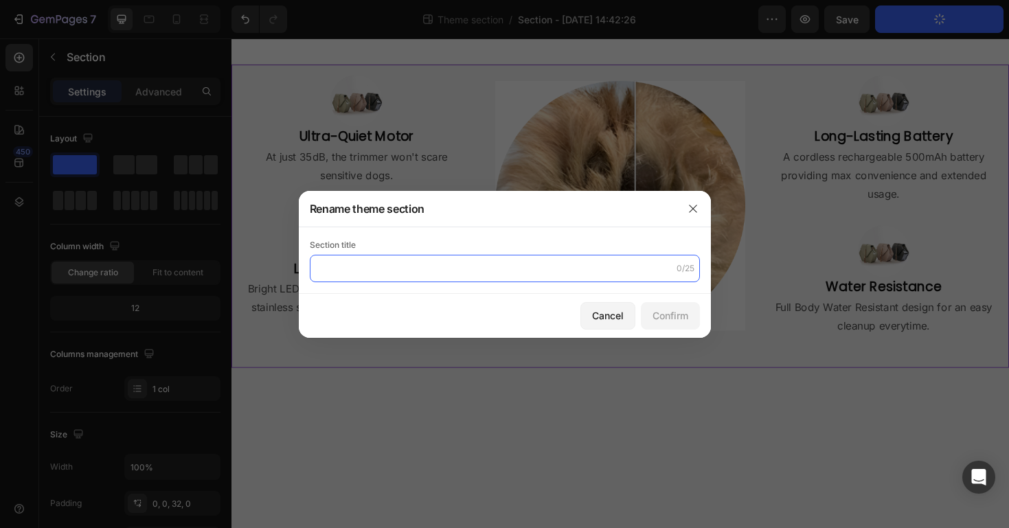
click at [401, 255] on input "text" at bounding box center [505, 268] width 390 height 27
click at [401, 269] on input "text" at bounding box center [505, 268] width 390 height 27
type input "BEFORE/AFTER"
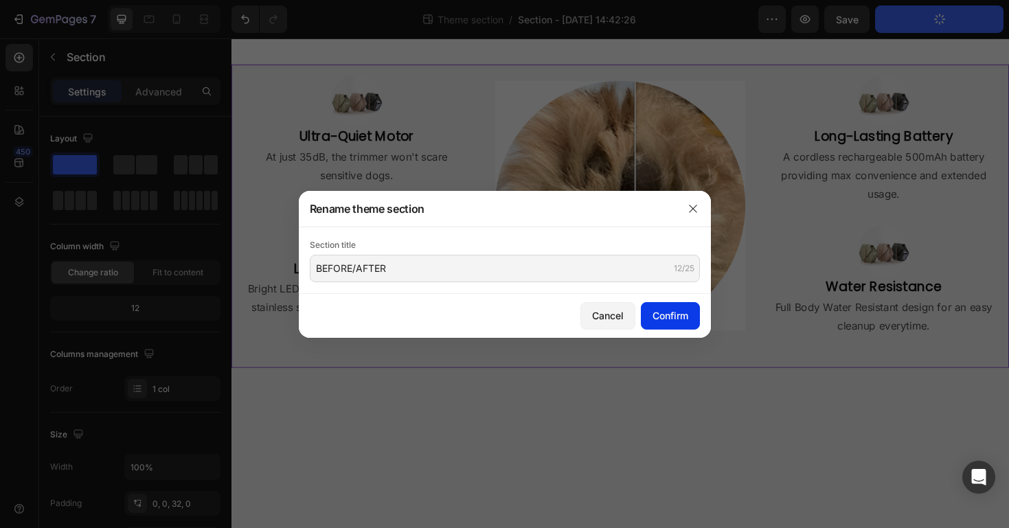
click at [663, 309] on div "Confirm" at bounding box center [671, 315] width 36 height 14
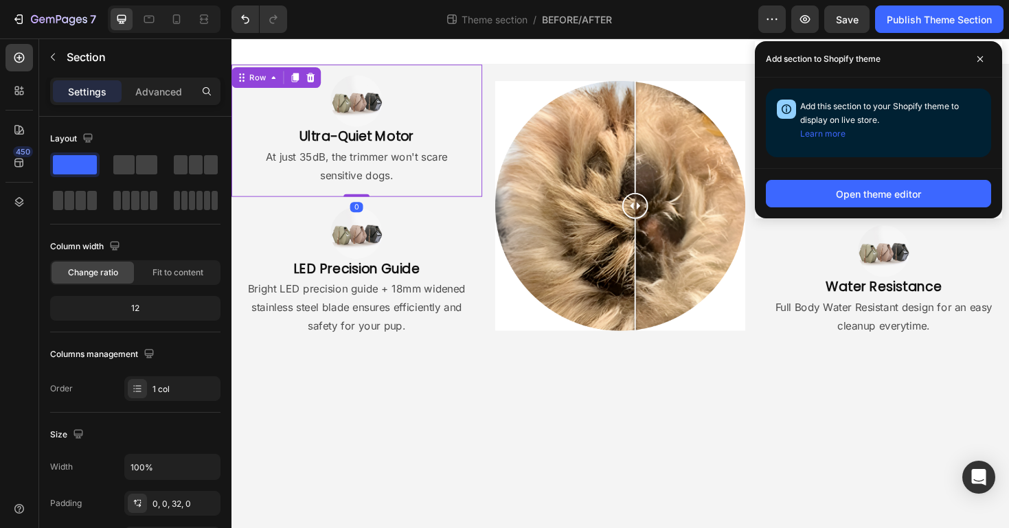
click at [321, 197] on div "Image Ultra-Quiet Motor Heading At just 35dB, the trimmer won't scare sensitive…" at bounding box center [364, 136] width 266 height 140
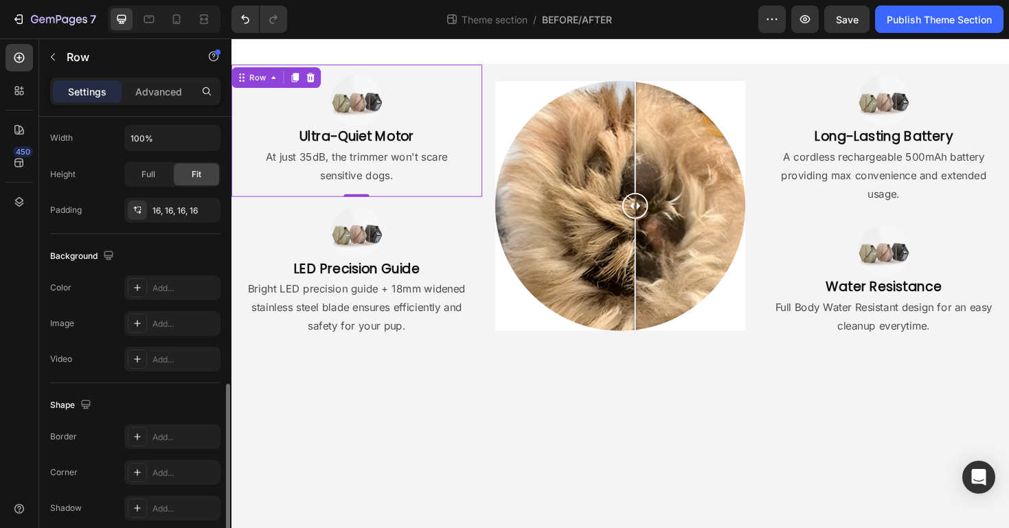
scroll to position [387, 0]
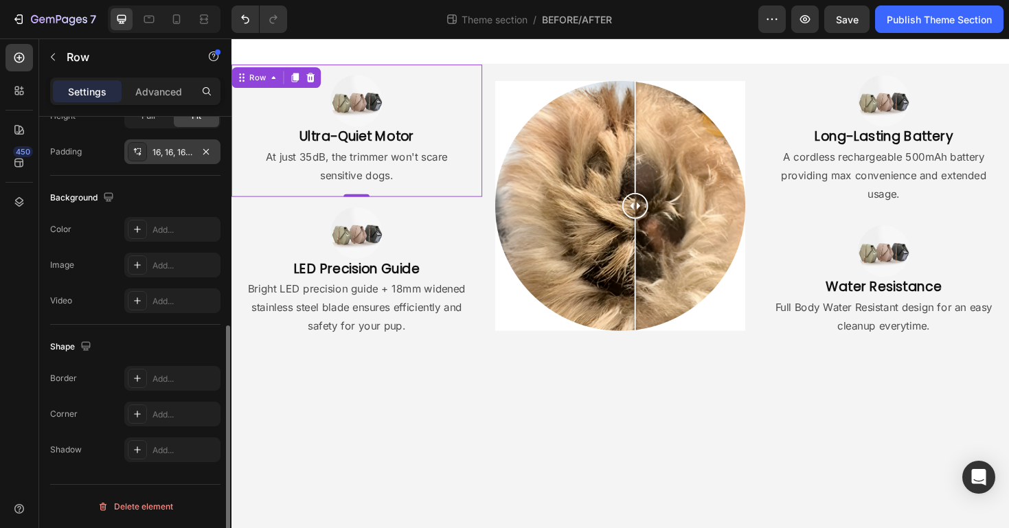
click at [172, 152] on div "16, 16, 16, 16" at bounding box center [172, 152] width 40 height 12
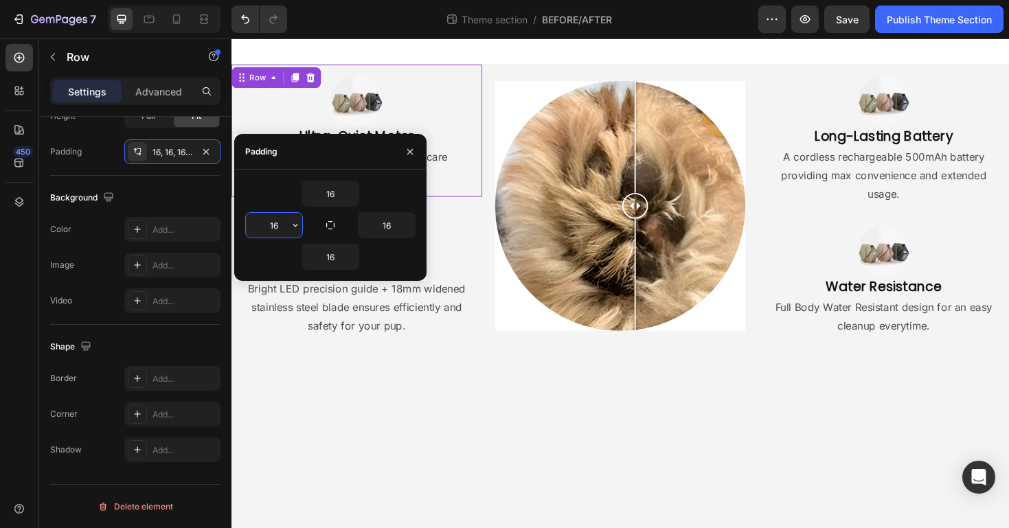
click at [278, 229] on input "16" at bounding box center [274, 225] width 56 height 25
type input "3"
type input "40"
click at [363, 313] on p "Bright LED precision guide + 18mm widened stainless steel blade ensures efficie…" at bounding box center [364, 323] width 241 height 59
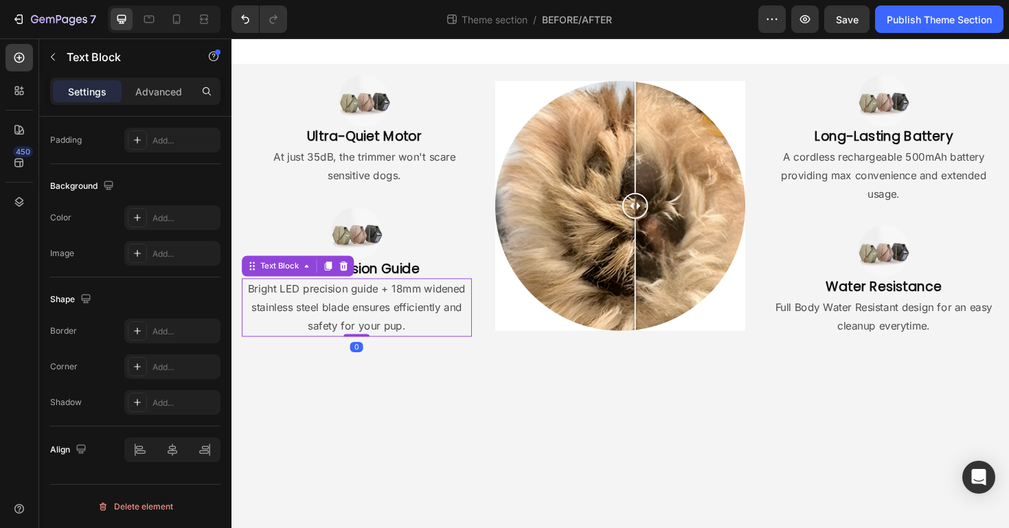
scroll to position [0, 0]
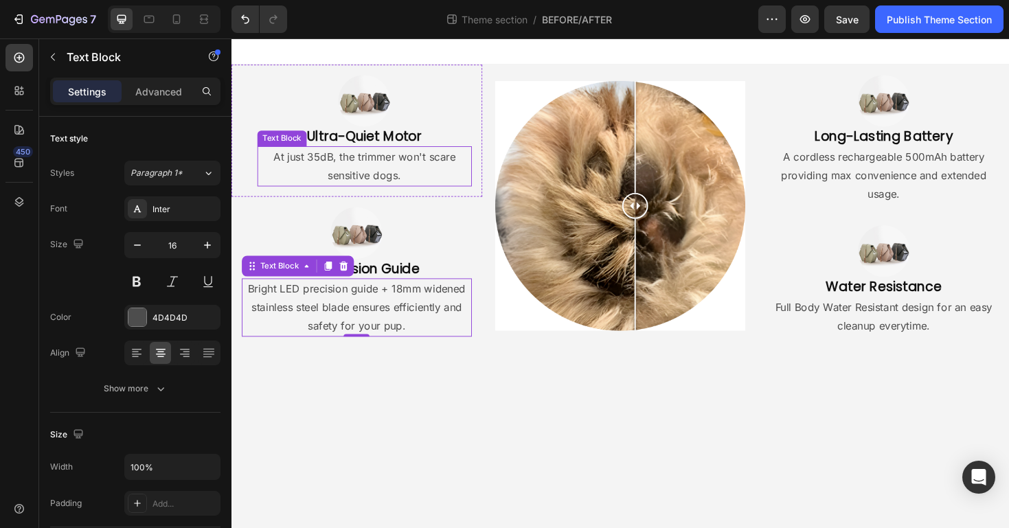
click at [434, 186] on p "At just 35dB, the trimmer won't scare sensitive dogs." at bounding box center [372, 174] width 225 height 40
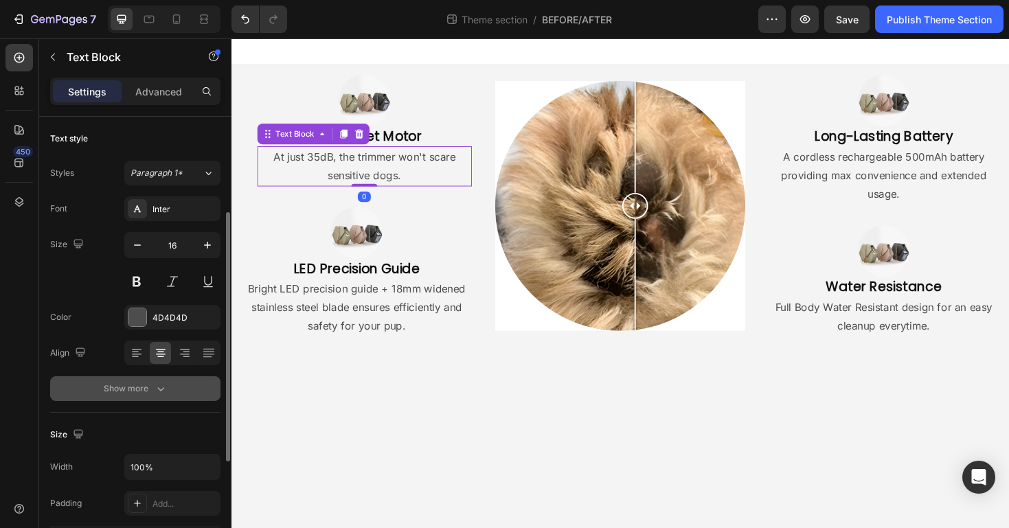
scroll to position [363, 0]
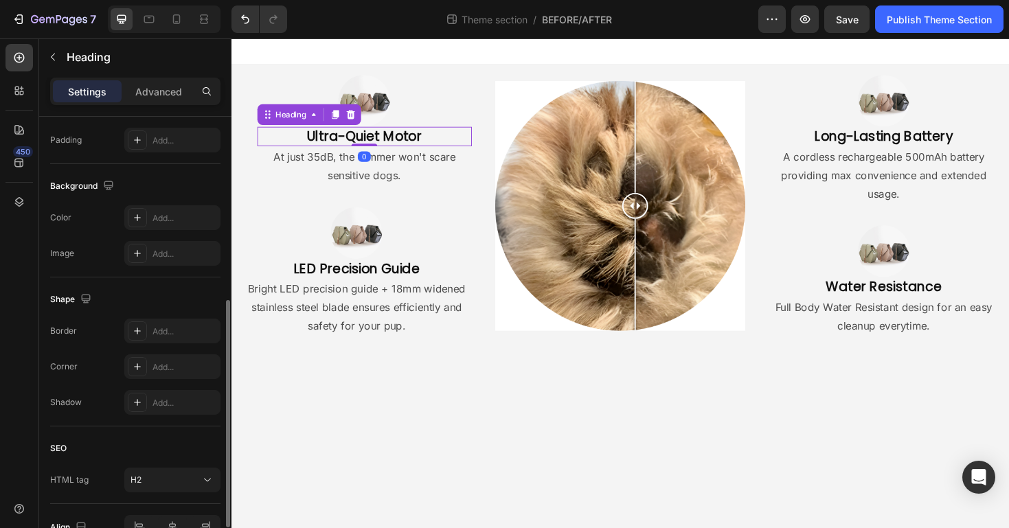
click at [480, 139] on h2 "Ultra-Quiet Motor" at bounding box center [372, 142] width 227 height 21
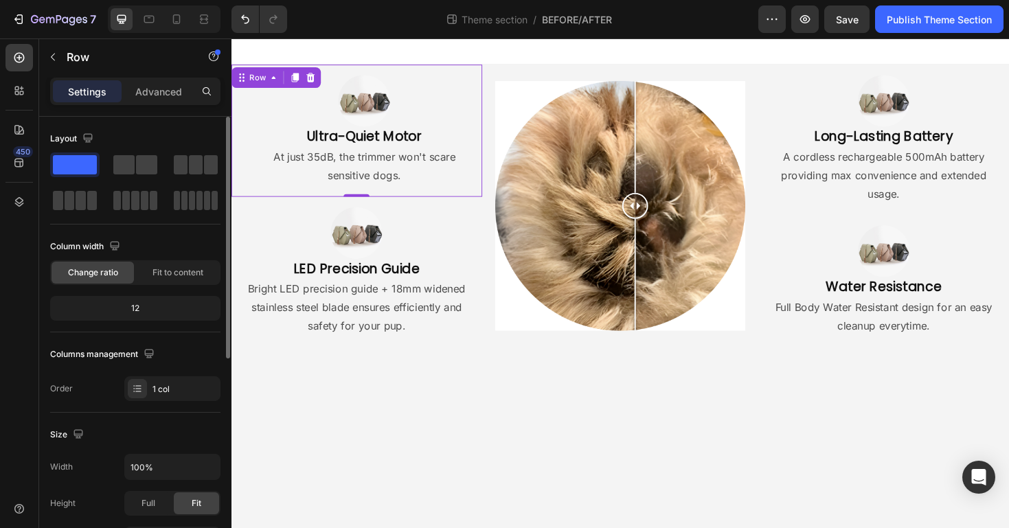
click at [492, 139] on div "Image Ultra-Quiet Motor Heading At just 35dB, the trimmer won't scare sensitive…" at bounding box center [364, 136] width 266 height 140
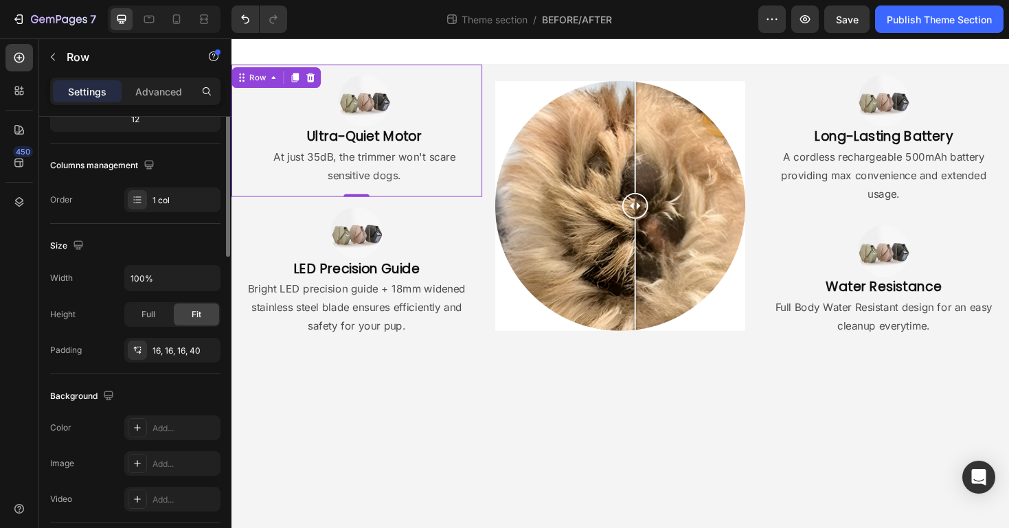
scroll to position [249, 0]
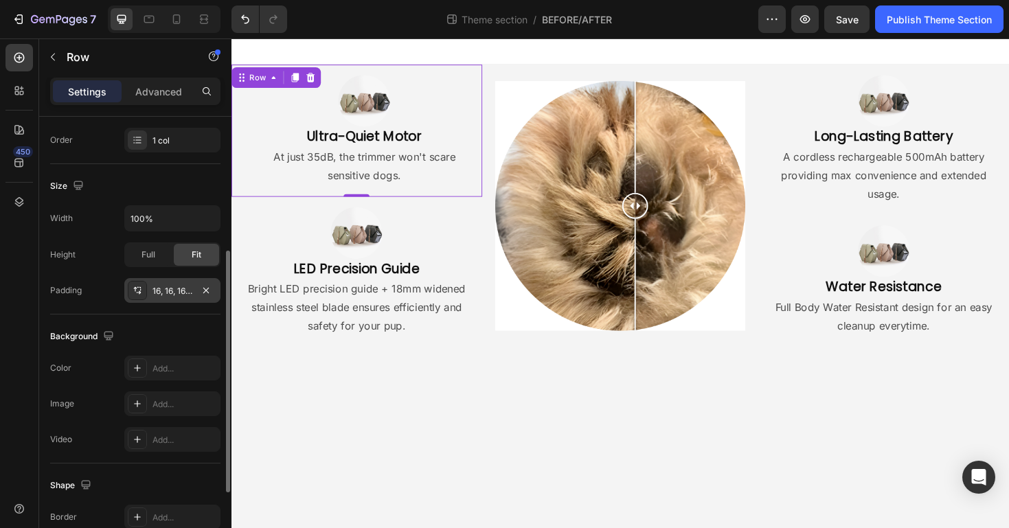
click at [205, 299] on div "16, 16, 16, 40" at bounding box center [172, 290] width 96 height 25
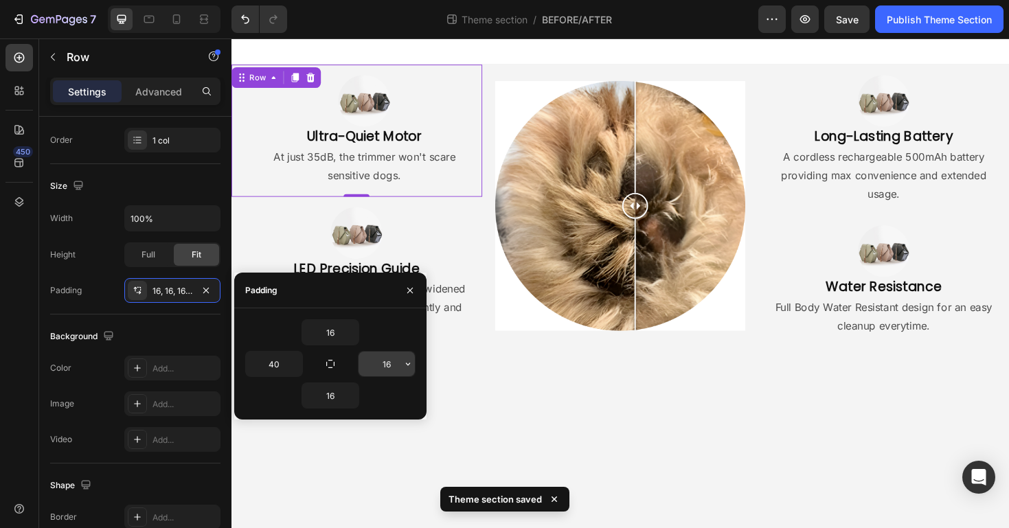
click at [390, 371] on input "16" at bounding box center [387, 364] width 56 height 25
click at [465, 326] on p "Bright LED precision guide + 18mm widened stainless steel blade ensures efficie…" at bounding box center [364, 323] width 241 height 59
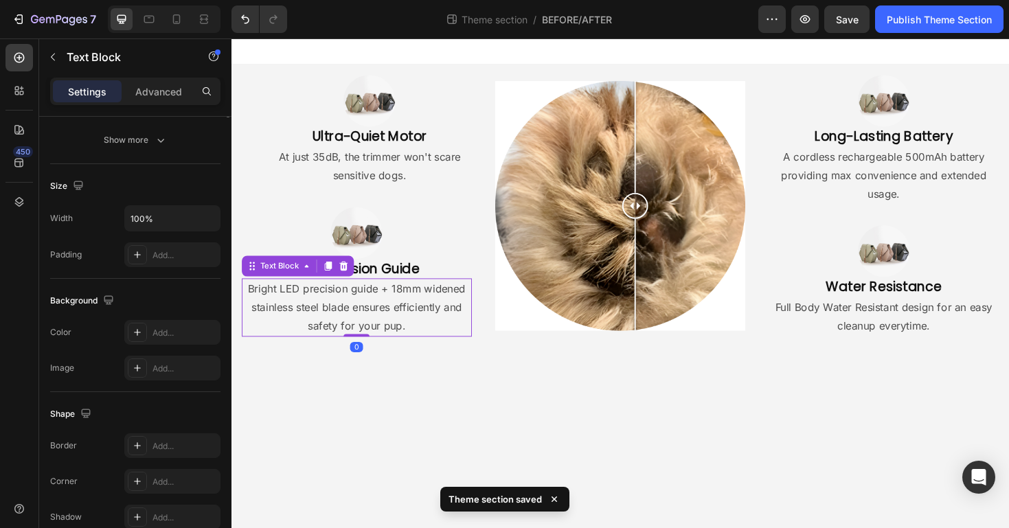
scroll to position [0, 0]
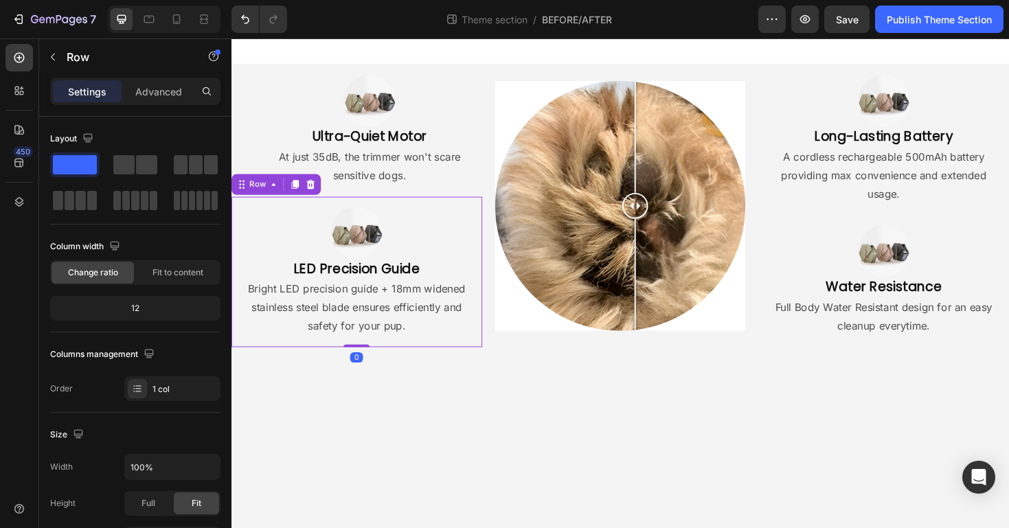
click at [492, 350] on div "Image LED Precision Guide Heading Bright LED precision guide + 18mm widened sta…" at bounding box center [364, 285] width 266 height 159
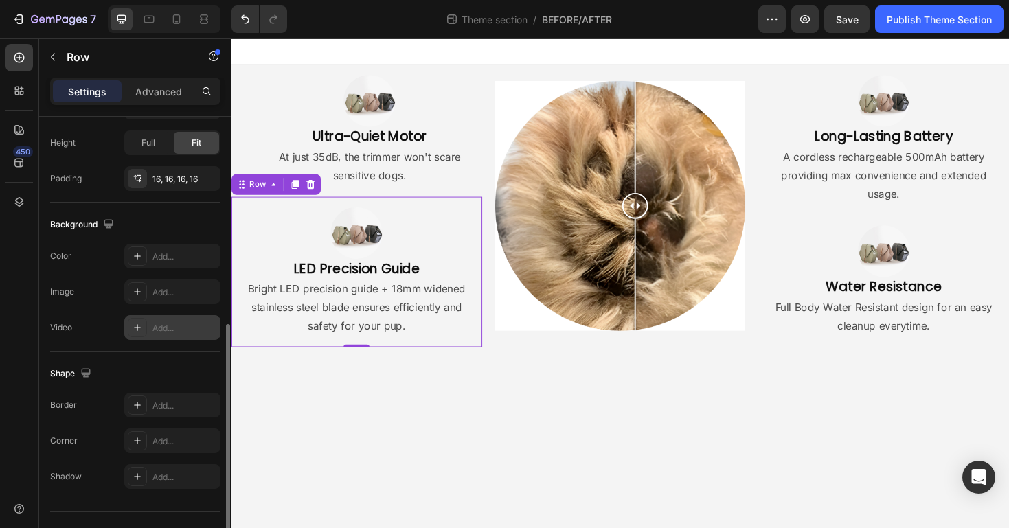
scroll to position [354, 0]
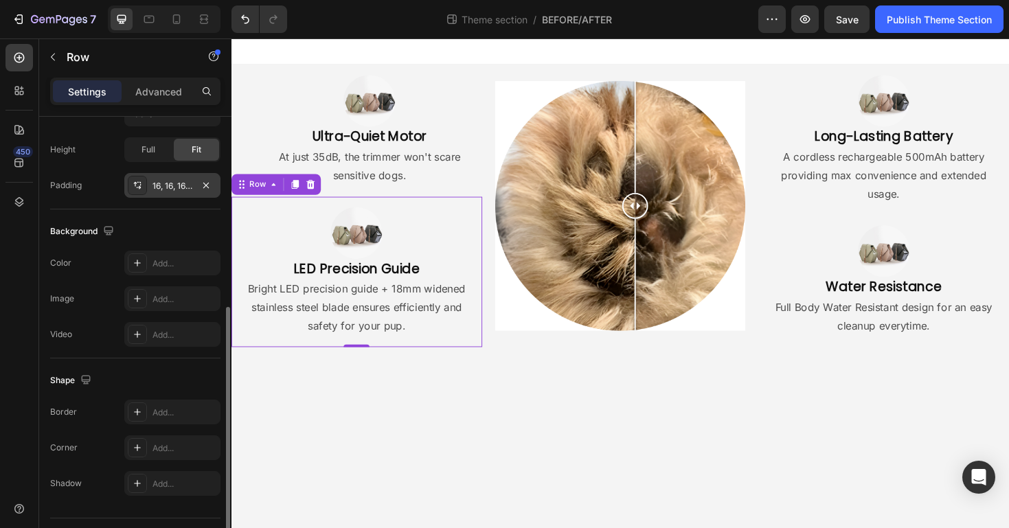
click at [184, 177] on div "16, 16, 16, 16" at bounding box center [172, 185] width 96 height 25
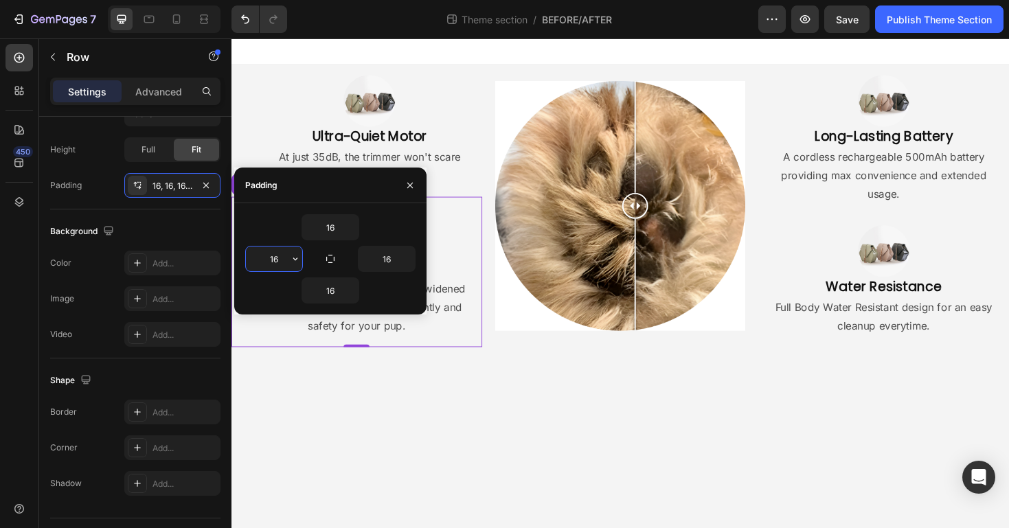
click at [282, 261] on input "16" at bounding box center [274, 259] width 56 height 25
type input "40"
click at [387, 258] on input "16" at bounding box center [387, 259] width 56 height 25
type input "6"
click at [387, 258] on input "6" at bounding box center [387, 259] width 56 height 25
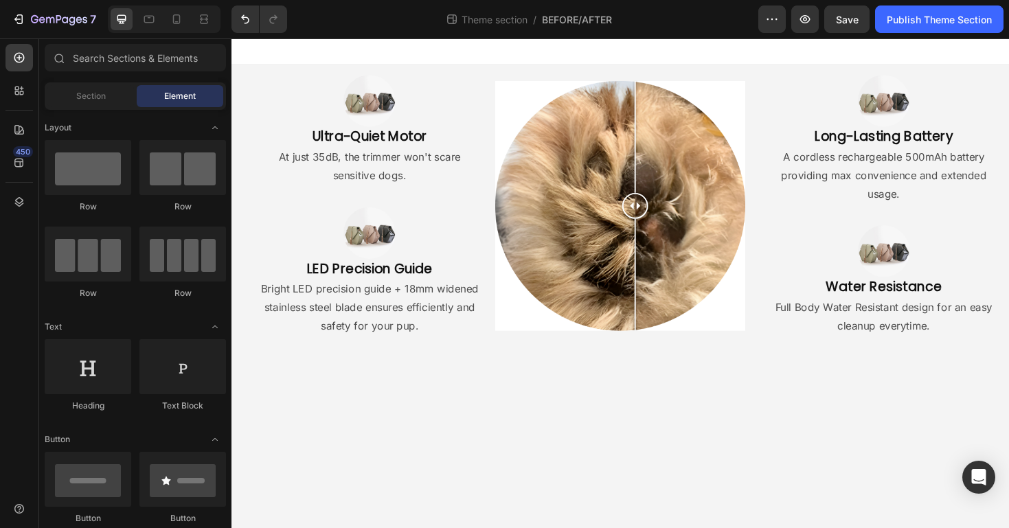
click at [400, 388] on body "Image Ultra-Quiet Motor Heading At just 35dB, the trimmer won't scare sensitive…" at bounding box center [643, 297] width 824 height 519
click at [422, 437] on body "Image Ultra-Quiet Motor Heading At just 35dB, the trimmer won't scare sensitive…" at bounding box center [643, 297] width 824 height 519
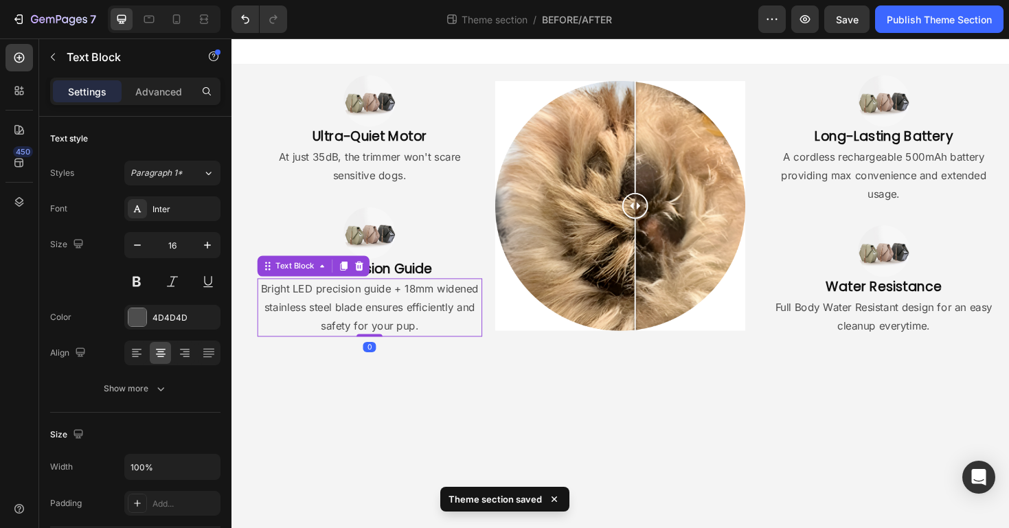
click at [337, 311] on p "Bright LED precision guide + 18mm widened stainless steel blade ensures efficie…" at bounding box center [378, 323] width 236 height 59
click at [275, 157] on p "At just 35dB, the trimmer won't scare sensitive dogs." at bounding box center [378, 174] width 236 height 40
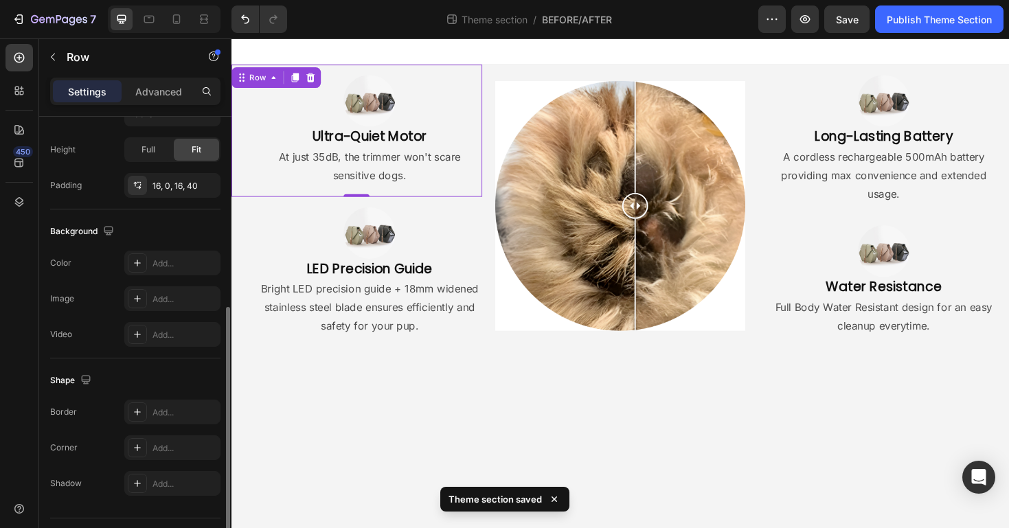
click at [258, 164] on div "Image Ultra-Quiet Motor Heading At just 35dB, the trimmer won't scare sensitive…" at bounding box center [364, 136] width 266 height 140
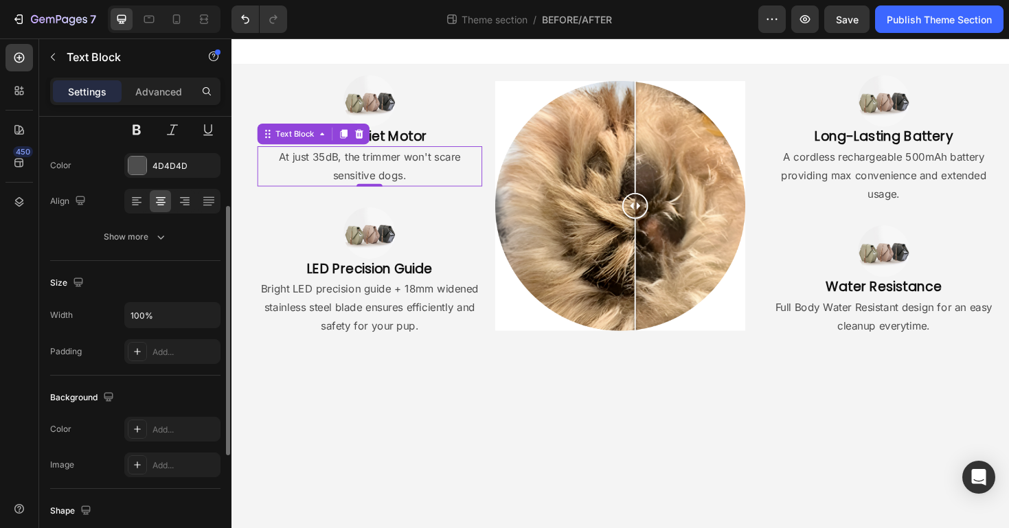
scroll to position [150, 0]
click at [190, 205] on icon at bounding box center [185, 203] width 14 height 14
click at [146, 199] on div at bounding box center [136, 203] width 21 height 22
click at [157, 199] on icon at bounding box center [161, 199] width 10 height 1
click at [491, 161] on p "At just 35dB, the trimmer won't scare sensitive dogs." at bounding box center [378, 174] width 236 height 40
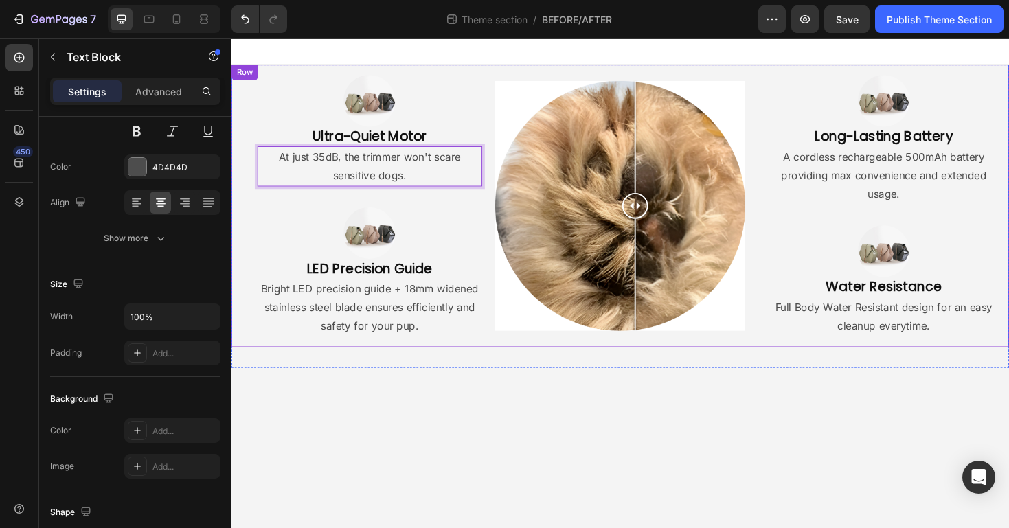
click at [499, 166] on div "Image Ultra-Quiet Motor Heading At just 35dB, the trimmer won't scare sensitive…" at bounding box center [643, 215] width 824 height 299
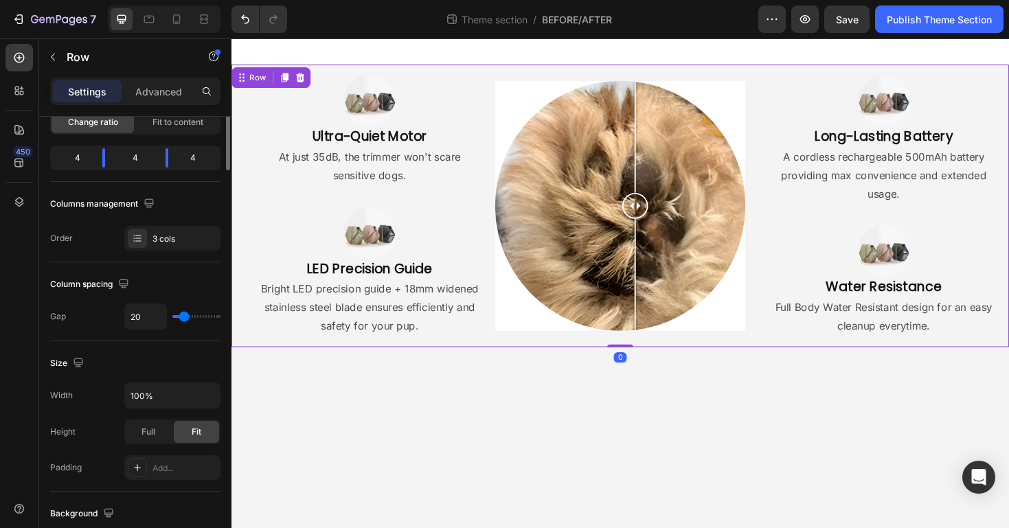
scroll to position [0, 0]
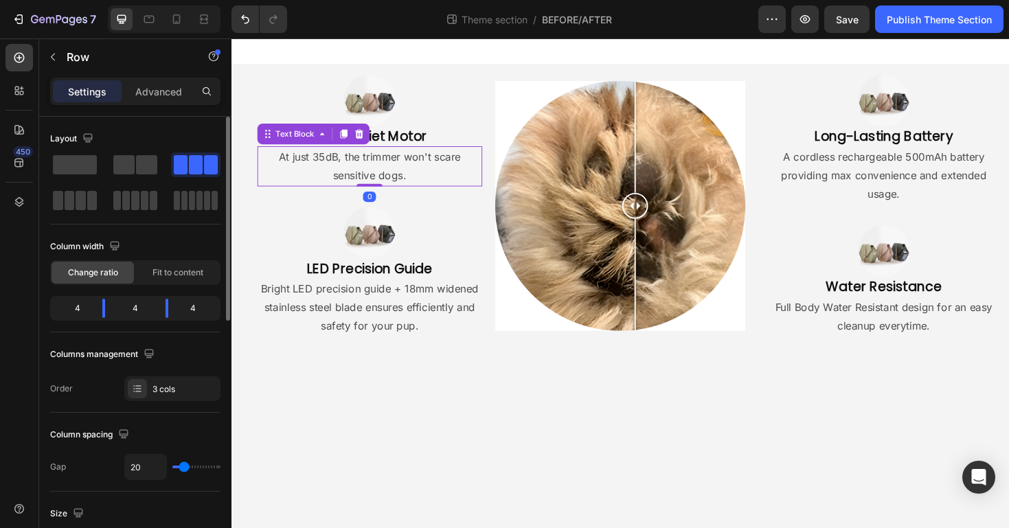
click at [477, 172] on p "At just 35dB, the trimmer won't scare sensitive dogs." at bounding box center [378, 174] width 236 height 40
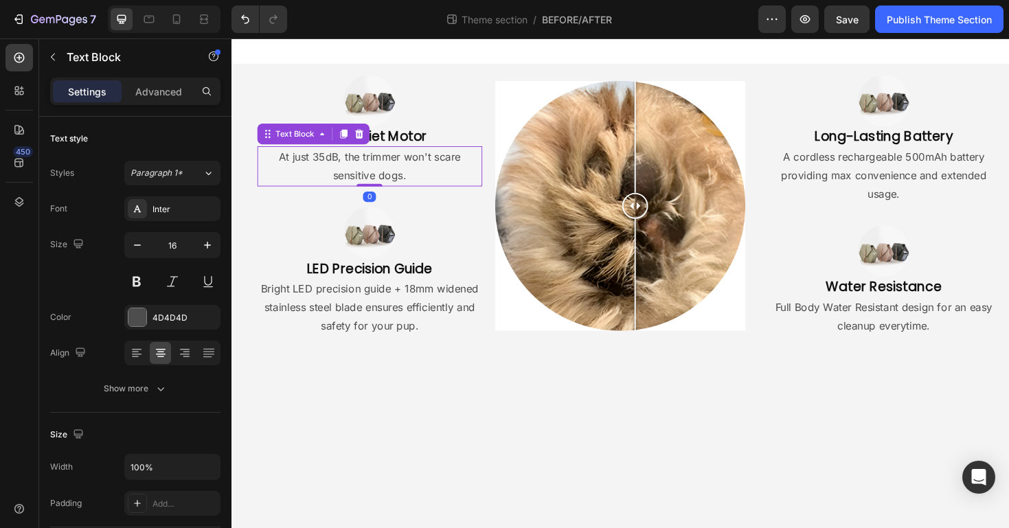
click at [435, 462] on body "Image Ultra-Quiet Motor Heading At just 35dB, the trimmer won't scare sensitive…" at bounding box center [643, 297] width 824 height 519
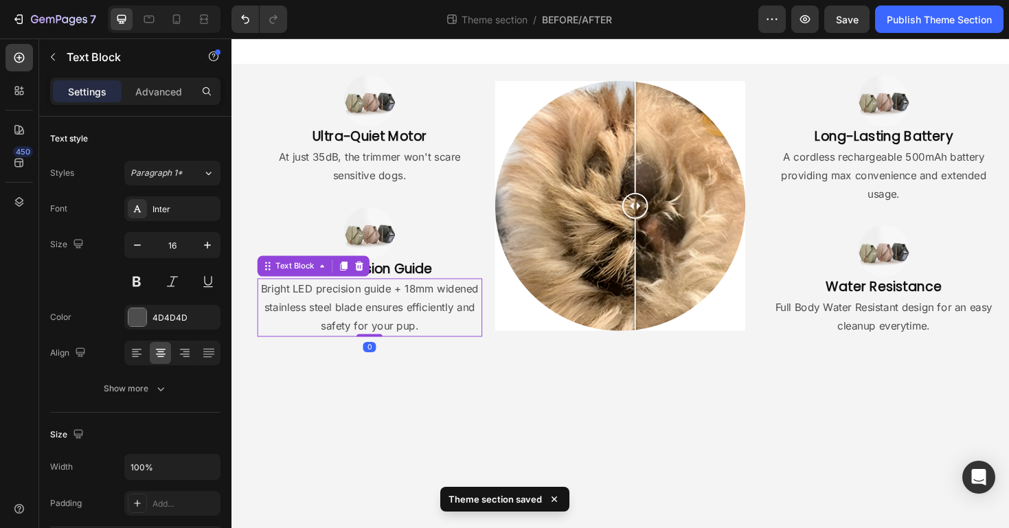
click at [451, 336] on p "Bright LED precision guide + 18mm widened stainless steel blade ensures efficie…" at bounding box center [378, 323] width 236 height 59
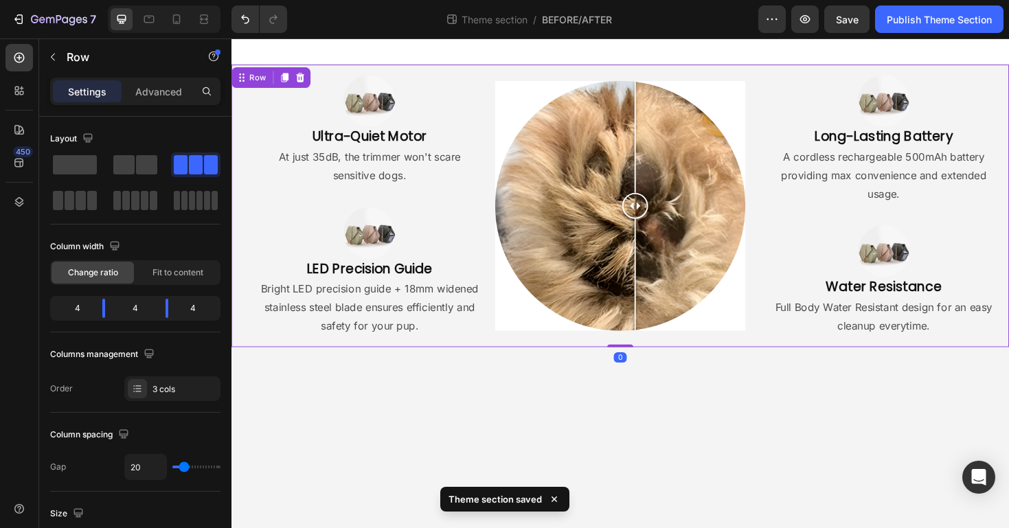
click at [509, 320] on div "Image Ultra-Quiet Motor Heading At just 35dB, the trimmer won't scare sensitive…" at bounding box center [643, 215] width 824 height 299
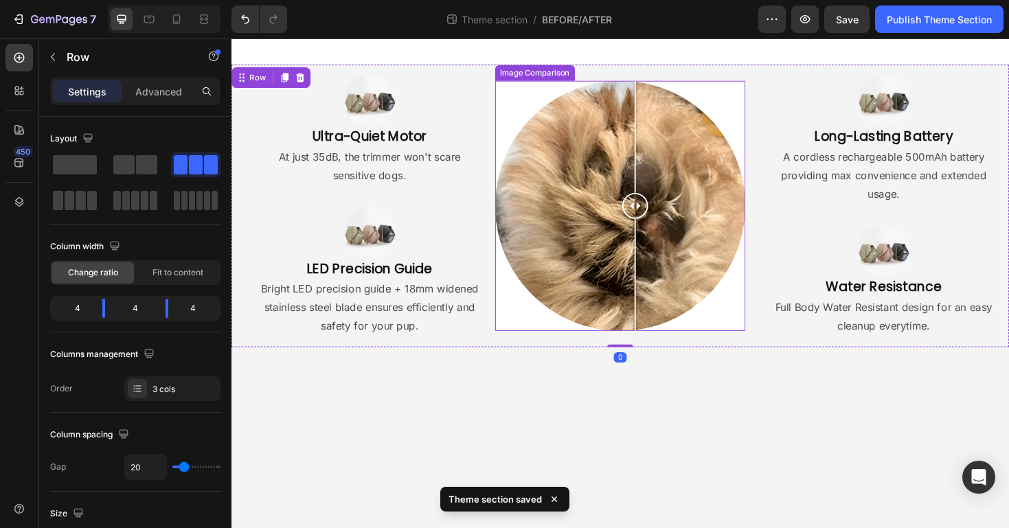
click at [534, 295] on div at bounding box center [644, 216] width 266 height 266
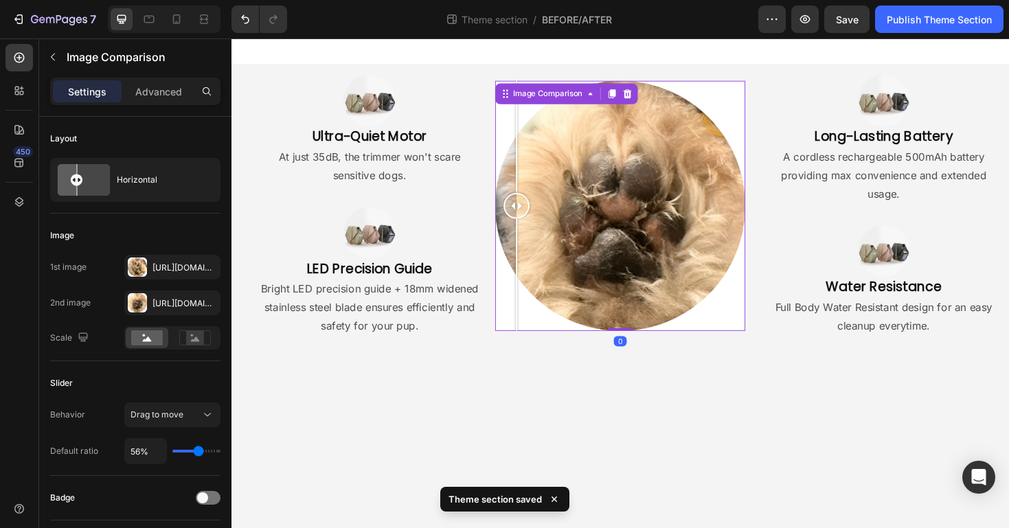
click at [595, 300] on div at bounding box center [644, 216] width 266 height 266
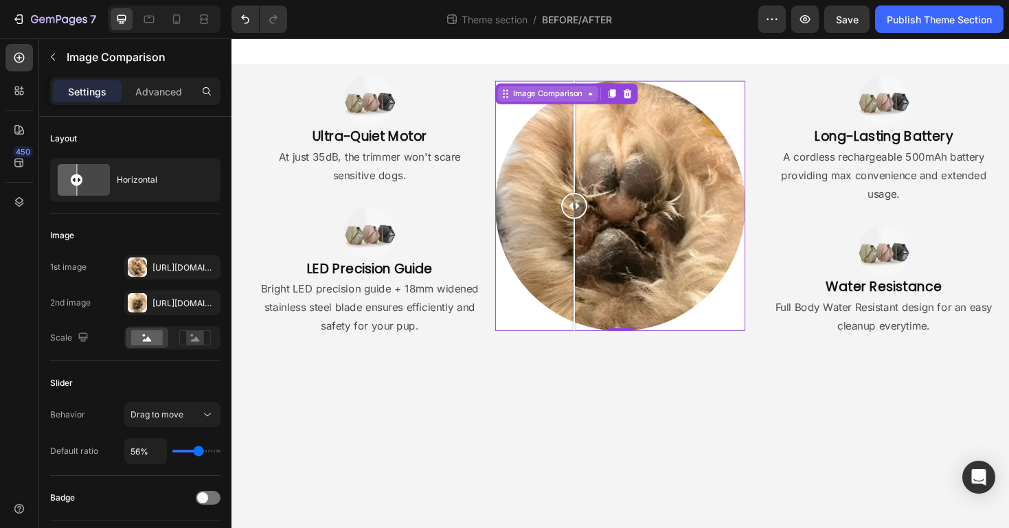
click at [534, 99] on div "Image Comparison" at bounding box center [567, 97] width 79 height 12
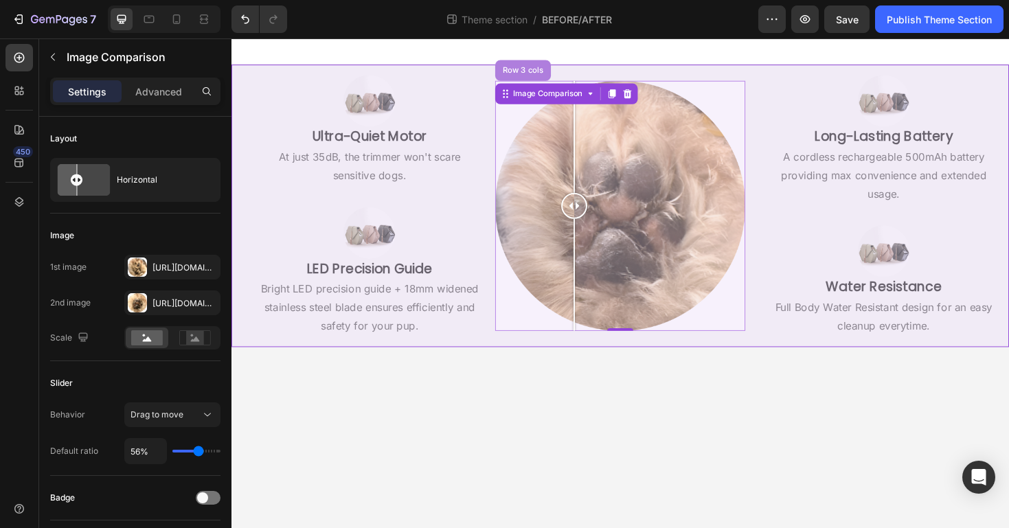
click at [540, 71] on div "Row 3 cols" at bounding box center [541, 72] width 48 height 8
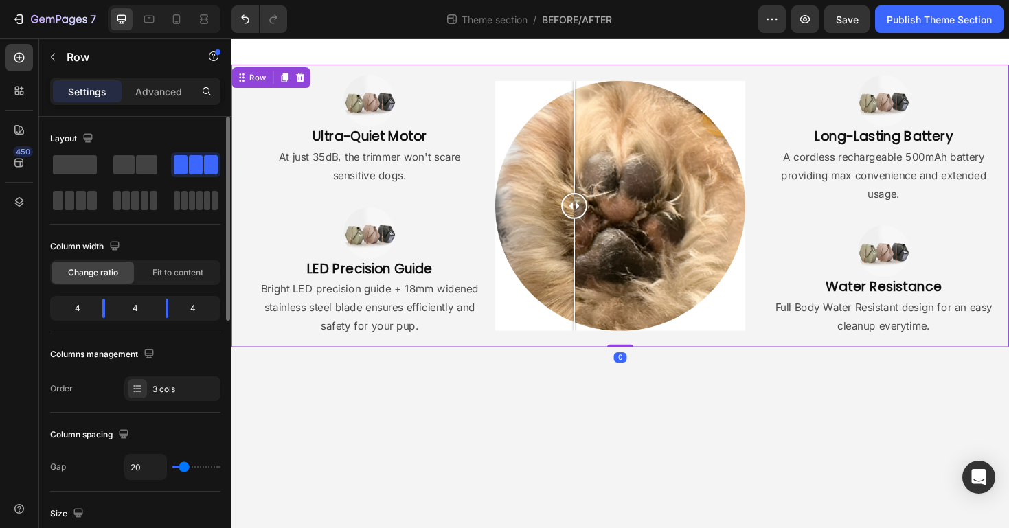
type input "17"
type input "8"
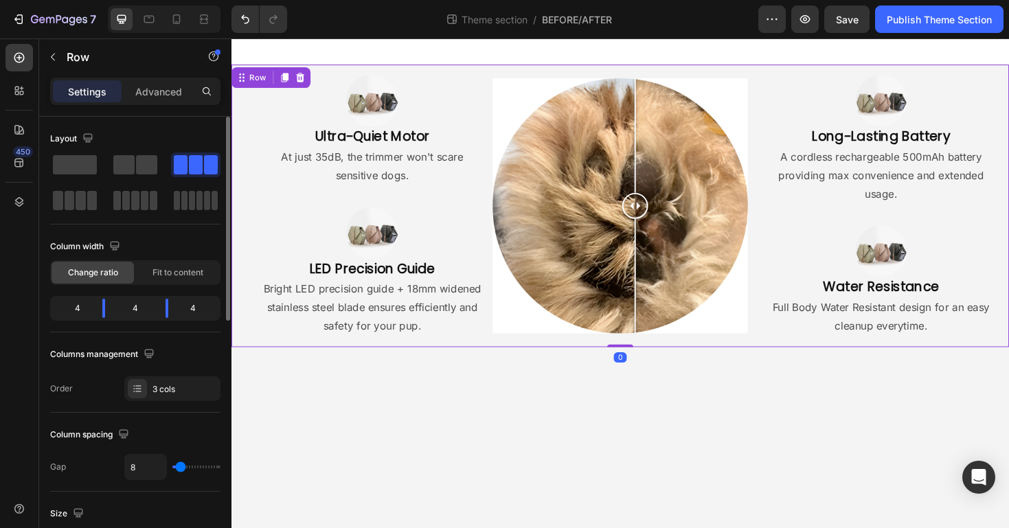
type input "6"
type input "5"
type input "3"
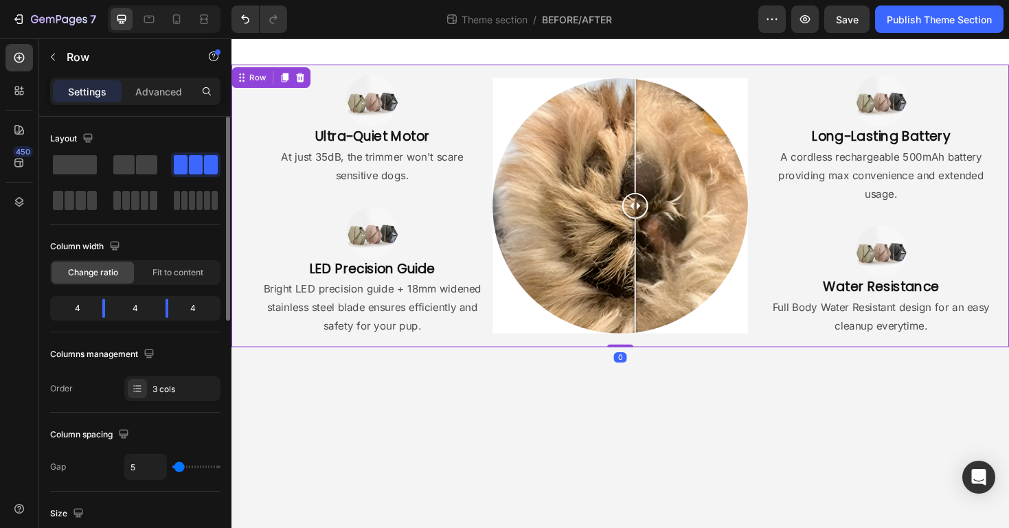
type input "3"
type input "2"
type input "1"
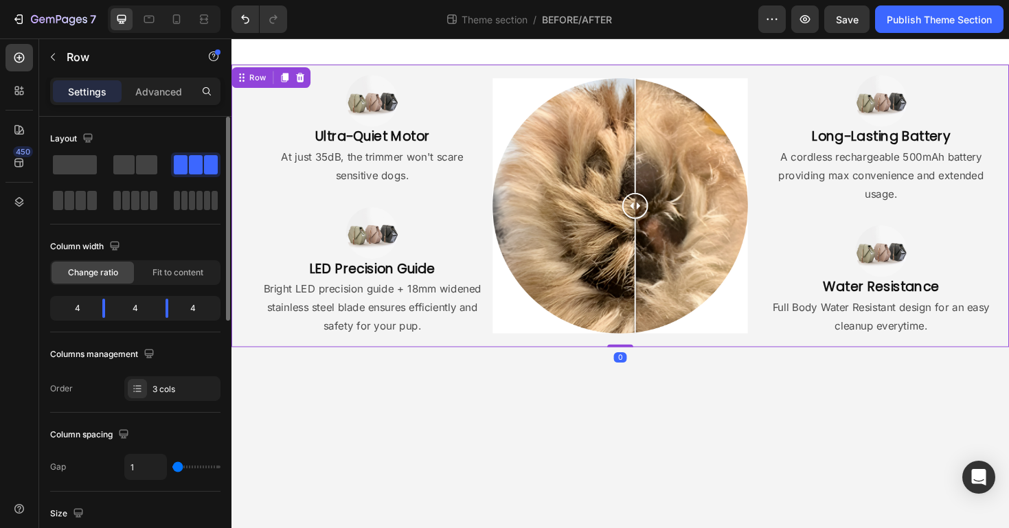
type input "0"
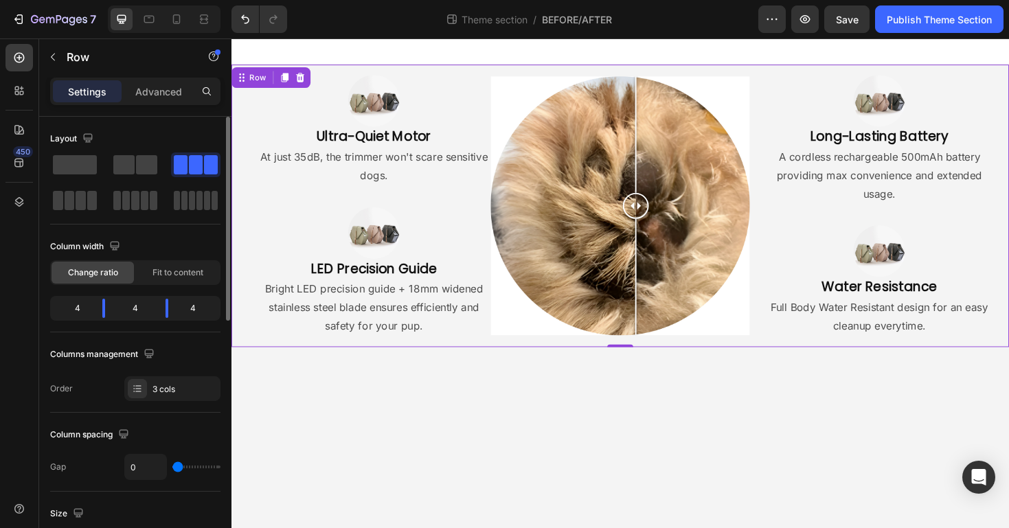
type input "1"
type input "2"
type input "3"
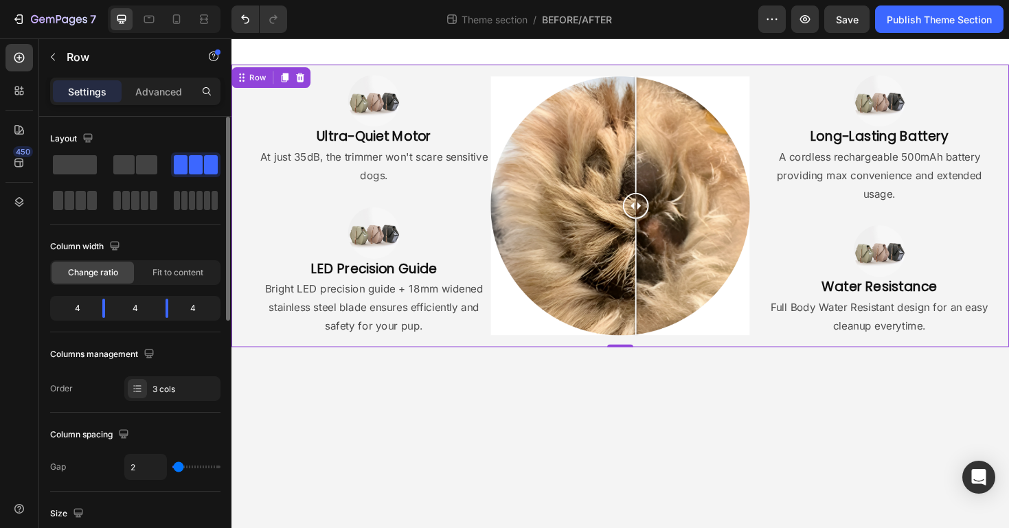
type input "3"
type input "4"
type input "5"
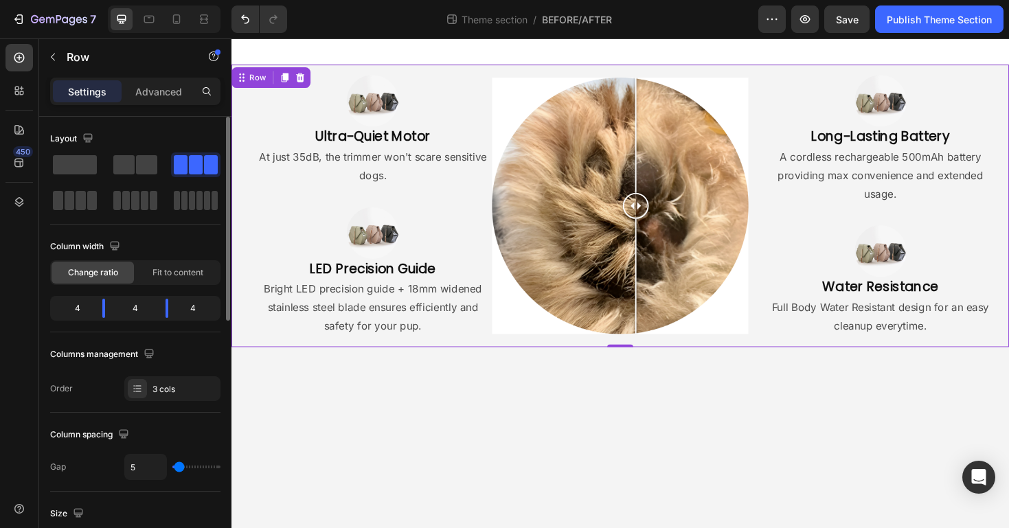
type input "6"
type input "7"
type input "6"
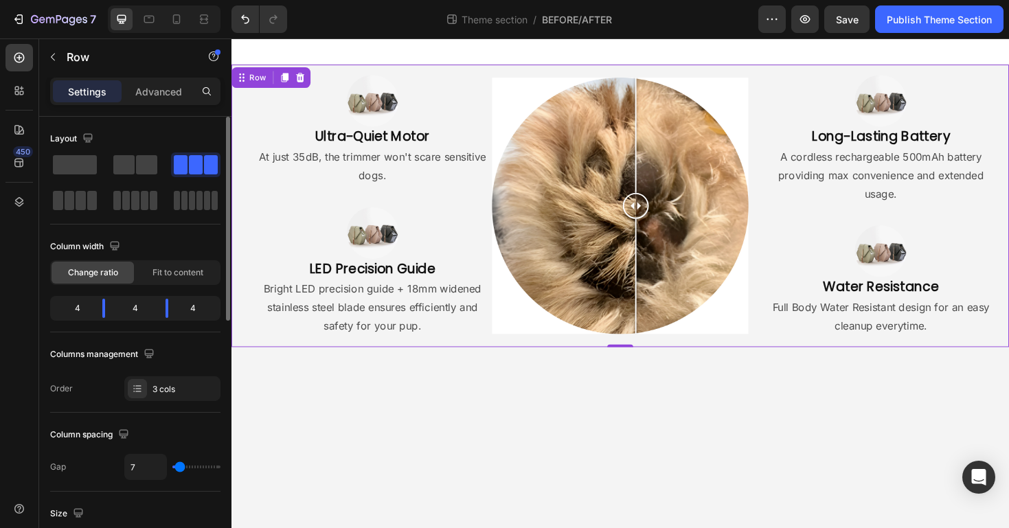
type input "6"
type input "5"
type input "4"
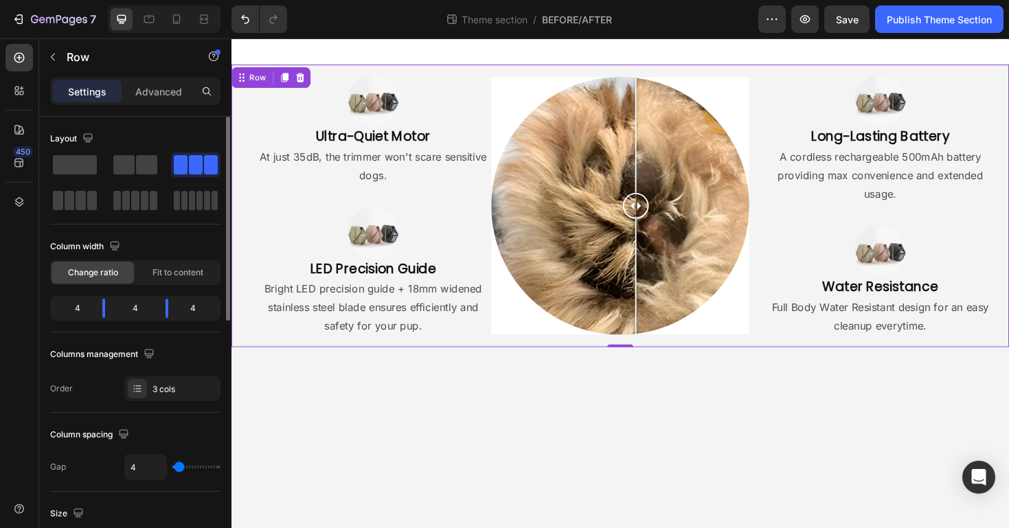
type input "3"
type input "4"
type input "5"
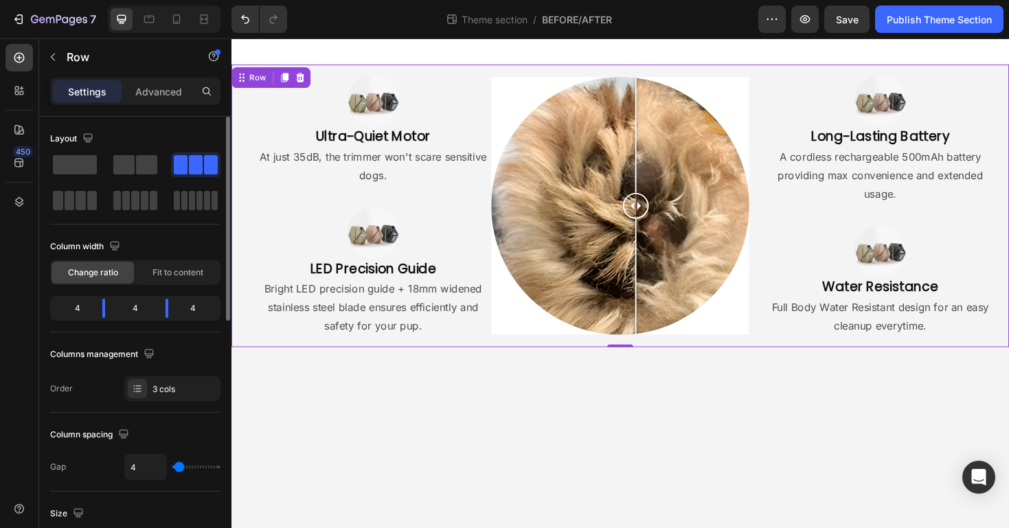
type input "5"
type input "6"
type input "7"
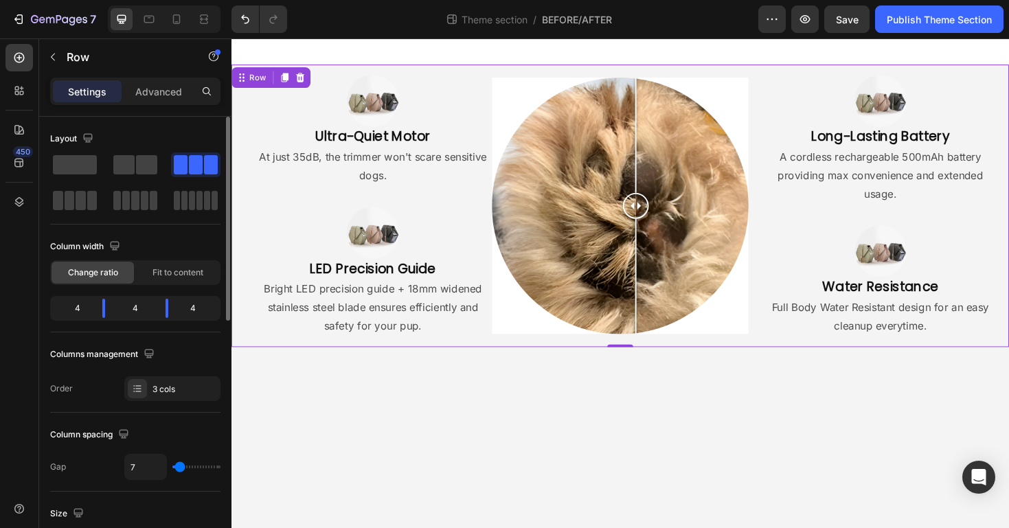
type input "8"
type input "9"
type input "10"
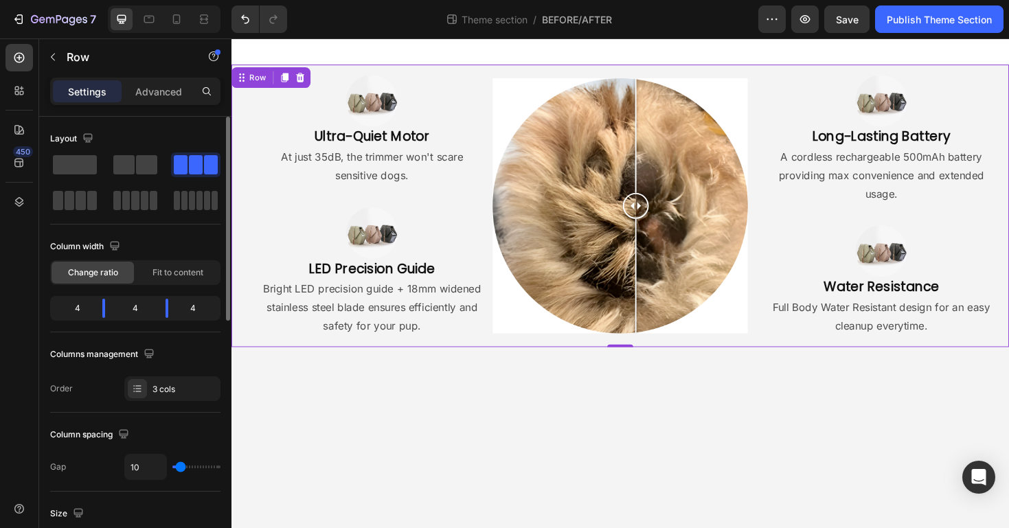
type input "10"
click at [181, 468] on input "range" at bounding box center [196, 467] width 48 height 3
type input "20"
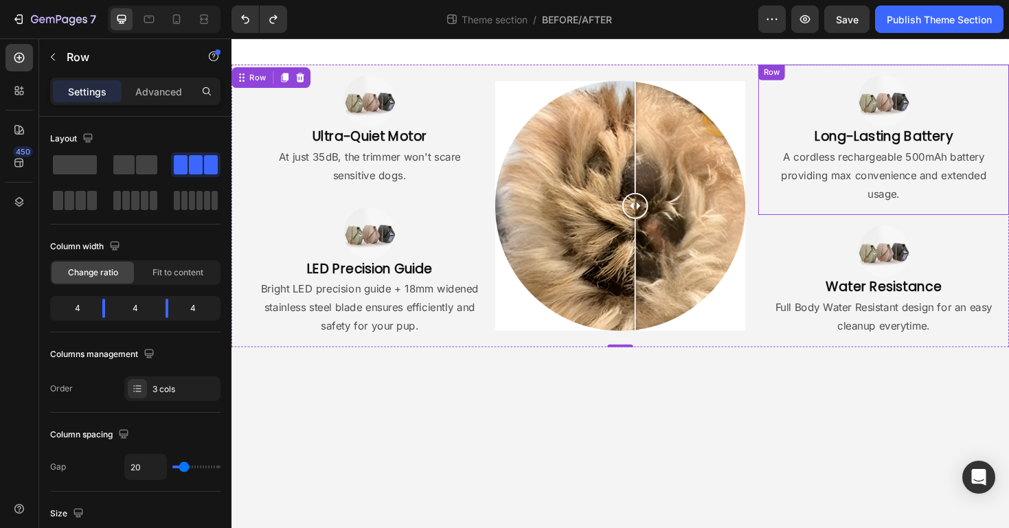
click at [1008, 210] on p "A cordless rechargeable 500mAh battery providing max convenience and extended u…" at bounding box center [922, 183] width 241 height 59
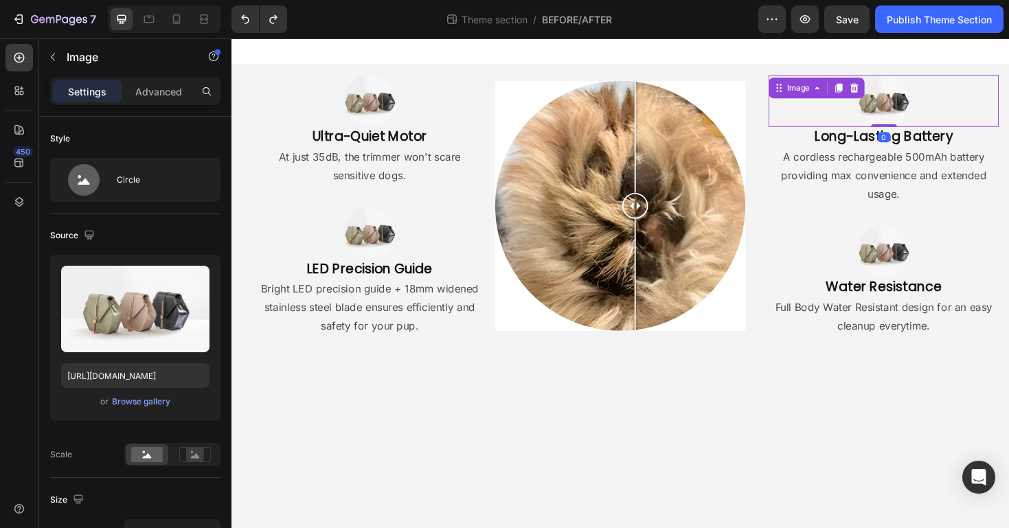
click at [1008, 131] on div at bounding box center [923, 104] width 244 height 55
click at [1008, 148] on div "Image 0 Long-Lasting Battery Heading A cordless rechargeable 500mAh battery pro…" at bounding box center [923, 145] width 266 height 159
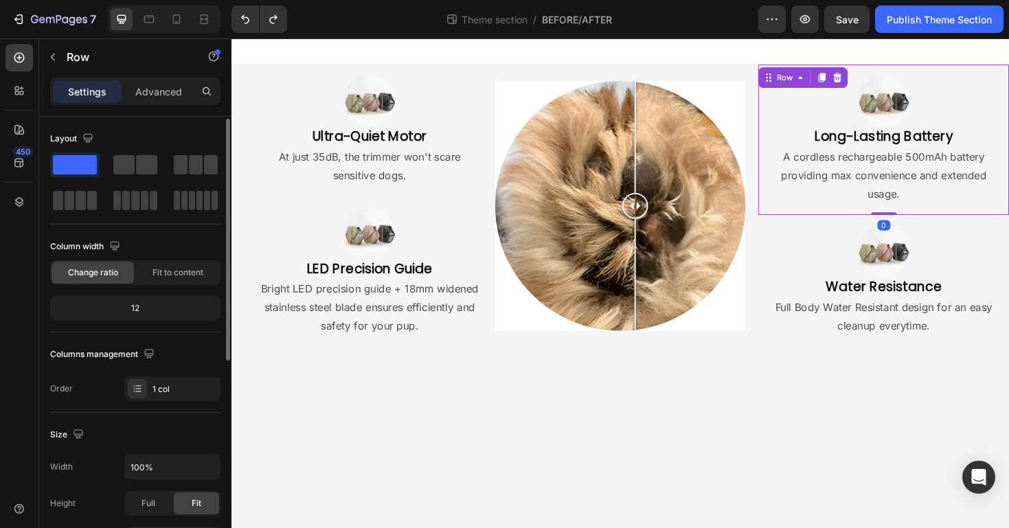
scroll to position [205, 0]
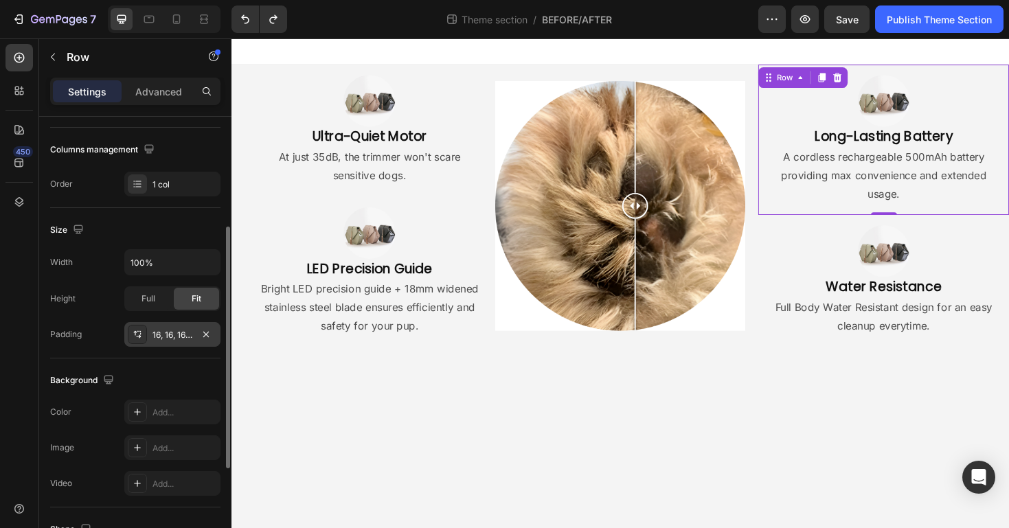
click at [170, 344] on div "16, 16, 16, 16" at bounding box center [172, 334] width 96 height 25
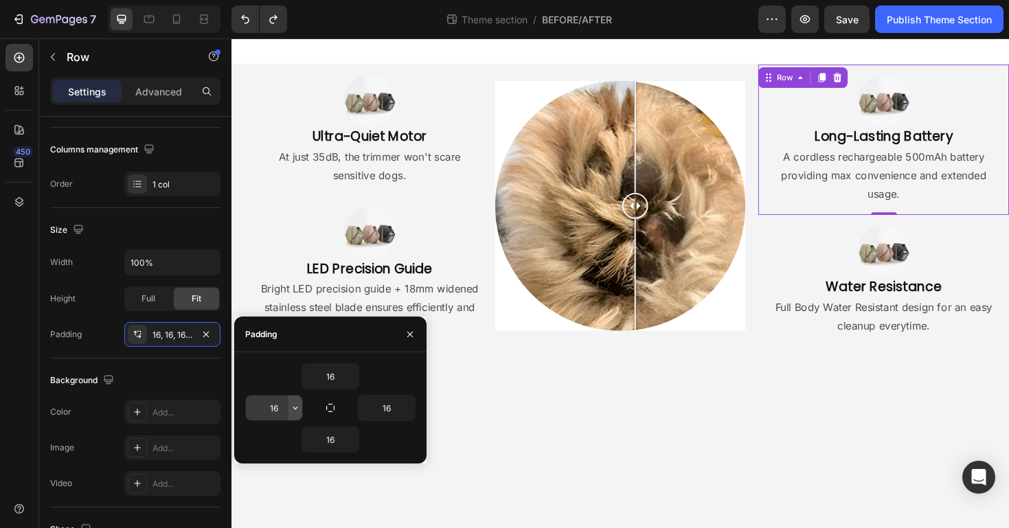
click at [292, 418] on button "button" at bounding box center [295, 408] width 14 height 25
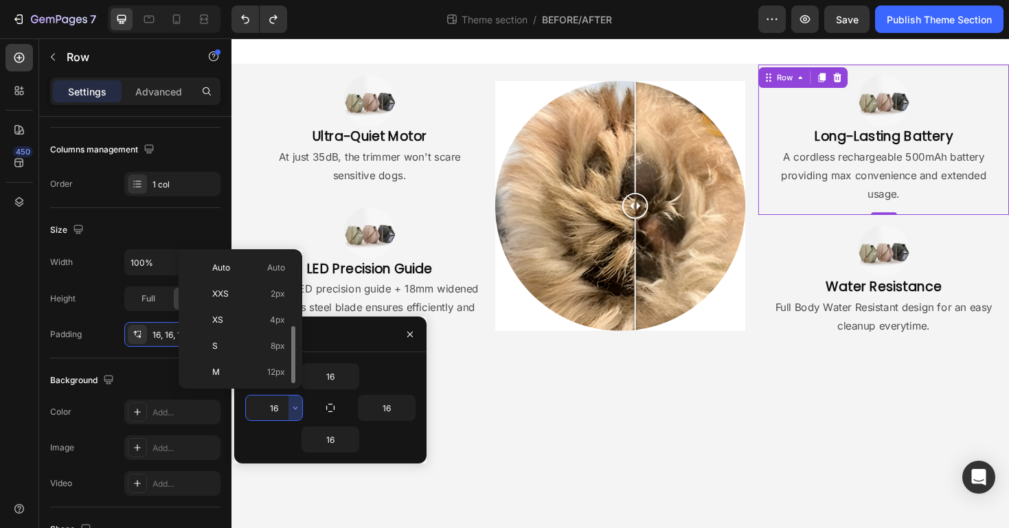
scroll to position [49, 0]
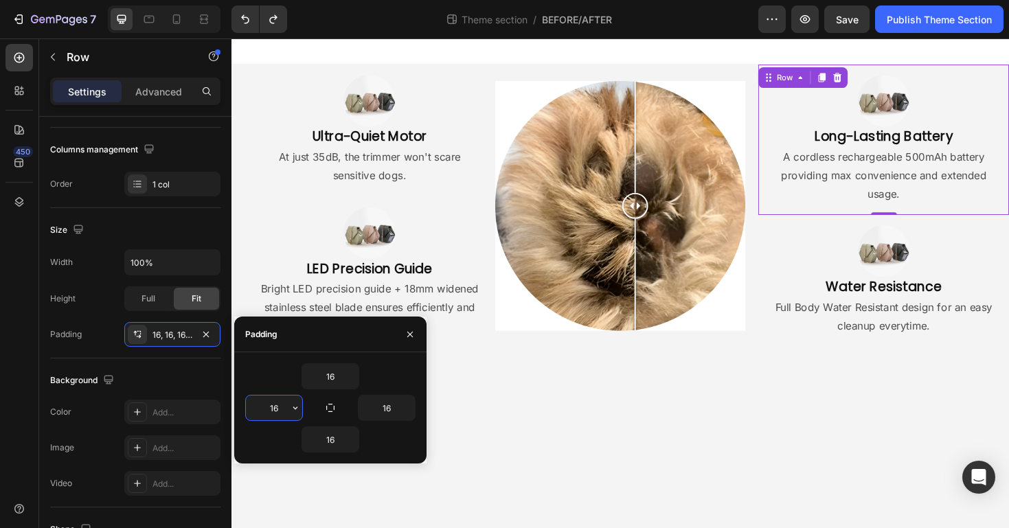
click at [275, 410] on input "16" at bounding box center [274, 408] width 56 height 25
type input "0"
click at [381, 396] on input "16" at bounding box center [387, 408] width 56 height 25
click at [386, 403] on input "16" at bounding box center [387, 408] width 56 height 25
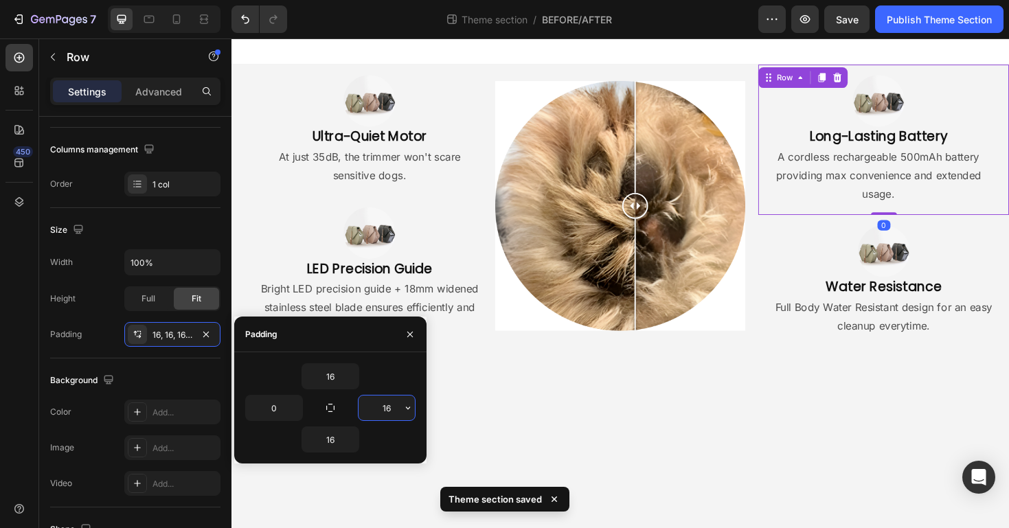
click at [386, 403] on input "16" at bounding box center [387, 408] width 56 height 25
type input "40"
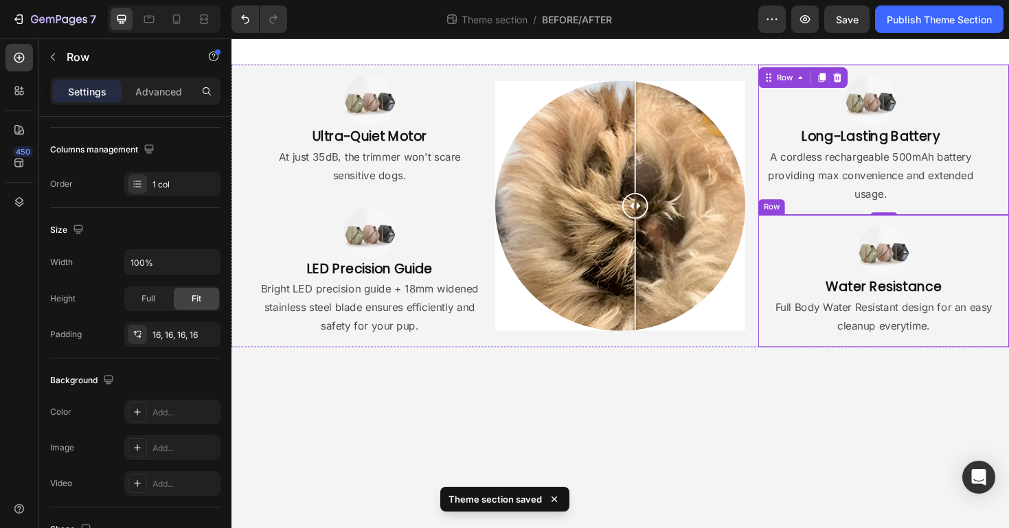
click at [996, 361] on div "Image Water Resistance Heading Full Body Water Resistant design for an easy cle…" at bounding box center [923, 295] width 266 height 140
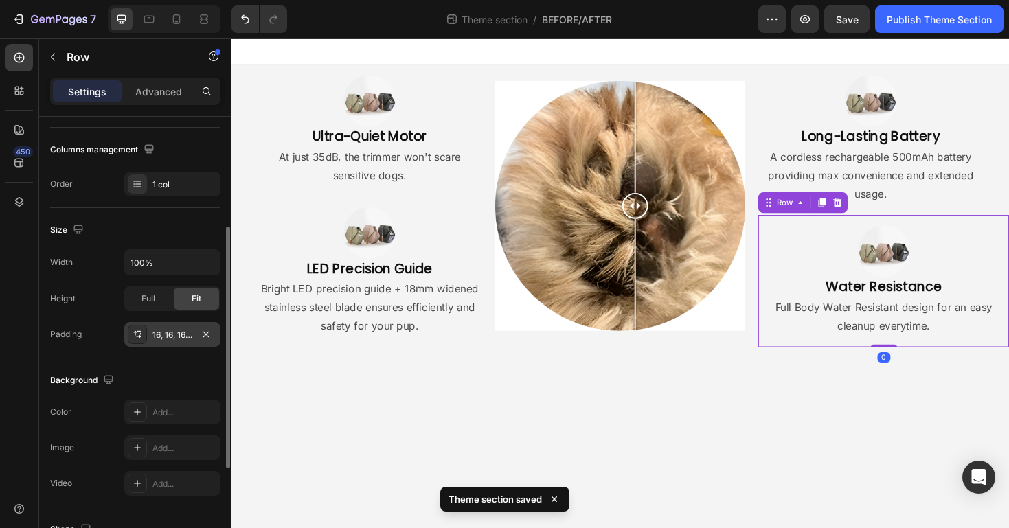
click at [185, 340] on div "16, 16, 16, 16" at bounding box center [172, 335] width 40 height 12
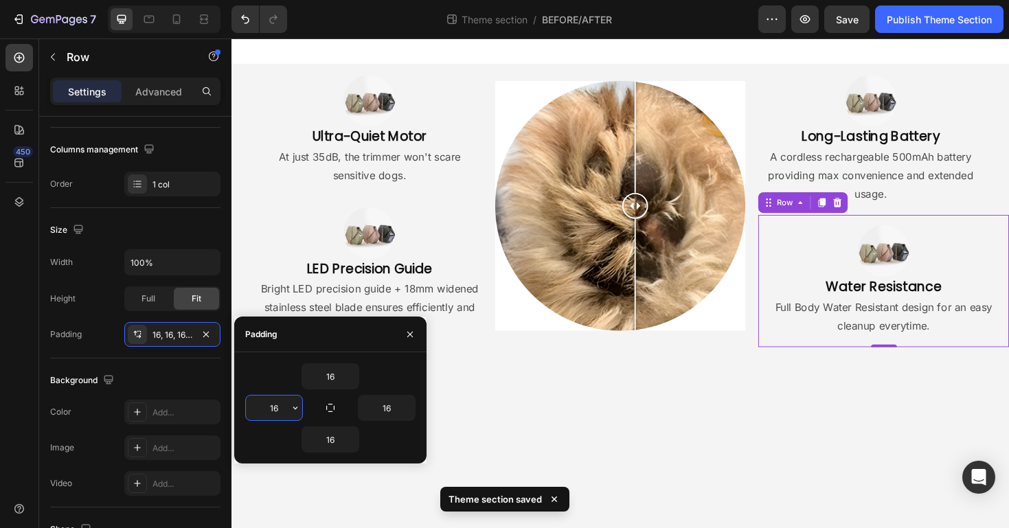
click at [275, 411] on input "16" at bounding box center [274, 408] width 56 height 25
type input "0"
click at [377, 412] on input "16" at bounding box center [387, 408] width 56 height 25
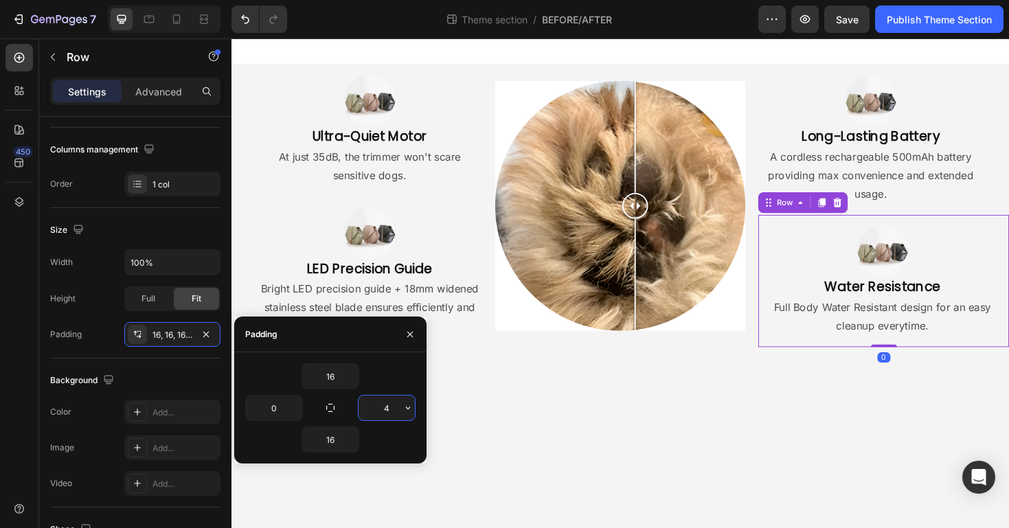
type input "40"
click at [573, 451] on body "Image Ultra-Quiet Motor Heading At just 35dB, the trimmer won't scare sensitive…" at bounding box center [643, 297] width 824 height 519
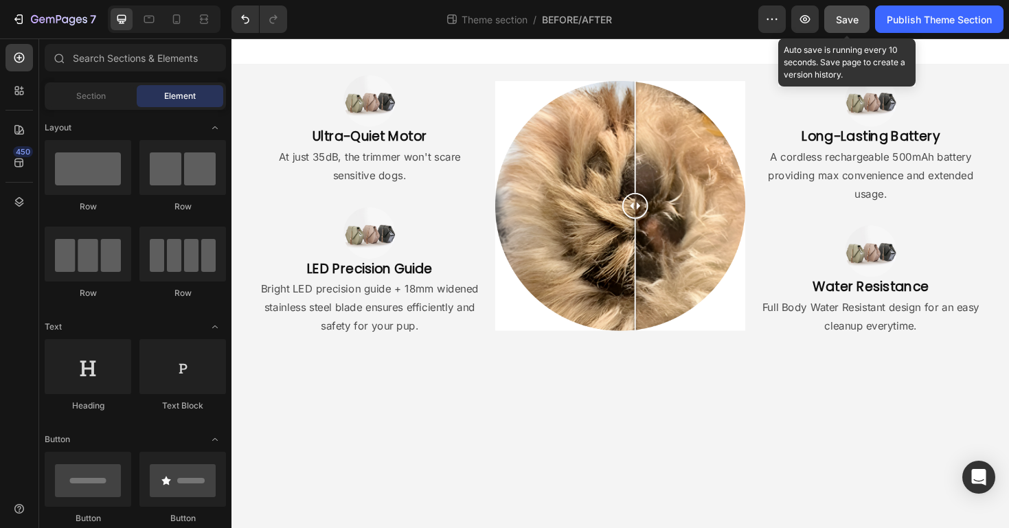
click at [859, 10] on button "Save" at bounding box center [846, 18] width 45 height 27
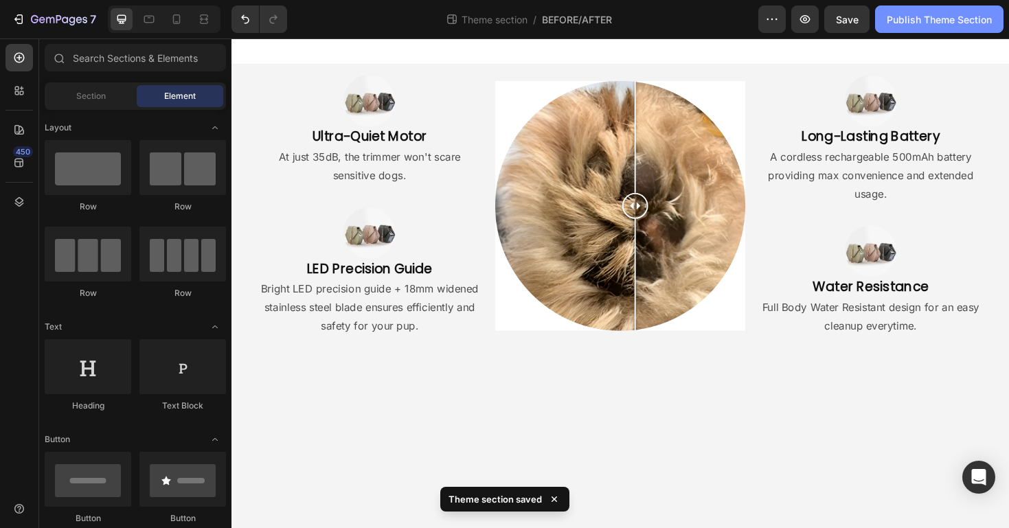
click at [953, 14] on div "Publish Theme Section" at bounding box center [939, 19] width 105 height 14
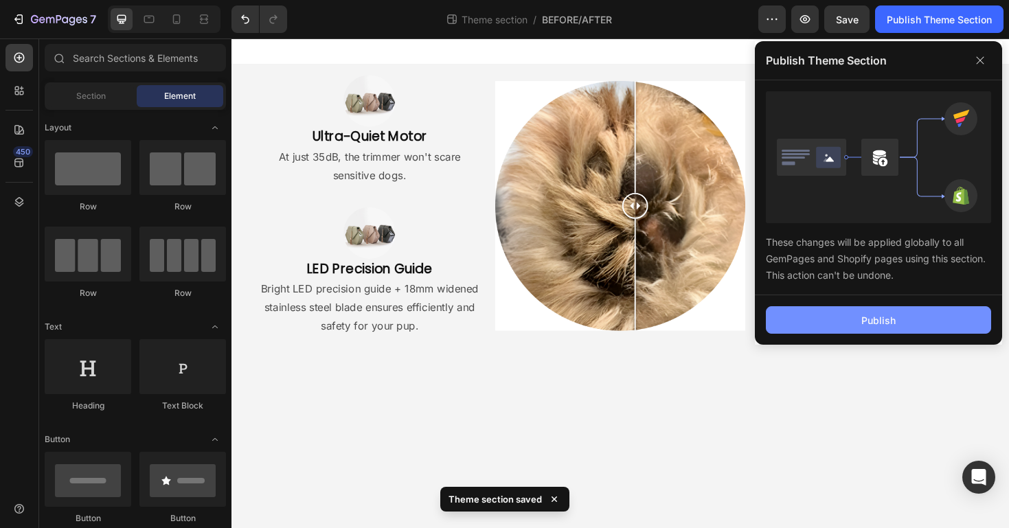
click at [864, 327] on button "Publish" at bounding box center [878, 319] width 225 height 27
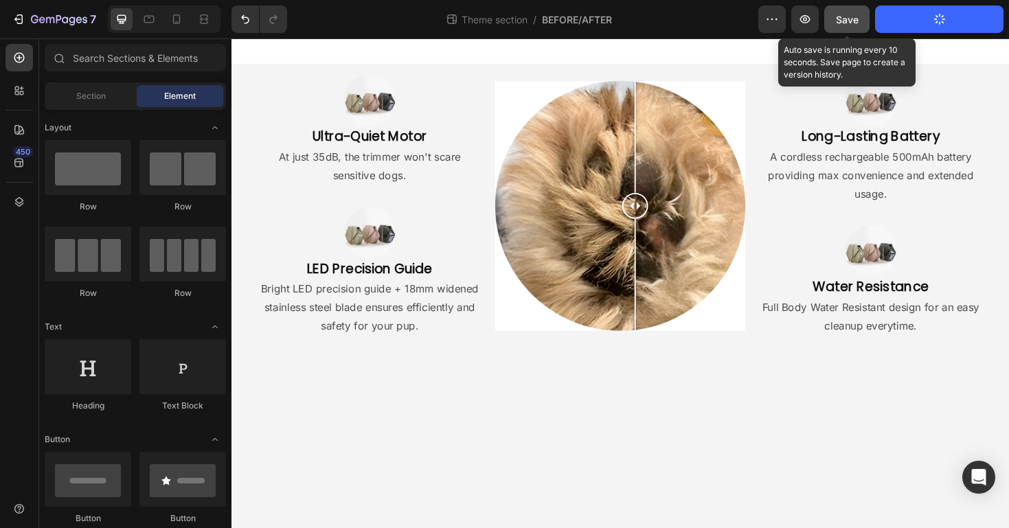
click at [841, 6] on button "Save" at bounding box center [846, 18] width 45 height 27
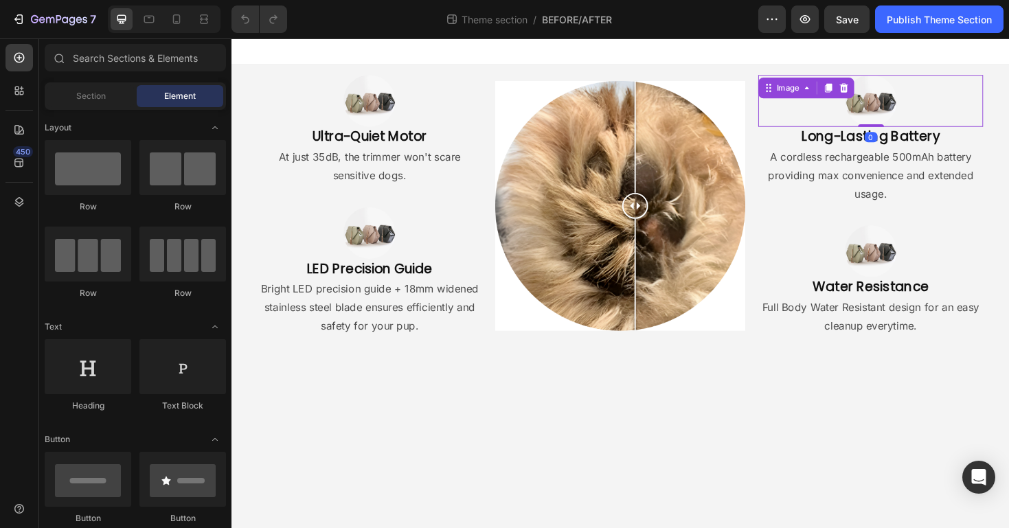
click at [793, 93] on div "Image 0" at bounding box center [909, 104] width 238 height 55
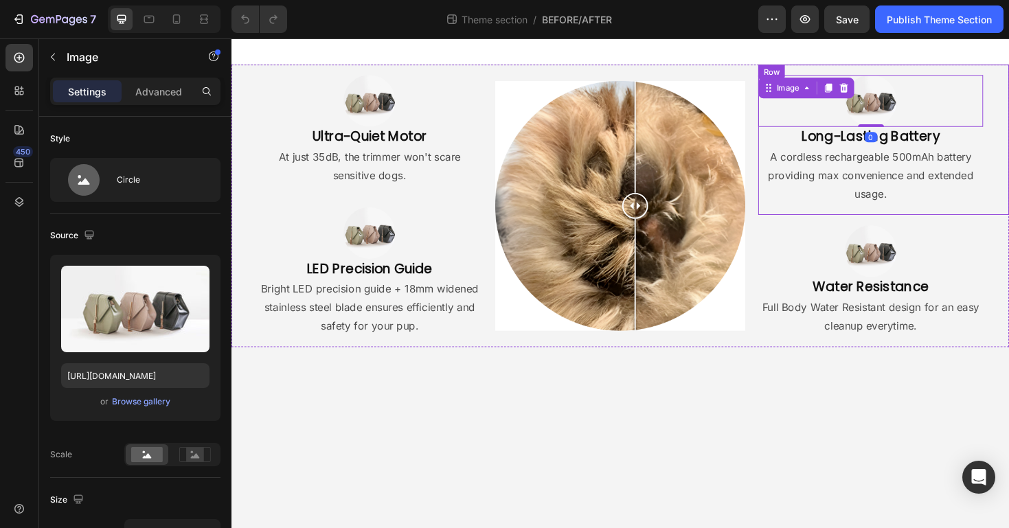
click at [801, 74] on div "Row" at bounding box center [804, 74] width 23 height 12
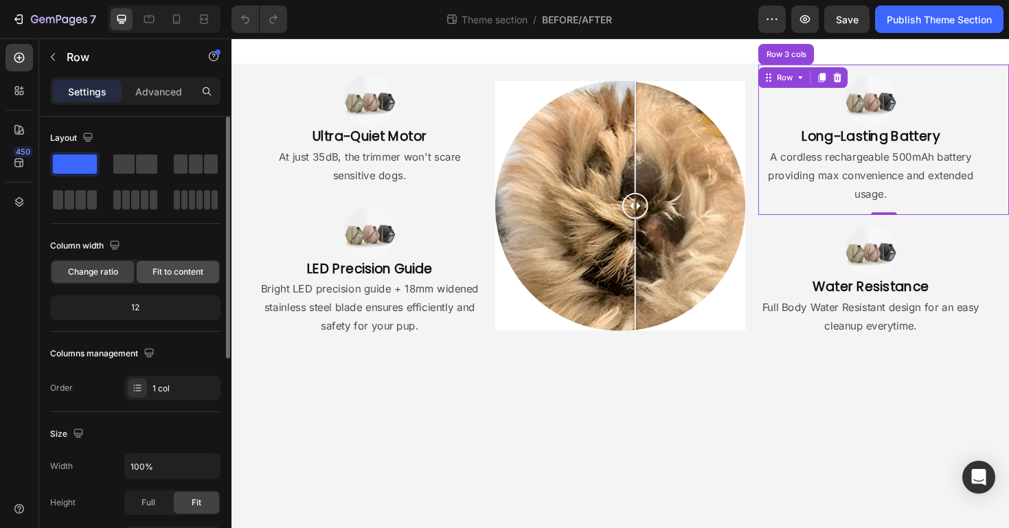
scroll to position [380, 0]
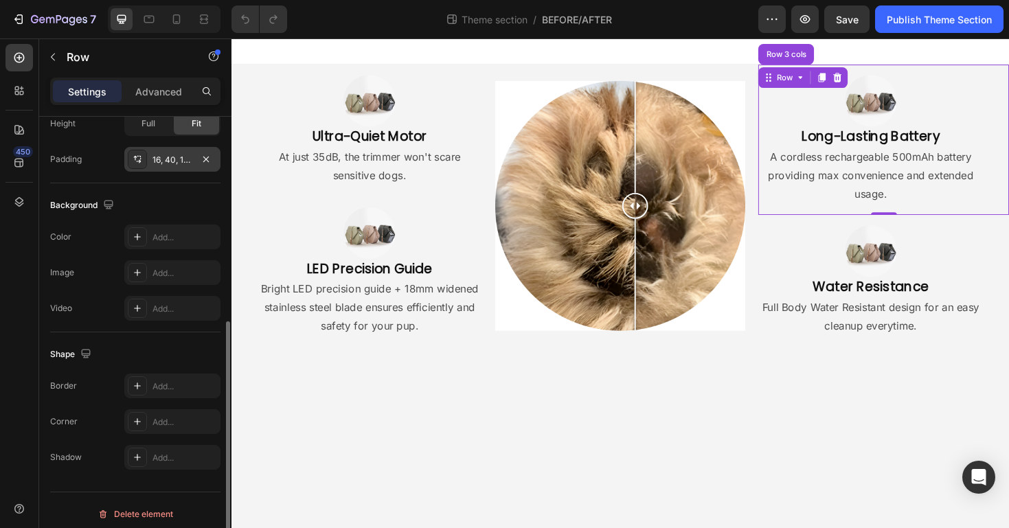
click at [170, 167] on div "16, 40, 16, 0" at bounding box center [172, 159] width 96 height 25
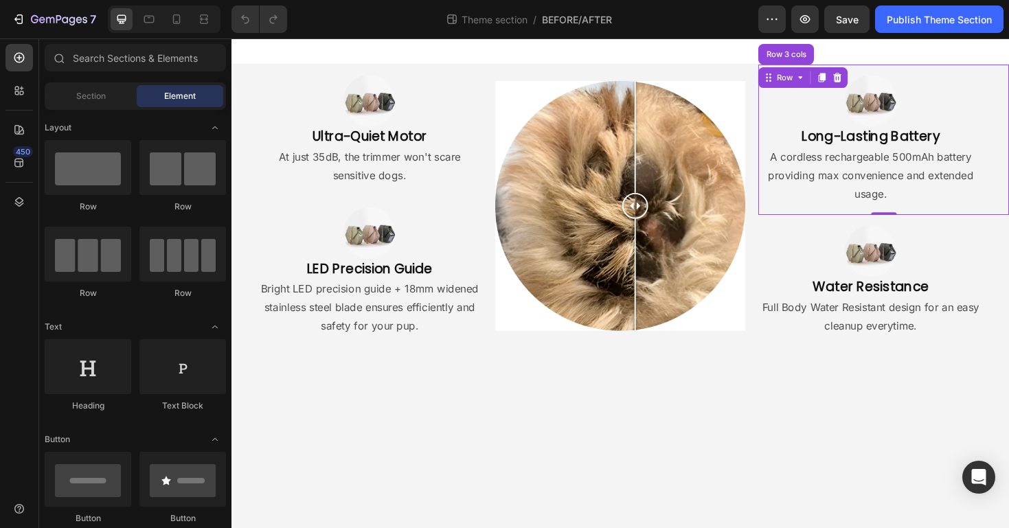
click at [367, 414] on body "Image Ultra-Quiet Motor Heading At just 35dB, the trimmer won't scare sensitive…" at bounding box center [643, 297] width 824 height 519
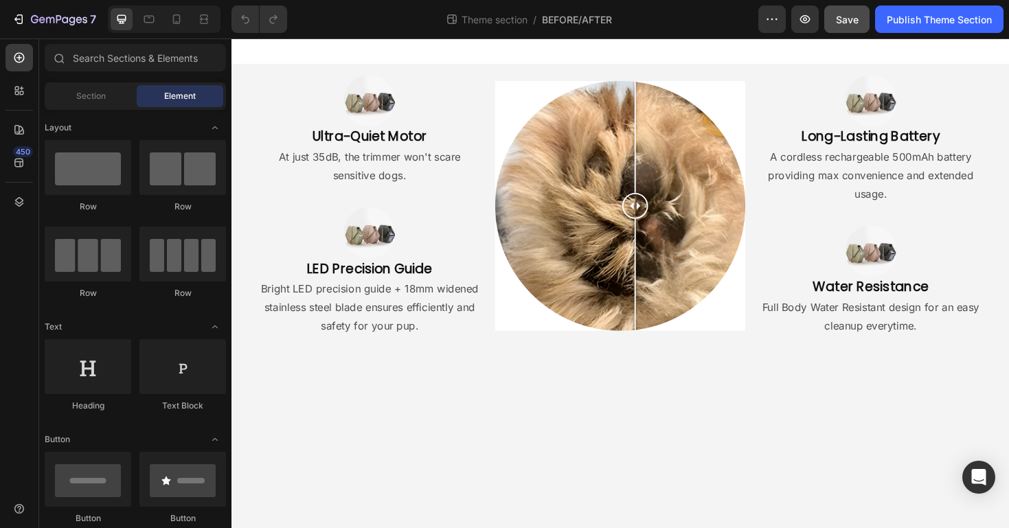
click at [858, 22] on button "Save" at bounding box center [846, 18] width 45 height 27
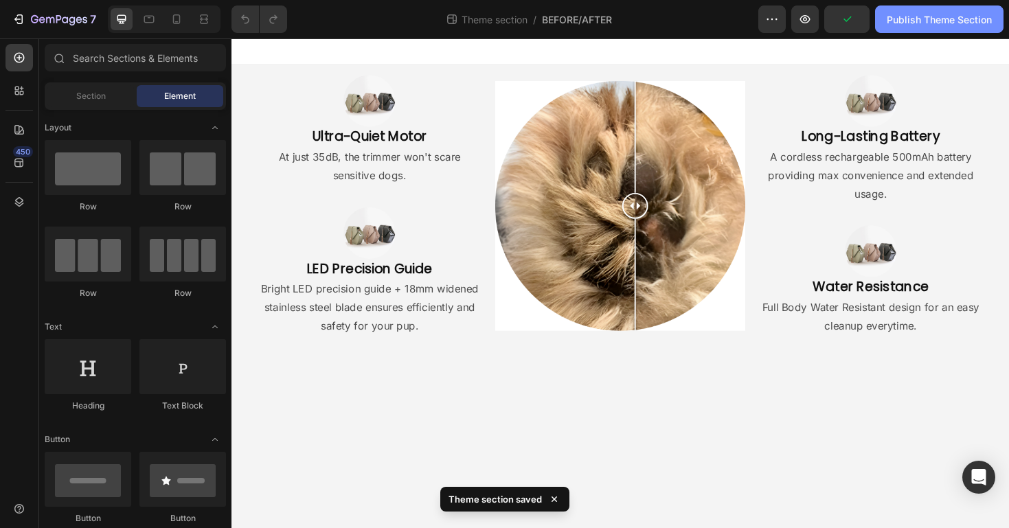
click at [940, 22] on div "Publish Theme Section" at bounding box center [939, 19] width 105 height 14
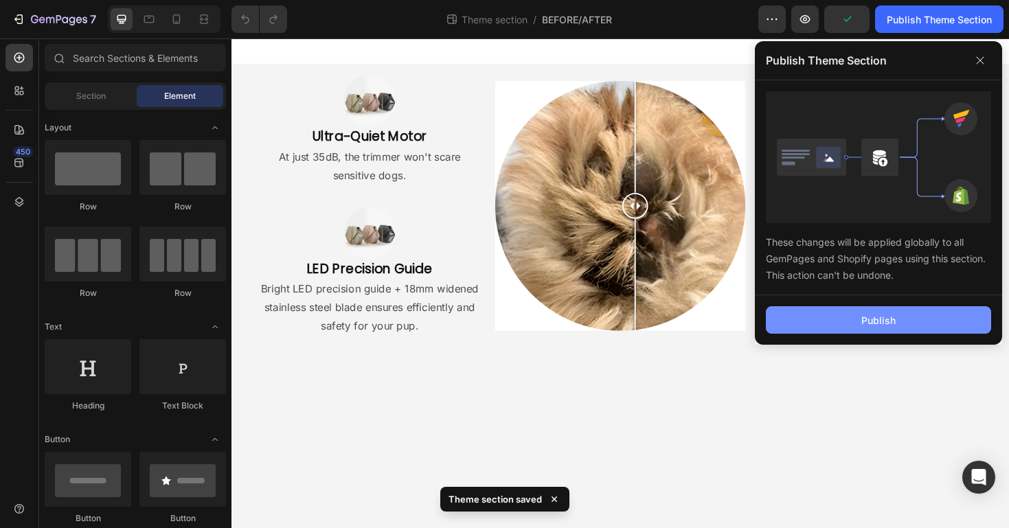
click at [842, 319] on button "Publish" at bounding box center [878, 319] width 225 height 27
